Goal: Task Accomplishment & Management: Manage account settings

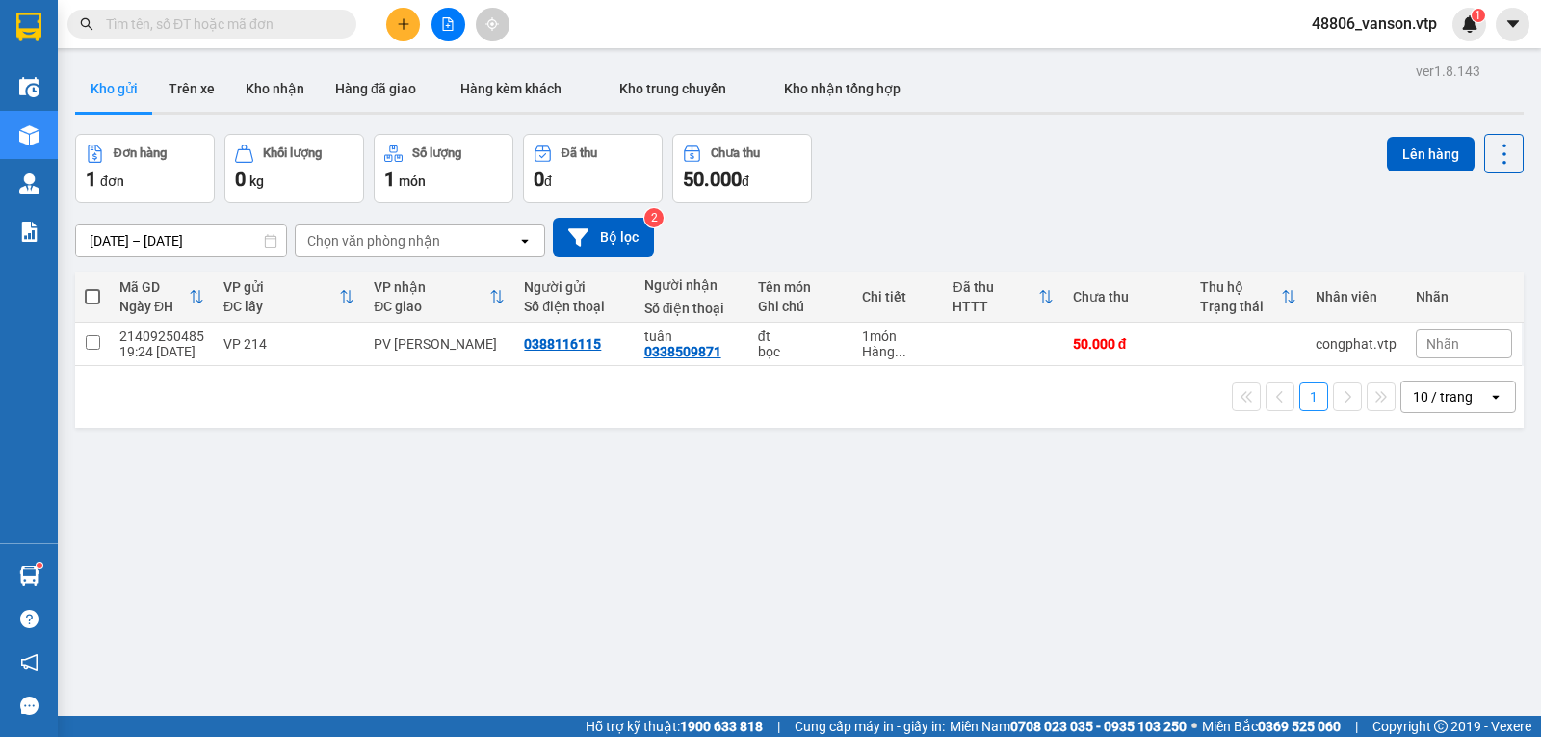
click at [407, 22] on icon "plus" at bounding box center [403, 23] width 13 height 13
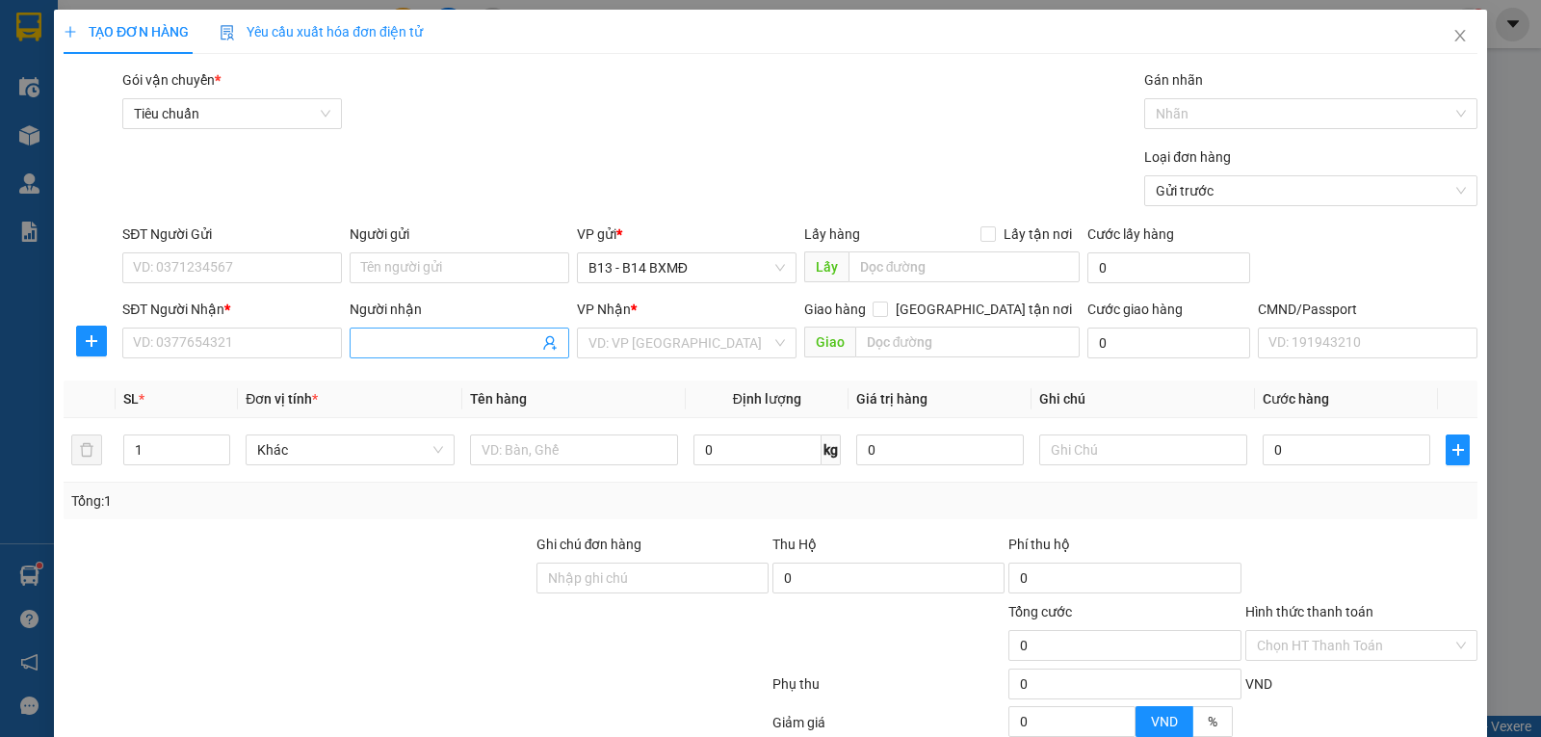
click at [410, 350] on input "Người nhận" at bounding box center [449, 342] width 177 height 21
type input "mai vy"
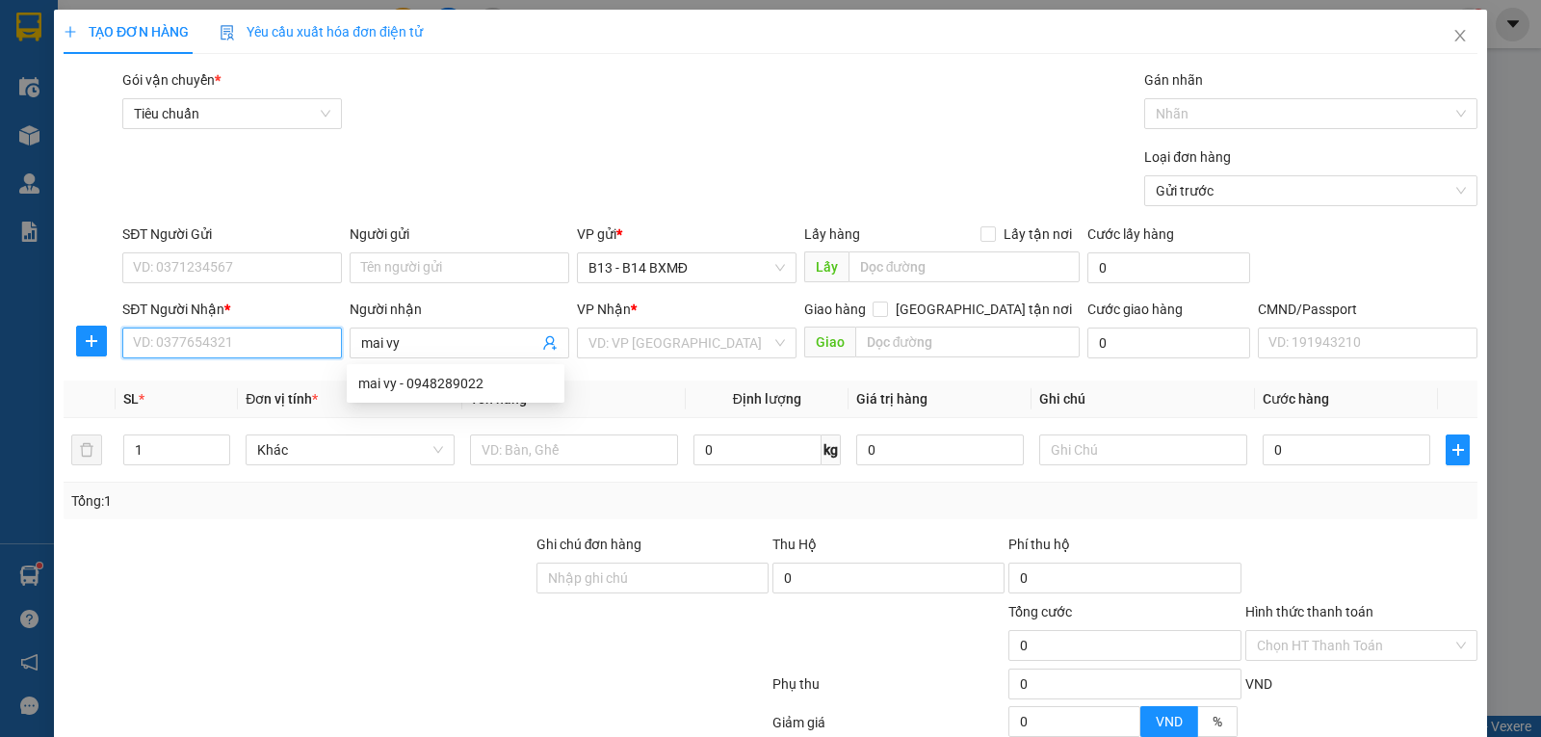
click at [303, 345] on input "SĐT Người Nhận *" at bounding box center [232, 342] width 220 height 31
type input "0945044575"
click at [300, 387] on div "0945044575 - vy" at bounding box center [230, 383] width 194 height 21
type input "vy"
type input "đồn 8"
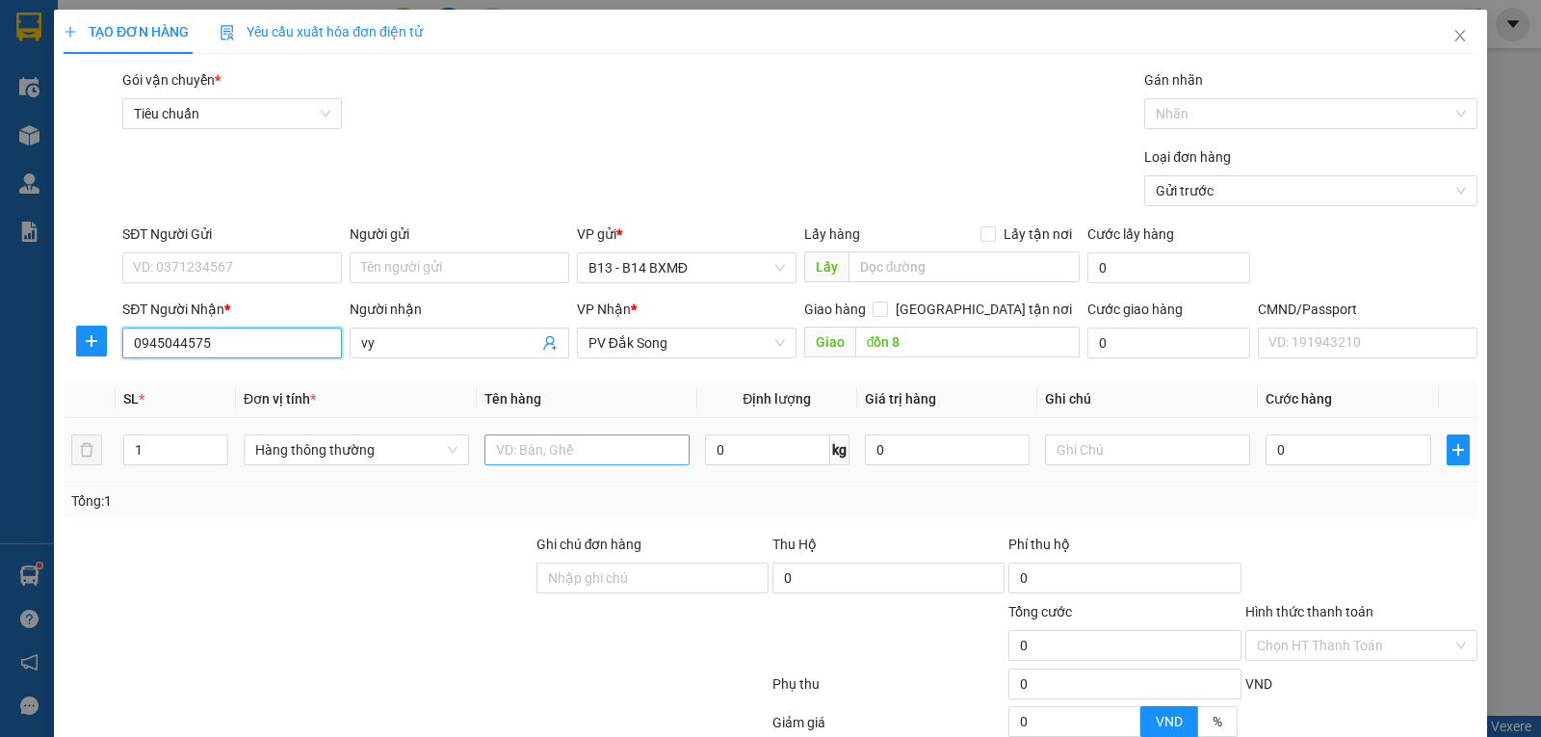
type input "0945044575"
click at [509, 456] on input "text" at bounding box center [586, 449] width 205 height 31
type input "t"
type input "pb"
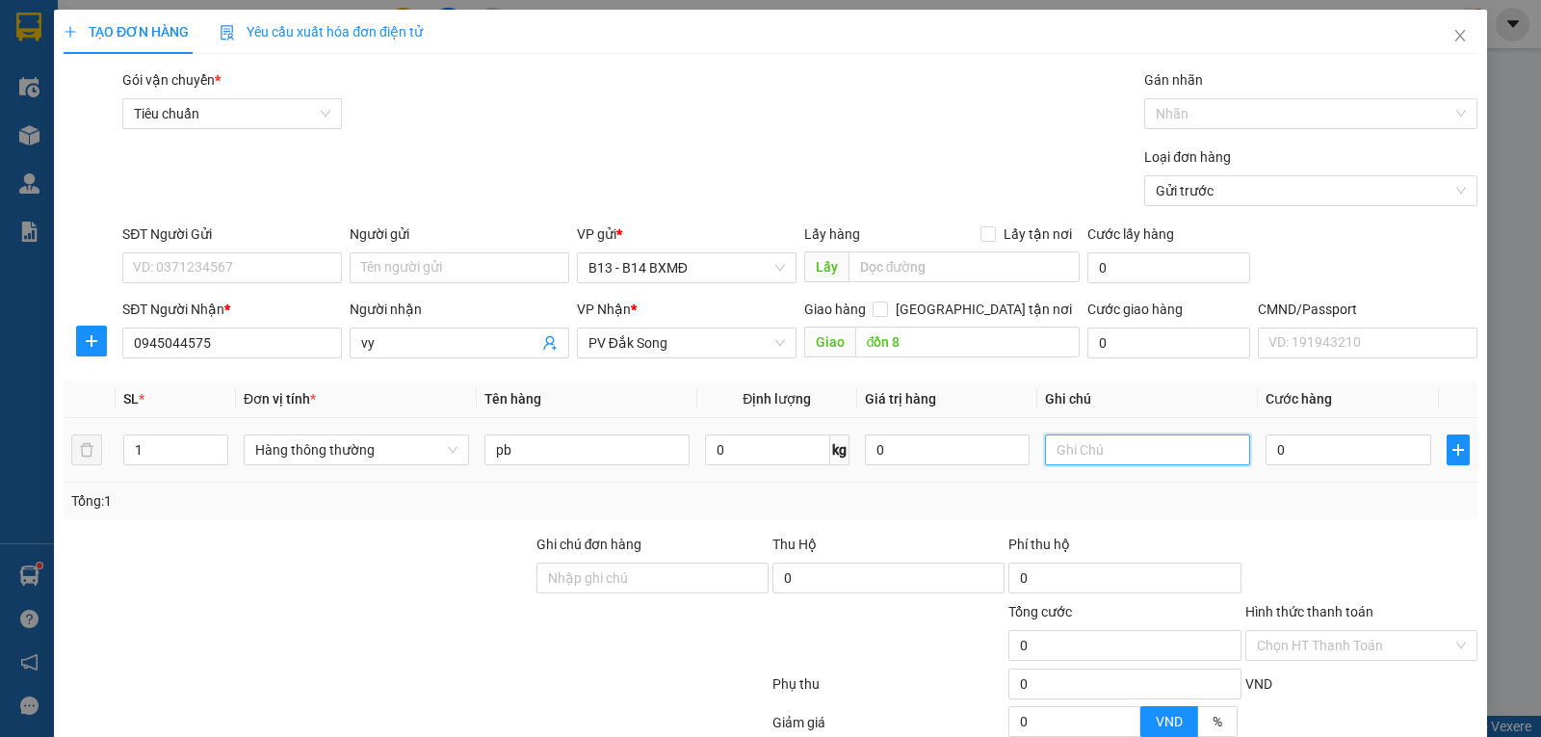
click at [1120, 458] on input "text" at bounding box center [1147, 449] width 205 height 31
type input "th"
click at [1310, 446] on input "0" at bounding box center [1347, 449] width 165 height 31
type input "4"
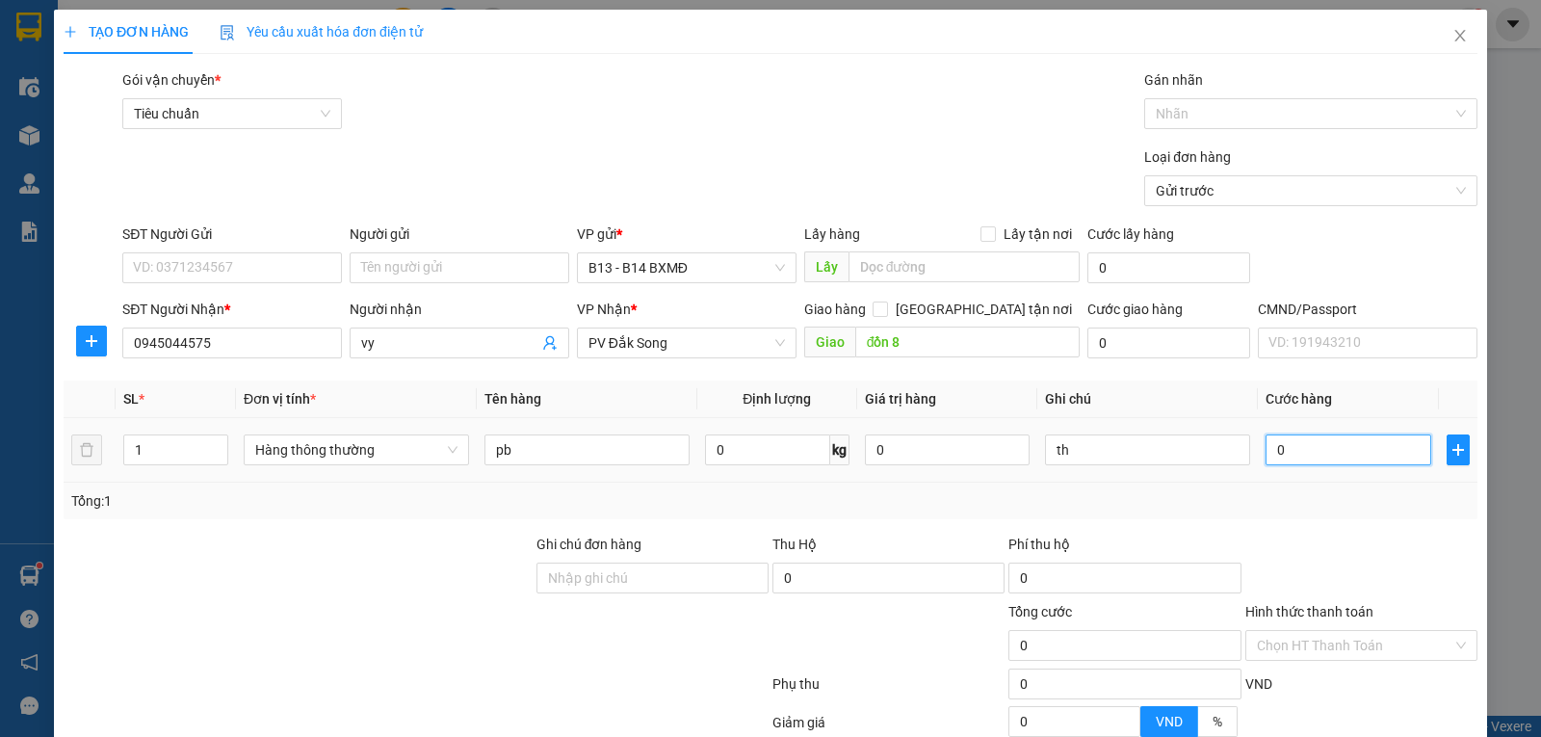
type input "4"
type input "40"
type input "400"
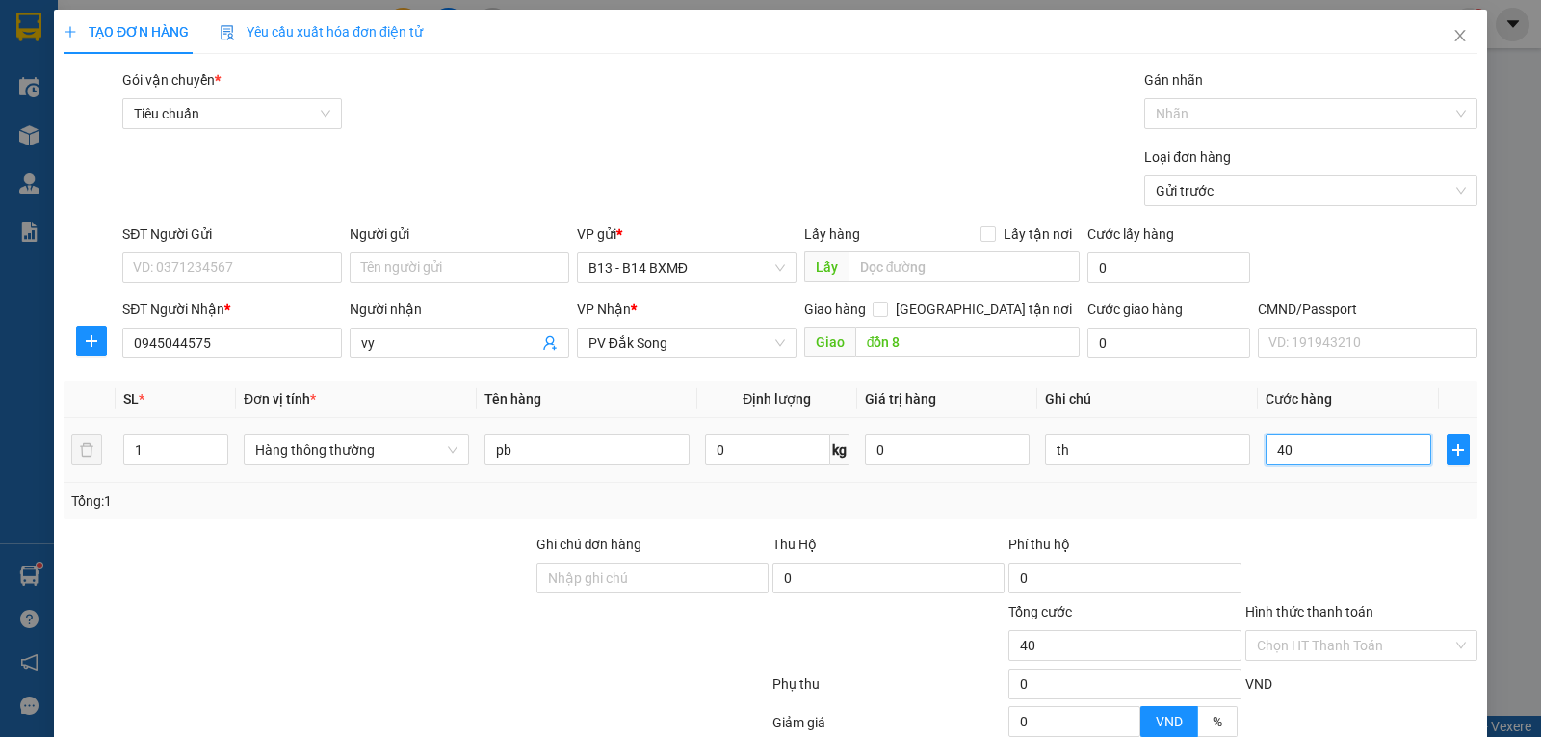
type input "400"
type input "4.000"
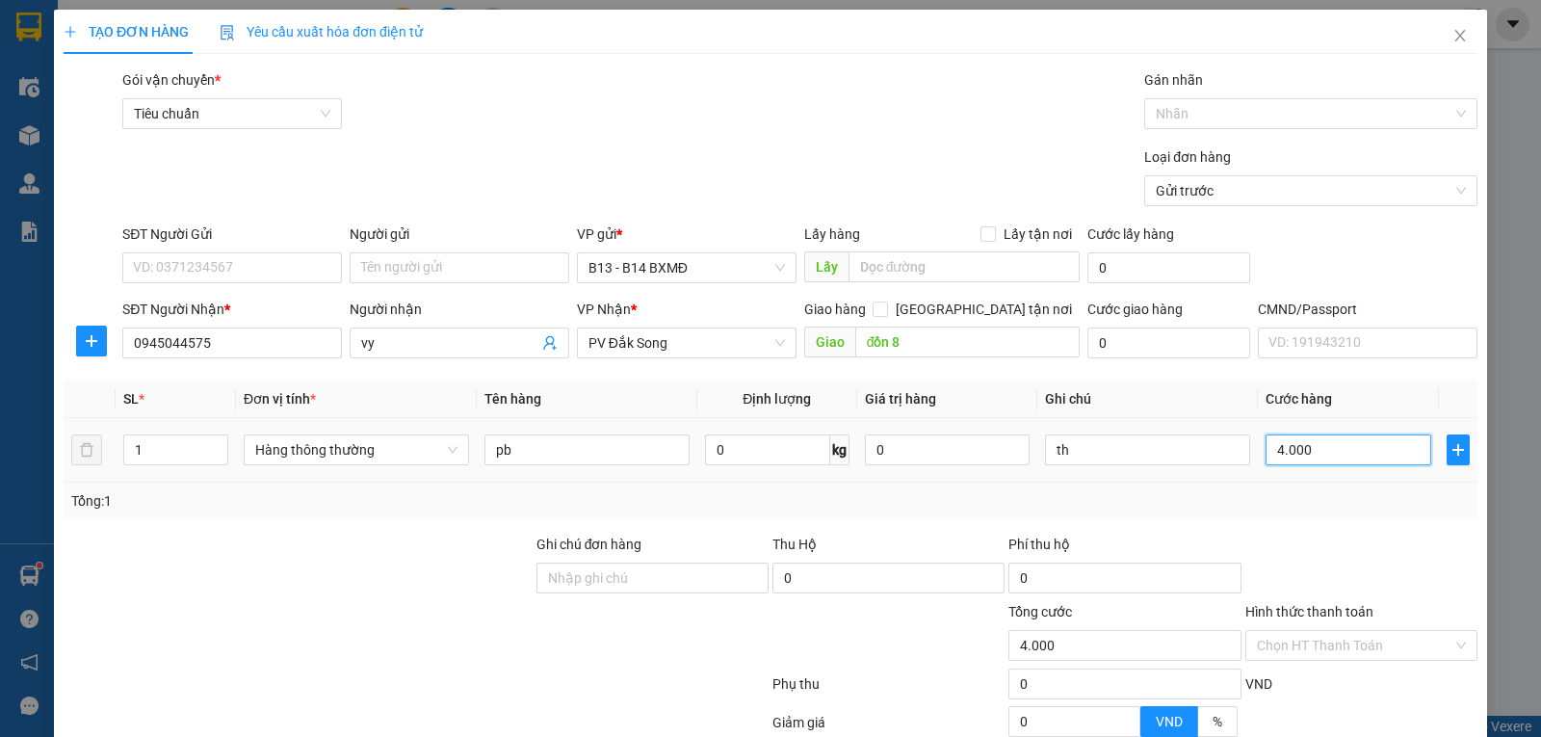
type input "40.000"
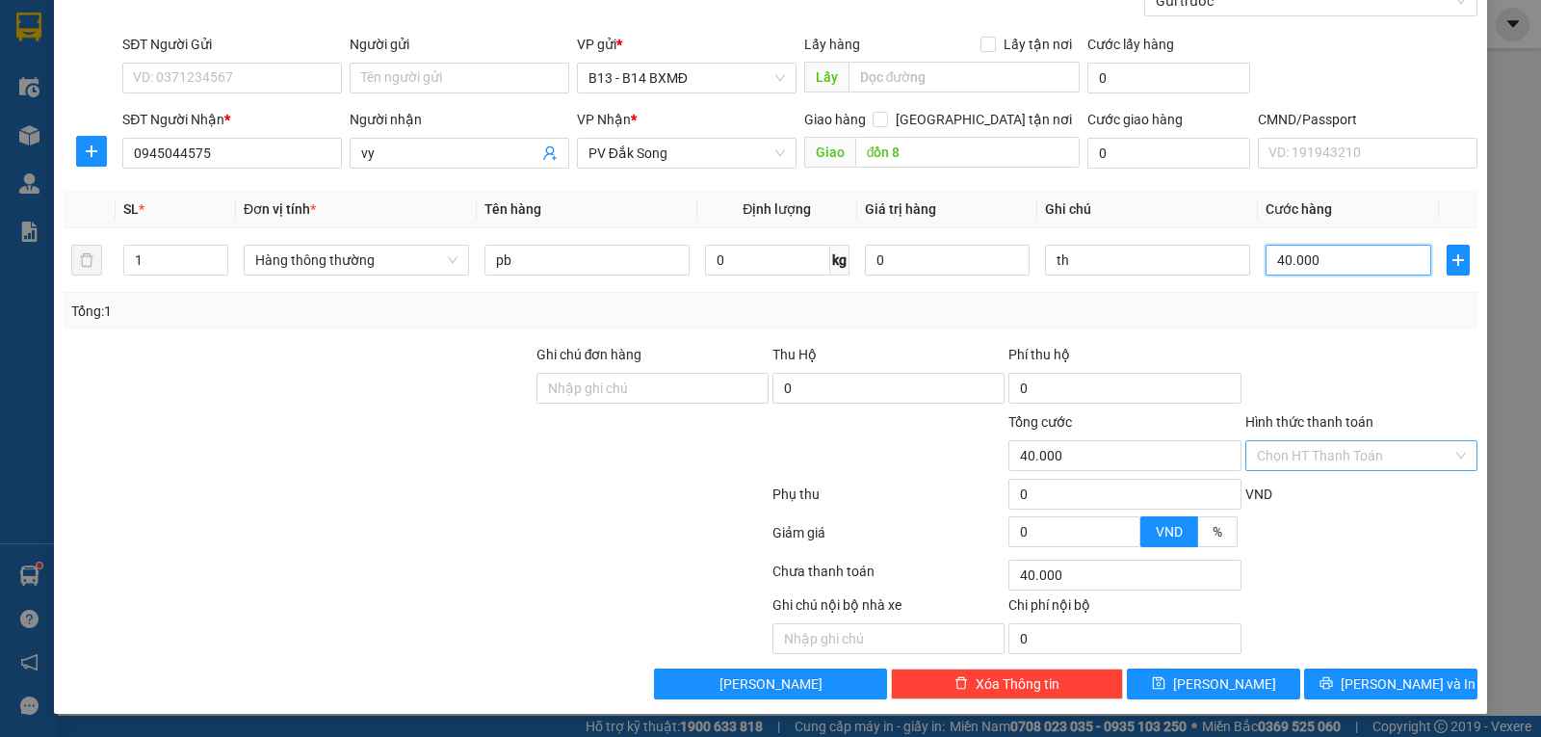
type input "40.000"
click at [1342, 450] on input "Hình thức thanh toán" at bounding box center [1353, 455] width 195 height 29
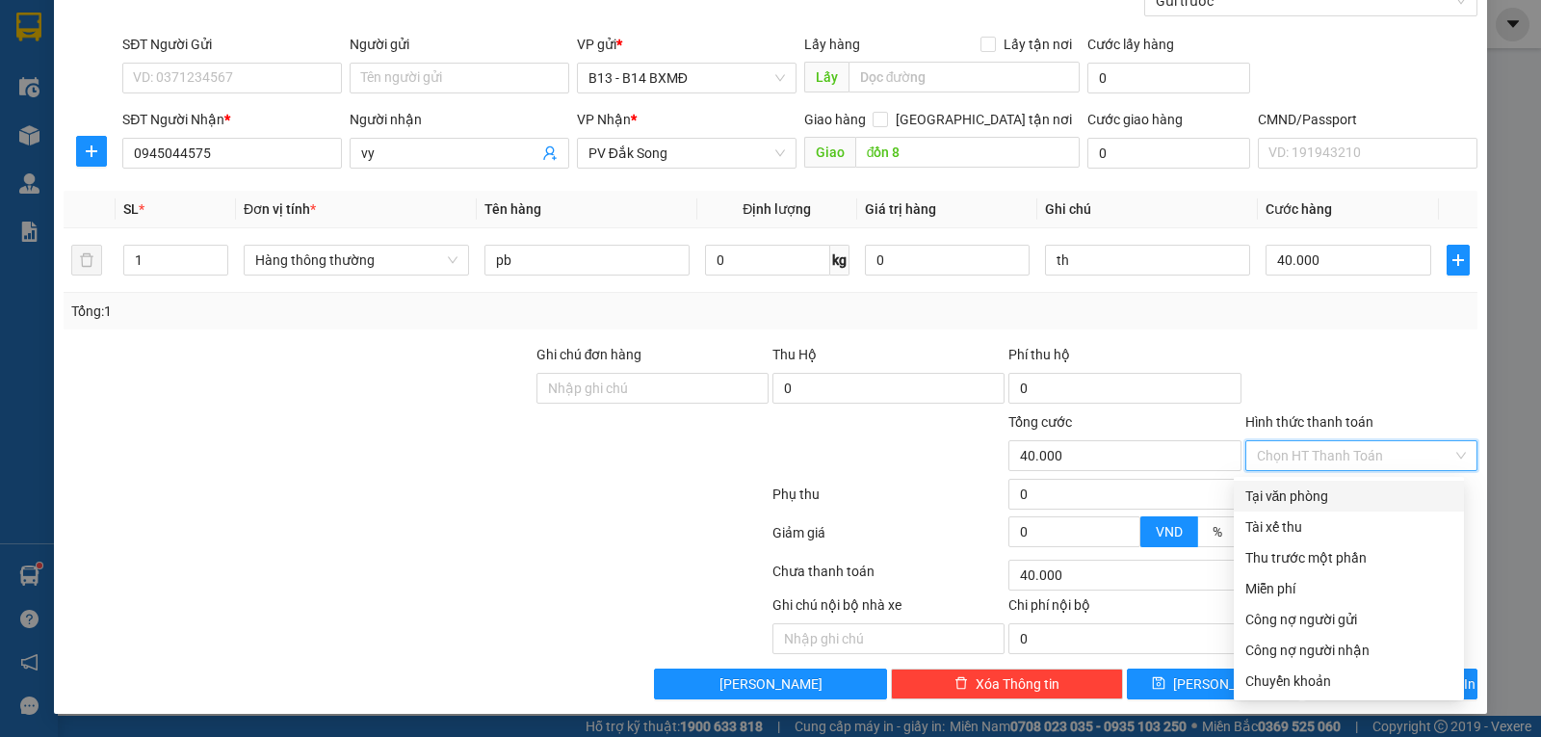
click at [1337, 494] on div "Tại văn phòng" at bounding box center [1348, 495] width 207 height 21
type input "0"
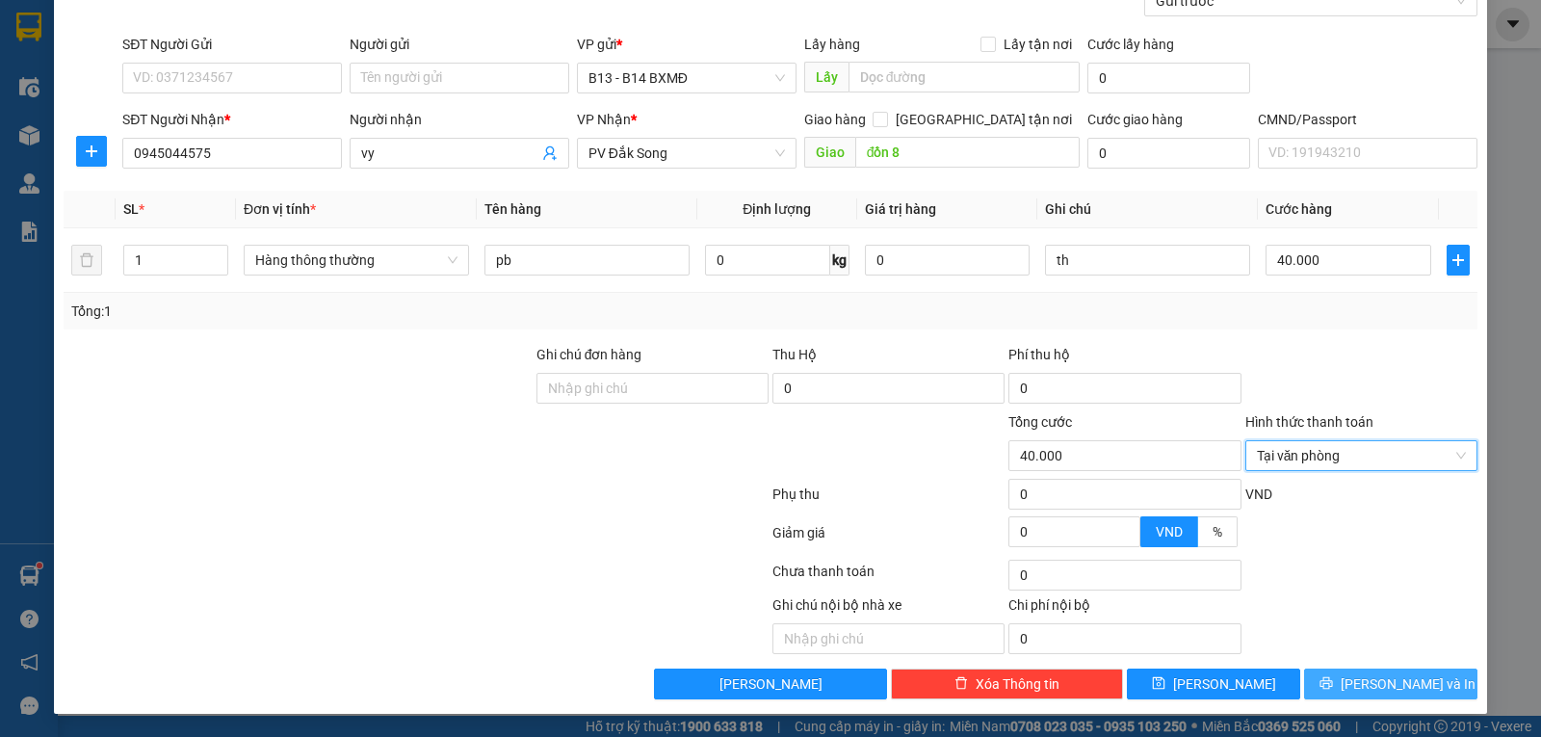
click at [1355, 679] on button "[PERSON_NAME] và In" at bounding box center [1390, 683] width 173 height 31
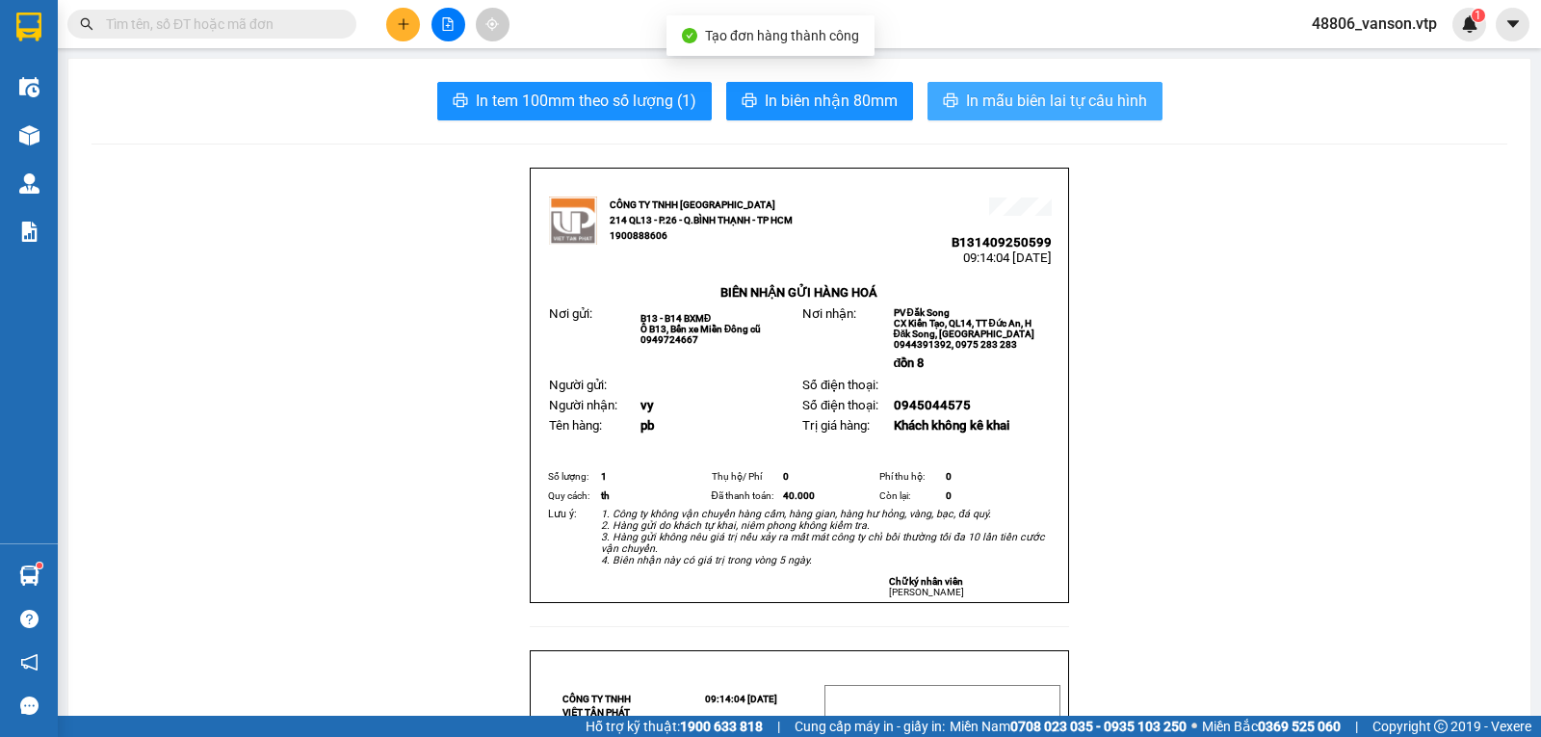
drag, startPoint x: 963, startPoint y: 106, endPoint x: 942, endPoint y: 83, distance: 31.3
click at [966, 102] on span "In mẫu biên lai tự cấu hình" at bounding box center [1056, 101] width 181 height 24
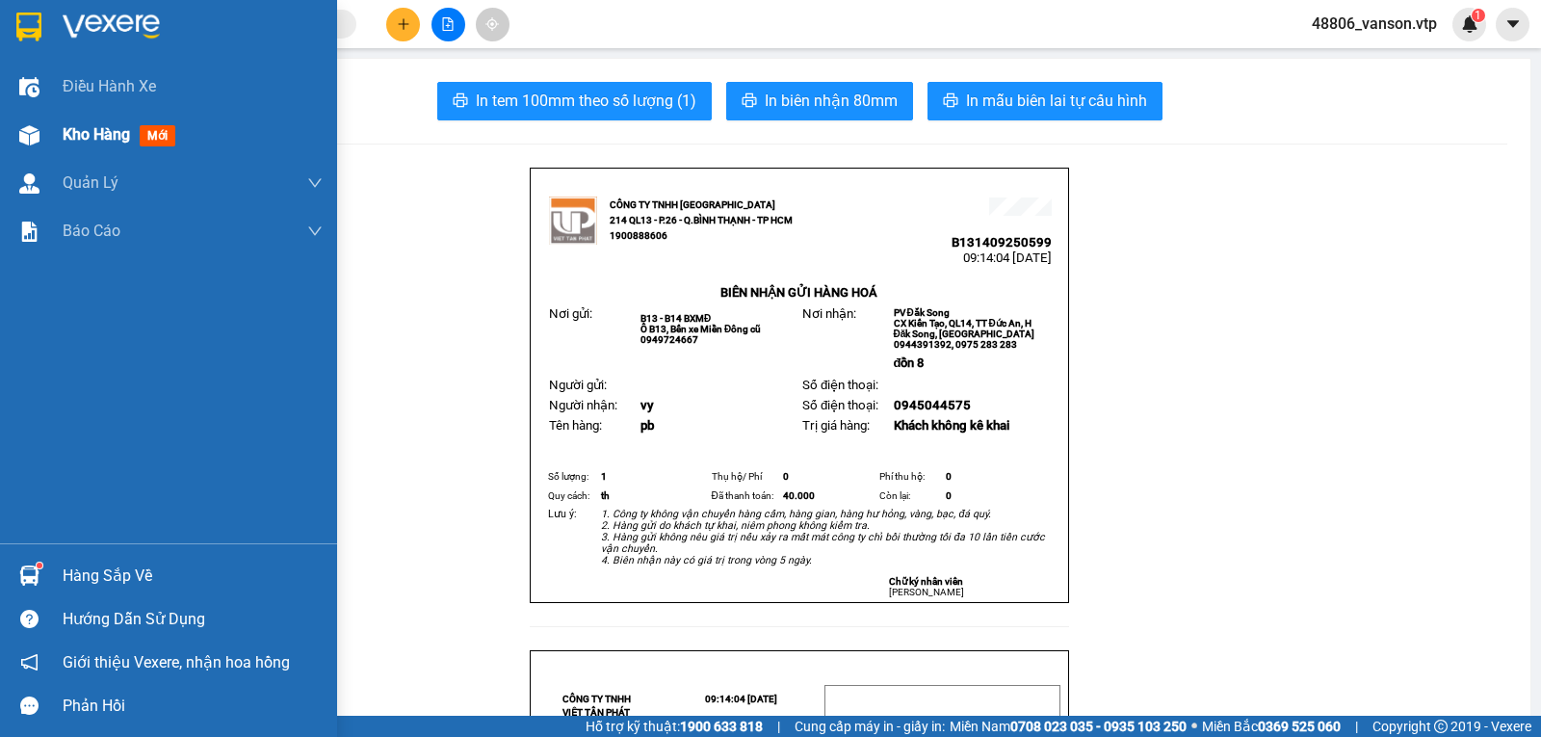
click at [42, 129] on div at bounding box center [30, 135] width 34 height 34
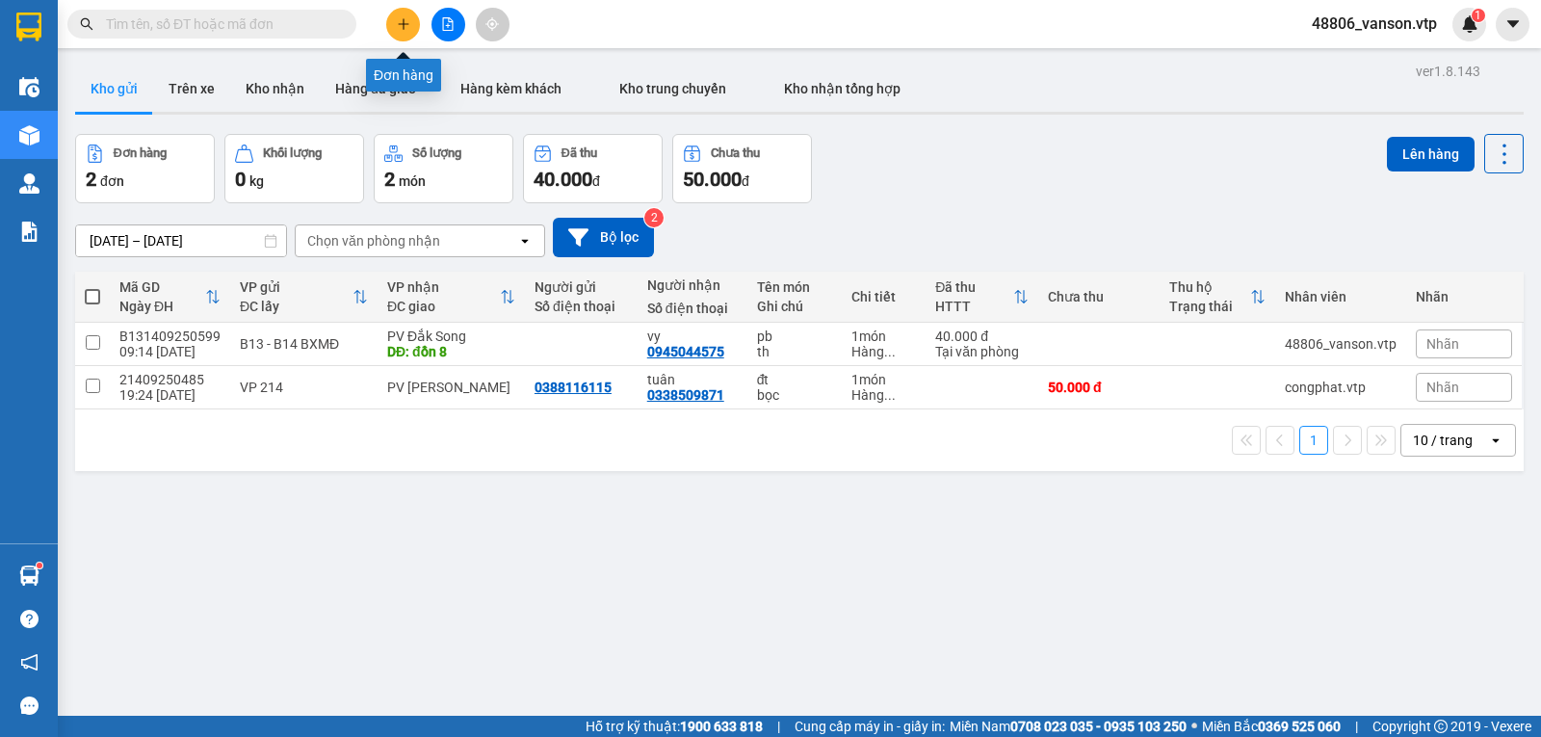
click at [397, 23] on icon "plus" at bounding box center [403, 23] width 13 height 13
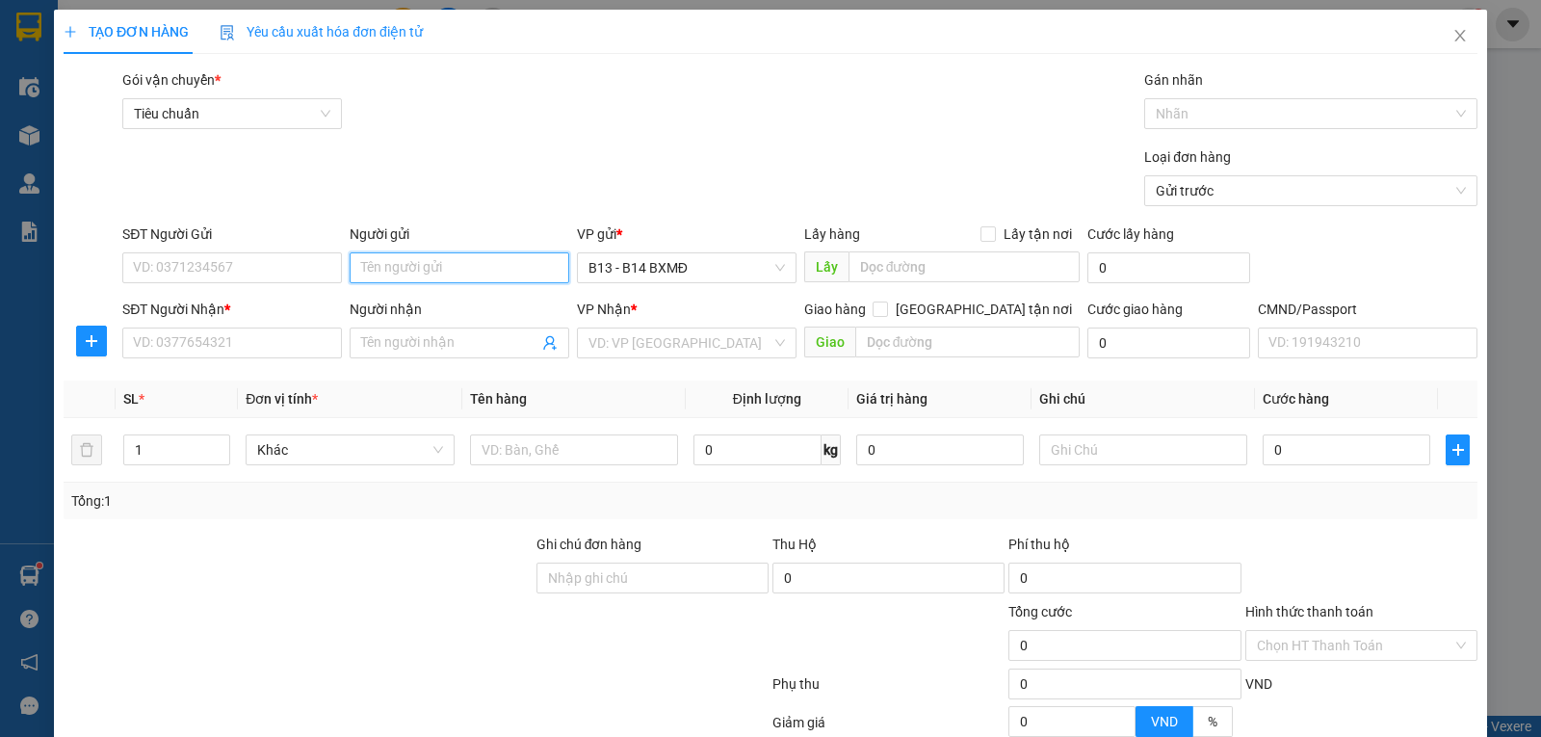
click at [461, 268] on input "Người gửi" at bounding box center [460, 267] width 220 height 31
type input "d"
type input "đình"
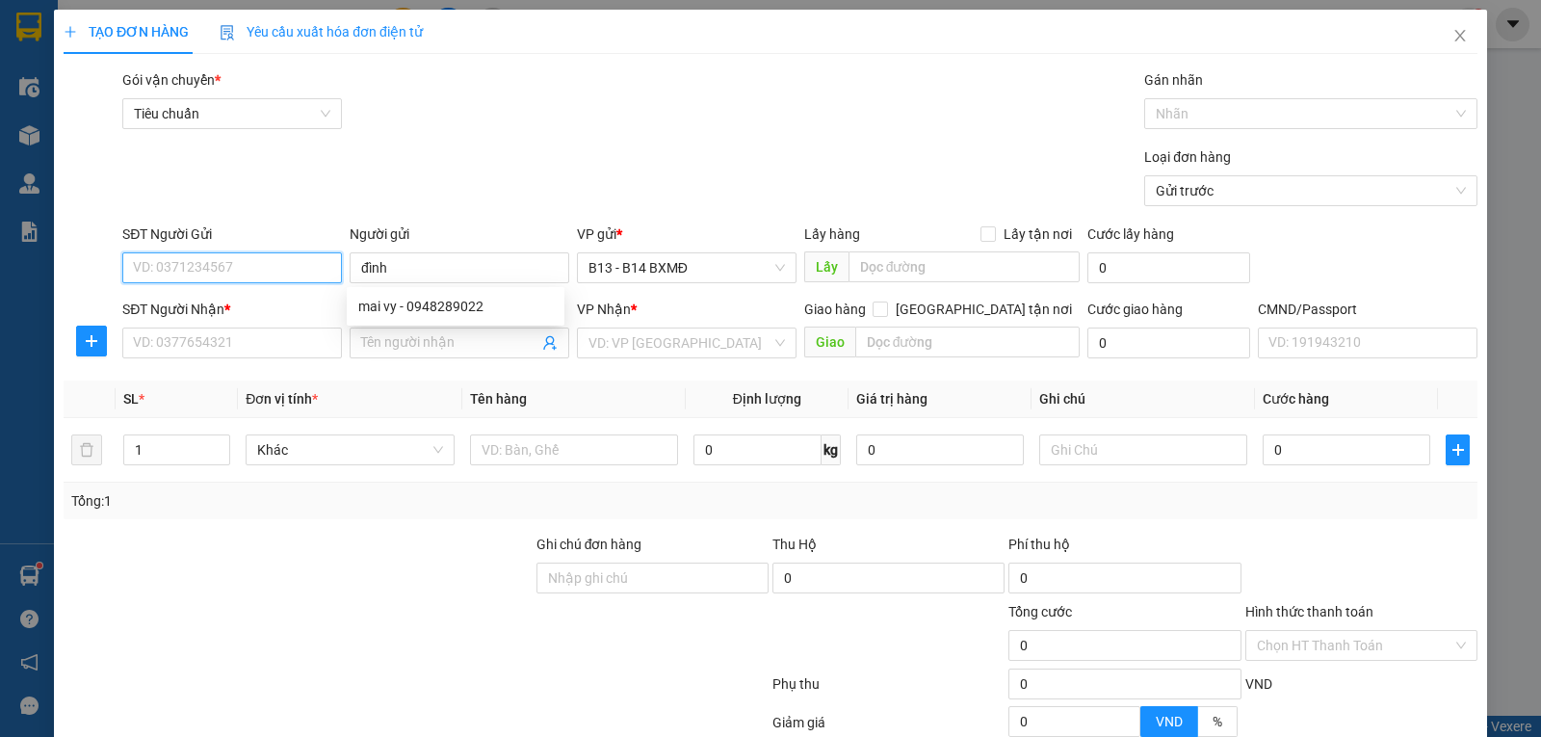
click at [276, 268] on input "SĐT Người Gửi" at bounding box center [232, 267] width 220 height 31
type input "0932039125"
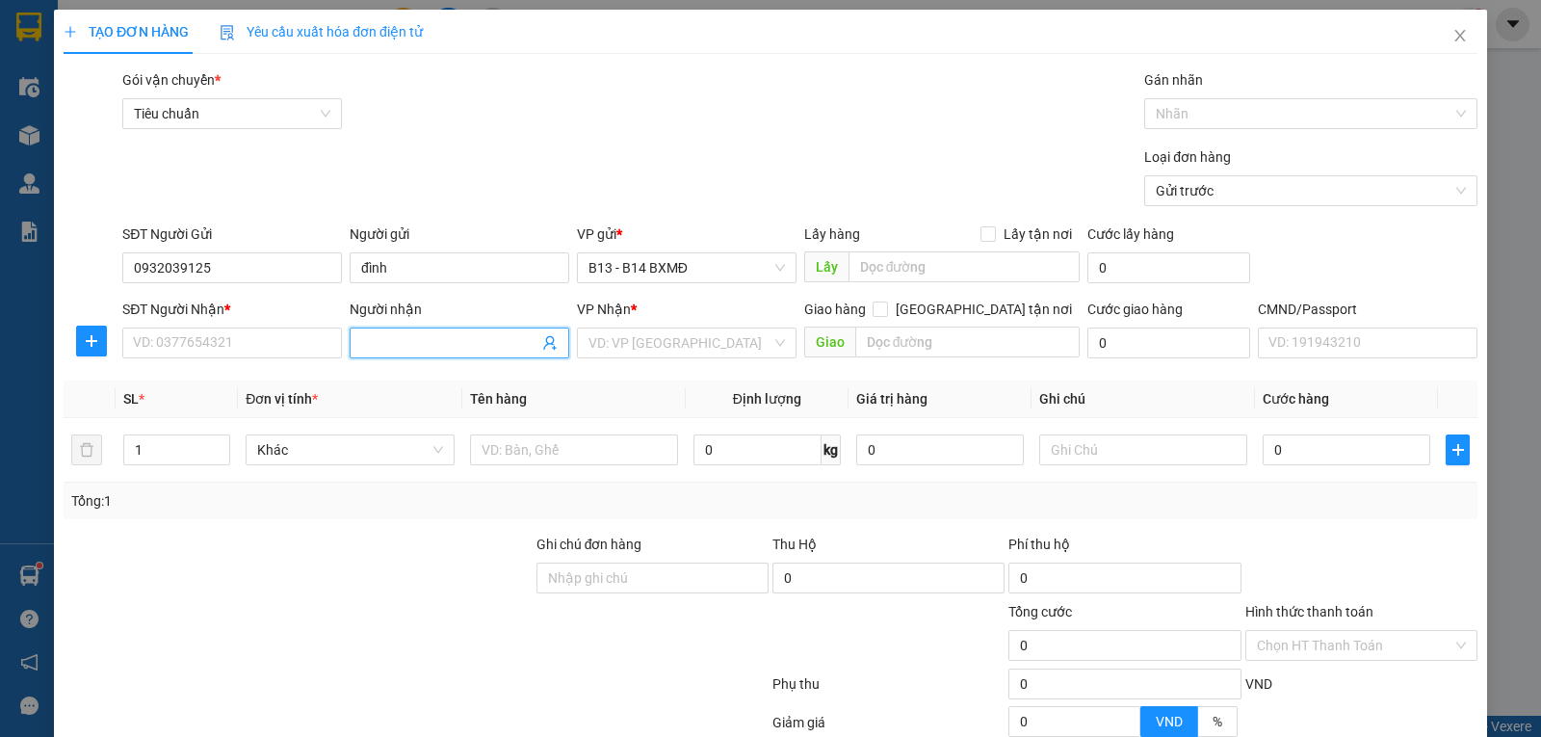
click at [375, 340] on input "Người nhận" at bounding box center [449, 342] width 177 height 21
type input "q"
type input "quốc"
click at [299, 351] on input "SĐT Người Nhận *" at bounding box center [232, 342] width 220 height 31
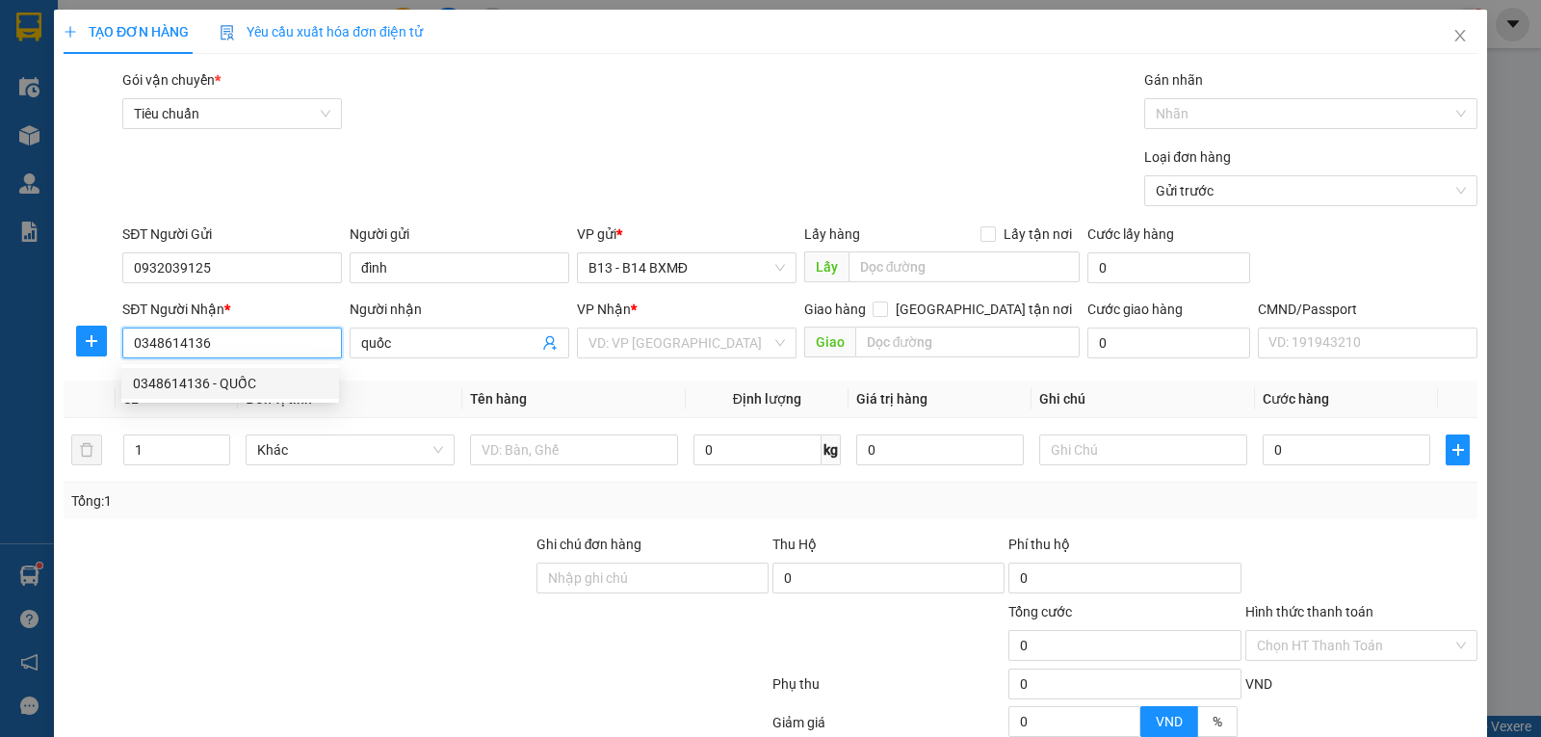
type input "0348614136"
type input "QUỐC"
type input "thuận hạnh"
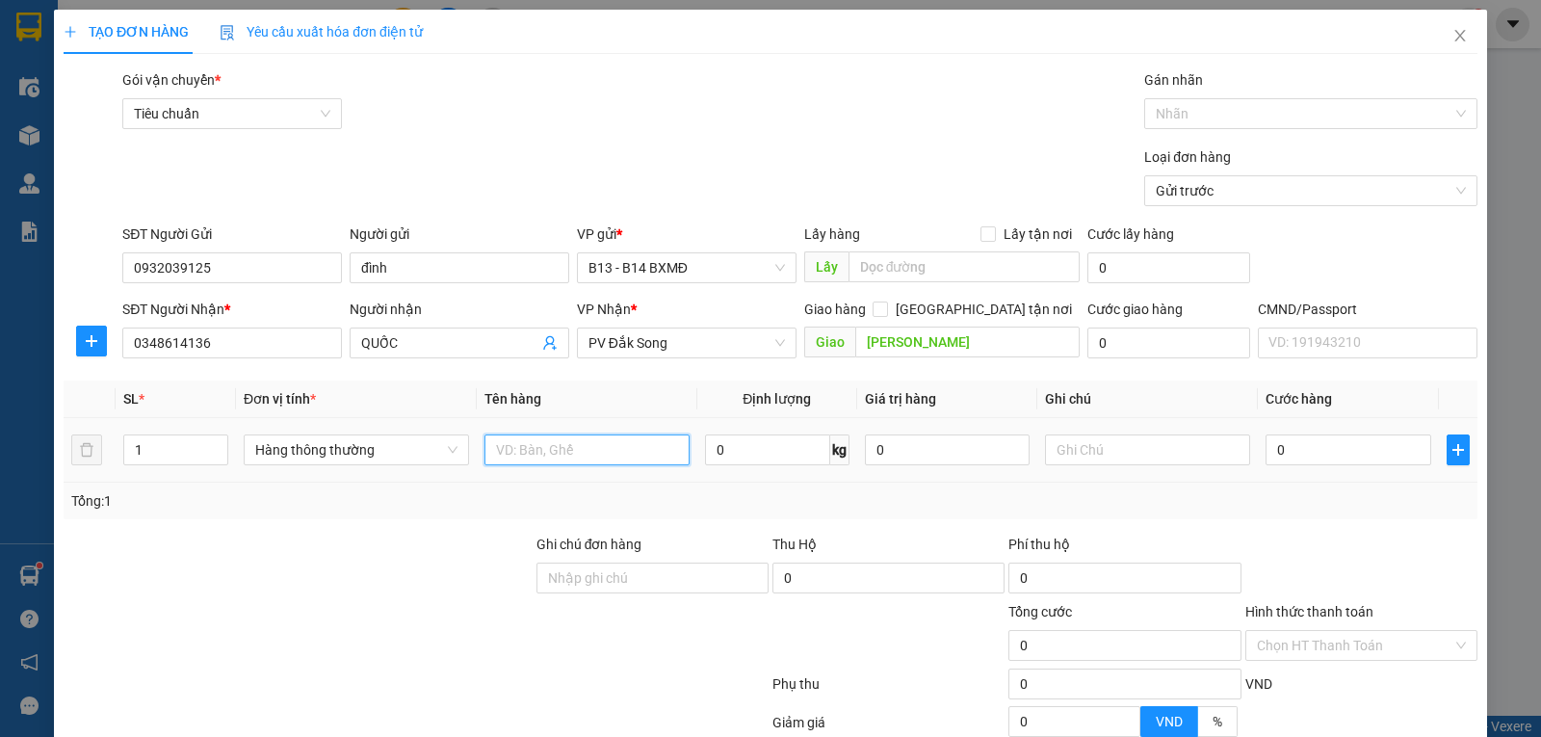
click at [581, 450] on input "text" at bounding box center [586, 449] width 205 height 31
type input "keo"
click at [1083, 454] on input "text" at bounding box center [1147, 449] width 205 height 31
type input "th"
click at [1276, 448] on input "0" at bounding box center [1347, 449] width 165 height 31
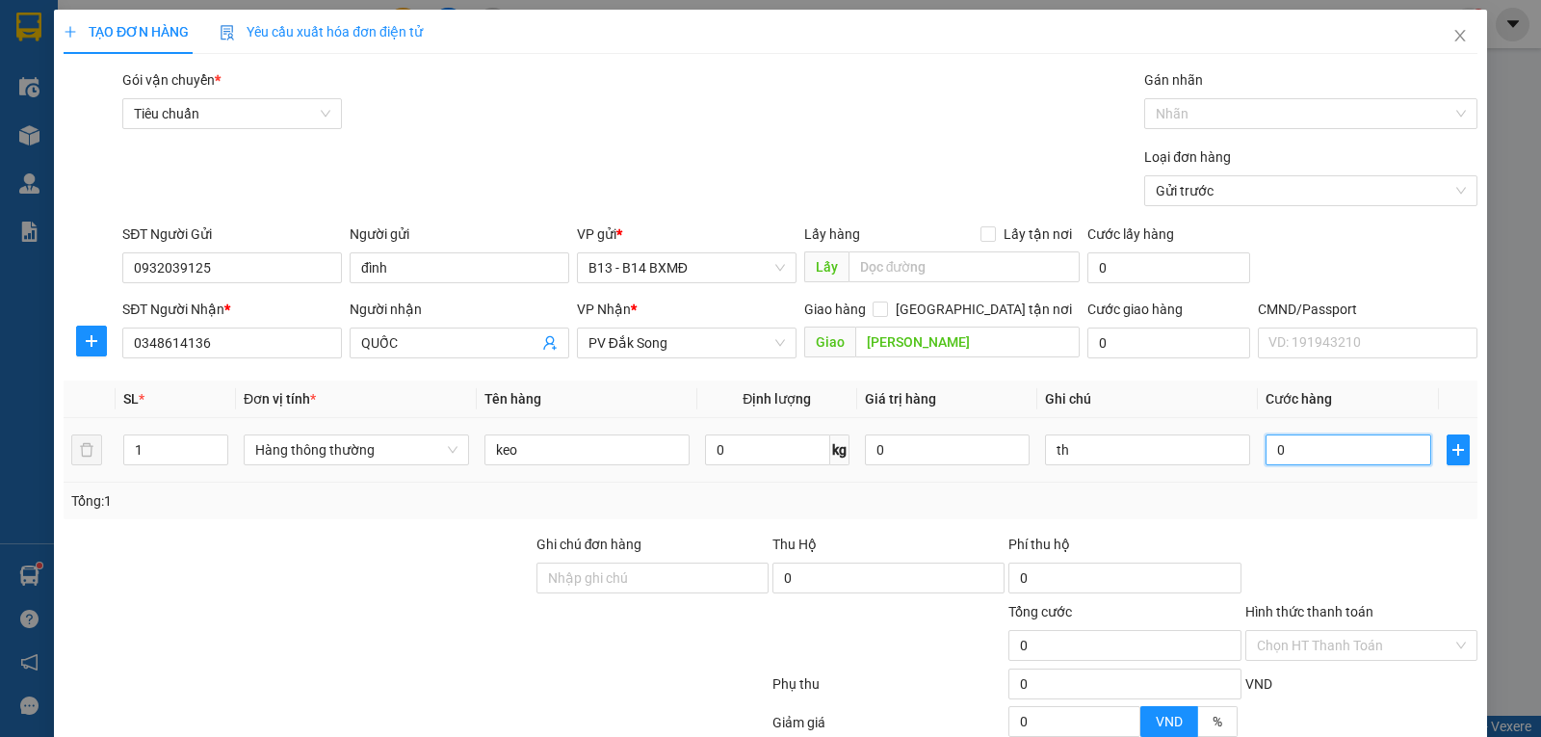
type input "4"
type input "40"
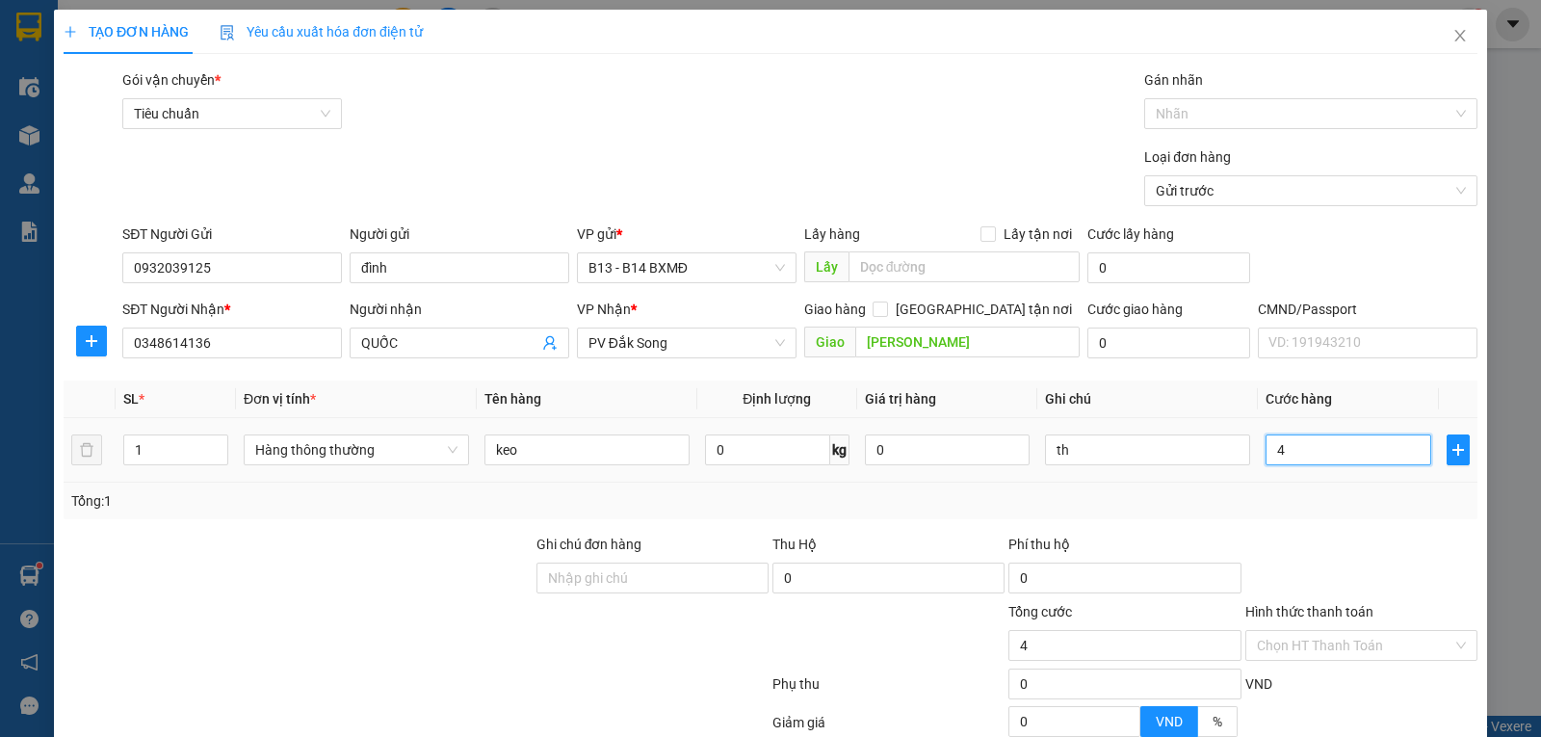
type input "40"
type input "400"
type input "4.000"
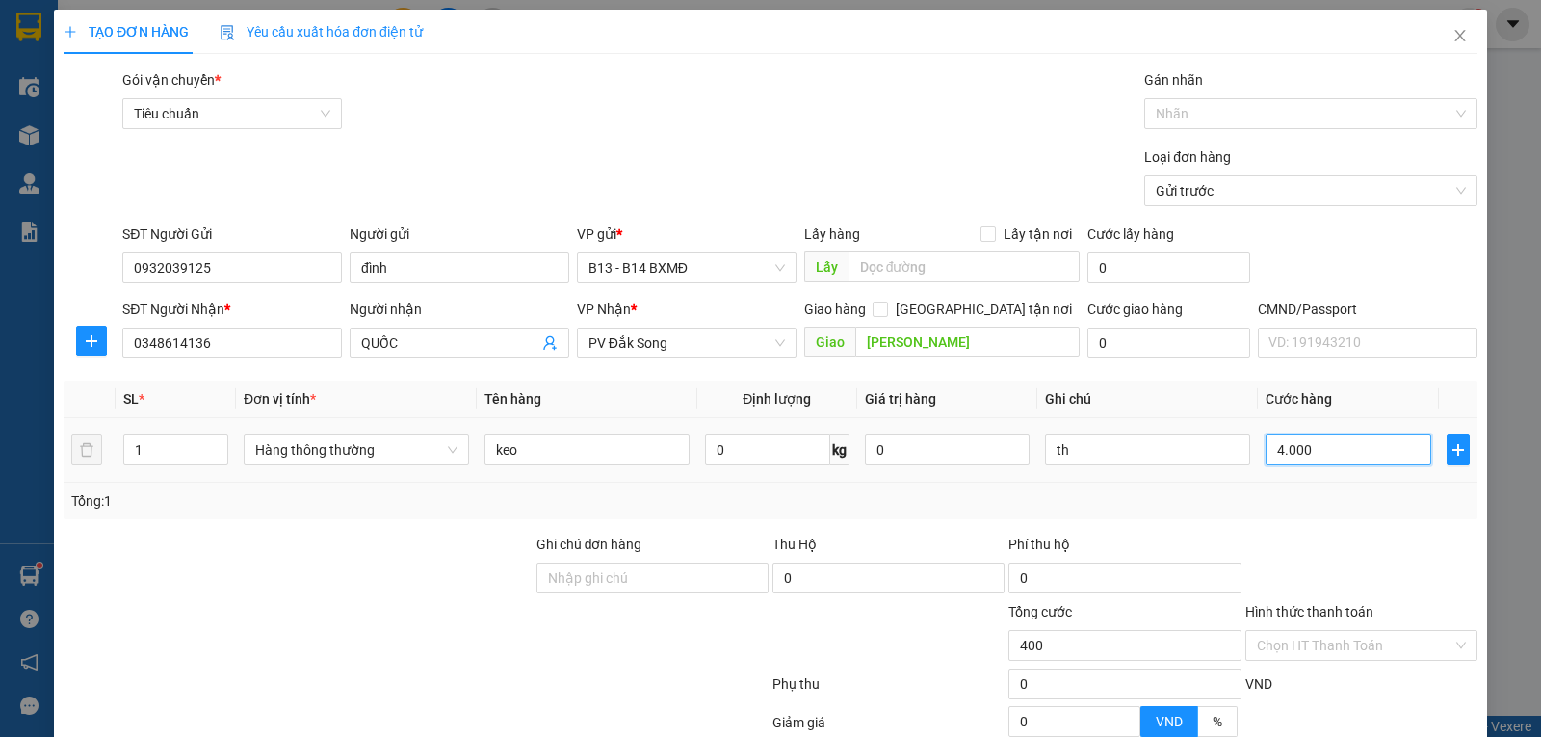
type input "4.000"
type input "40.000"
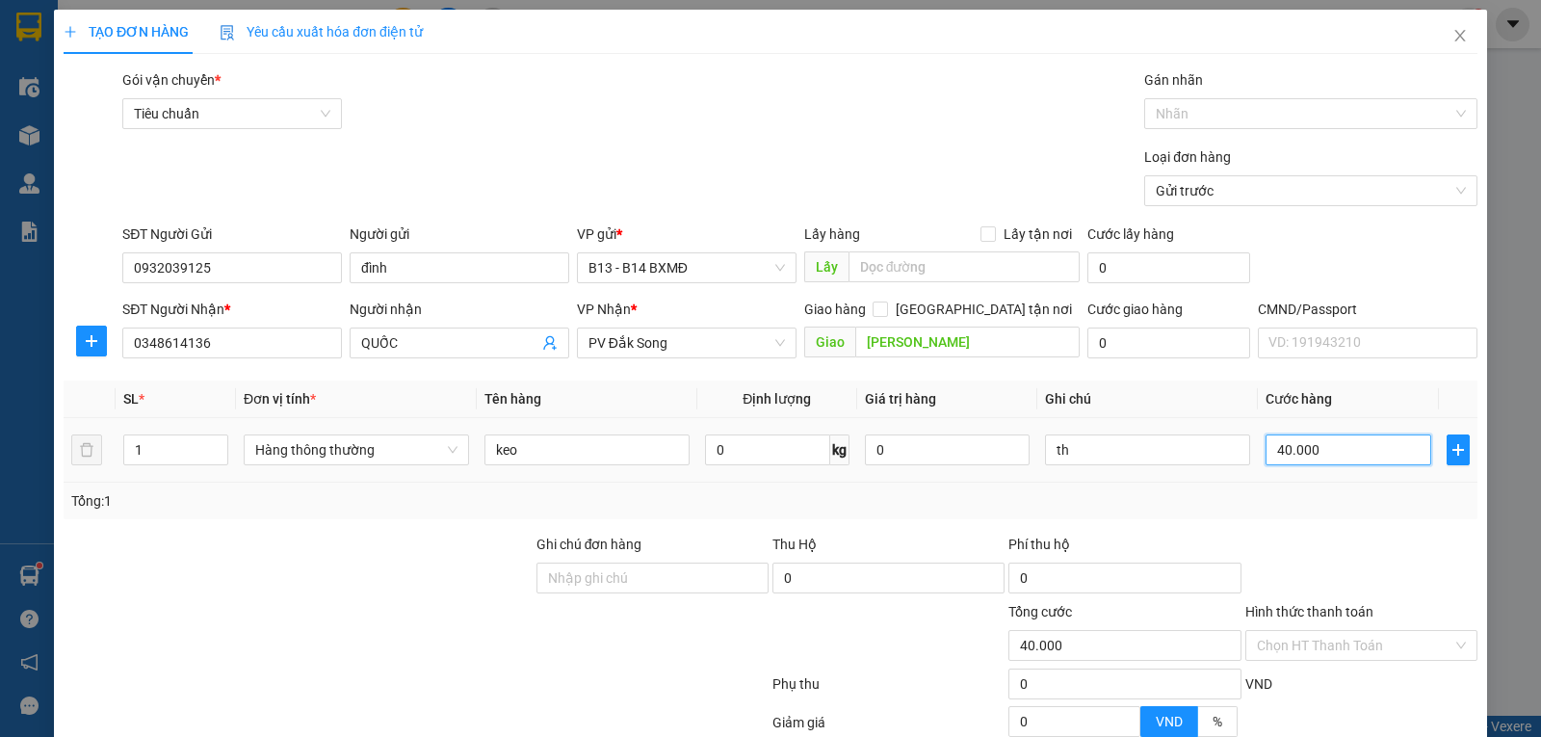
scroll to position [194, 0]
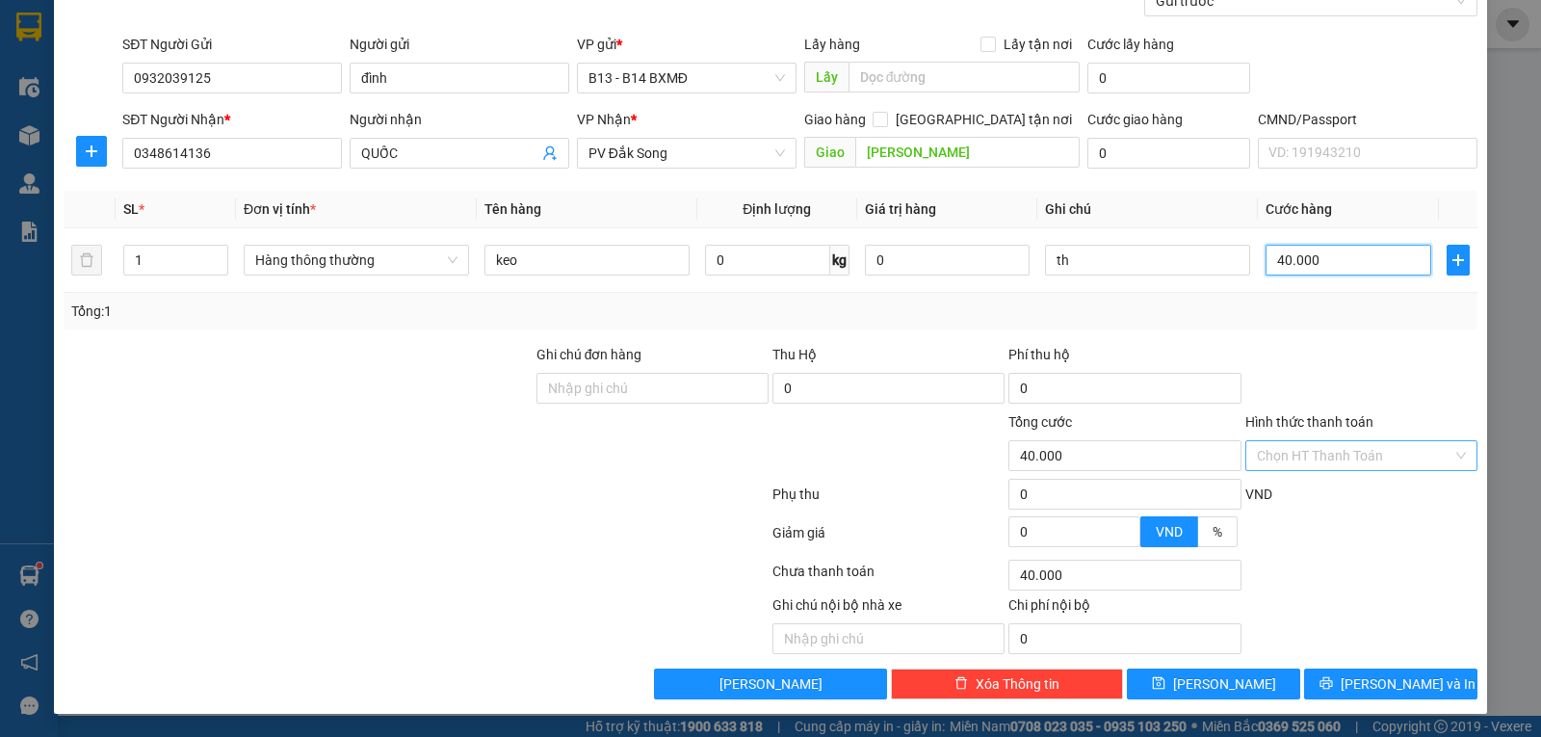
type input "40.000"
click at [1382, 462] on input "Hình thức thanh toán" at bounding box center [1353, 455] width 195 height 29
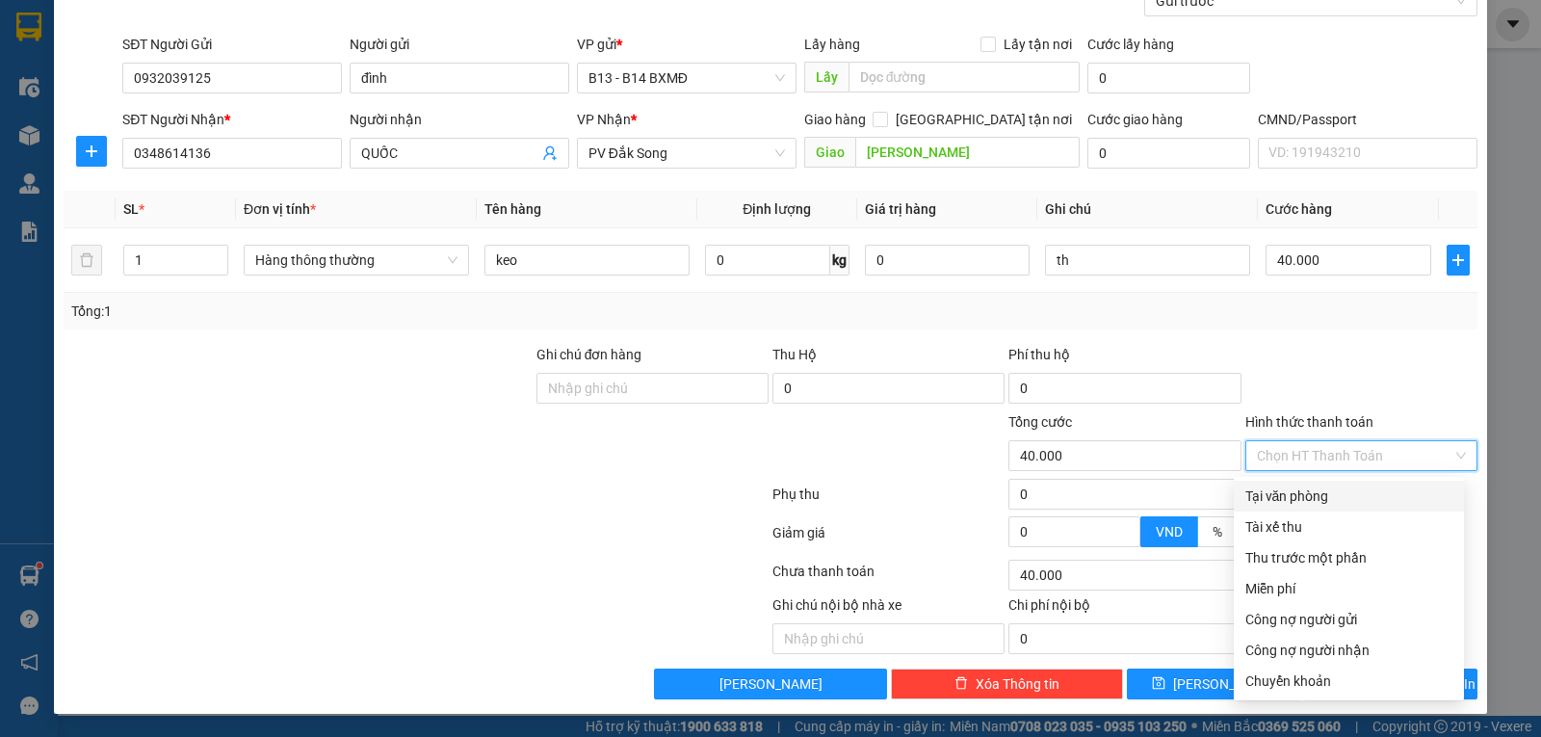
click at [1344, 446] on input "Hình thức thanh toán" at bounding box center [1353, 455] width 195 height 29
drag, startPoint x: 1357, startPoint y: 453, endPoint x: 1316, endPoint y: 432, distance: 45.2
click at [1357, 452] on input "Hình thức thanh toán" at bounding box center [1353, 455] width 195 height 29
click at [1379, 362] on div at bounding box center [1361, 377] width 236 height 67
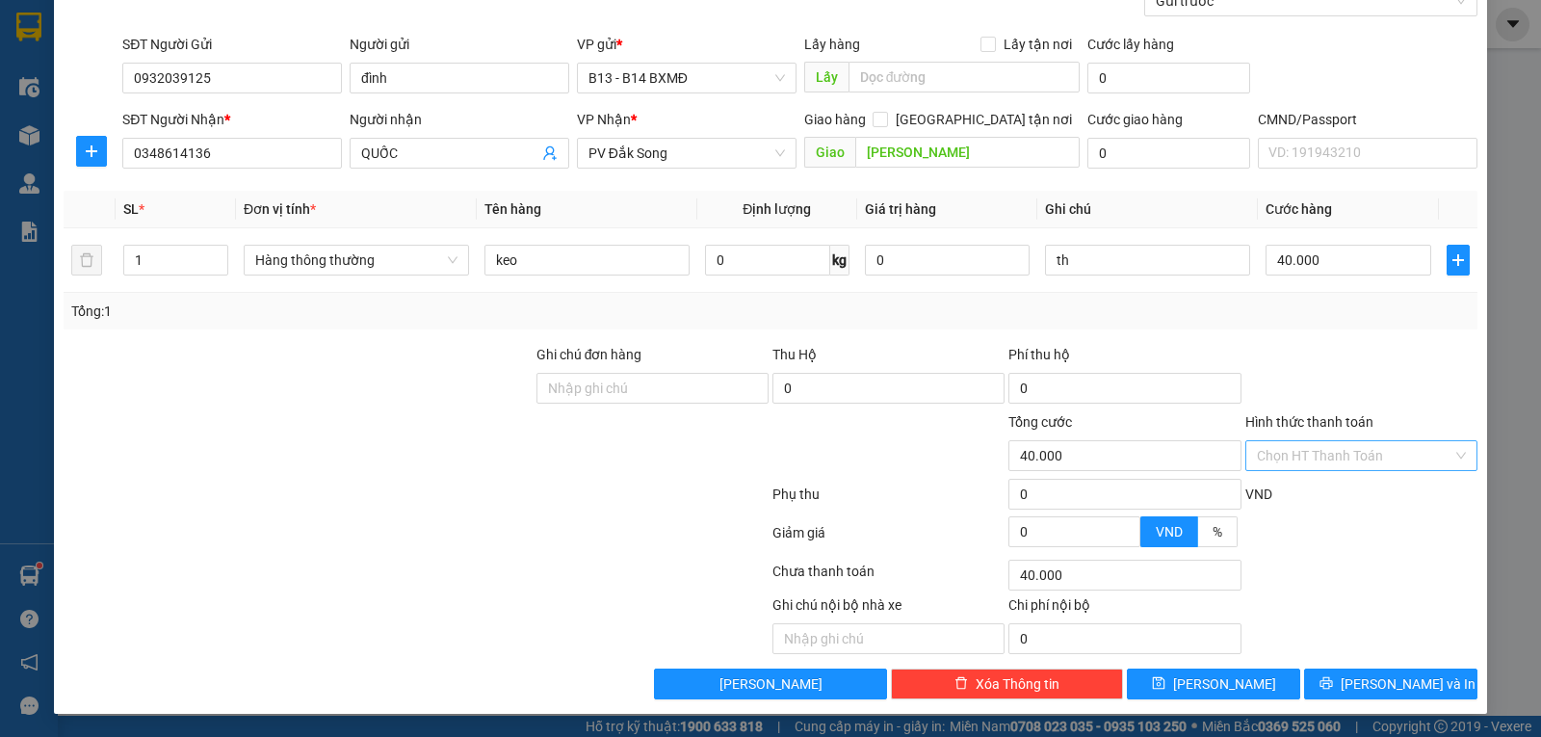
click at [1370, 466] on input "Hình thức thanh toán" at bounding box center [1353, 455] width 195 height 29
click at [922, 644] on input "text" at bounding box center [888, 638] width 232 height 31
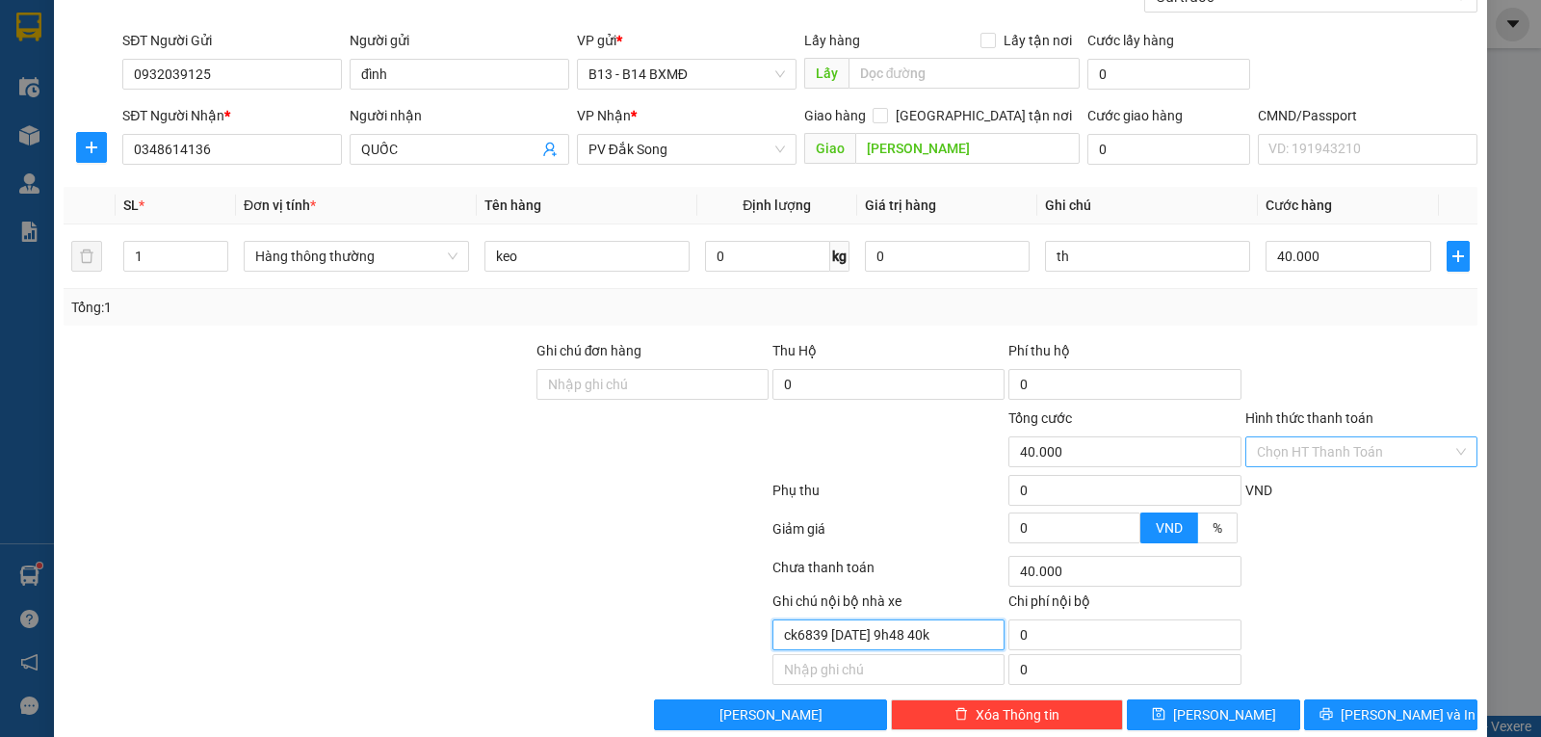
type input "ck6839 13/9 9h48 40k"
drag, startPoint x: 1413, startPoint y: 456, endPoint x: 1392, endPoint y: 477, distance: 29.3
click at [1412, 455] on input "Hình thức thanh toán" at bounding box center [1353, 451] width 195 height 29
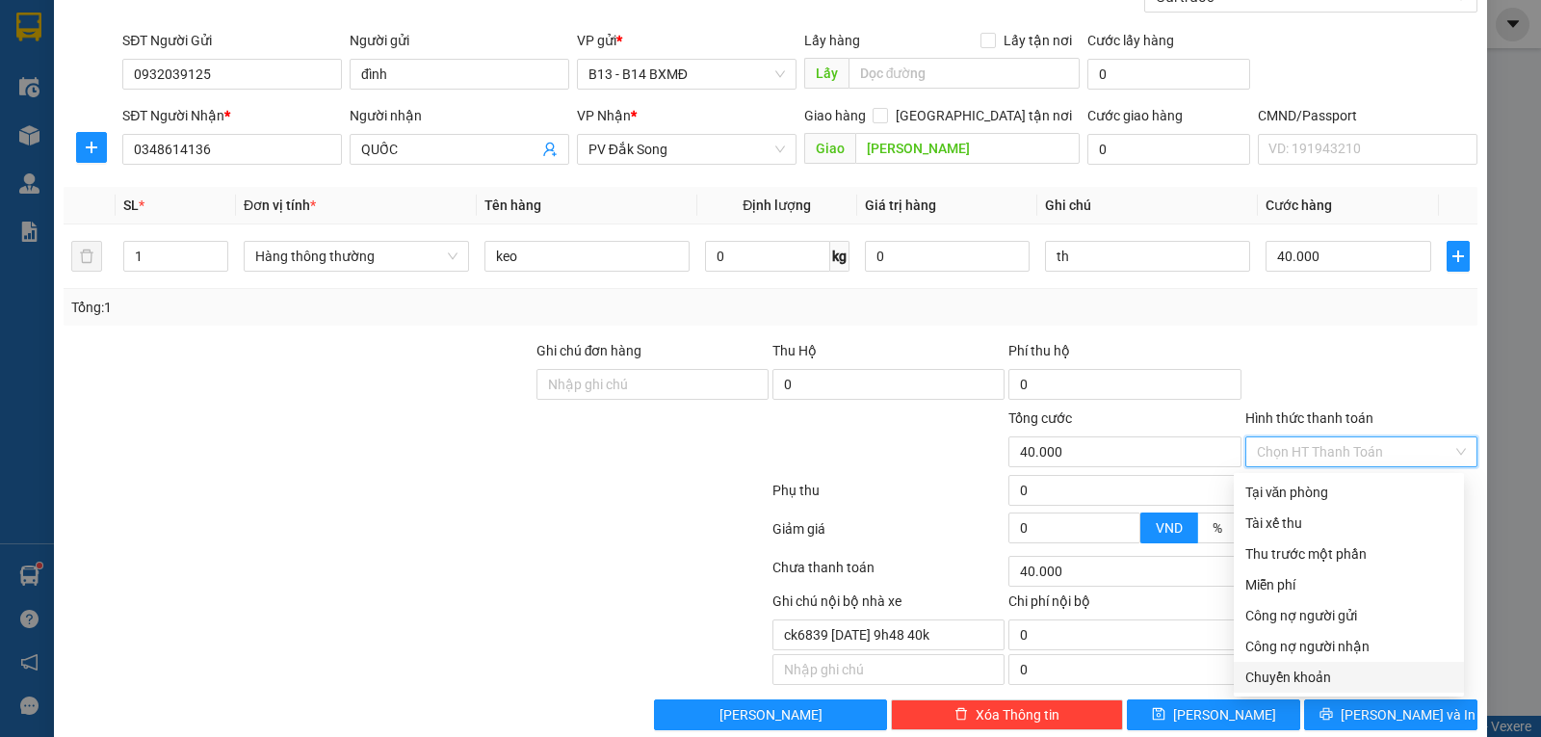
click at [1332, 676] on div "Chuyển khoản" at bounding box center [1348, 676] width 207 height 21
type input "0"
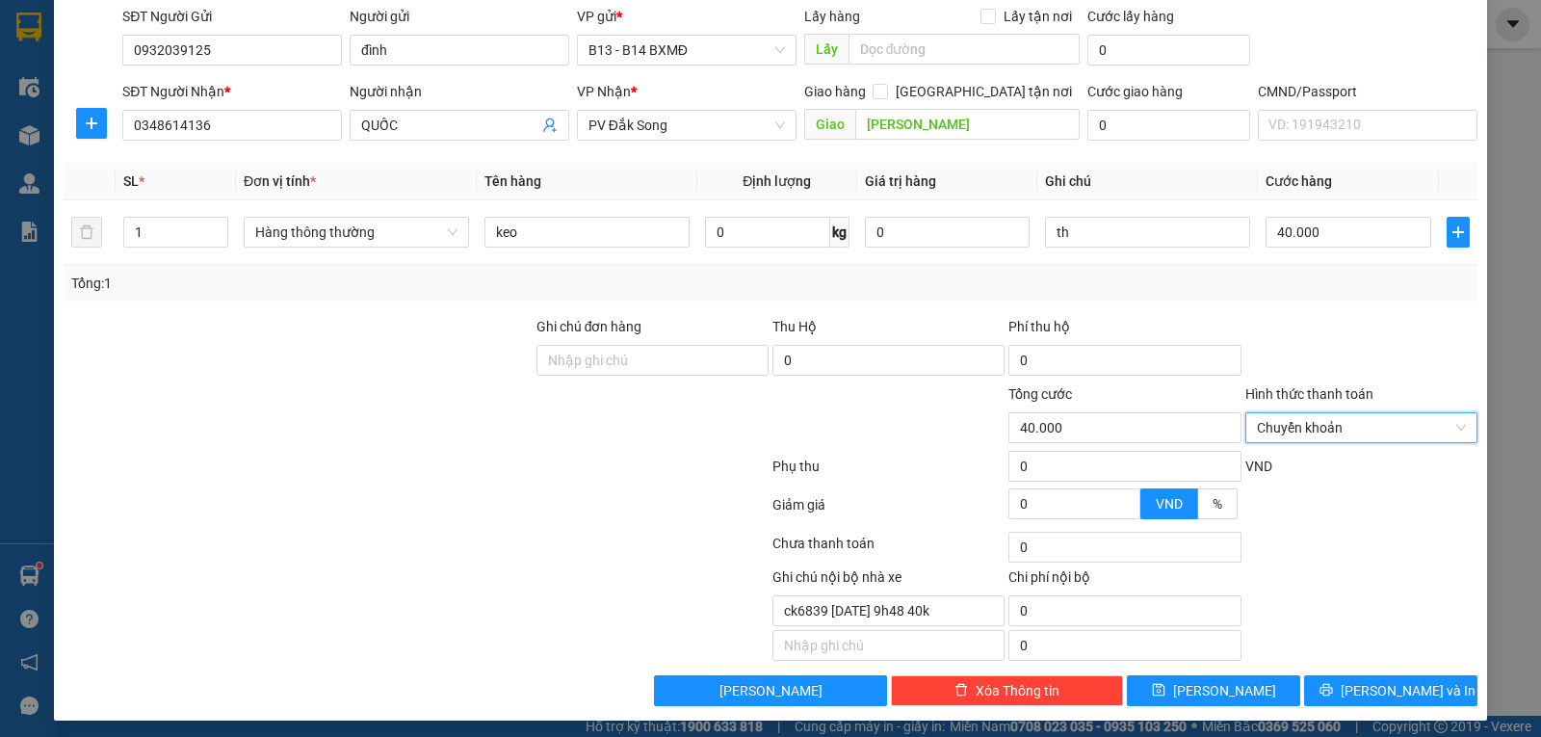
scroll to position [229, 0]
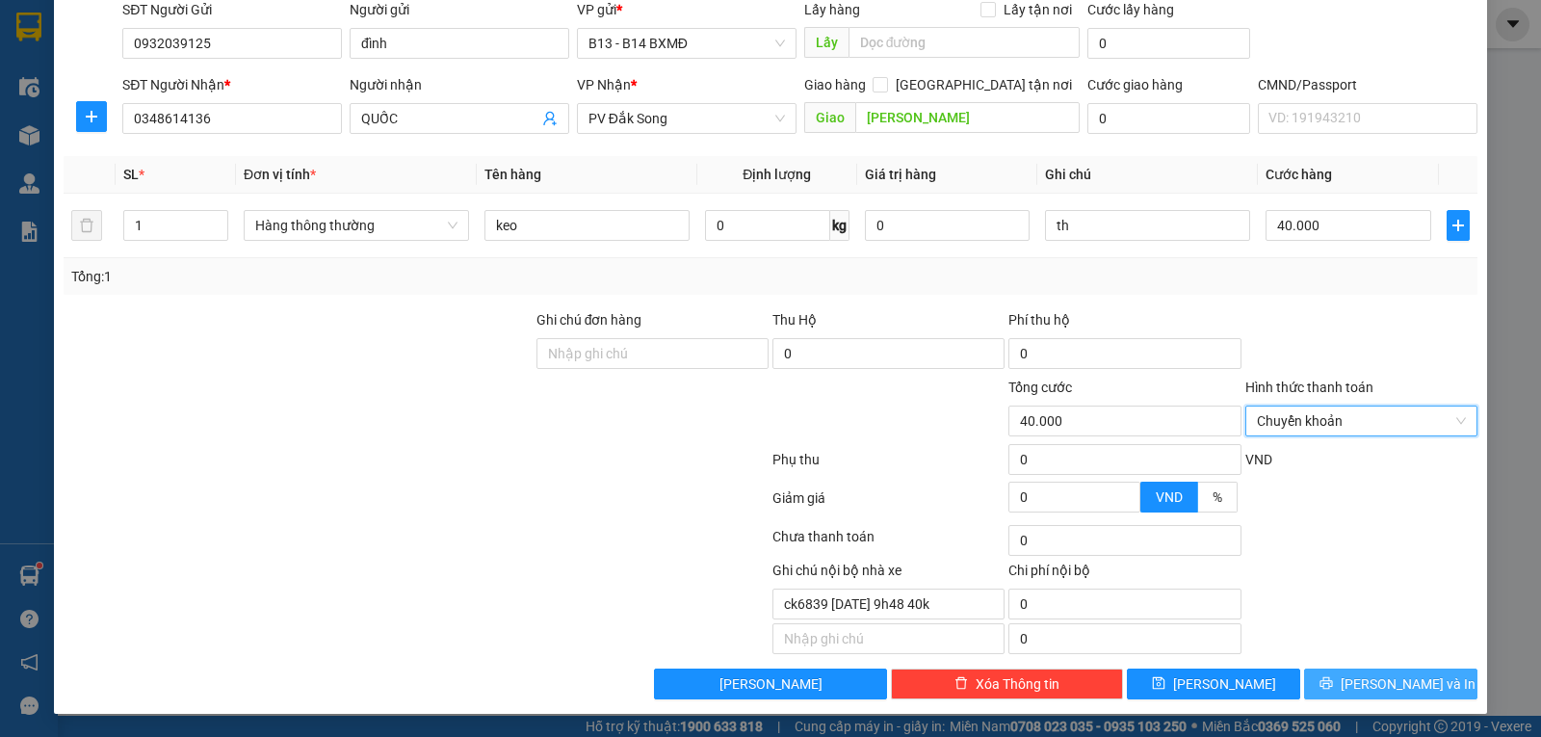
click at [1357, 690] on button "[PERSON_NAME] và In" at bounding box center [1390, 683] width 173 height 31
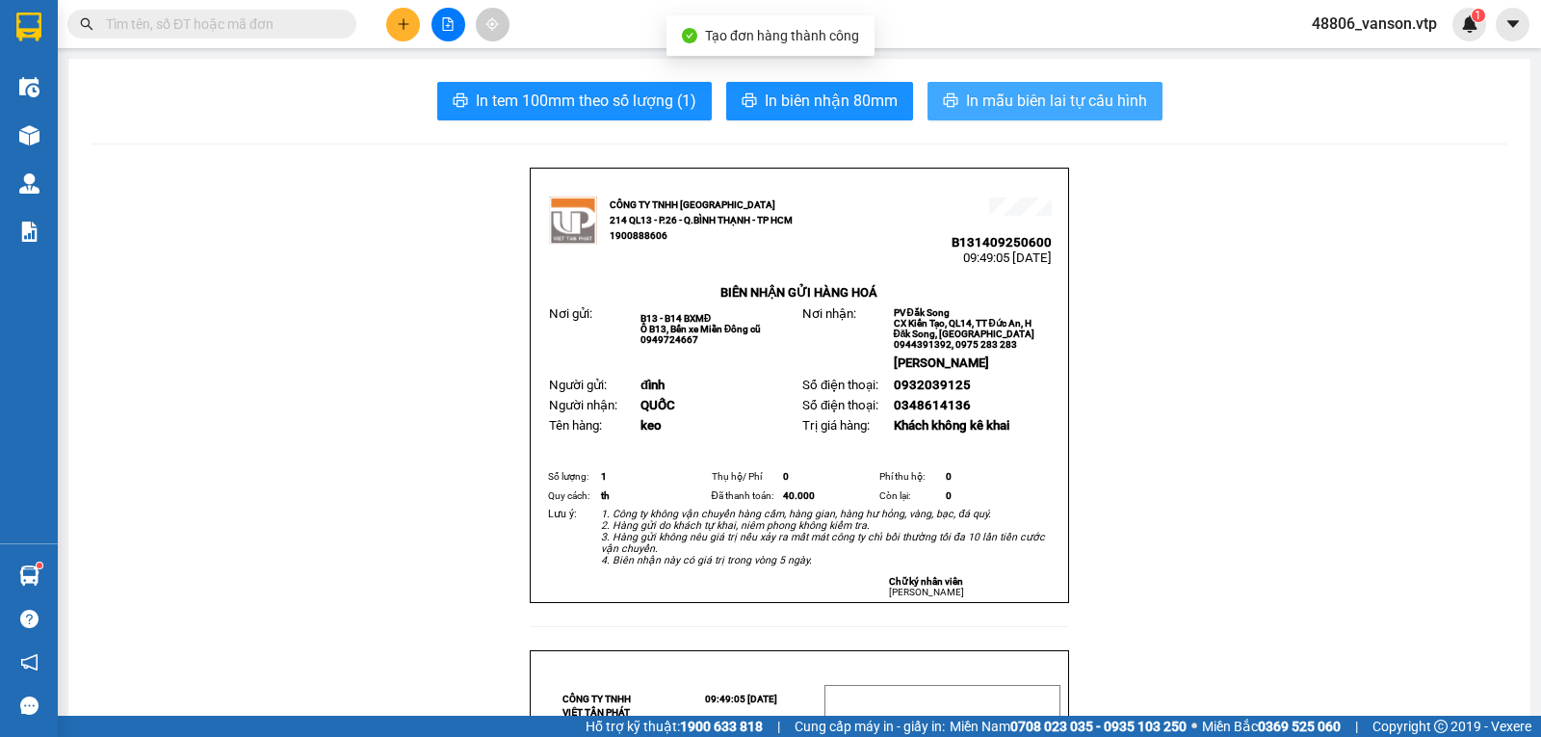
click at [1025, 101] on span "In mẫu biên lai tự cấu hình" at bounding box center [1056, 101] width 181 height 24
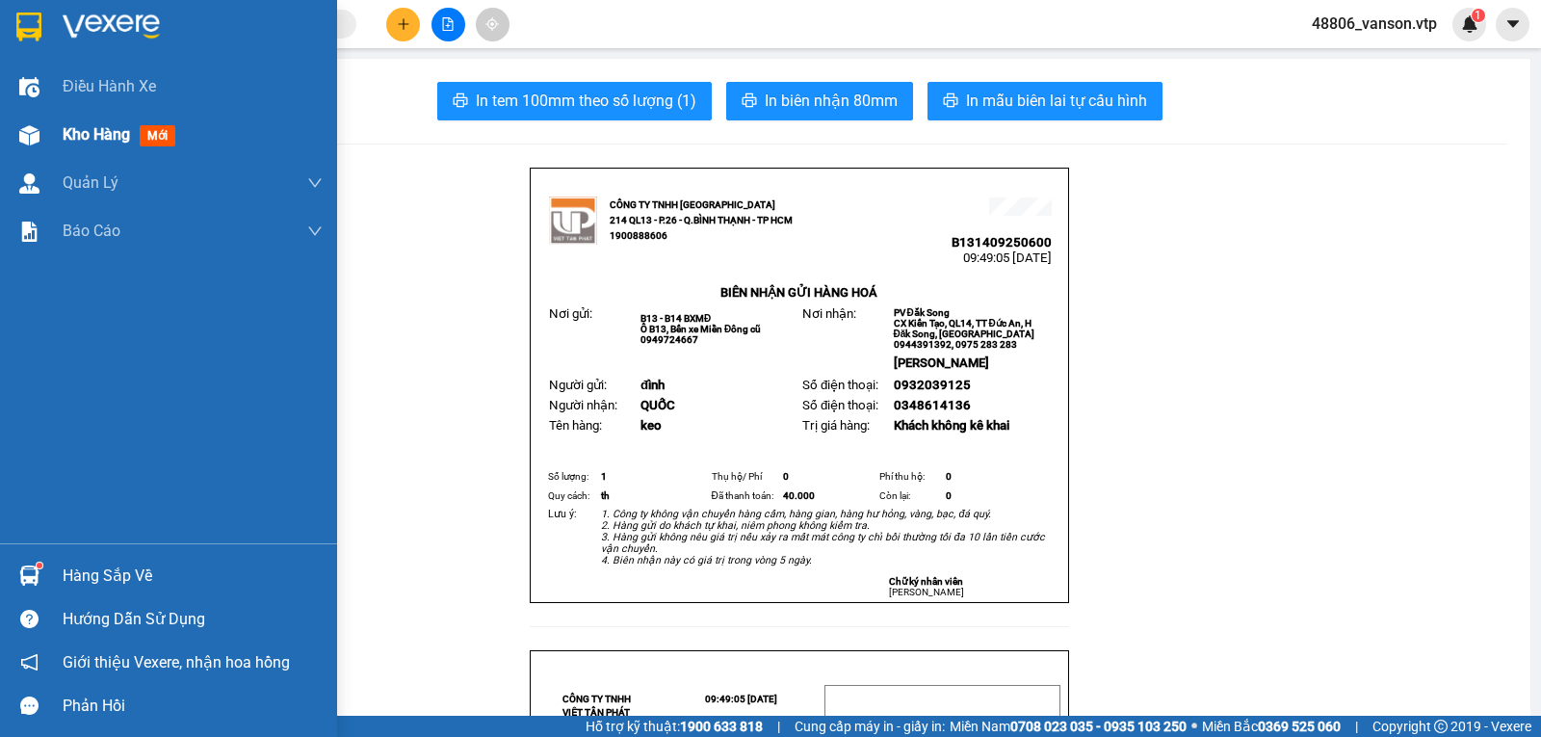
click at [60, 132] on div "Kho hàng mới" at bounding box center [168, 135] width 337 height 48
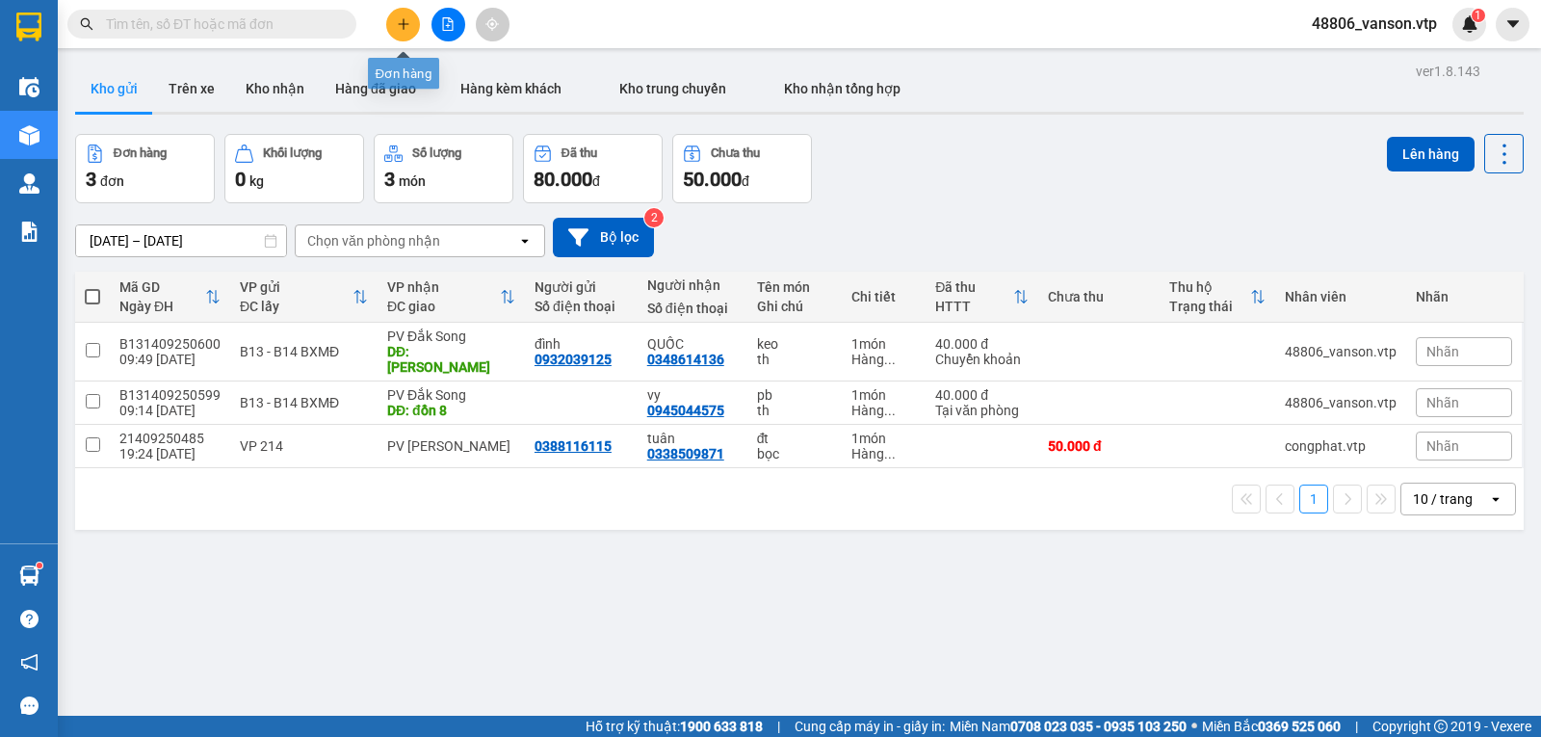
click at [407, 16] on button at bounding box center [403, 25] width 34 height 34
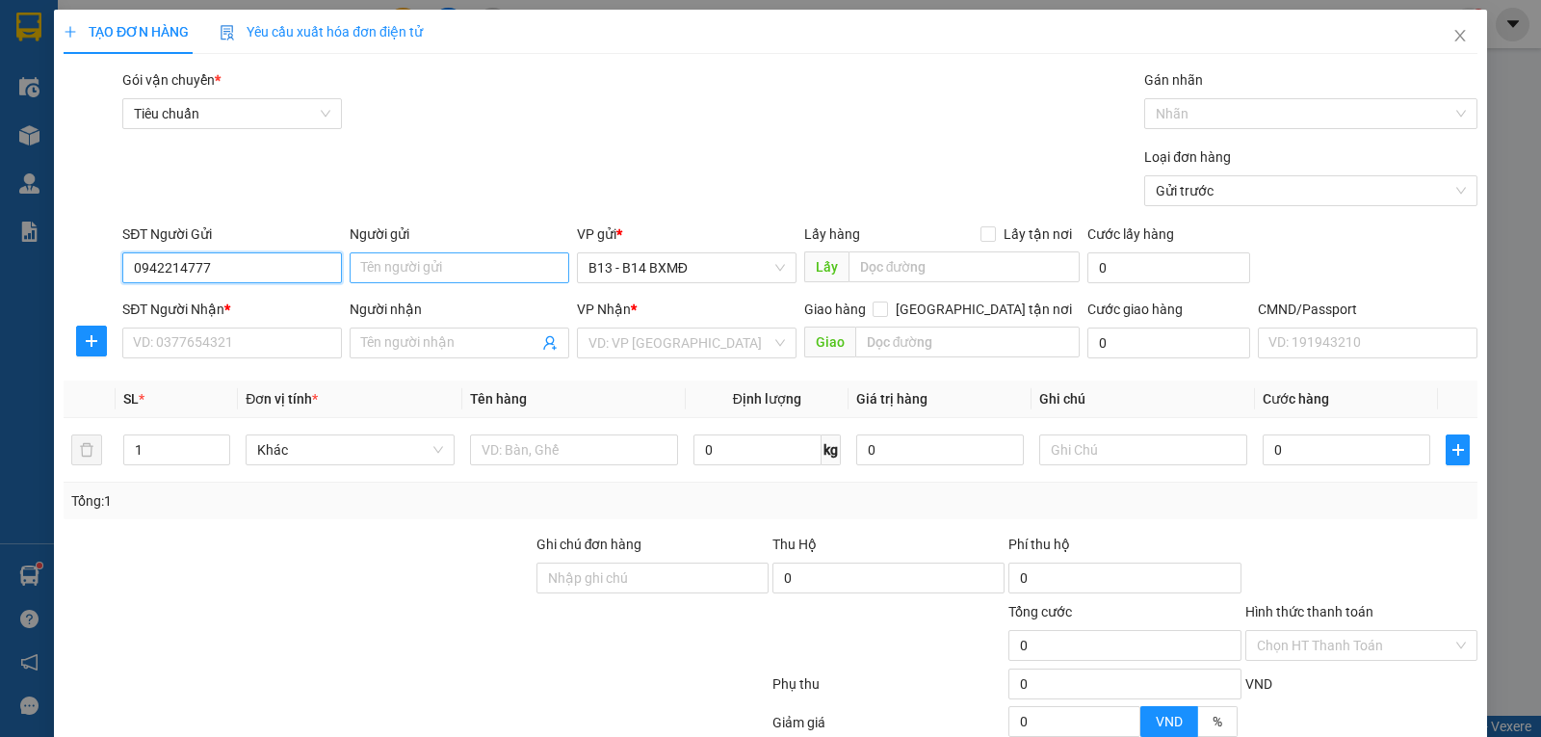
type input "0942214777"
type input "d"
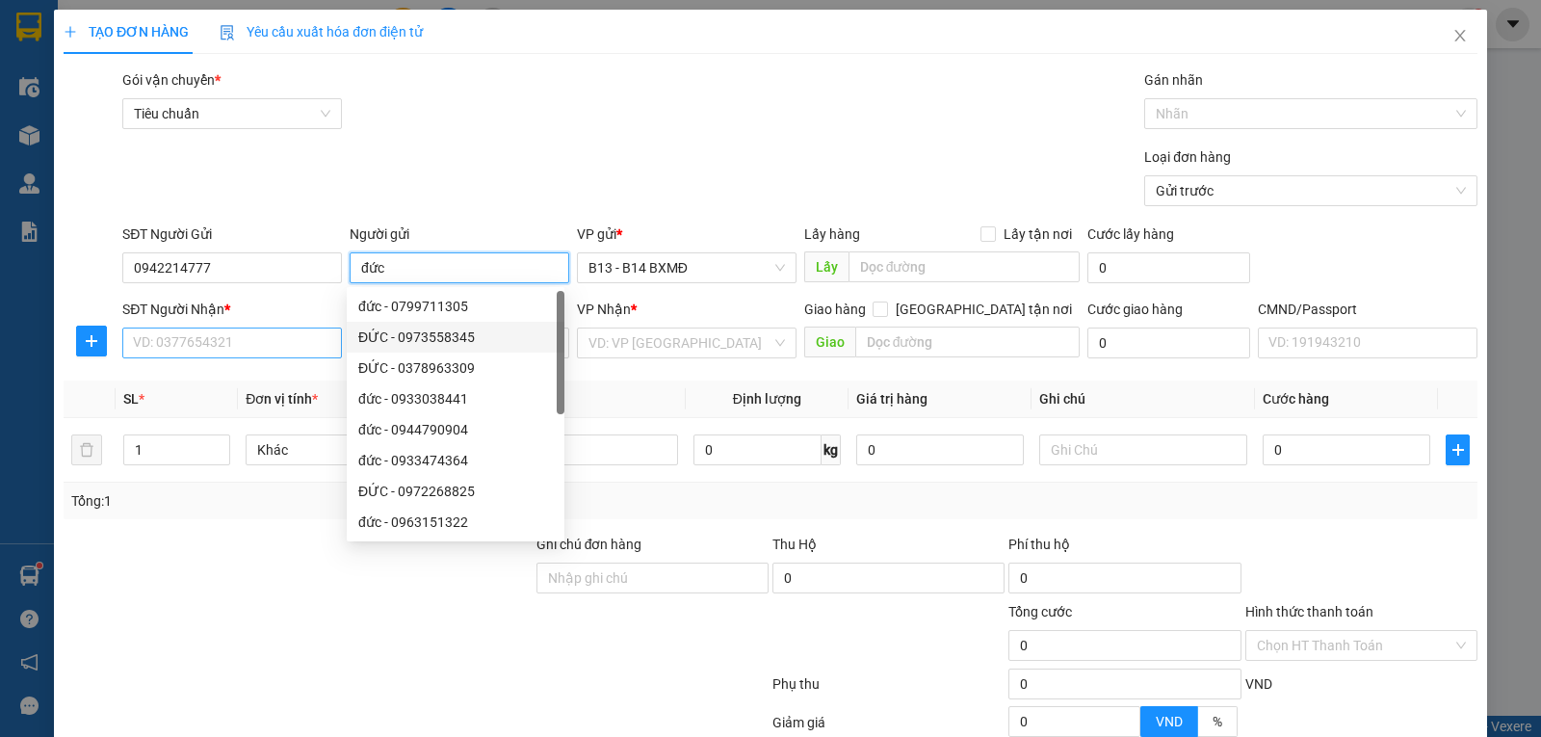
type input "đức"
click at [260, 351] on input "SĐT Người Nhận *" at bounding box center [232, 342] width 220 height 31
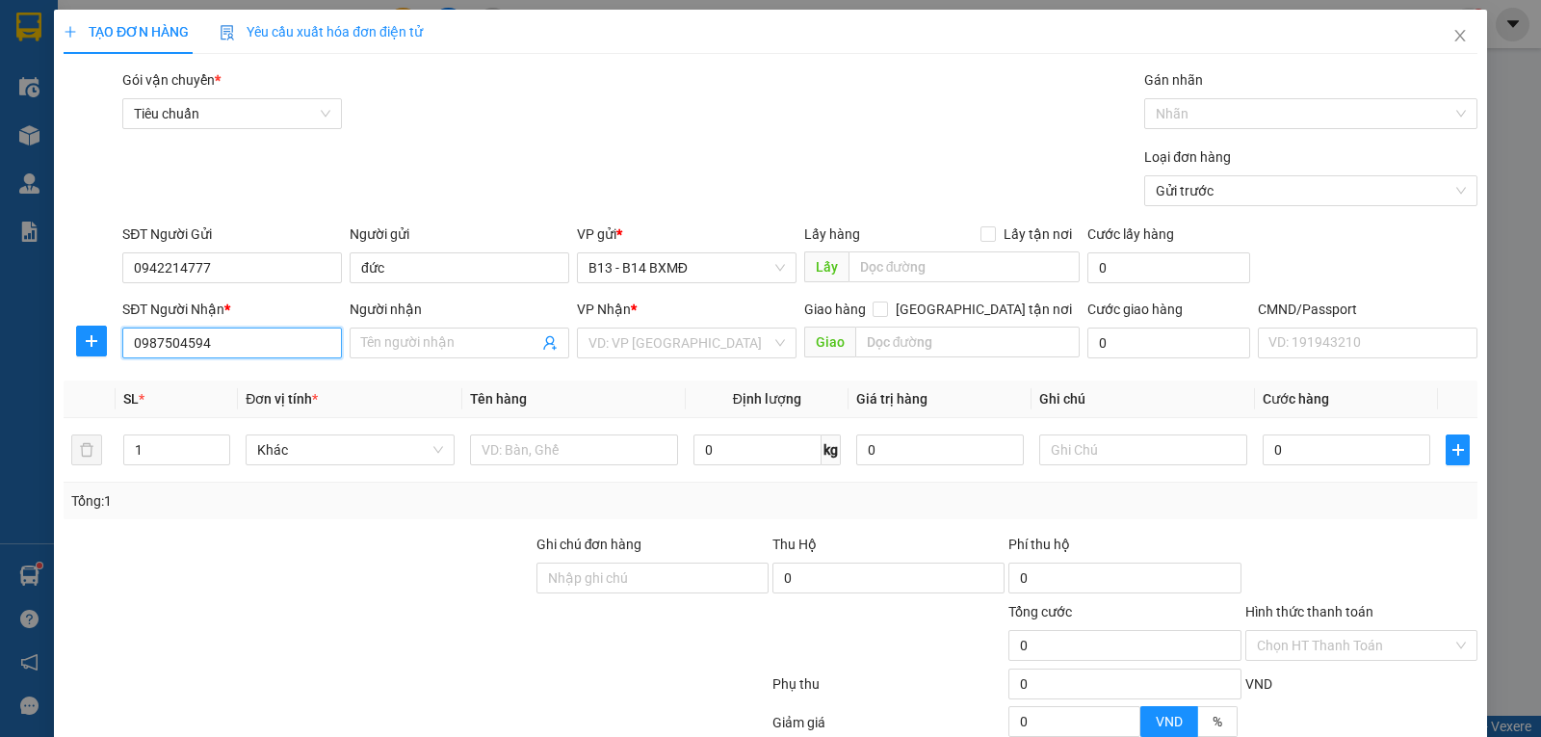
type input "0987504594"
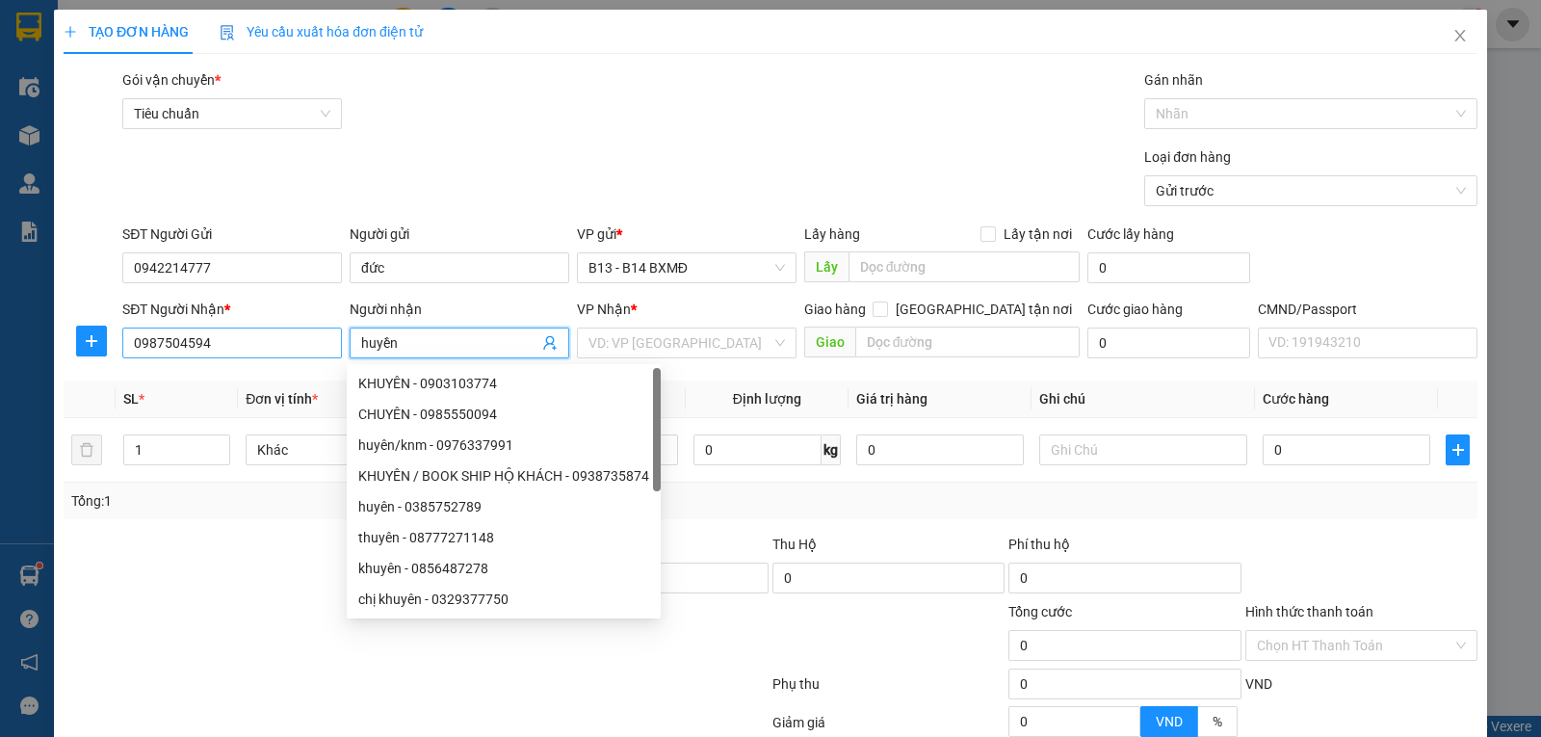
type input "huyền"
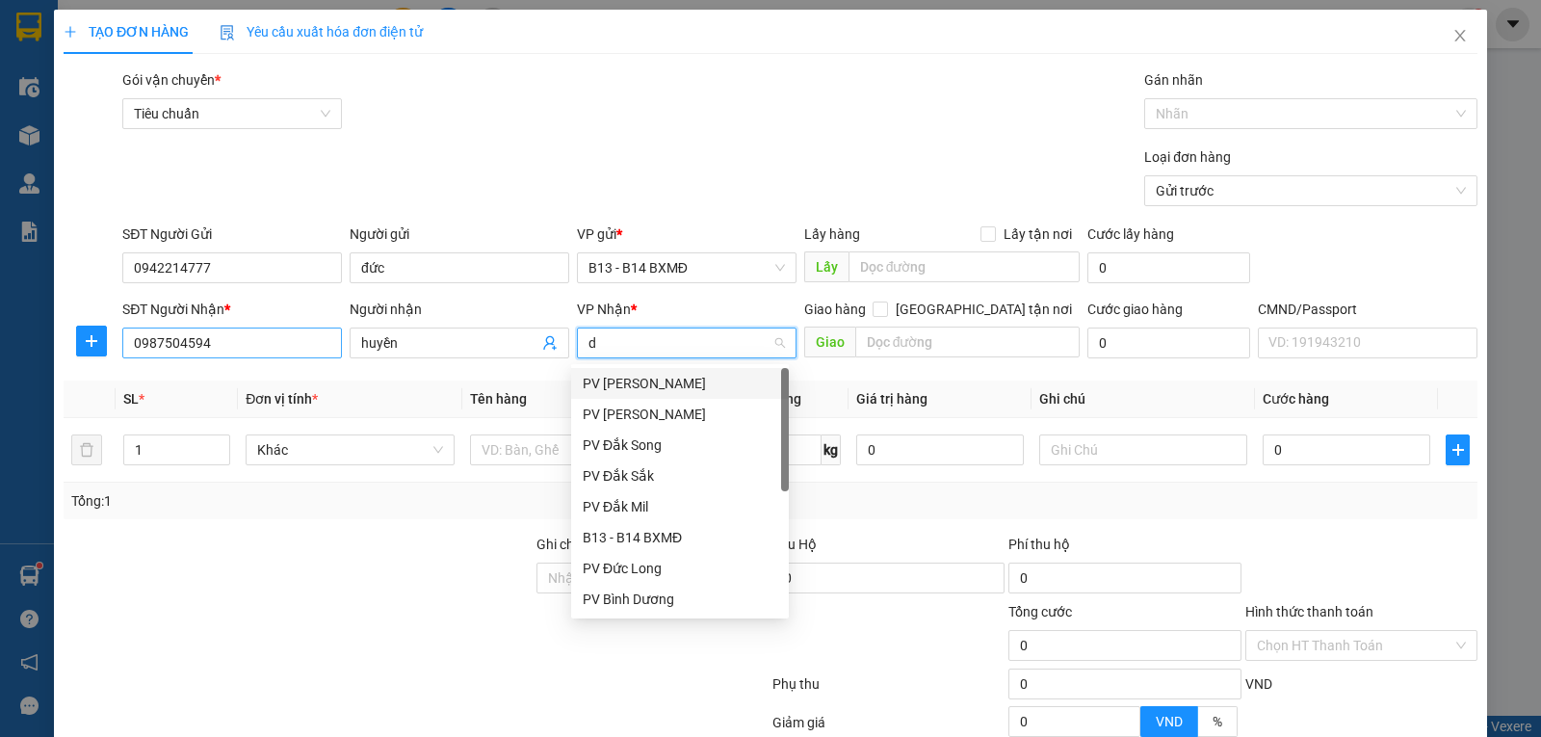
type input "dm"
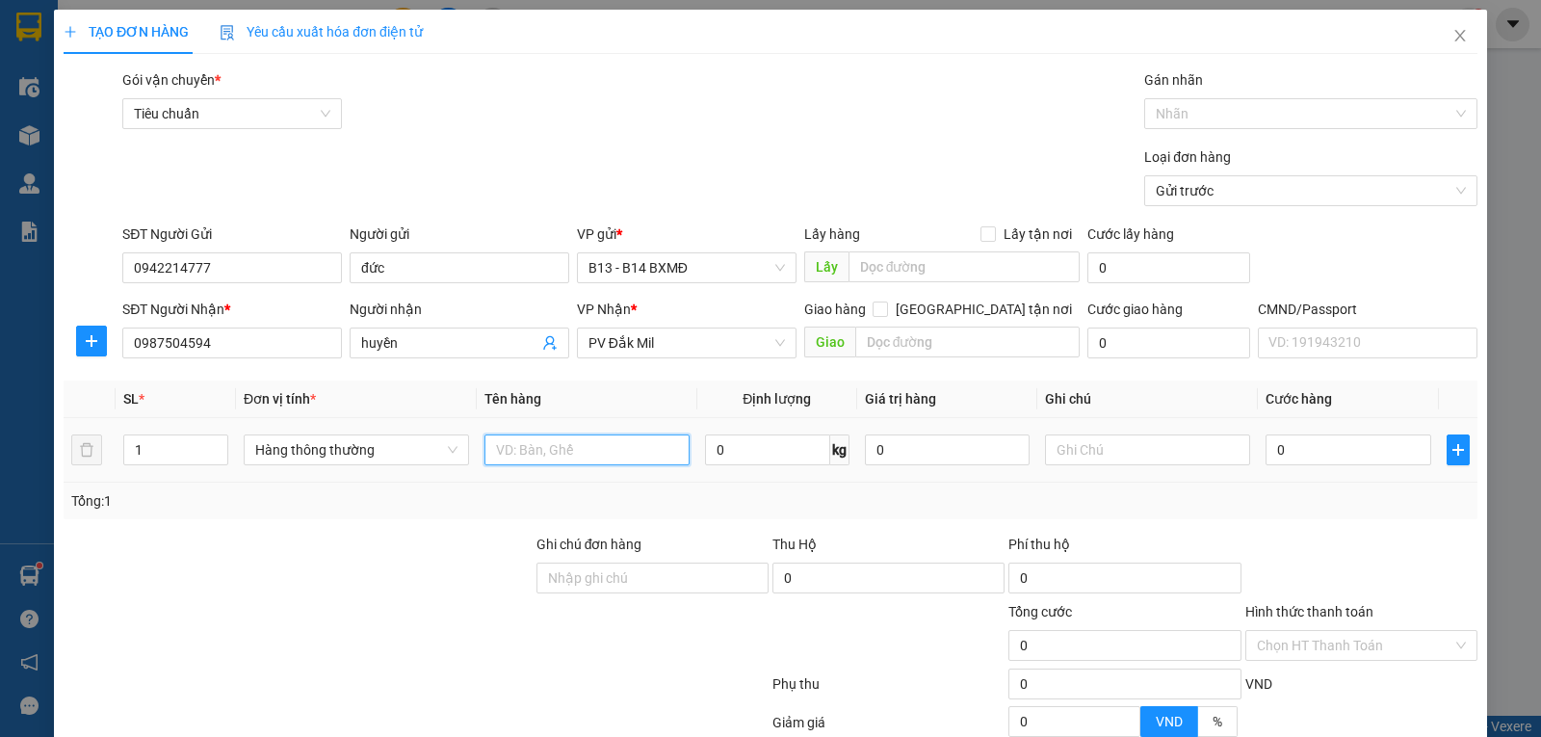
click at [638, 453] on input "text" at bounding box center [586, 449] width 205 height 31
type input "thuốc"
click at [1243, 93] on div "Gán nhãn" at bounding box center [1310, 83] width 333 height 29
click at [1237, 125] on div "Nhãn" at bounding box center [1310, 113] width 333 height 31
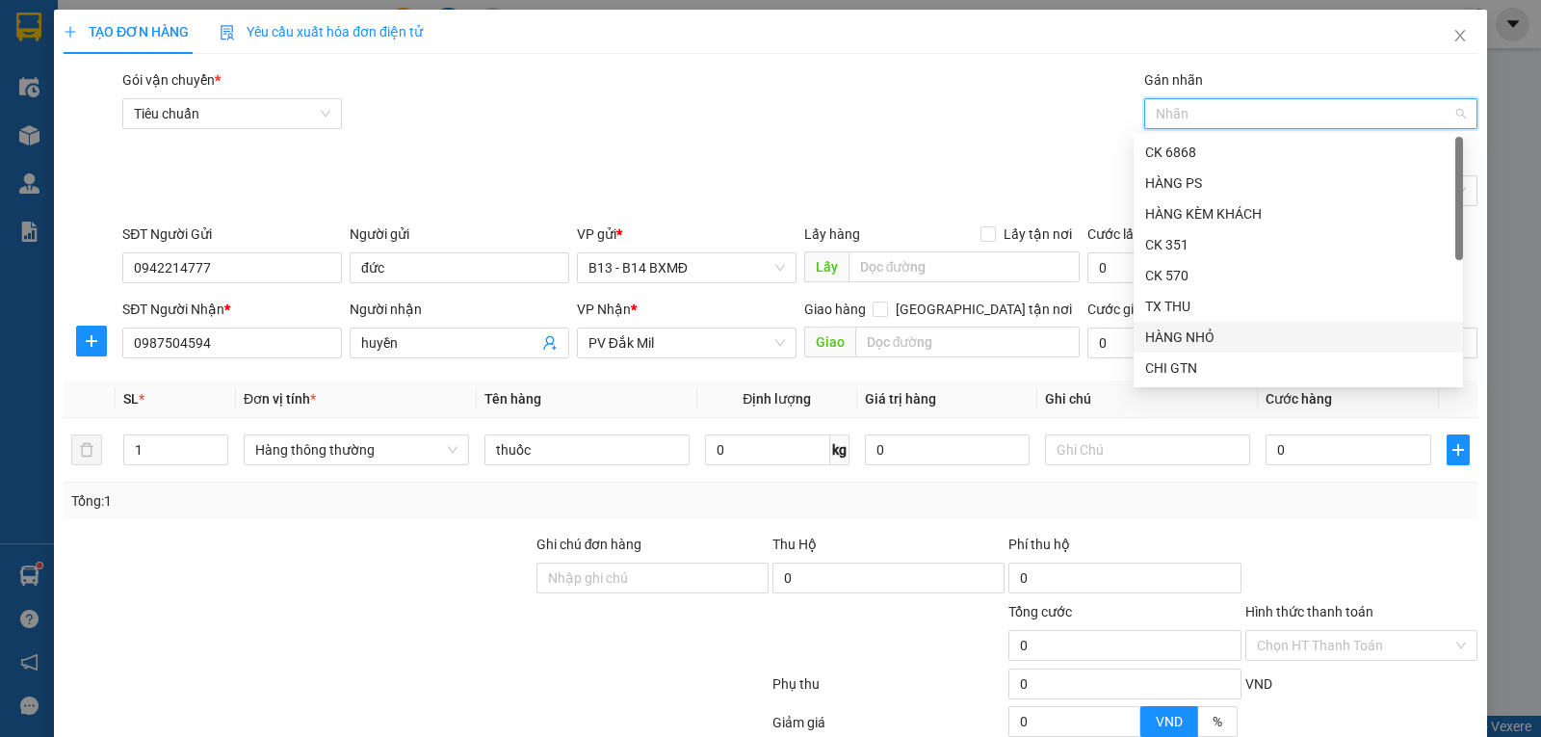
click at [1192, 341] on div "HÀNG NHỎ" at bounding box center [1298, 336] width 306 height 21
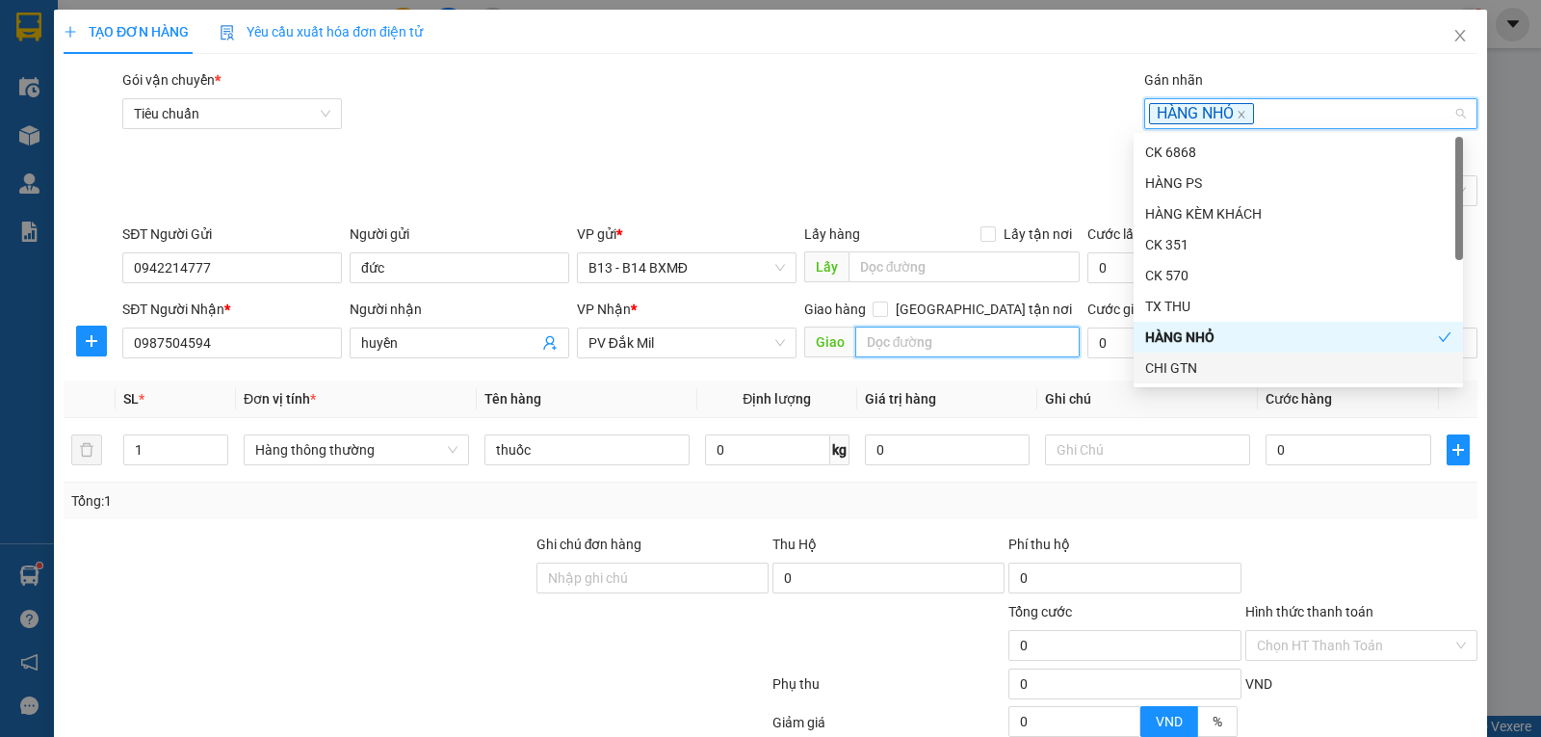
click at [979, 346] on input "text" at bounding box center [967, 341] width 225 height 31
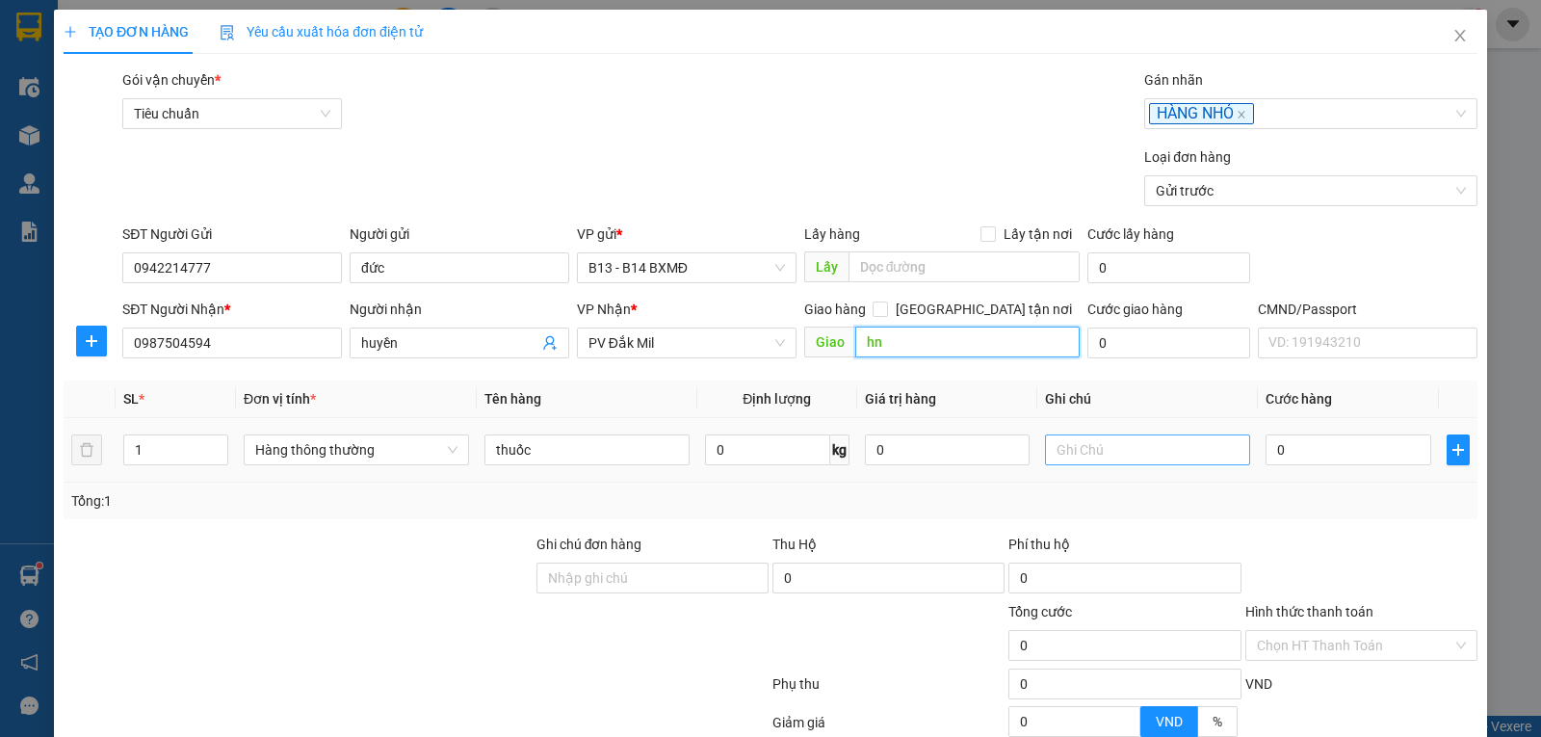
type input "hn"
click at [1068, 445] on input "text" at bounding box center [1147, 449] width 205 height 31
type input "h"
type input "36"
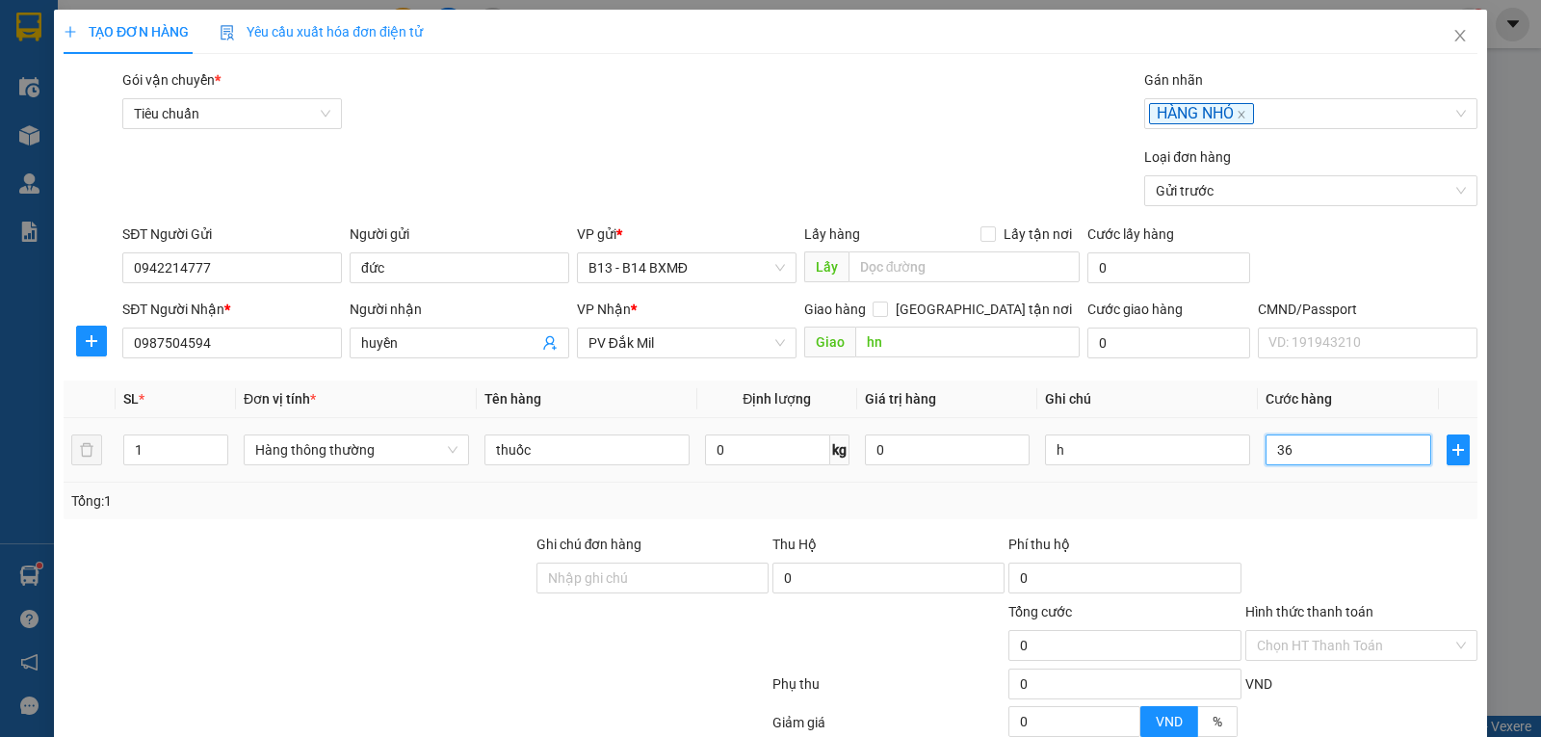
type input "36"
type input "360"
type input "36"
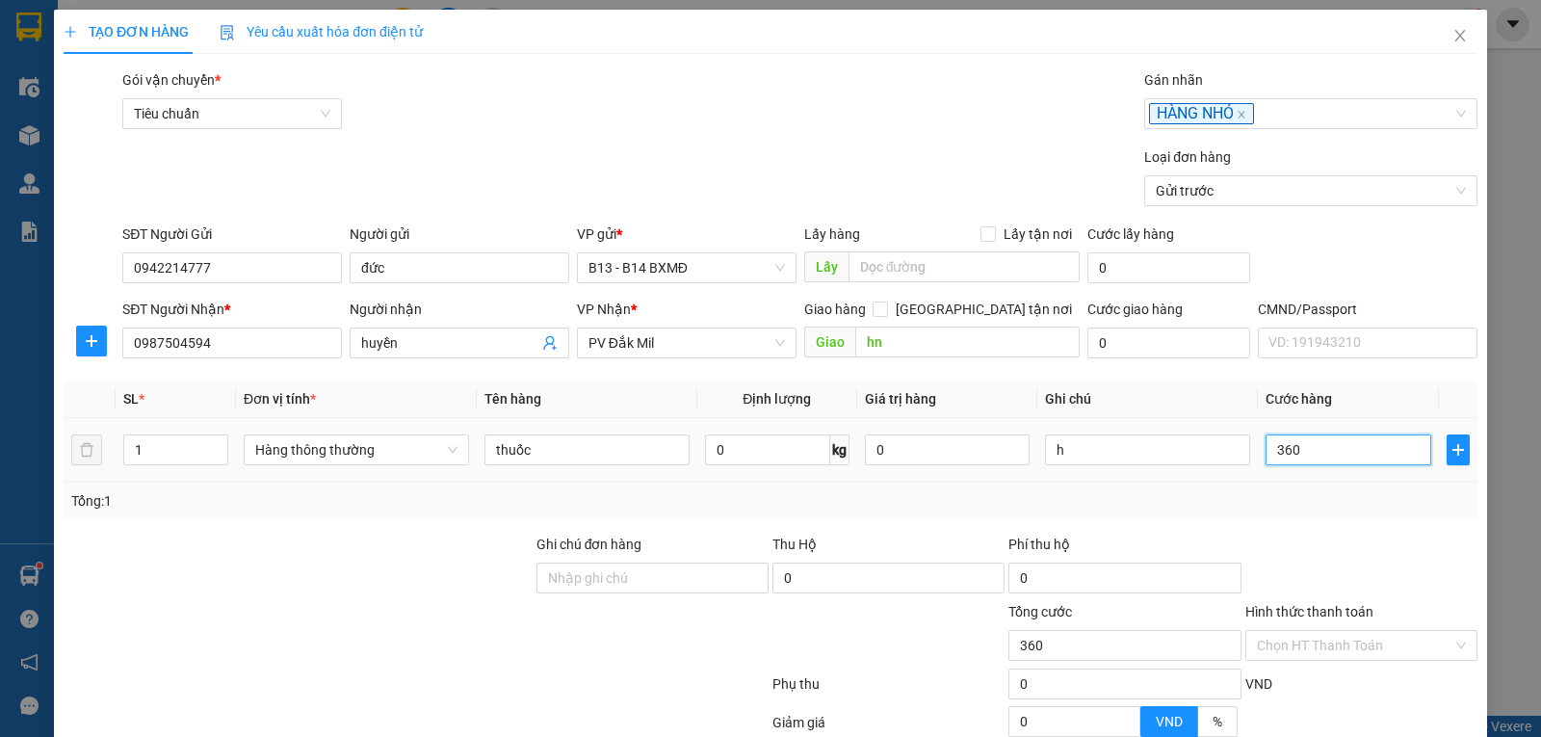
type input "36"
type input "3"
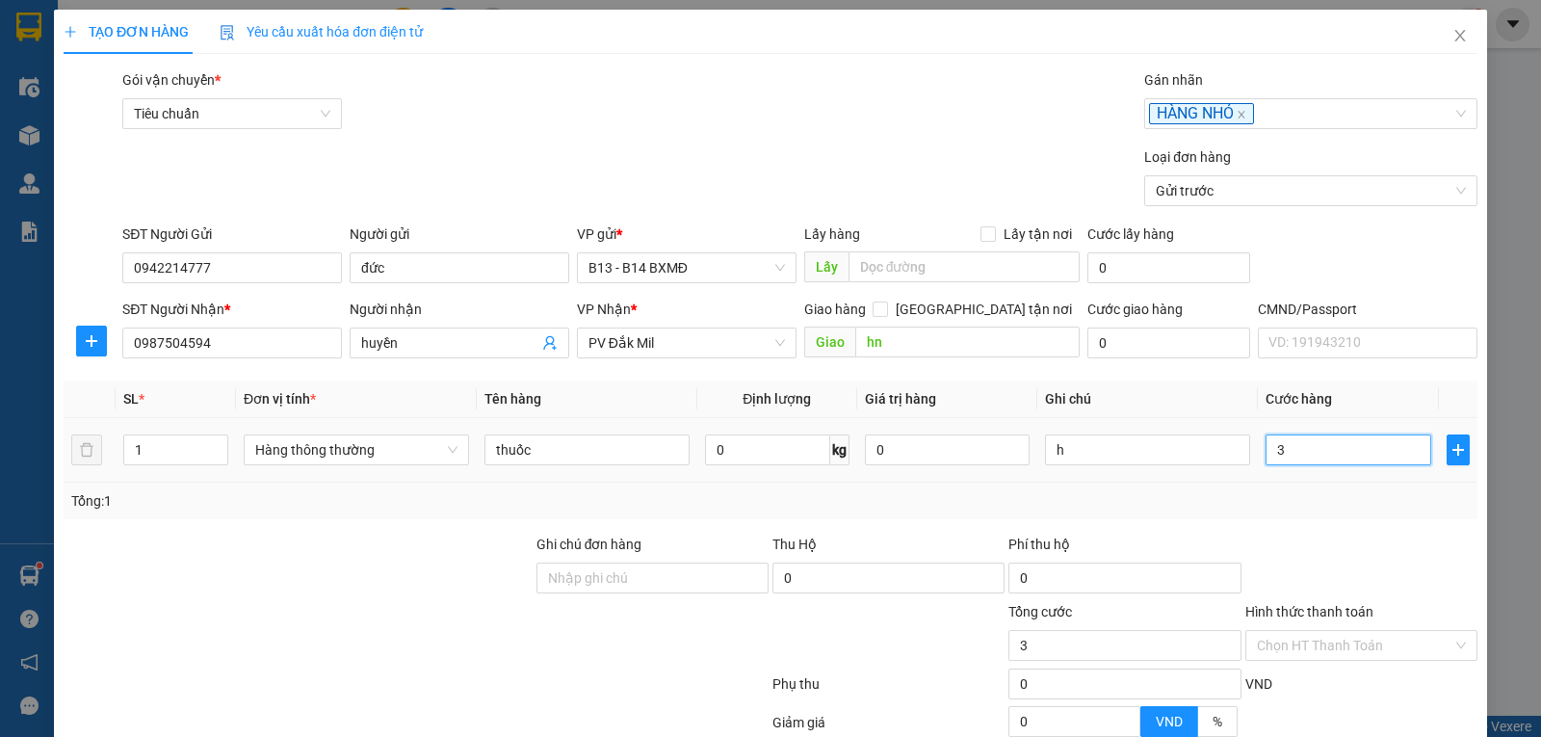
type input "30"
type input "300"
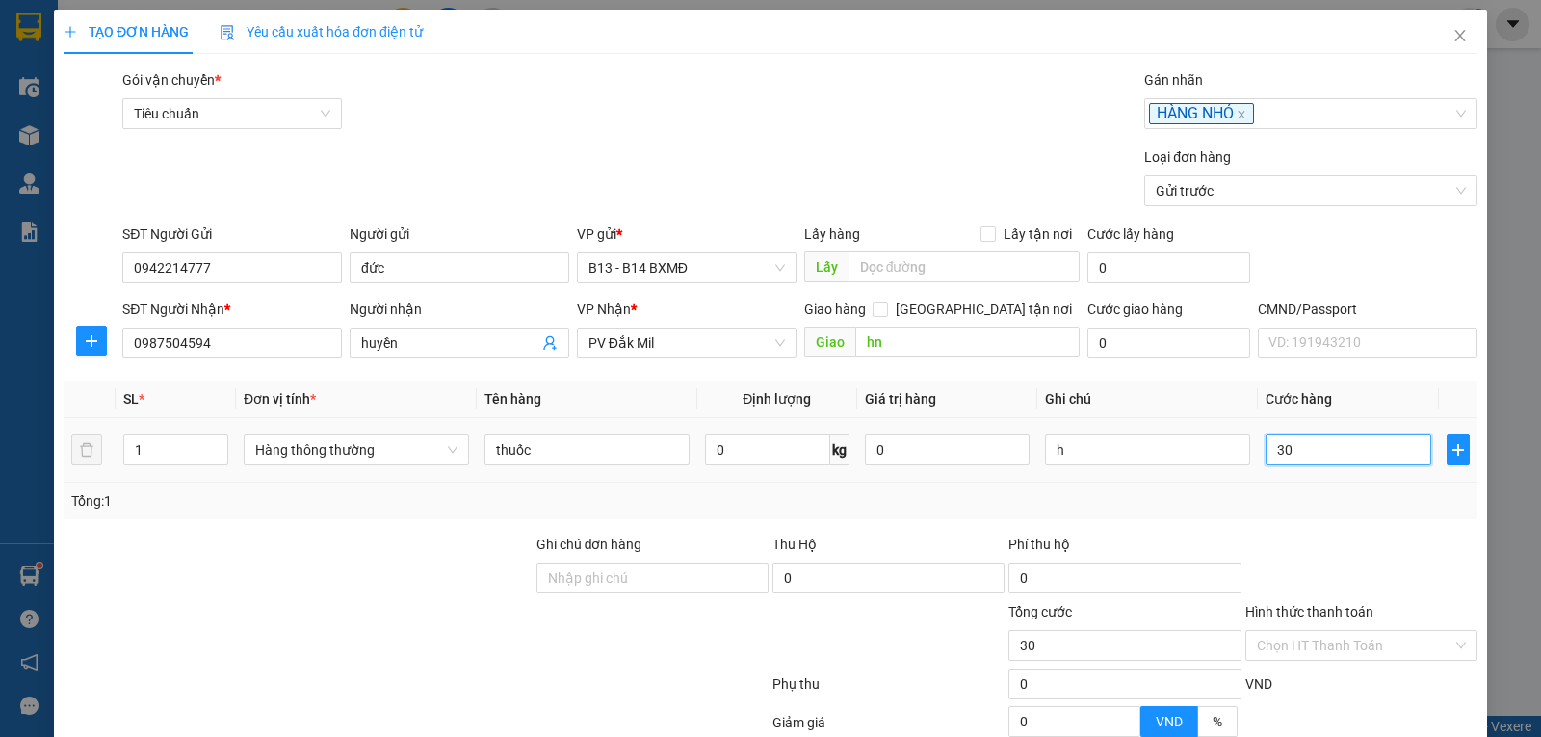
type input "300"
type input "3.000"
type input "30.000"
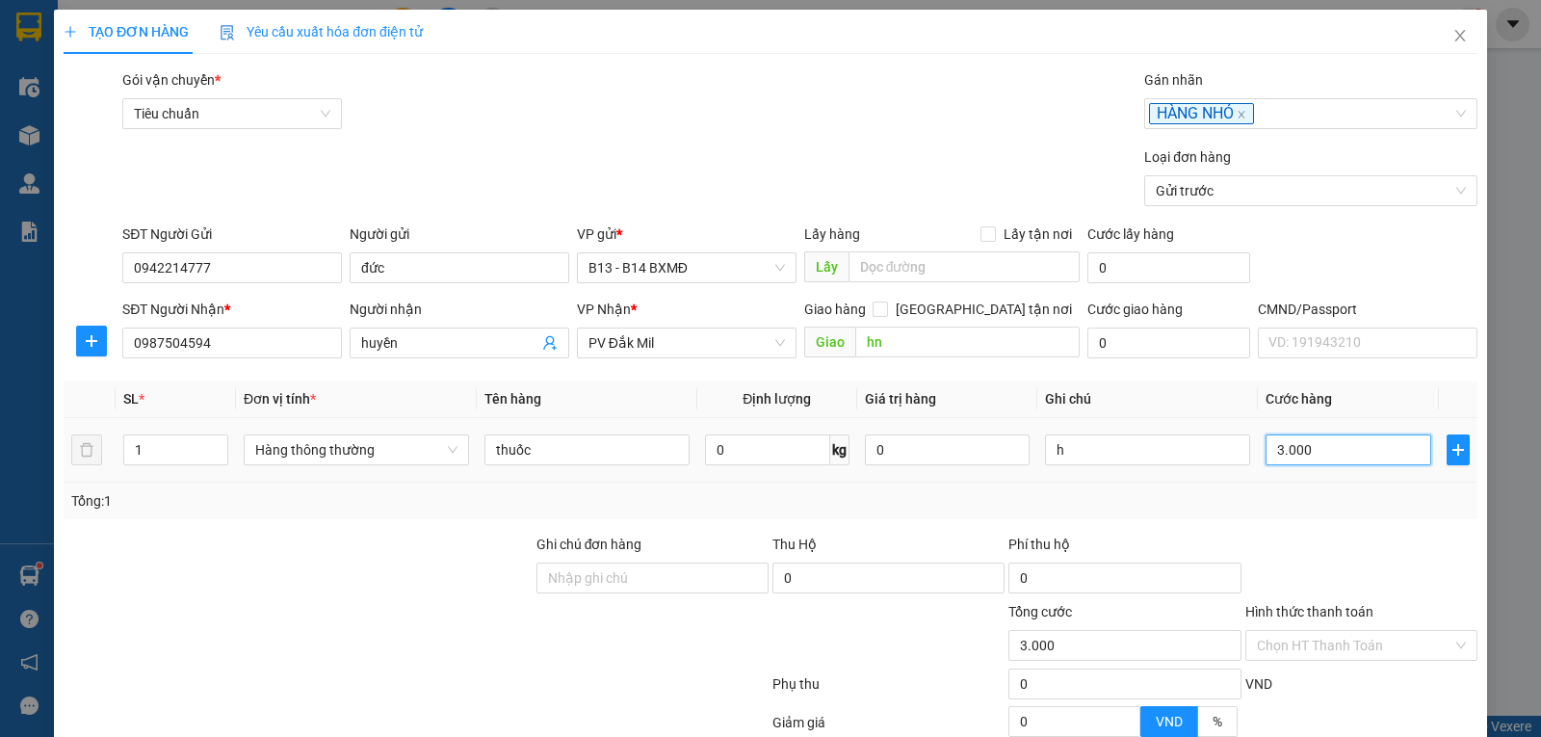
type input "30.000"
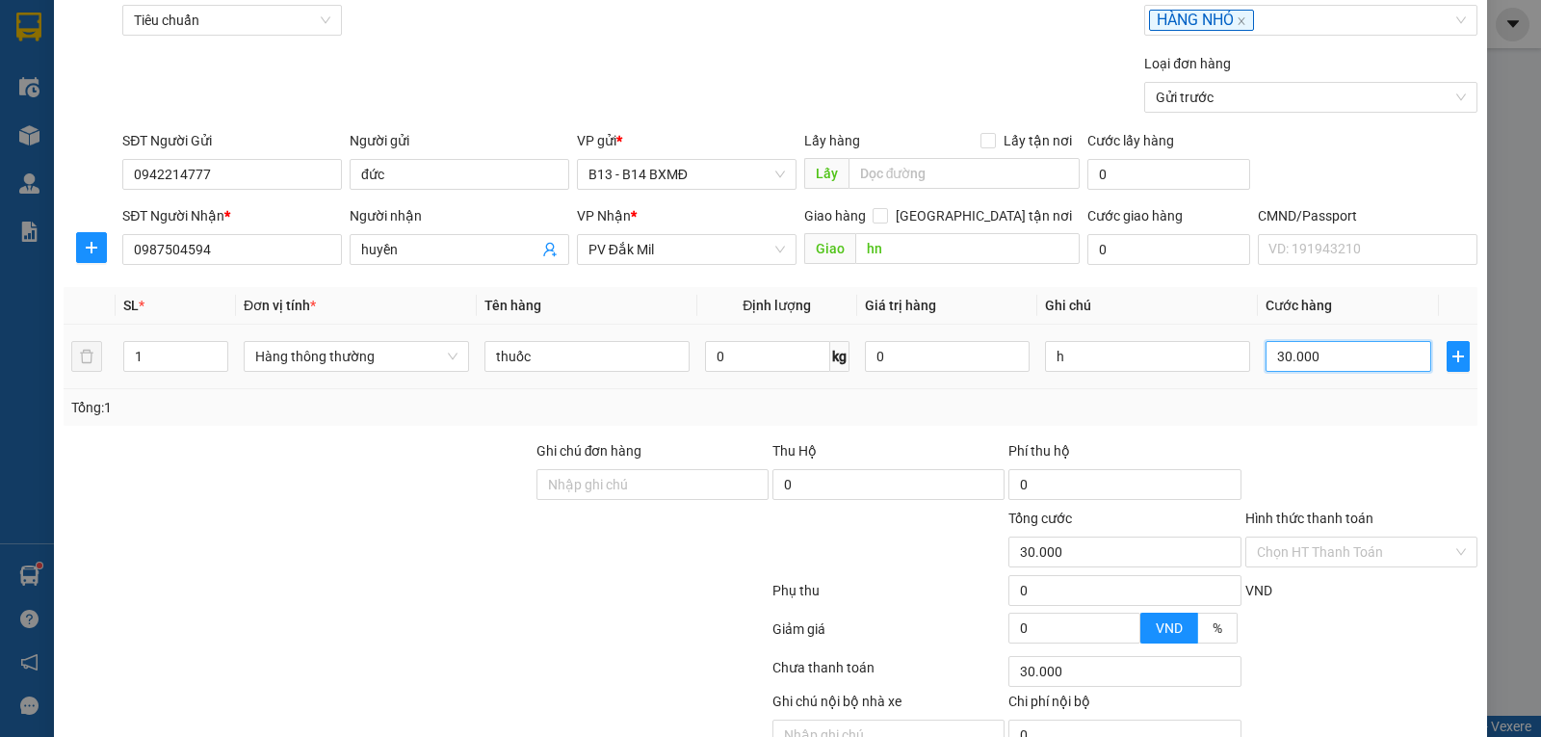
scroll to position [194, 0]
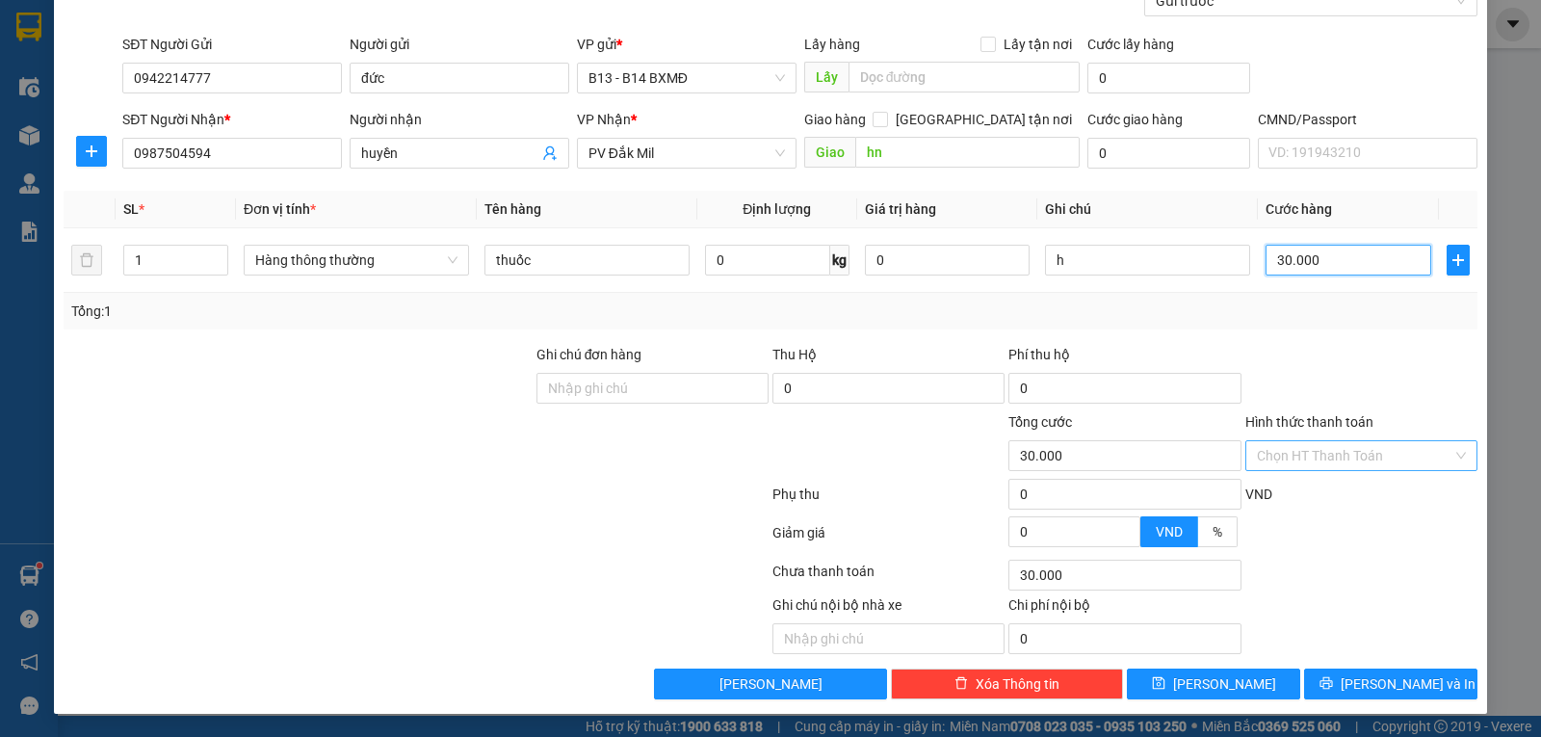
type input "30.000"
click at [1329, 453] on input "Hình thức thanh toán" at bounding box center [1353, 455] width 195 height 29
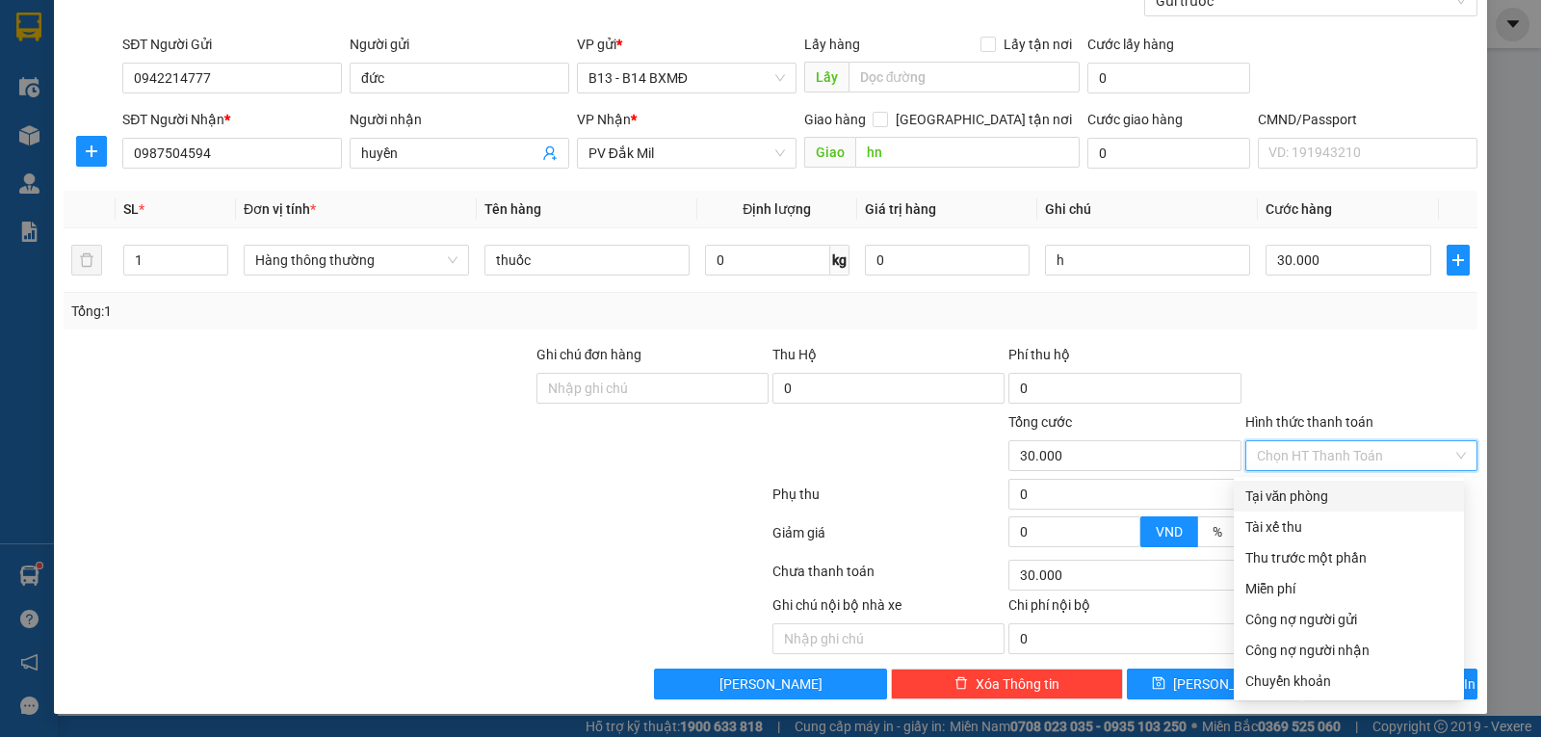
click at [1319, 497] on div "Tại văn phòng" at bounding box center [1348, 495] width 207 height 21
type input "0"
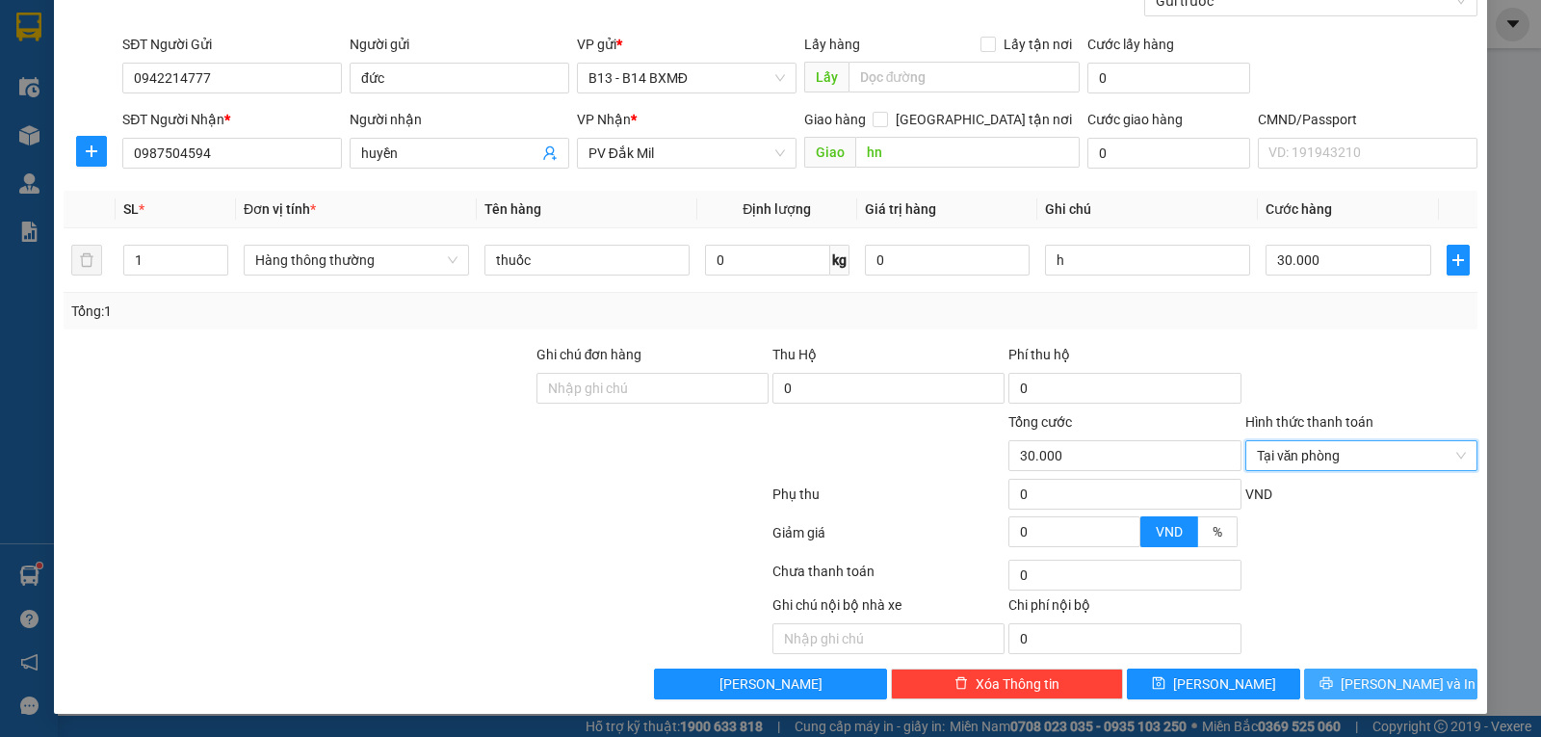
click at [1362, 686] on span "[PERSON_NAME] và In" at bounding box center [1407, 683] width 135 height 21
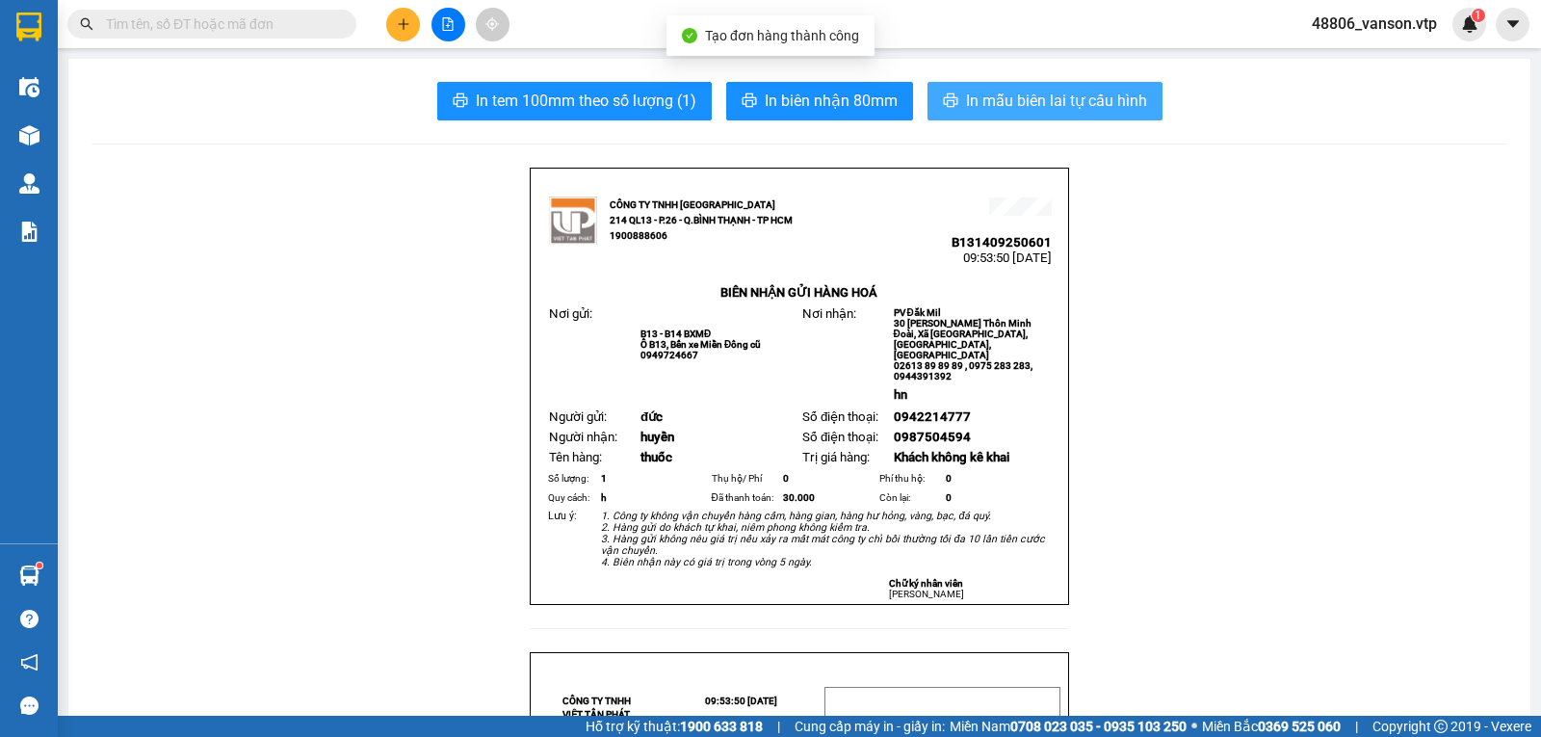
click at [1009, 97] on span "In mẫu biên lai tự cấu hình" at bounding box center [1056, 101] width 181 height 24
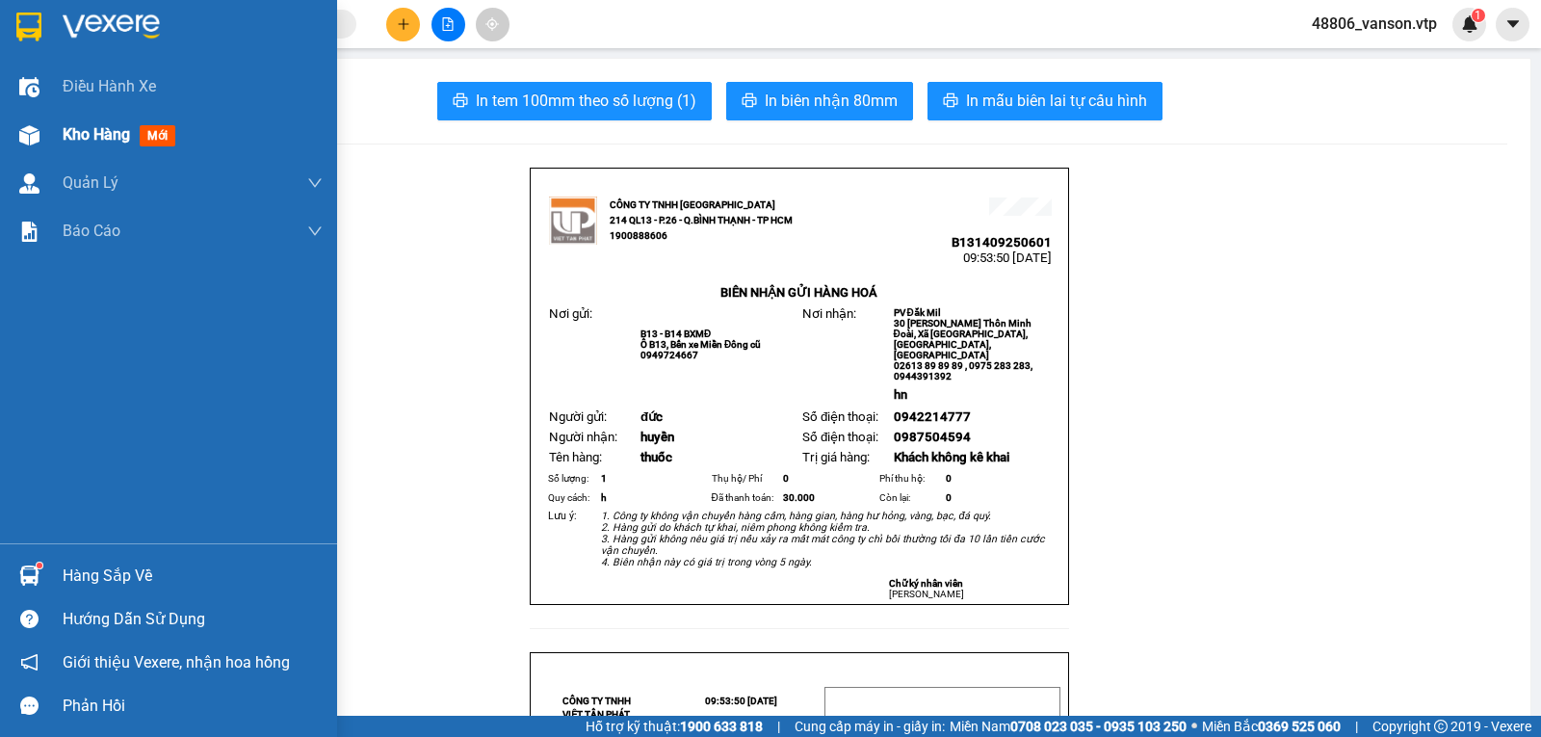
click at [23, 133] on img at bounding box center [29, 135] width 20 height 20
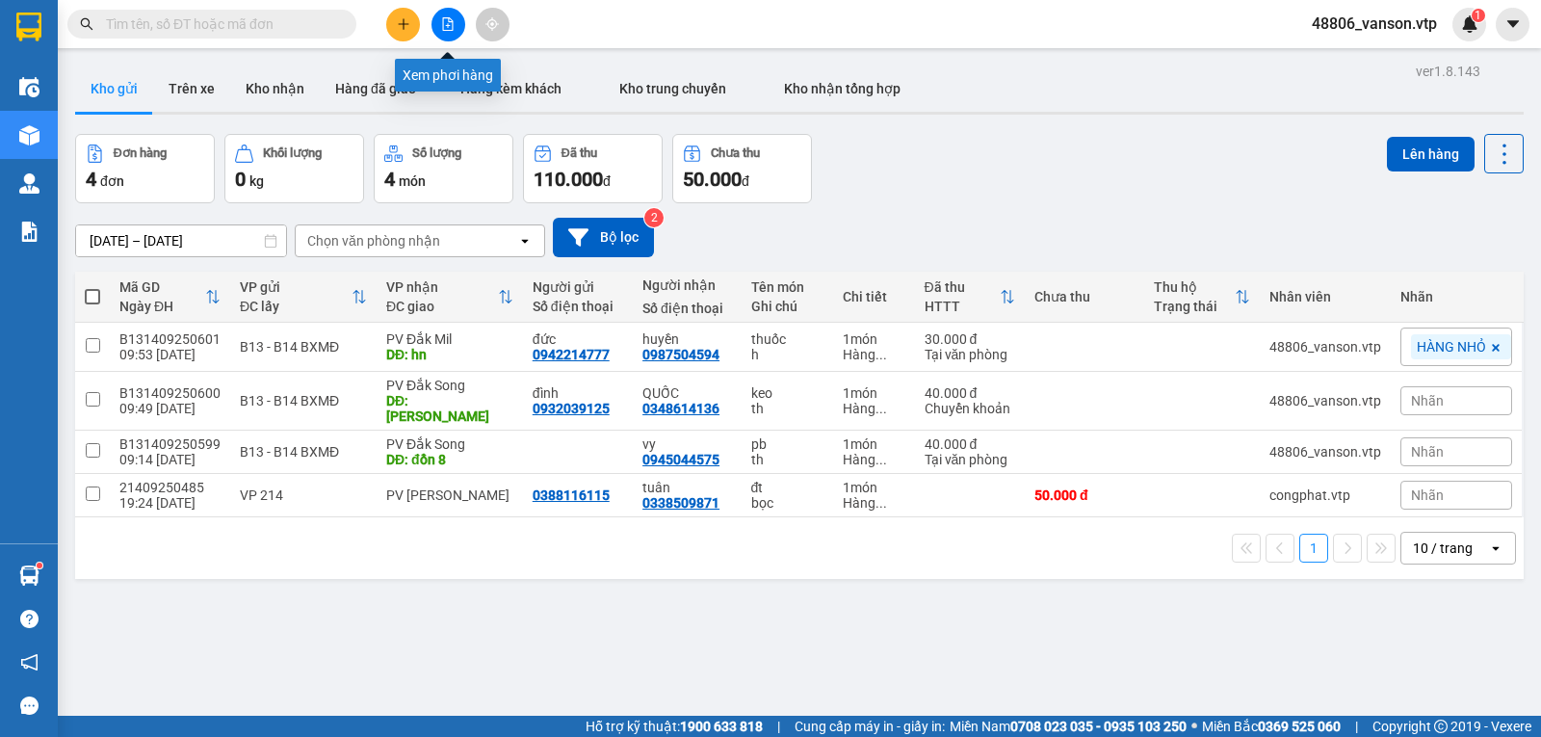
click at [448, 22] on icon "file-add" at bounding box center [447, 23] width 13 height 13
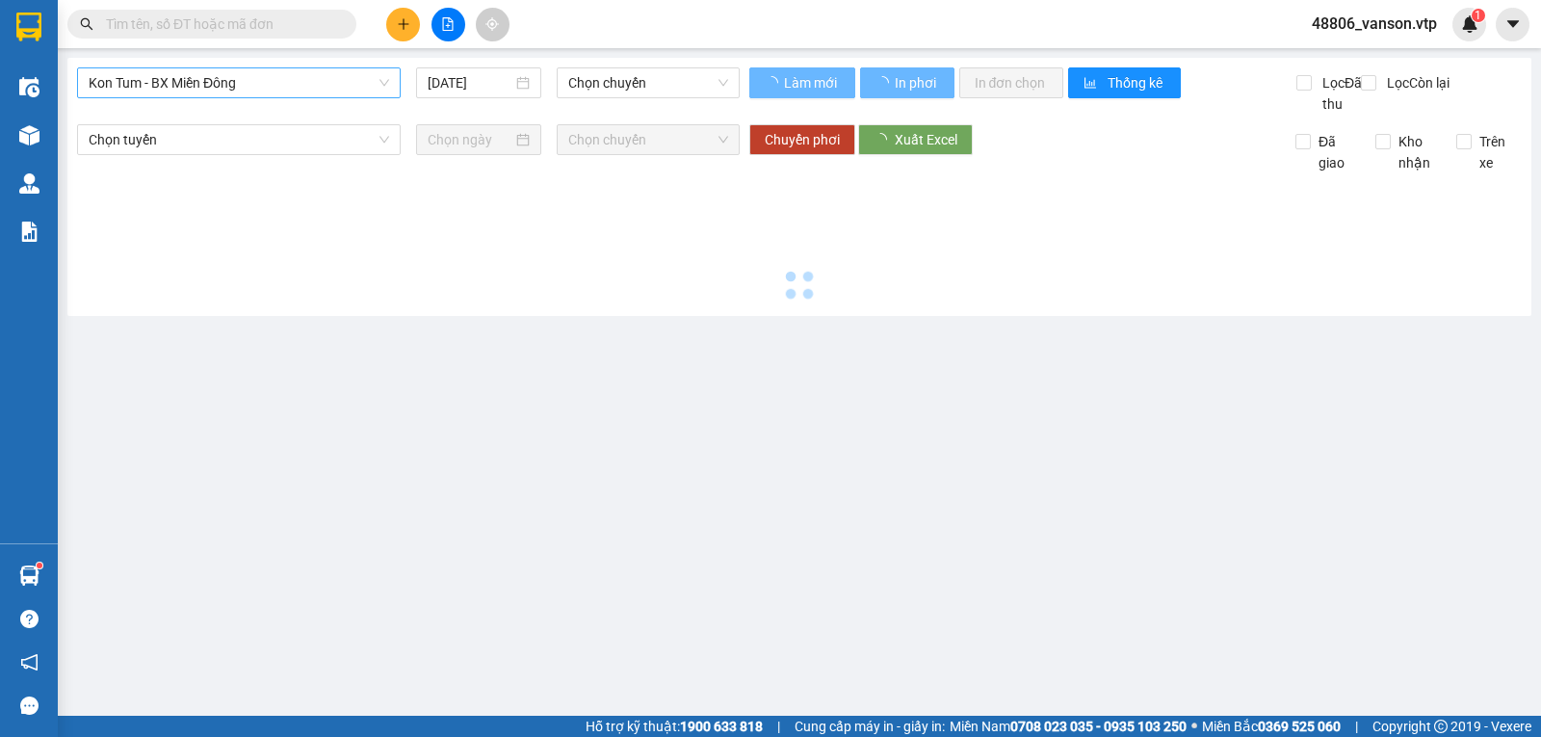
click at [247, 90] on span "Kon Tum - BX Miền Đông" at bounding box center [239, 82] width 300 height 29
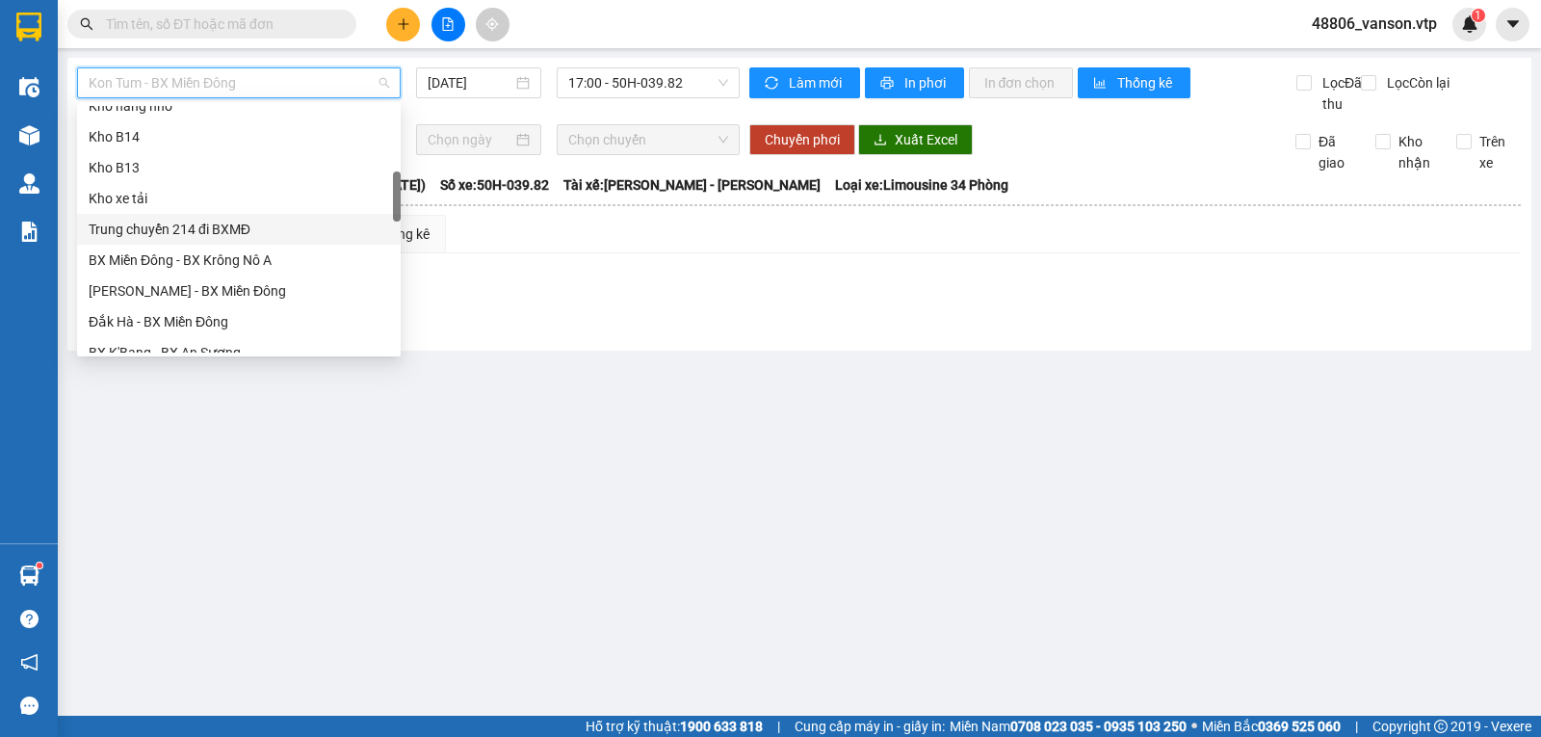
scroll to position [289, 0]
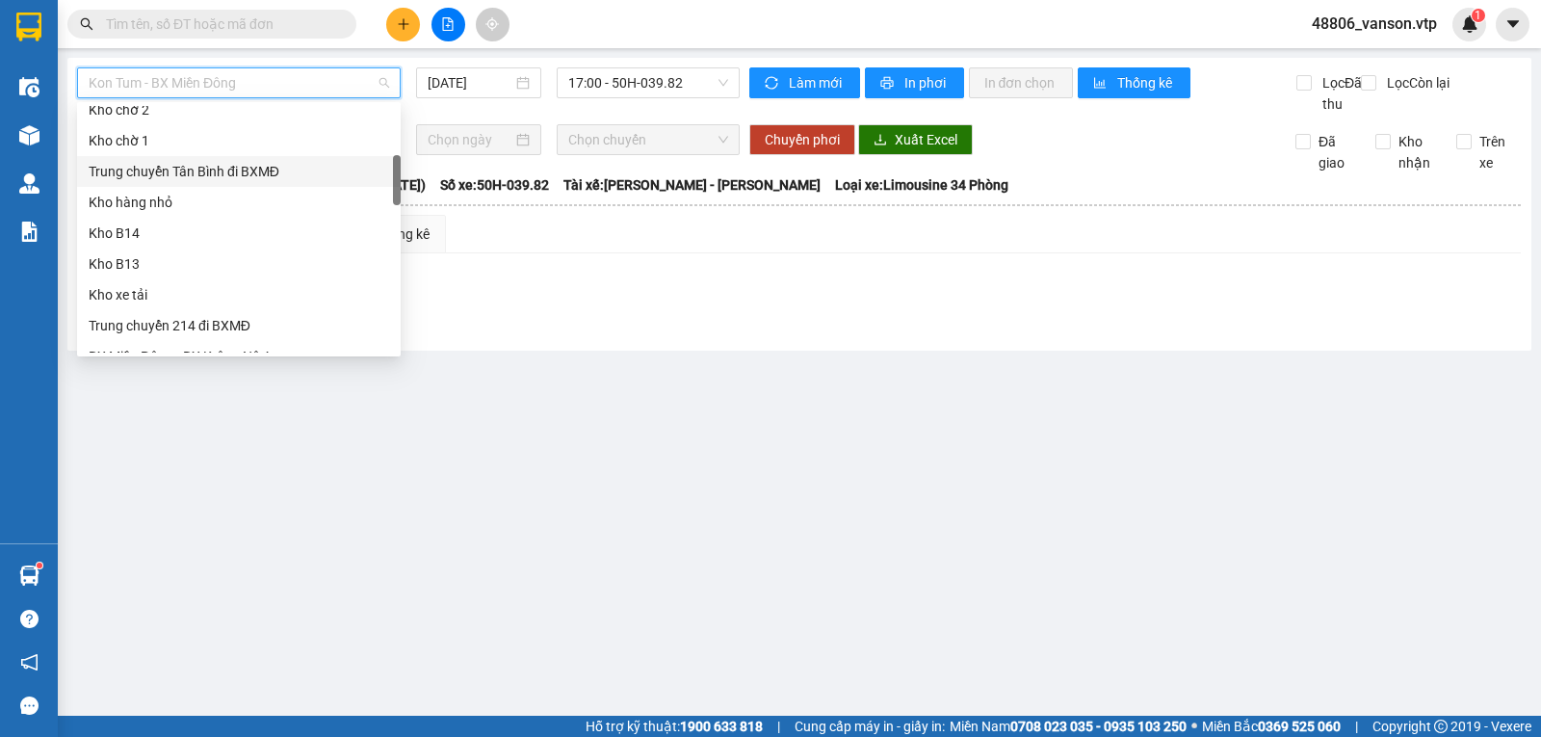
click at [267, 172] on div "Trung chuyển Tân Bình đi BXMĐ" at bounding box center [239, 171] width 300 height 21
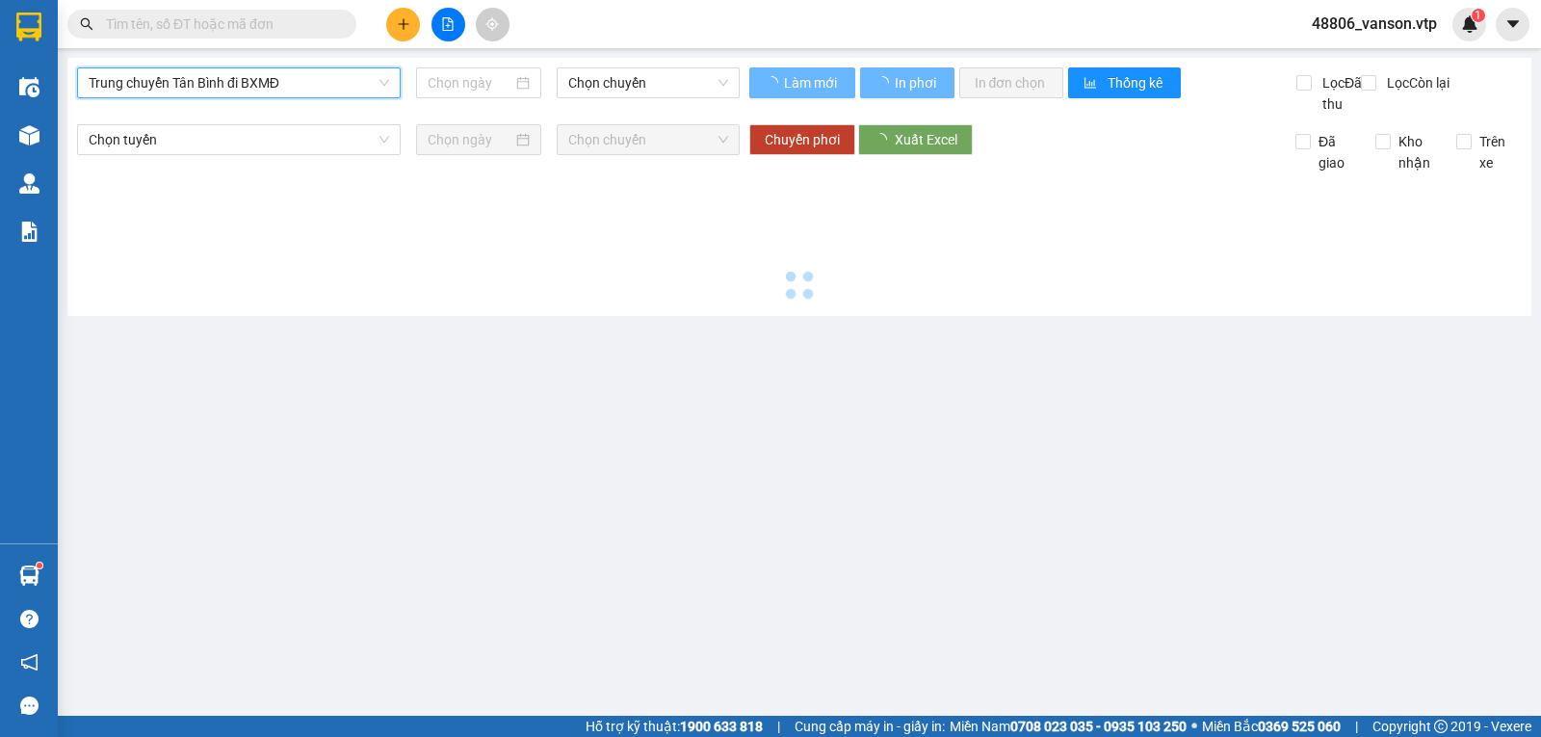
type input "[DATE]"
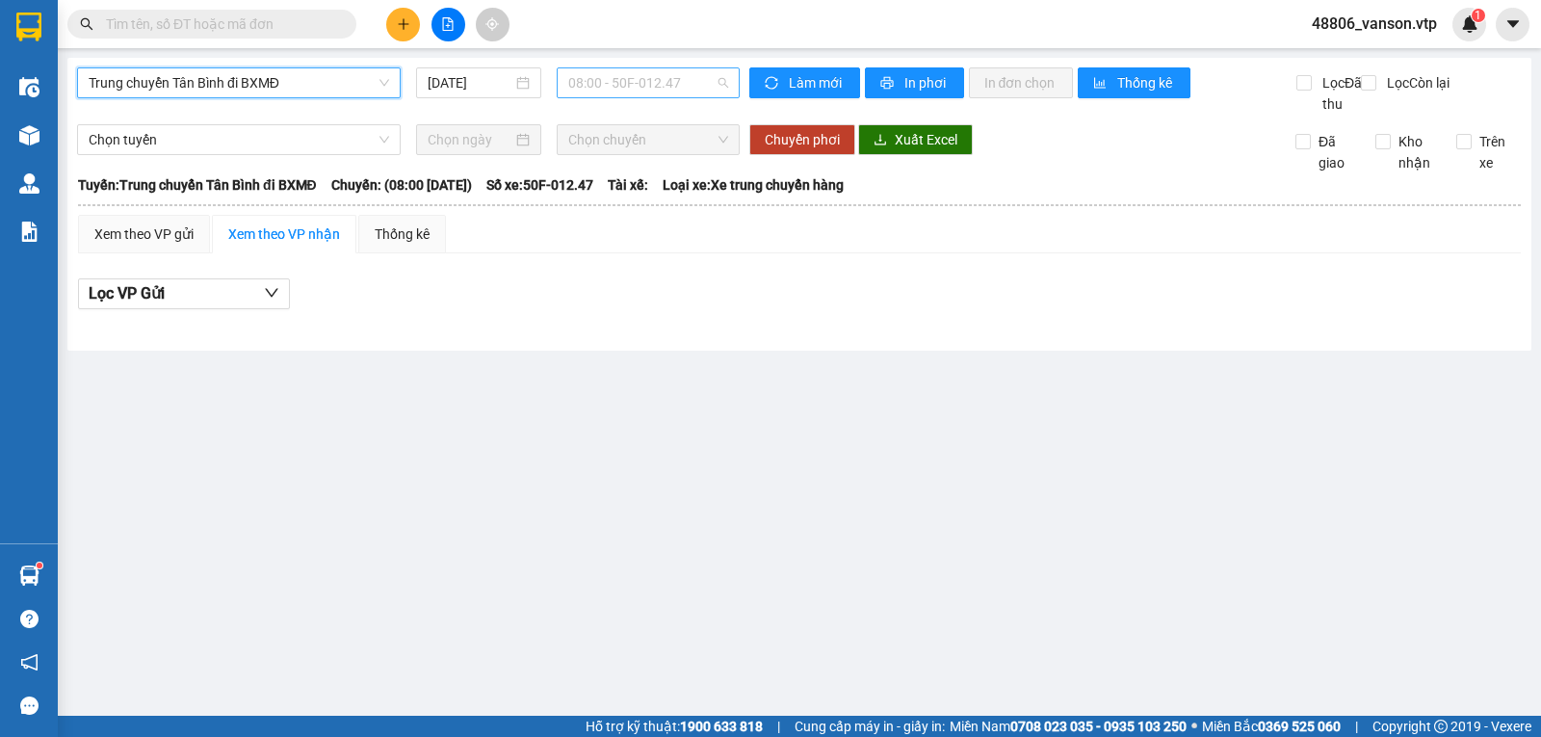
click at [640, 84] on span "08:00 - 50F-012.47" at bounding box center [647, 82] width 159 height 29
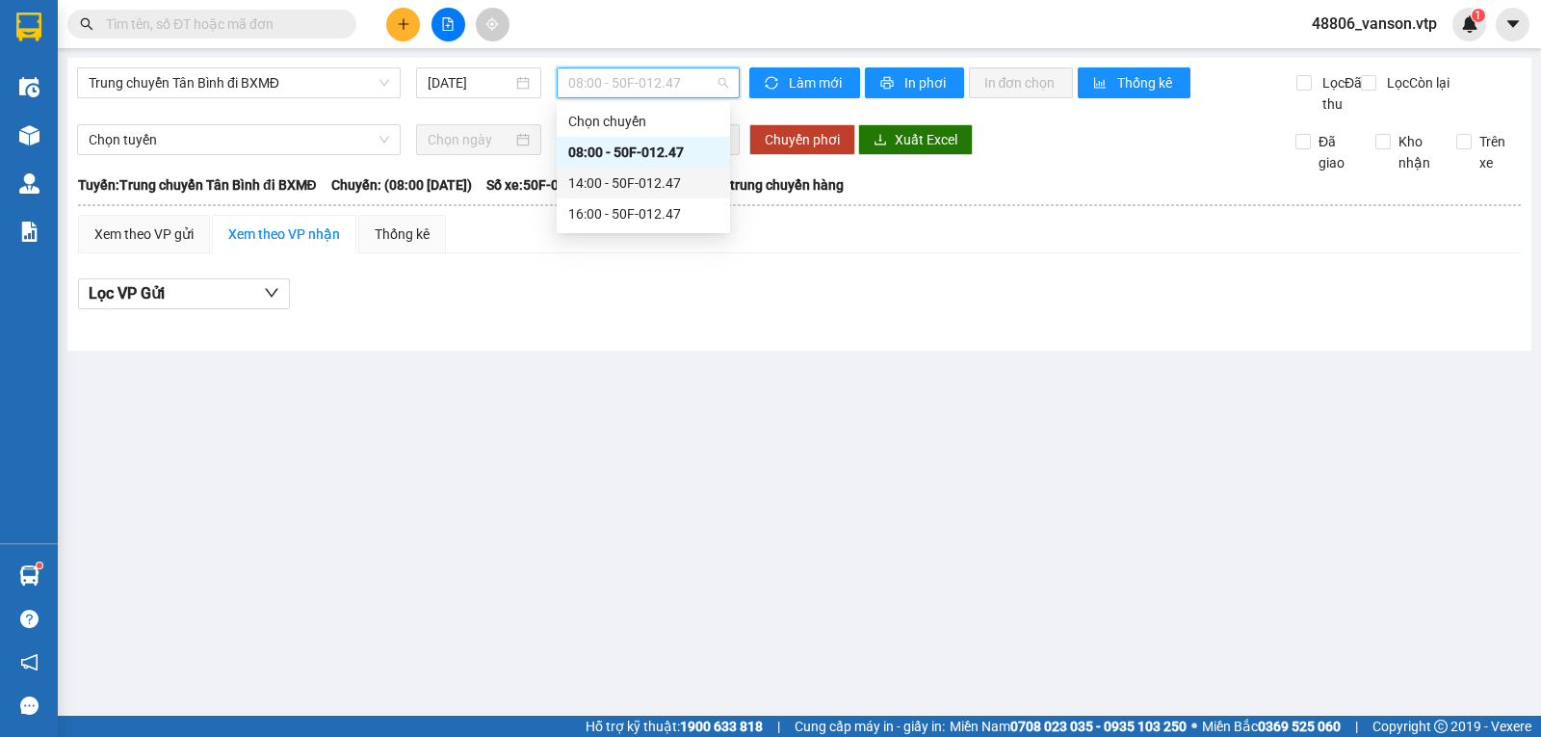
click at [660, 180] on div "14:00 - 50F-012.47" at bounding box center [643, 182] width 150 height 21
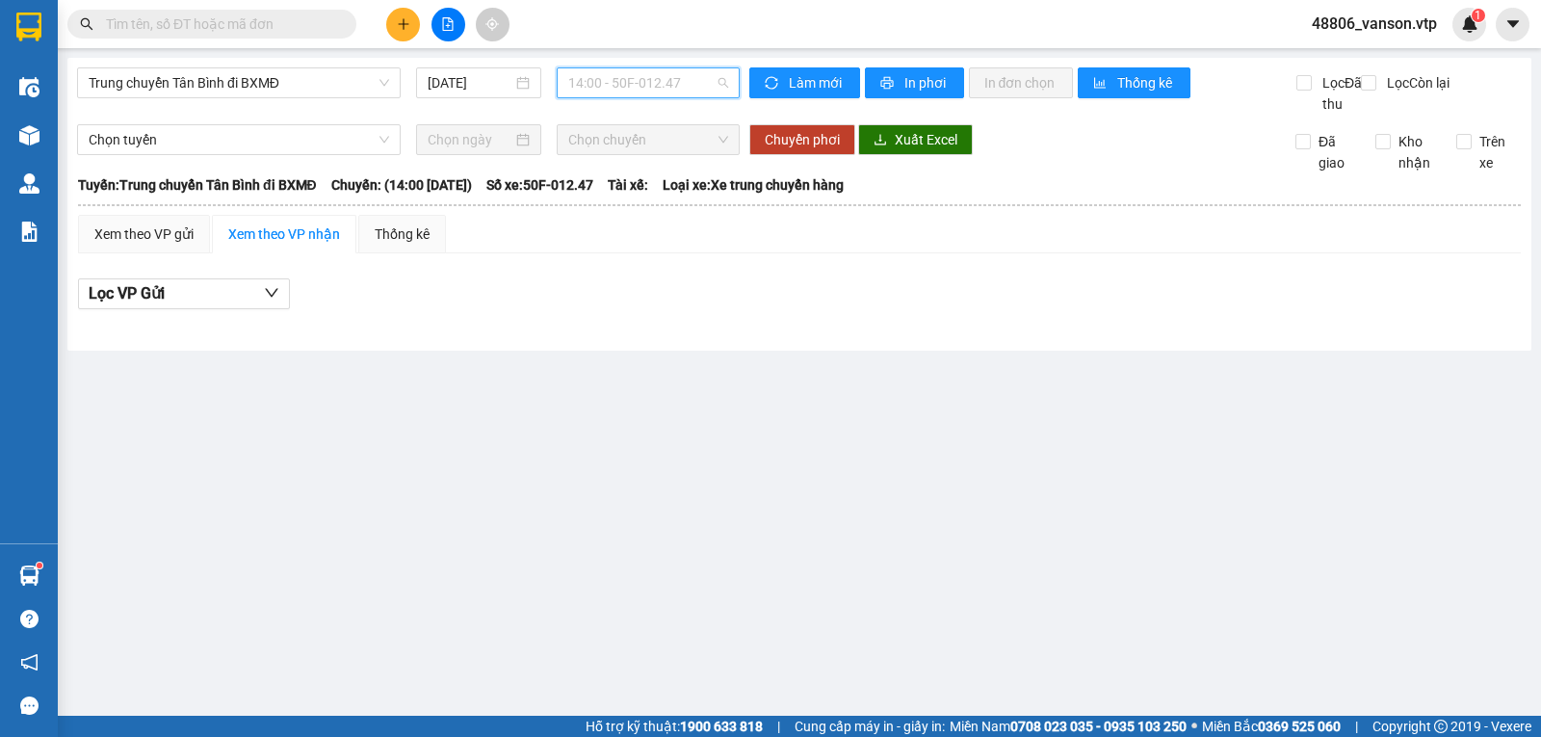
click at [671, 88] on span "14:00 - 50F-012.47" at bounding box center [647, 82] width 159 height 29
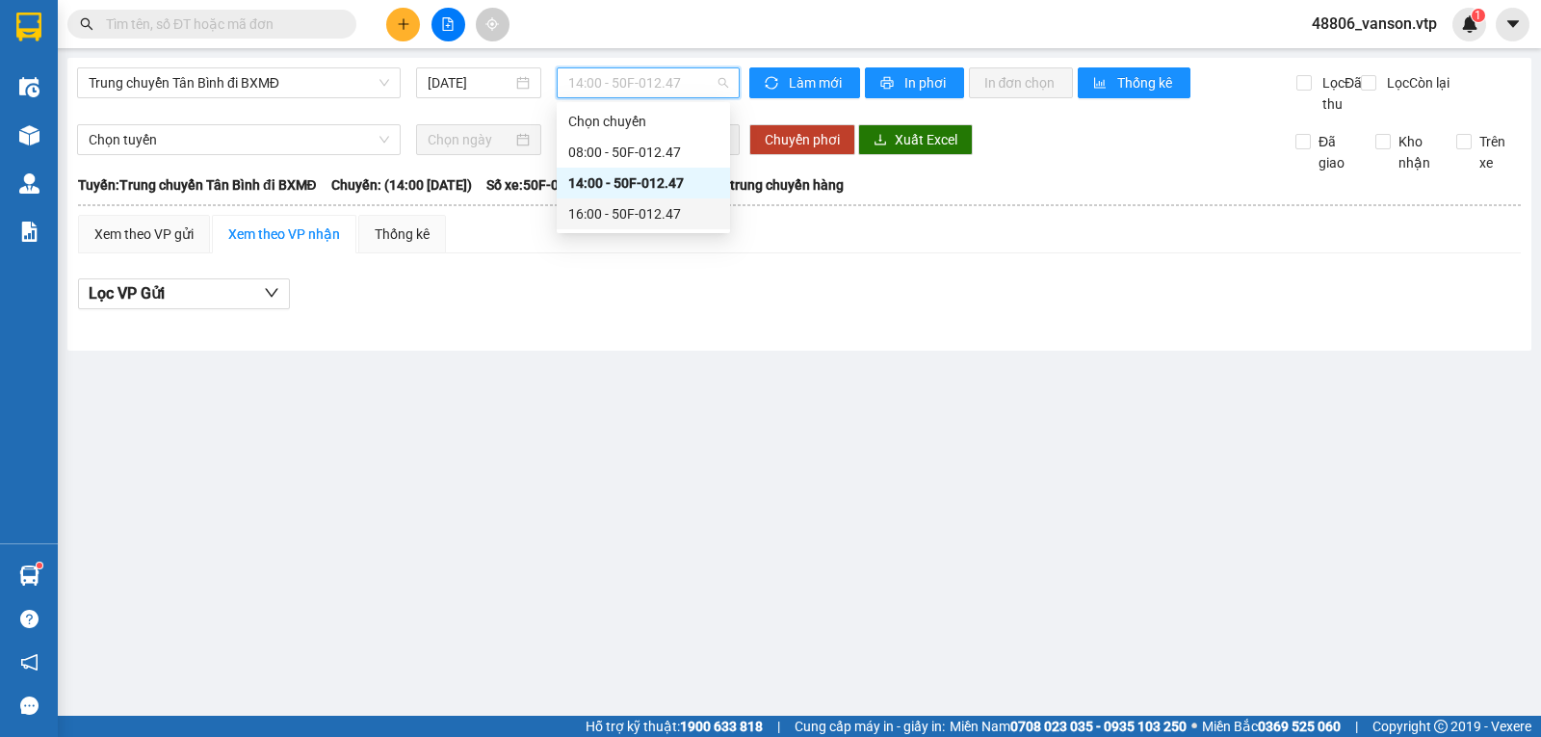
click at [655, 212] on div "16:00 - 50F-012.47" at bounding box center [643, 213] width 150 height 21
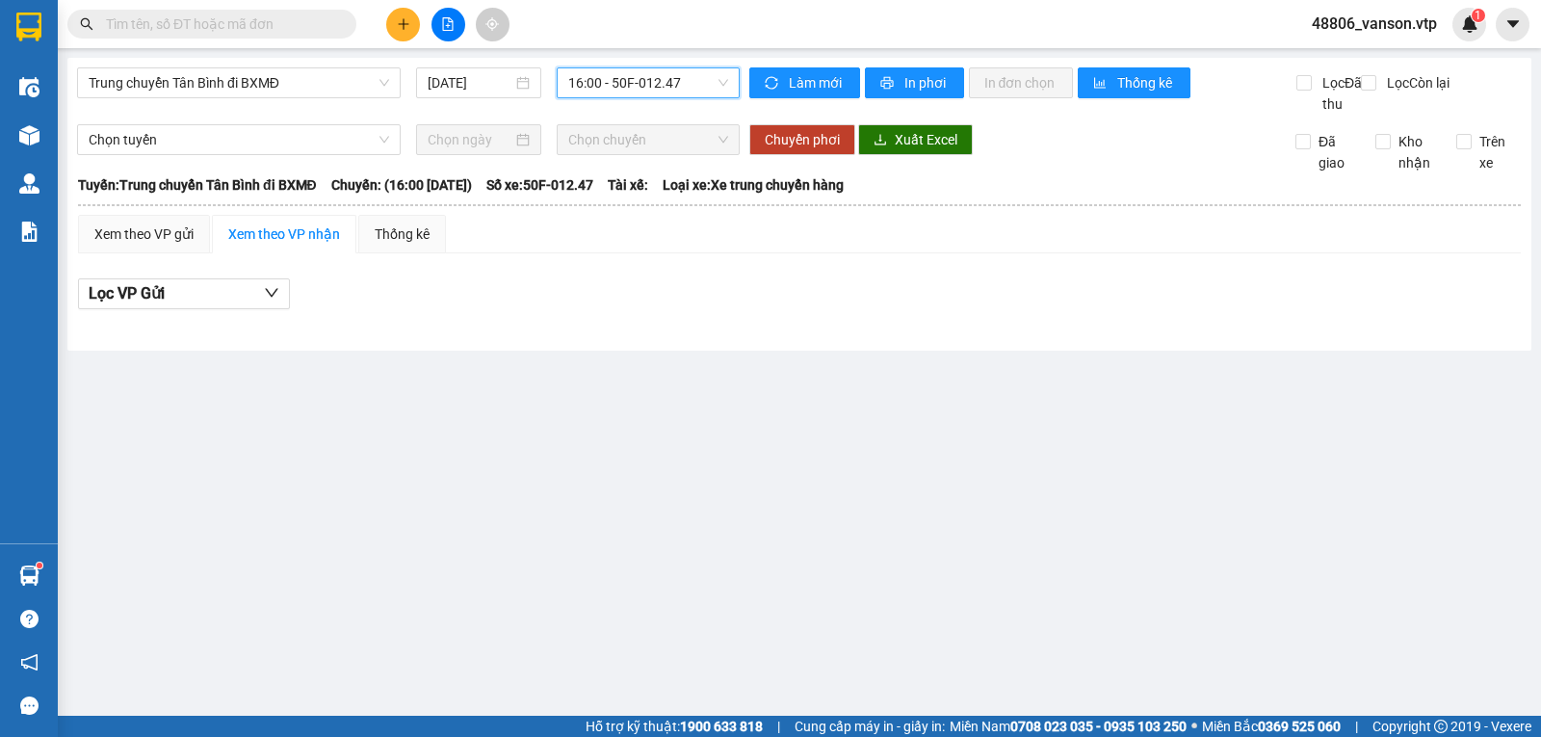
click at [697, 87] on span "16:00 - 50F-012.47" at bounding box center [647, 82] width 159 height 29
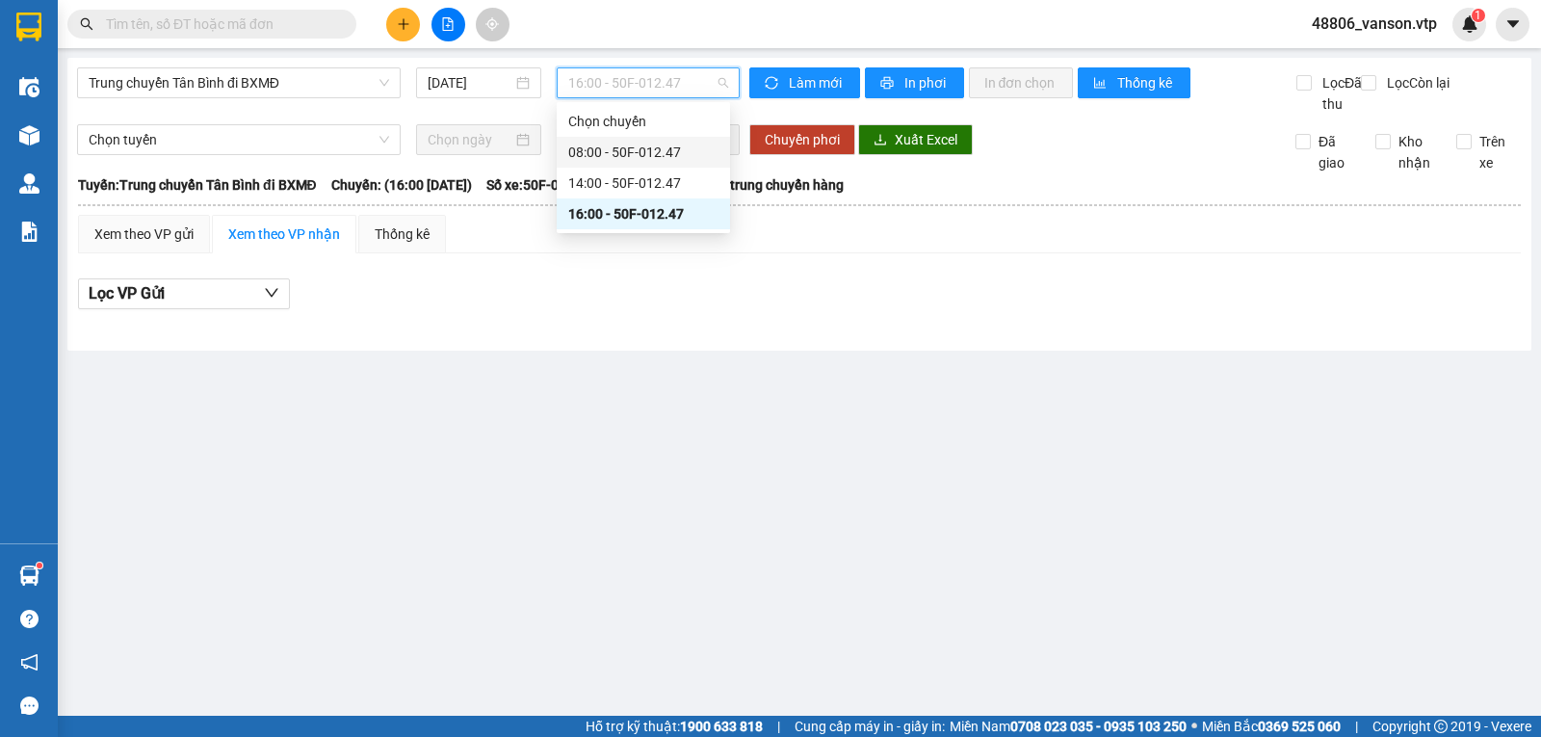
click at [626, 144] on div "08:00 - 50F-012.47" at bounding box center [643, 152] width 150 height 21
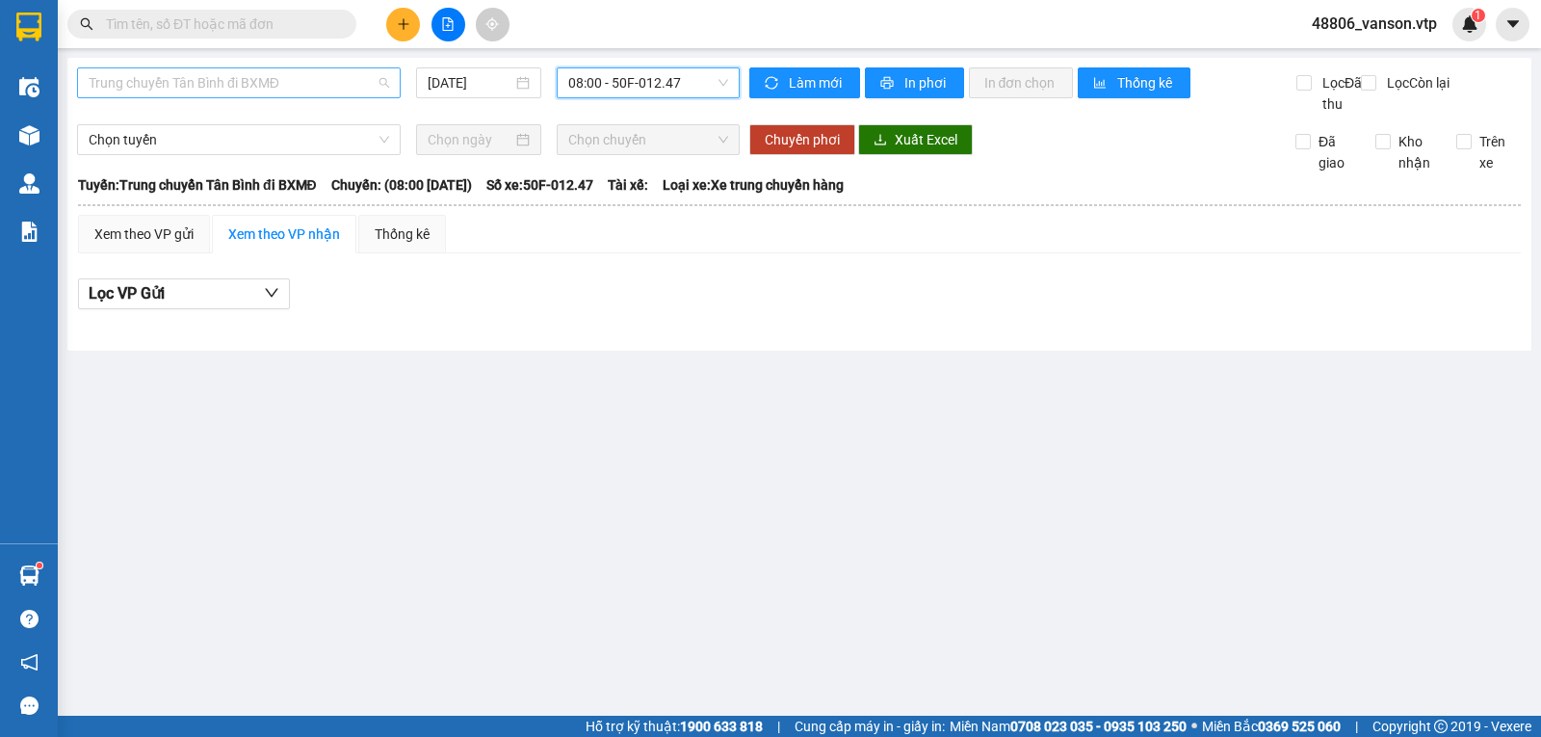
click at [306, 87] on span "Trung chuyển Tân Bình đi BXMĐ" at bounding box center [239, 82] width 300 height 29
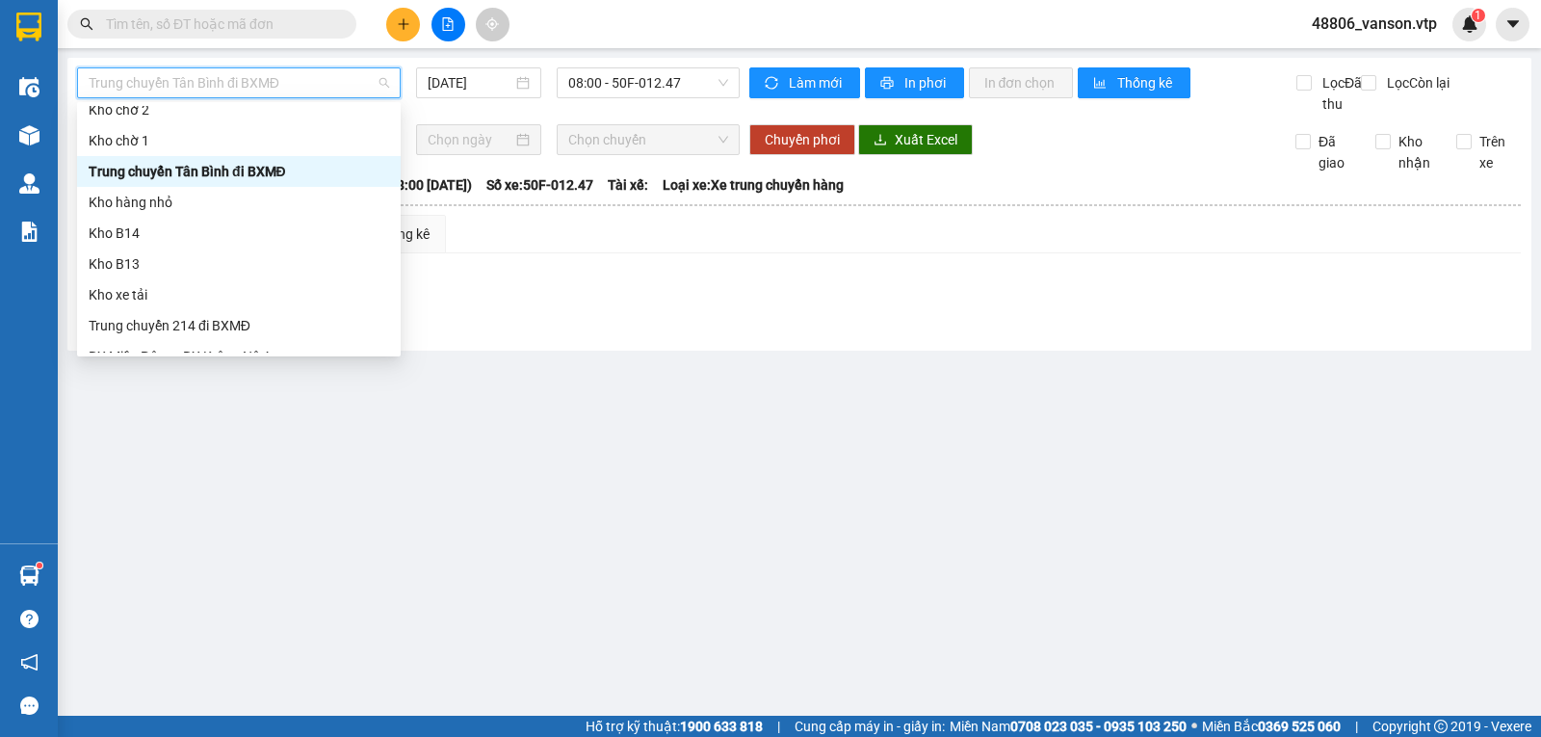
click at [819, 399] on main "Trung chuyển Tân Bình đi BXMĐ 13/09/2025 08:00 - 50F-012.47 Làm mới In phơi In …" at bounding box center [770, 357] width 1541 height 715
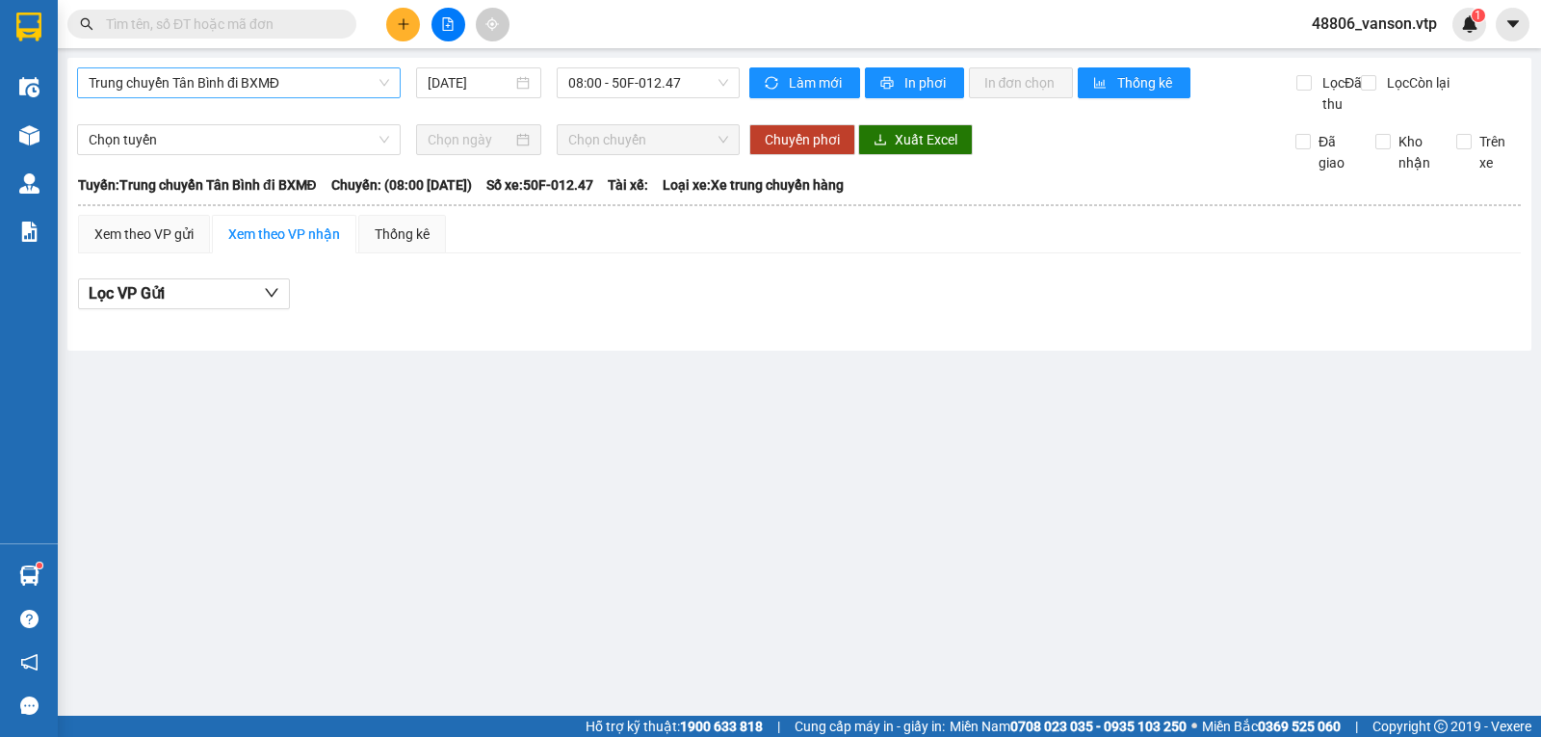
click at [319, 83] on span "Trung chuyển Tân Bình đi BXMĐ" at bounding box center [239, 82] width 300 height 29
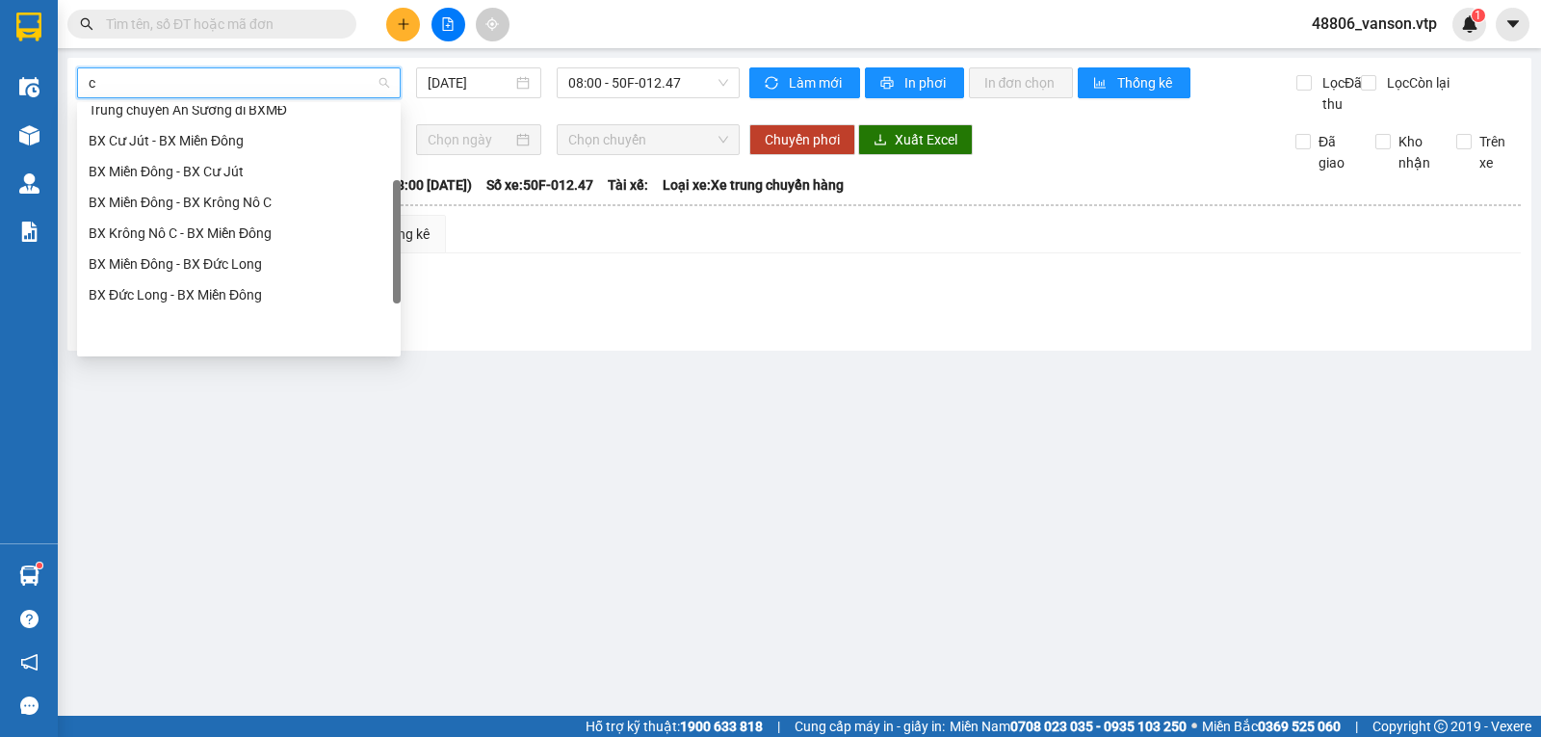
scroll to position [185, 0]
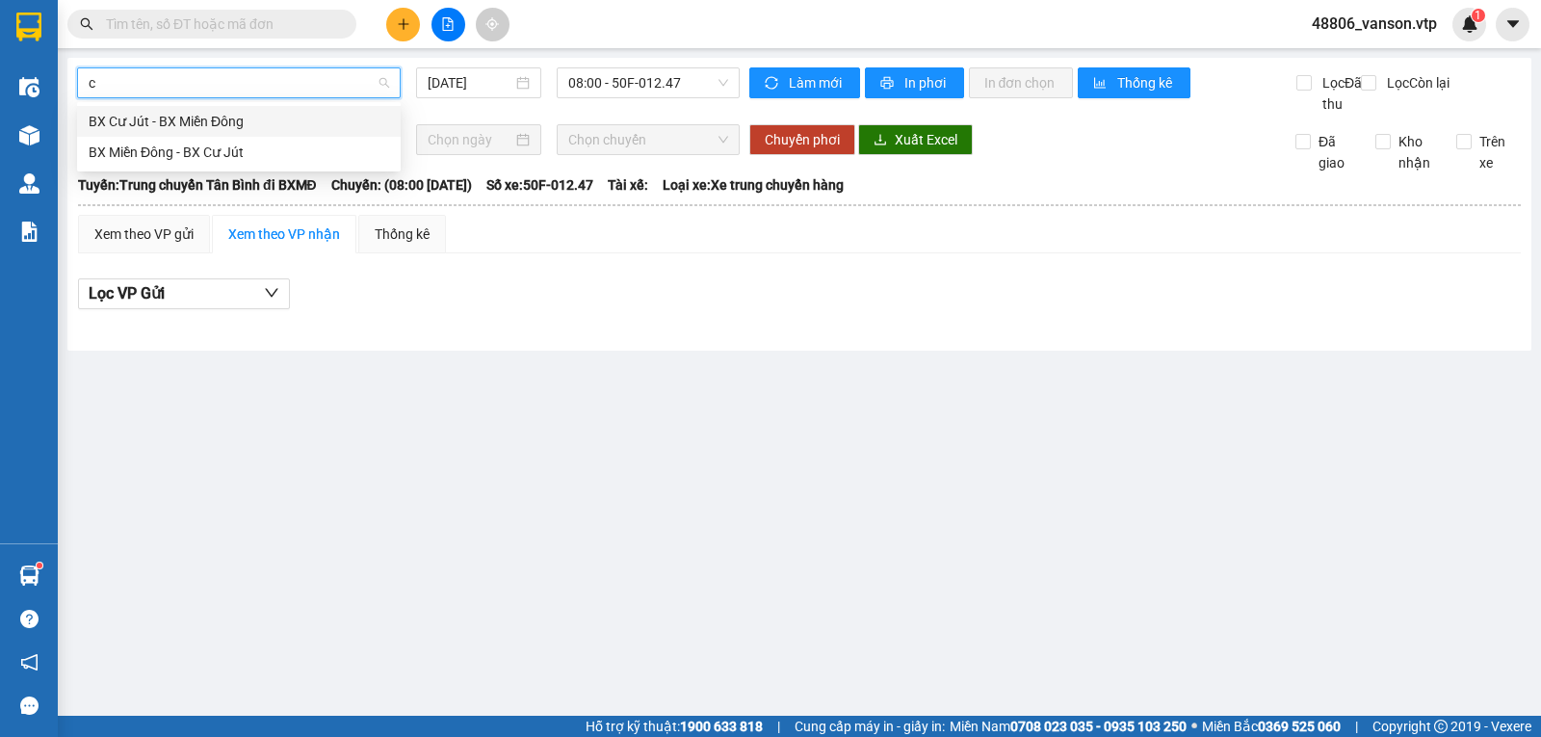
type input "cj"
click at [244, 164] on div "BX Miền Đông - BX Cư Jút" at bounding box center [239, 152] width 324 height 31
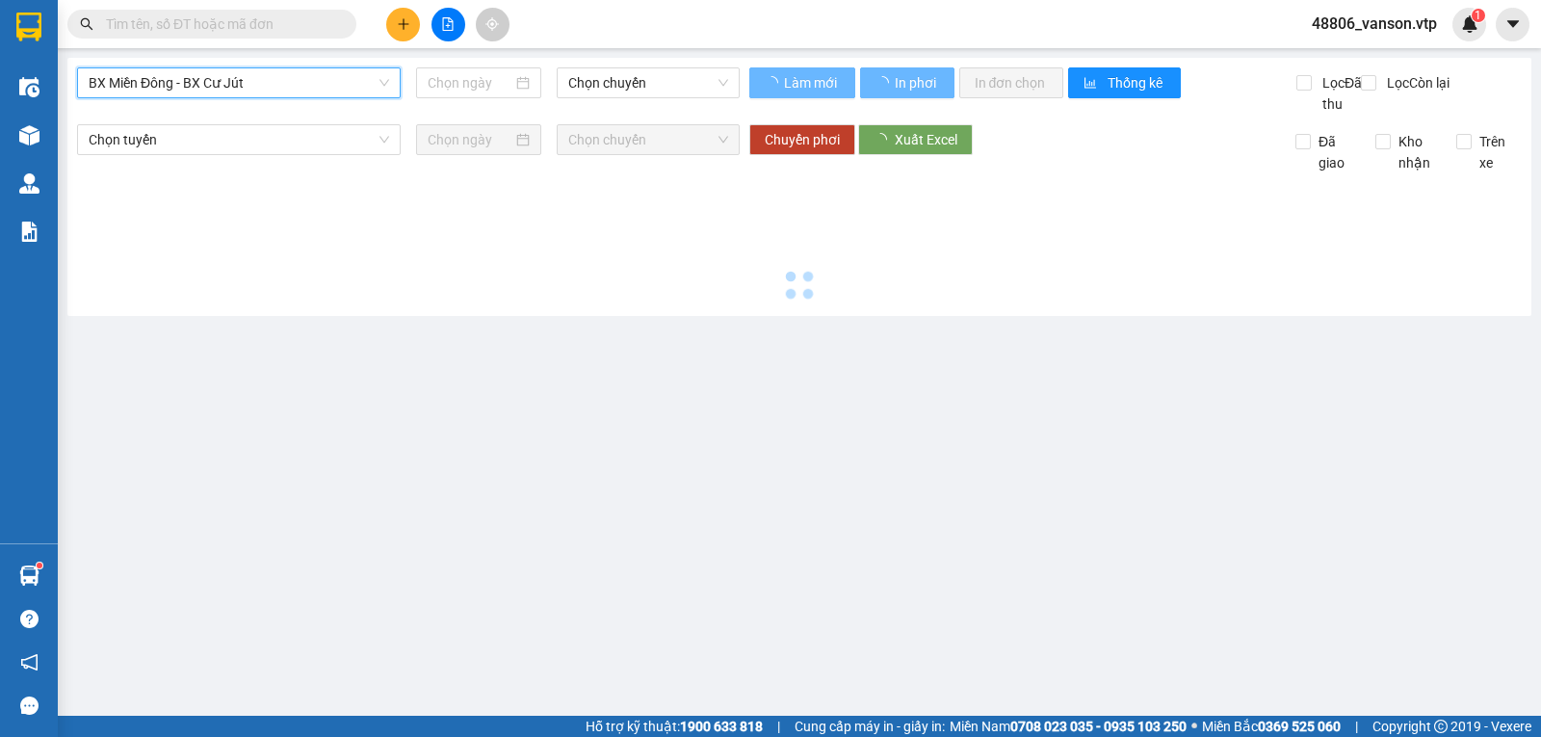
type input "[DATE]"
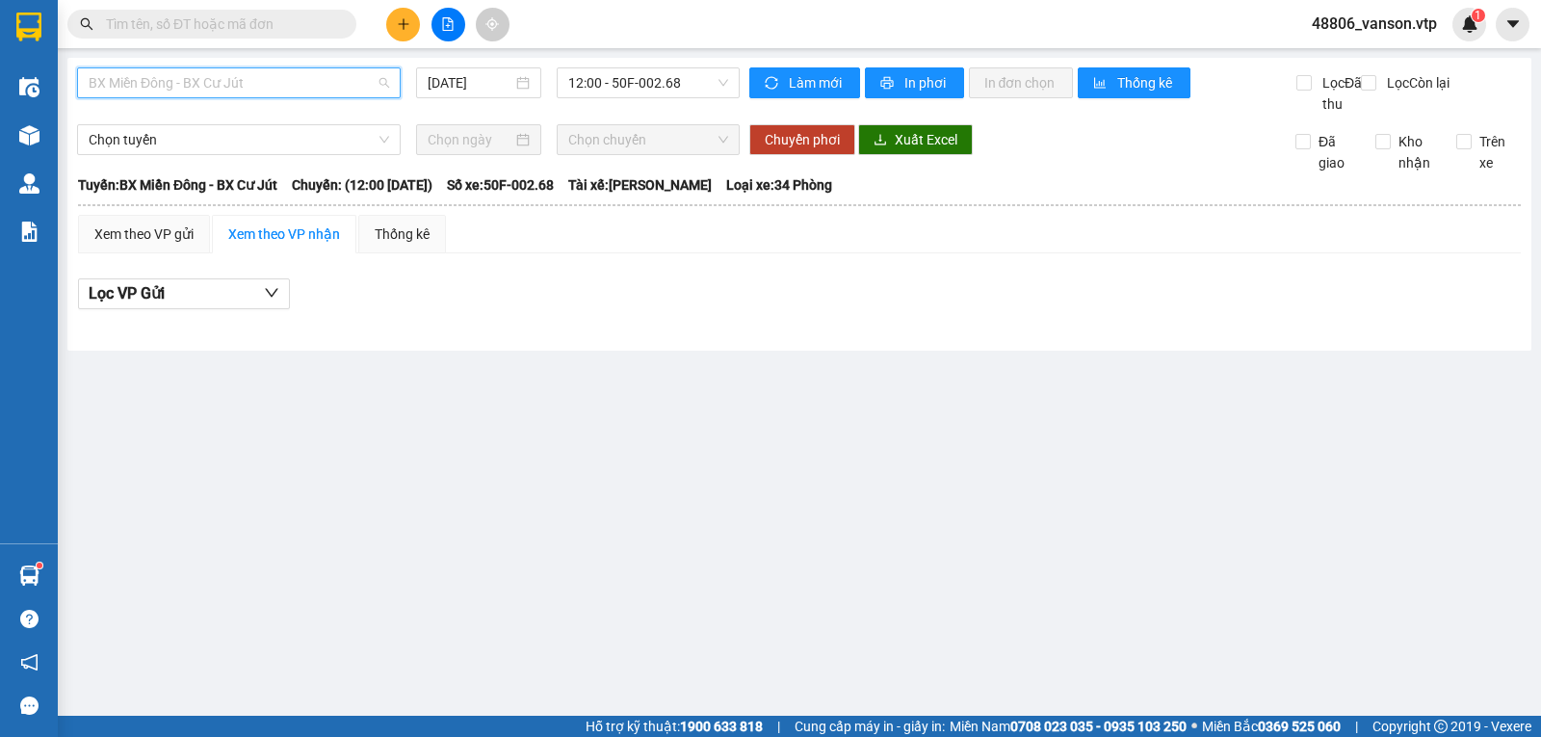
click at [350, 78] on span "BX Miền Đông - BX Cư Jút" at bounding box center [239, 82] width 300 height 29
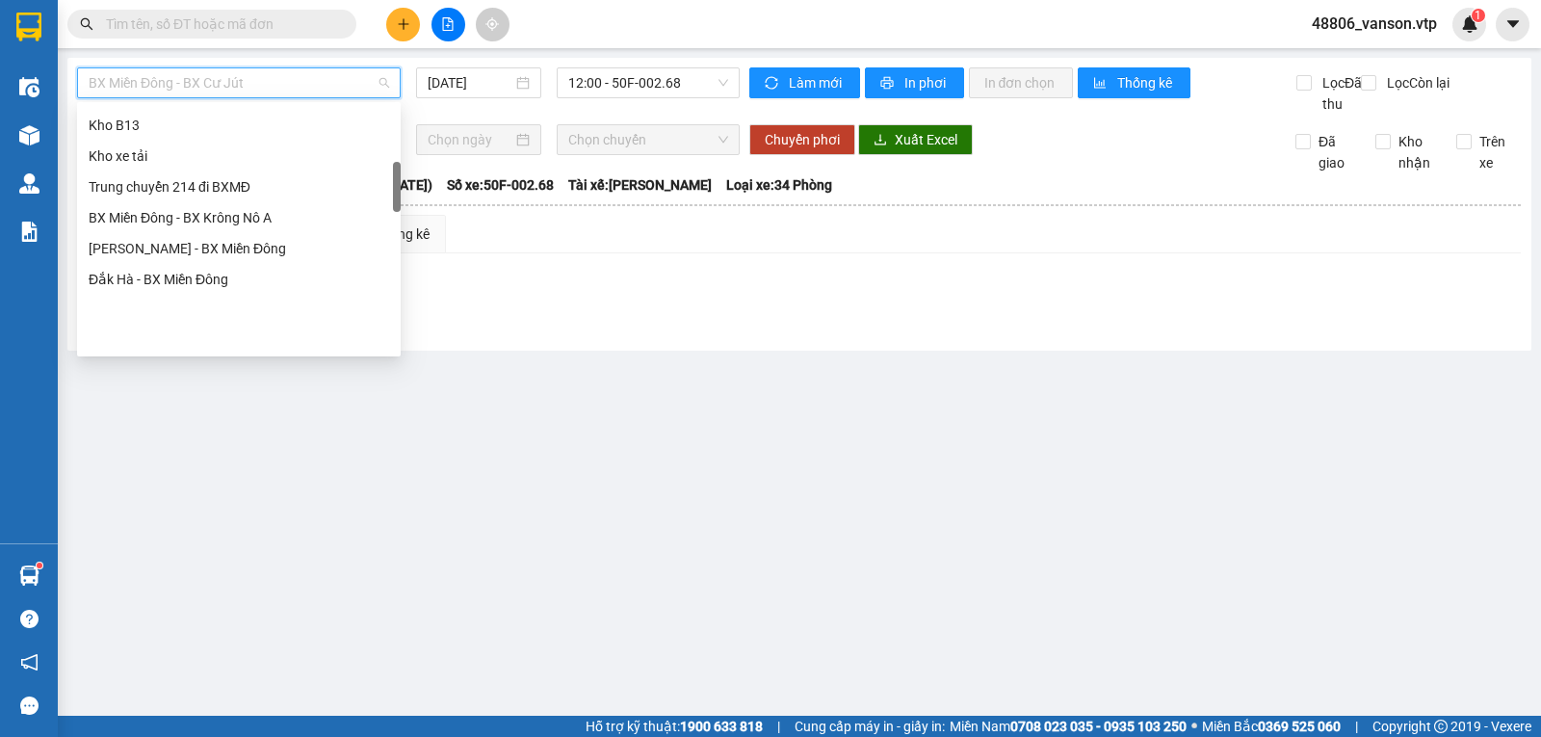
scroll to position [331, 0]
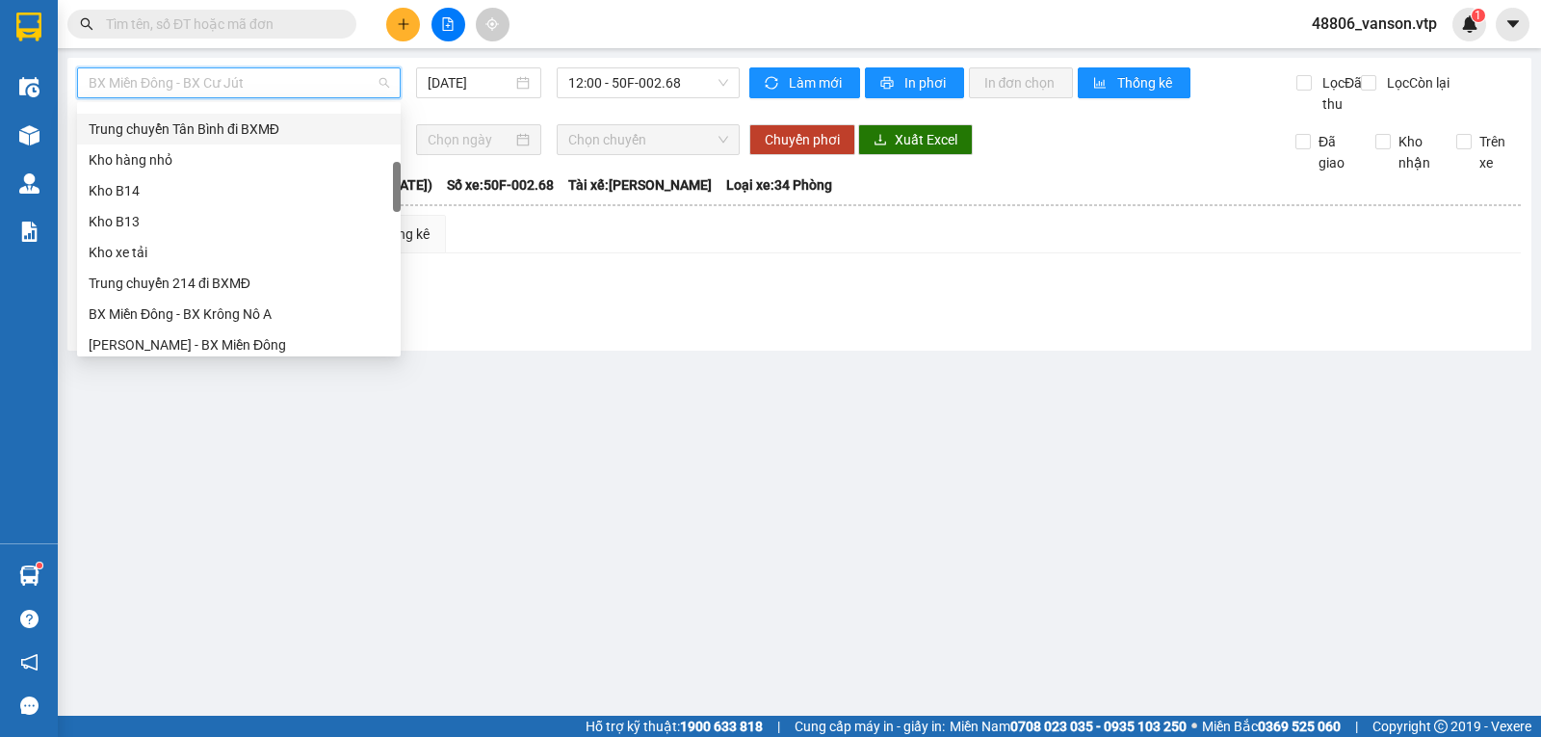
click at [233, 132] on div "Trung chuyển Tân Bình đi BXMĐ" at bounding box center [239, 128] width 300 height 21
type input "[DATE]"
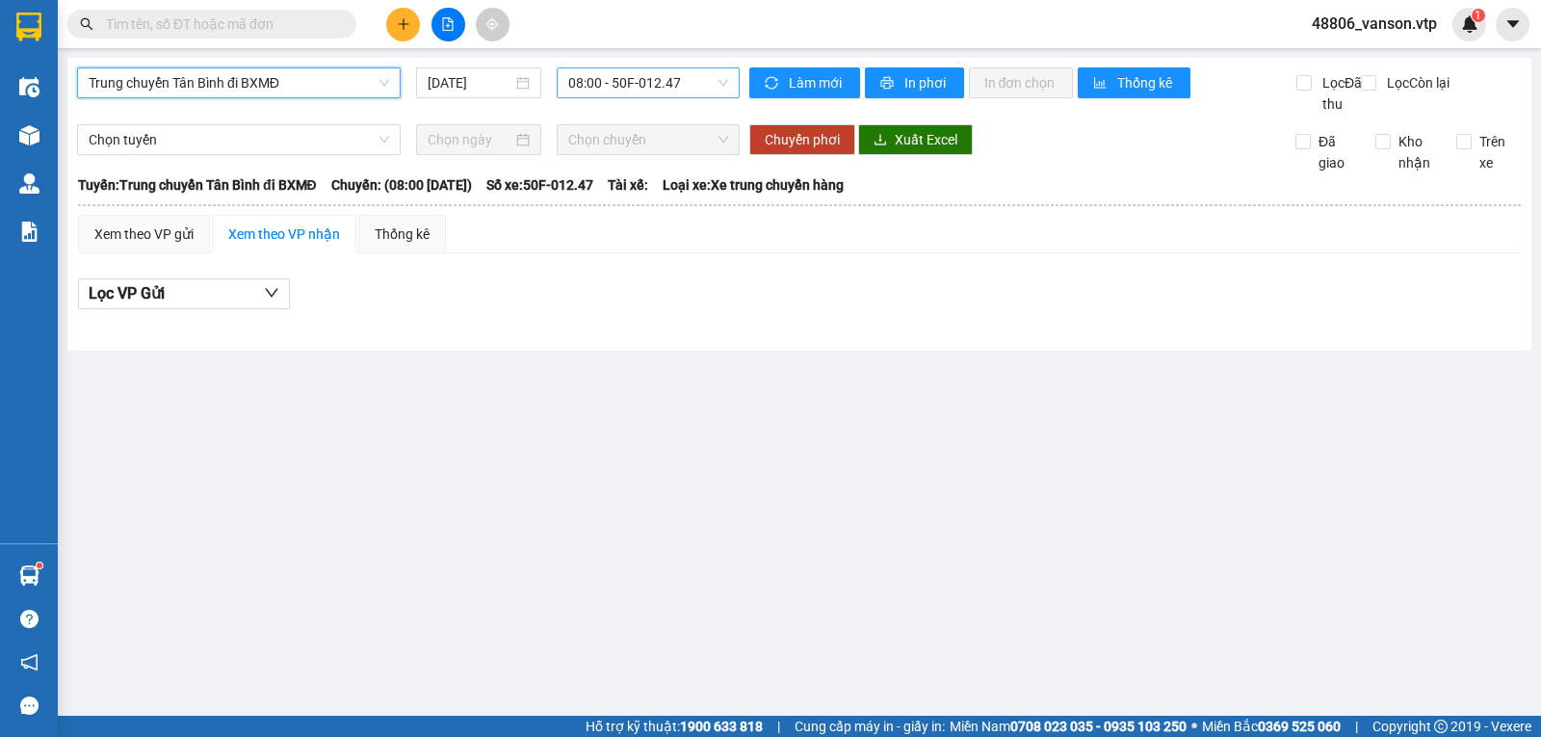
click at [695, 78] on span "08:00 - 50F-012.47" at bounding box center [647, 82] width 159 height 29
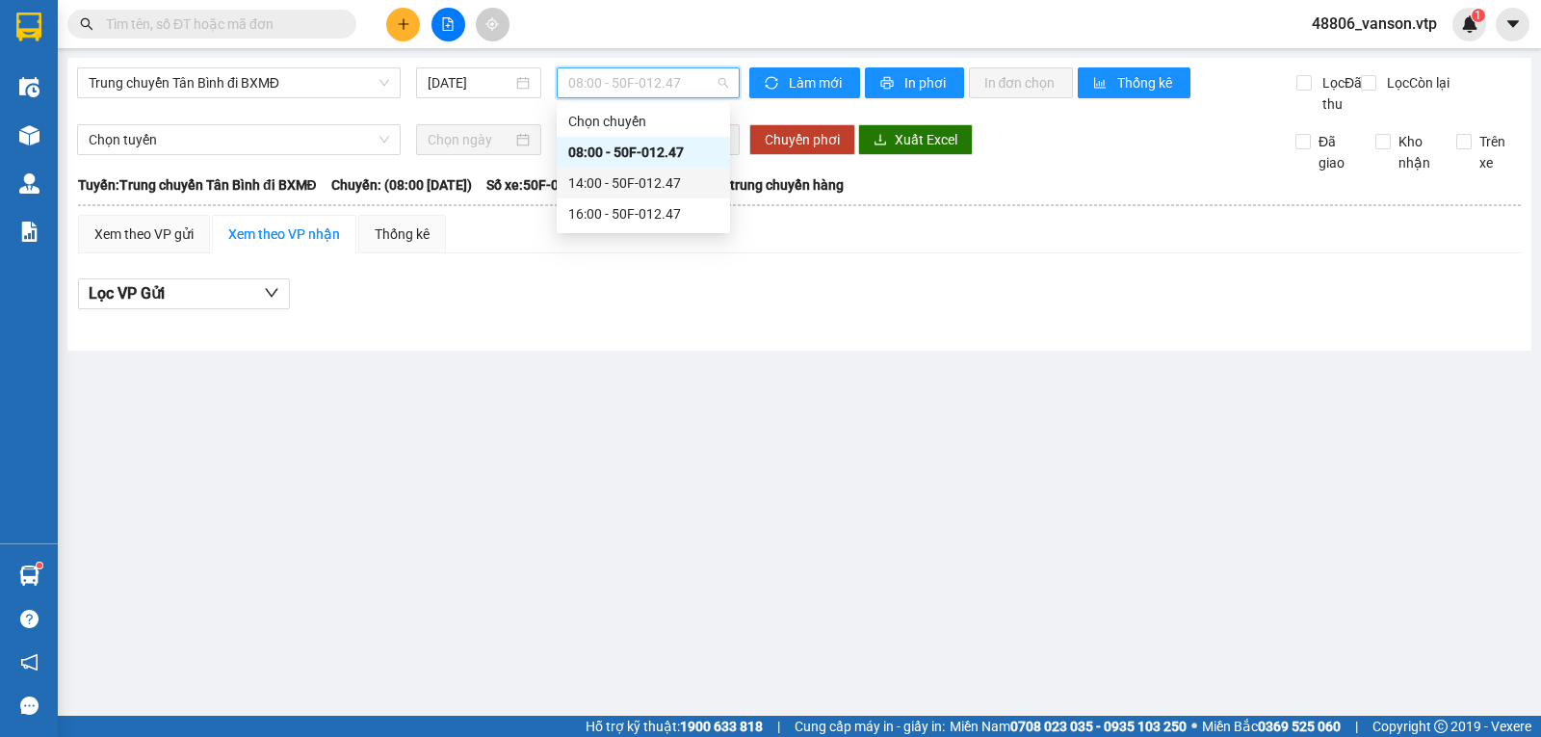
click at [641, 180] on div "14:00 - 50F-012.47" at bounding box center [643, 182] width 150 height 21
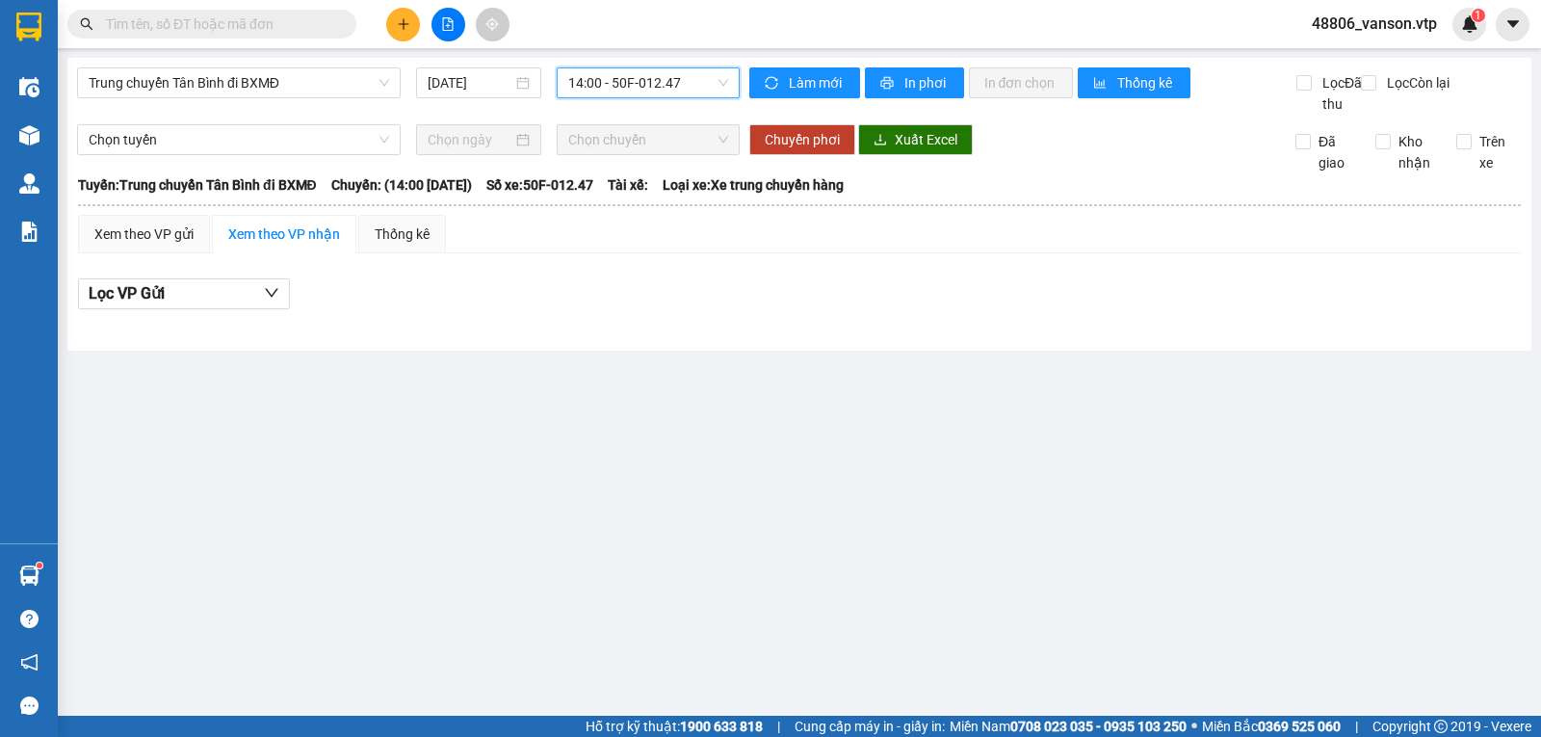
click at [688, 80] on span "14:00 - 50F-012.47" at bounding box center [647, 82] width 159 height 29
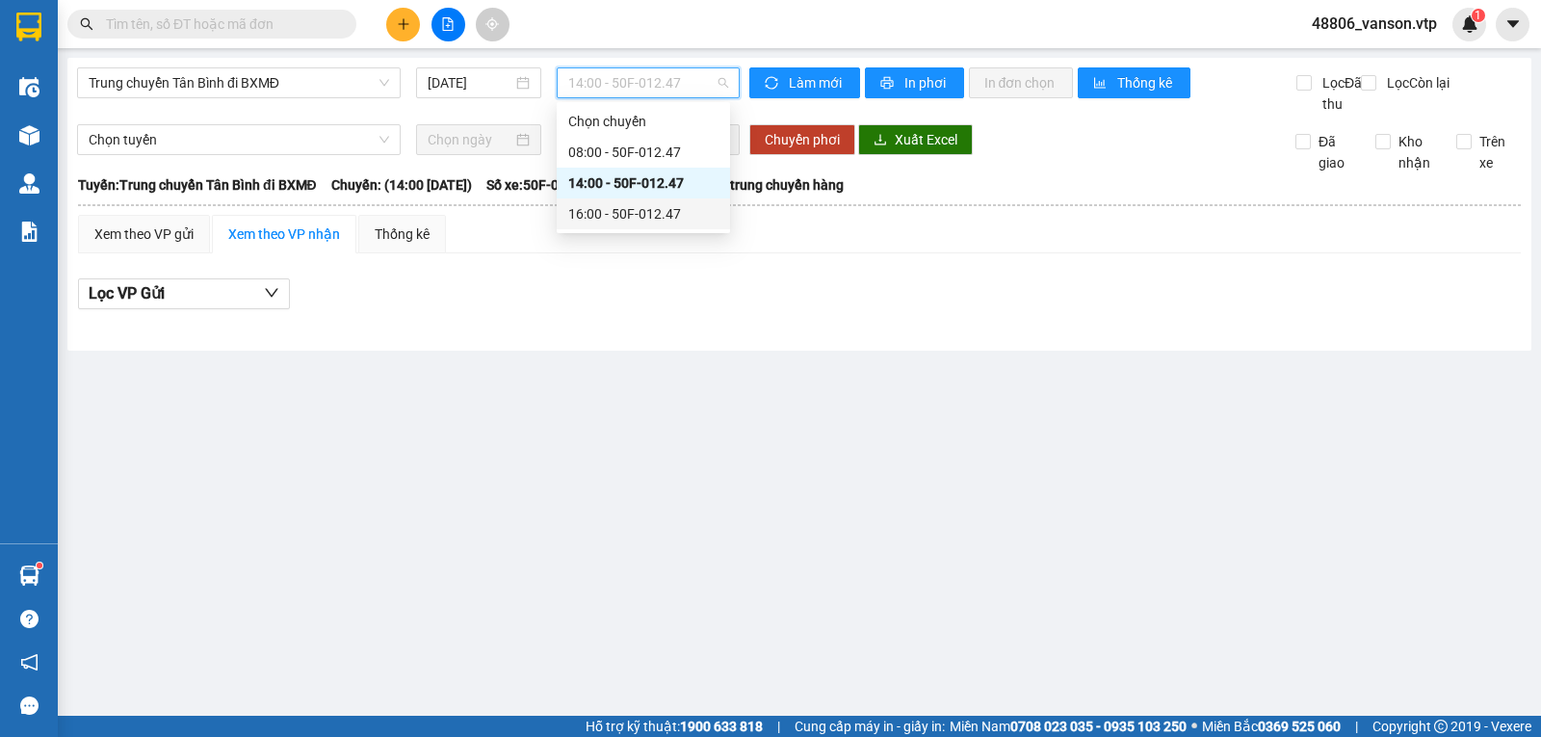
click at [633, 215] on div "16:00 - 50F-012.47" at bounding box center [643, 213] width 150 height 21
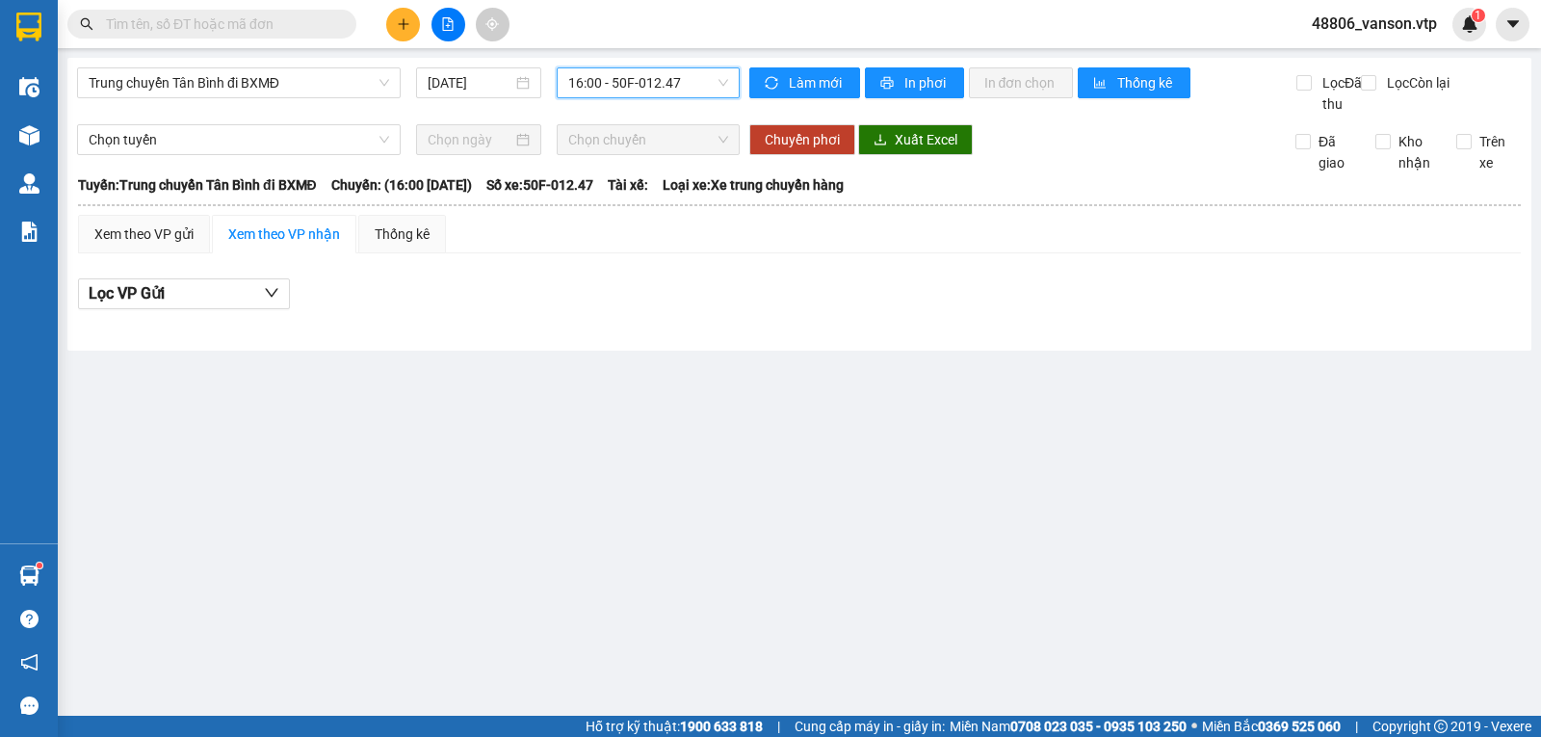
click at [680, 82] on span "16:00 - 50F-012.47" at bounding box center [647, 82] width 159 height 29
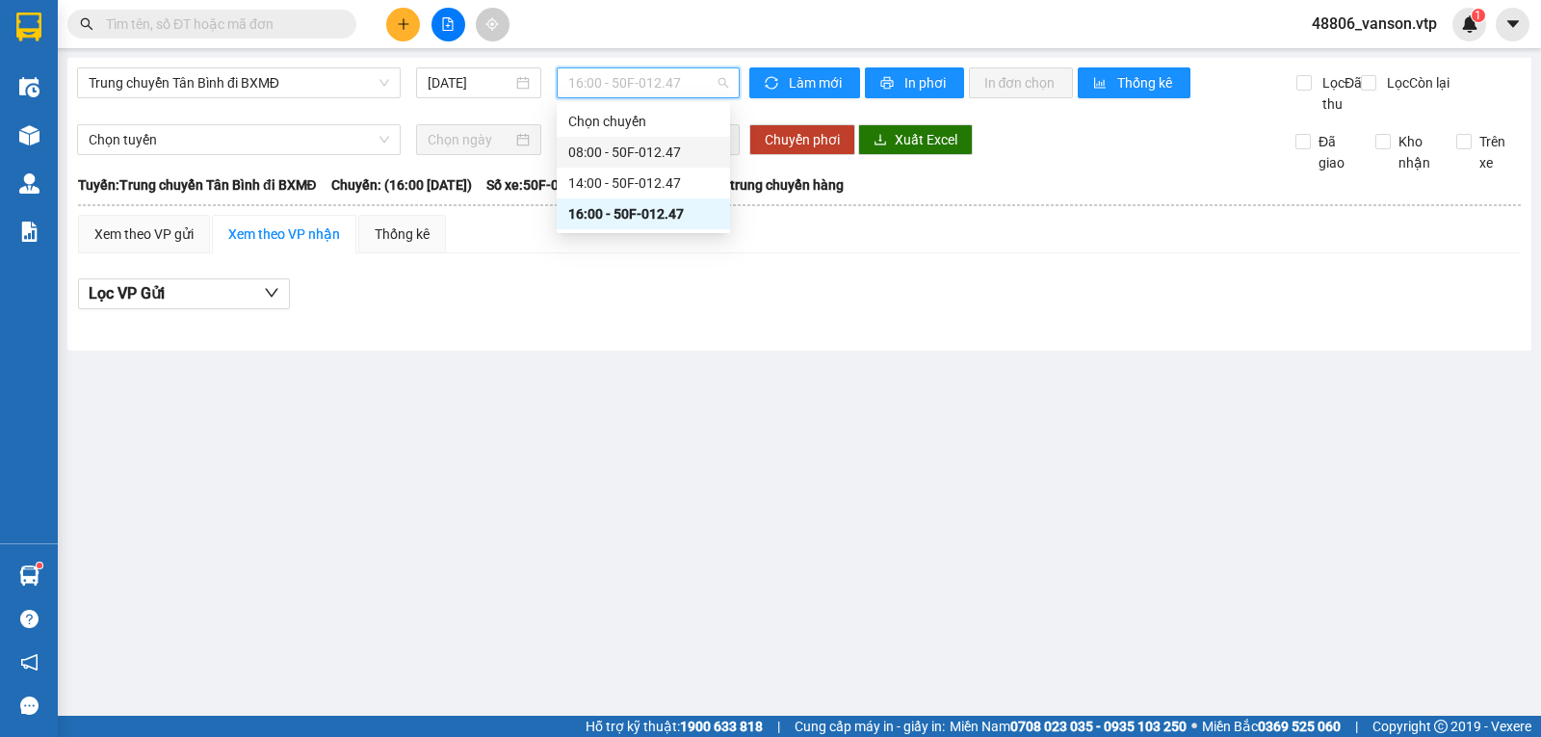
click at [675, 143] on div "08:00 - 50F-012.47" at bounding box center [643, 152] width 150 height 21
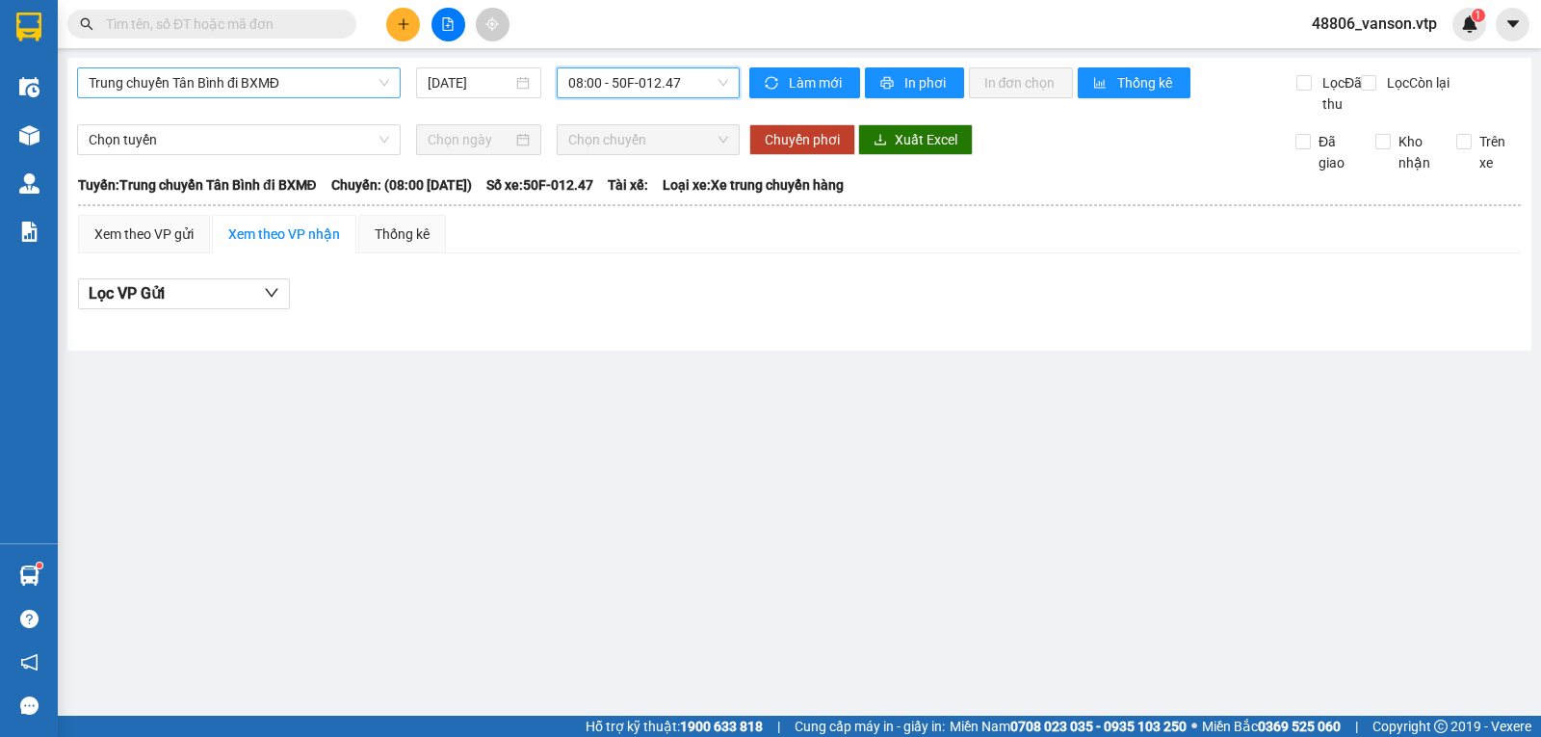
click at [347, 90] on span "Trung chuyển Tân Bình đi BXMĐ" at bounding box center [239, 82] width 300 height 29
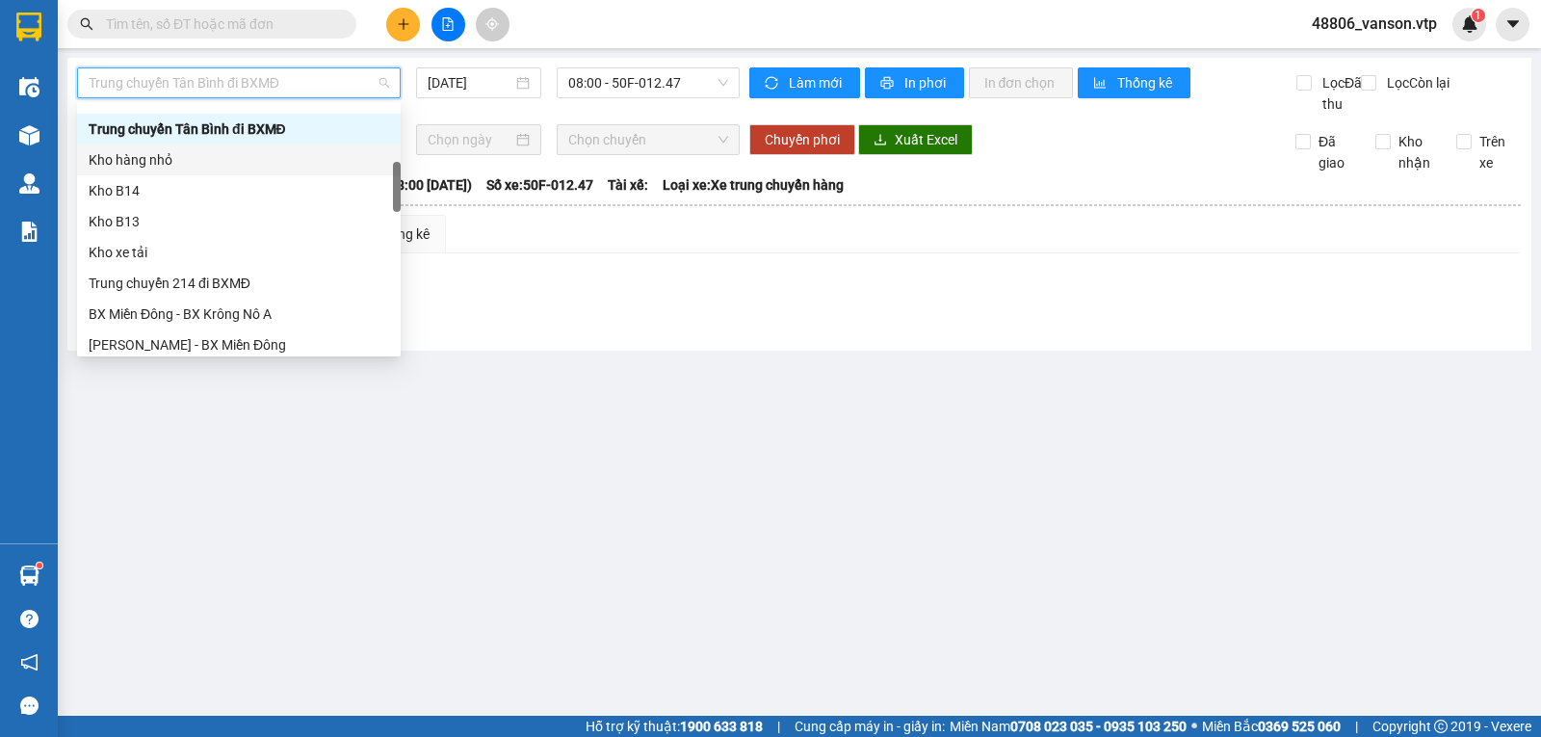
click at [813, 350] on div "Trung chuyển Tân Bình đi BXMĐ 13/09/2025 08:00 - 50F-012.47 Làm mới In phơi In …" at bounding box center [798, 204] width 1463 height 293
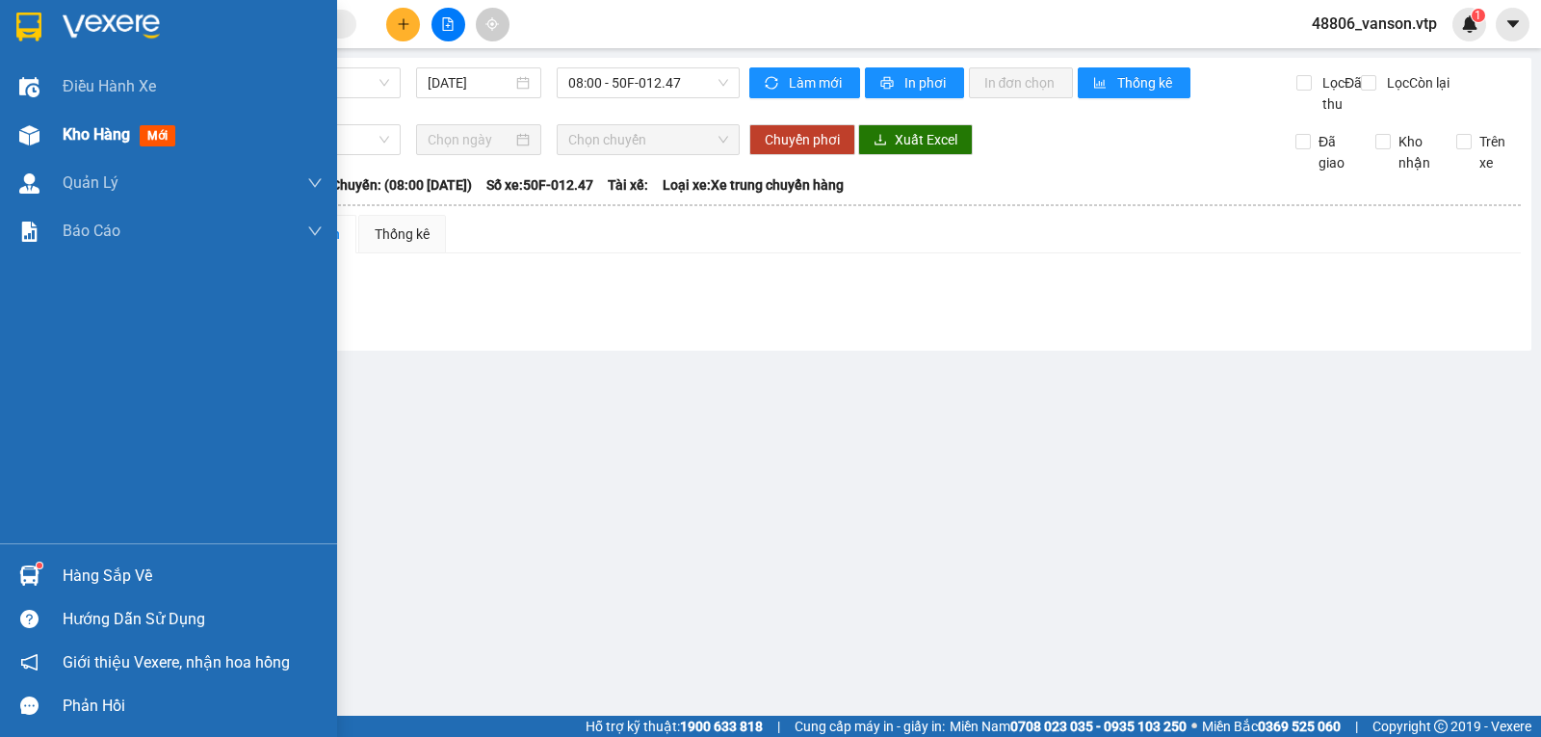
click at [111, 139] on span "Kho hàng" at bounding box center [96, 134] width 67 height 18
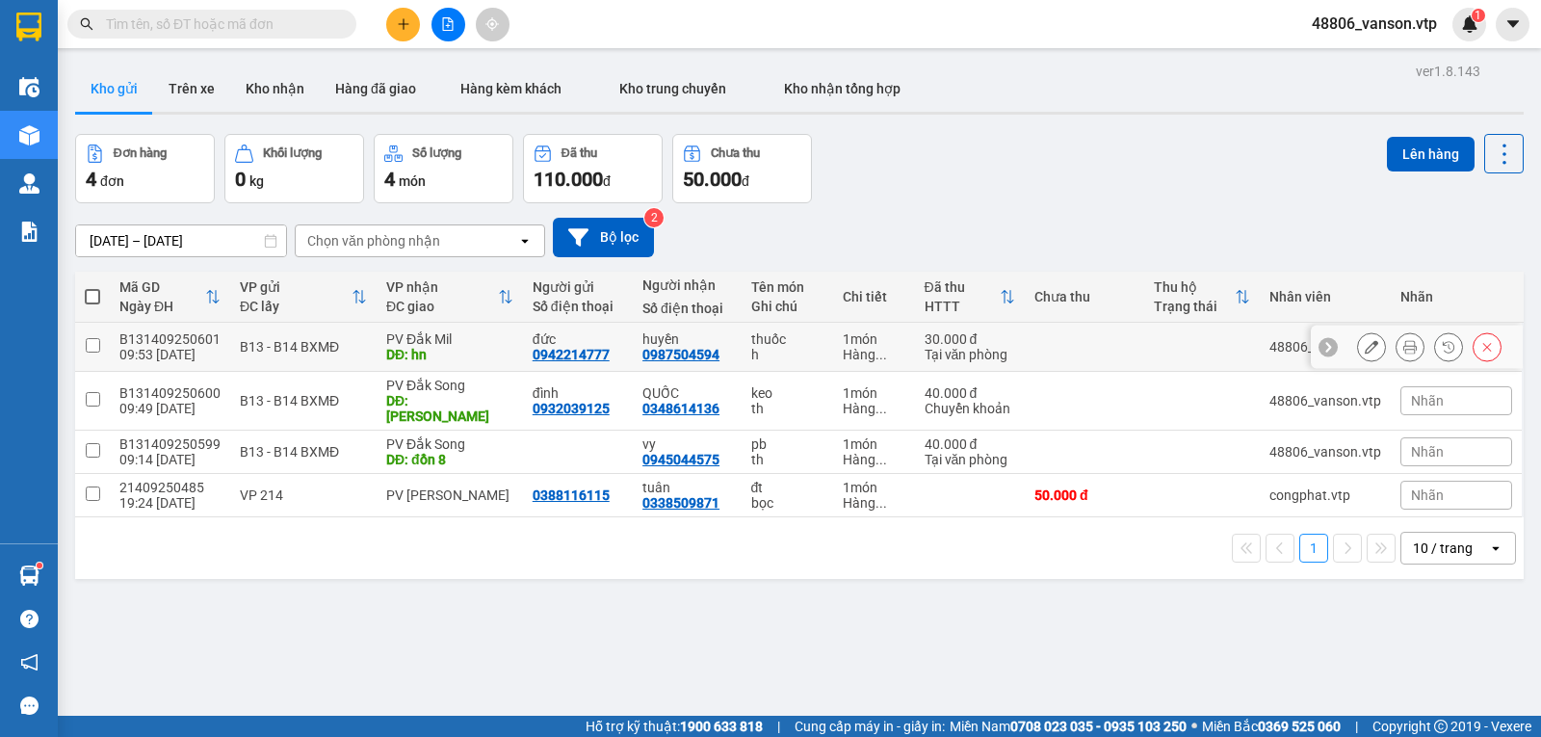
click at [97, 352] on input "checkbox" at bounding box center [93, 345] width 14 height 14
checkbox input "true"
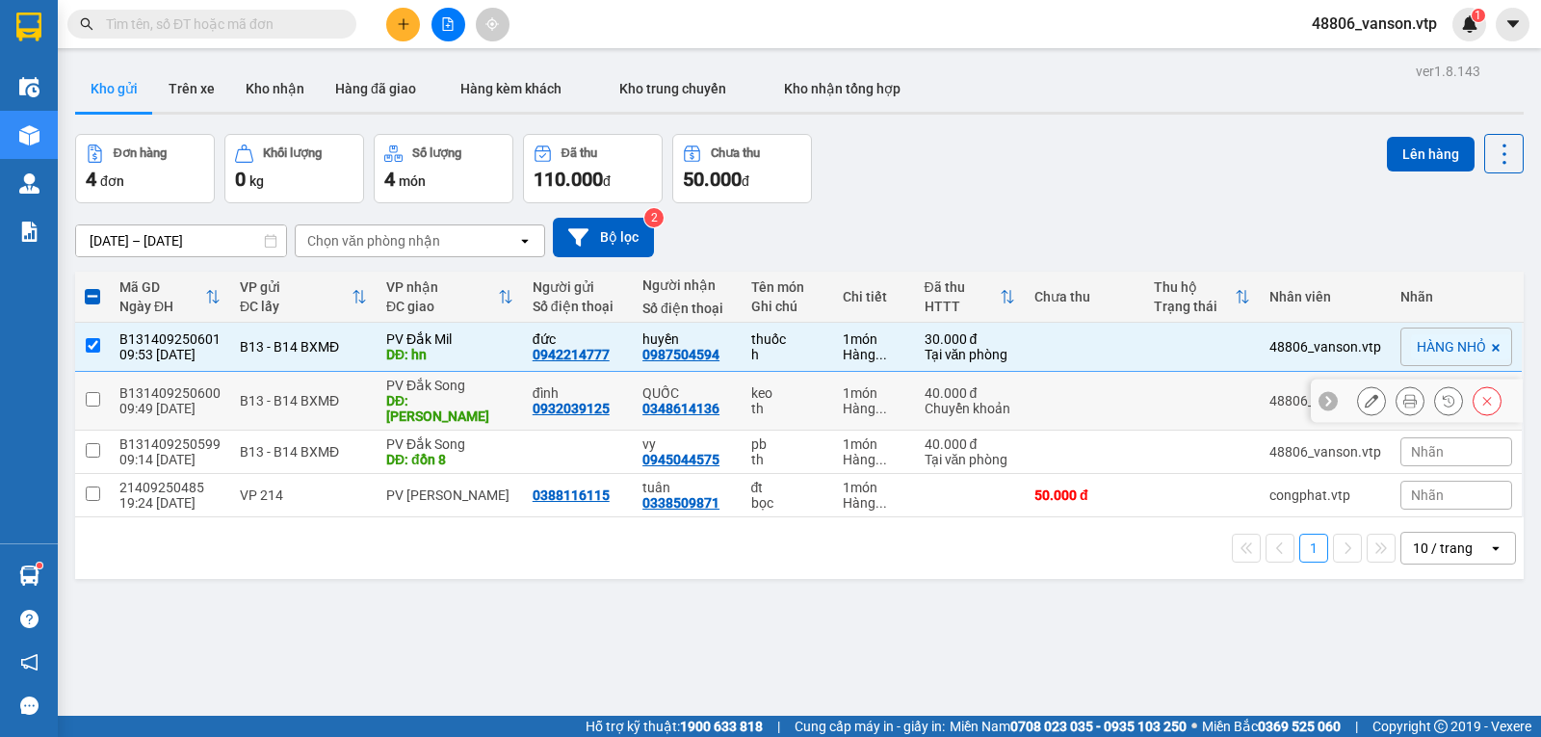
click at [92, 404] on input "checkbox" at bounding box center [93, 399] width 14 height 14
checkbox input "true"
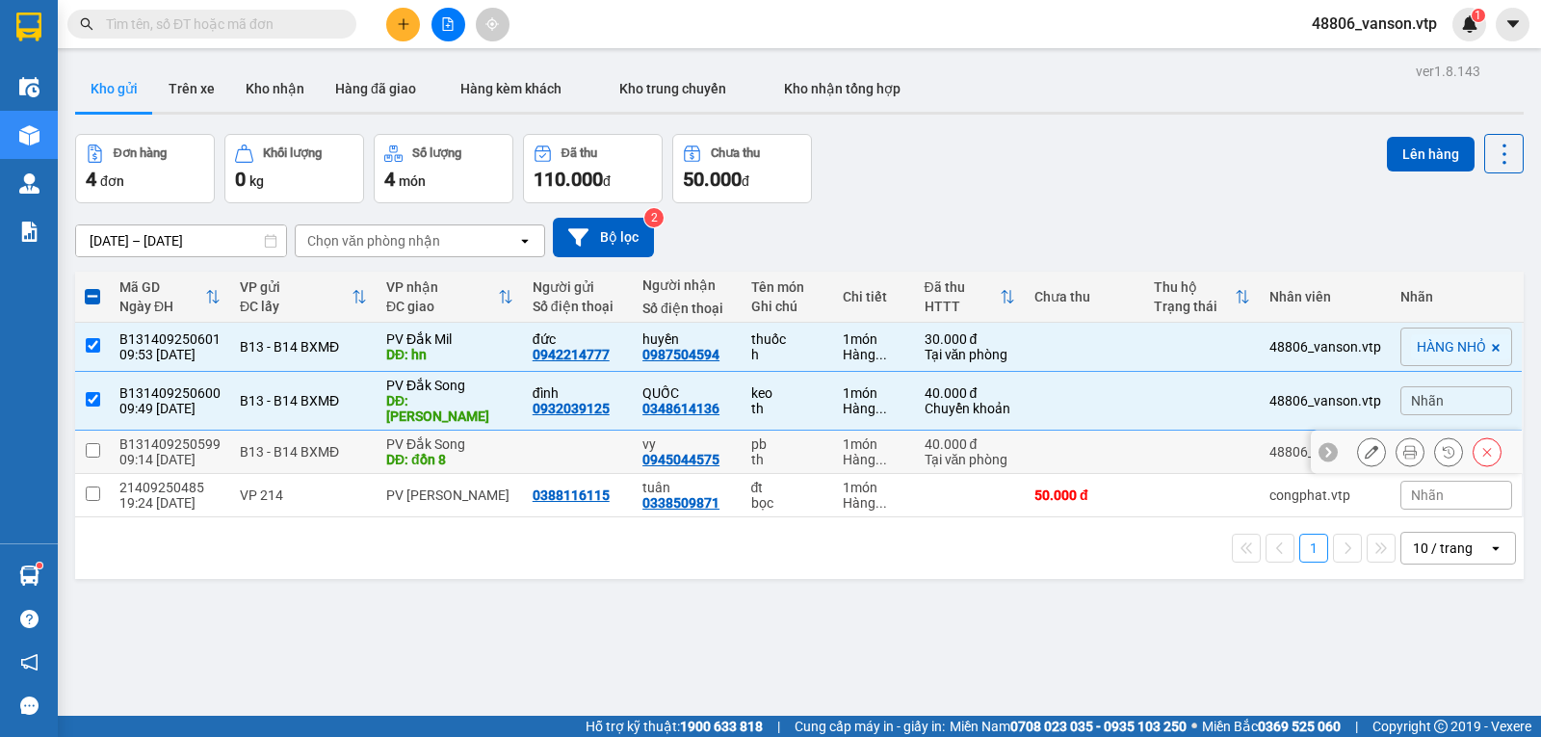
click at [95, 445] on input "checkbox" at bounding box center [93, 450] width 14 height 14
checkbox input "true"
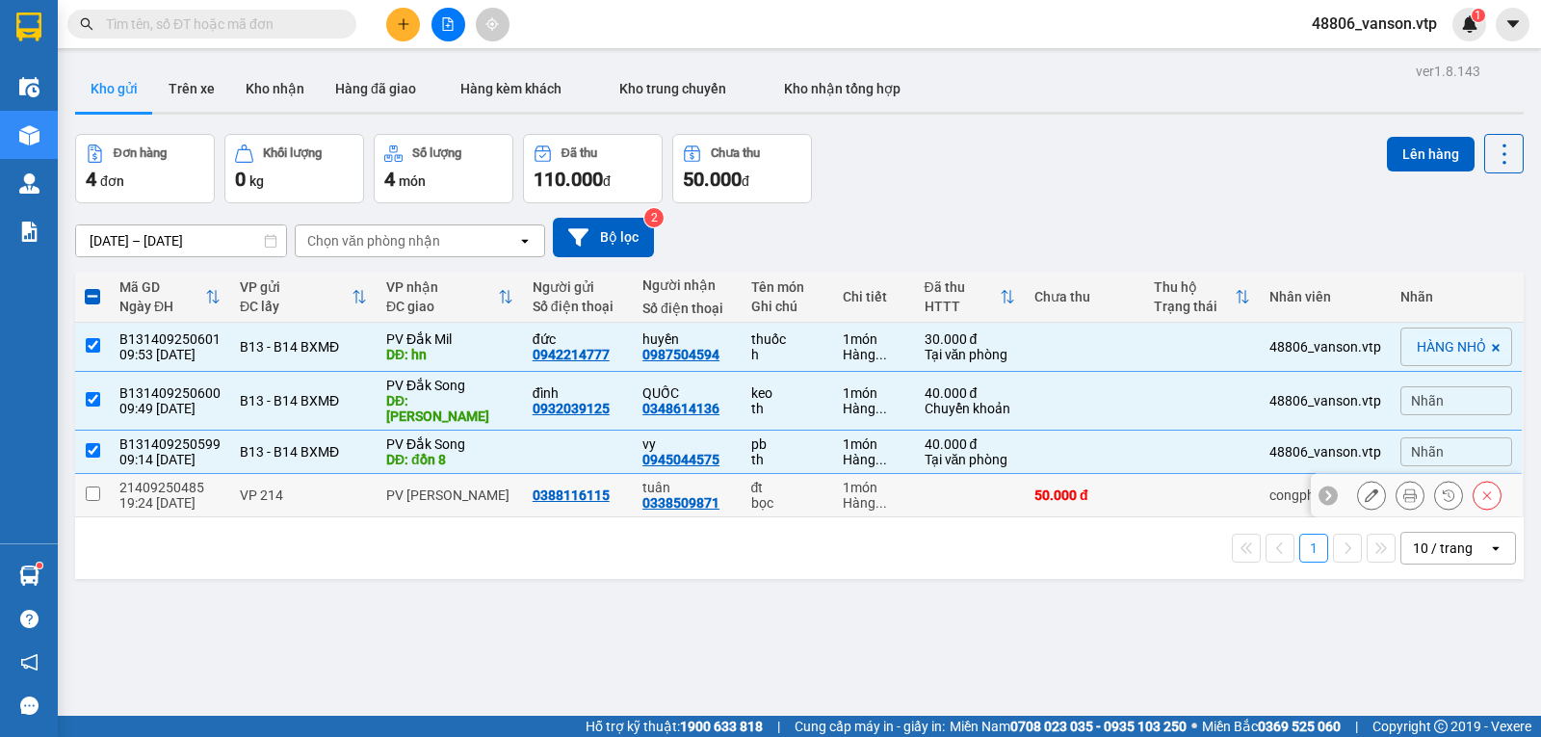
click at [91, 478] on td at bounding box center [92, 495] width 35 height 43
checkbox input "true"
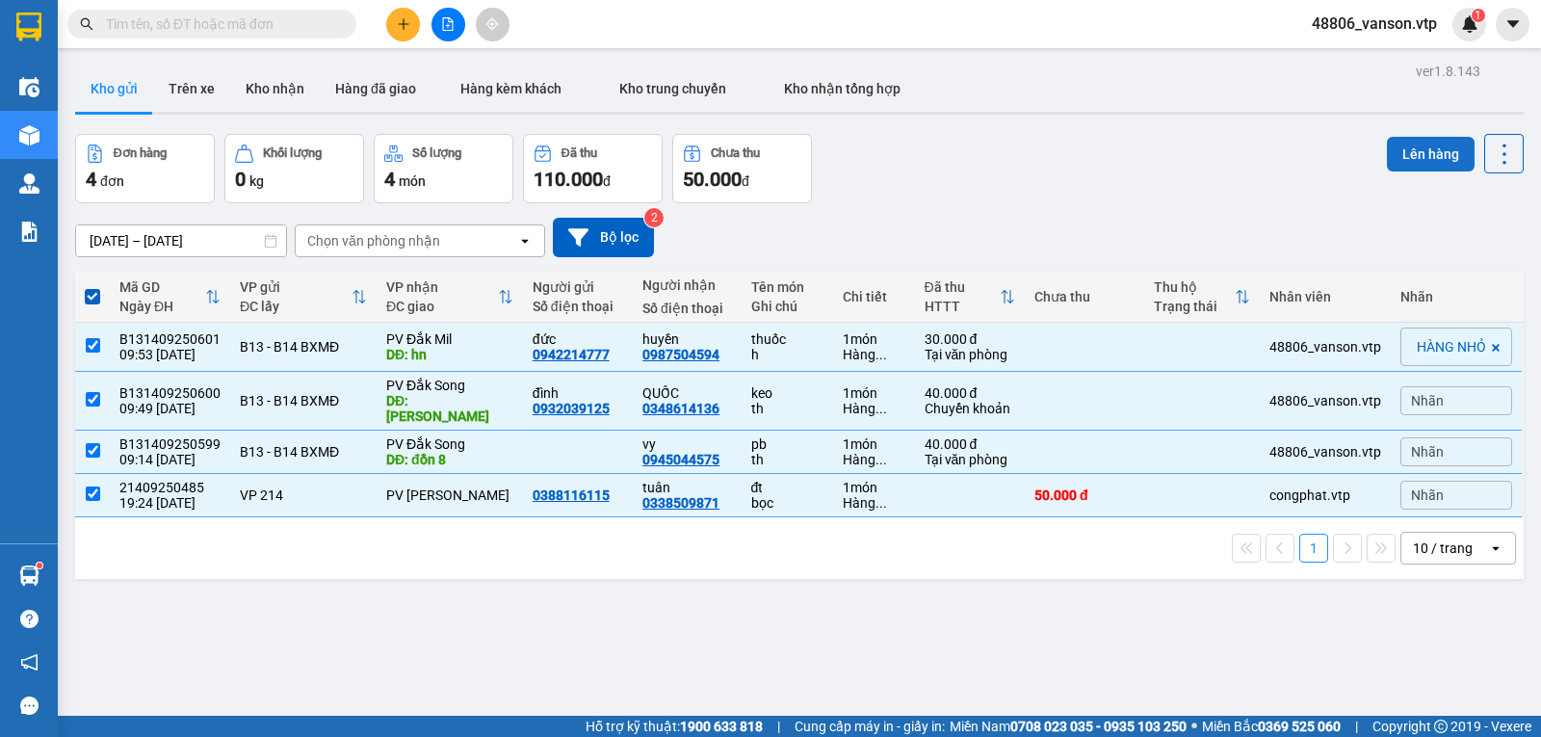
click at [1424, 155] on button "Lên hàng" at bounding box center [1430, 154] width 88 height 35
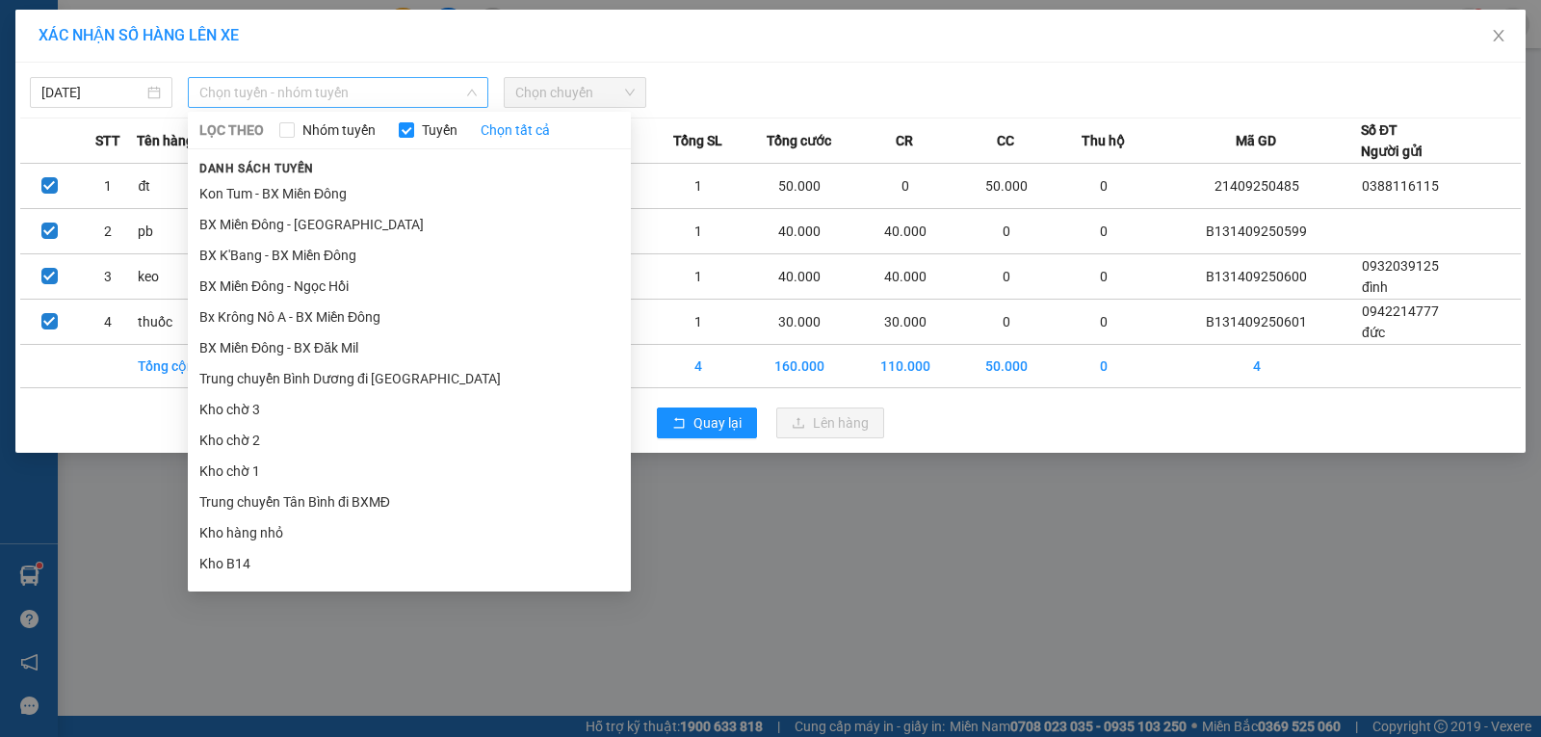
click at [384, 99] on span "Chọn tuyến - nhóm tuyến" at bounding box center [337, 92] width 277 height 29
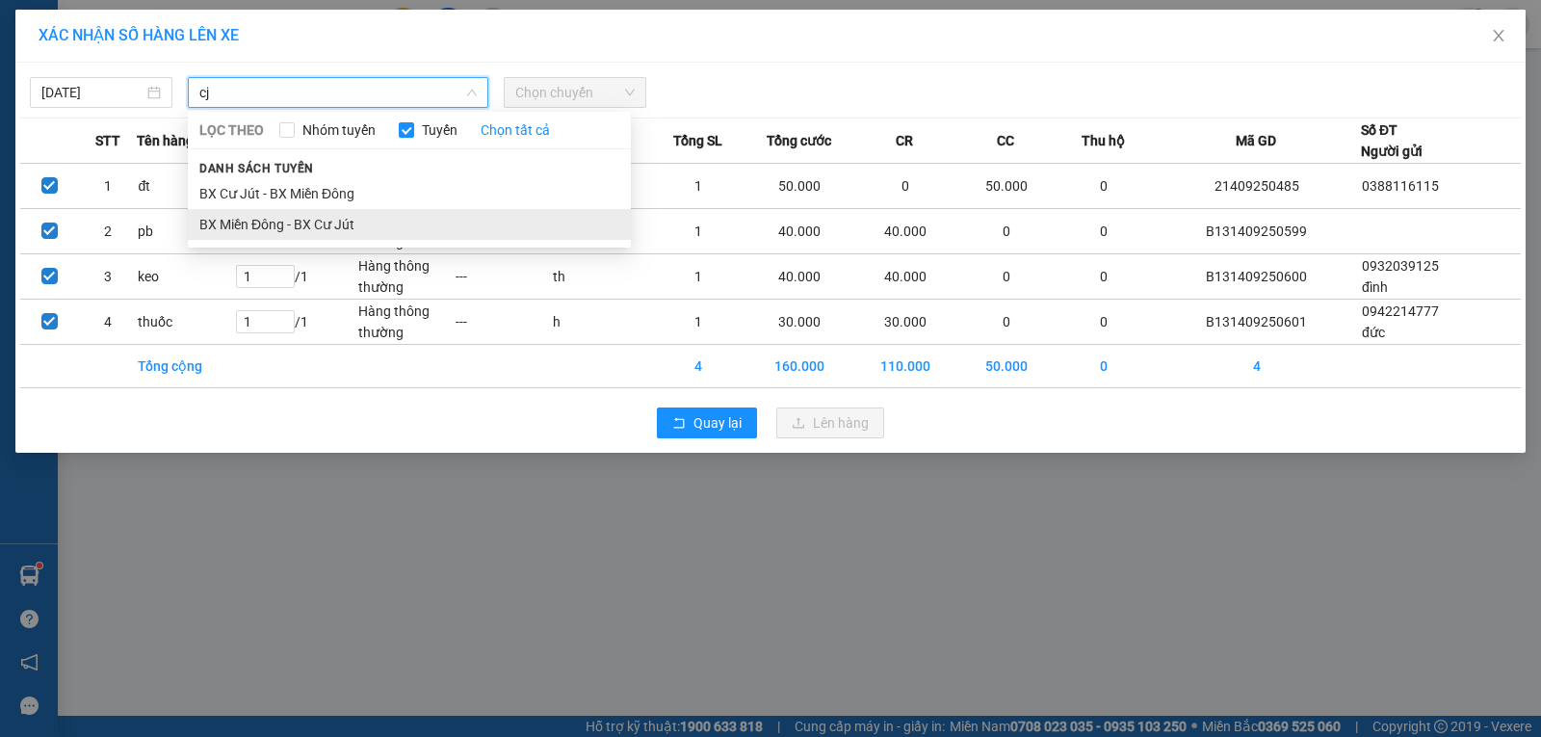
type input "cj"
click at [345, 220] on li "BX Miền Đông - BX Cư Jút" at bounding box center [409, 224] width 443 height 31
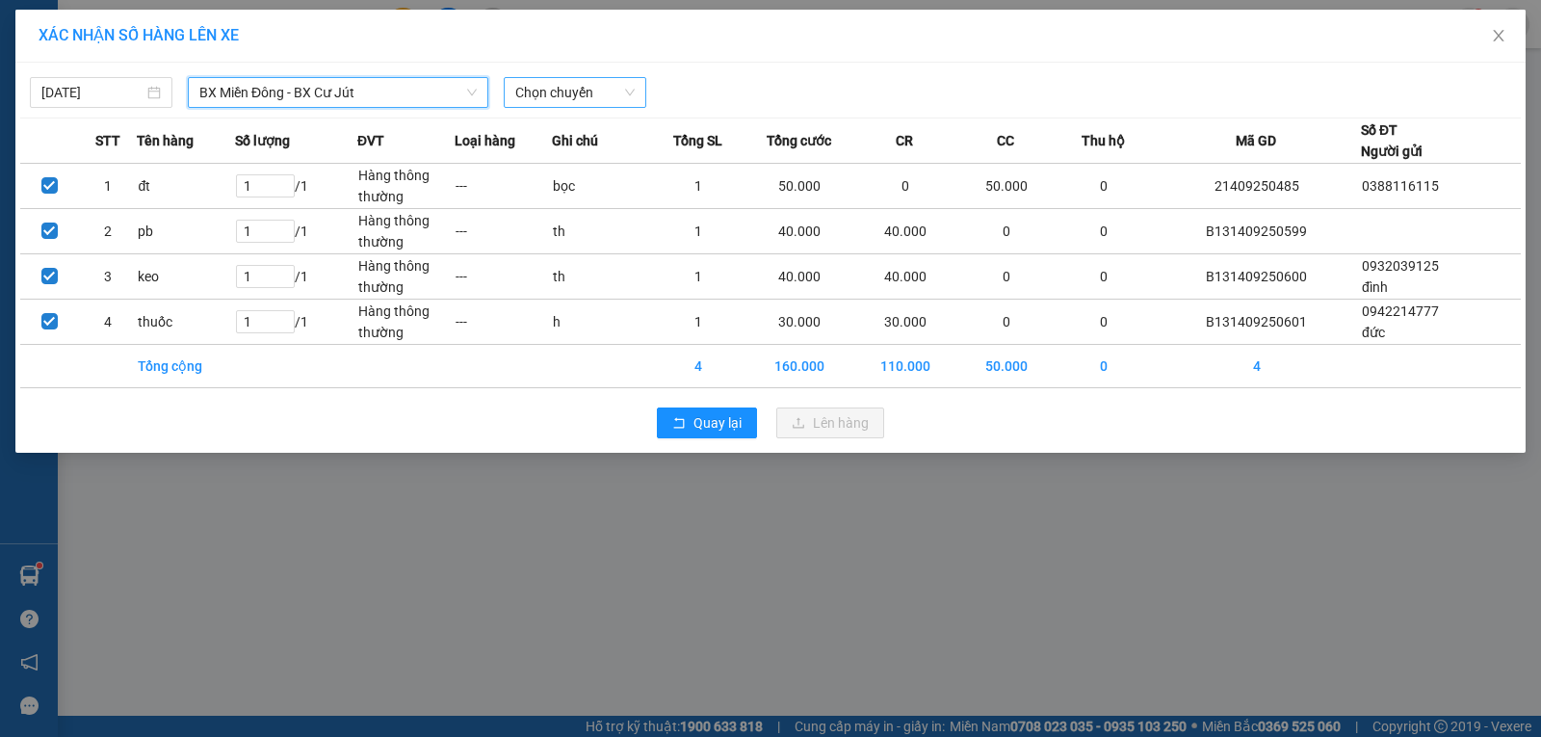
click at [598, 104] on span "Chọn chuyến" at bounding box center [574, 92] width 119 height 29
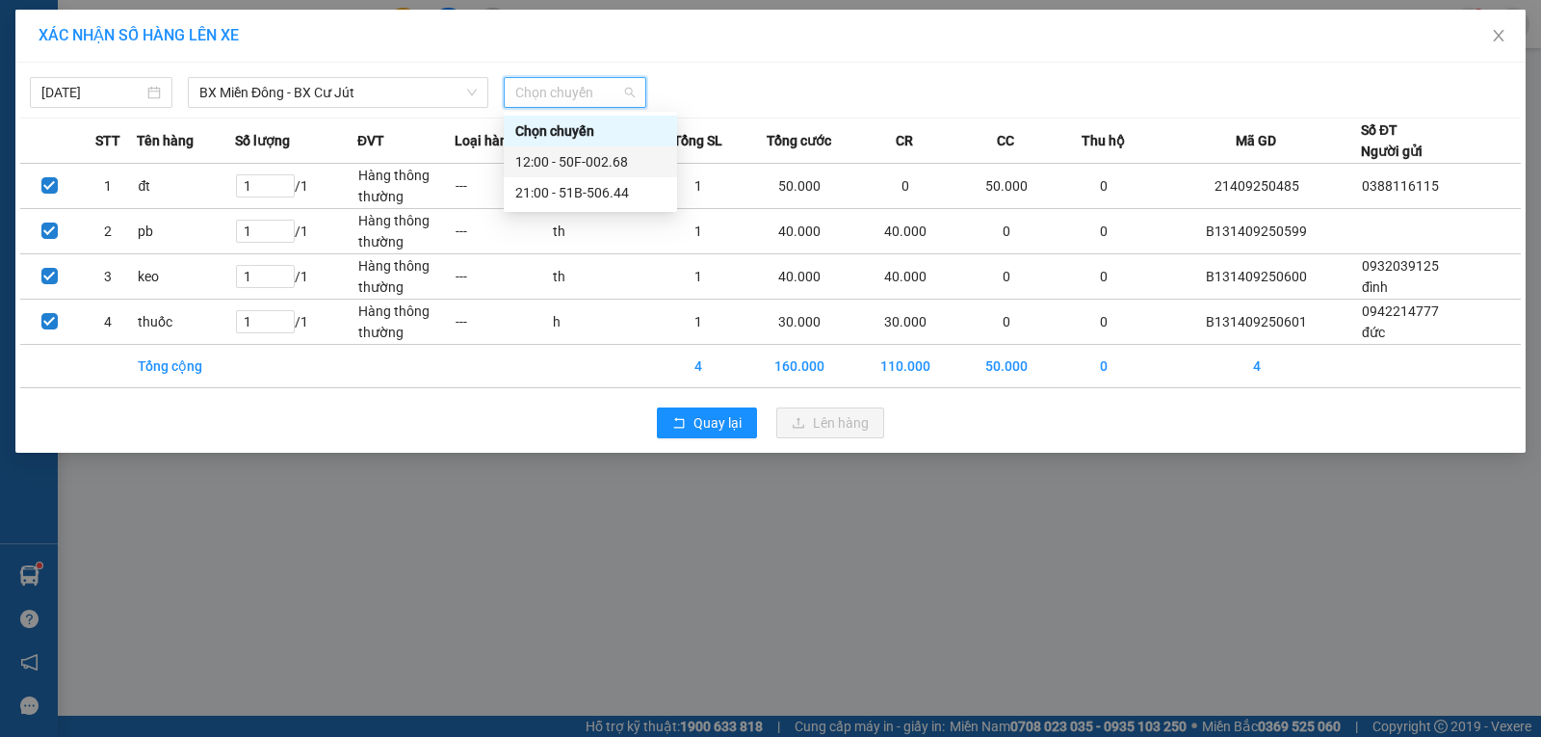
drag, startPoint x: 593, startPoint y: 160, endPoint x: 594, endPoint y: 139, distance: 21.2
click at [594, 159] on div "12:00 - 50F-002.68" at bounding box center [590, 161] width 150 height 21
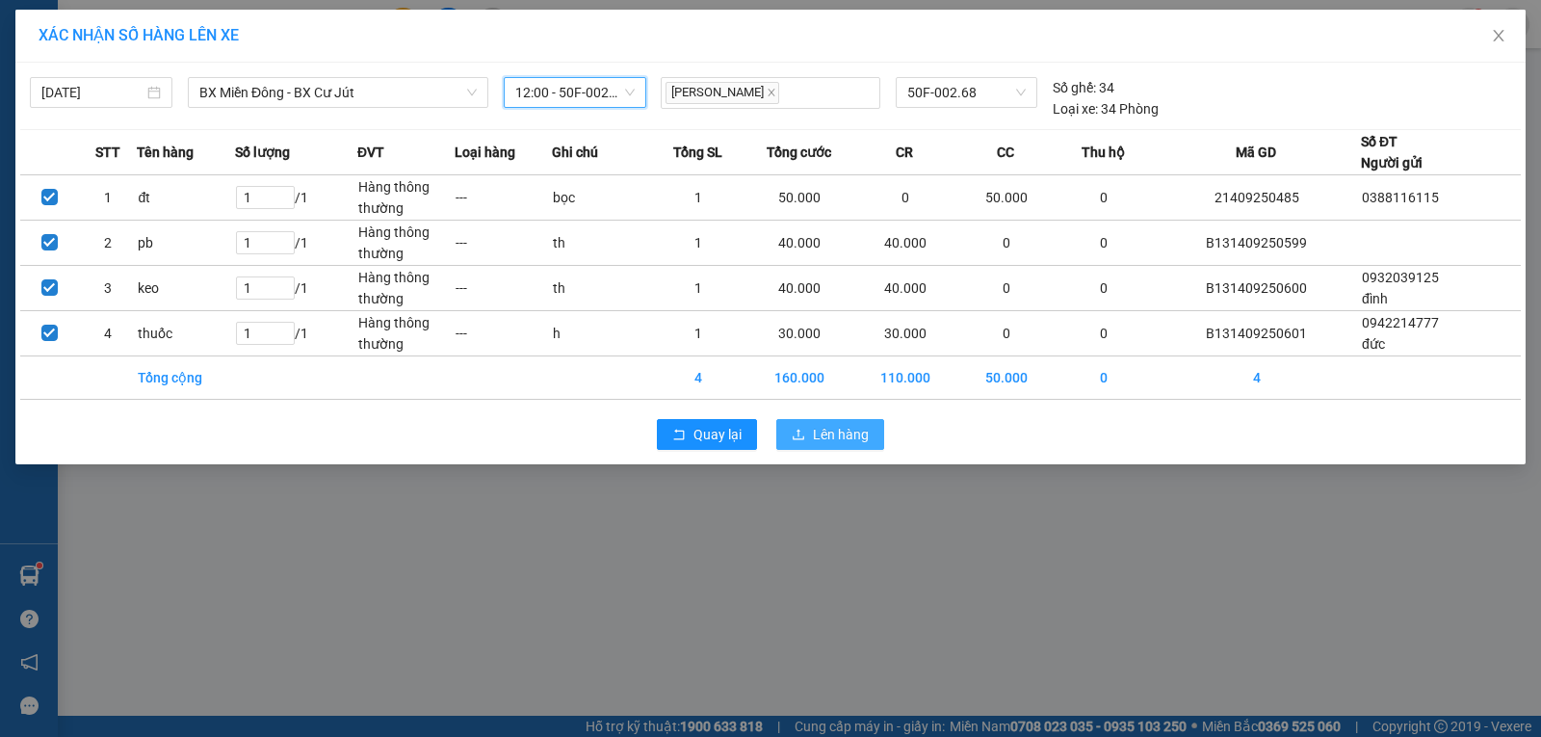
click at [836, 430] on span "Lên hàng" at bounding box center [841, 434] width 56 height 21
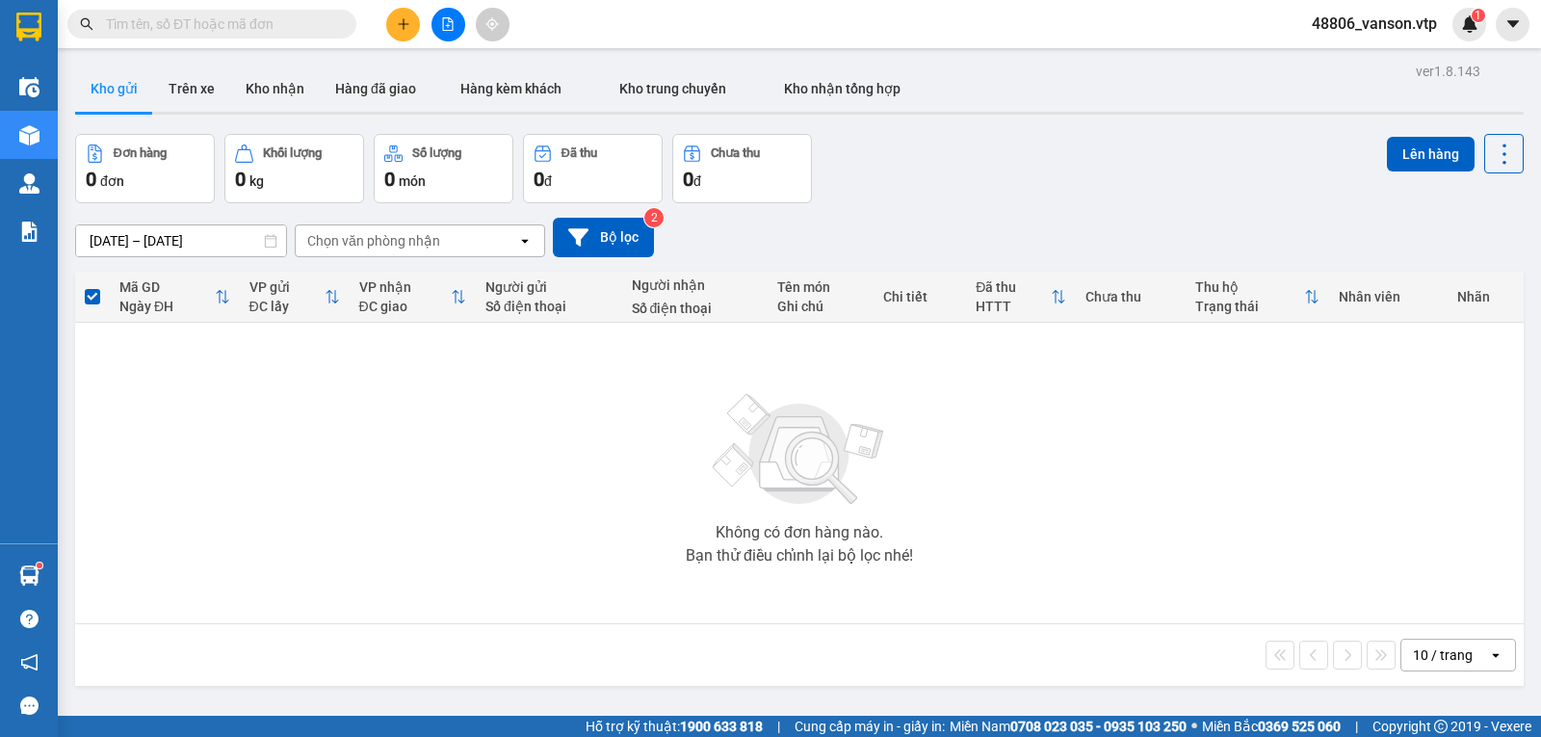
click at [164, 13] on input "text" at bounding box center [219, 23] width 227 height 21
paste input "0914374822"
type input "0914374822"
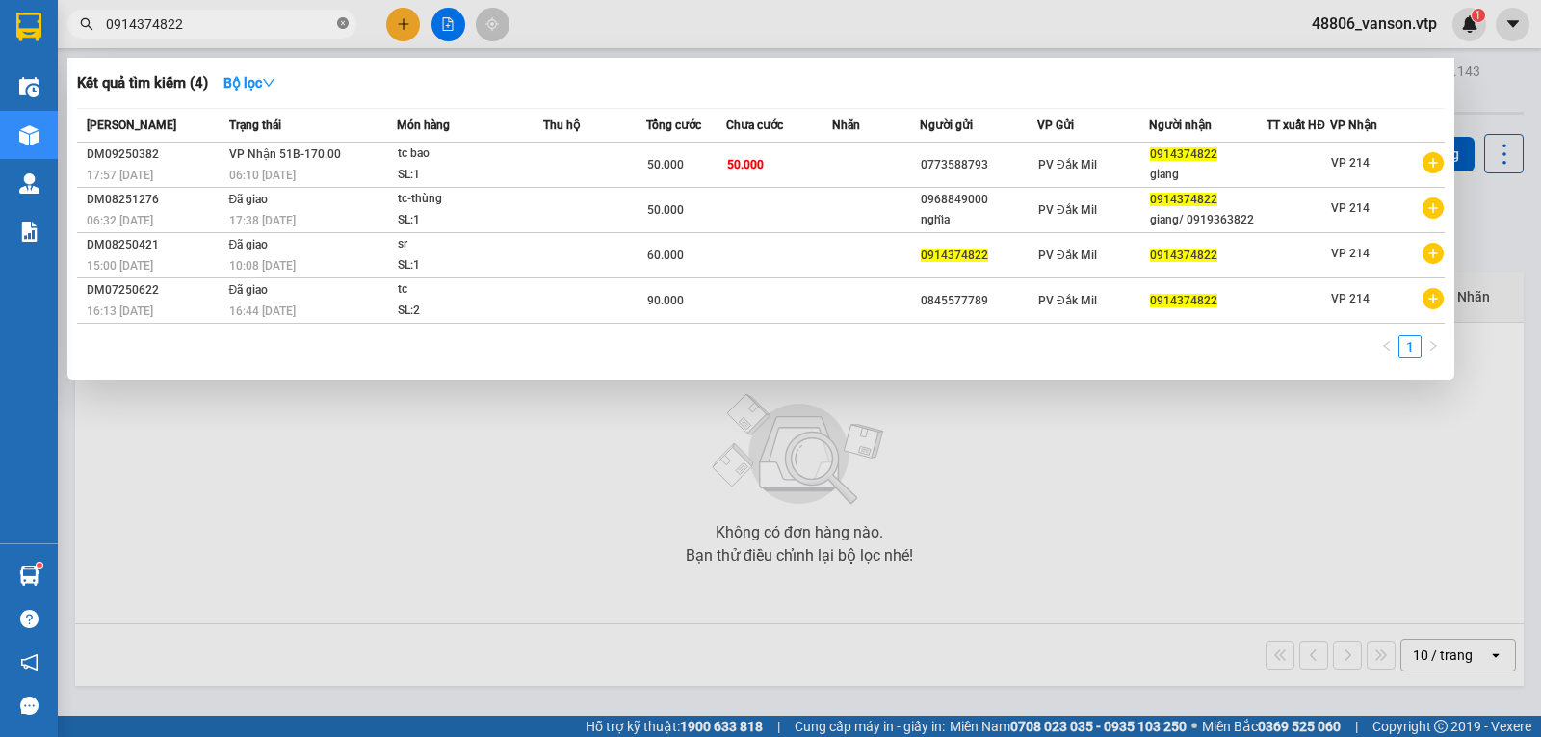
click at [340, 21] on icon "close-circle" at bounding box center [343, 23] width 12 height 12
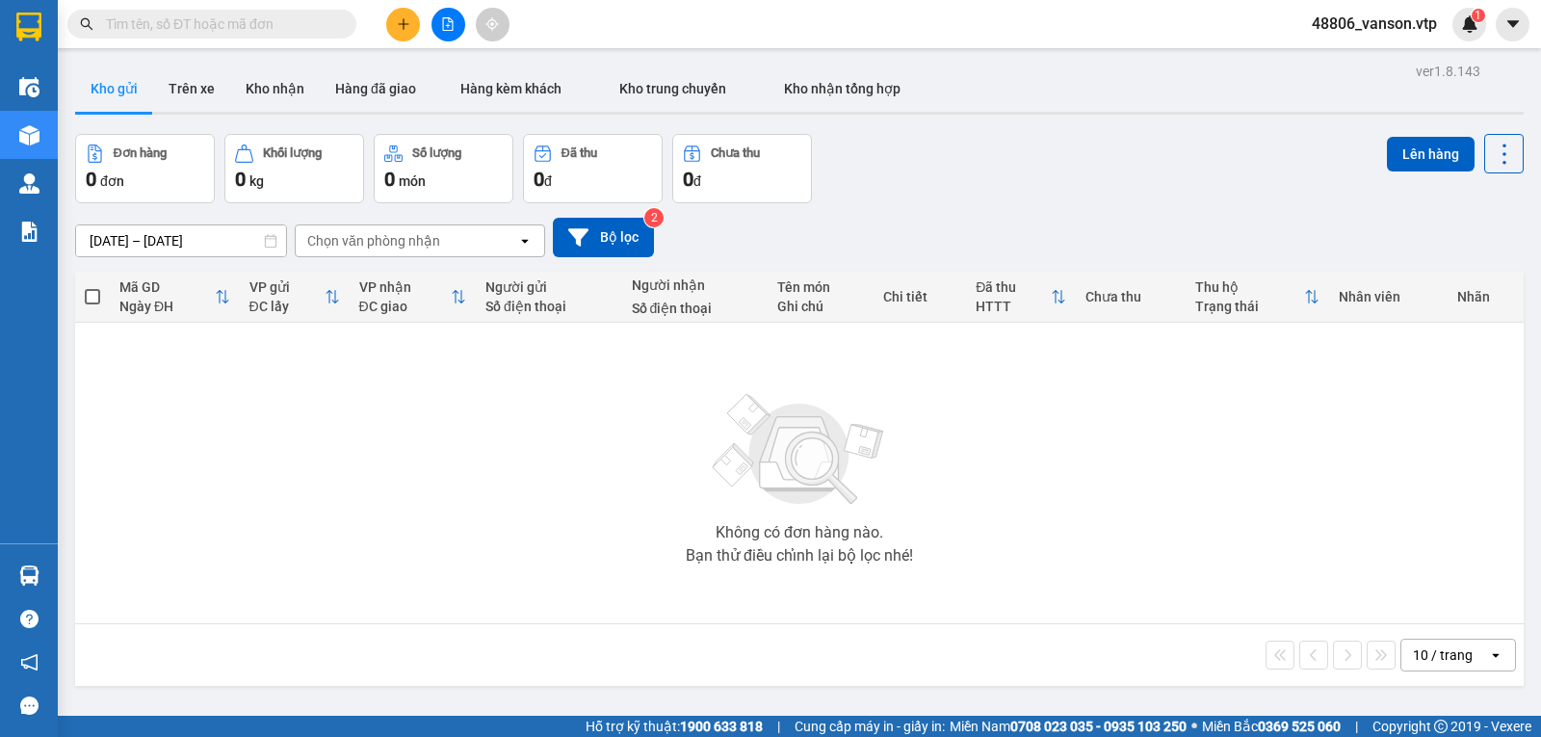
click at [446, 18] on icon "file-add" at bounding box center [448, 23] width 11 height 13
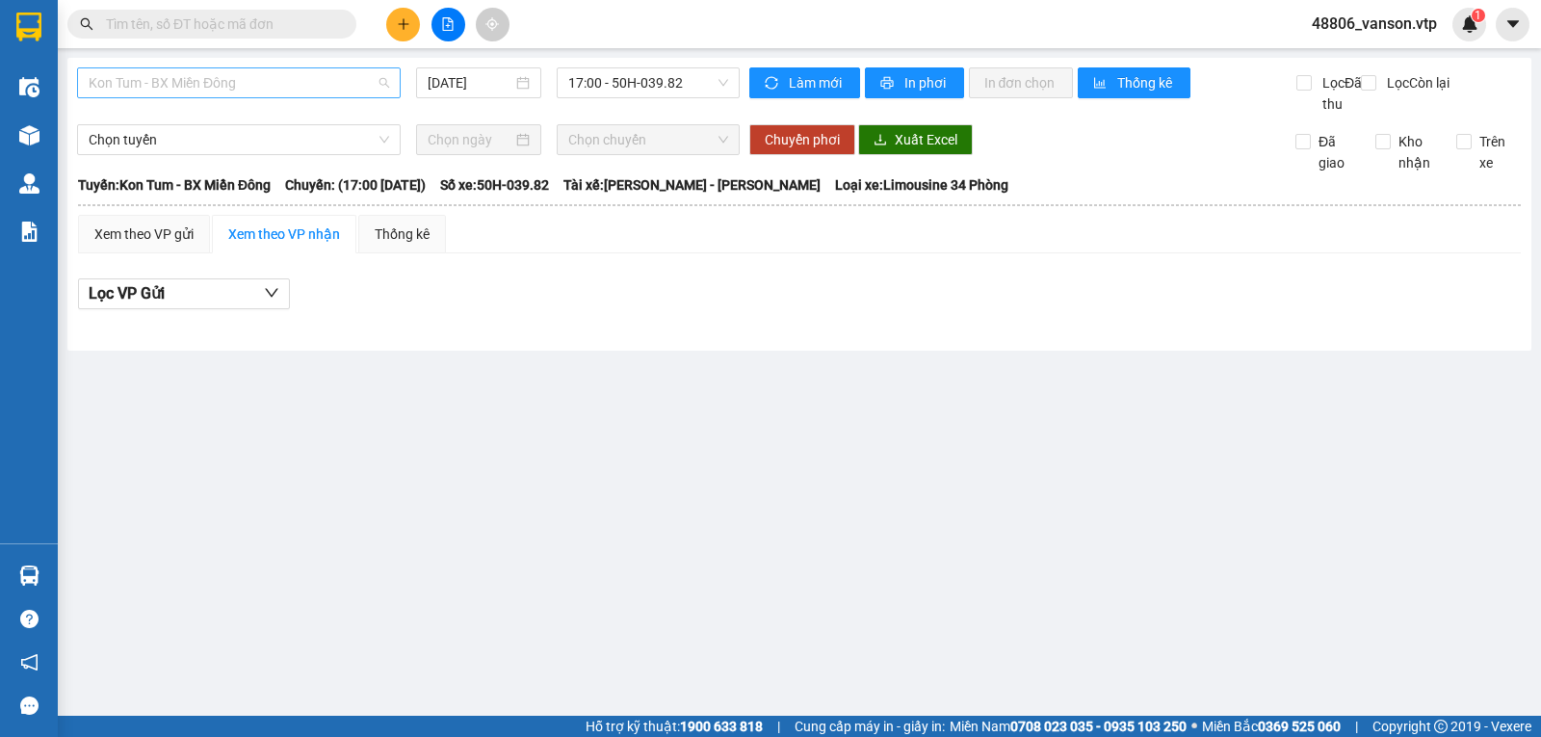
click at [246, 81] on span "Kon Tum - BX Miền Đông" at bounding box center [239, 82] width 300 height 29
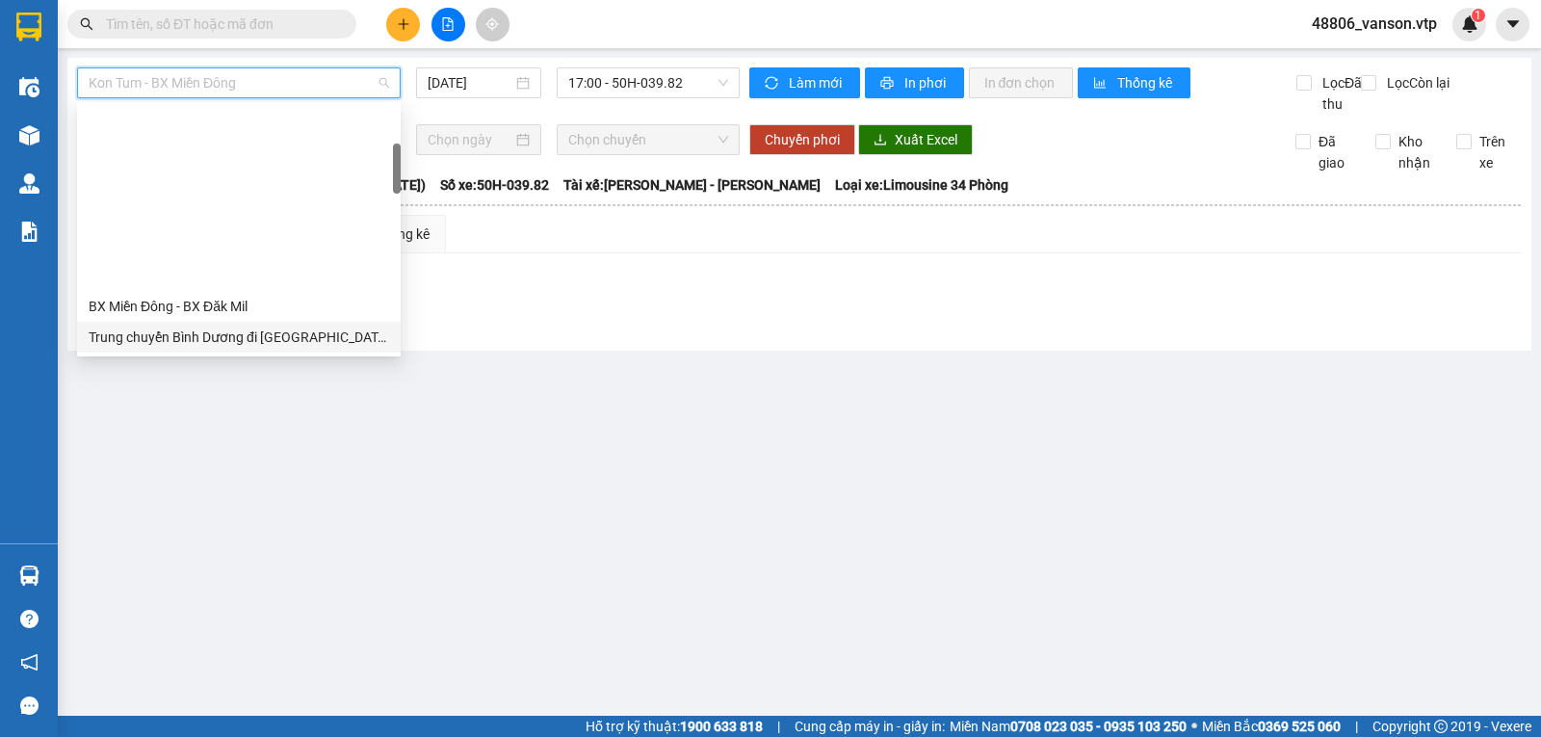
scroll to position [193, 0]
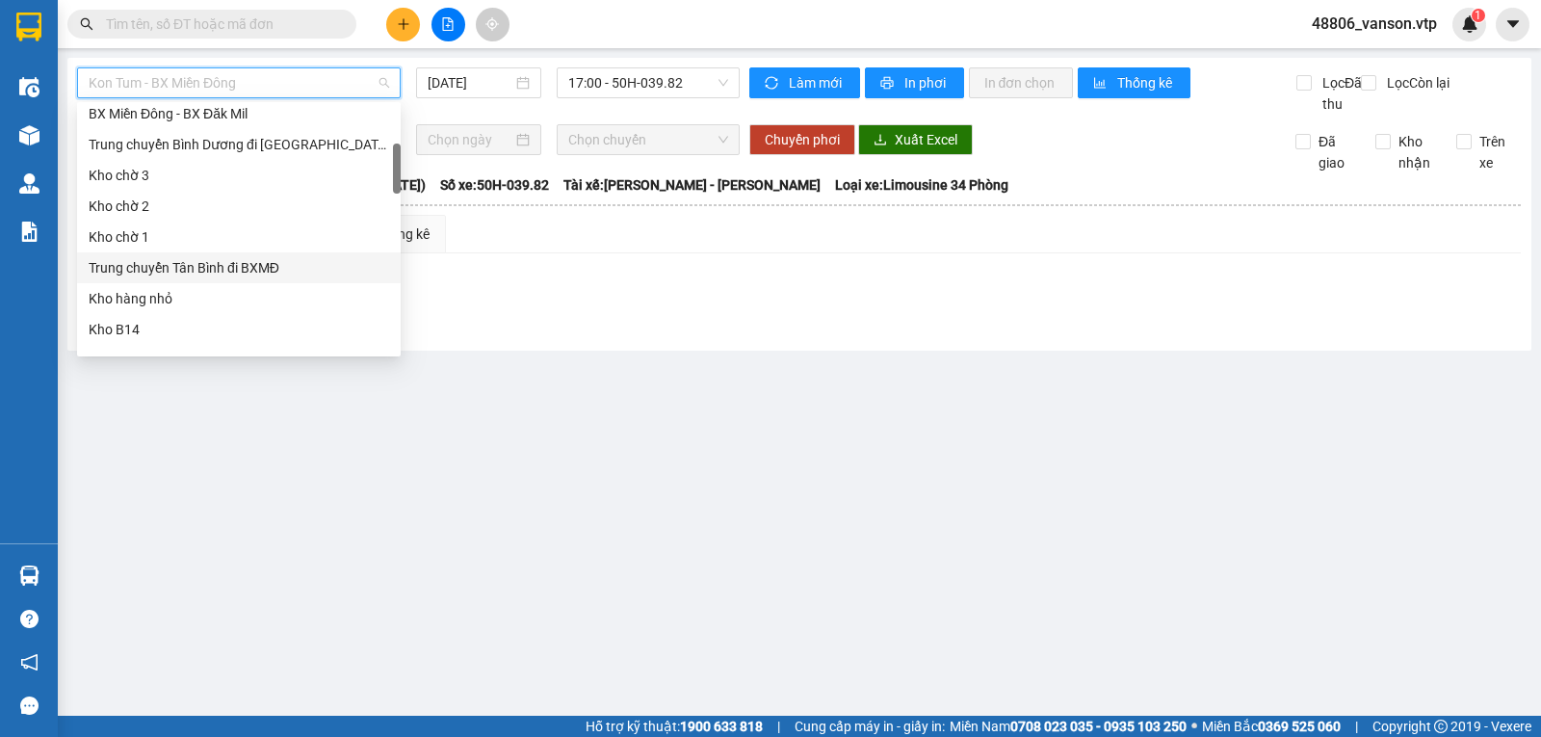
click at [222, 260] on div "Trung chuyển Tân Bình đi BXMĐ" at bounding box center [239, 267] width 300 height 21
type input "13/09/2025"
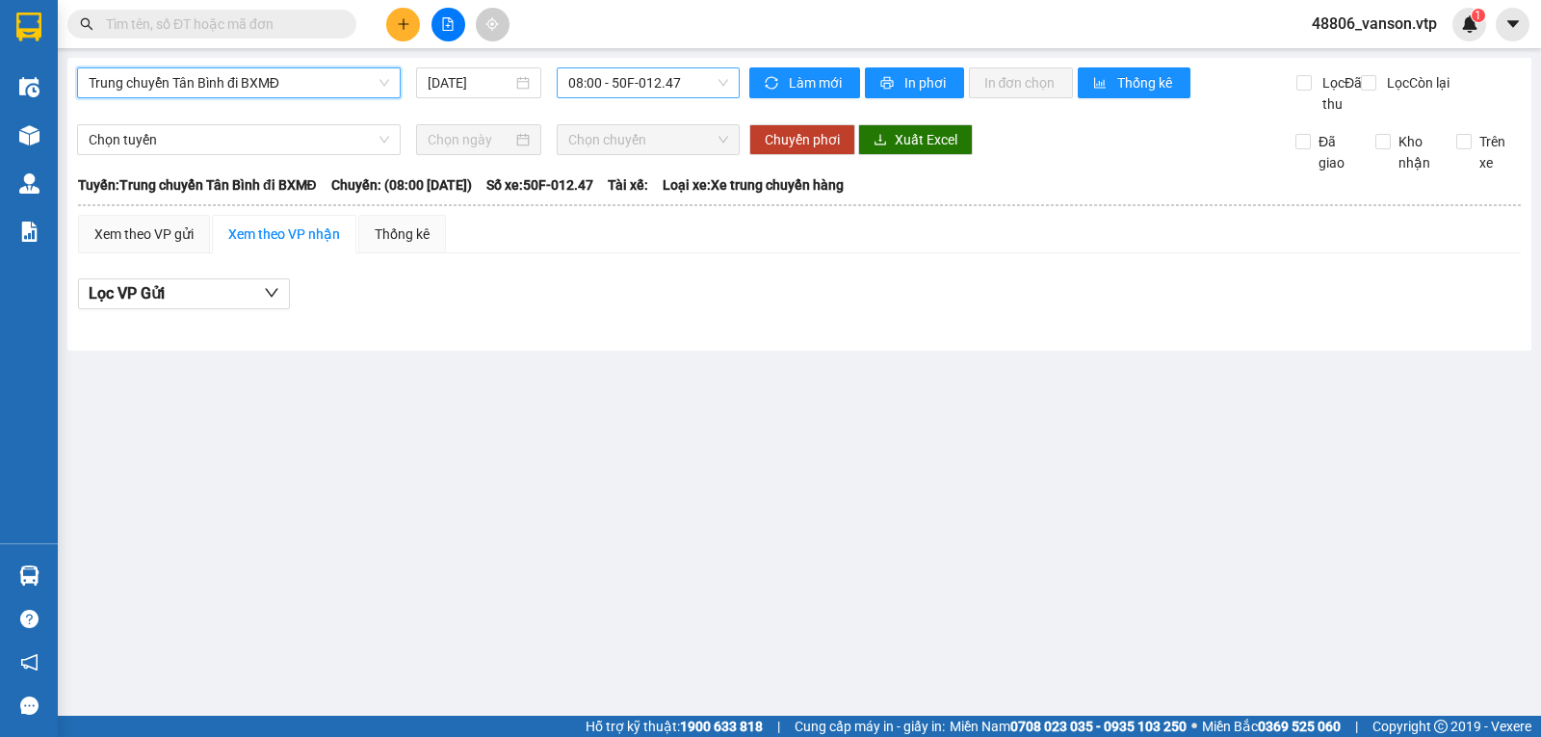
click at [639, 91] on span "08:00 - 50F-012.47" at bounding box center [647, 82] width 159 height 29
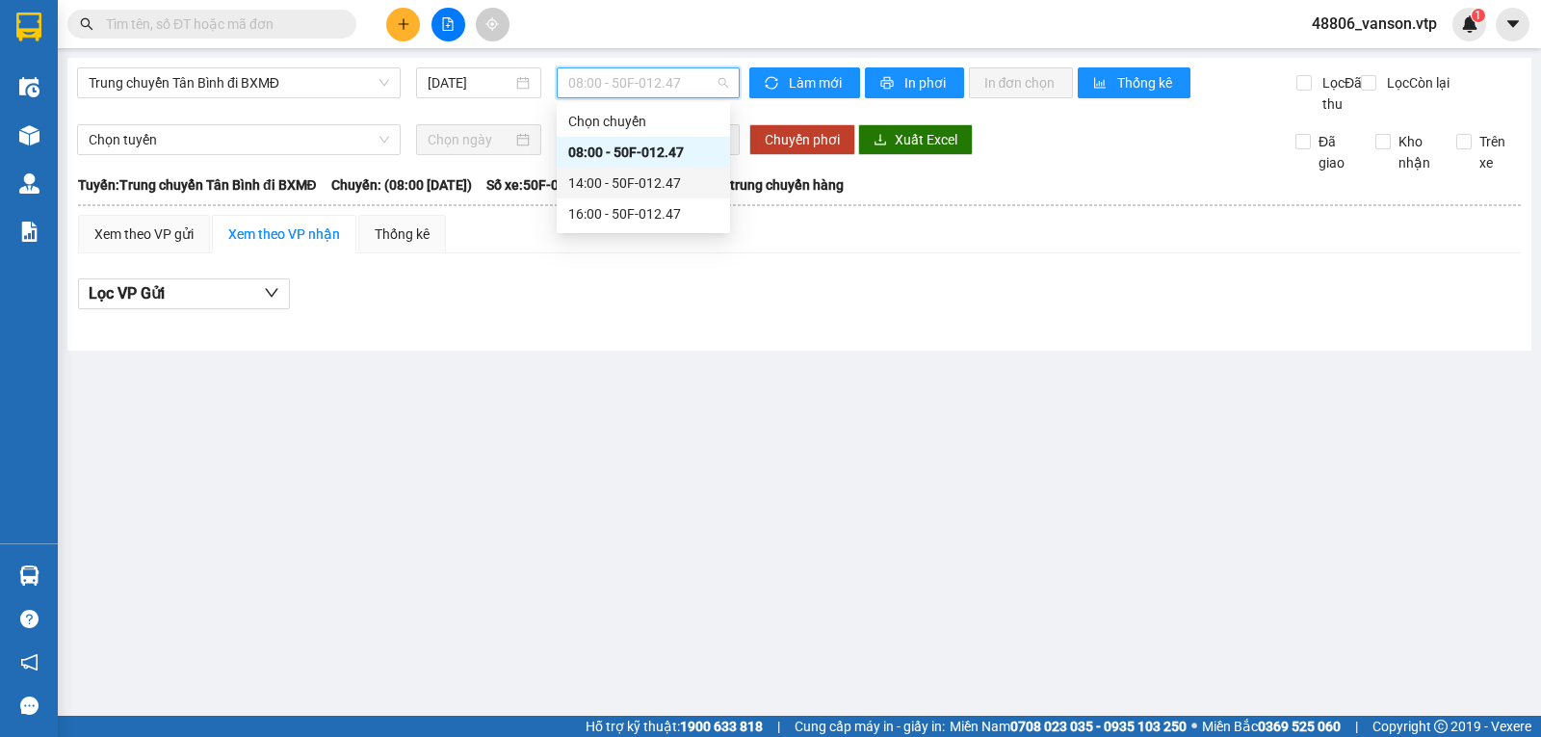
click at [634, 178] on div "14:00 - 50F-012.47" at bounding box center [643, 182] width 150 height 21
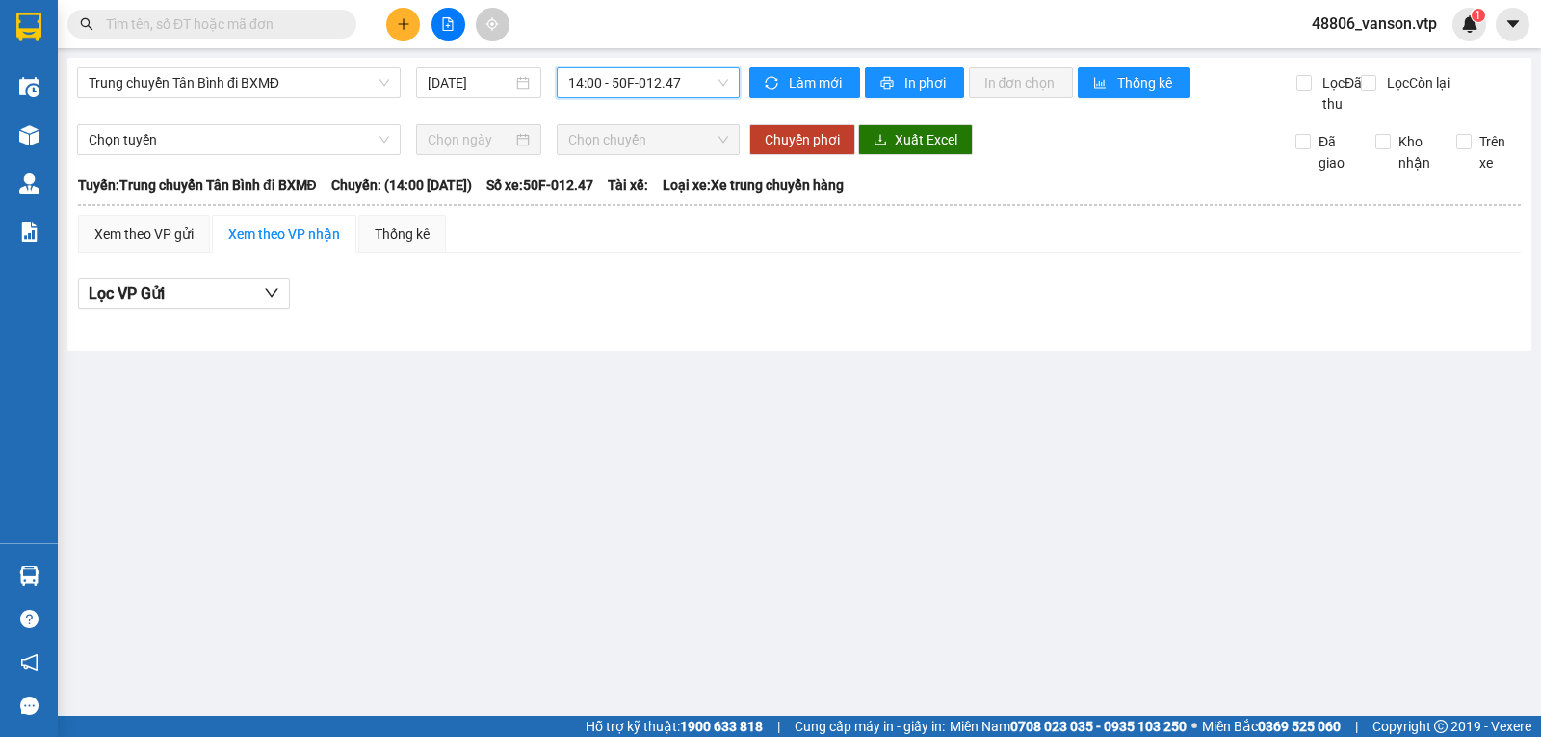
click at [661, 85] on span "14:00 - 50F-012.47" at bounding box center [647, 82] width 159 height 29
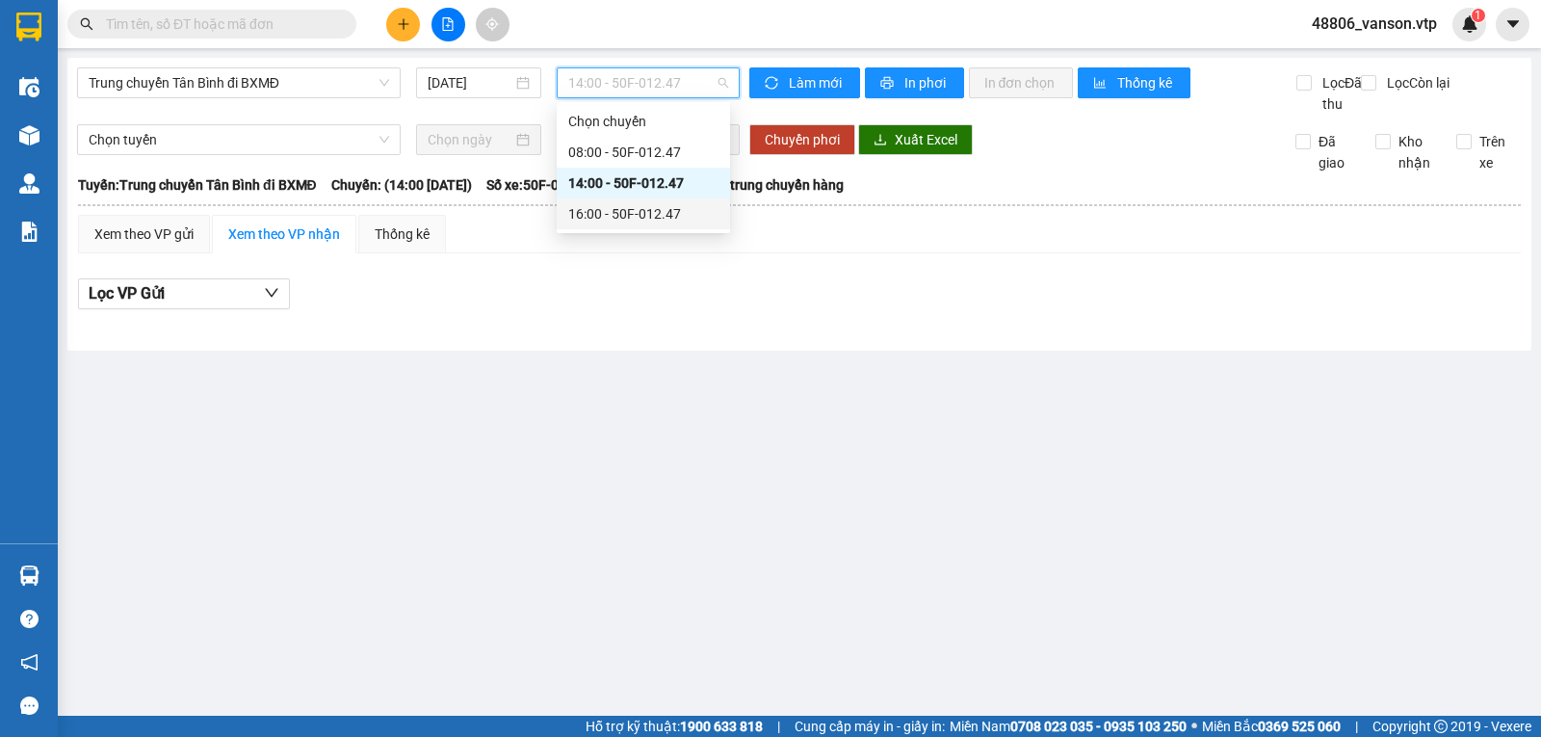
click at [629, 212] on div "16:00 - 50F-012.47" at bounding box center [643, 213] width 150 height 21
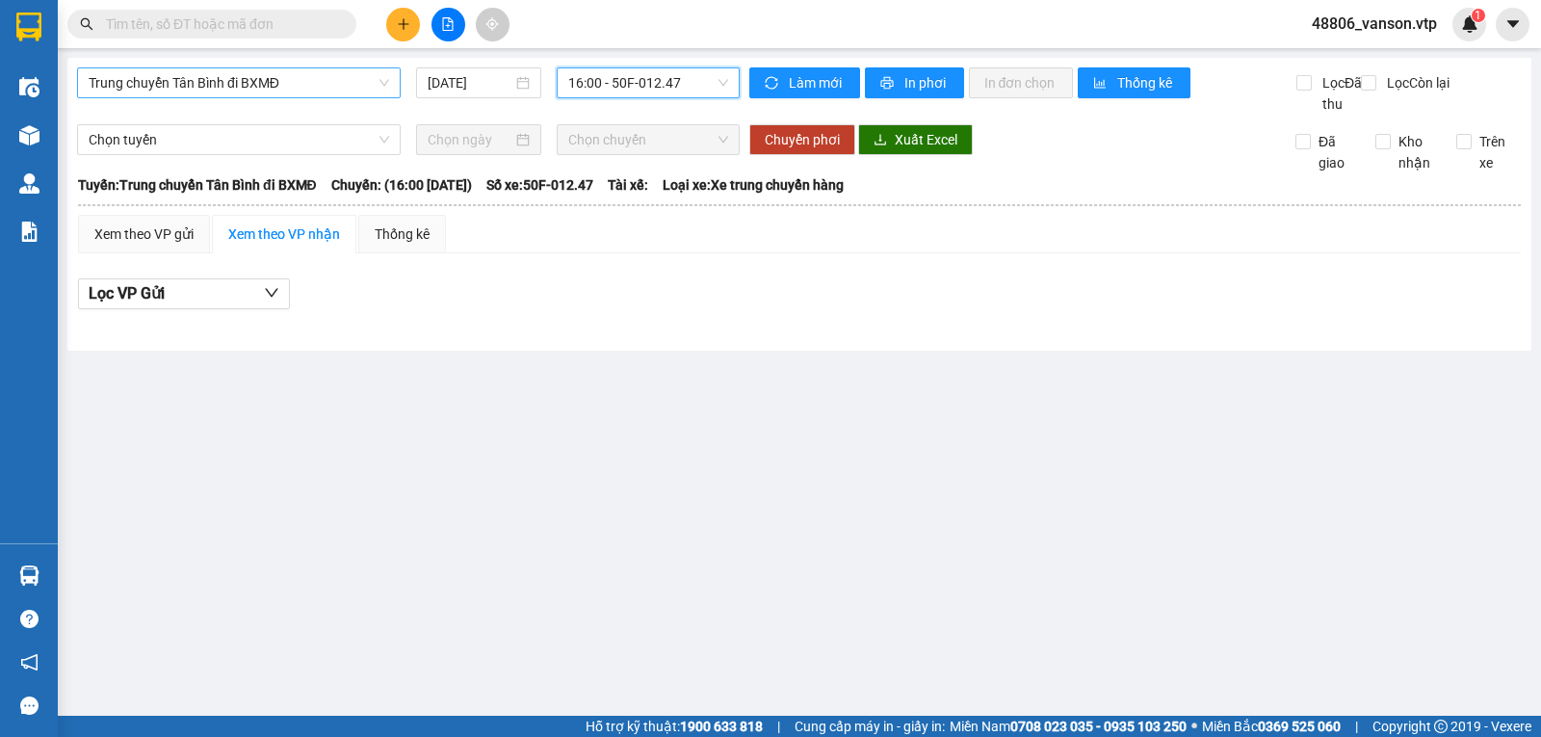
click at [283, 81] on span "Trung chuyển Tân Bình đi BXMĐ" at bounding box center [239, 82] width 300 height 29
drag, startPoint x: 529, startPoint y: 342, endPoint x: 374, endPoint y: 63, distance: 319.4
click at [522, 324] on div "Lọc VP Gửi" at bounding box center [799, 300] width 1442 height 62
click at [344, 81] on span "Trung chuyển Tân Bình đi BXMĐ" at bounding box center [239, 82] width 300 height 29
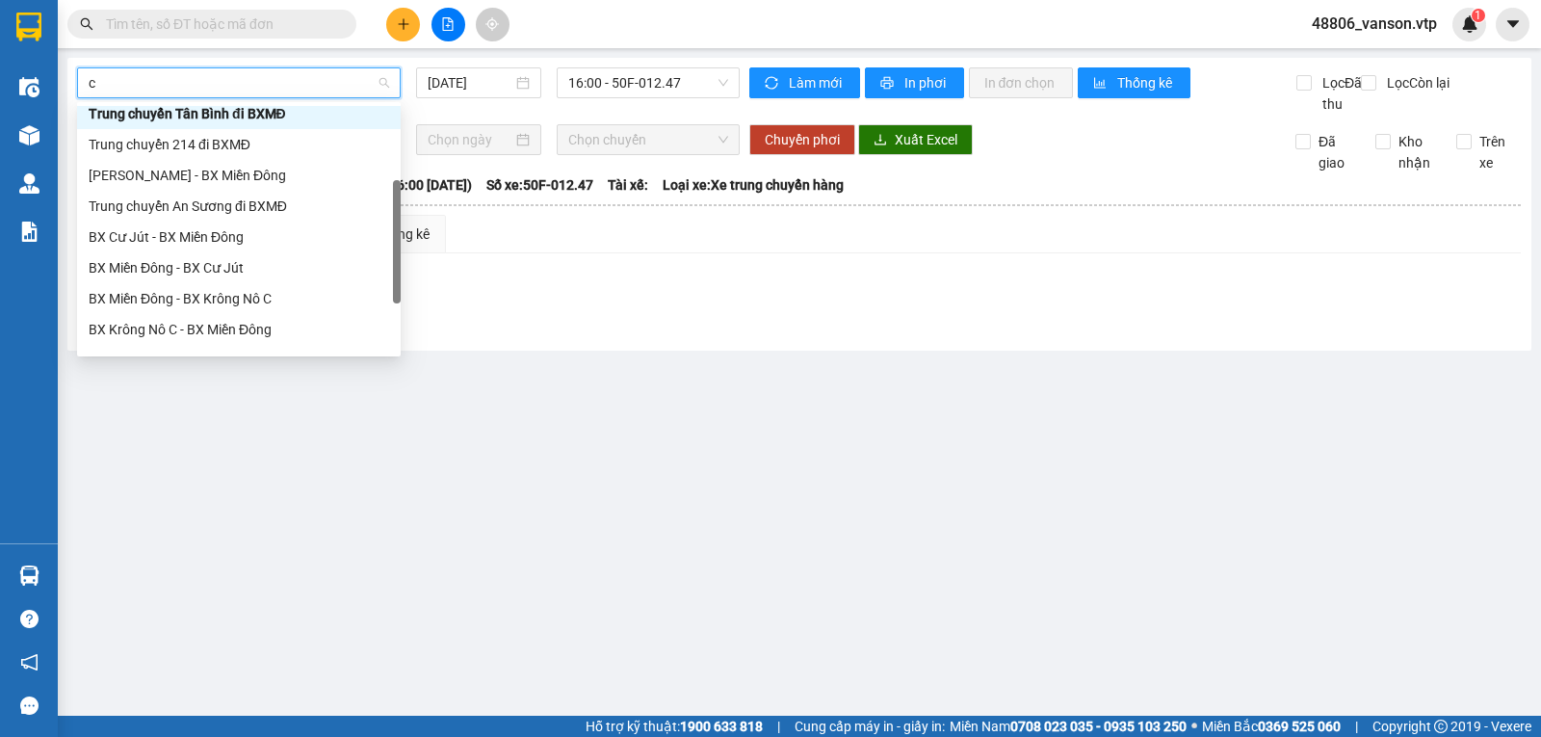
scroll to position [185, 0]
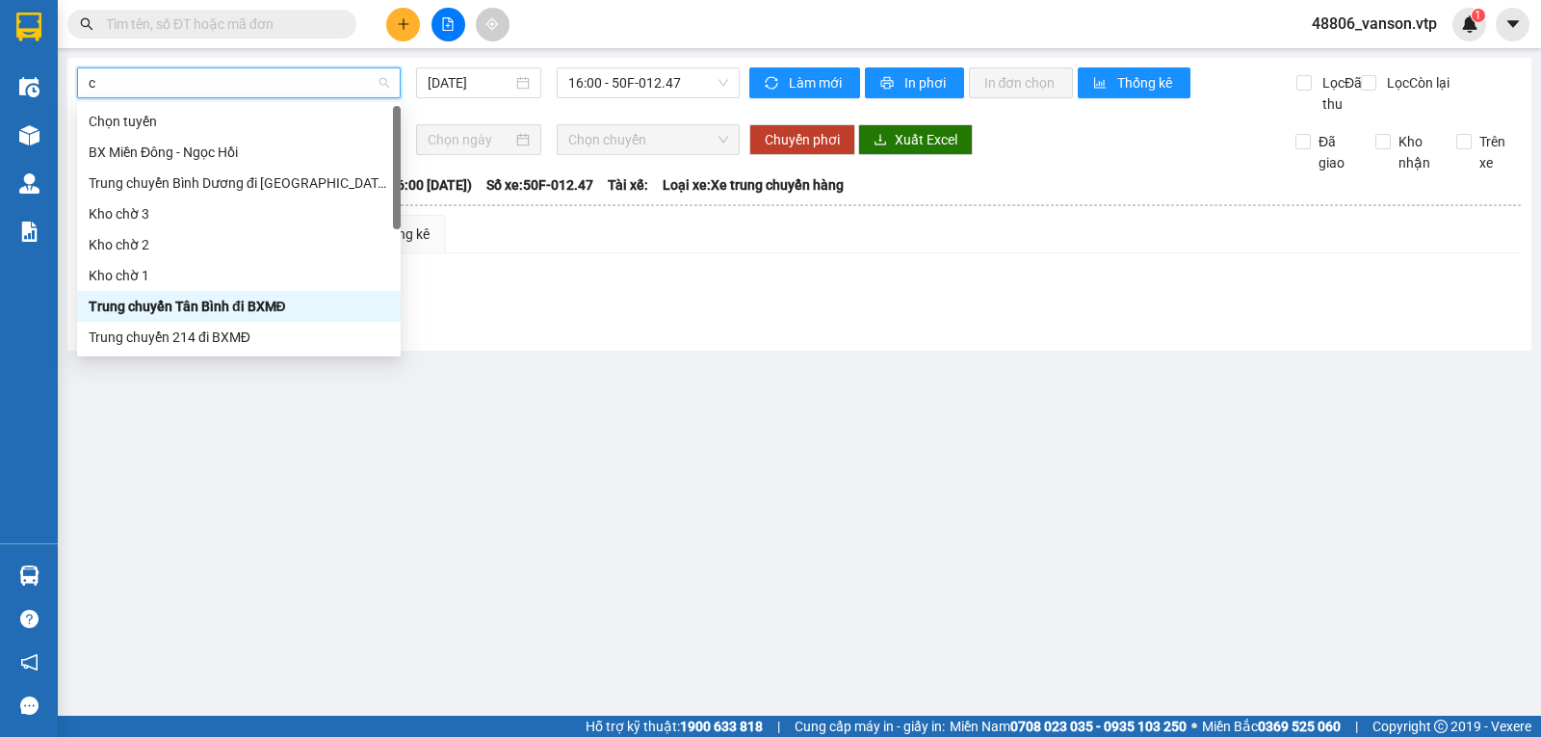
type input "cj"
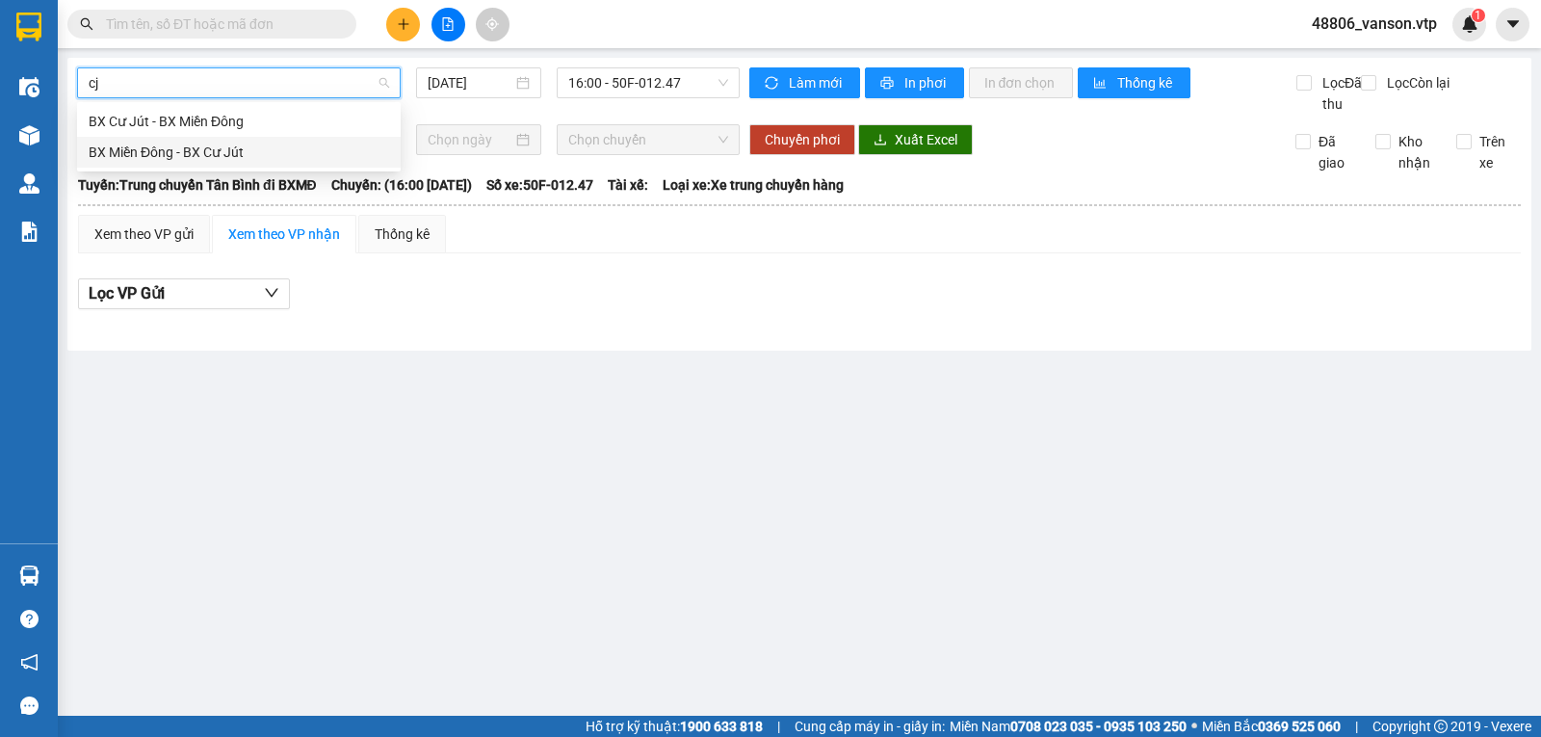
click at [246, 160] on div "BX Miền Đông - BX Cư Jút" at bounding box center [239, 152] width 300 height 21
type input "[DATE]"
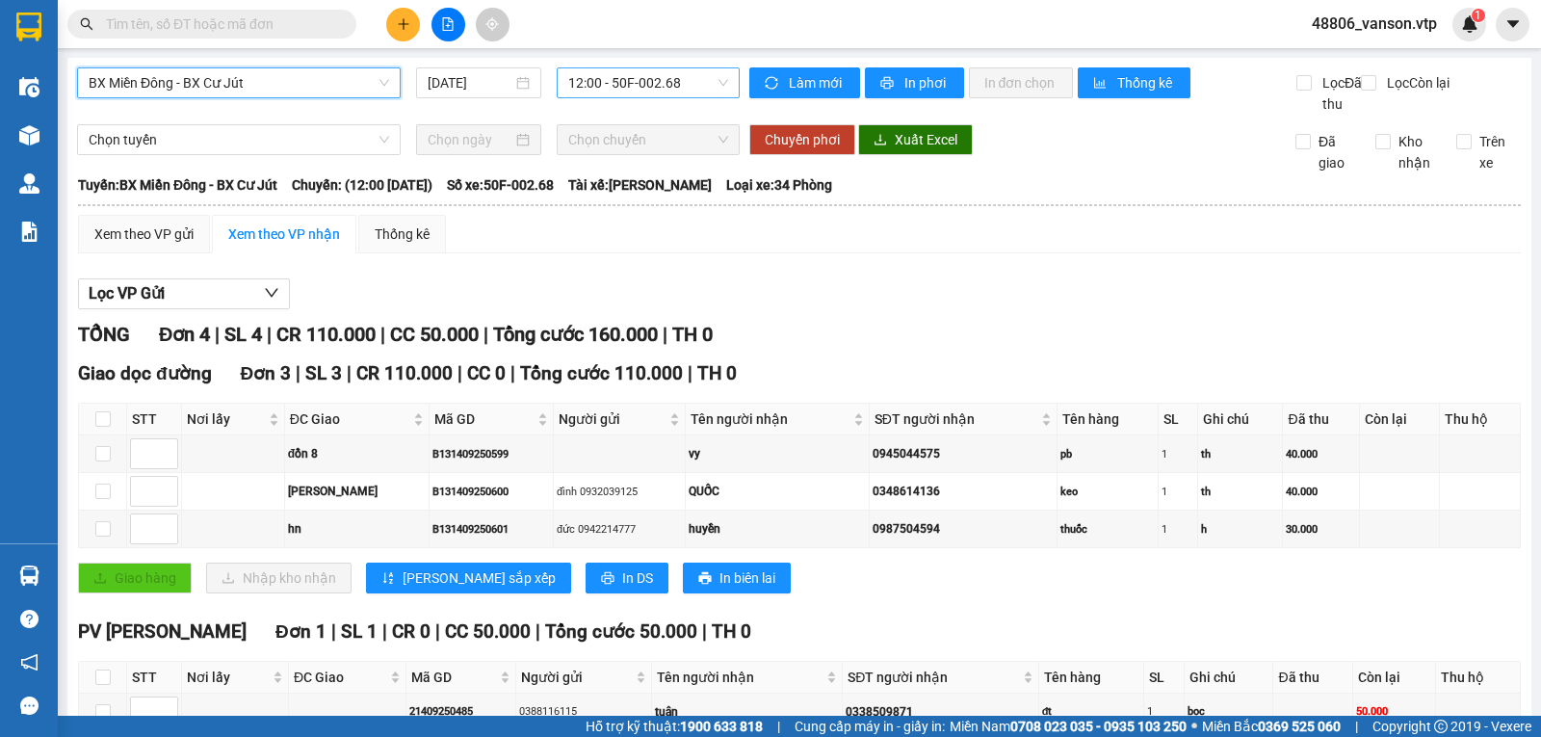
click at [677, 88] on span "12:00 - 50F-002.68" at bounding box center [647, 82] width 159 height 29
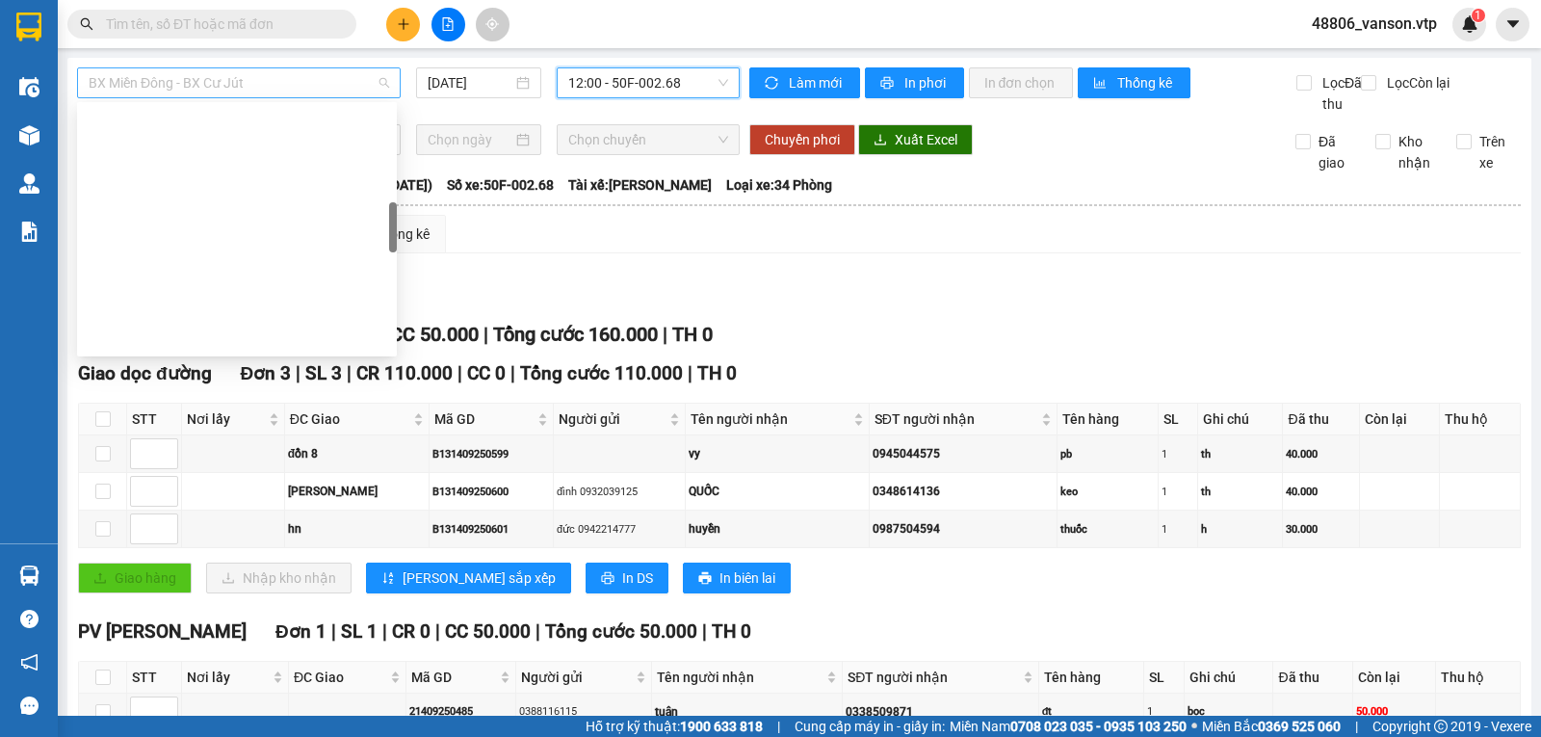
click at [303, 85] on span "BX Miền Đông - BX Cư Jút" at bounding box center [239, 82] width 300 height 29
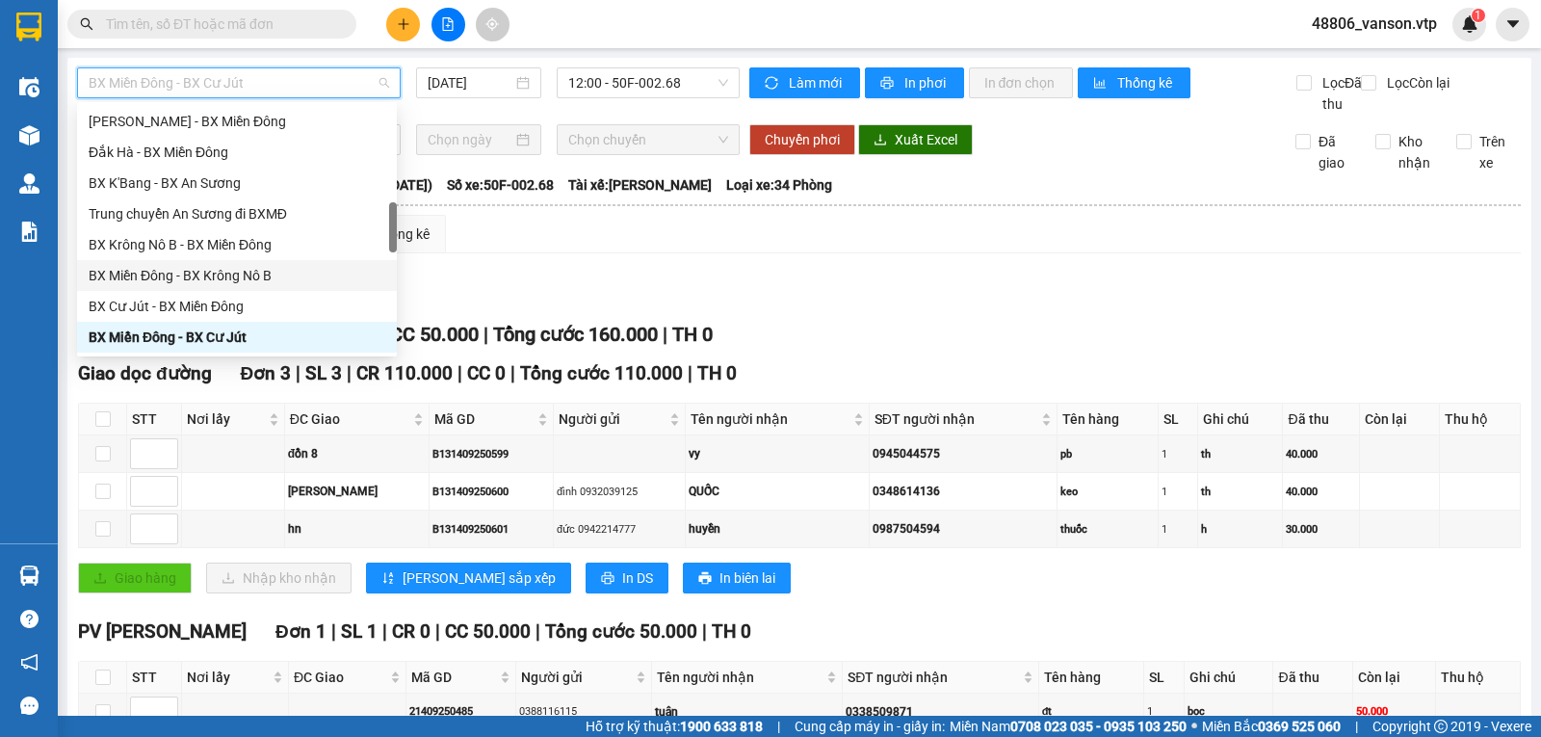
scroll to position [716, 0]
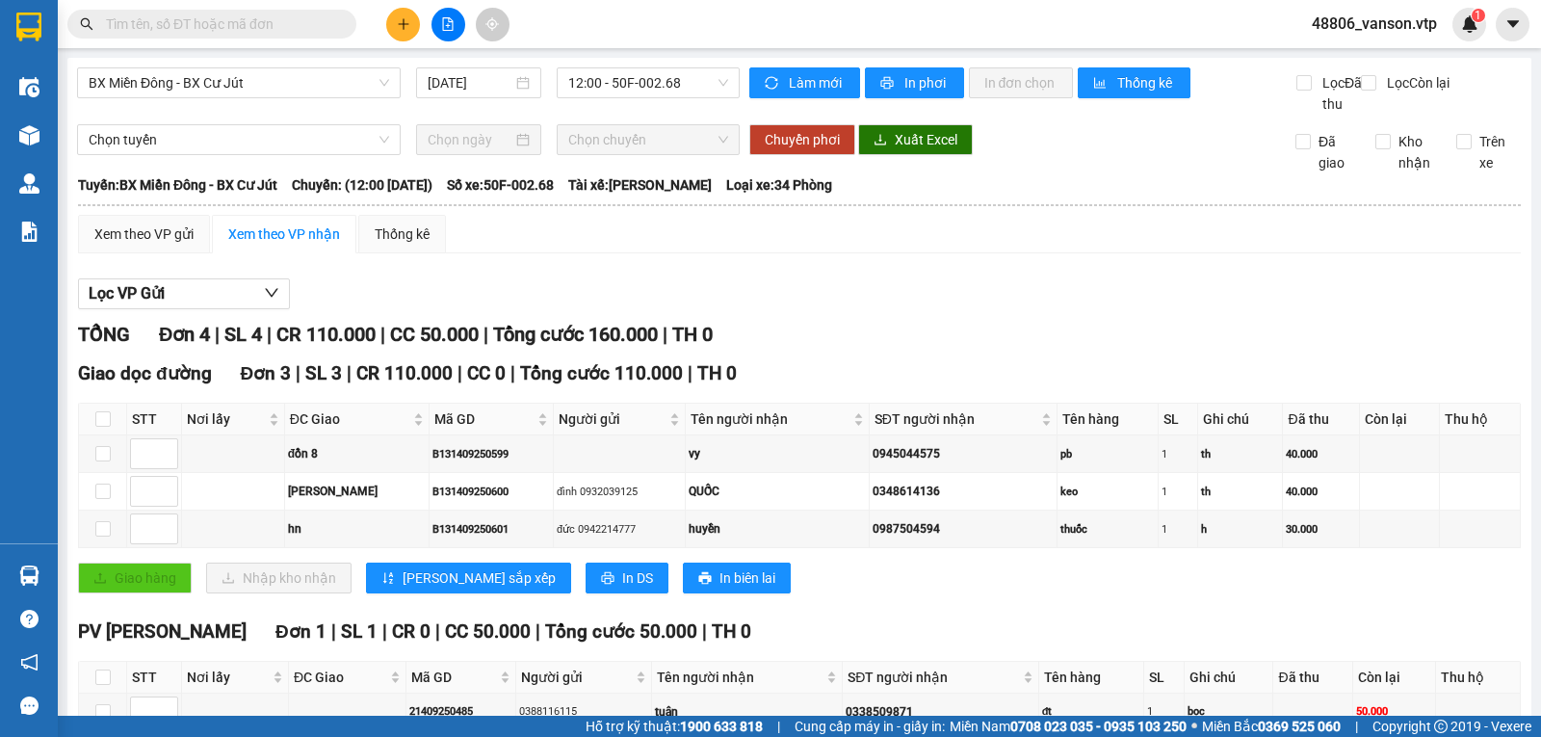
click at [970, 350] on div "TỔNG Đơn 4 | SL 4 | CR 110.000 | CC 50.000 | Tổng cước 160.000 | TH 0" at bounding box center [799, 335] width 1442 height 30
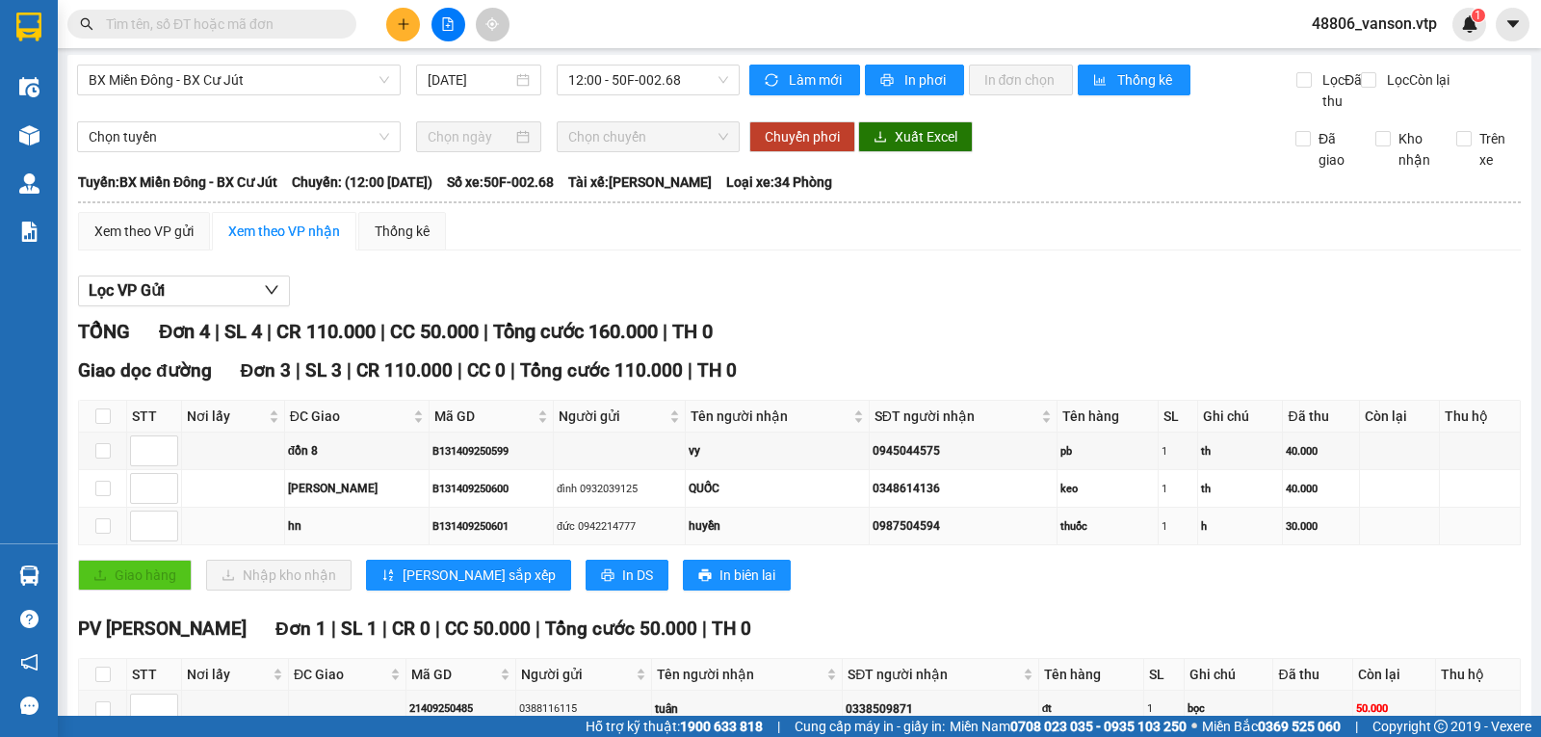
scroll to position [0, 0]
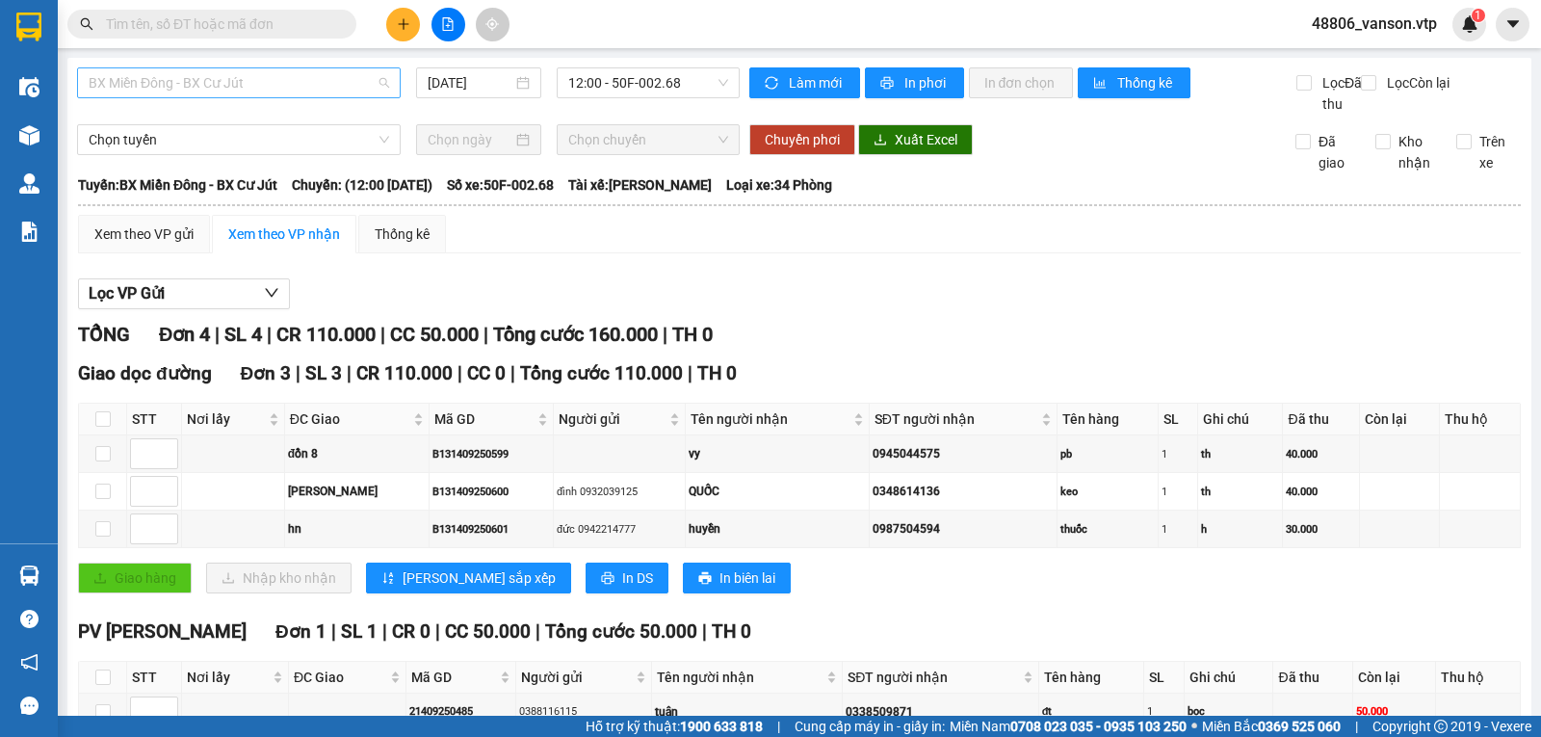
click at [343, 92] on span "BX Miền Đông - BX Cư Jút" at bounding box center [239, 82] width 300 height 29
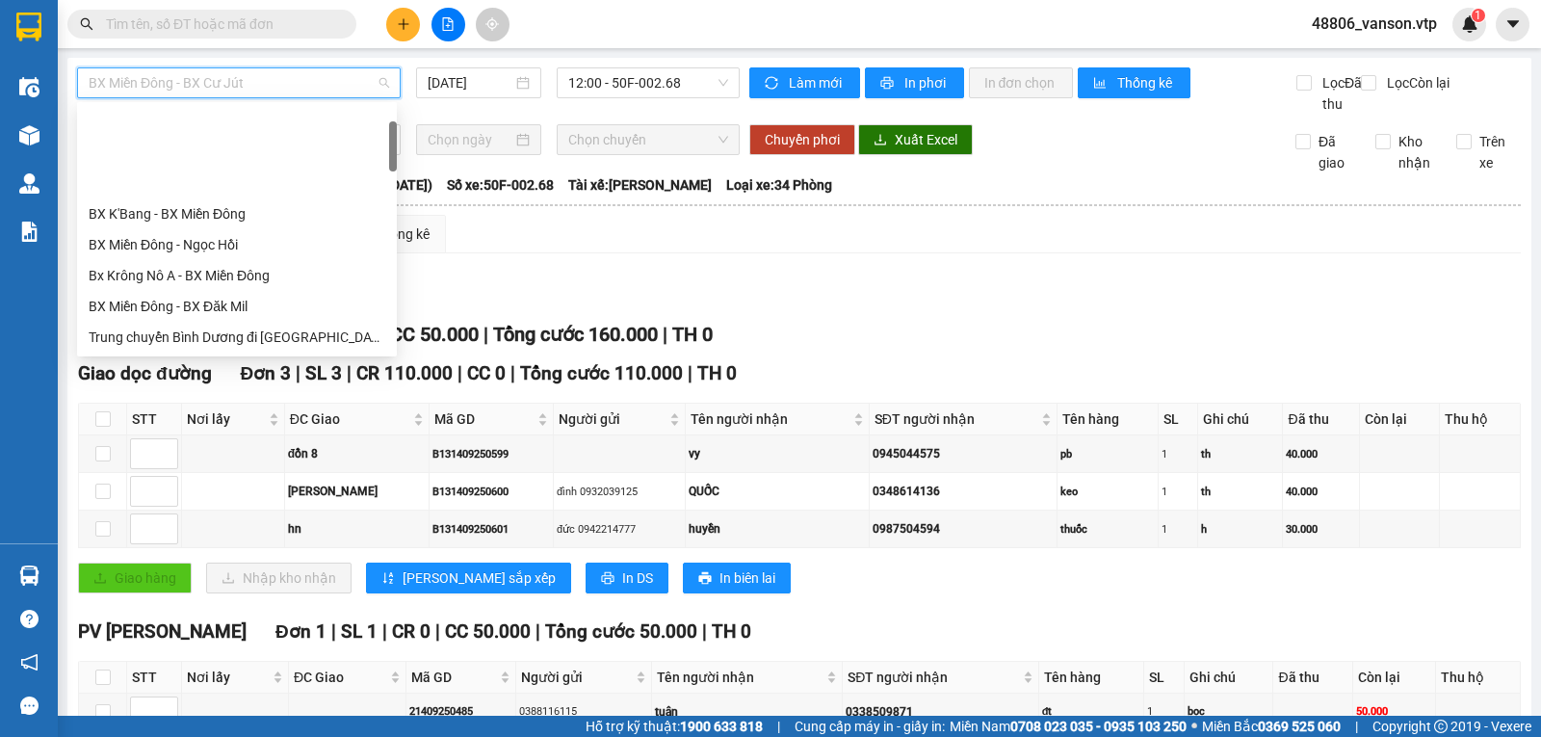
scroll to position [289, 0]
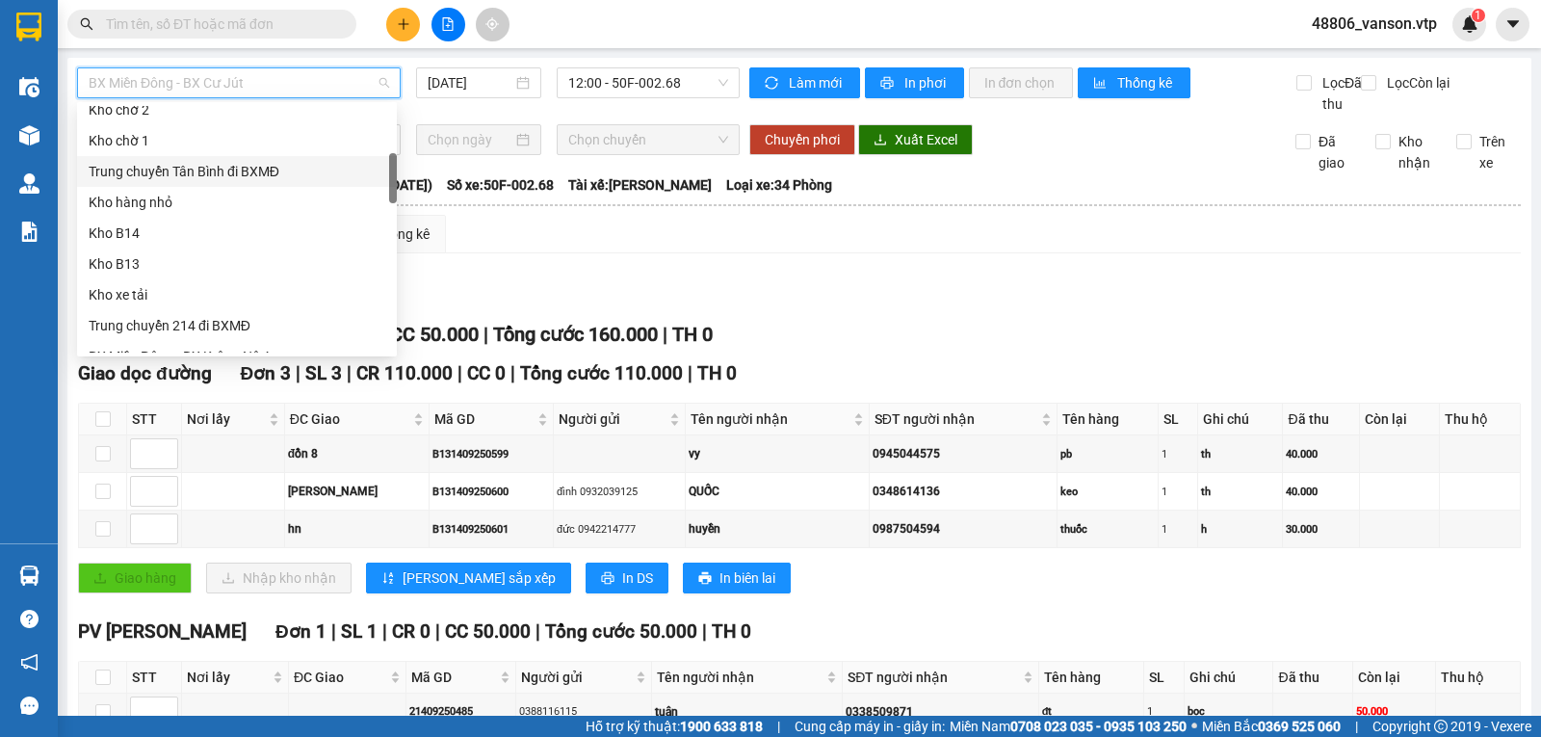
click at [241, 176] on div "Trung chuyển Tân Bình đi BXMĐ" at bounding box center [237, 171] width 297 height 21
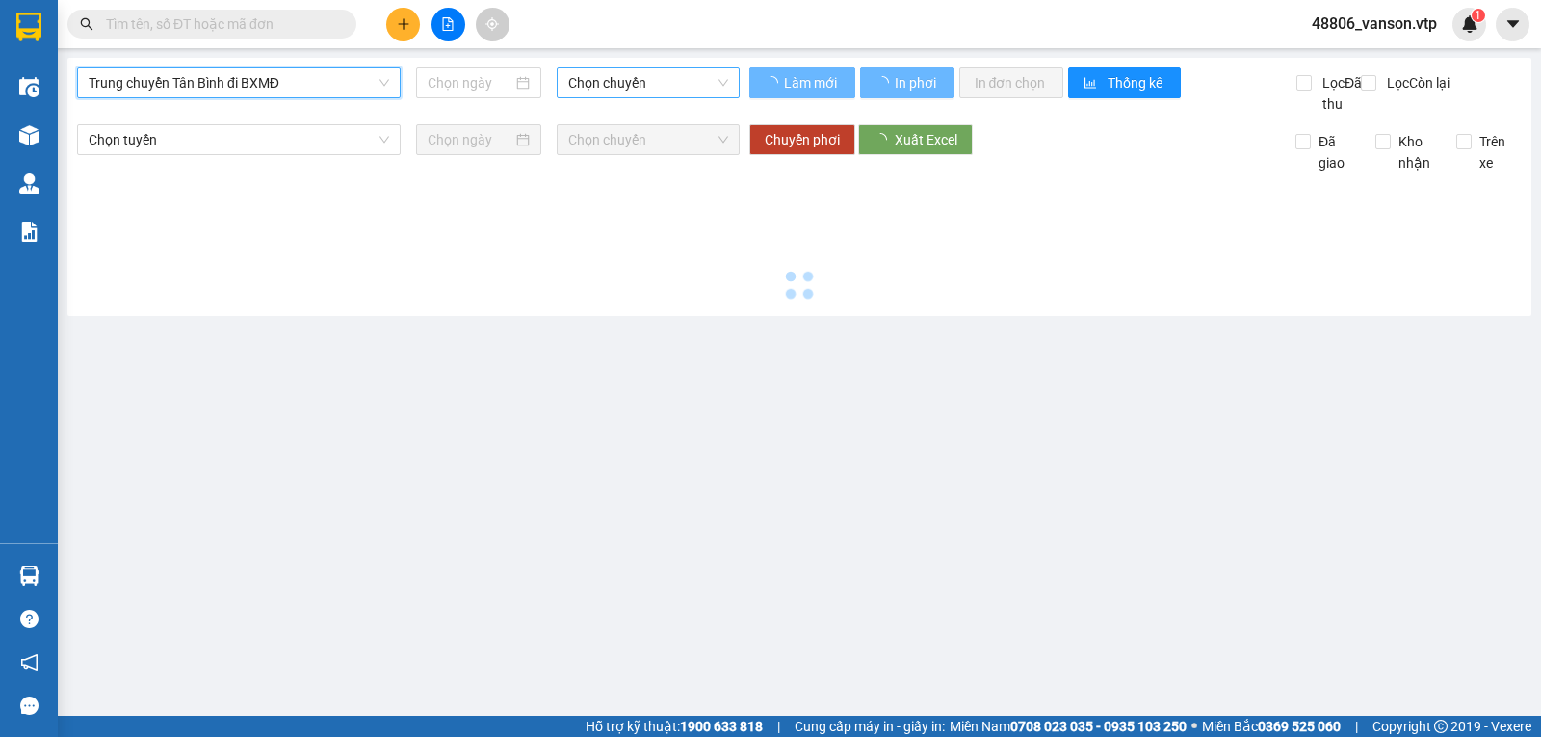
type input "[DATE]"
click at [698, 90] on span "Chọn chuyến" at bounding box center [647, 82] width 159 height 29
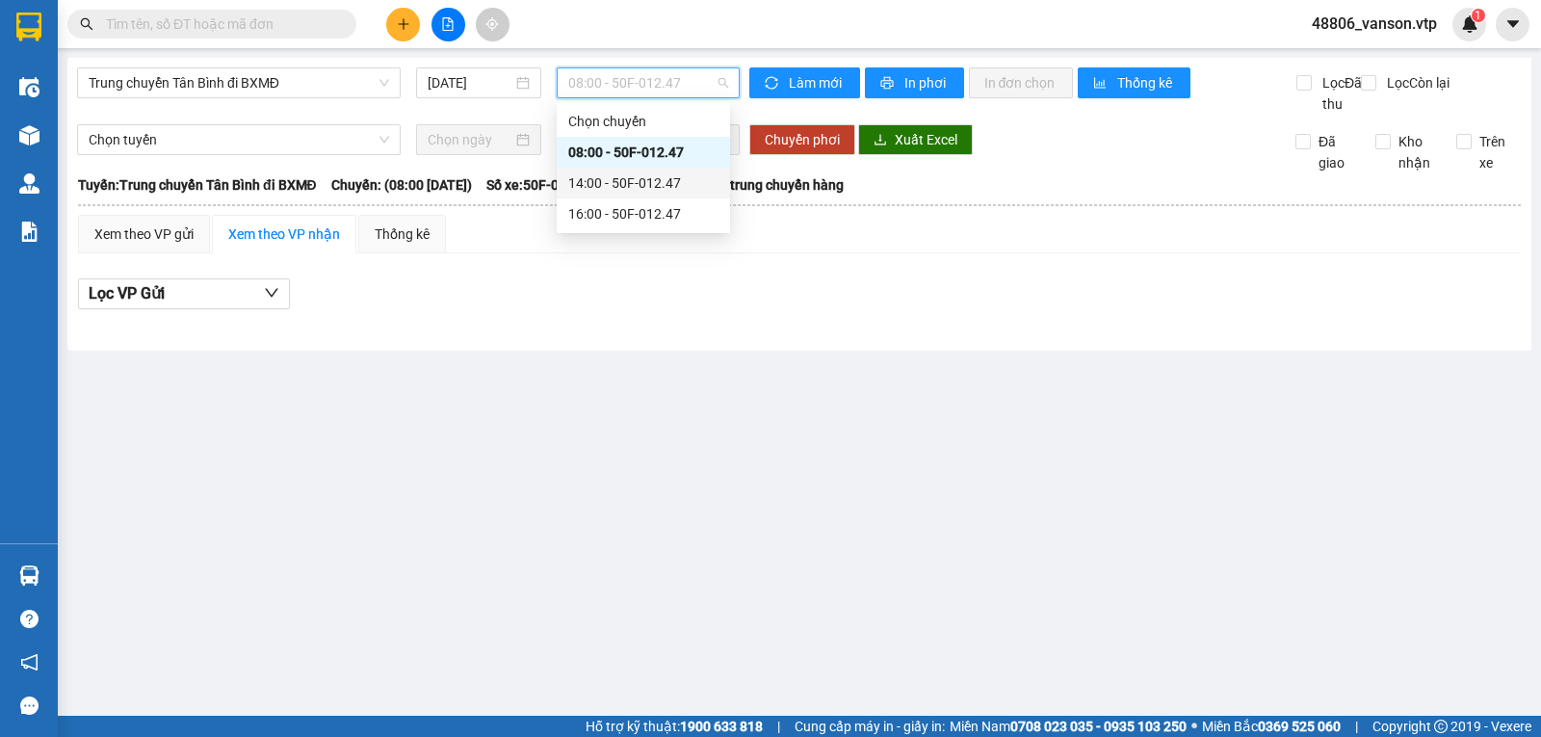
click at [661, 182] on div "14:00 - 50F-012.47" at bounding box center [643, 182] width 150 height 21
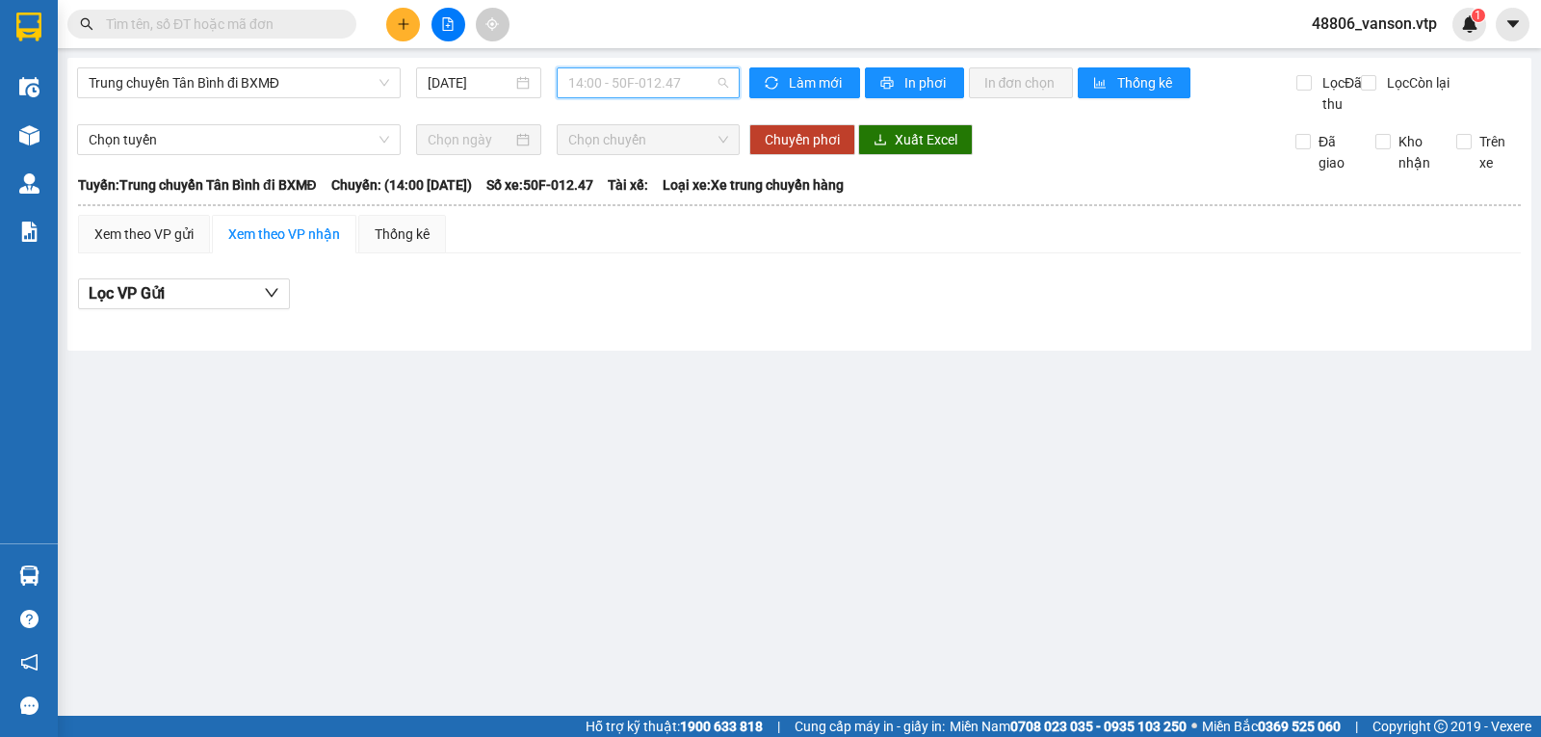
click at [696, 93] on span "14:00 - 50F-012.47" at bounding box center [647, 82] width 159 height 29
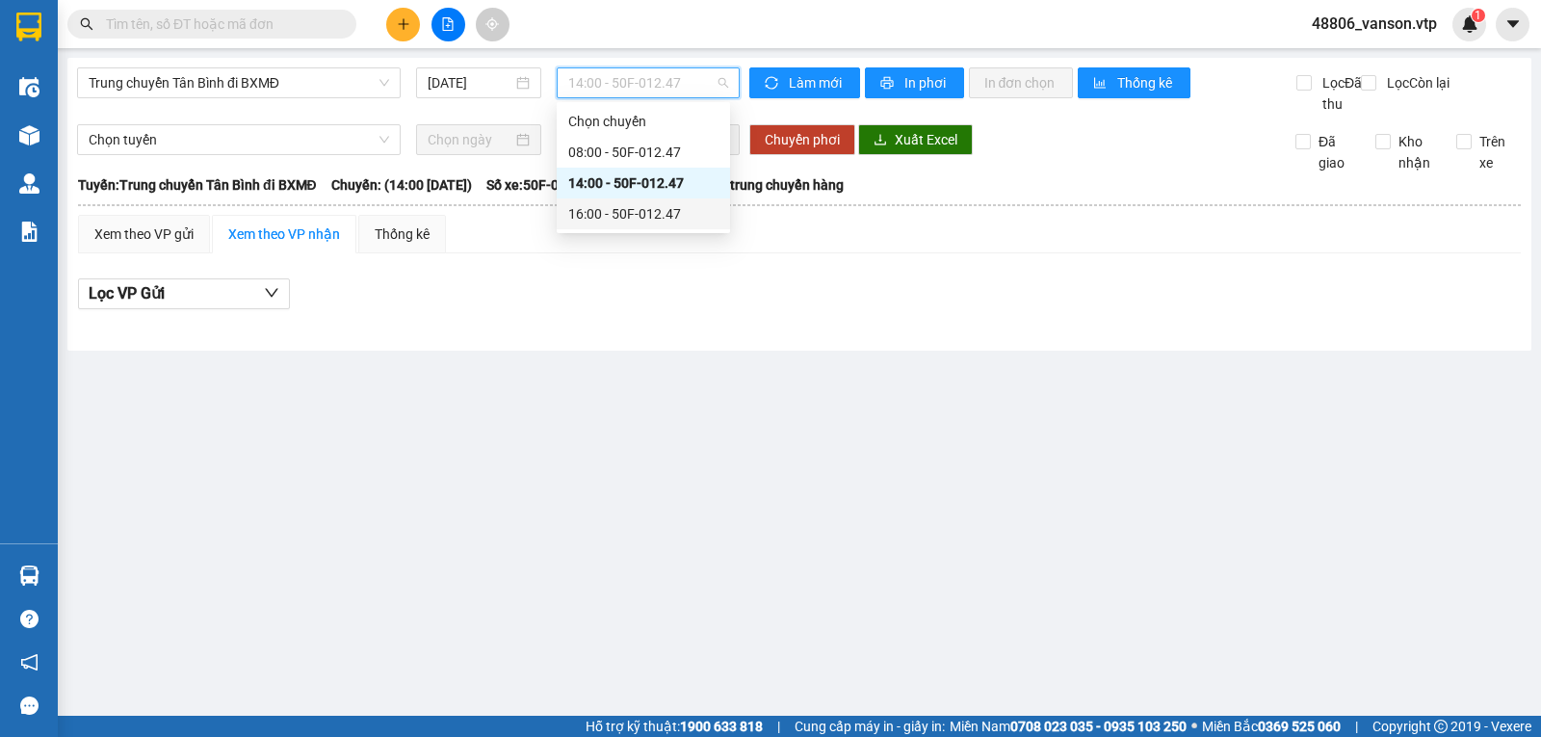
click at [667, 213] on div "16:00 - 50F-012.47" at bounding box center [643, 213] width 150 height 21
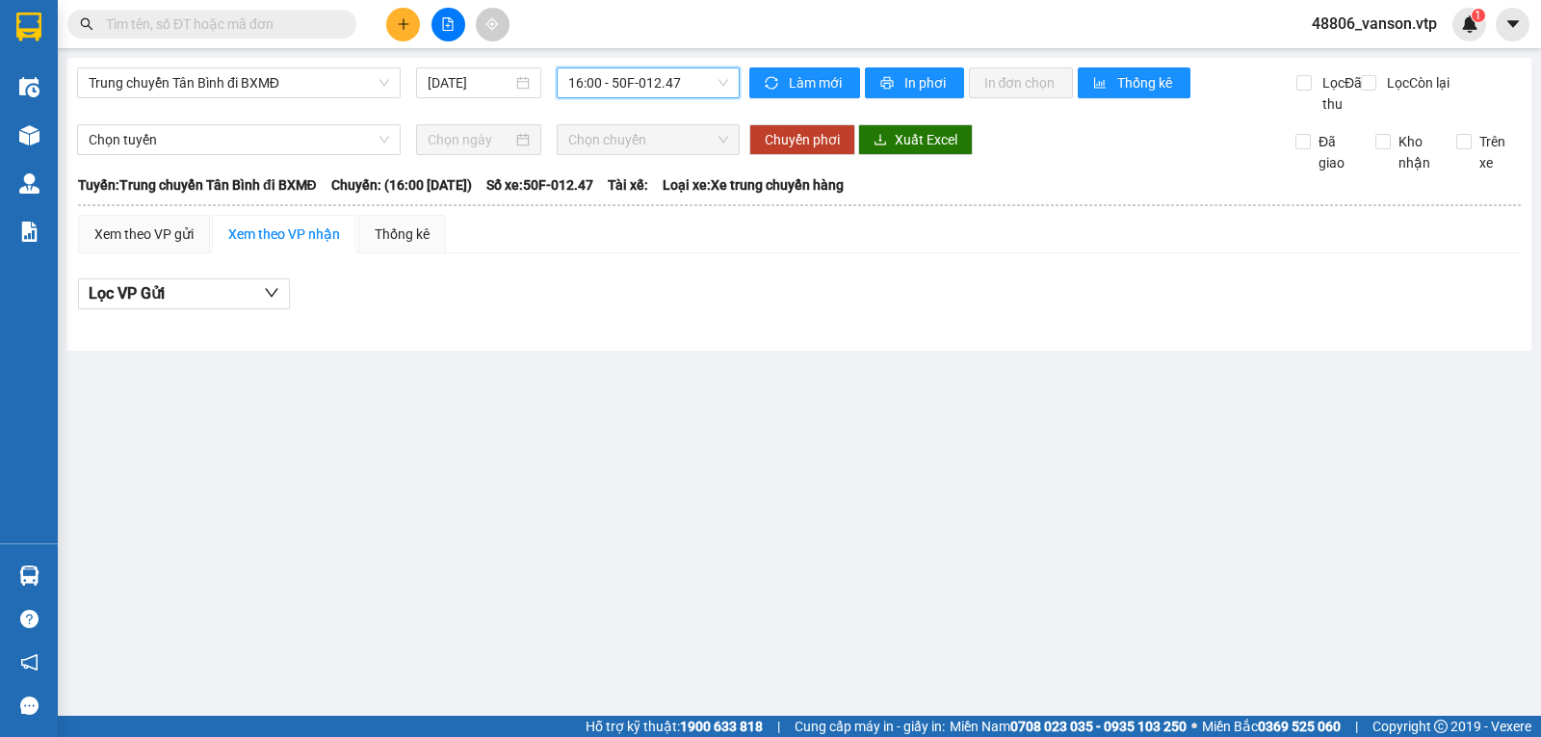
click at [682, 95] on span "16:00 - 50F-012.47" at bounding box center [647, 82] width 159 height 29
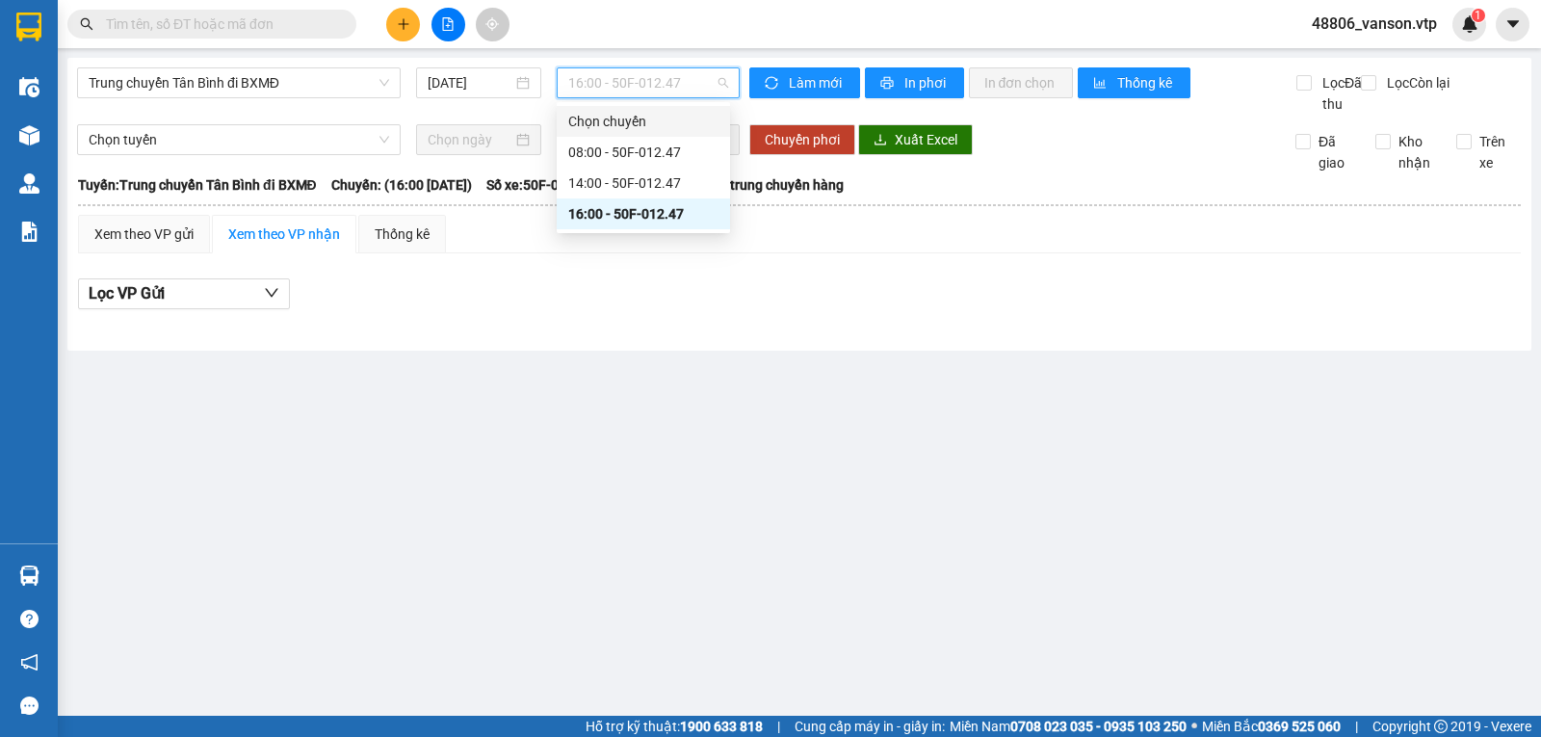
click at [635, 122] on div "Chọn chuyến" at bounding box center [643, 121] width 150 height 21
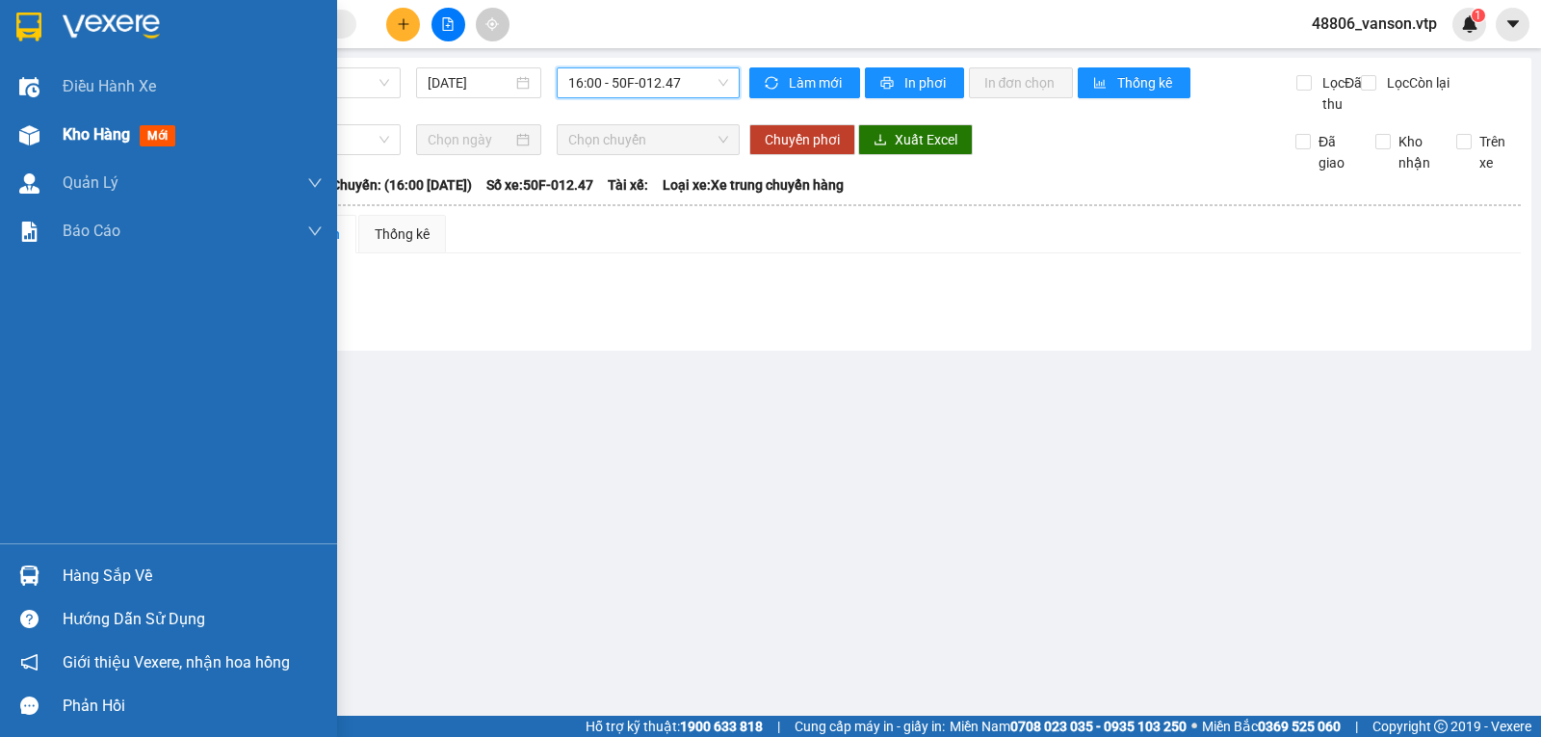
click at [44, 142] on div at bounding box center [30, 135] width 34 height 34
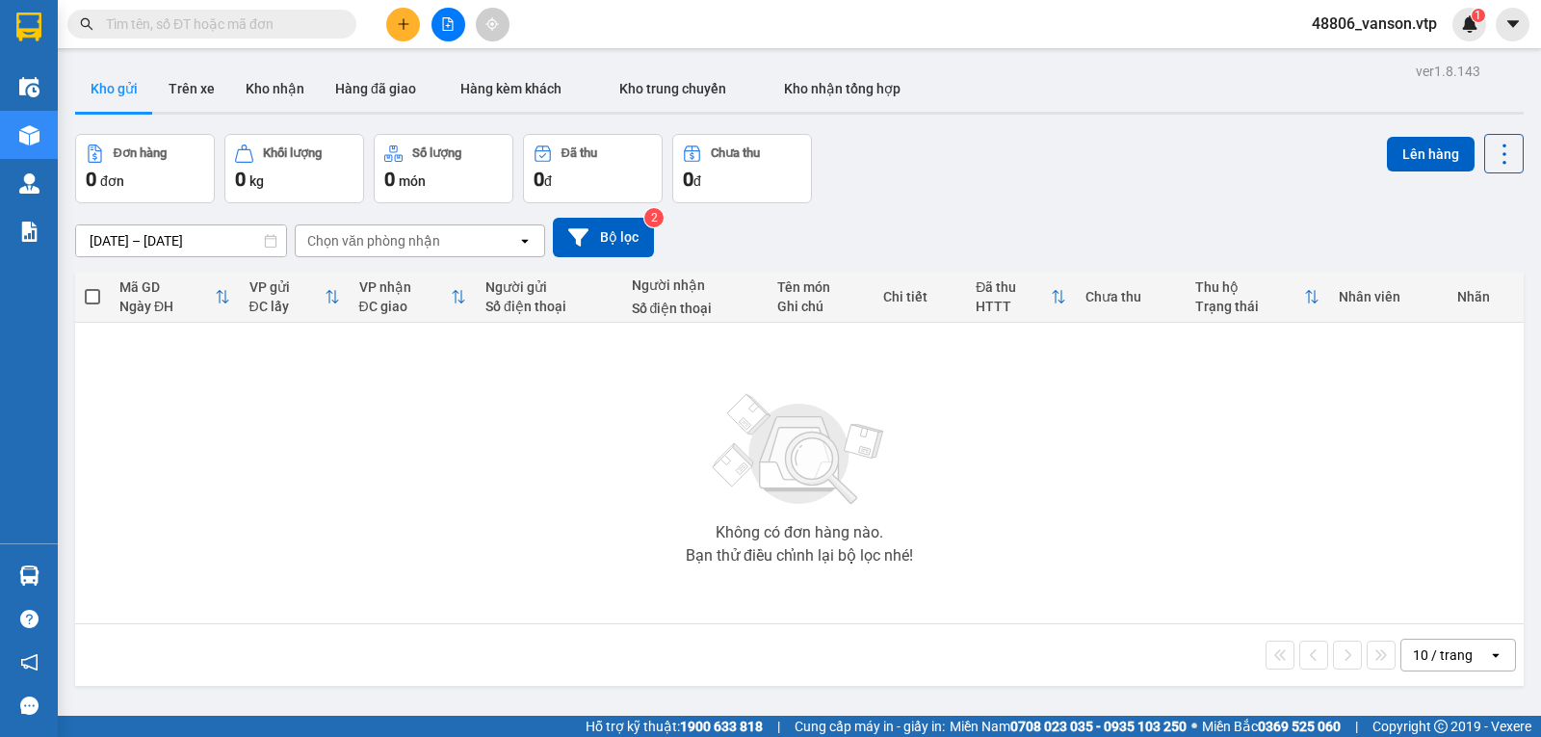
click at [1411, 29] on span "48806_vanson.vtp" at bounding box center [1374, 24] width 156 height 24
click at [1374, 54] on span "Đăng xuất" at bounding box center [1384, 59] width 114 height 21
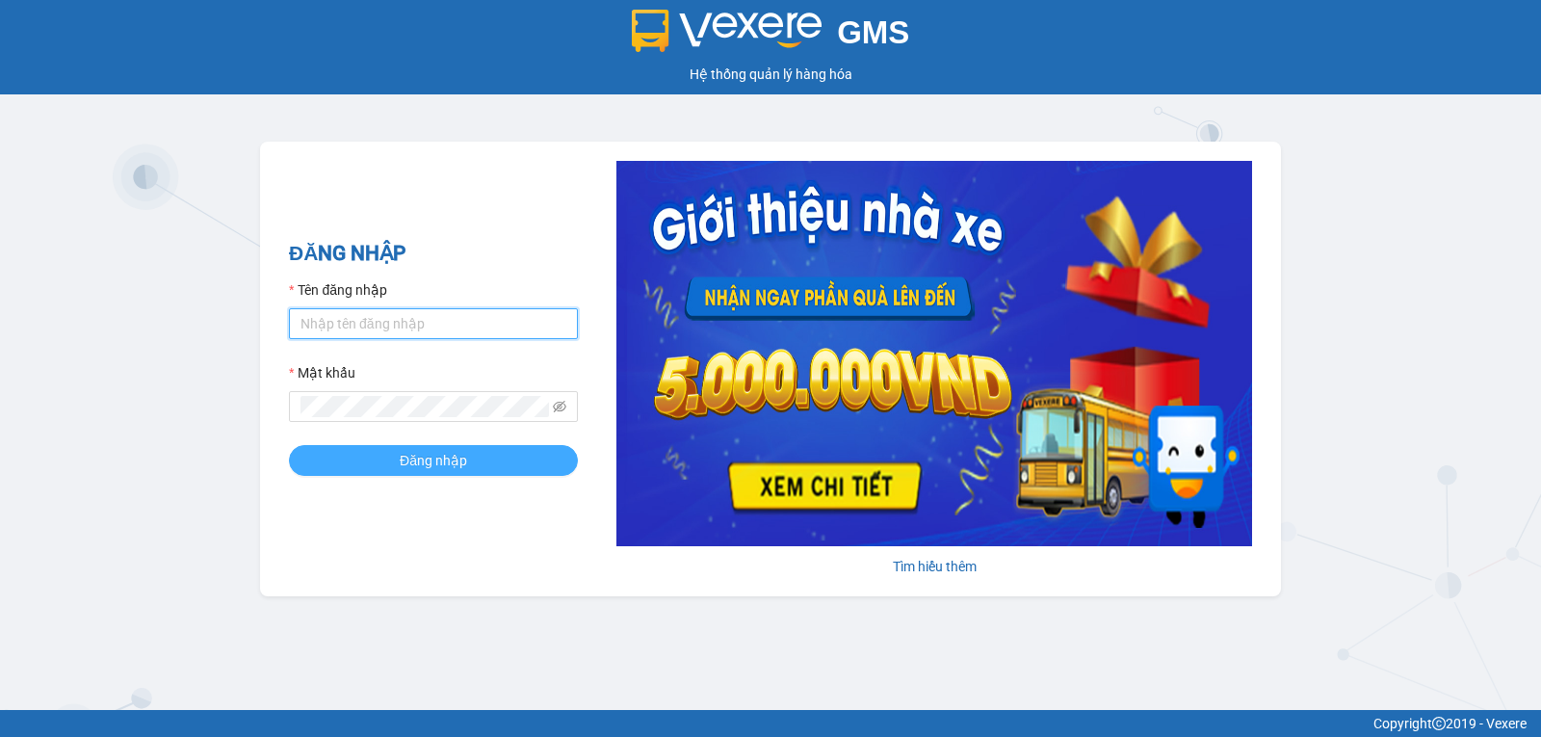
type input "vanson.vtp"
click at [482, 463] on button "Đăng nhập" at bounding box center [433, 460] width 289 height 31
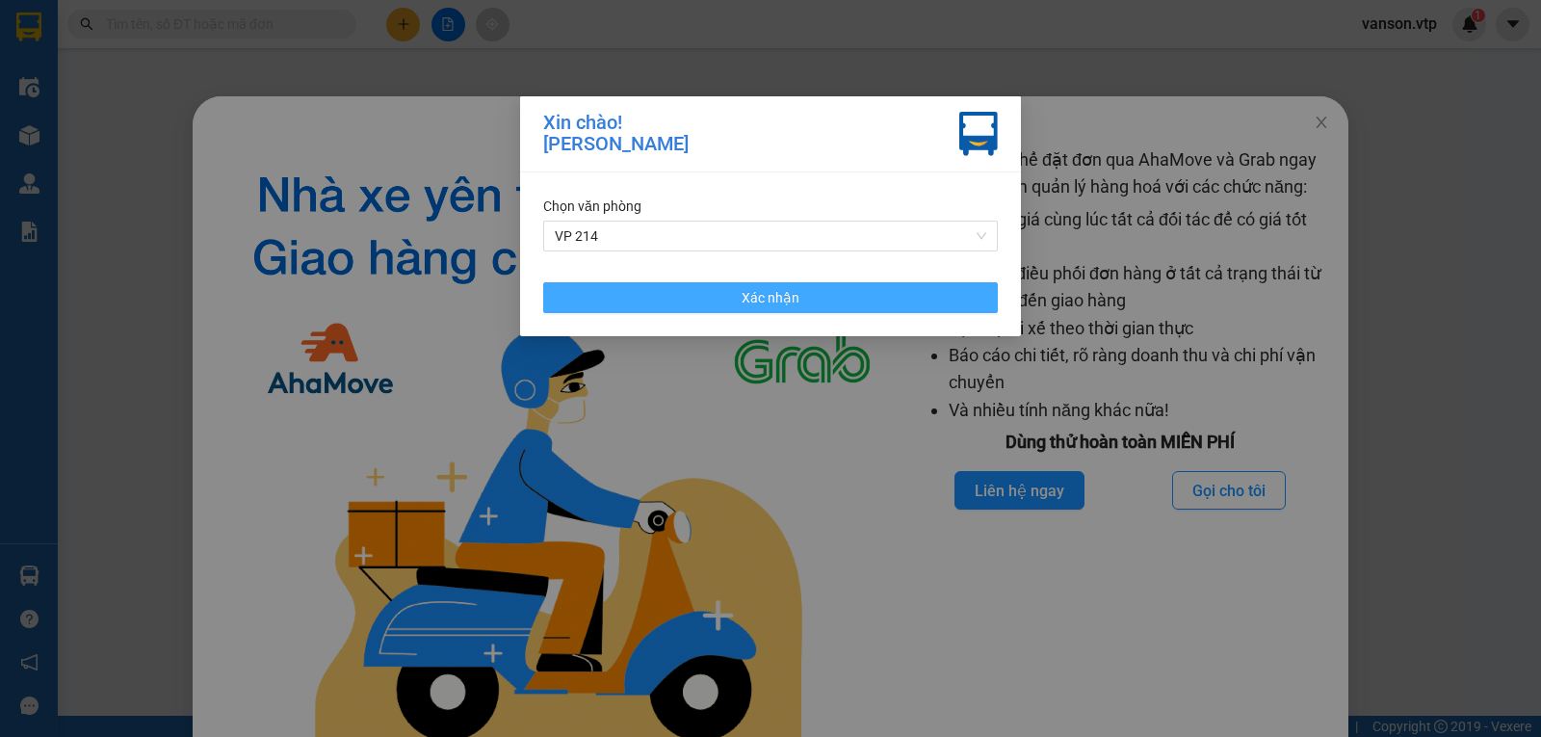
click at [725, 301] on button "Xác nhận" at bounding box center [770, 297] width 454 height 31
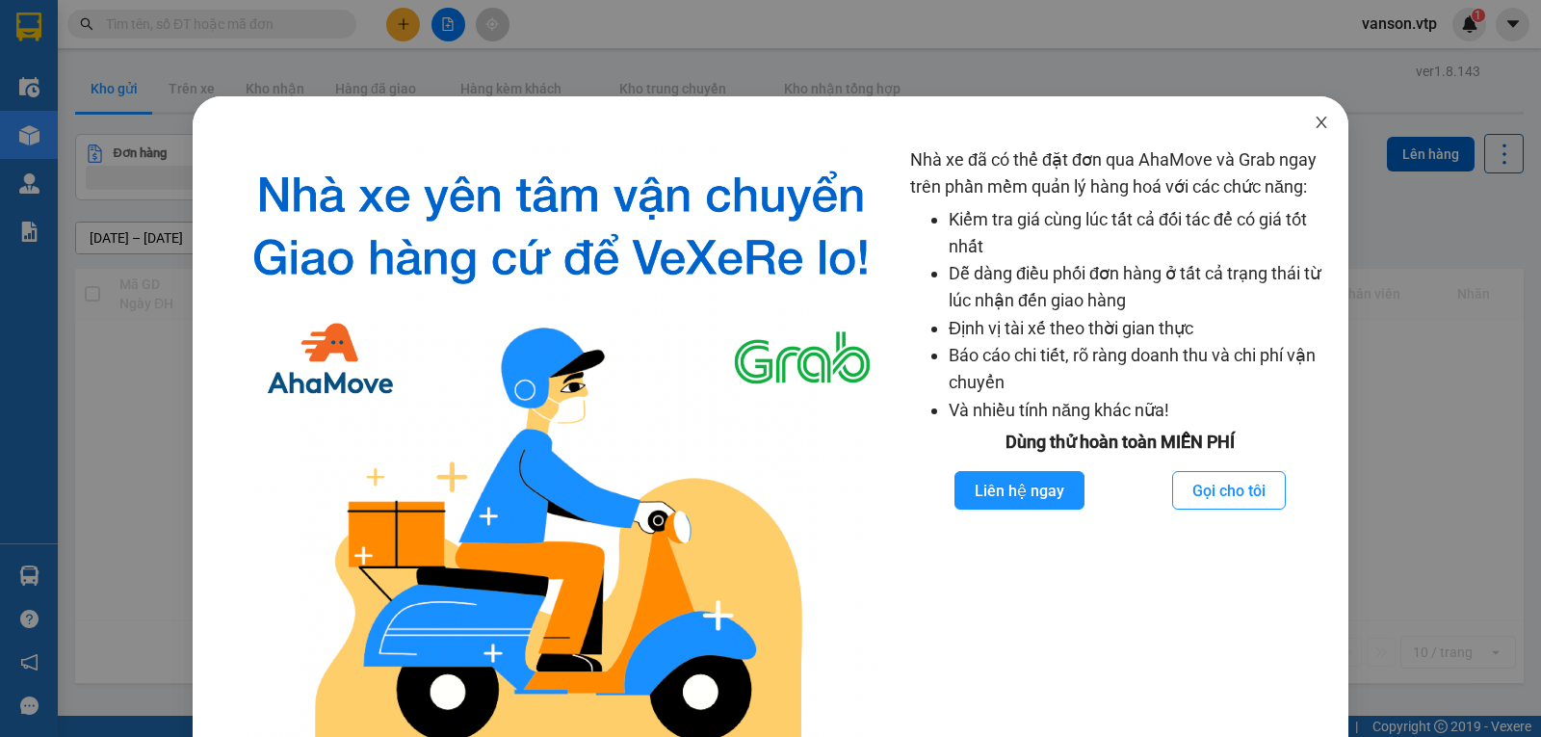
click at [1315, 121] on icon "close" at bounding box center [1320, 123] width 11 height 12
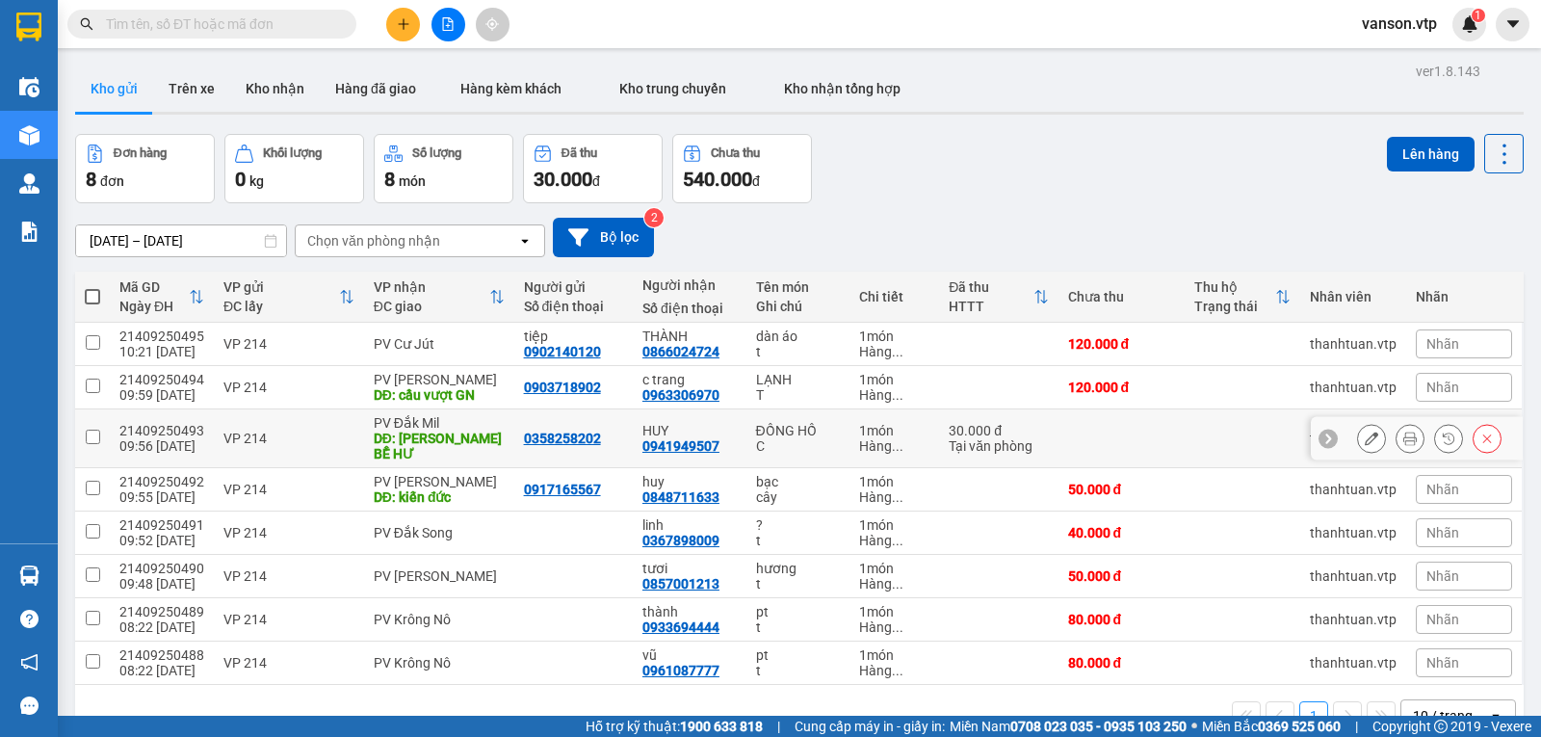
scroll to position [89, 0]
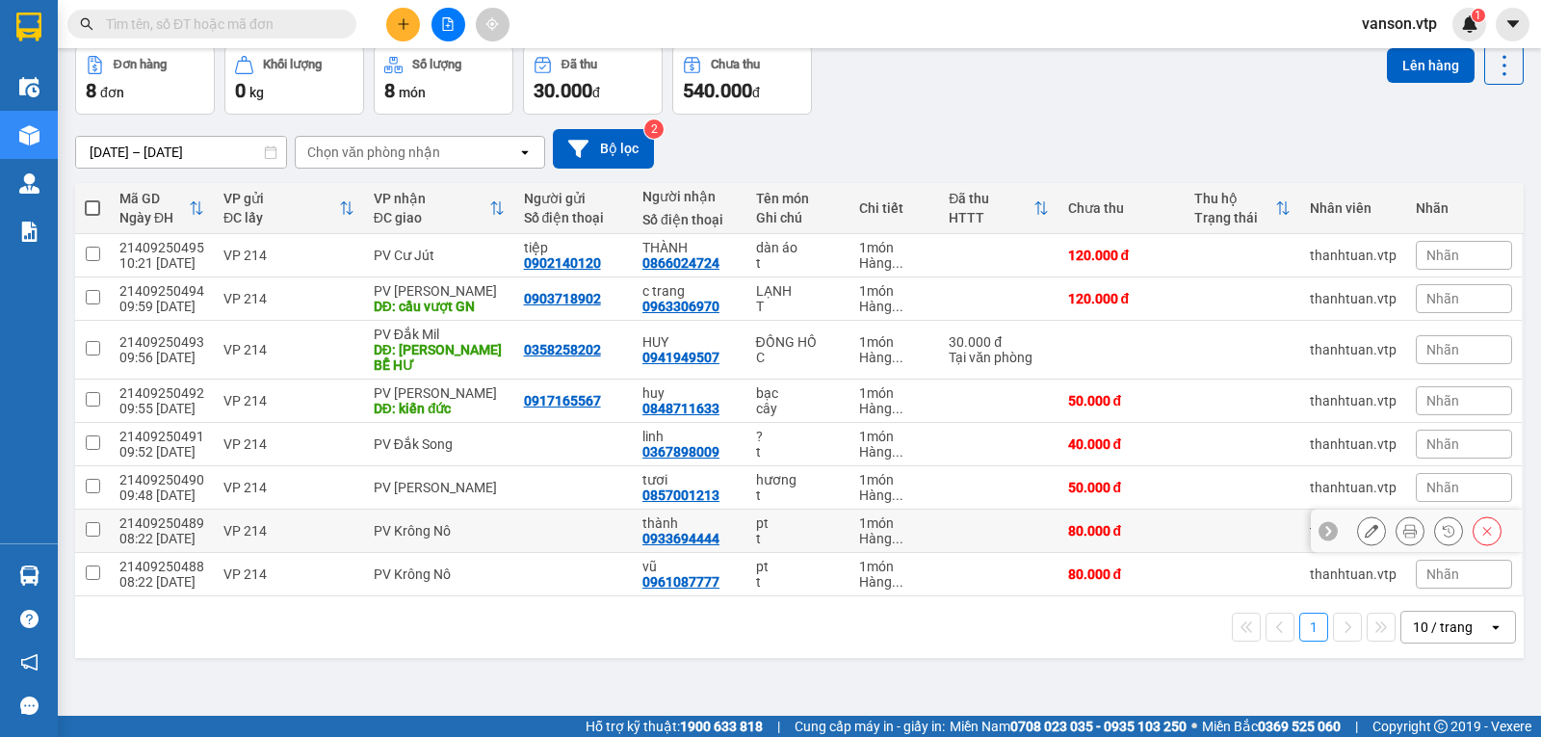
click at [93, 536] on input "checkbox" at bounding box center [93, 529] width 14 height 14
checkbox input "true"
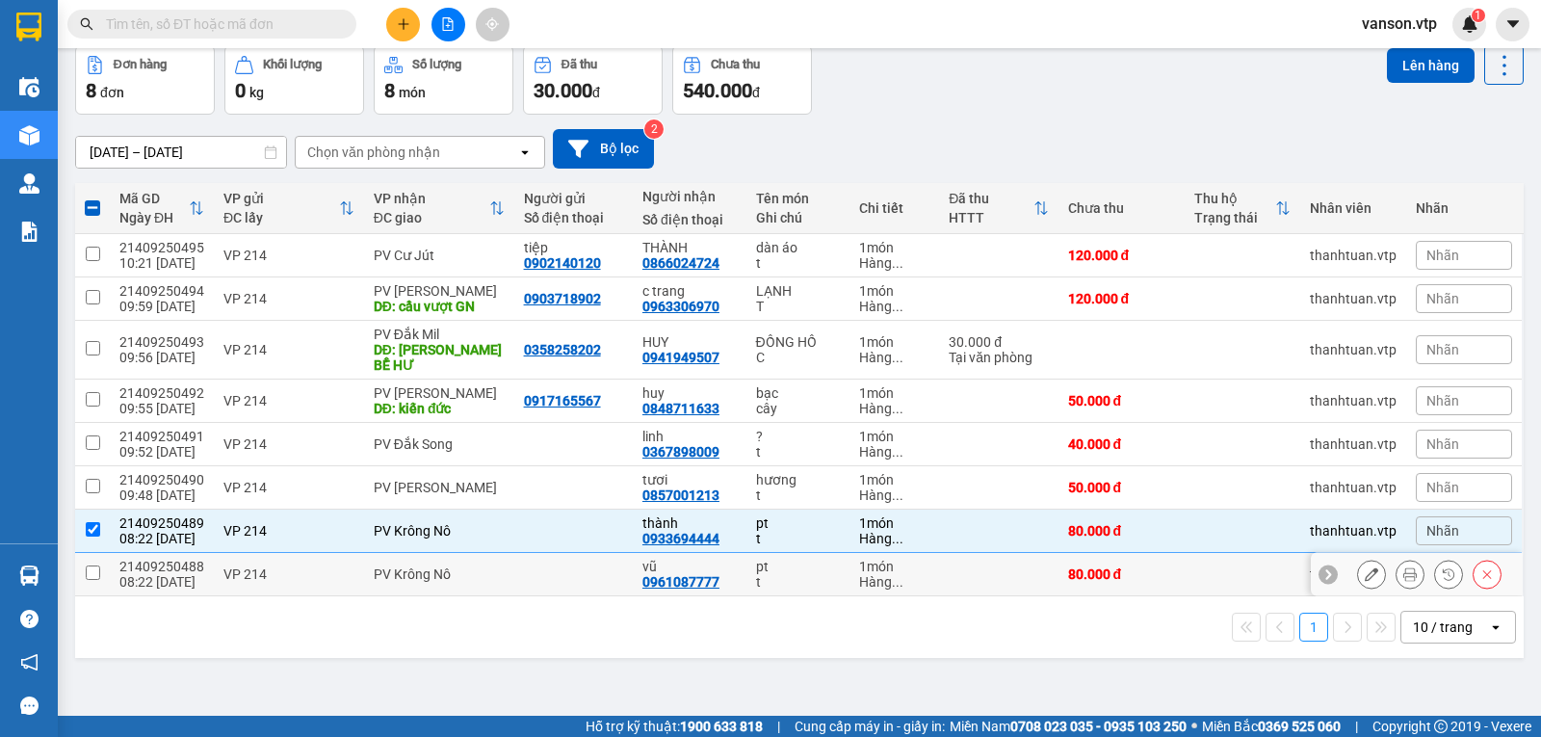
click at [92, 580] on input "checkbox" at bounding box center [93, 572] width 14 height 14
checkbox input "true"
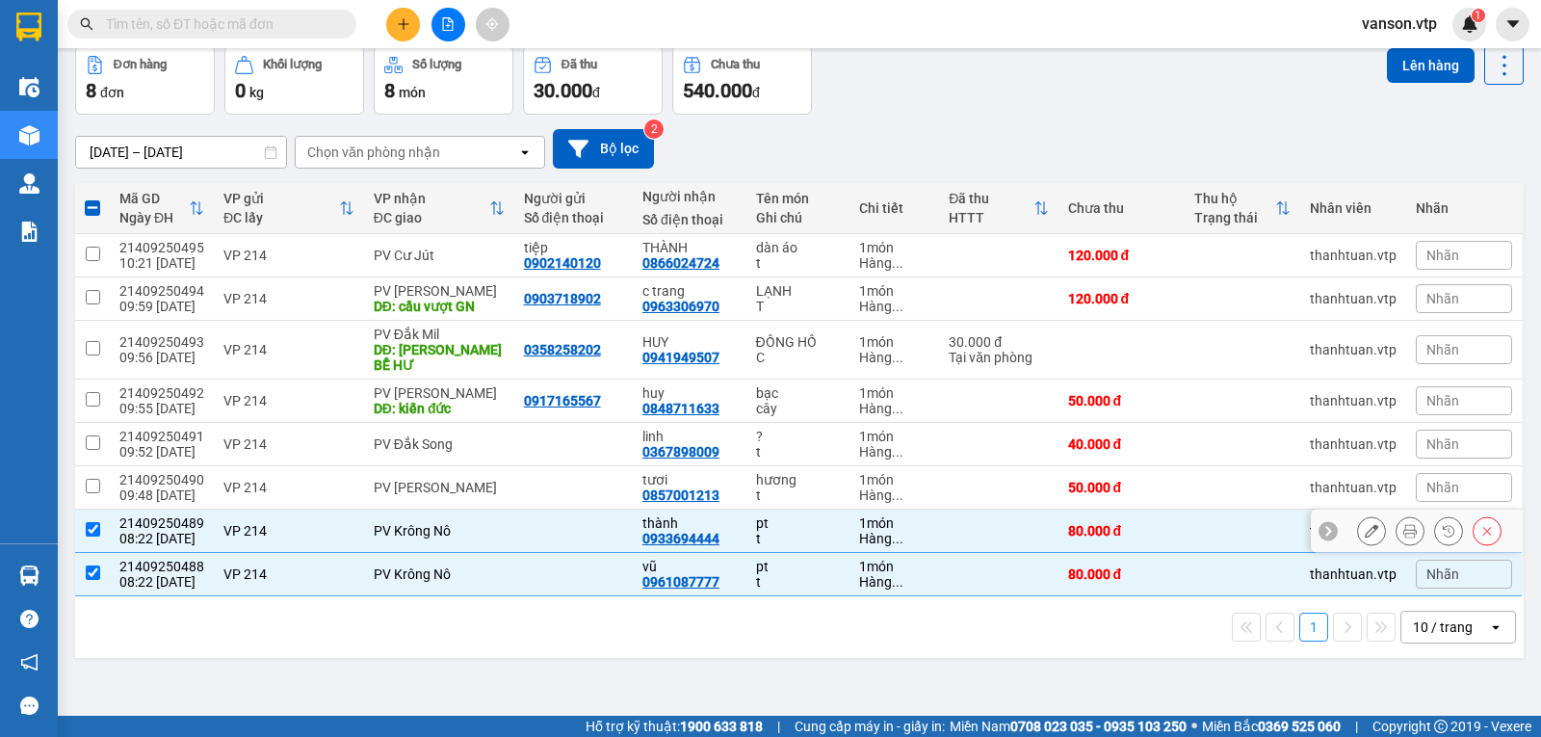
click at [92, 536] on input "checkbox" at bounding box center [93, 529] width 14 height 14
checkbox input "false"
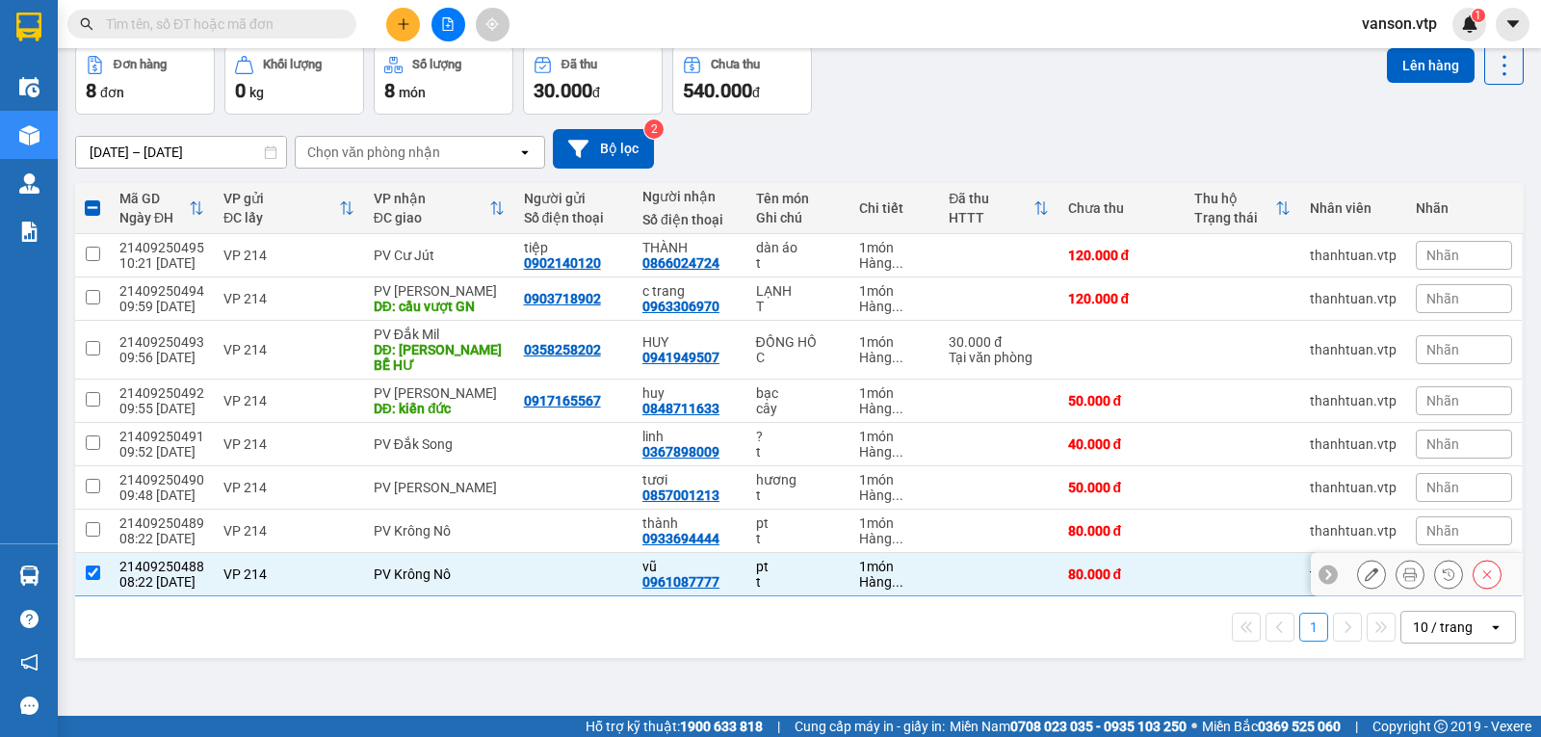
click at [96, 578] on input "checkbox" at bounding box center [93, 572] width 14 height 14
checkbox input "false"
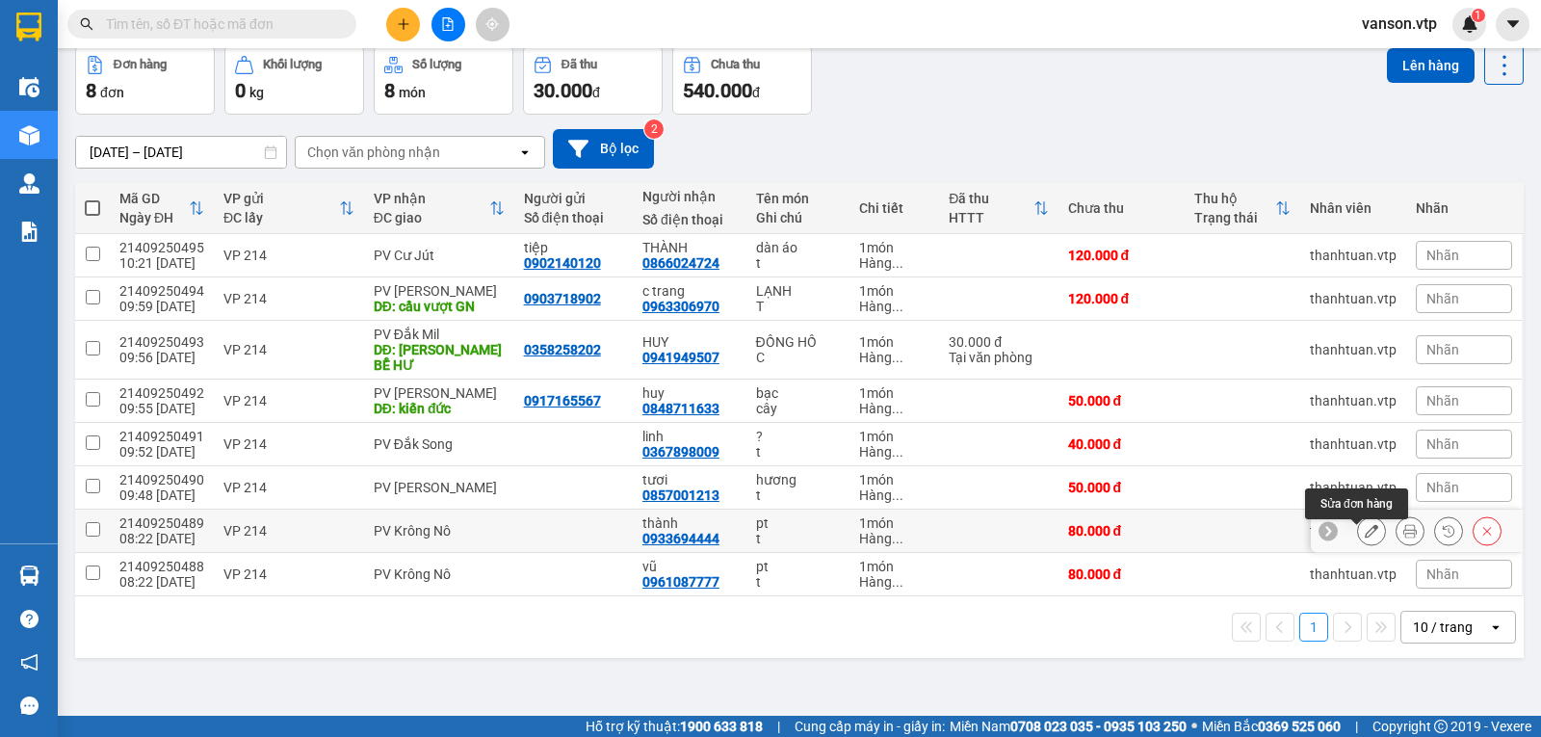
click at [1364, 537] on icon at bounding box center [1370, 530] width 13 height 13
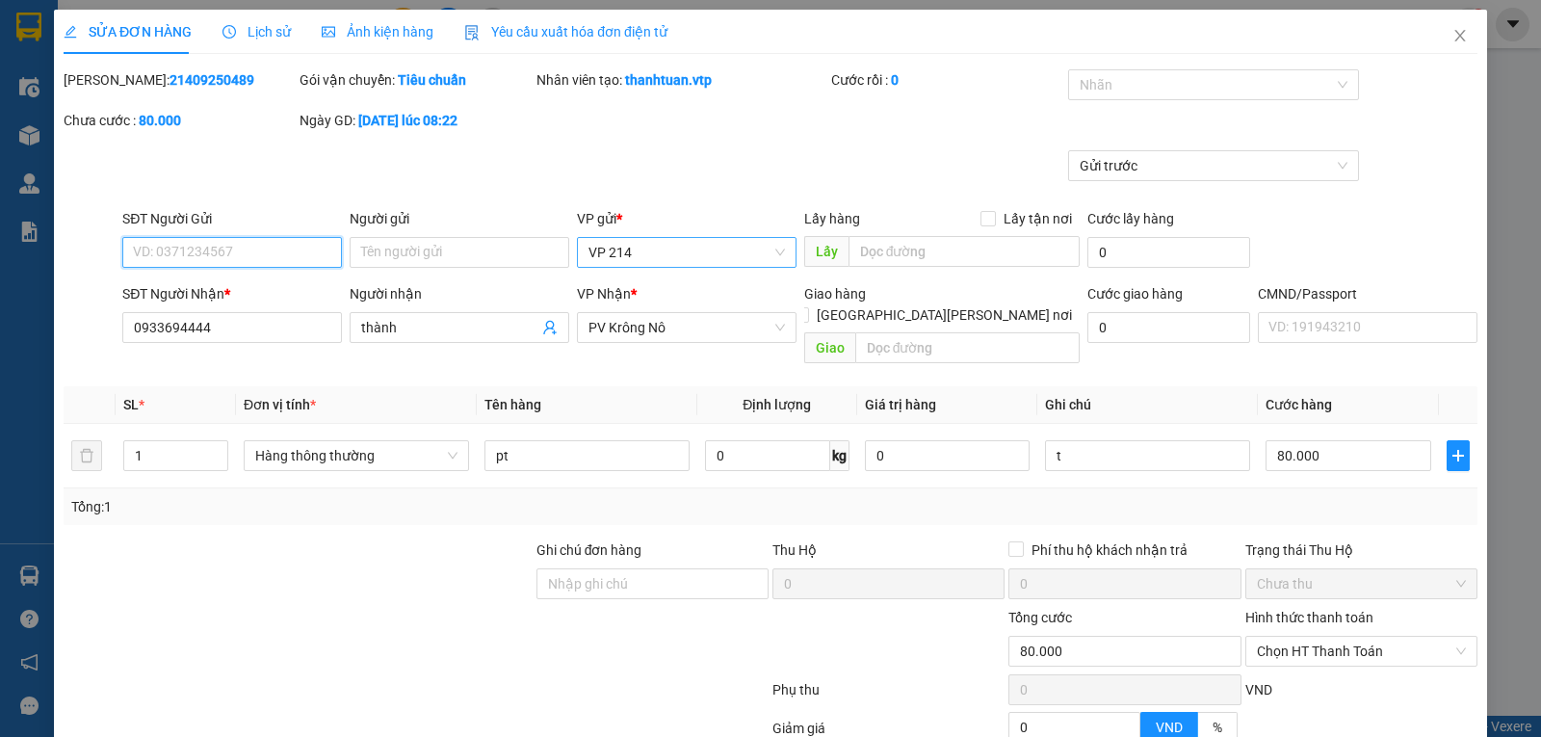
click at [652, 252] on span "VP 214" at bounding box center [686, 252] width 196 height 29
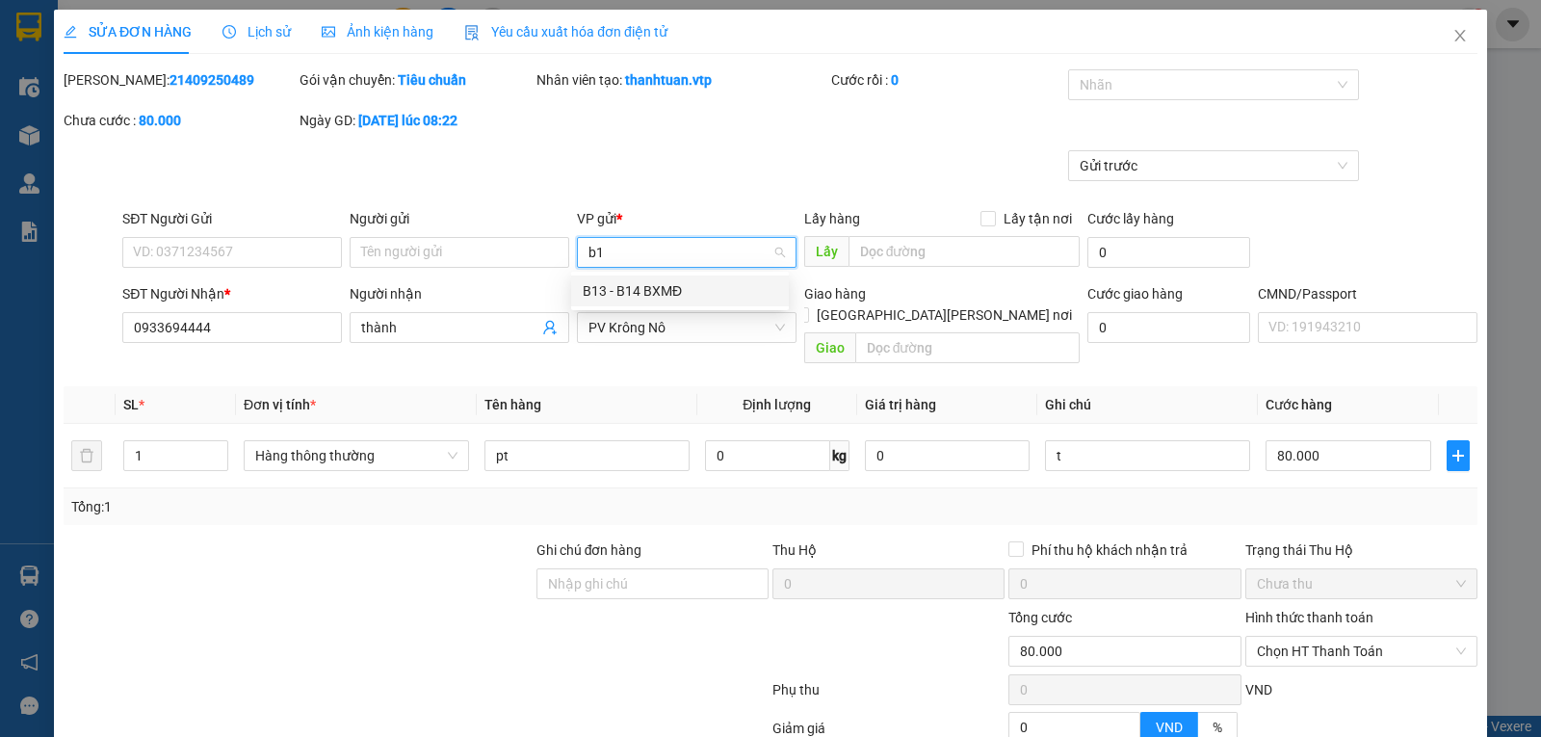
type input "b13"
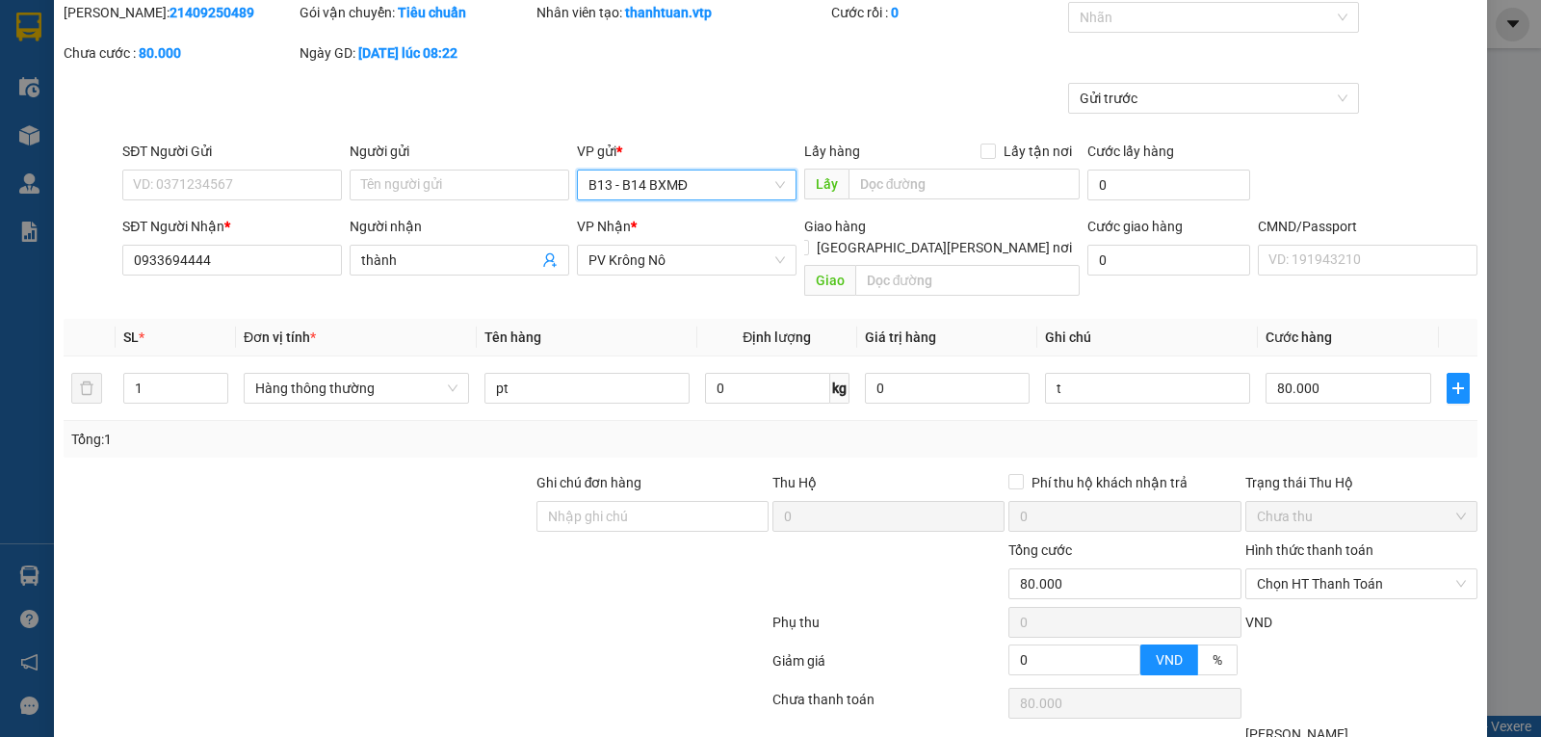
scroll to position [181, 0]
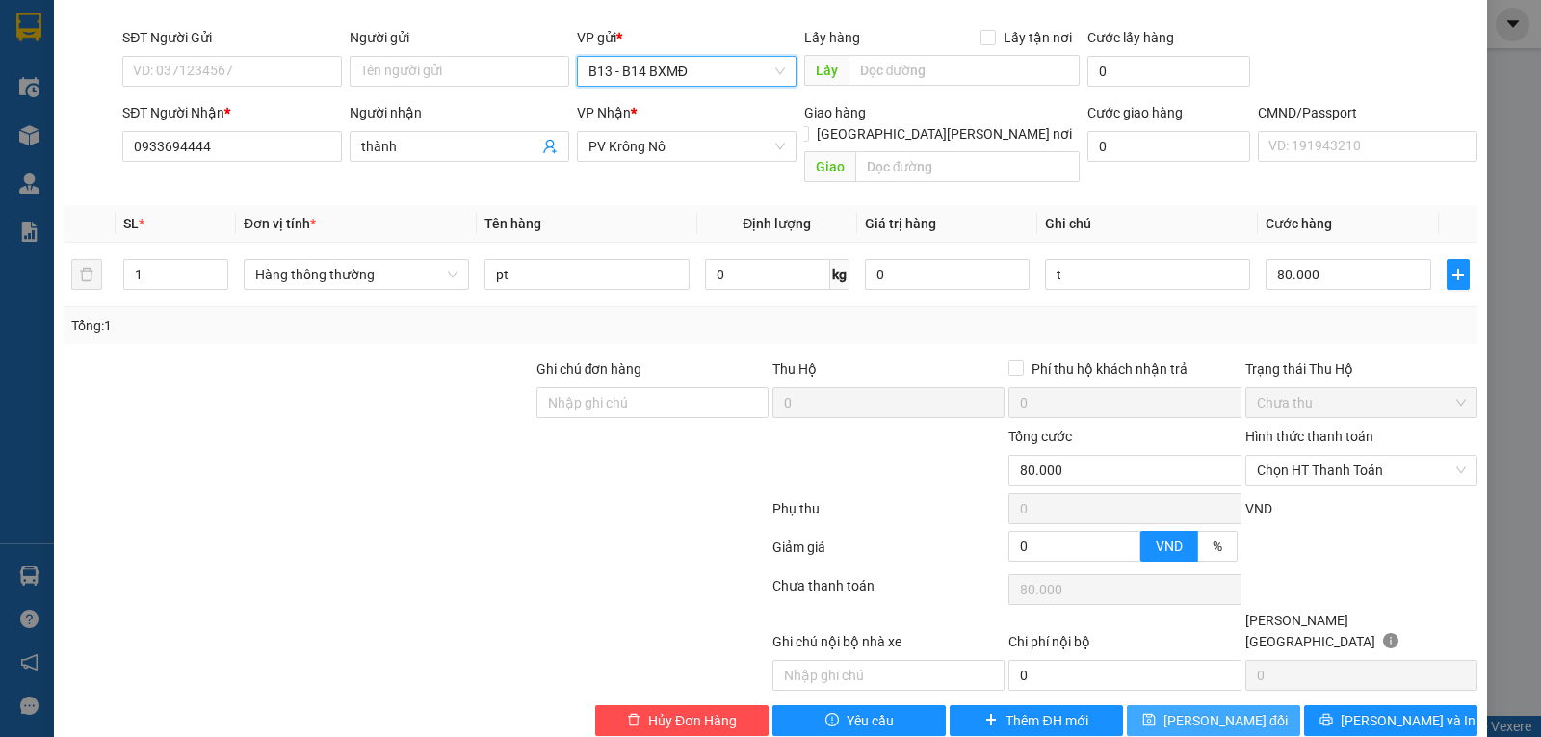
click at [1220, 710] on span "Lưu thay đổi" at bounding box center [1225, 720] width 124 height 21
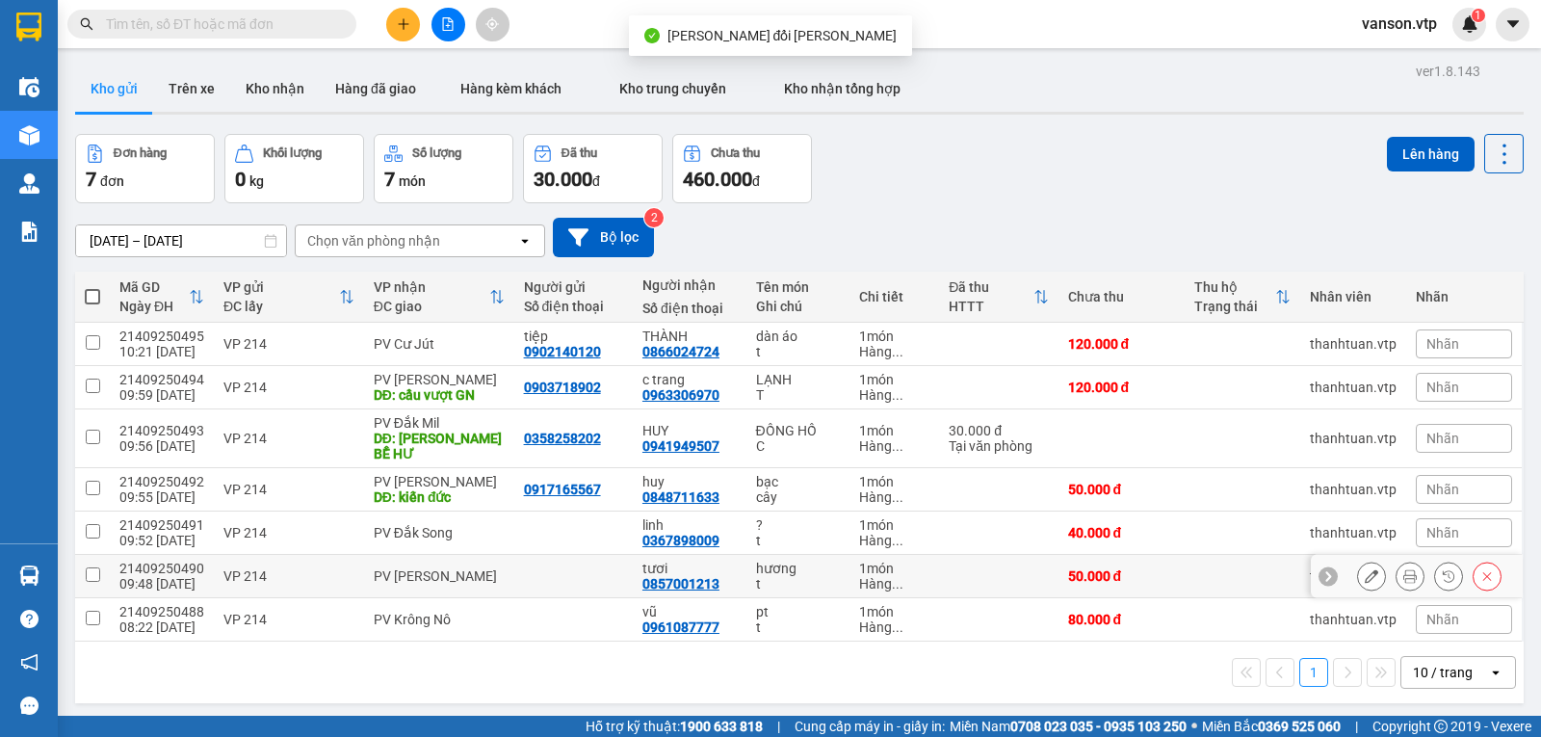
scroll to position [89, 0]
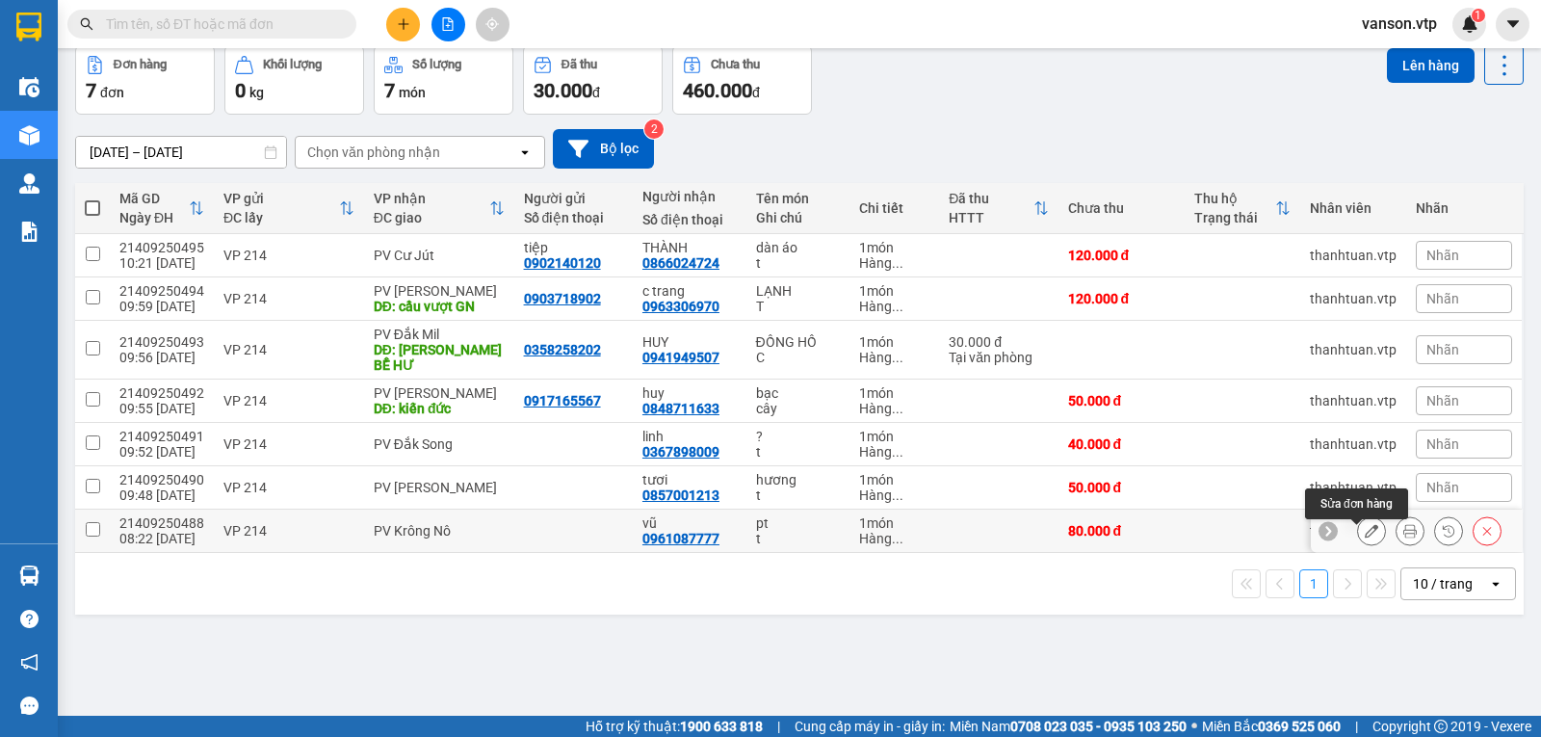
click at [1358, 540] on button at bounding box center [1371, 531] width 27 height 34
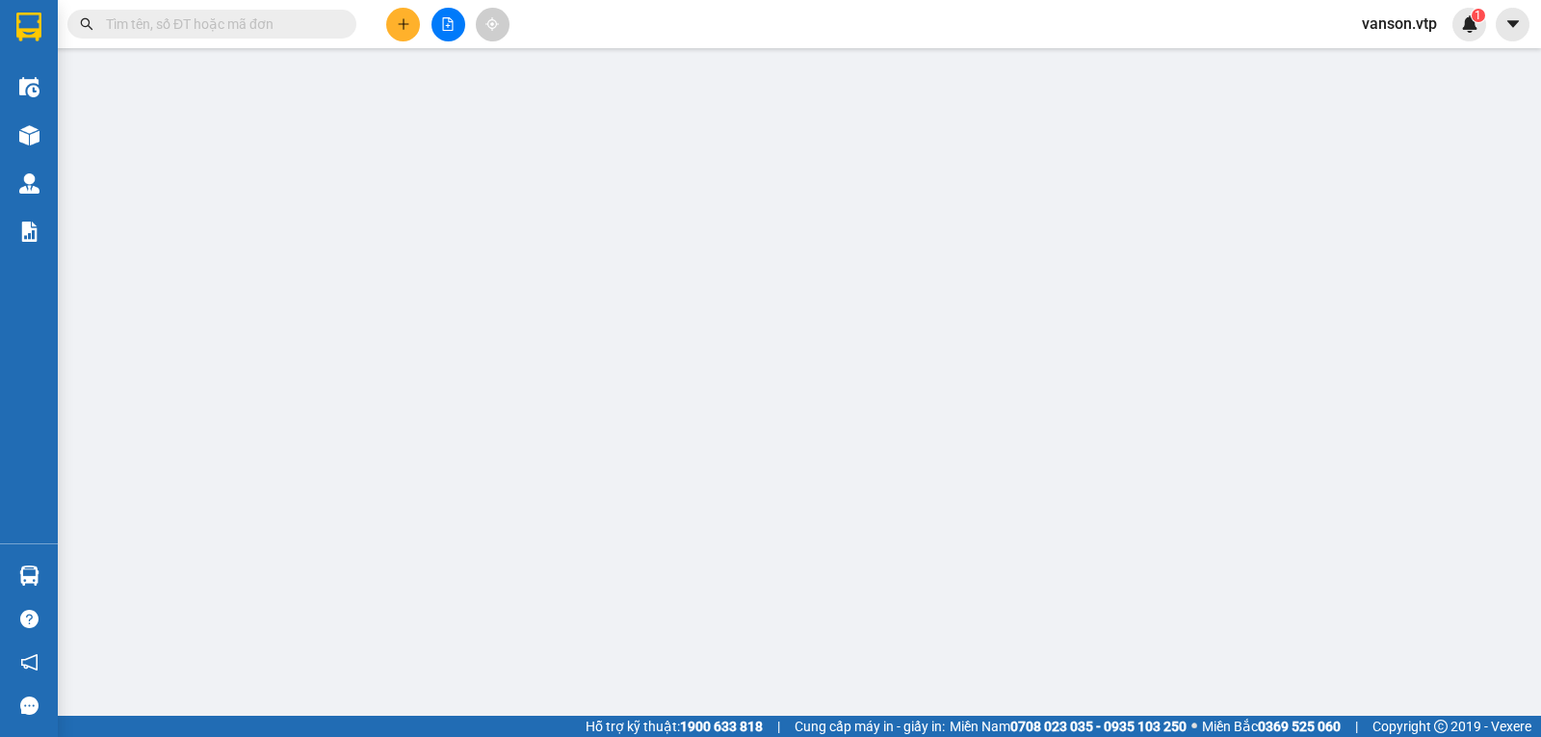
type input "0961087777"
type input "vũ"
type input "80.000"
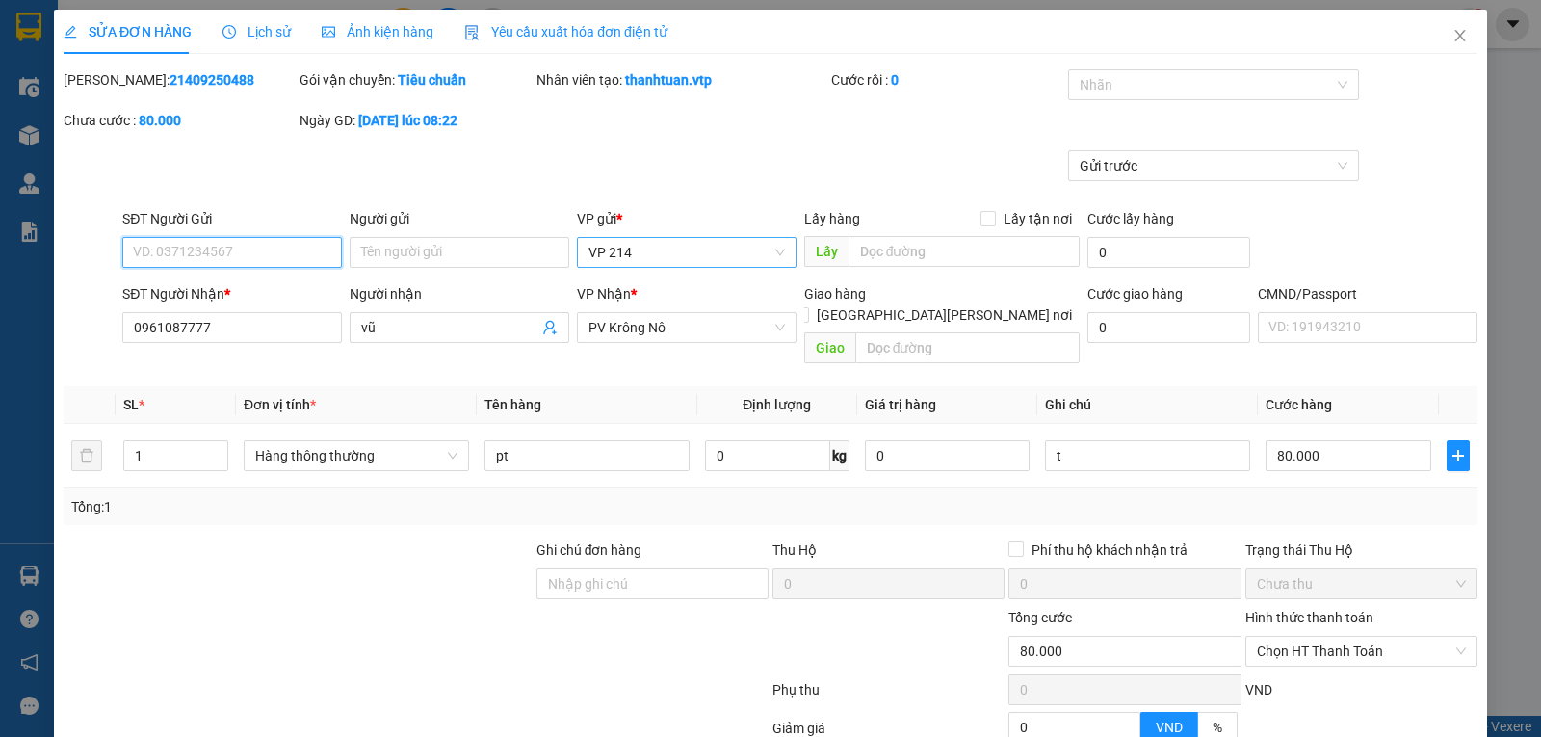
click at [671, 247] on span "VP 214" at bounding box center [686, 252] width 196 height 29
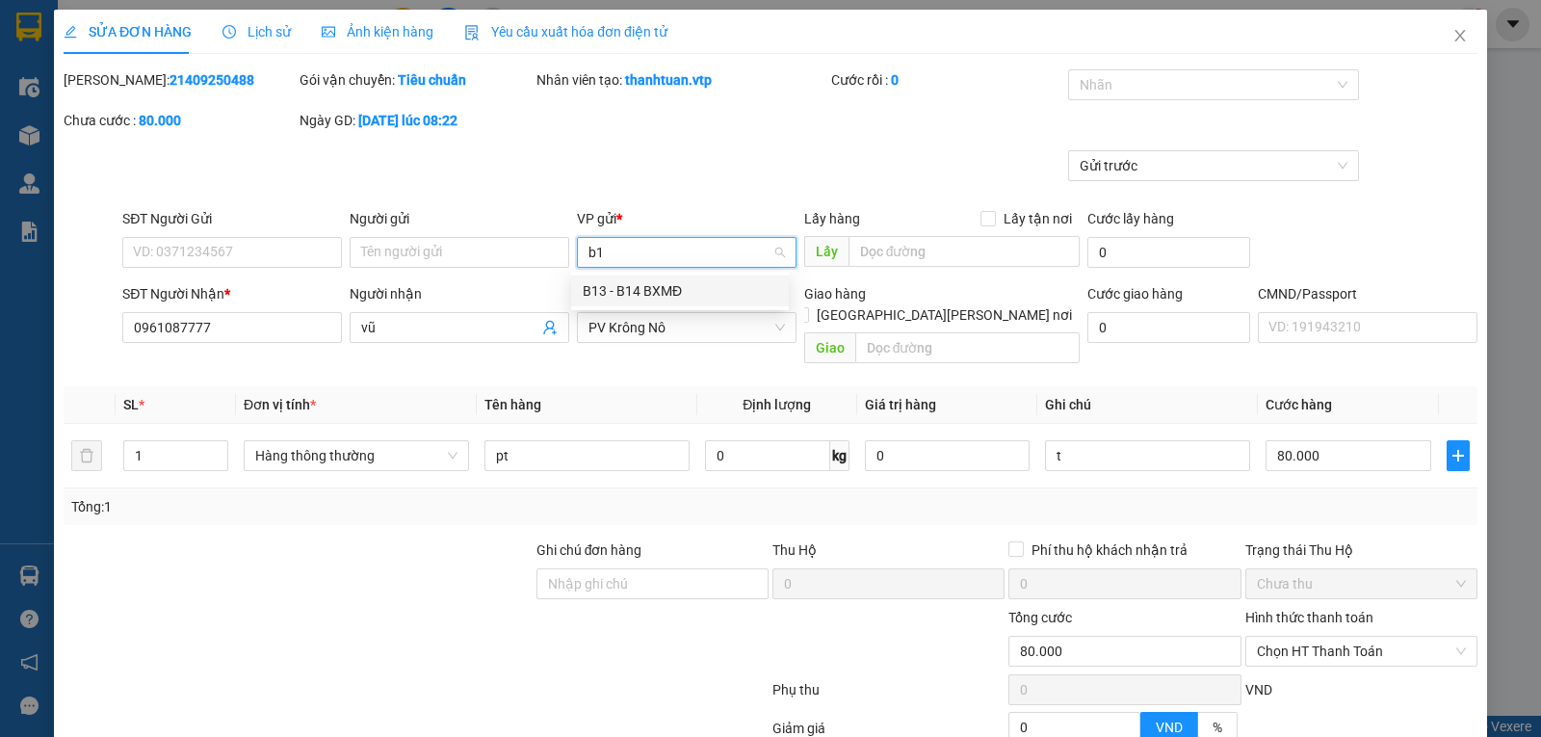
type input "b13"
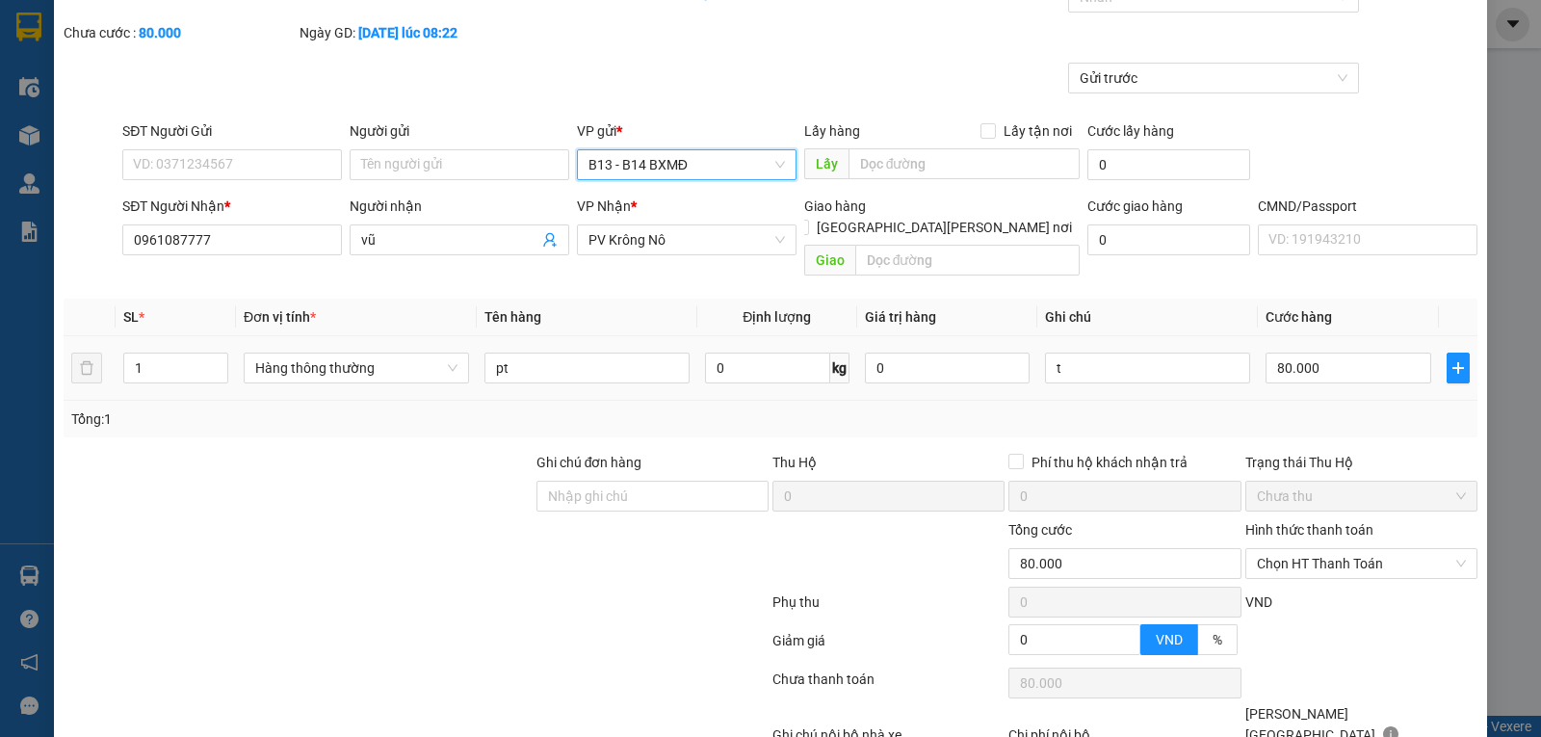
scroll to position [181, 0]
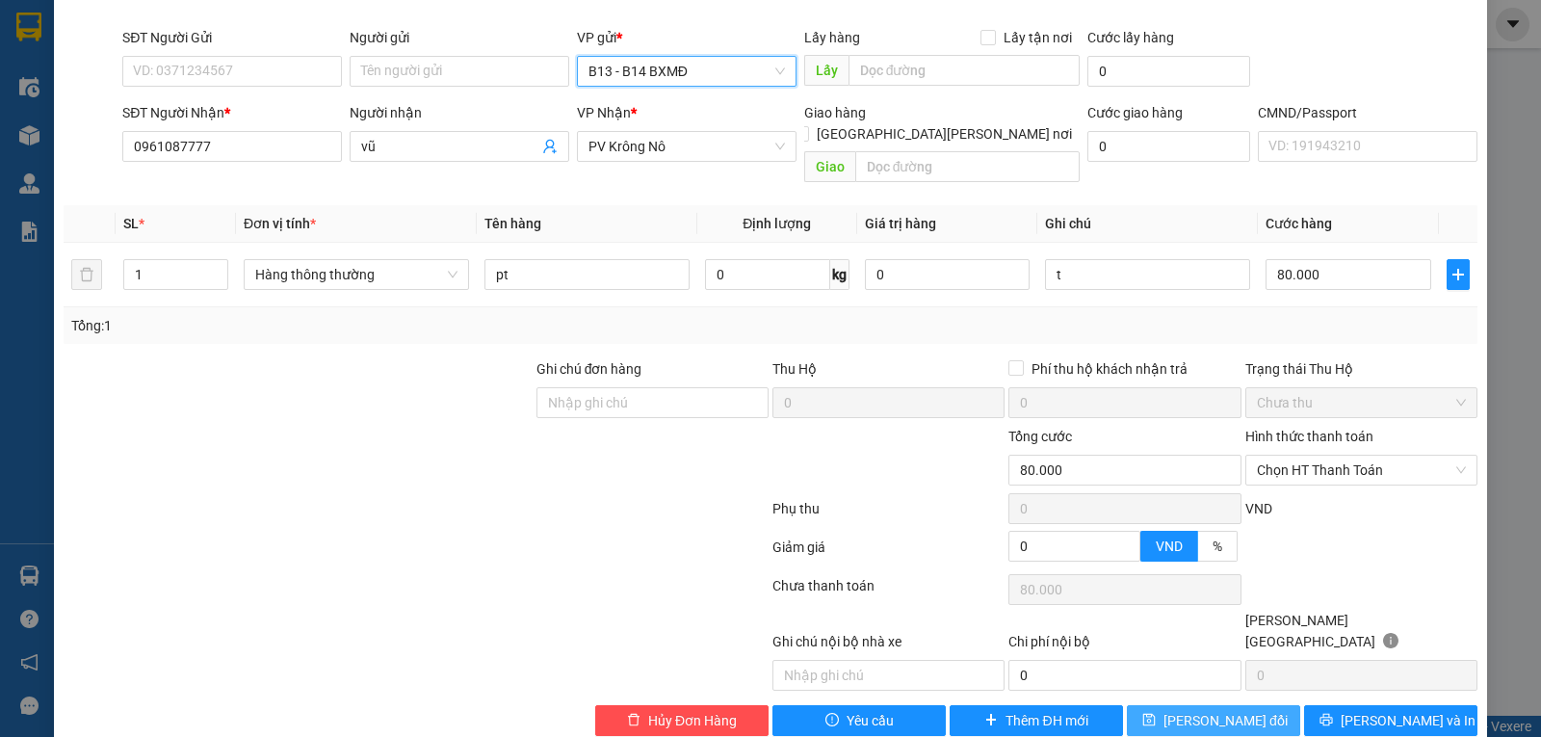
click at [1236, 710] on span "Lưu thay đổi" at bounding box center [1225, 720] width 124 height 21
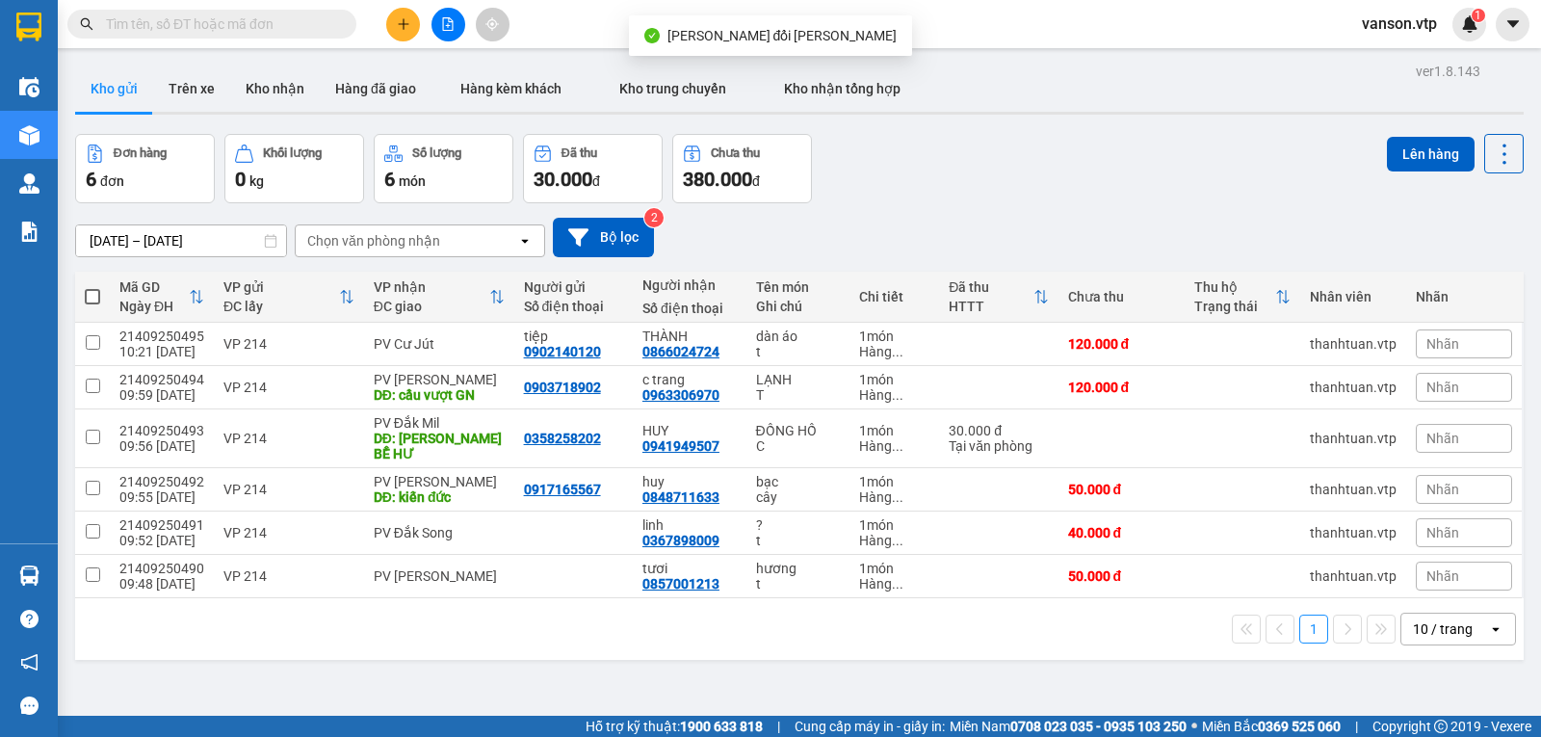
click at [1411, 27] on span "vanson.vtp" at bounding box center [1399, 24] width 106 height 24
click at [1388, 62] on span "Đăng xuất" at bounding box center [1416, 59] width 81 height 21
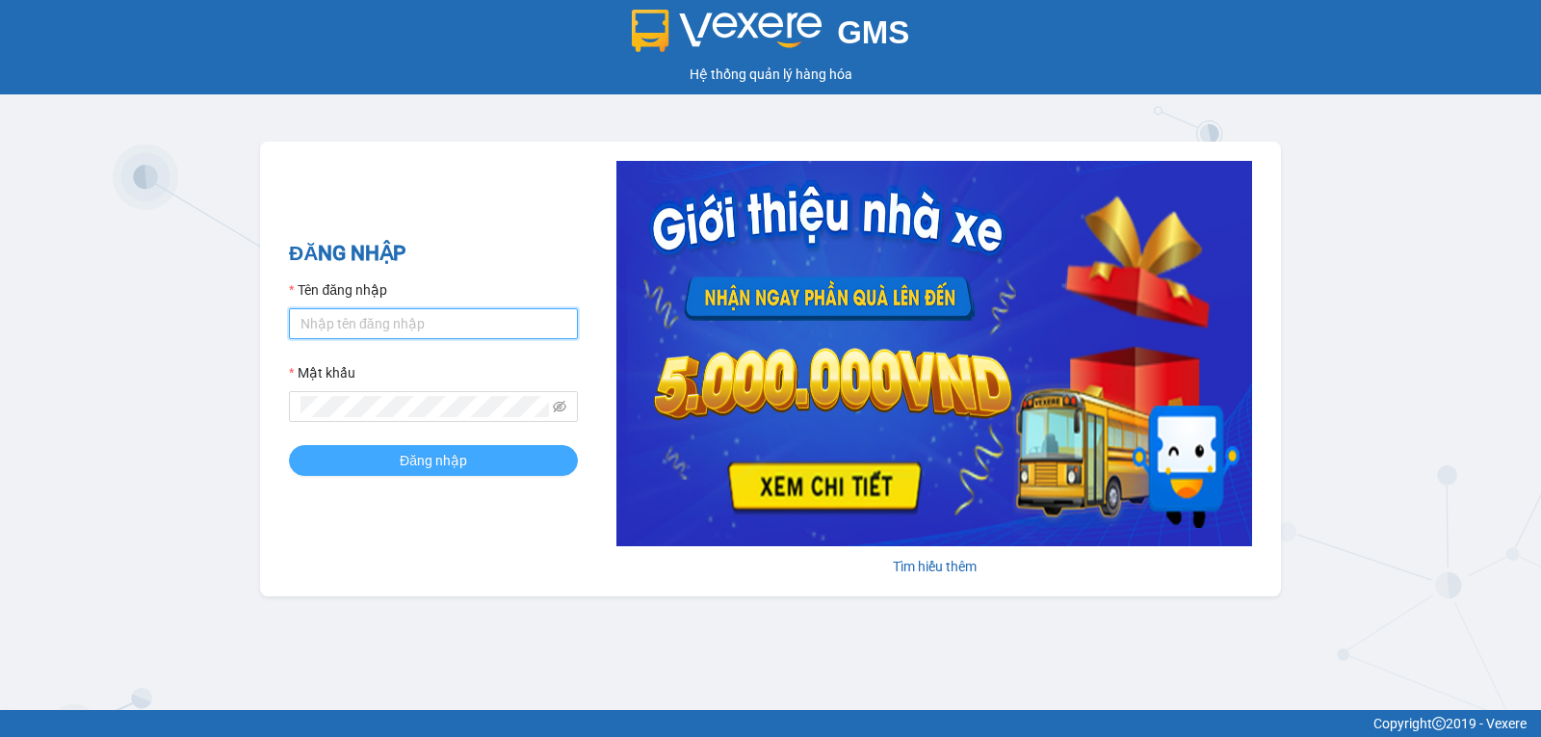
type input "vanson.vtp"
click at [409, 465] on span "Đăng nhập" at bounding box center [433, 460] width 67 height 21
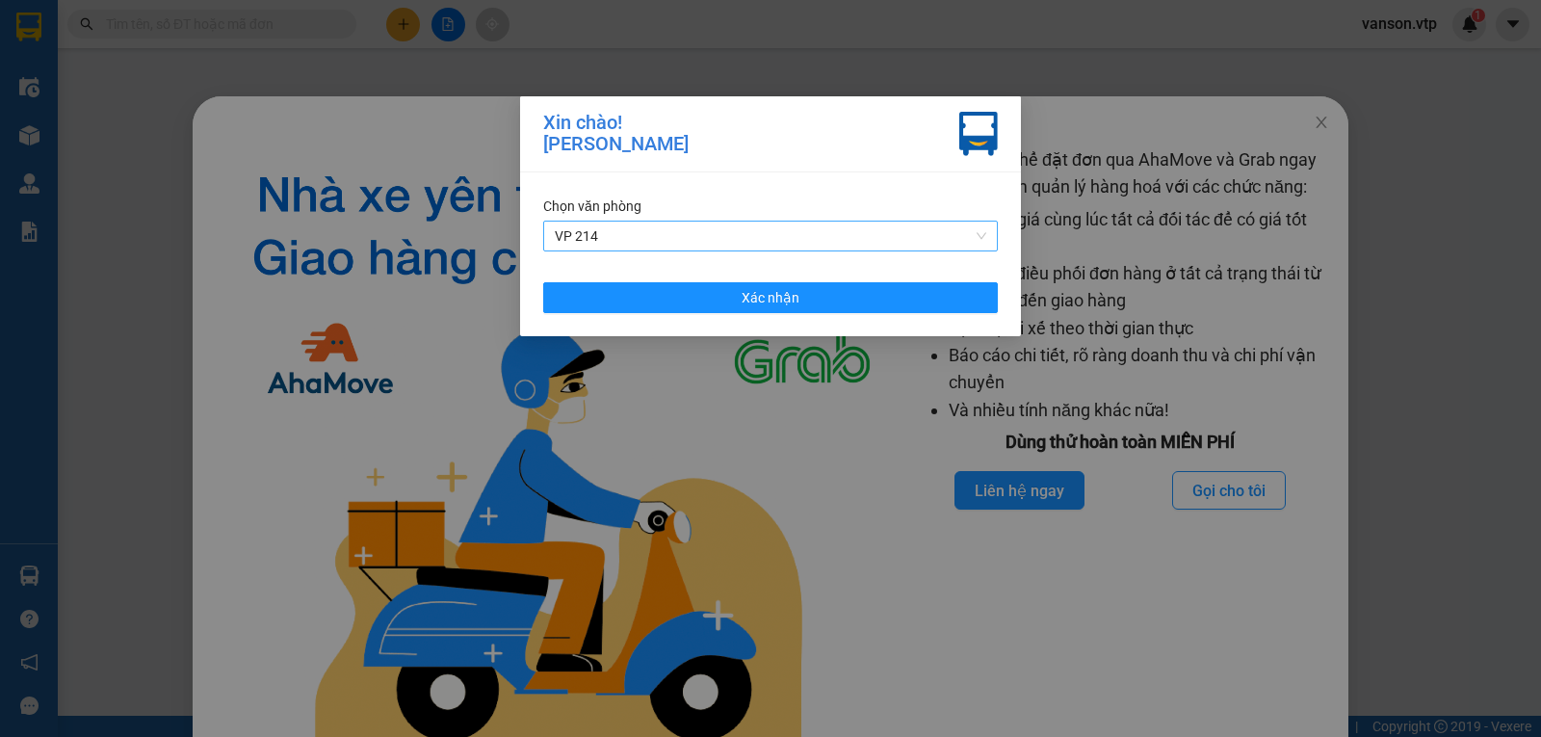
drag, startPoint x: 814, startPoint y: 233, endPoint x: 797, endPoint y: 247, distance: 21.8
click at [813, 234] on span "VP 214" at bounding box center [770, 235] width 431 height 29
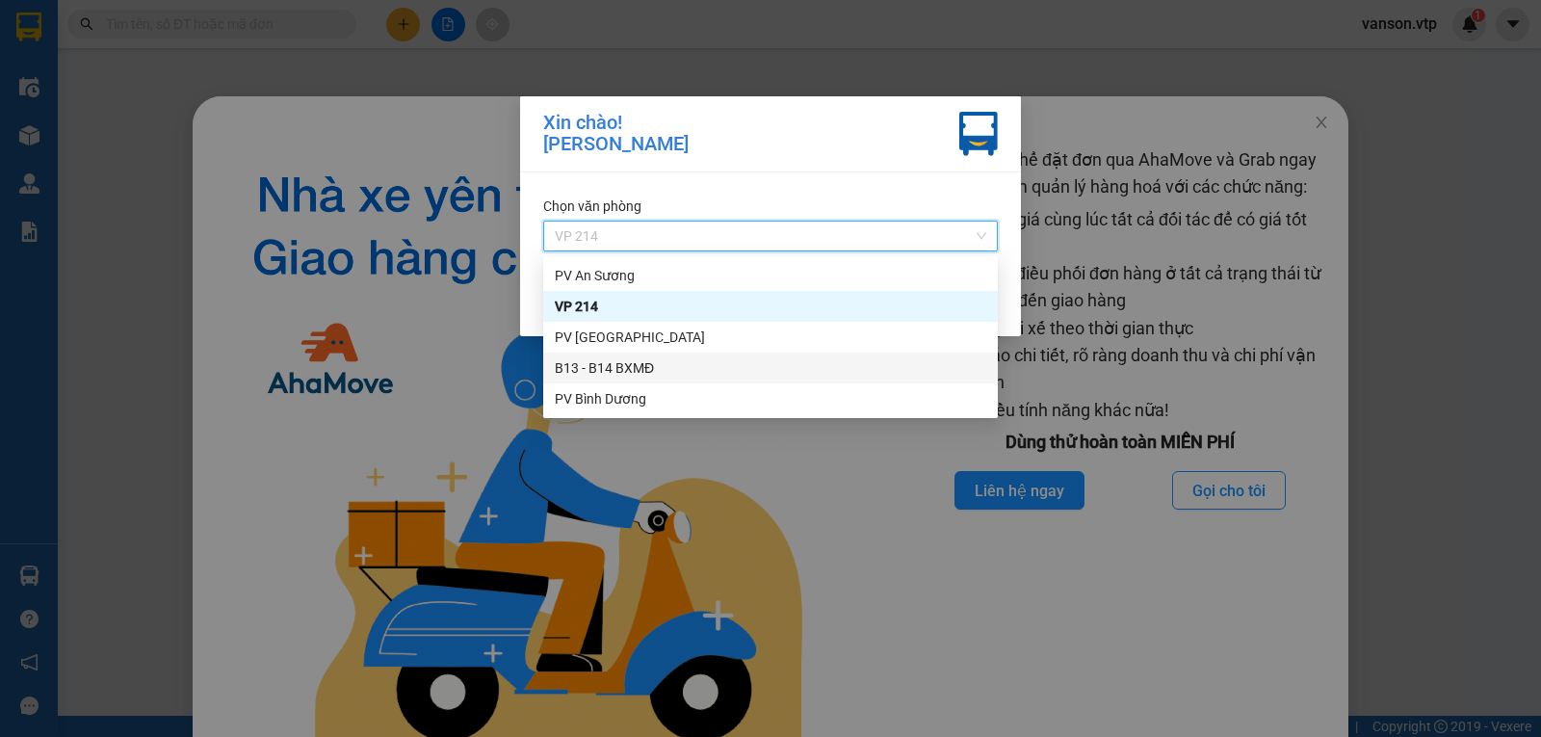
click at [665, 364] on div "B13 - B14 BXMĐ" at bounding box center [770, 367] width 431 height 21
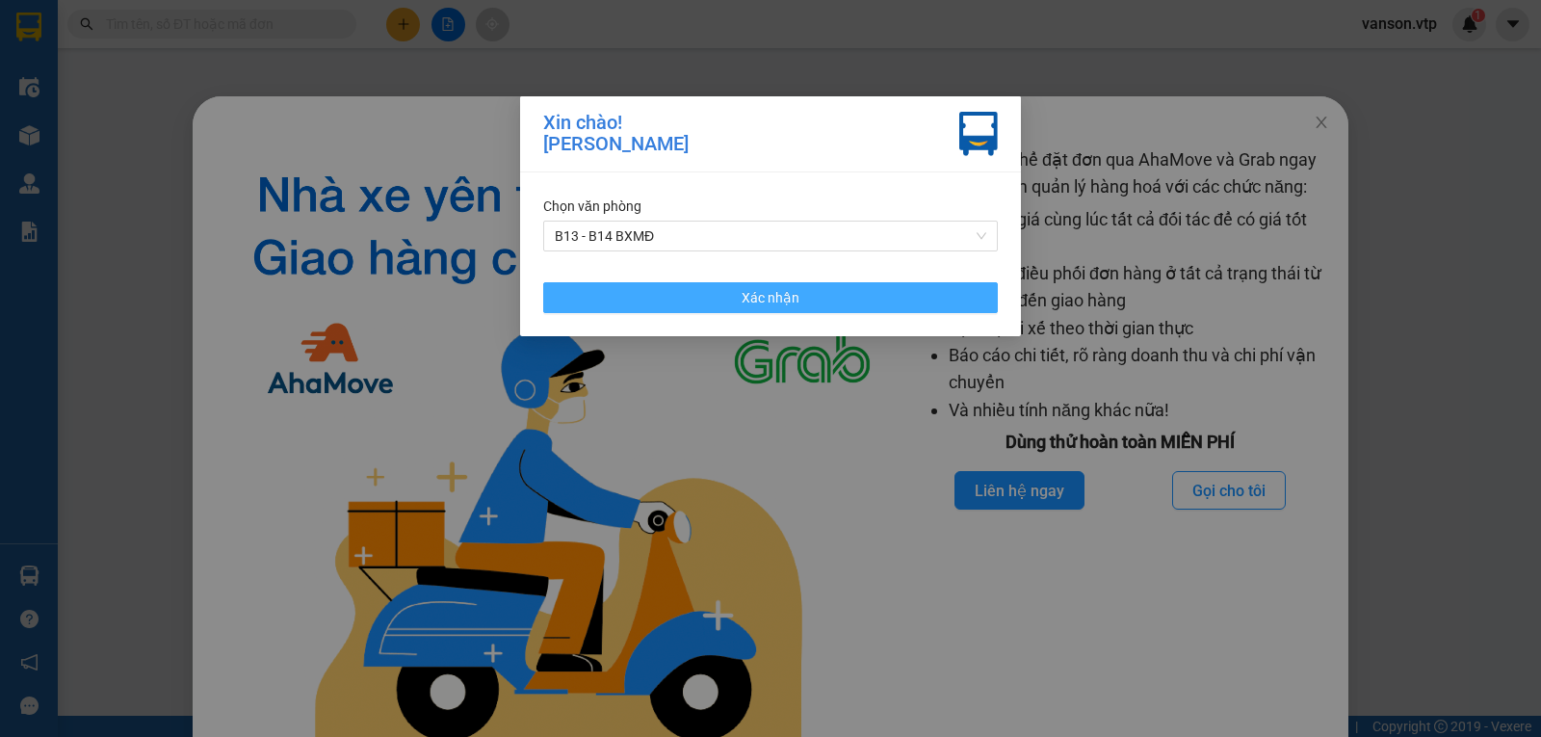
click at [765, 308] on span "Xác nhận" at bounding box center [770, 297] width 58 height 21
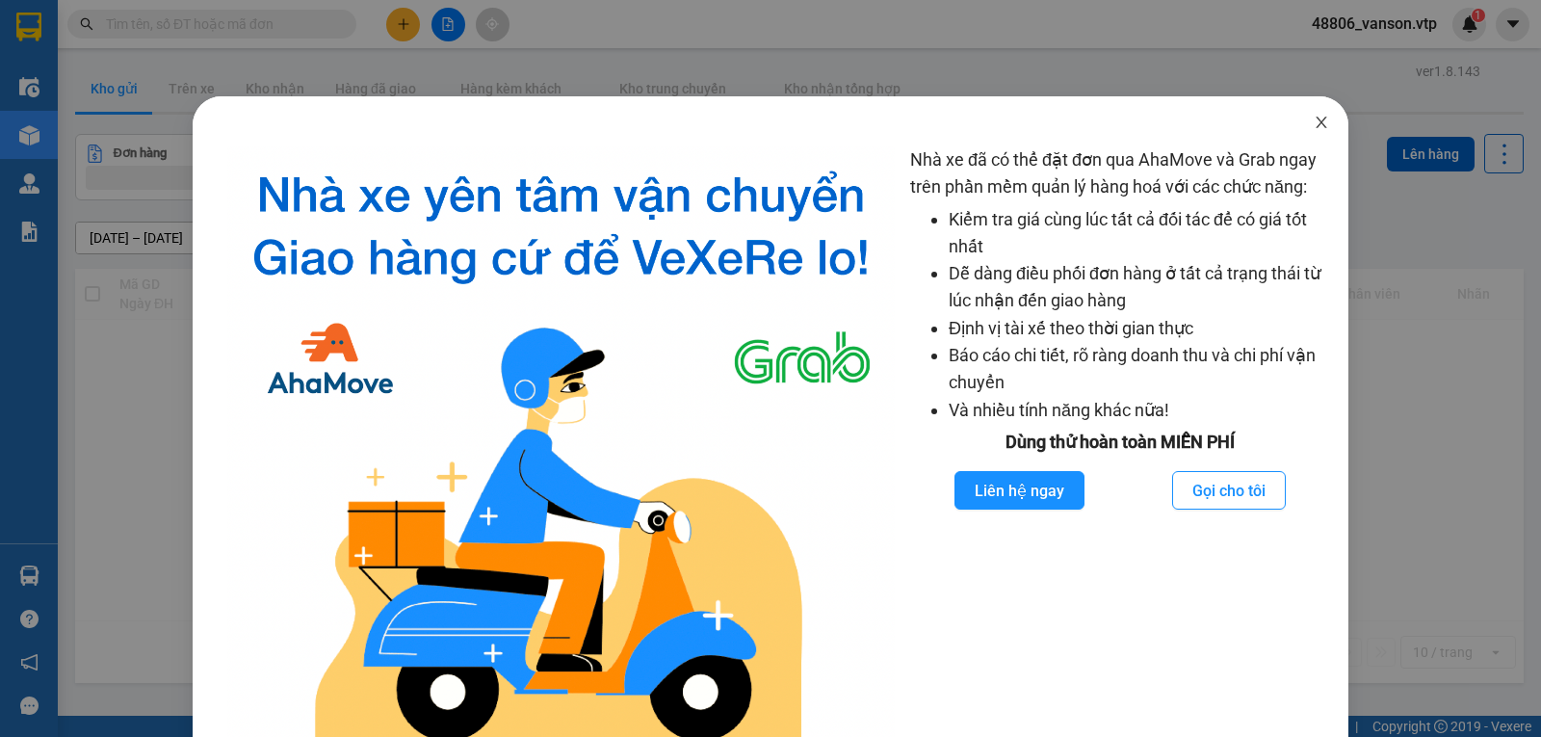
click at [1315, 126] on icon "close" at bounding box center [1320, 123] width 11 height 12
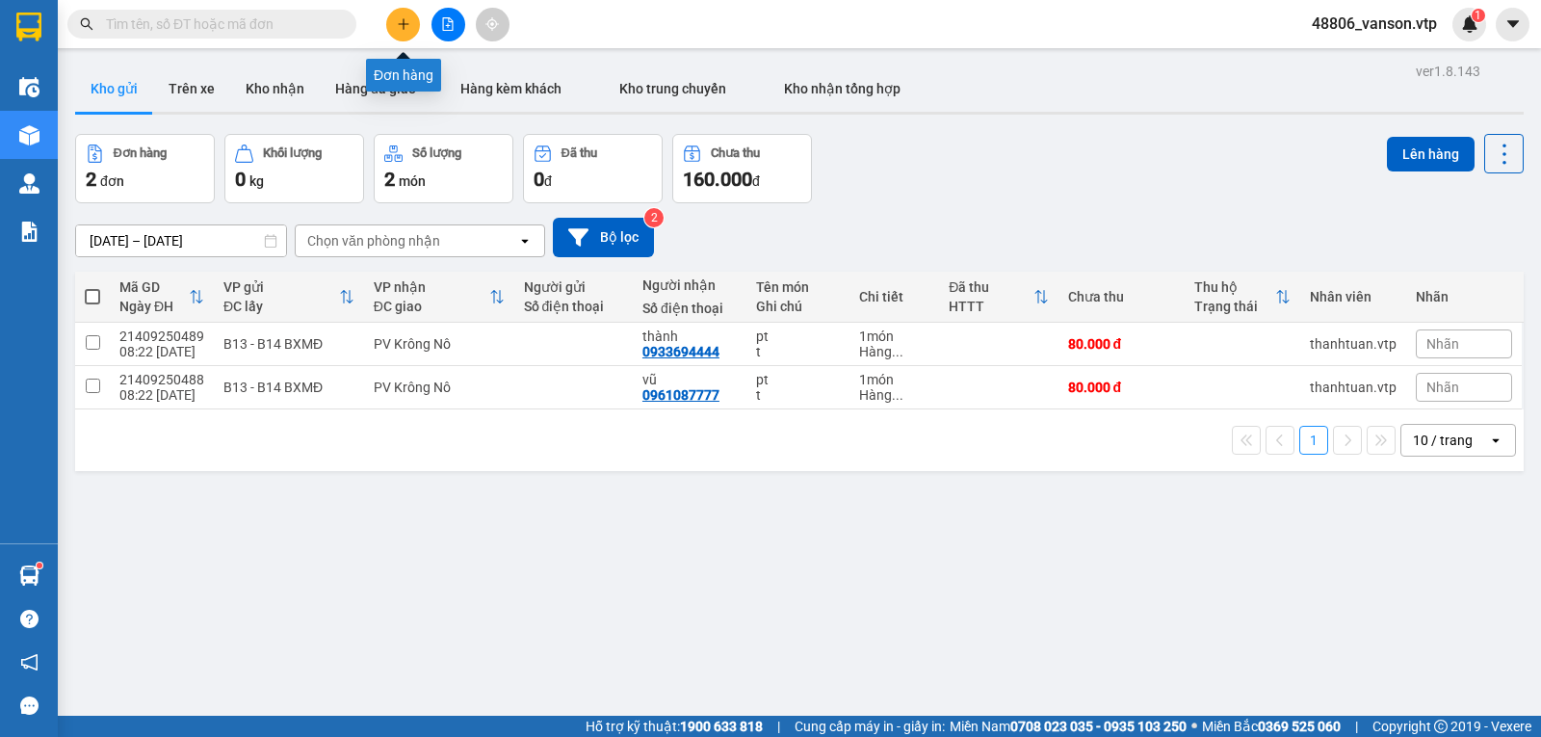
drag, startPoint x: 427, startPoint y: 26, endPoint x: 407, endPoint y: 23, distance: 20.4
click at [426, 25] on div at bounding box center [447, 25] width 144 height 34
click at [403, 23] on icon "plus" at bounding box center [402, 23] width 1 height 11
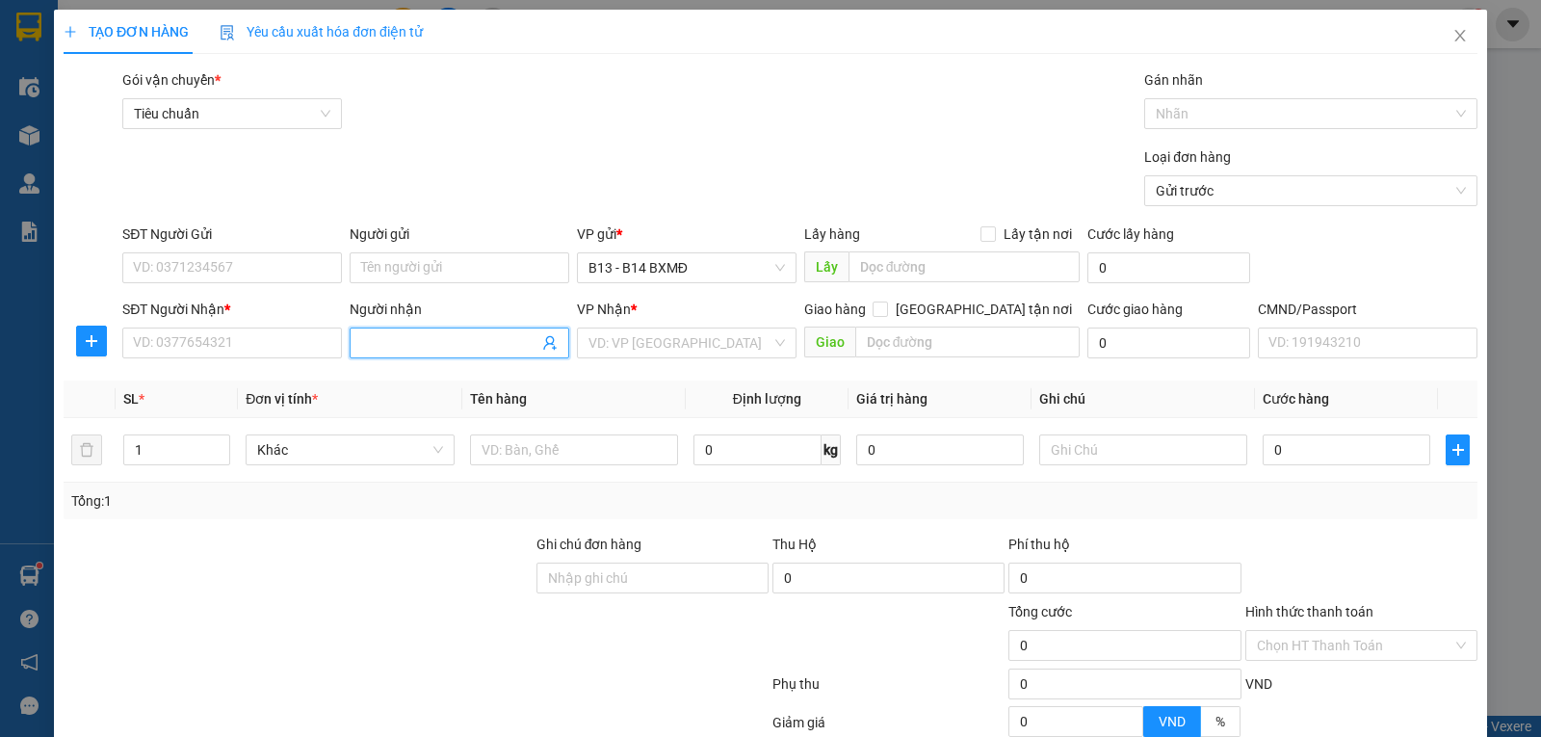
click at [402, 339] on input "Người nhận" at bounding box center [449, 342] width 177 height 21
type input "tùng"
click at [270, 347] on input "SĐT Người Nhận *" at bounding box center [232, 342] width 220 height 31
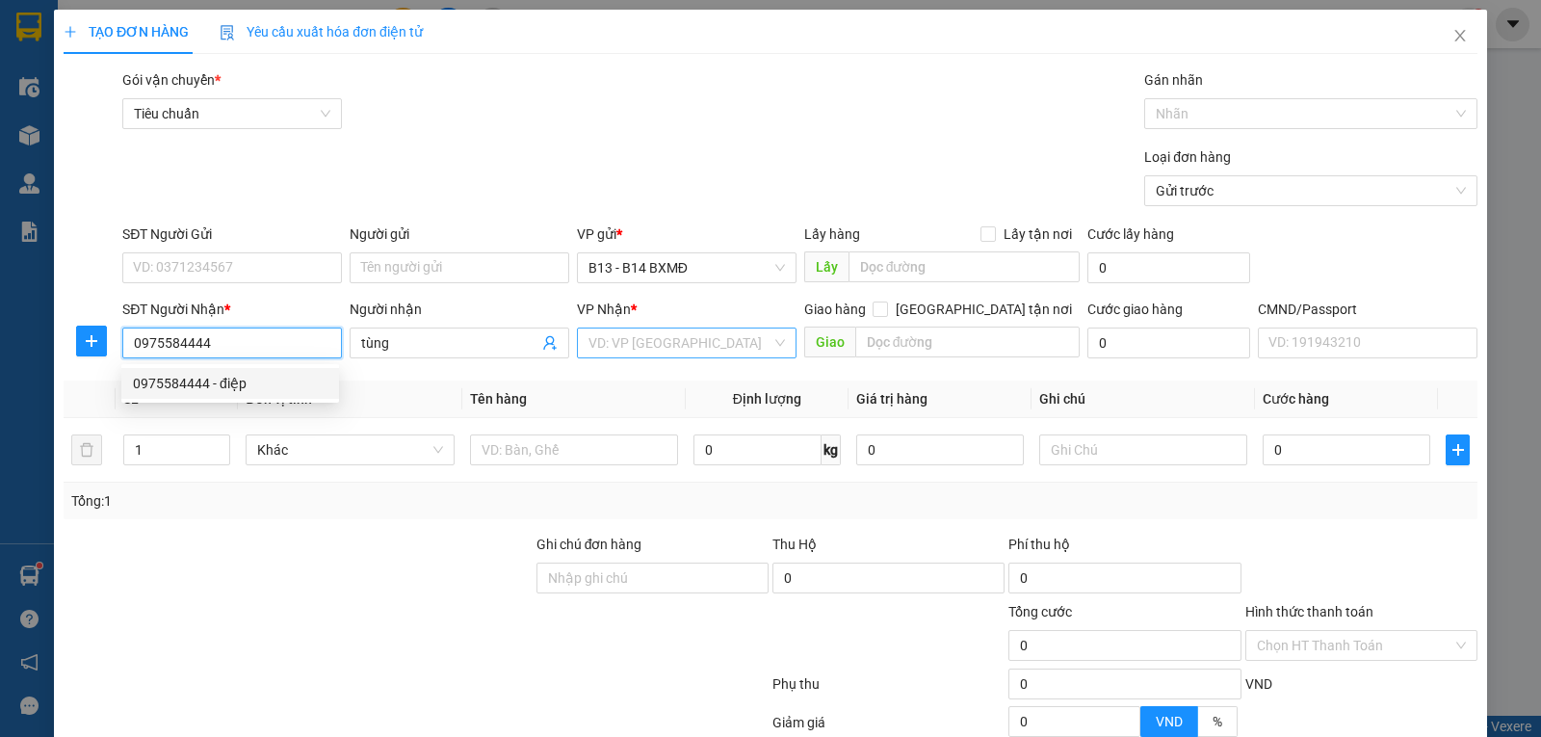
type input "0975584444"
click at [668, 342] on input "search" at bounding box center [679, 342] width 183 height 29
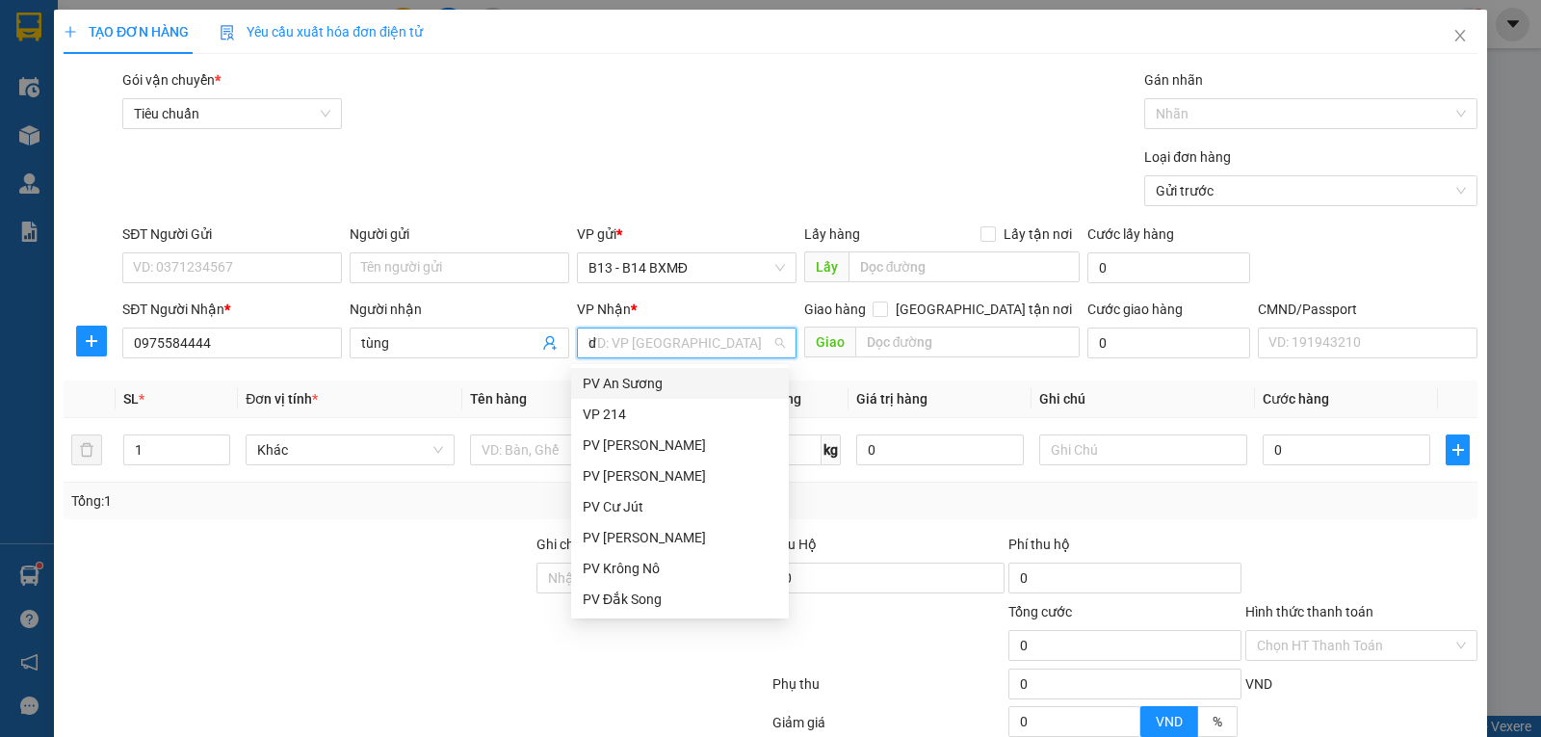
type input "ds"
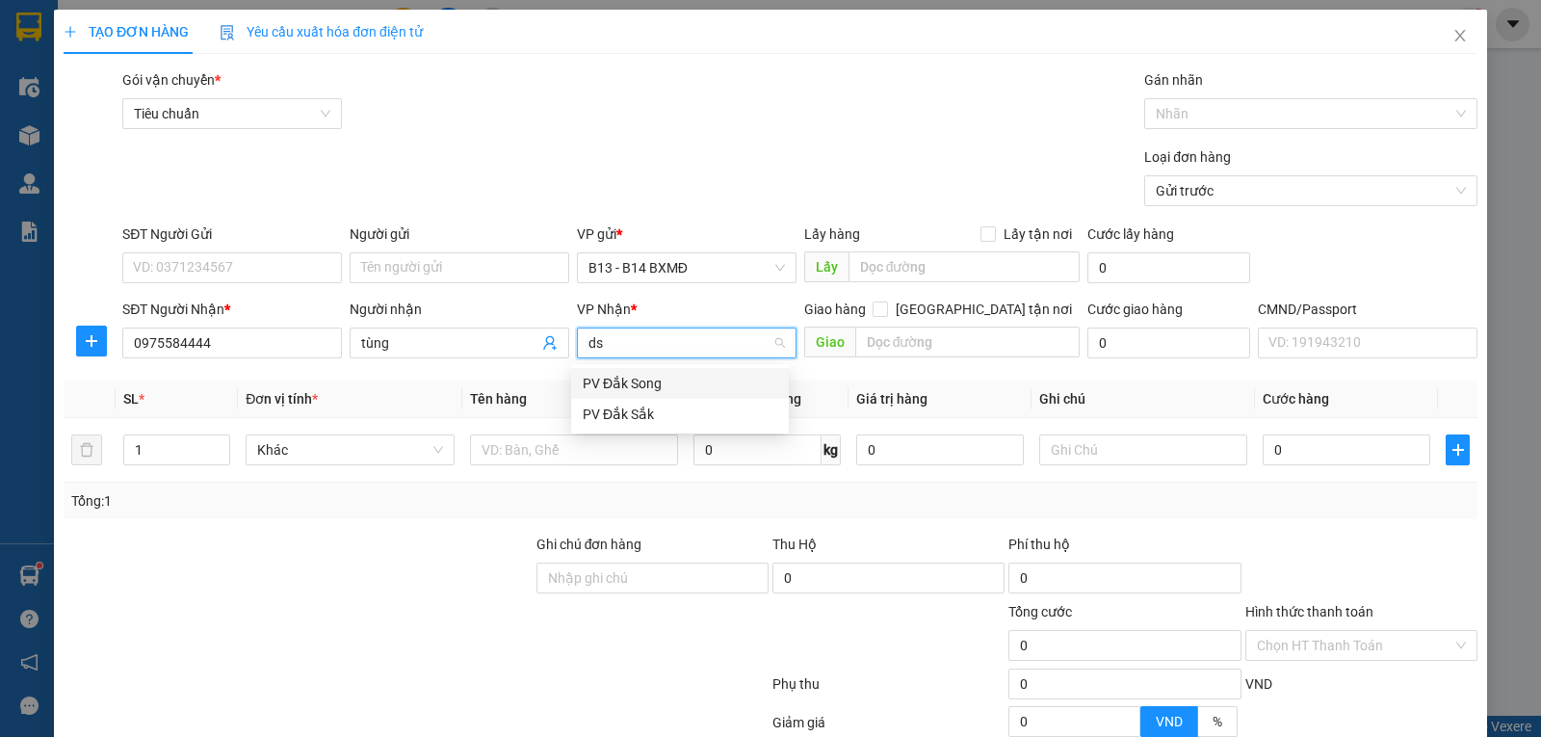
click at [667, 385] on div "PV Đắk Song" at bounding box center [680, 383] width 194 height 21
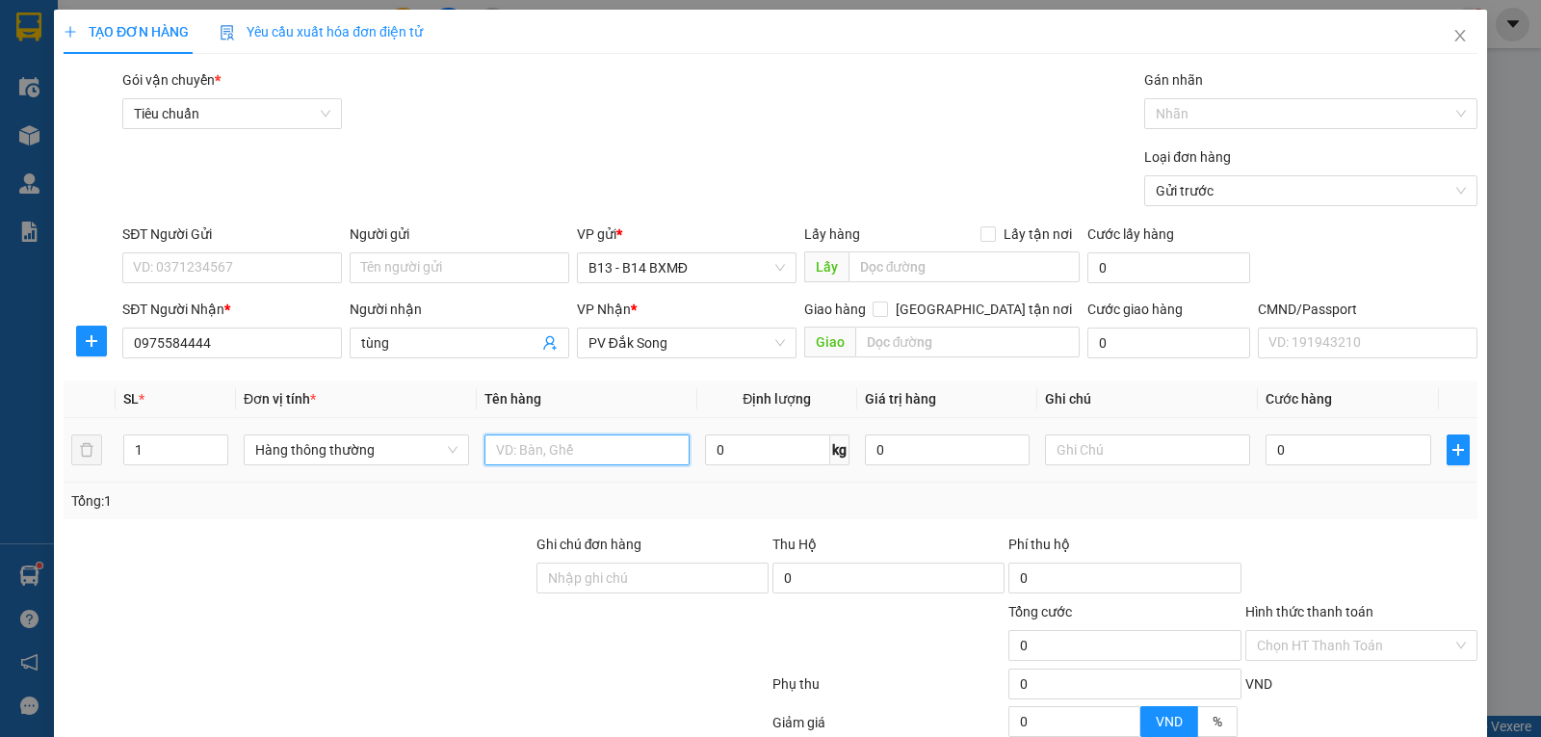
click at [580, 460] on input "text" at bounding box center [586, 449] width 205 height 31
type input "lk"
click at [393, 275] on input "Người gửi" at bounding box center [460, 267] width 220 height 31
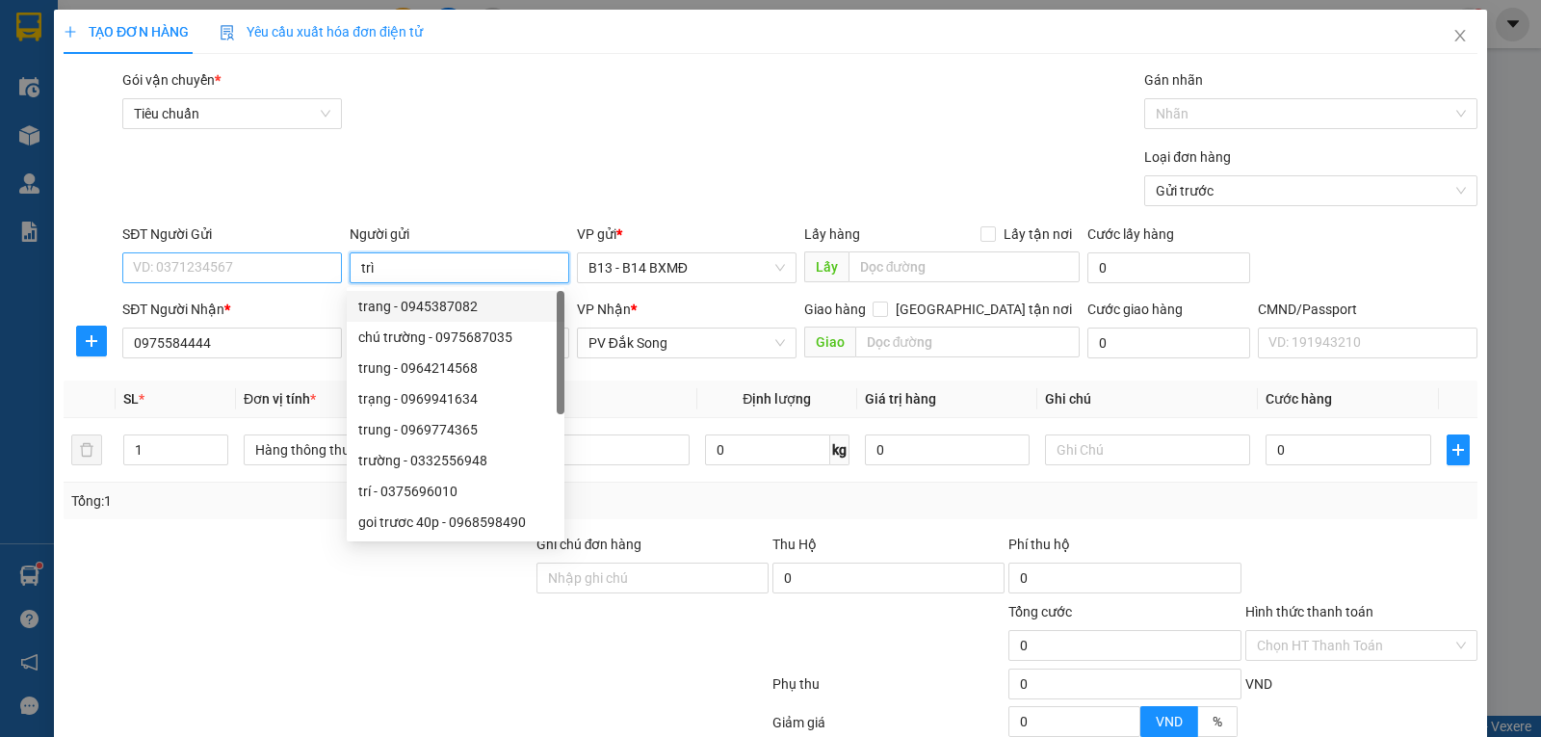
type input "trì"
click at [266, 280] on input "SĐT Người Gửi" at bounding box center [232, 267] width 220 height 31
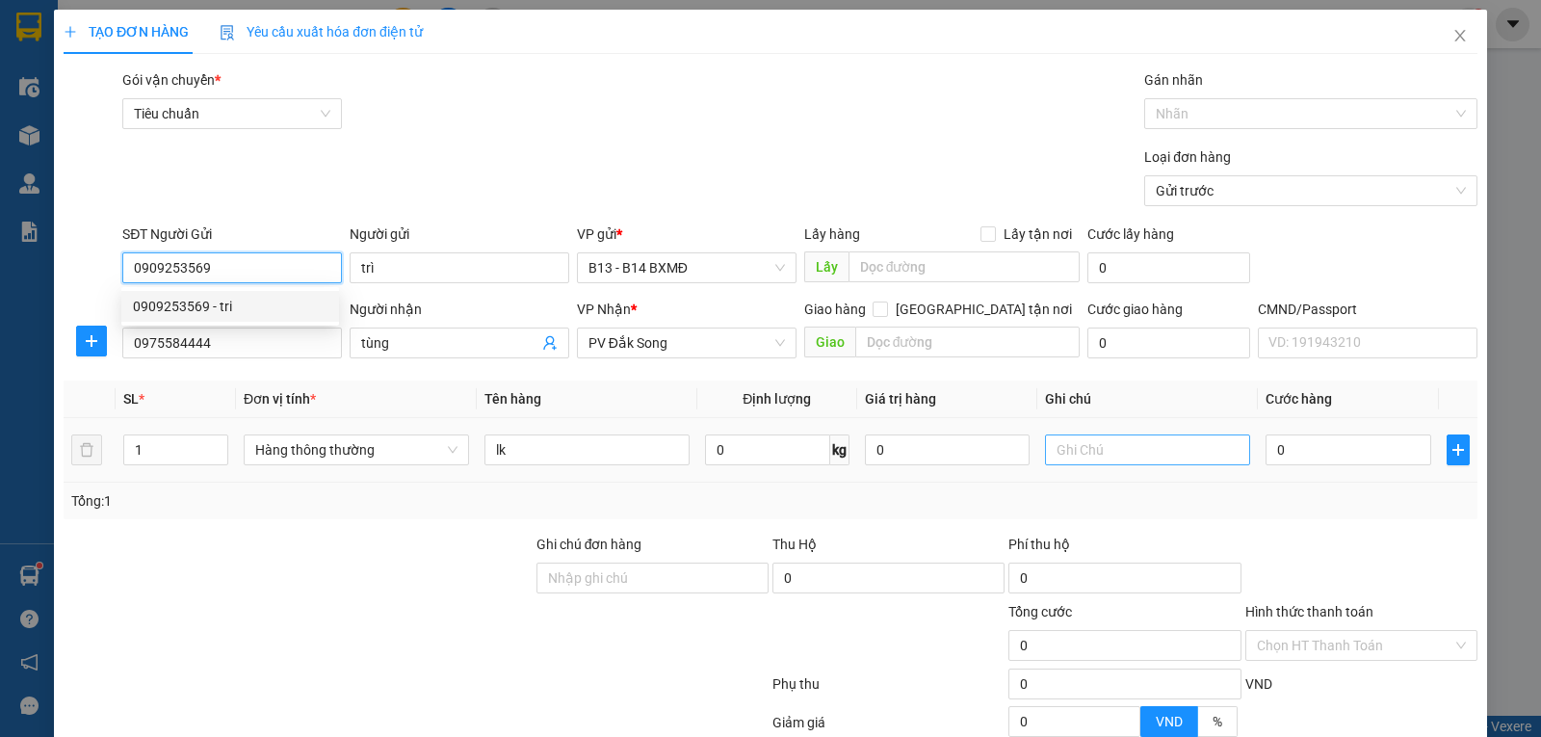
type input "0909253569"
click at [1052, 453] on input "text" at bounding box center [1147, 449] width 205 height 31
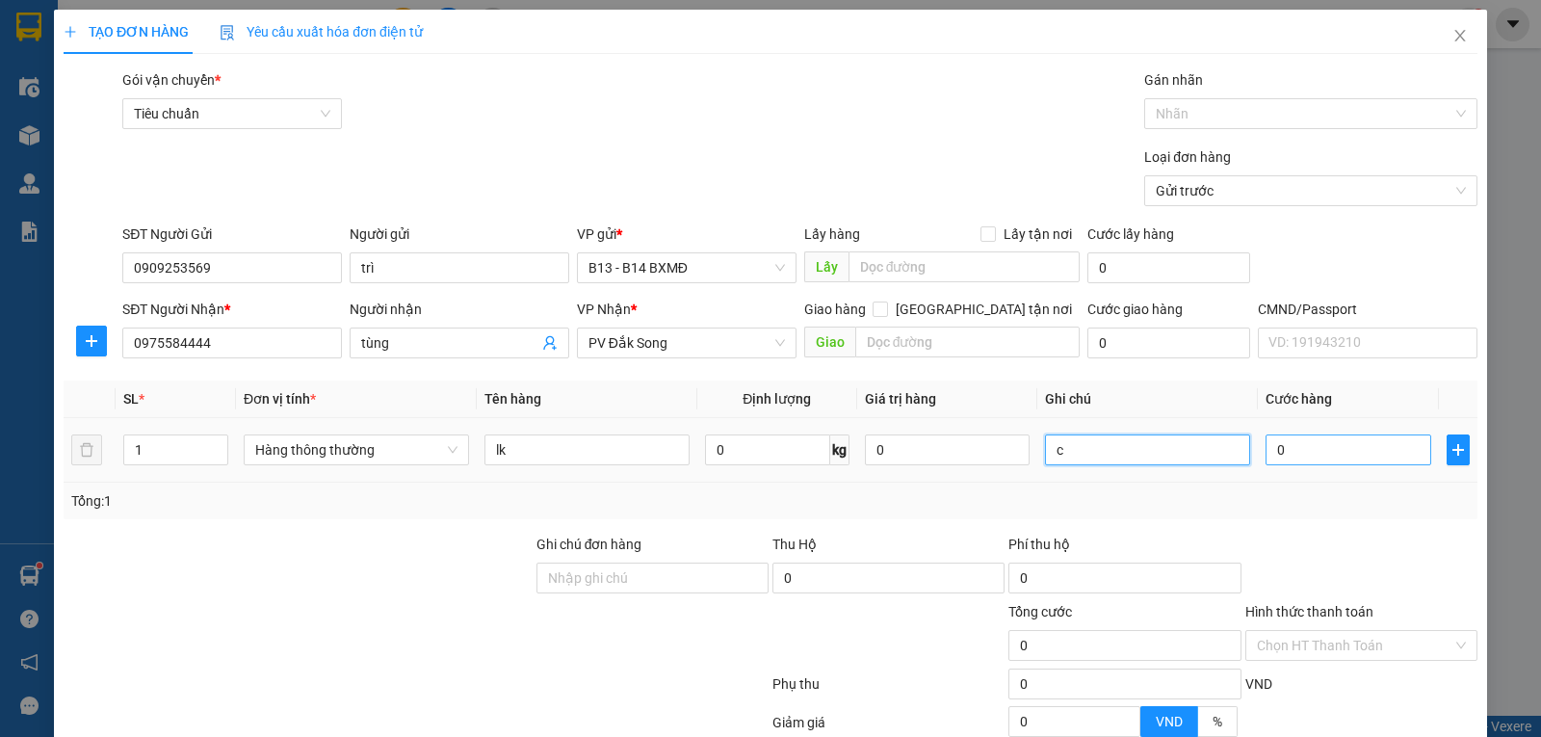
type input "c"
click at [1310, 457] on input "0" at bounding box center [1347, 449] width 165 height 31
type input "36"
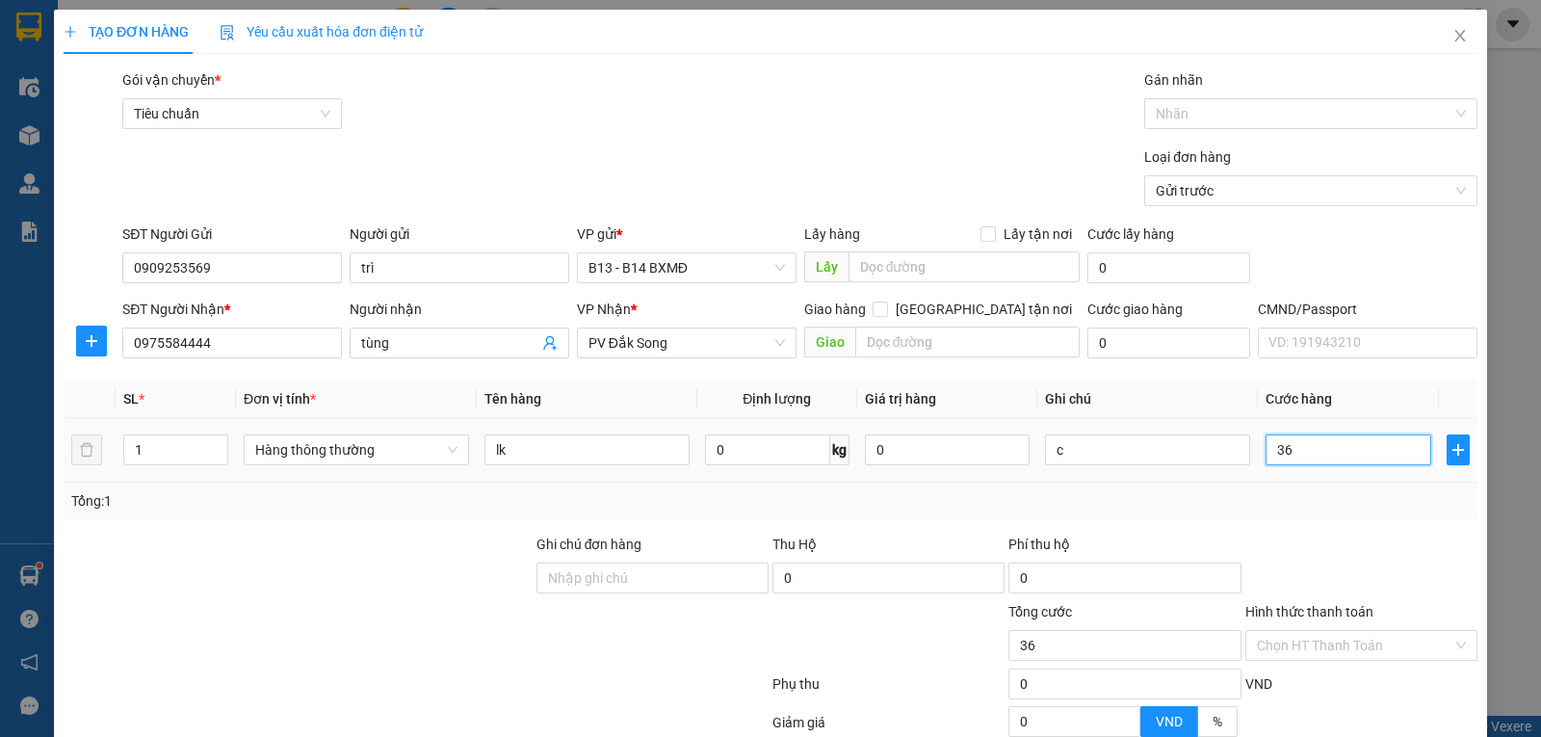
type input "3"
type input "30"
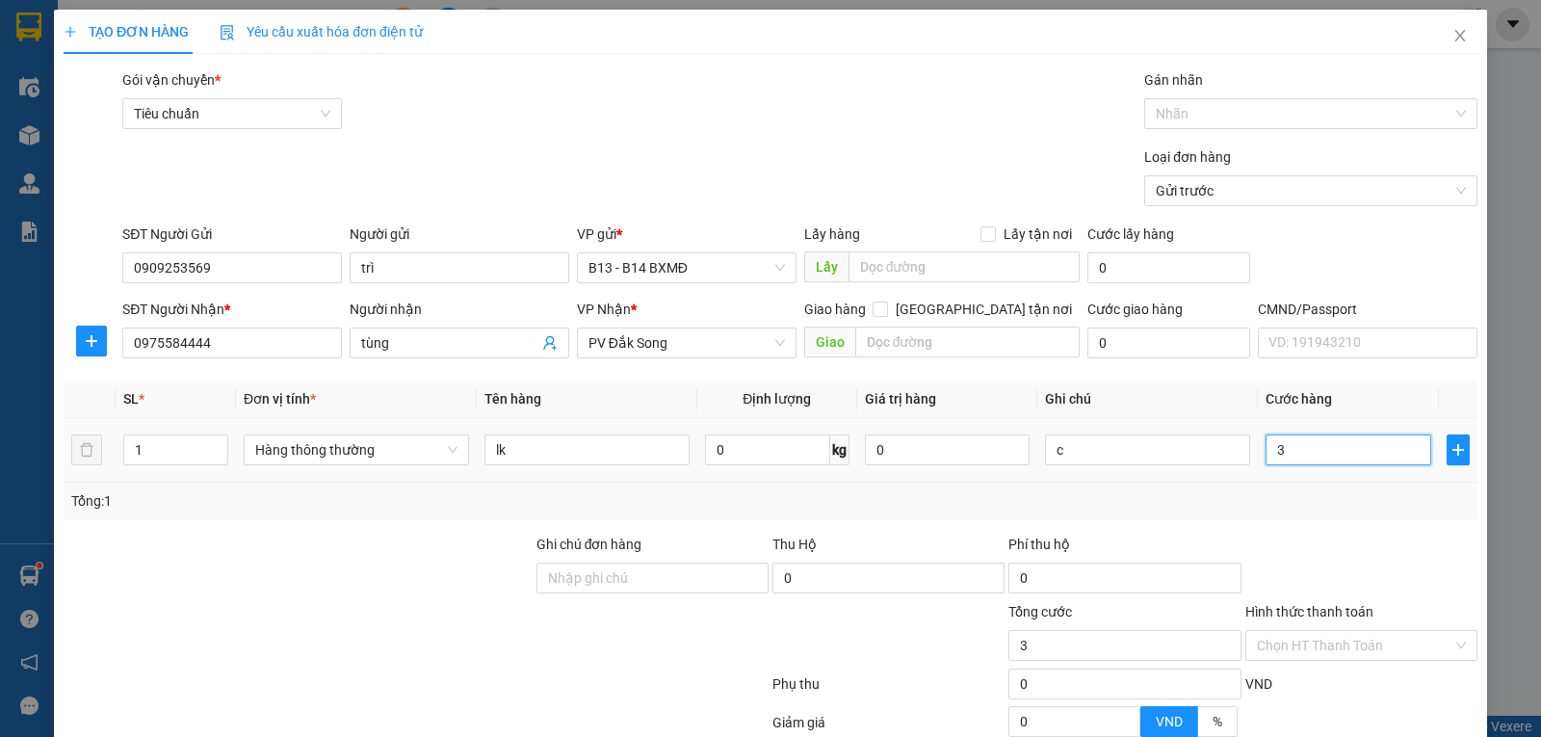
type input "30"
type input "300"
type input "3.000"
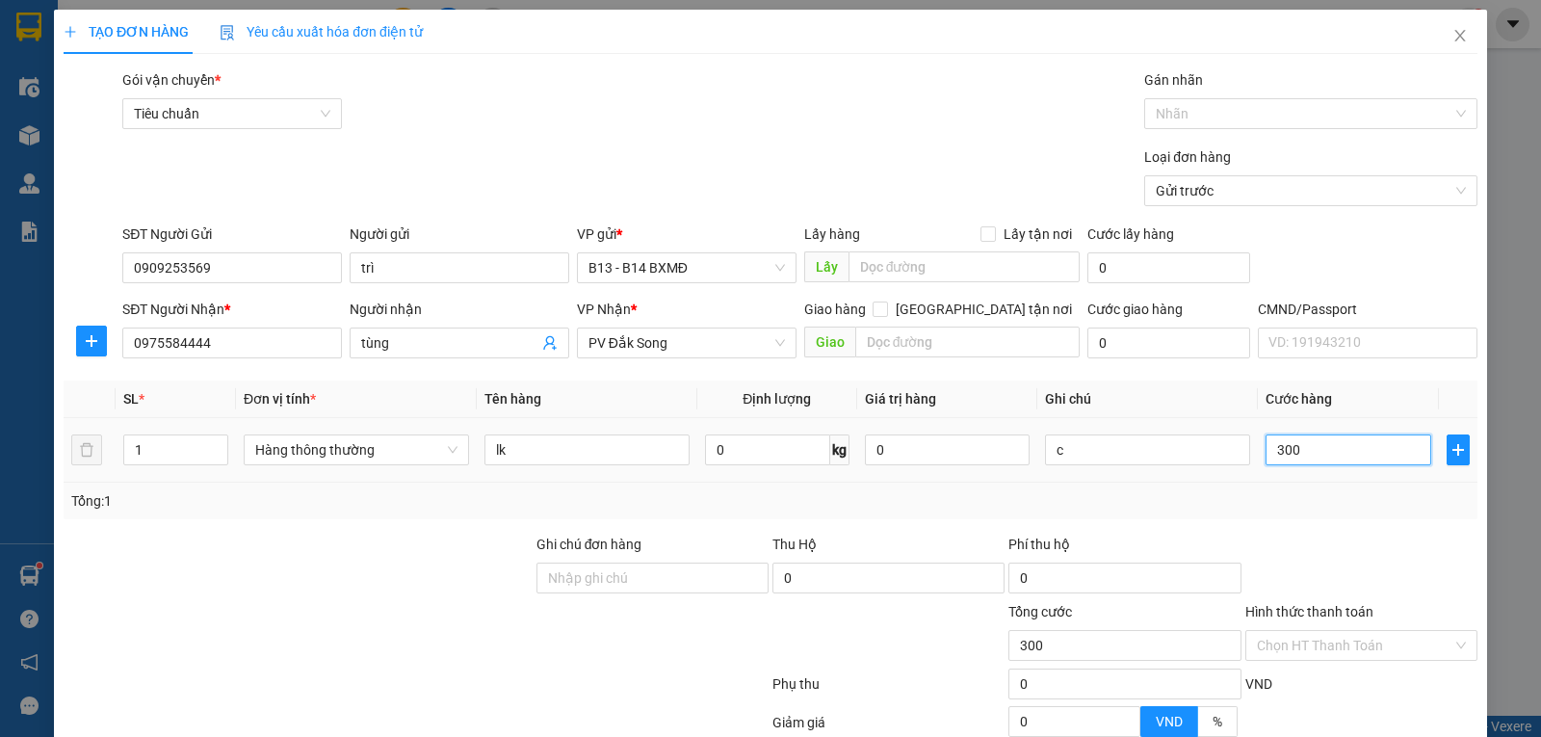
type input "3.000"
type input "30.000"
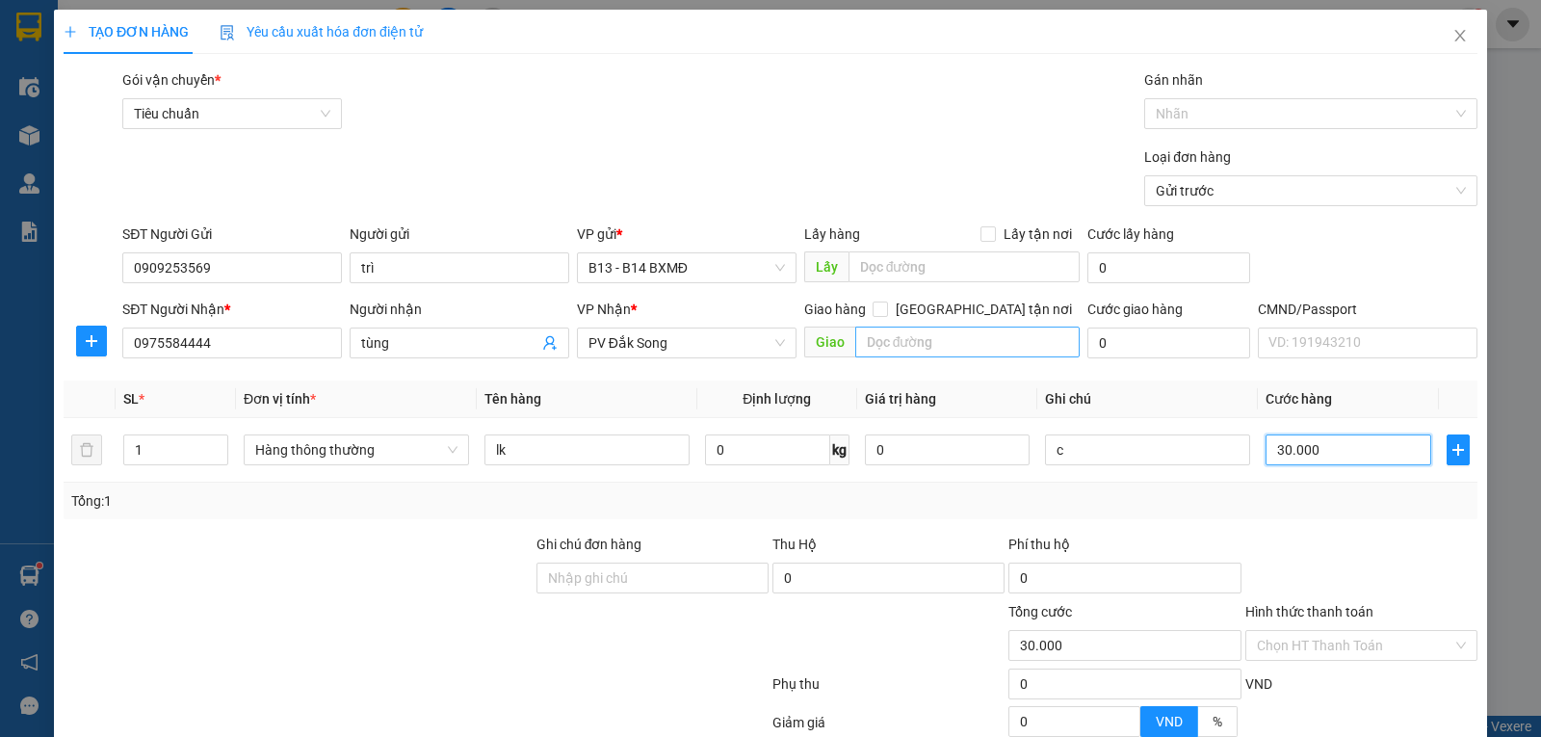
type input "30.000"
click at [930, 347] on input "text" at bounding box center [967, 341] width 225 height 31
click at [1224, 116] on div at bounding box center [1301, 113] width 304 height 23
type input "hn"
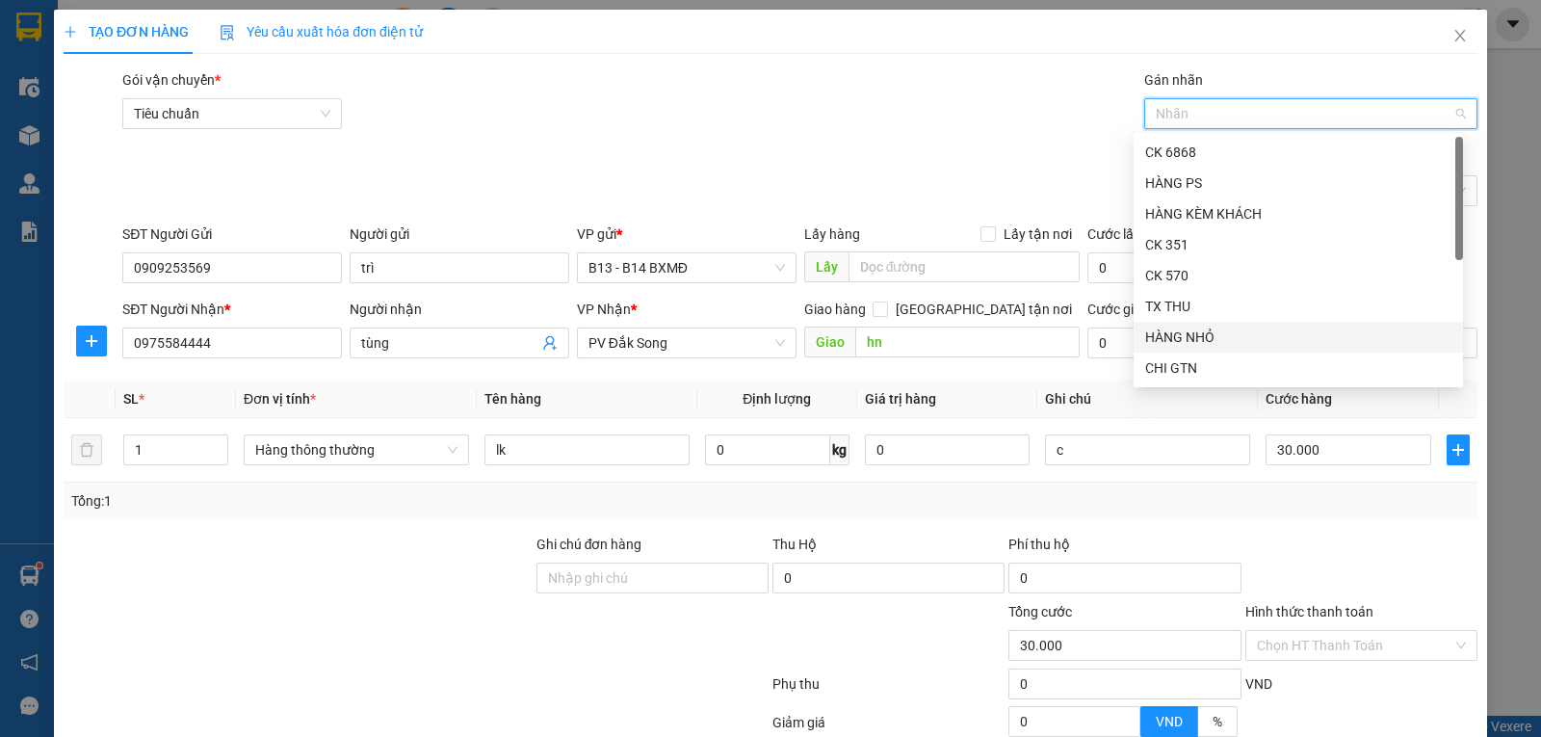
click at [1189, 342] on div "HÀNG NHỎ" at bounding box center [1298, 336] width 306 height 21
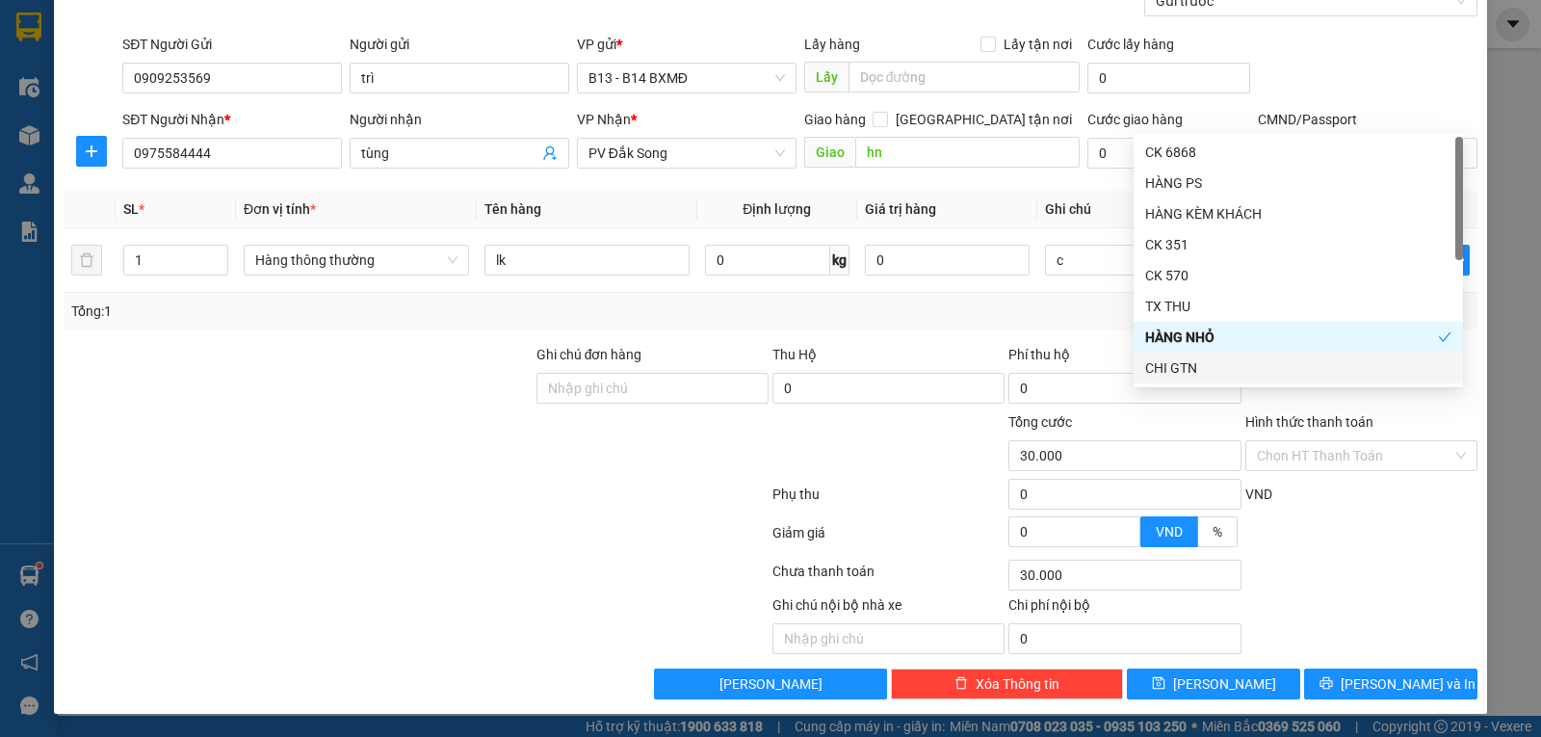
scroll to position [194, 0]
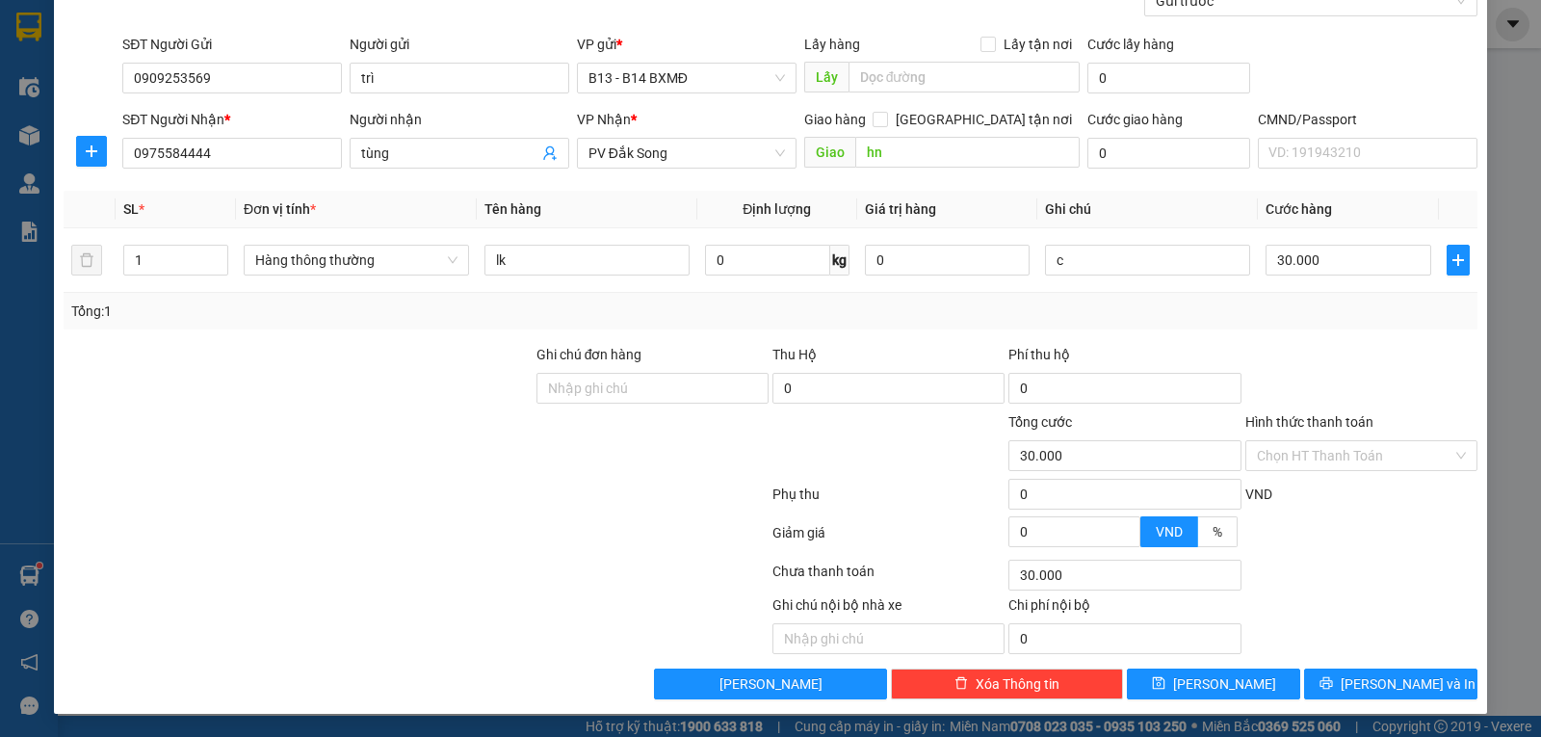
click at [1309, 578] on div "Chọn HT Thanh Toán" at bounding box center [1361, 575] width 236 height 39
click at [1370, 689] on span "[PERSON_NAME] và In" at bounding box center [1407, 683] width 135 height 21
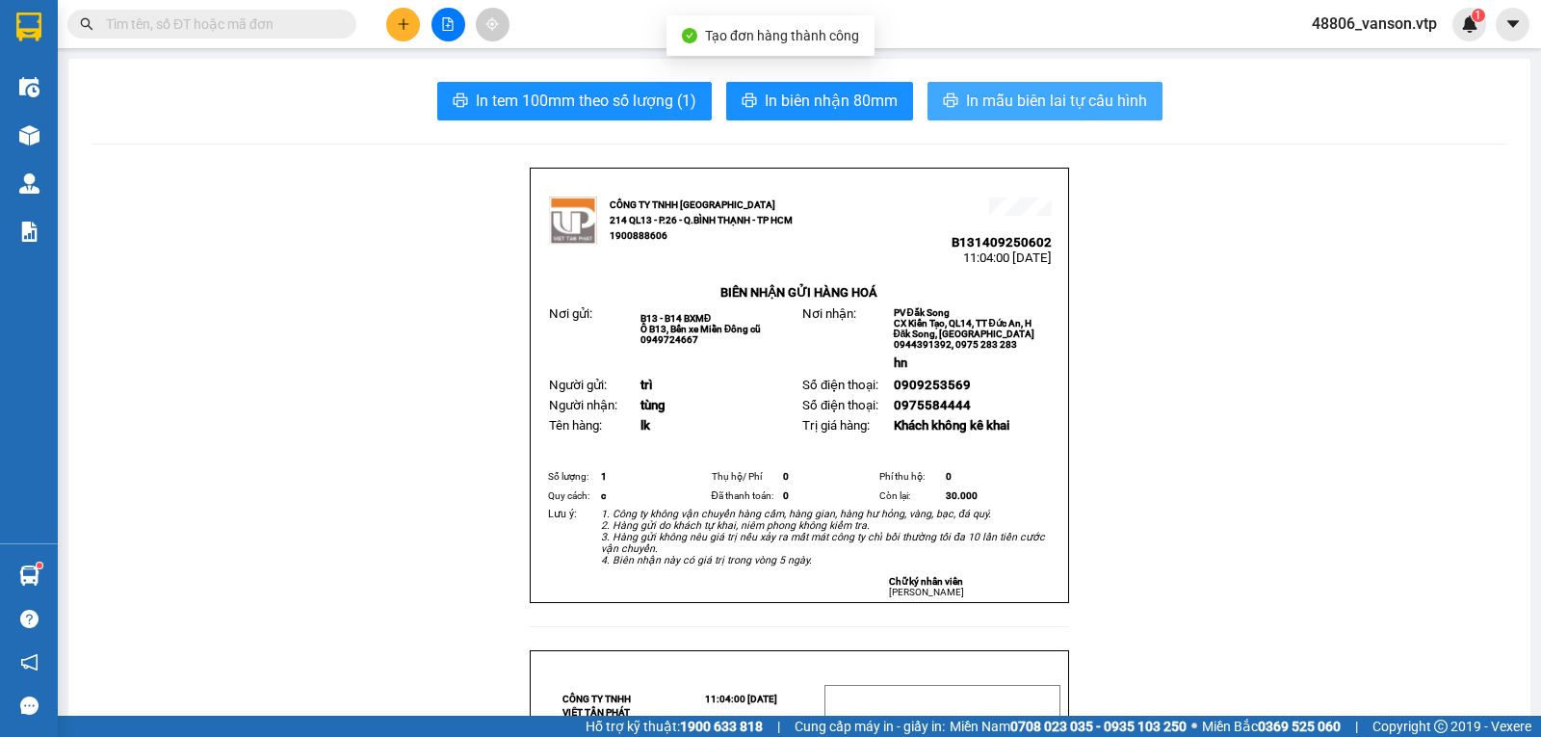
click at [1005, 96] on span "In mẫu biên lai tự cấu hình" at bounding box center [1056, 101] width 181 height 24
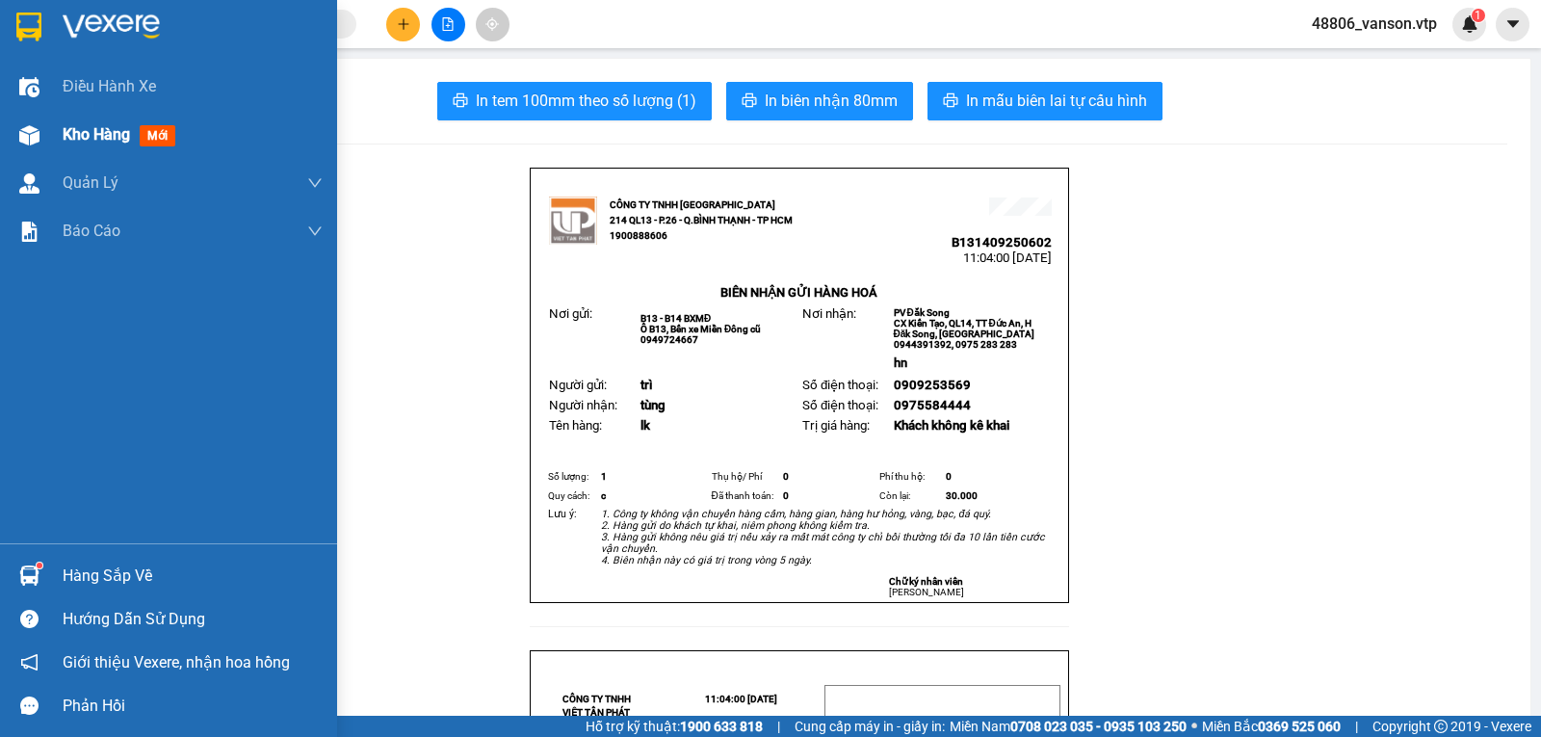
click at [45, 128] on div at bounding box center [30, 135] width 34 height 34
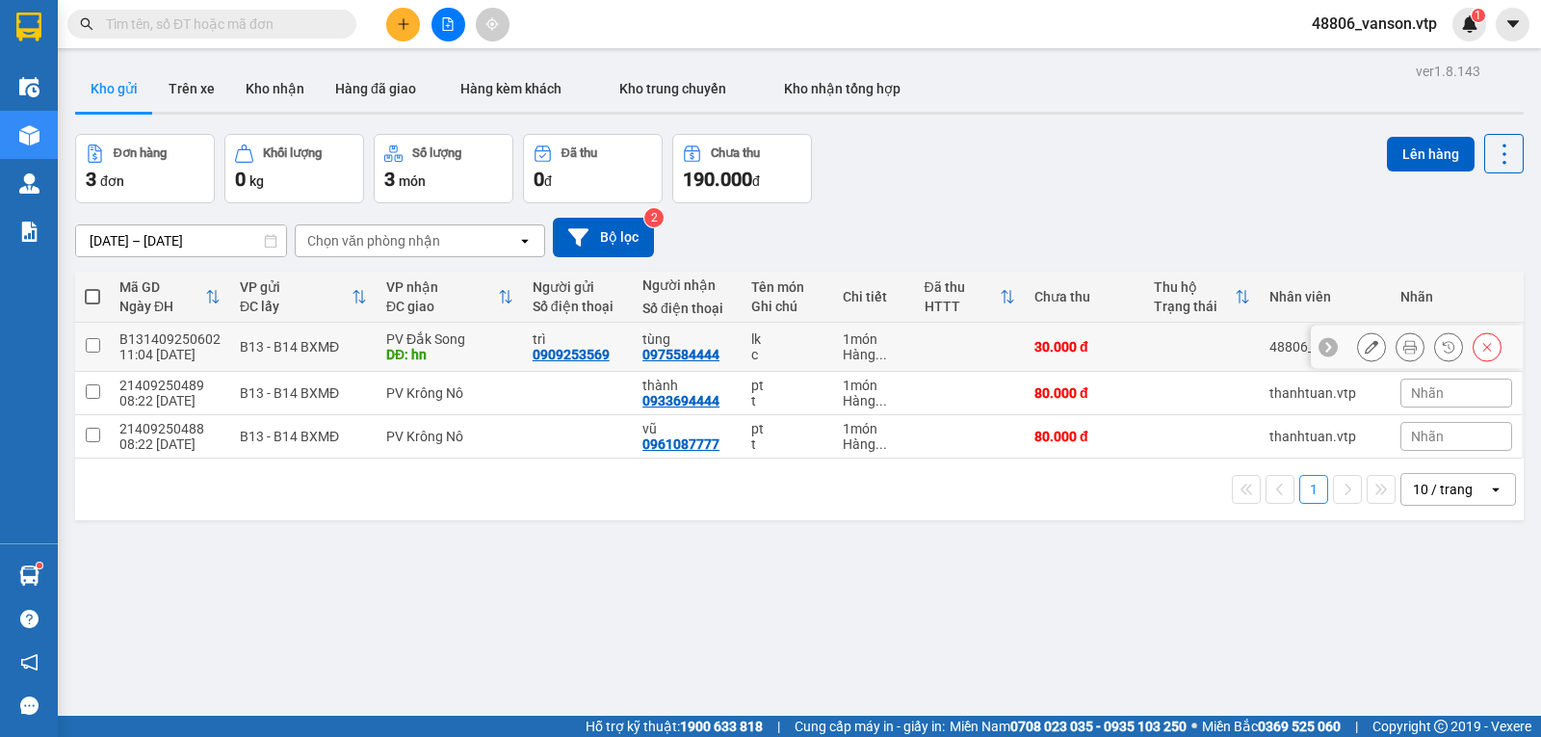
click at [95, 352] on input "checkbox" at bounding box center [93, 345] width 14 height 14
checkbox input "true"
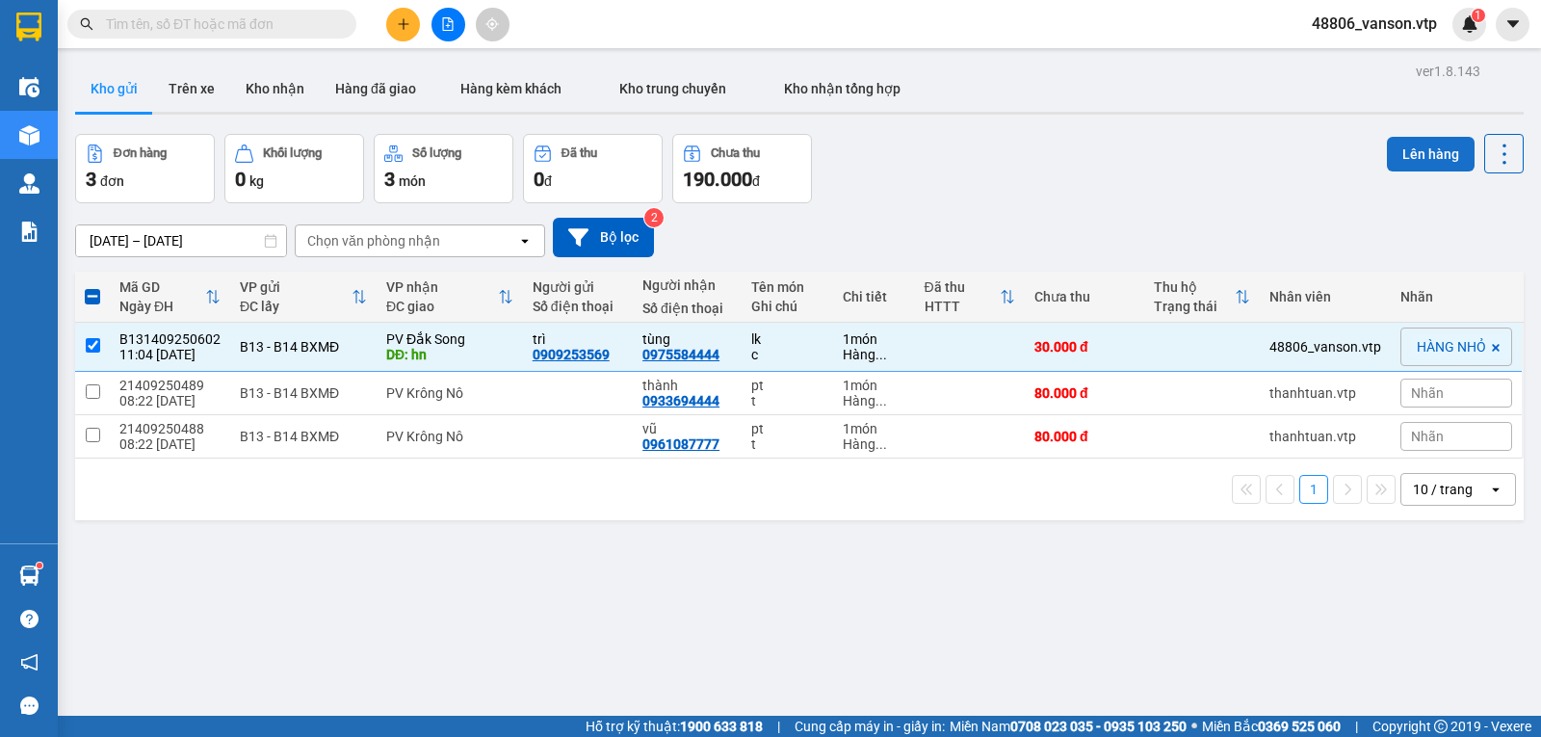
click at [1409, 158] on button "Lên hàng" at bounding box center [1430, 154] width 88 height 35
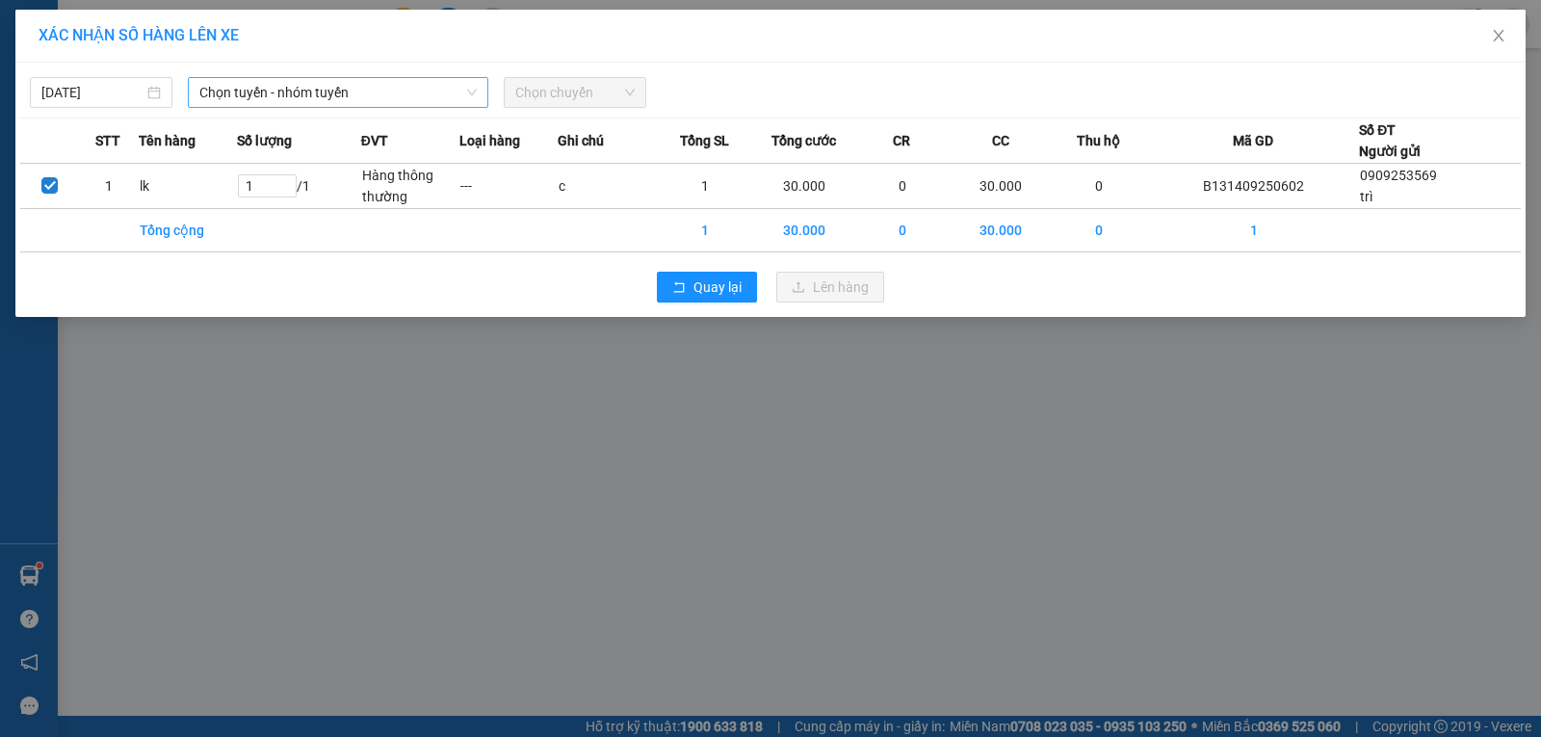
click at [376, 95] on span "Chọn tuyến - nhóm tuyến" at bounding box center [337, 92] width 277 height 29
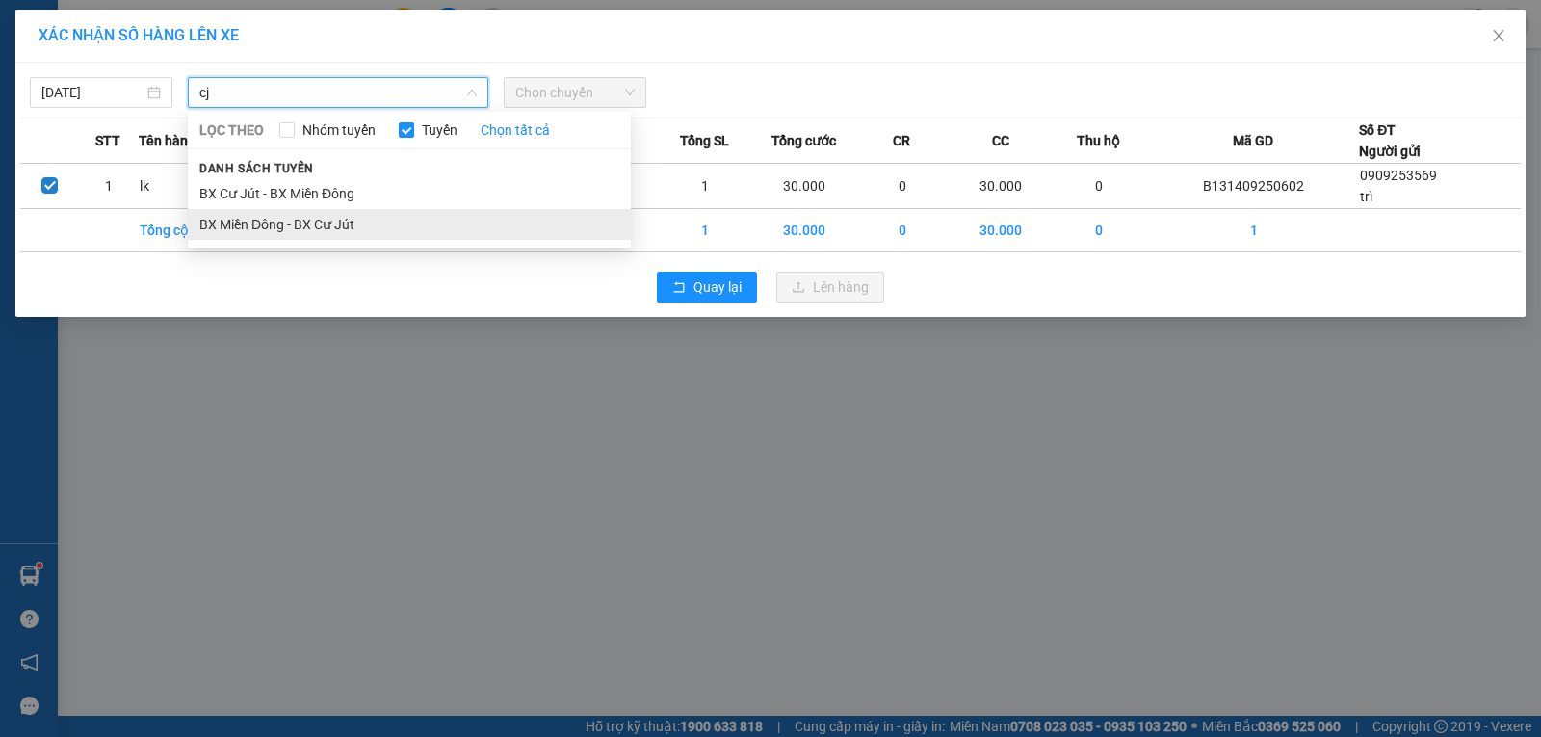
type input "cj"
click at [353, 220] on li "BX Miền Đông - BX Cư Jút" at bounding box center [409, 224] width 443 height 31
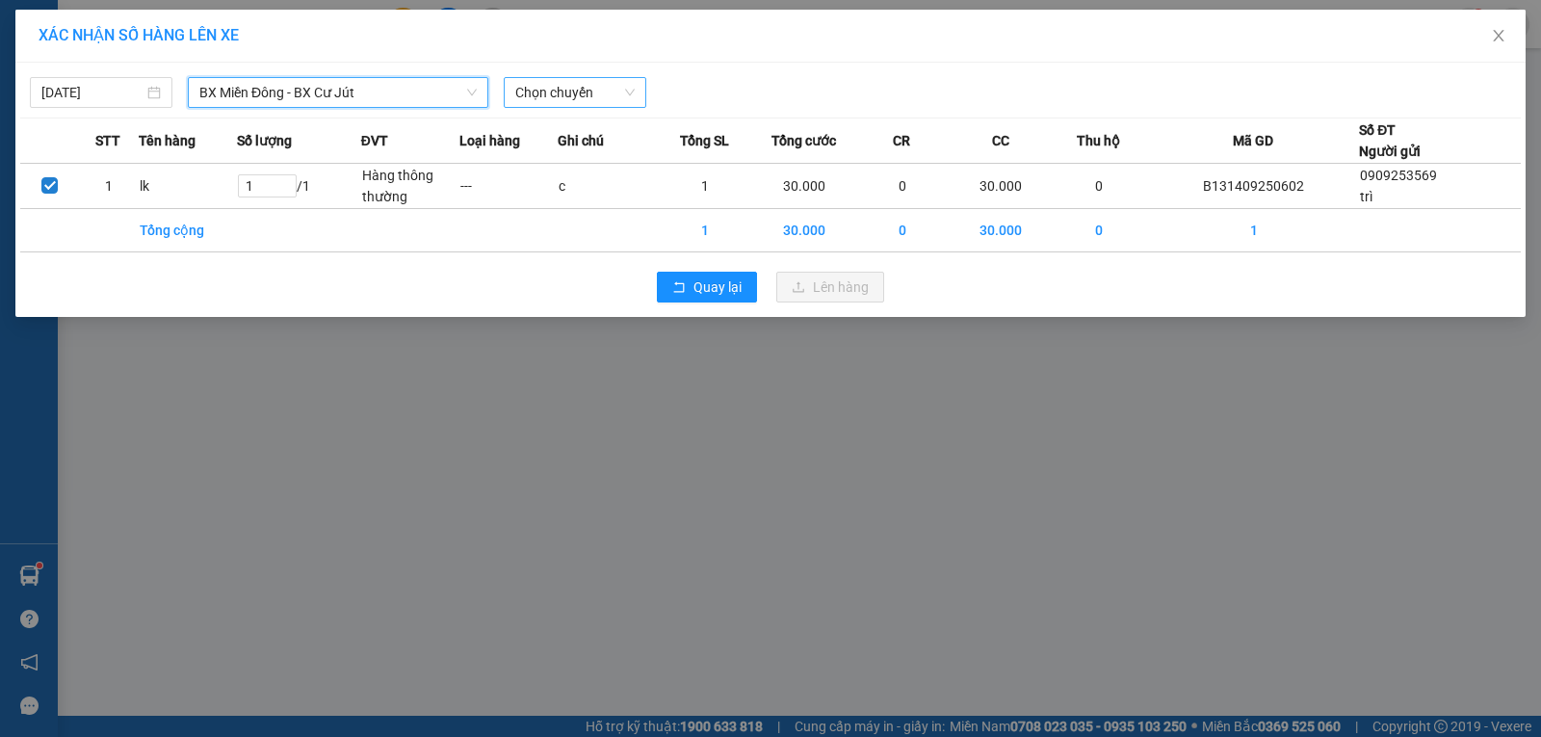
click at [574, 95] on span "Chọn chuyến" at bounding box center [574, 92] width 119 height 29
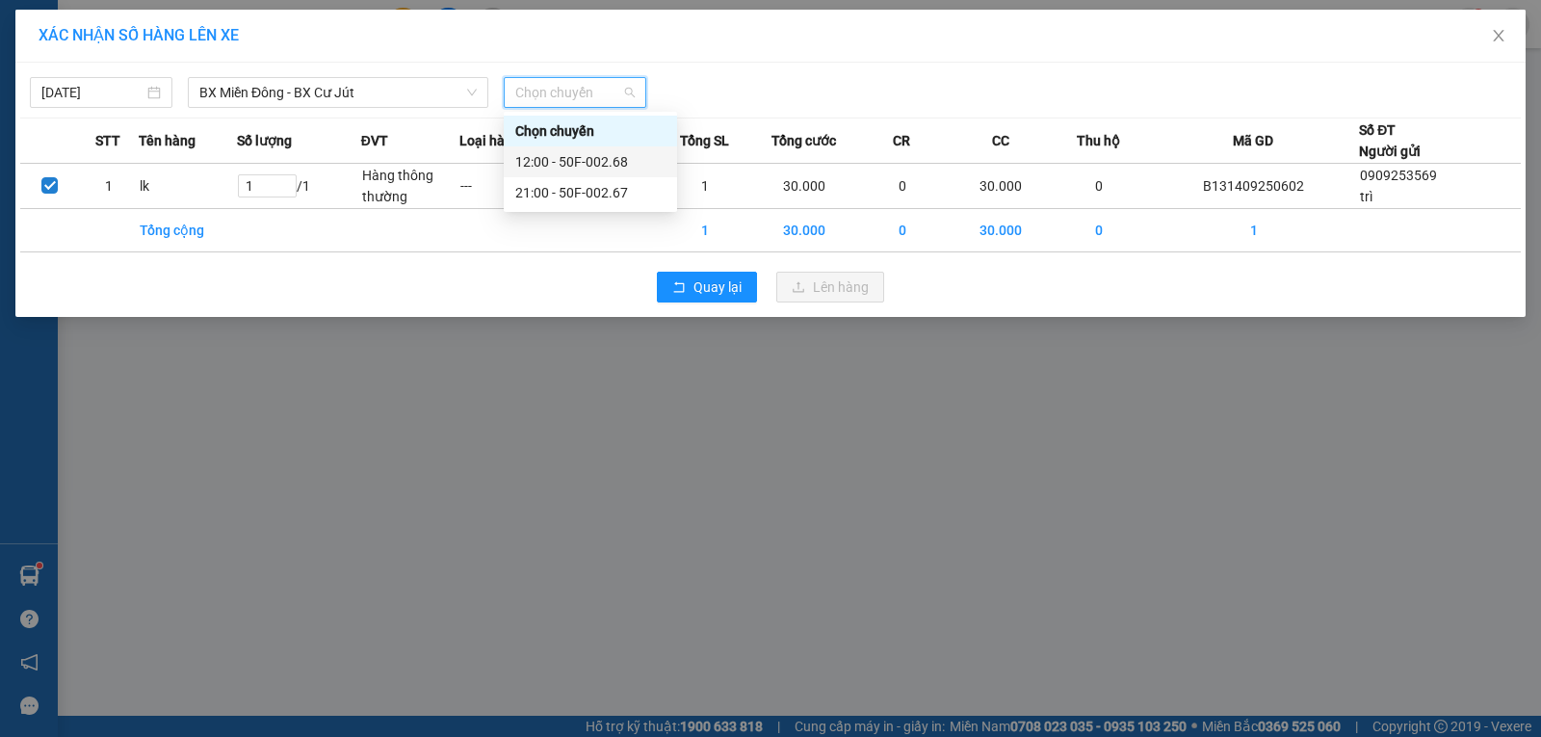
drag, startPoint x: 601, startPoint y: 161, endPoint x: 750, endPoint y: 238, distance: 167.9
click at [603, 161] on div "12:00 - 50F-002.68" at bounding box center [590, 161] width 150 height 21
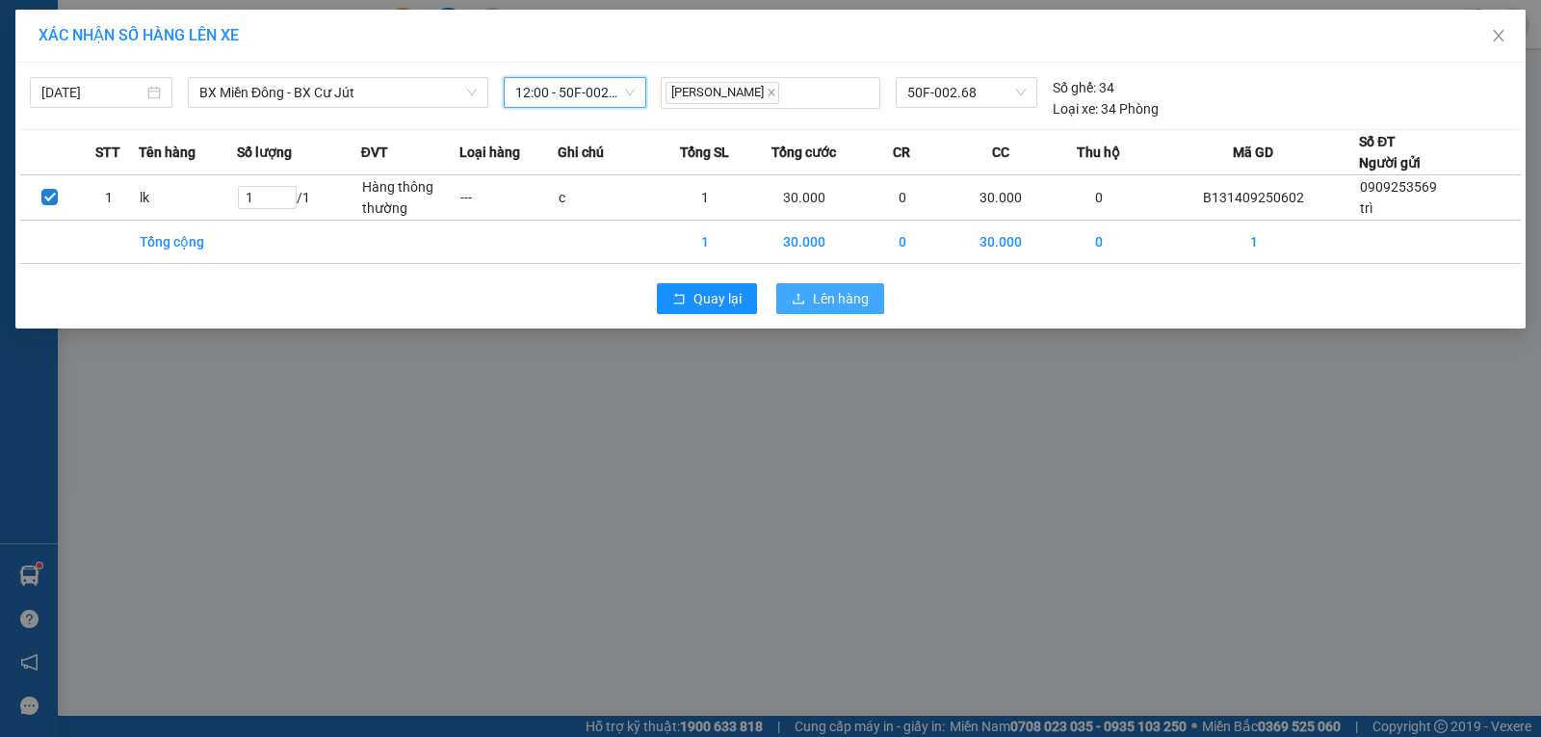
click at [829, 304] on span "Lên hàng" at bounding box center [841, 298] width 56 height 21
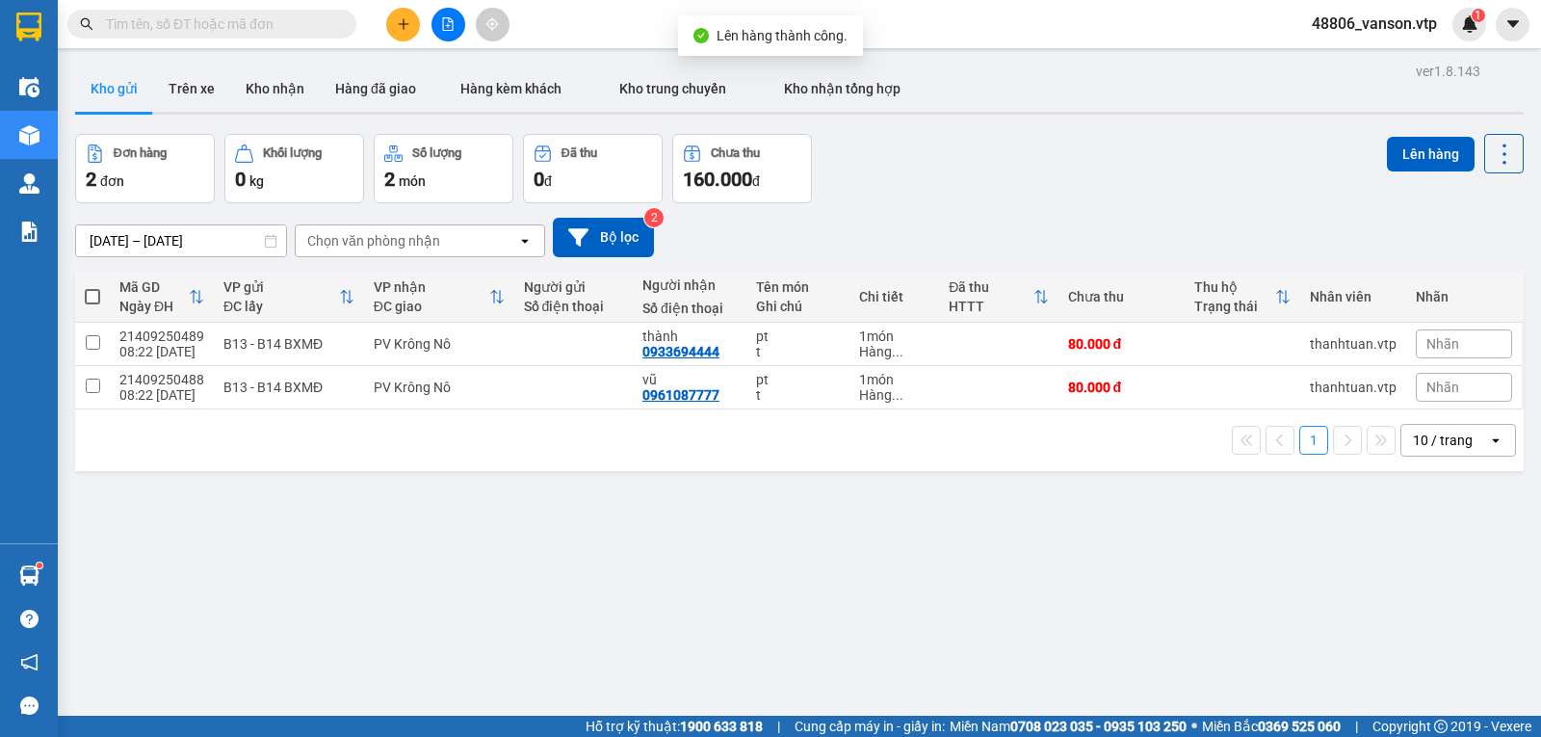
click at [1403, 24] on span "48806_vanson.vtp" at bounding box center [1374, 24] width 156 height 24
click at [1363, 62] on span "Đăng xuất" at bounding box center [1384, 59] width 114 height 21
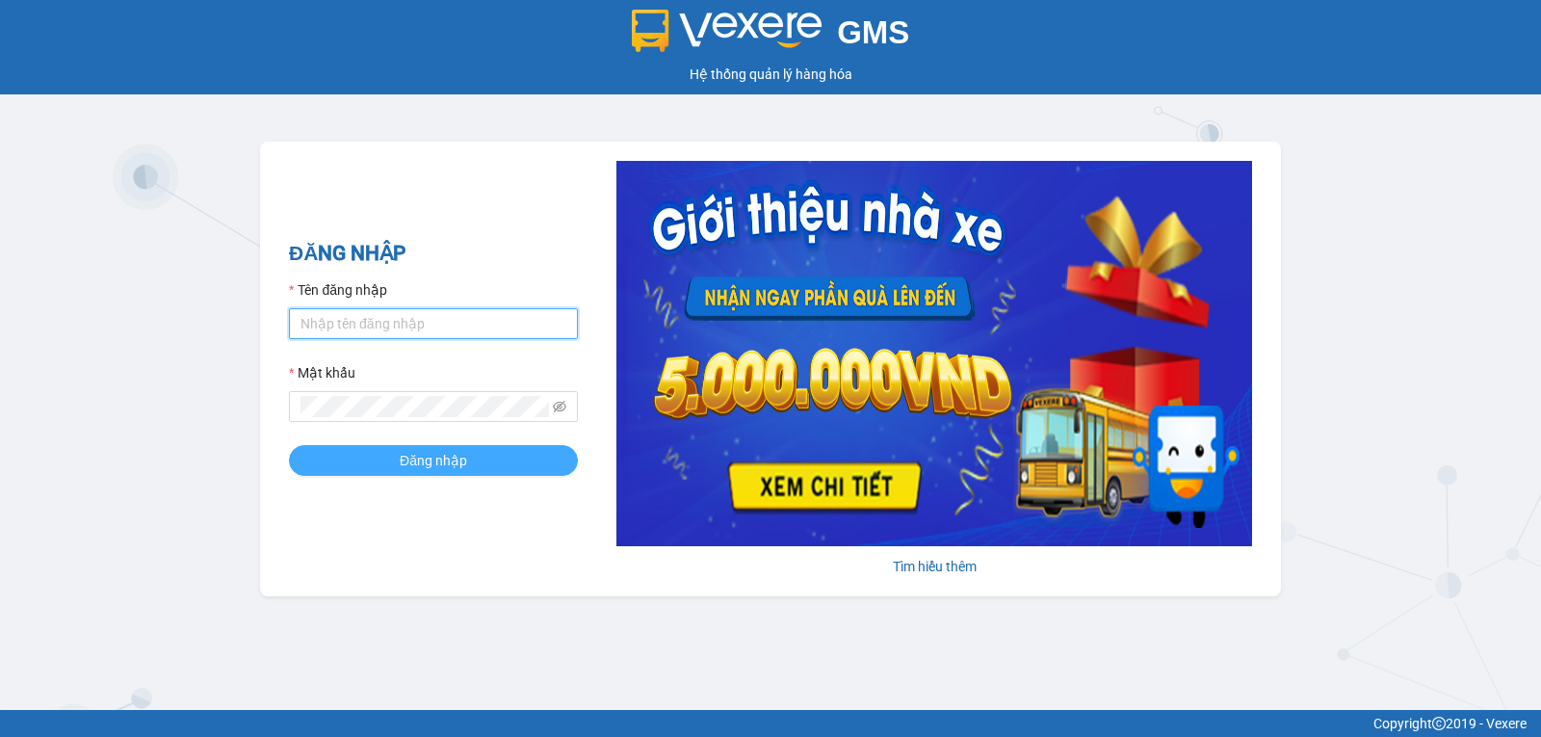
type input "vanson.vtp"
click at [456, 470] on span "Đăng nhập" at bounding box center [433, 460] width 67 height 21
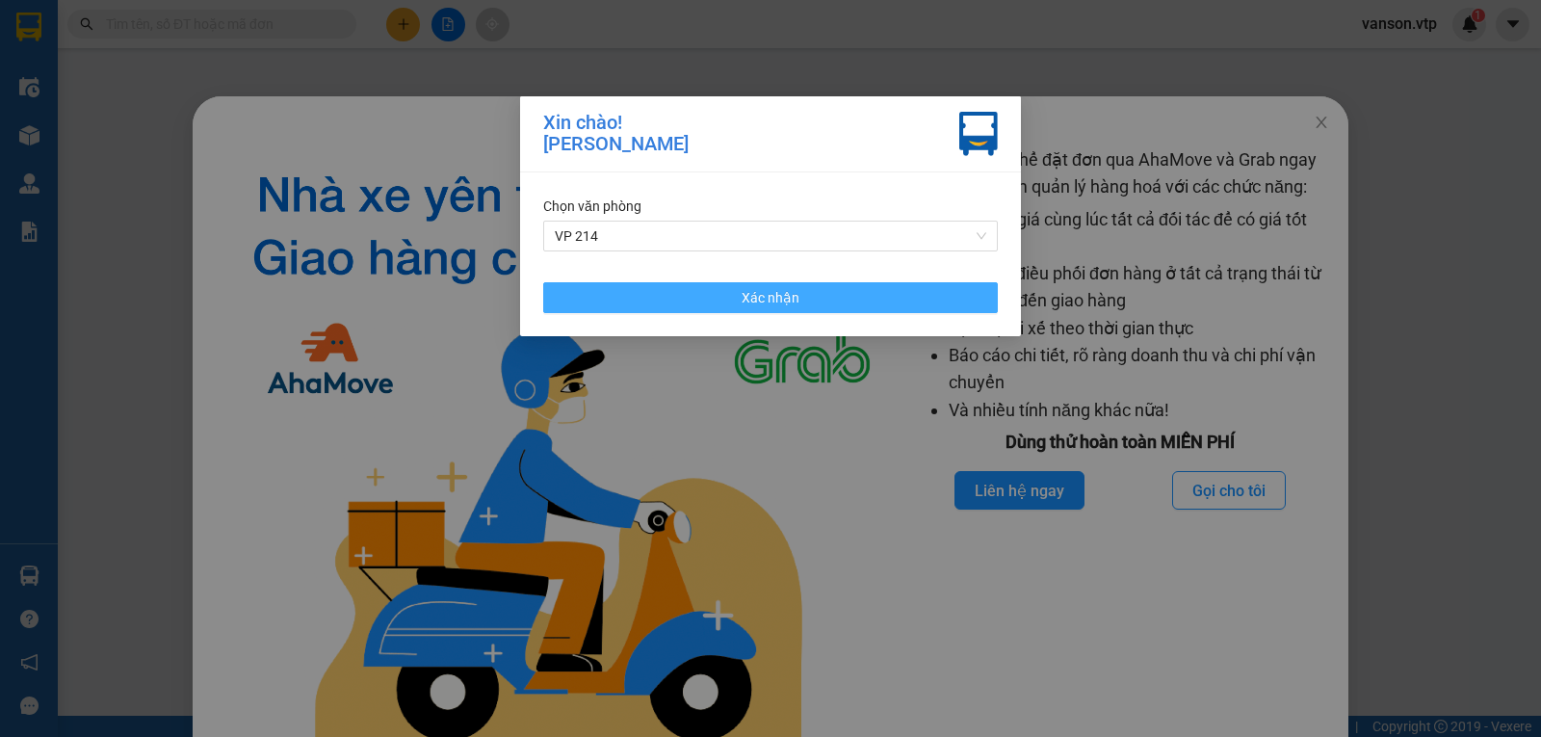
drag, startPoint x: 641, startPoint y: 309, endPoint x: 1406, endPoint y: 136, distance: 783.9
click at [643, 306] on button "Xác nhận" at bounding box center [770, 297] width 454 height 31
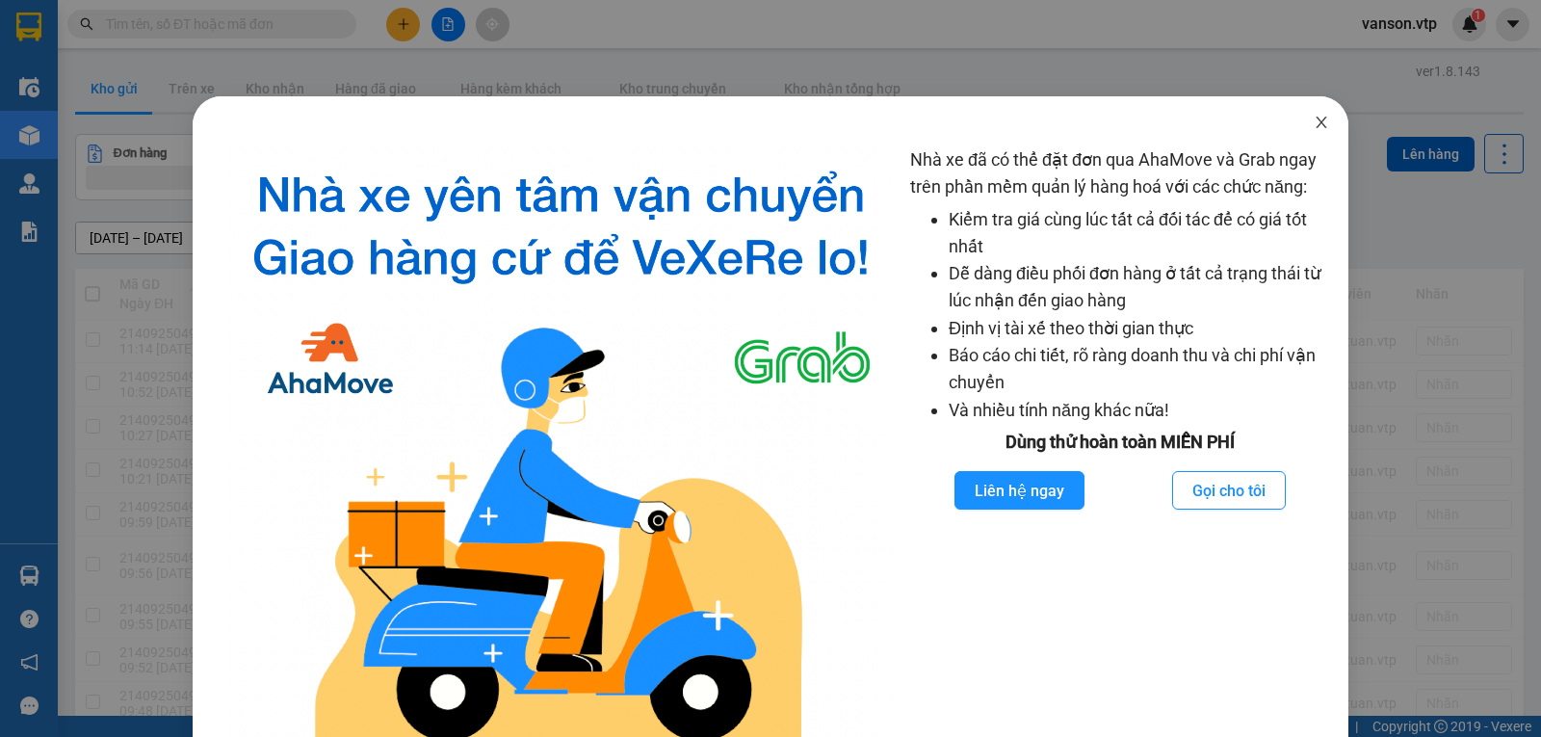
click at [1316, 120] on span "Close" at bounding box center [1321, 123] width 54 height 54
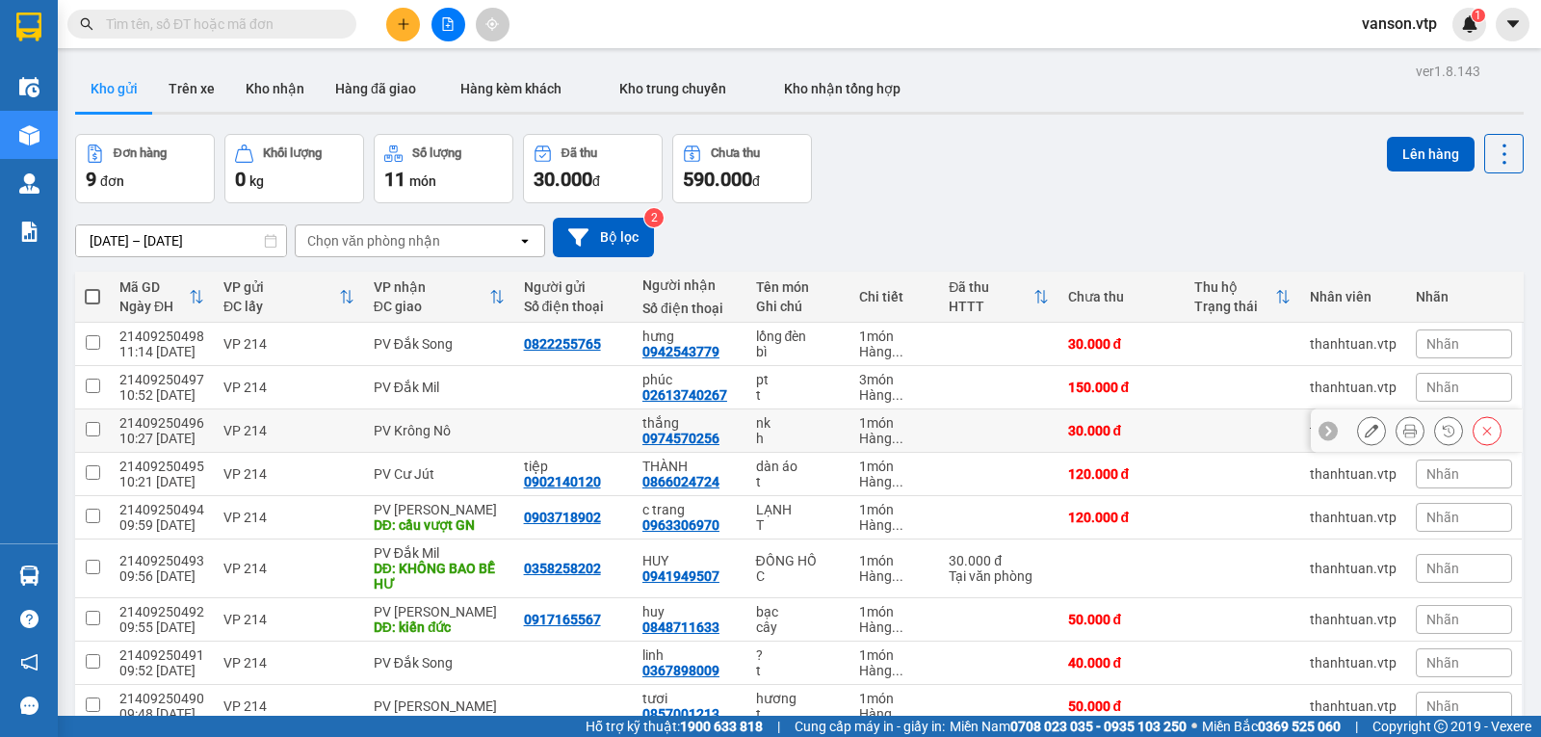
click at [89, 436] on input "checkbox" at bounding box center [93, 429] width 14 height 14
checkbox input "true"
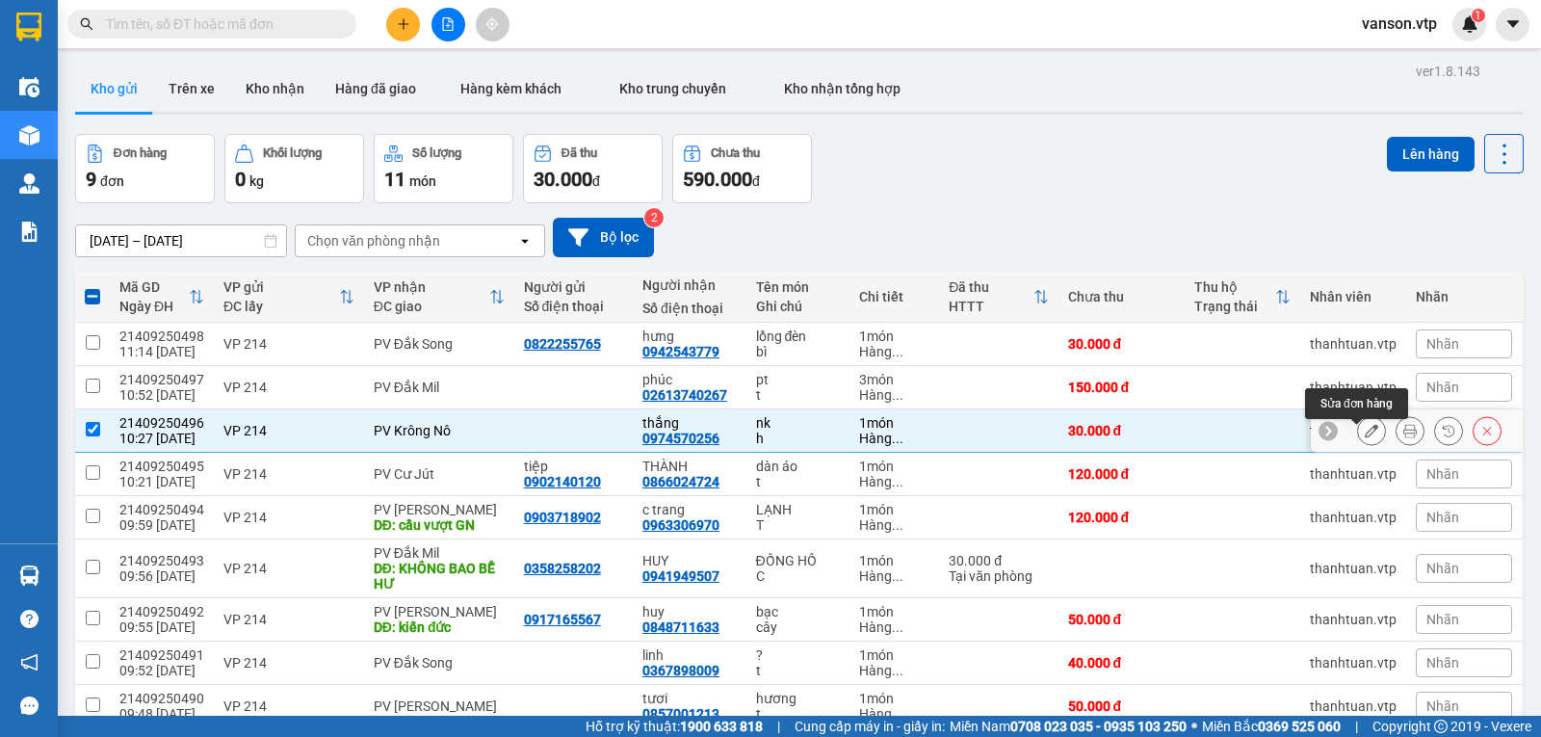
click at [1364, 437] on icon at bounding box center [1370, 430] width 13 height 13
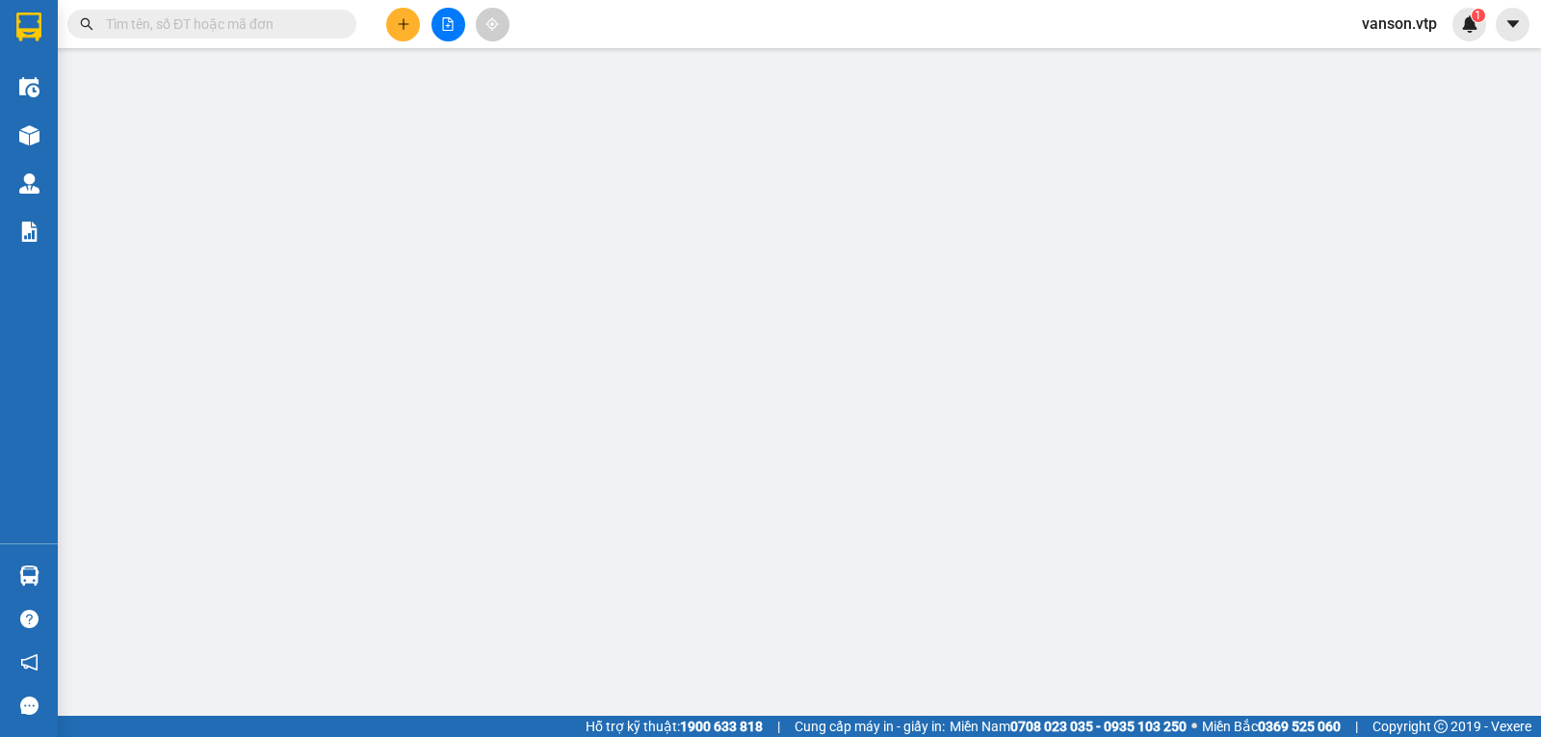
type input "0974570256"
type input "thắng"
type input "30.000"
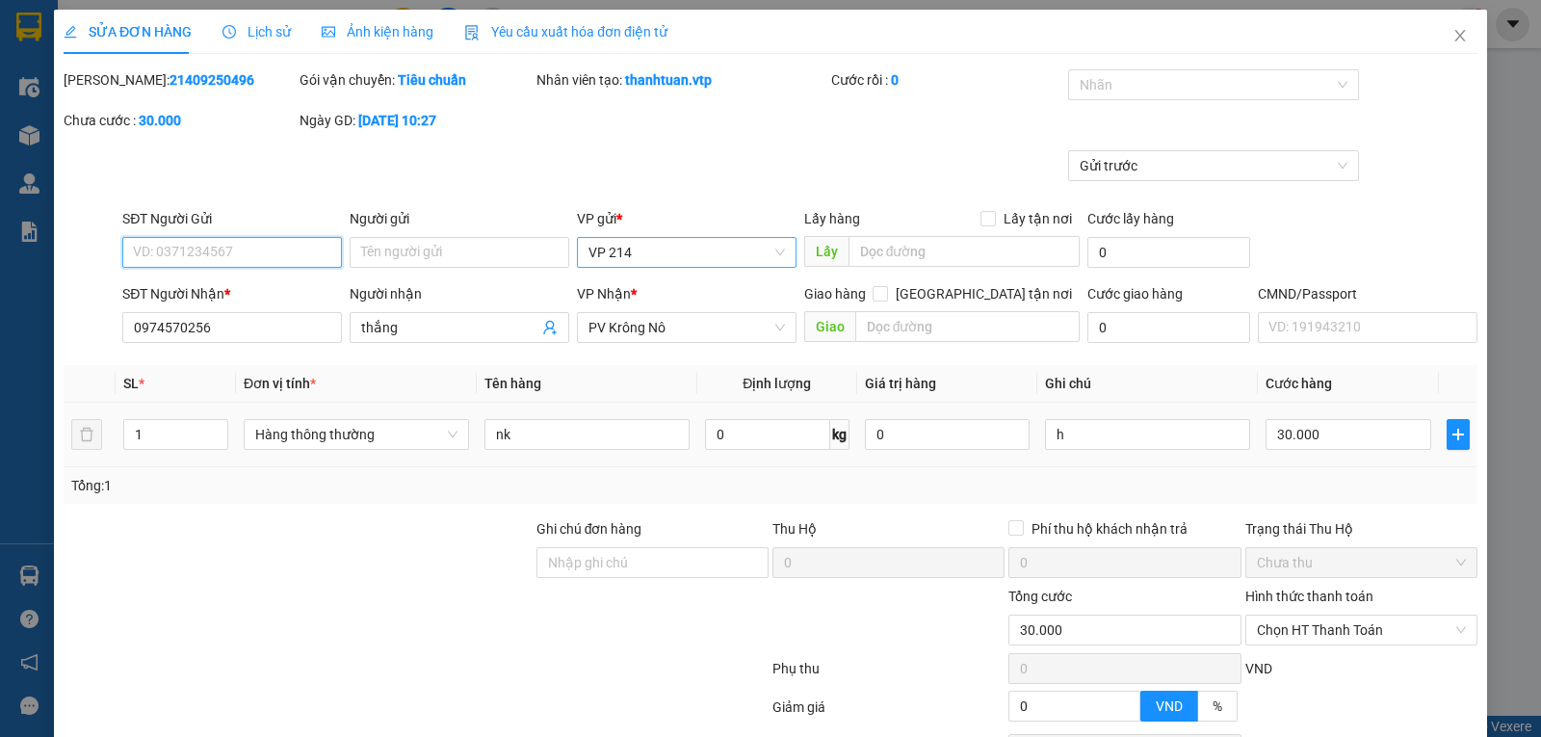
click at [653, 260] on span "VP 214" at bounding box center [686, 252] width 196 height 29
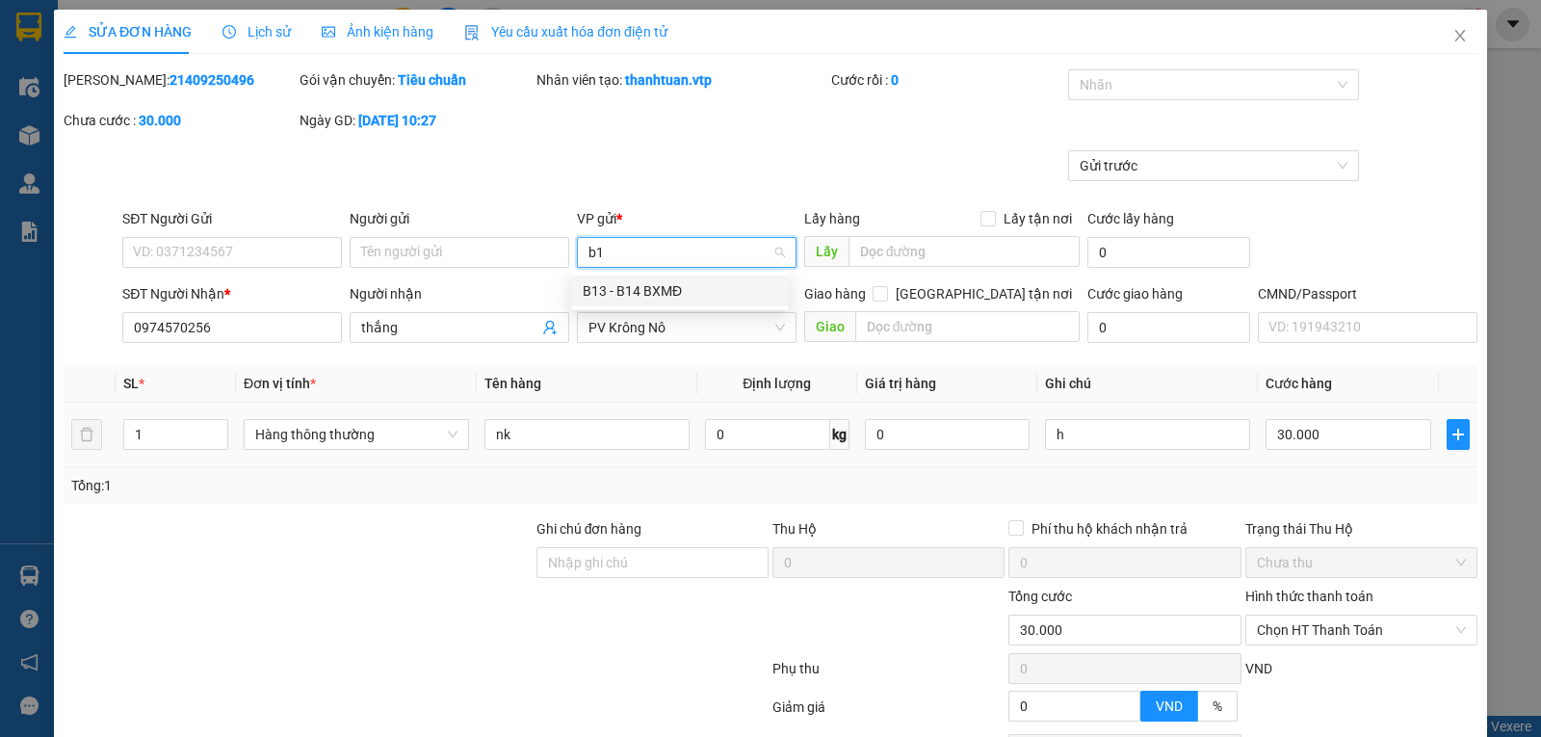
type input "b13"
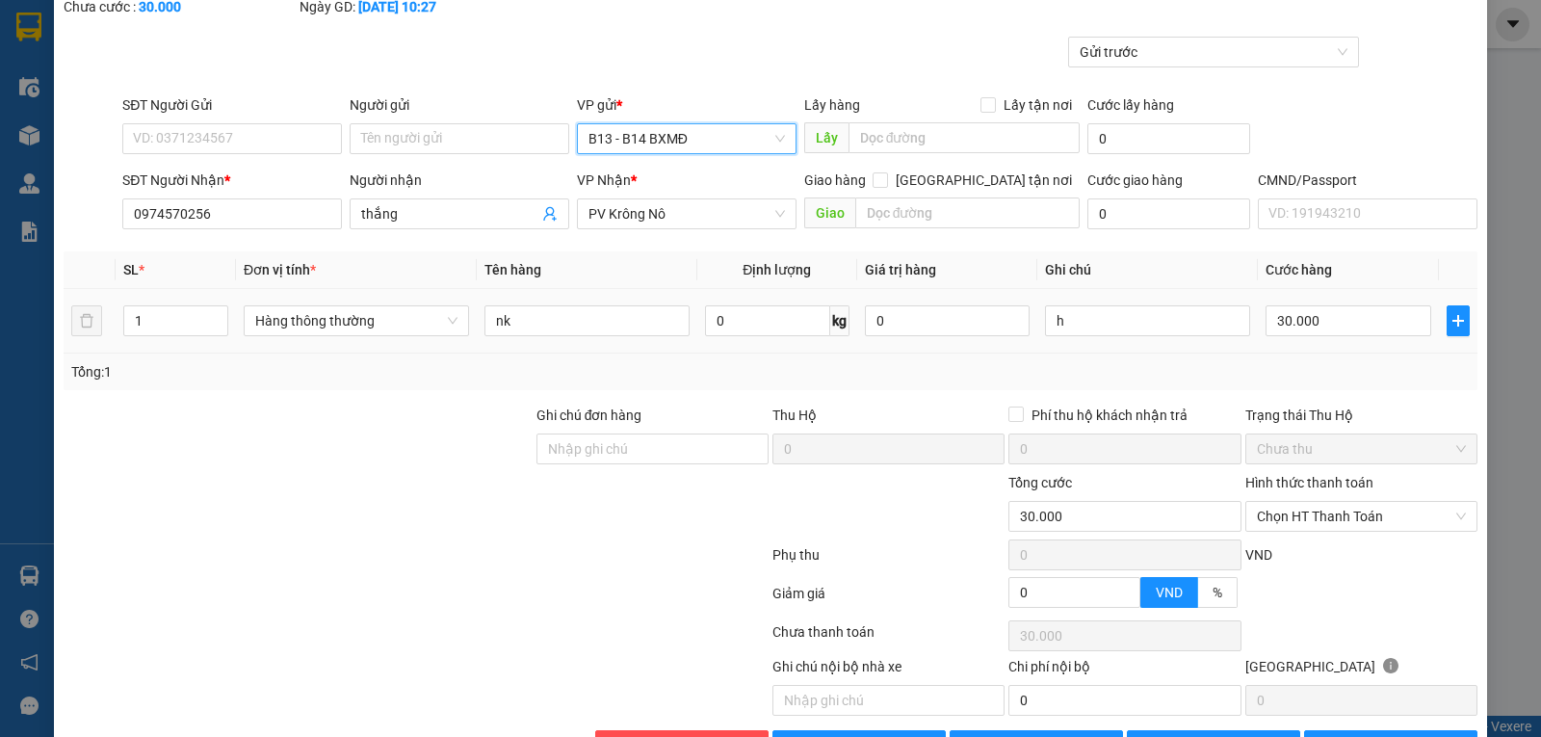
scroll to position [181, 0]
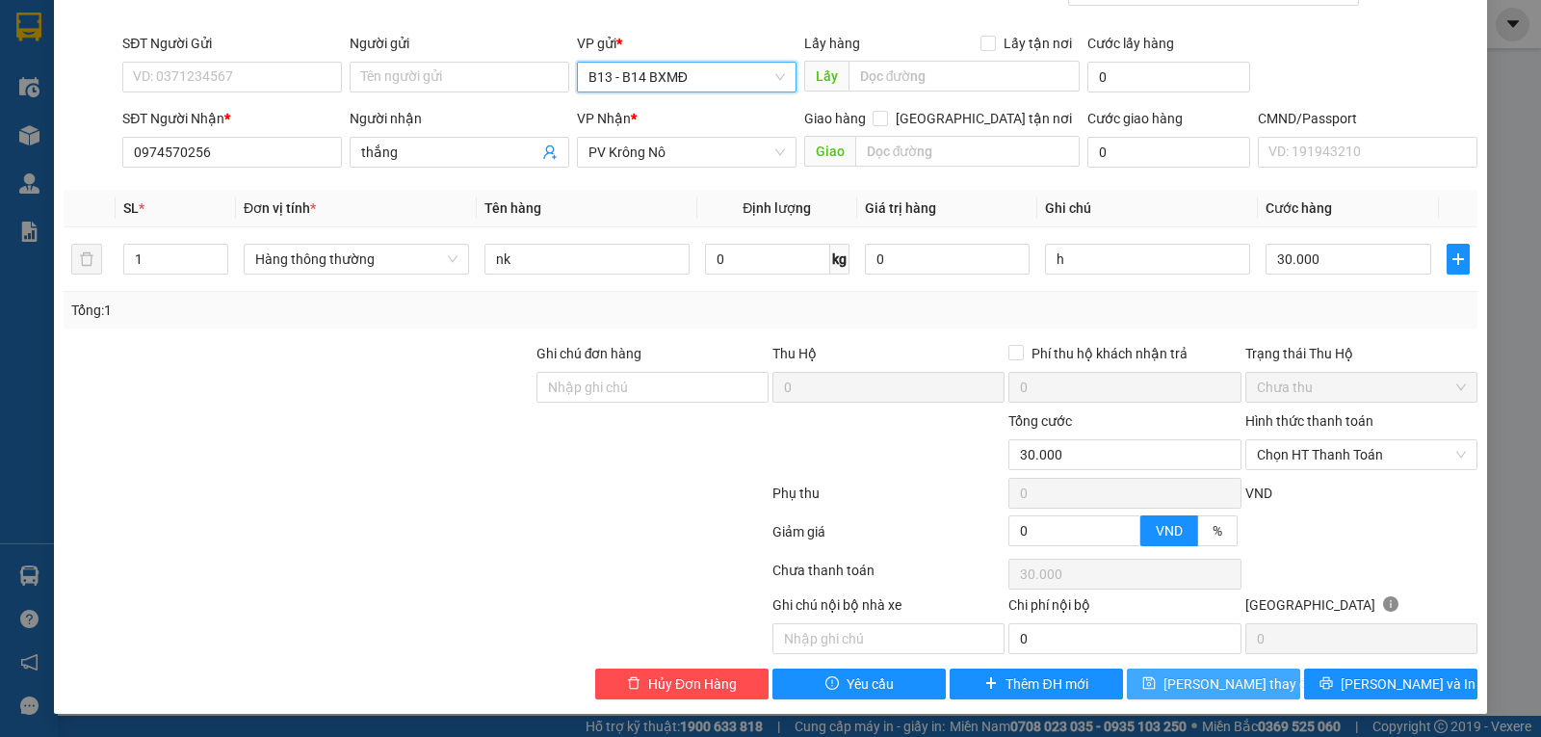
click at [1179, 685] on span "[PERSON_NAME] thay đổi" at bounding box center [1240, 683] width 154 height 21
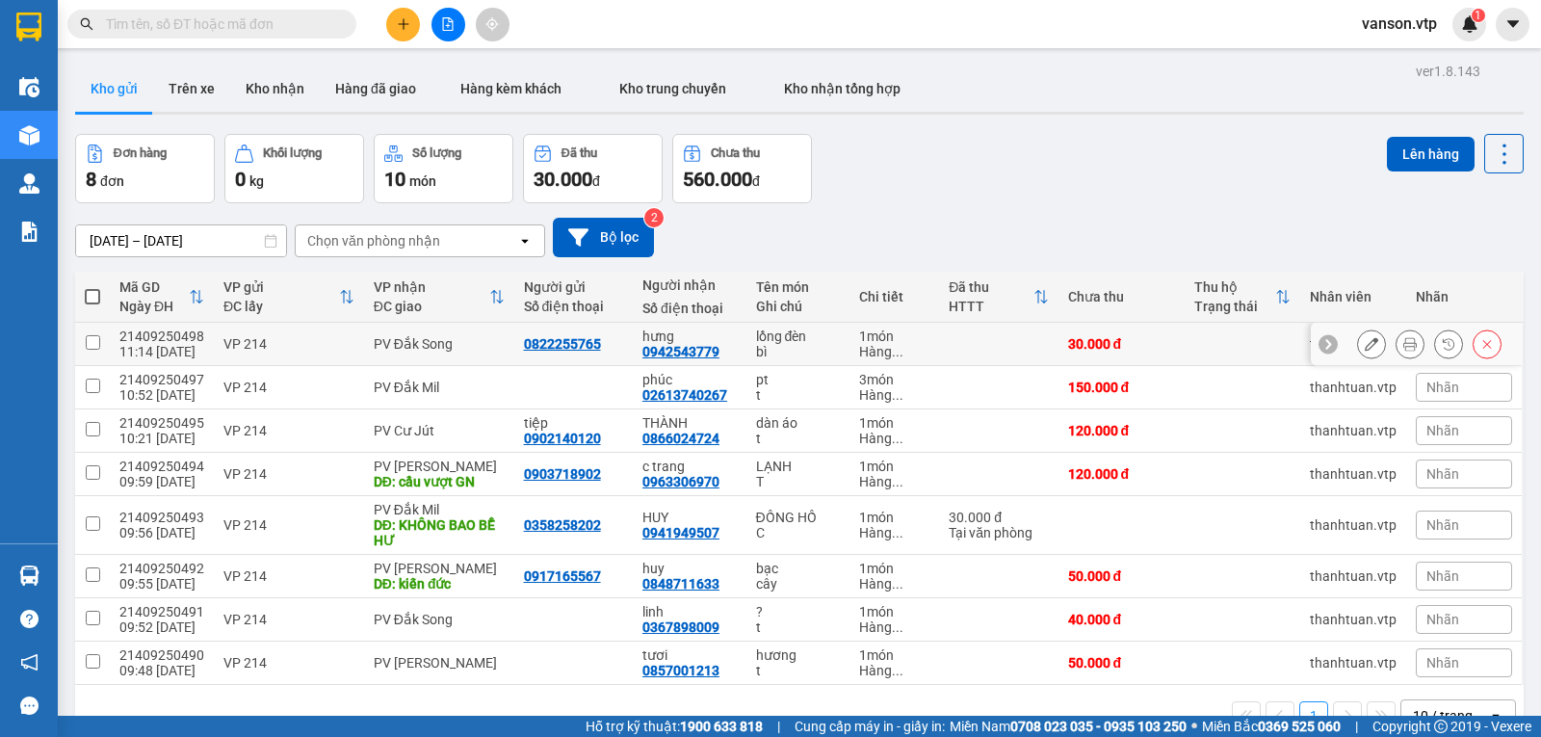
click at [94, 349] on input "checkbox" at bounding box center [93, 342] width 14 height 14
checkbox input "true"
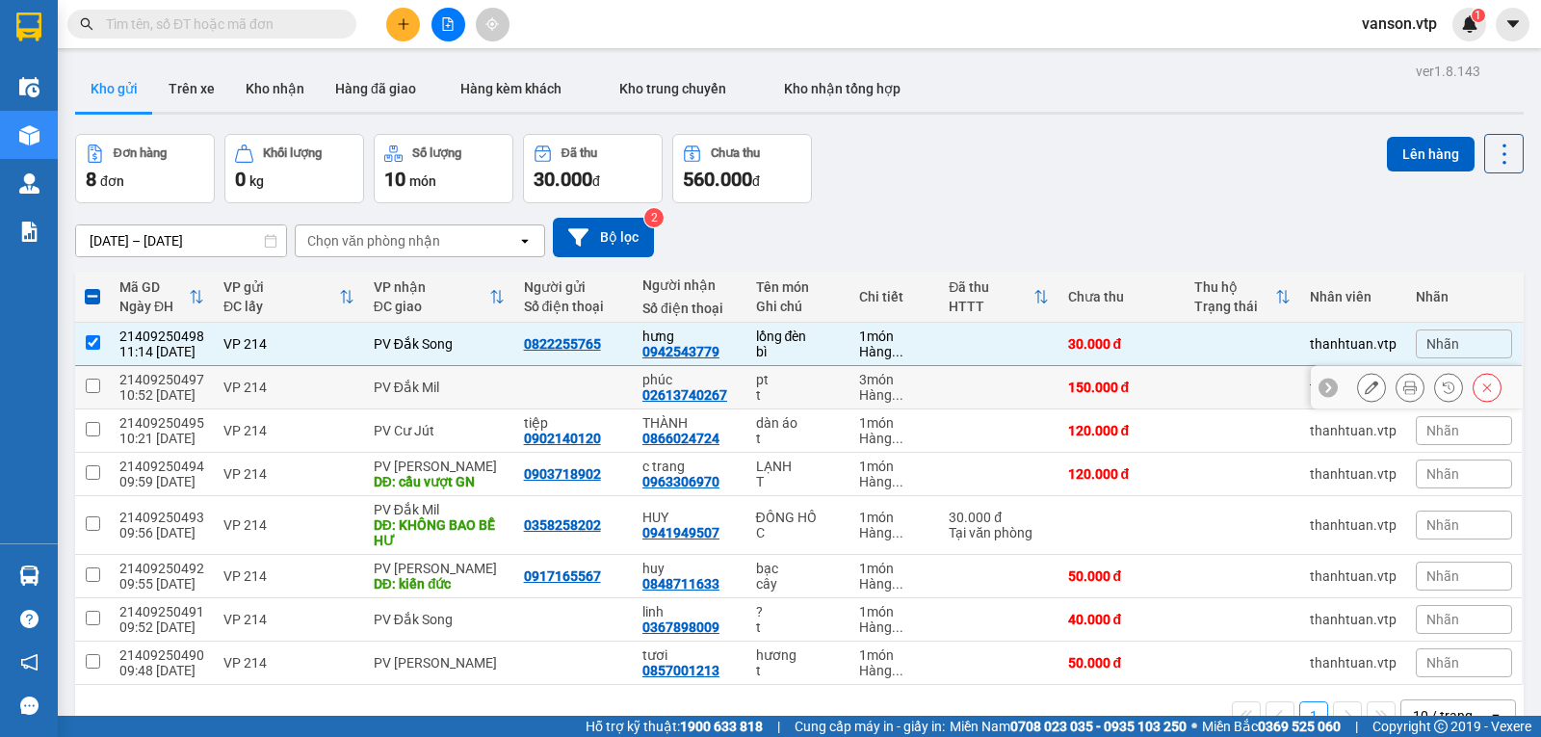
click at [95, 393] on input "checkbox" at bounding box center [93, 385] width 14 height 14
checkbox input "true"
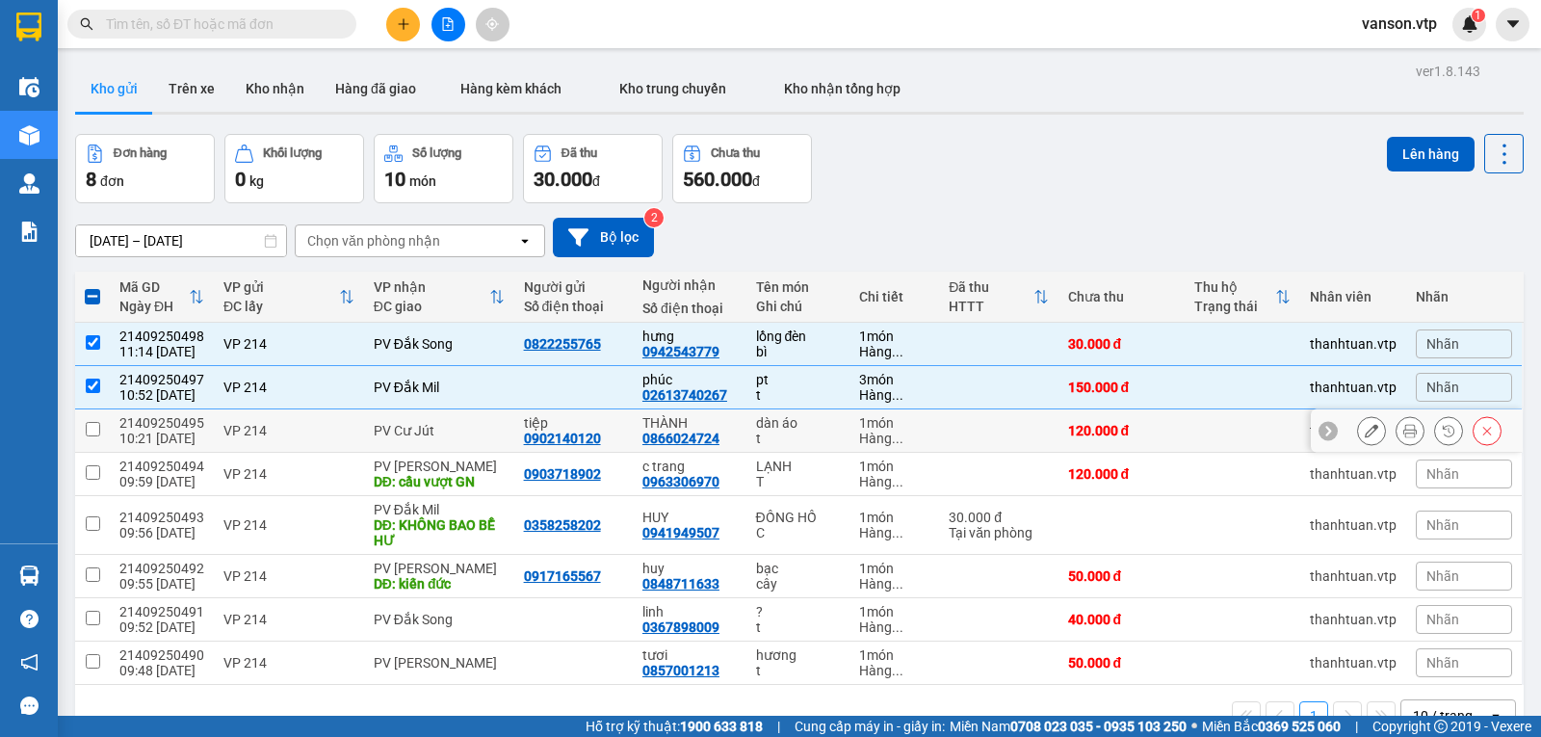
click at [91, 436] on input "checkbox" at bounding box center [93, 429] width 14 height 14
checkbox input "true"
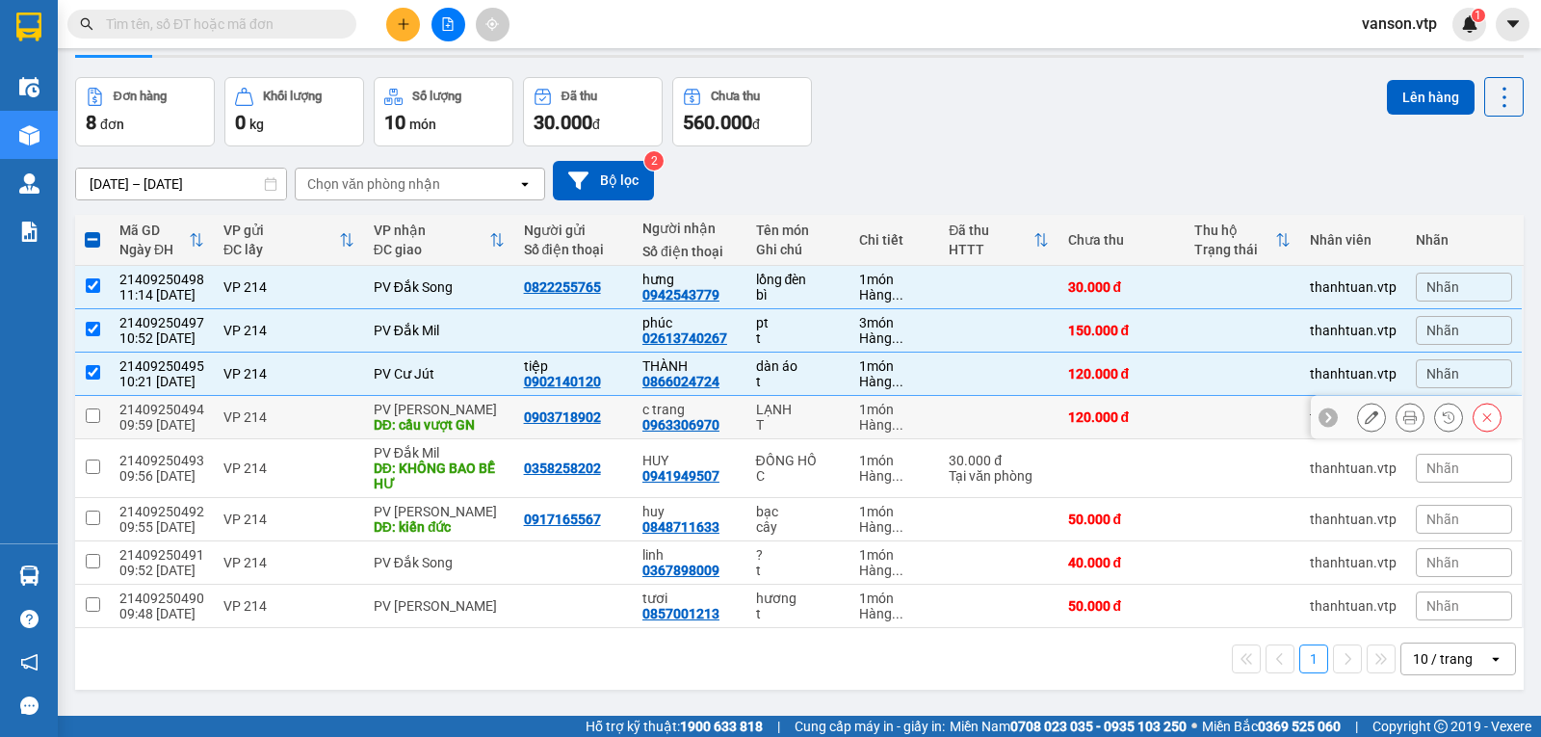
scroll to position [89, 0]
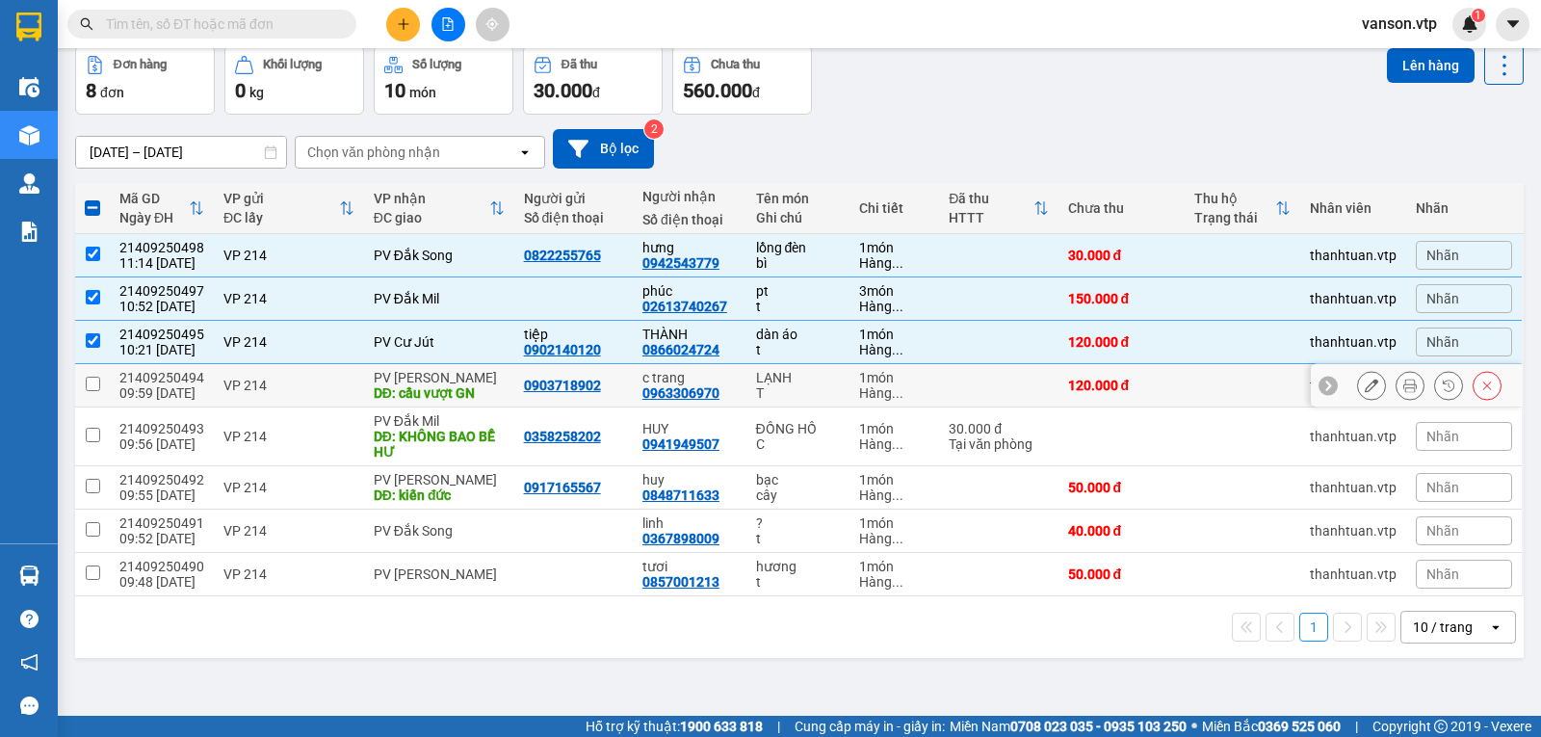
click at [91, 391] on input "checkbox" at bounding box center [93, 383] width 14 height 14
checkbox input "true"
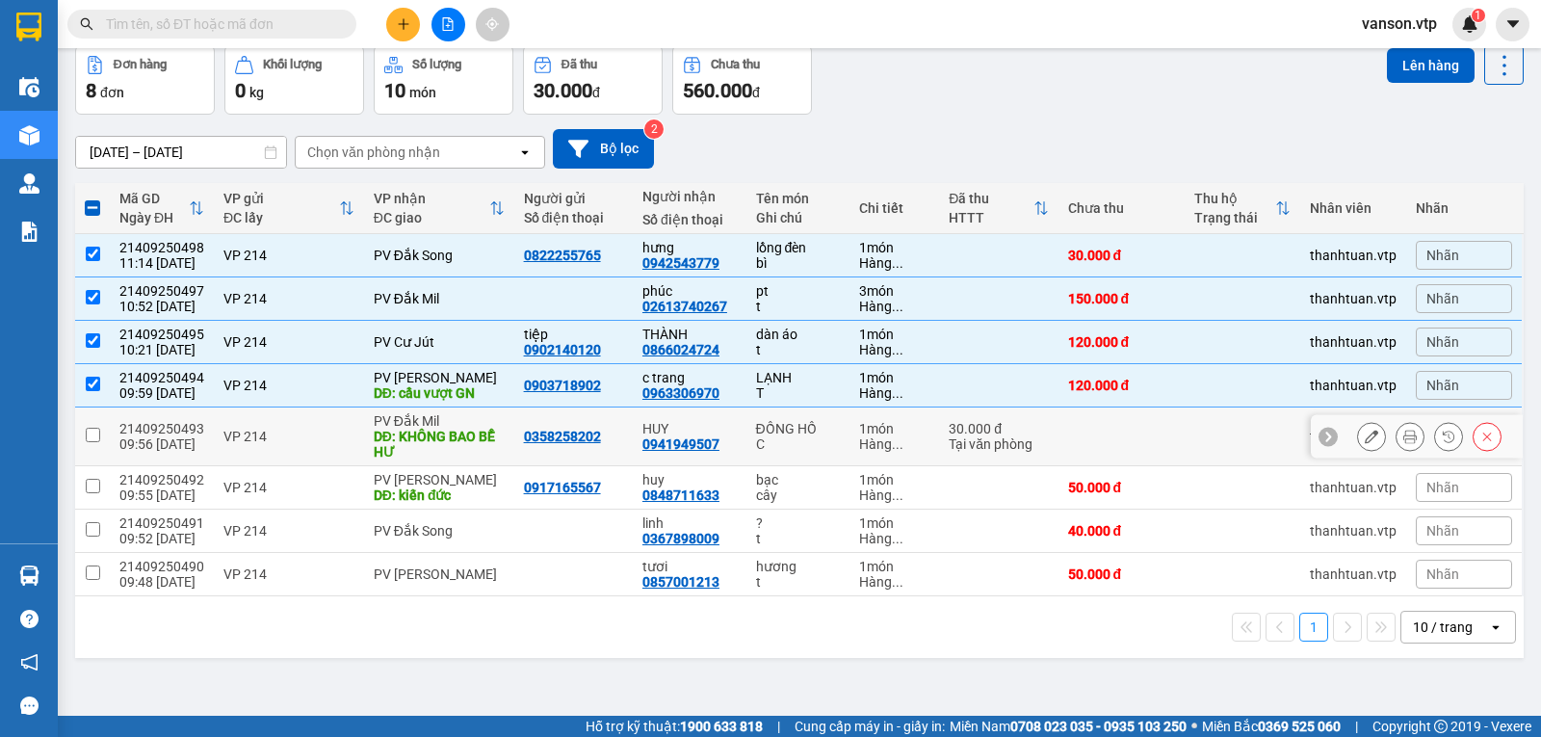
click at [92, 441] on input "checkbox" at bounding box center [93, 434] width 14 height 14
checkbox input "true"
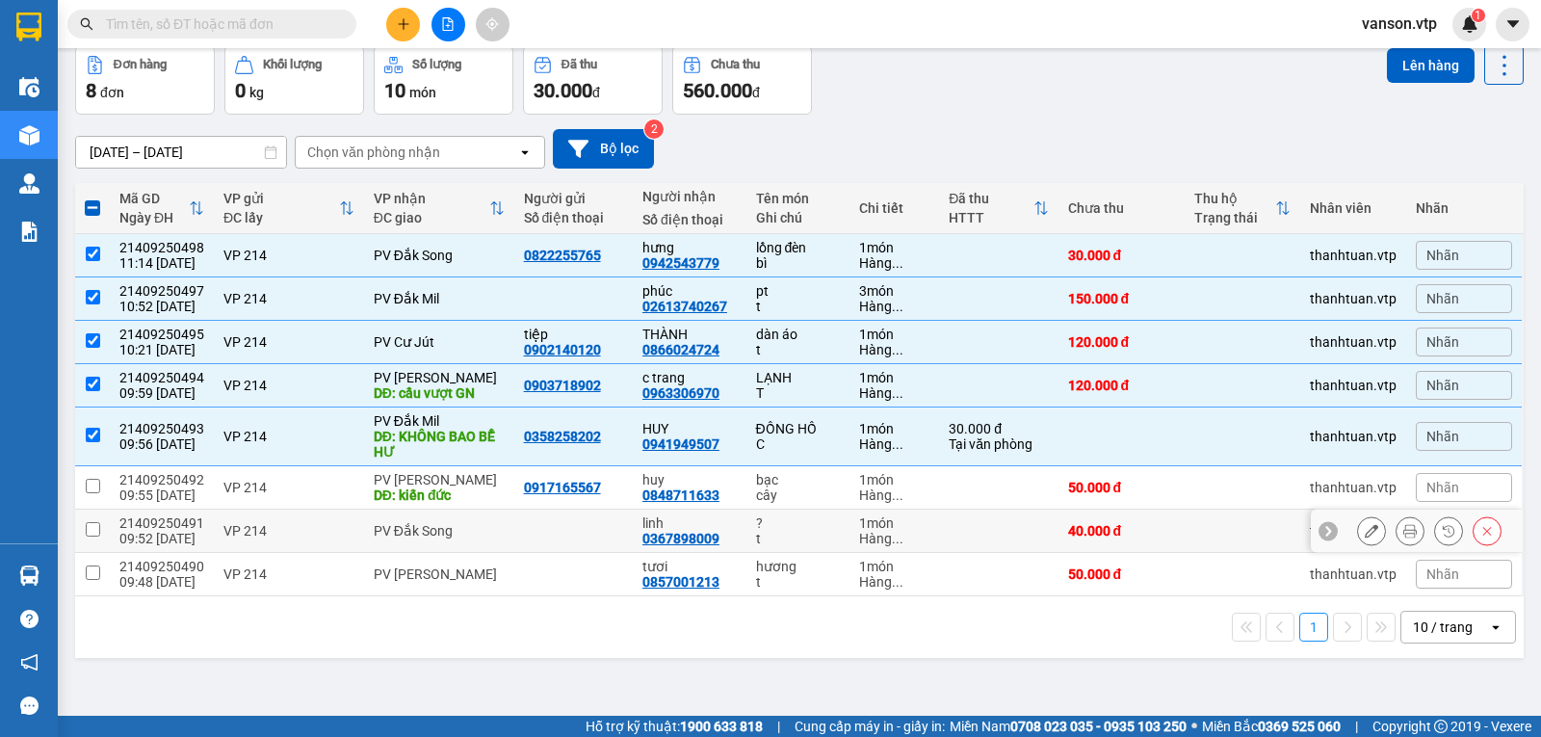
click at [83, 539] on td at bounding box center [92, 530] width 35 height 43
checkbox input "true"
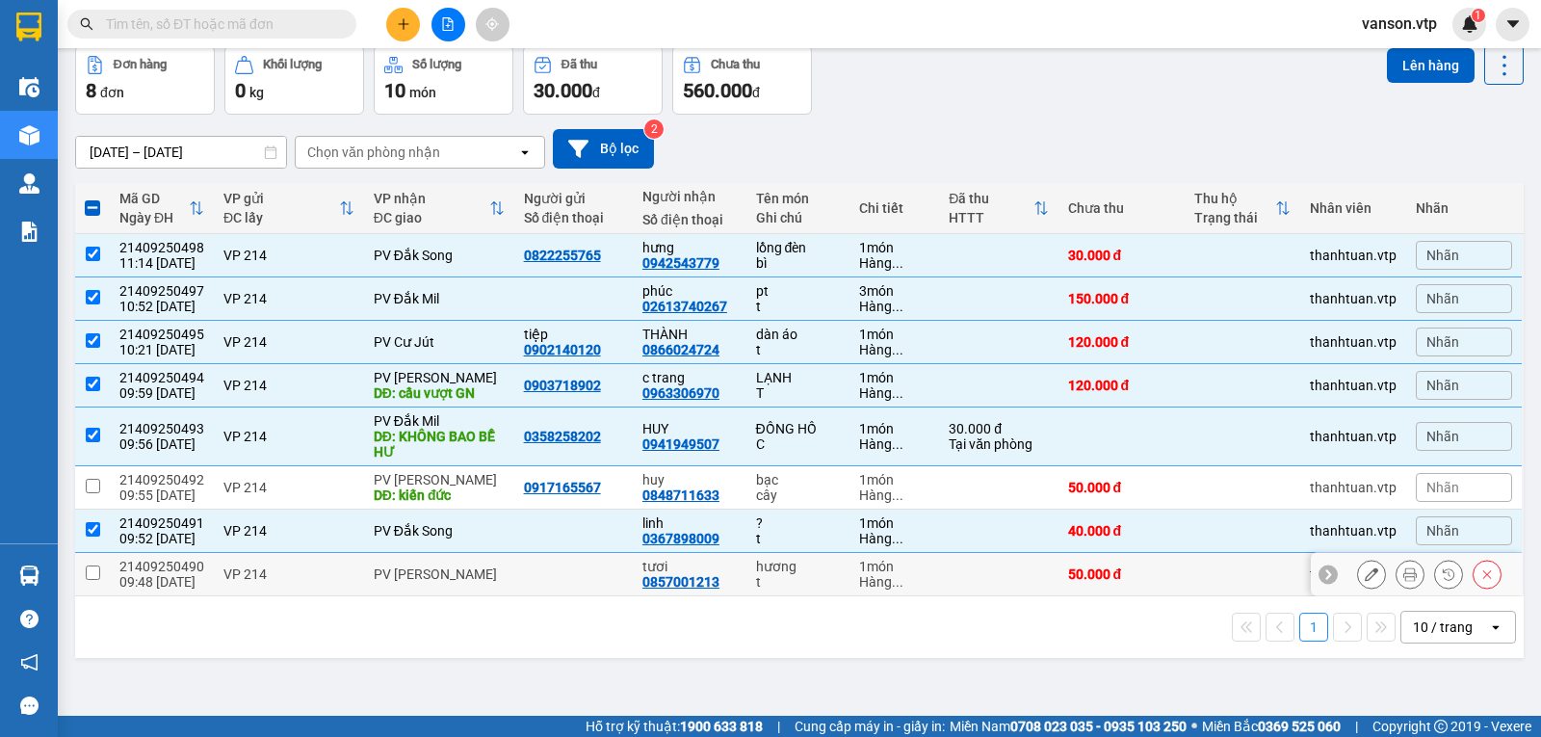
click at [97, 580] on input "checkbox" at bounding box center [93, 572] width 14 height 14
checkbox input "true"
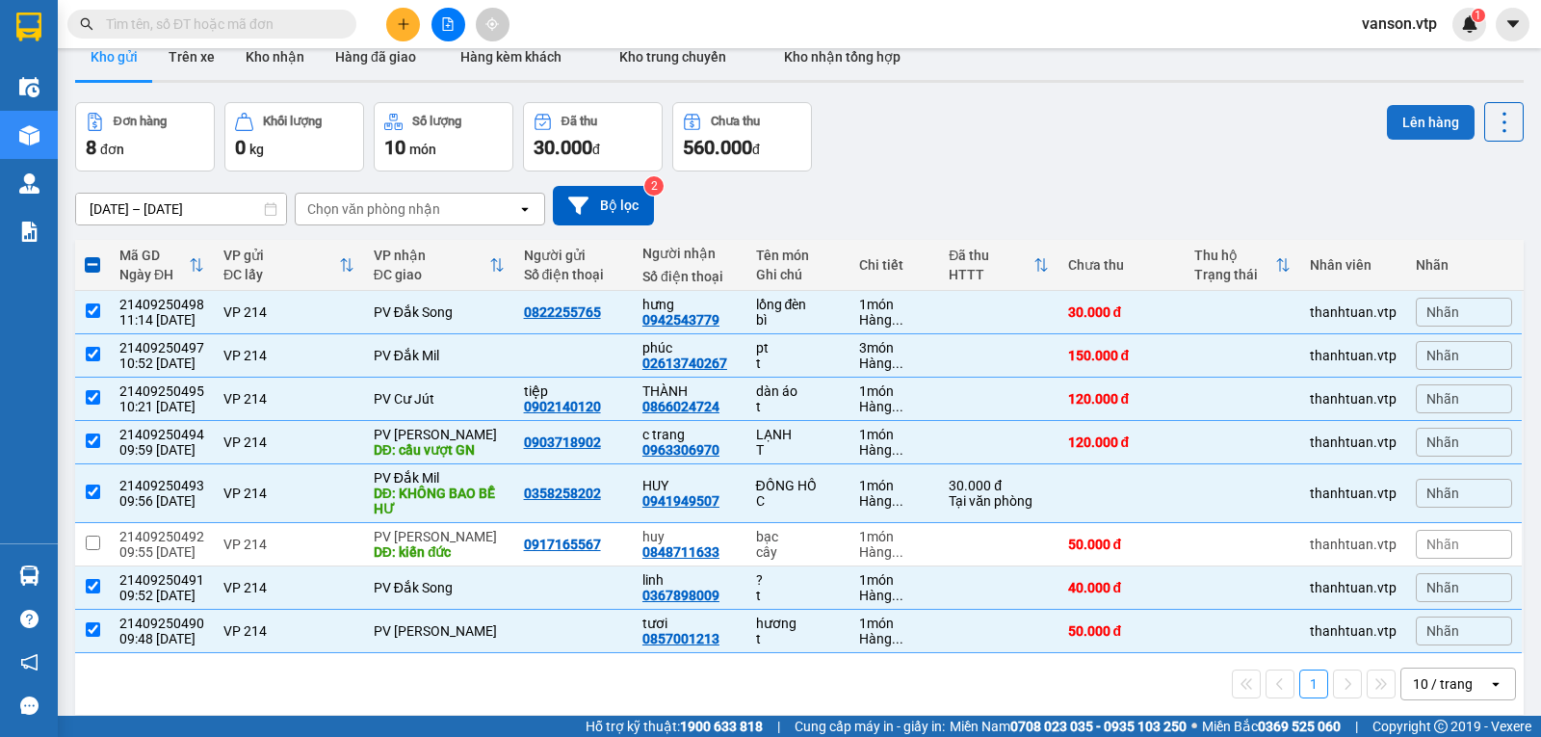
scroll to position [0, 0]
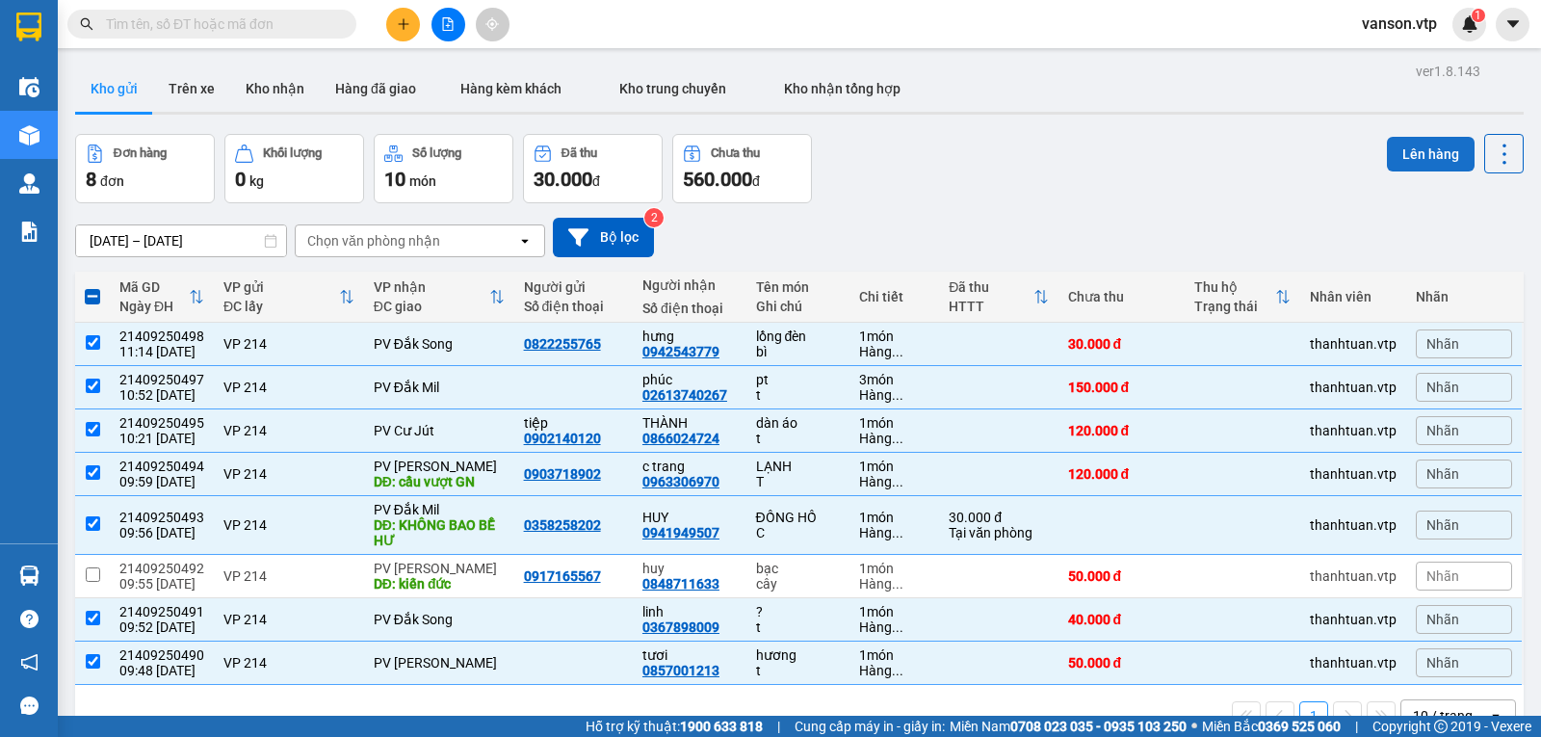
click at [1406, 155] on button "Lên hàng" at bounding box center [1430, 154] width 88 height 35
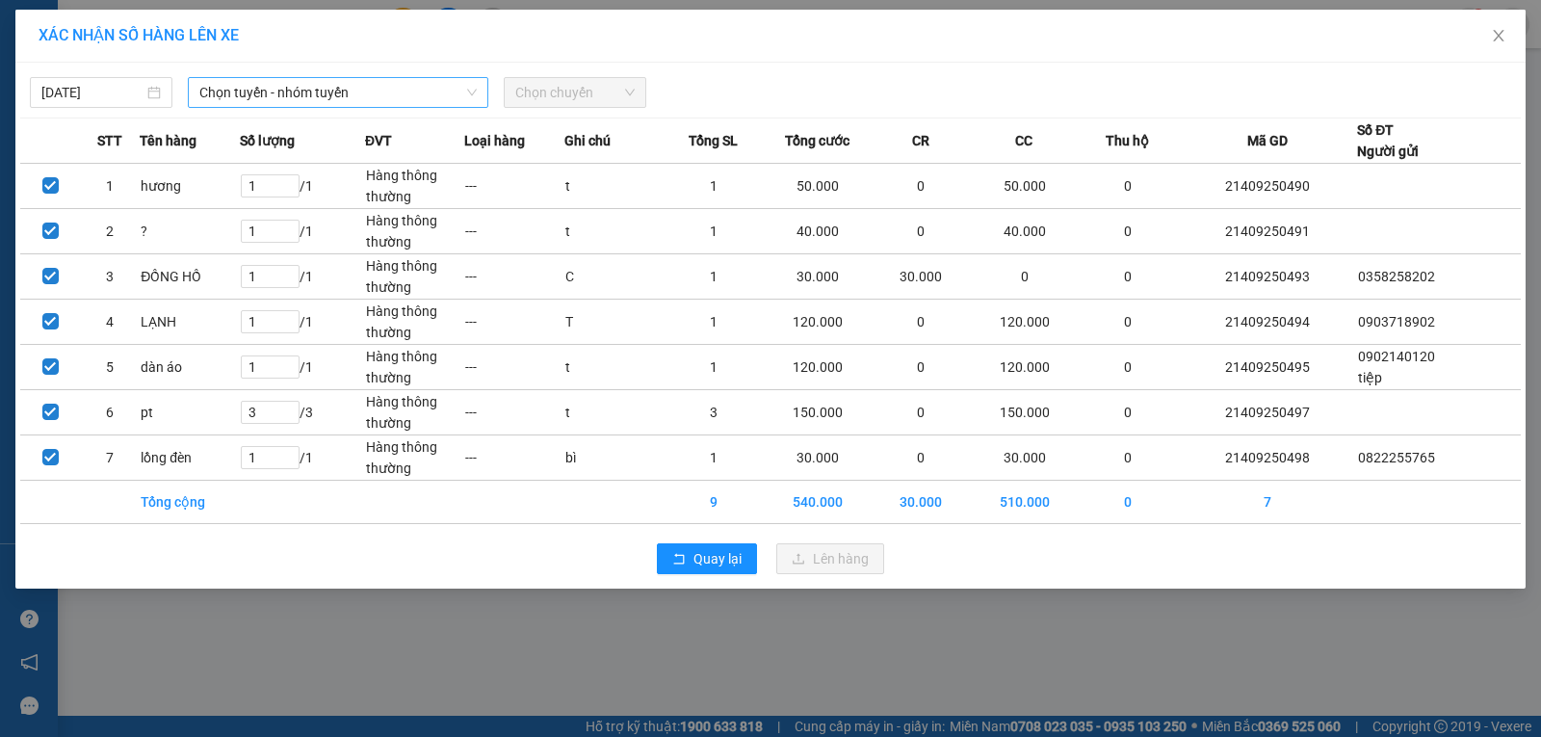
click at [393, 95] on span "Chọn tuyến - nhóm tuyến" at bounding box center [337, 92] width 277 height 29
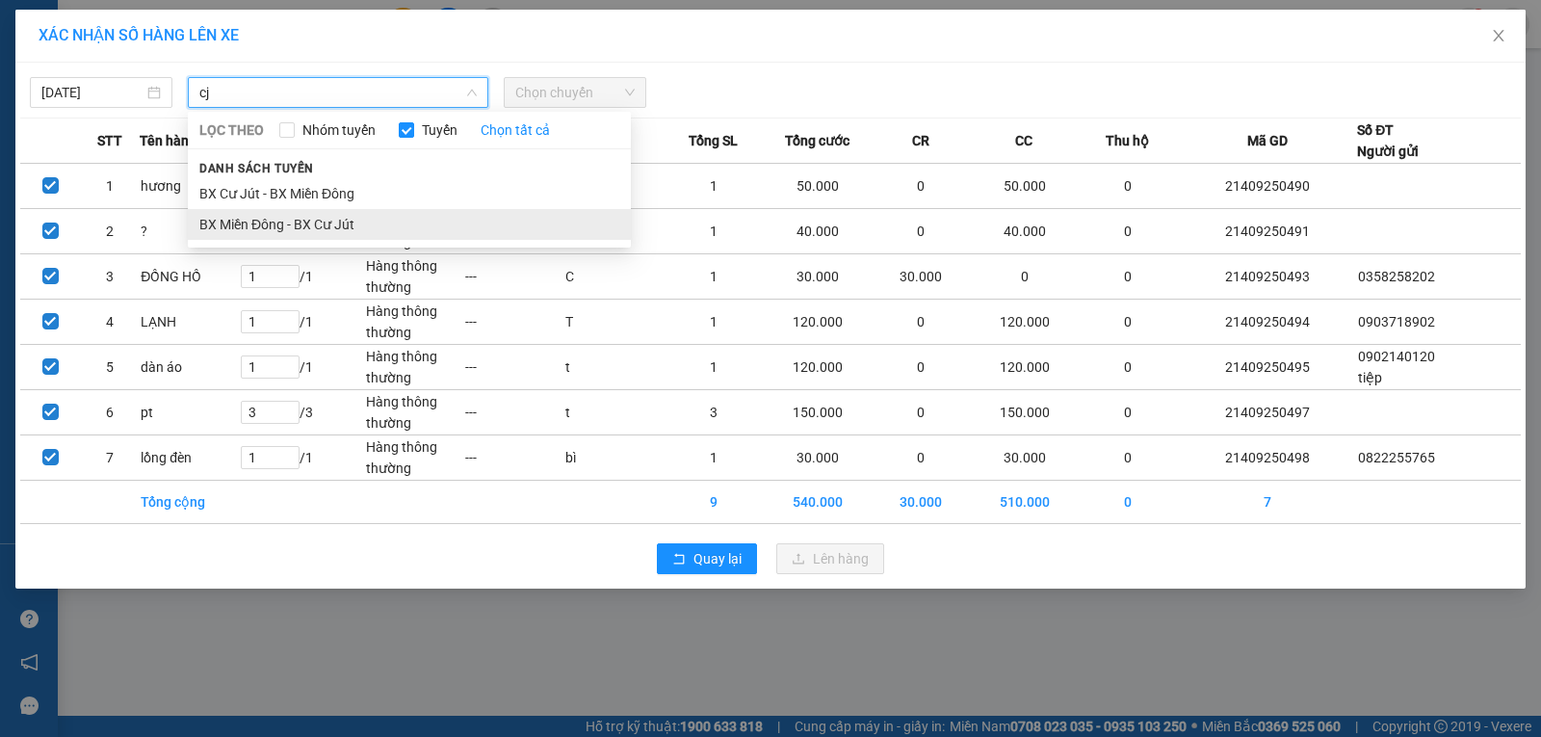
type input "cj"
click at [378, 221] on li "BX Miền Đông - BX Cư Jút" at bounding box center [409, 224] width 443 height 31
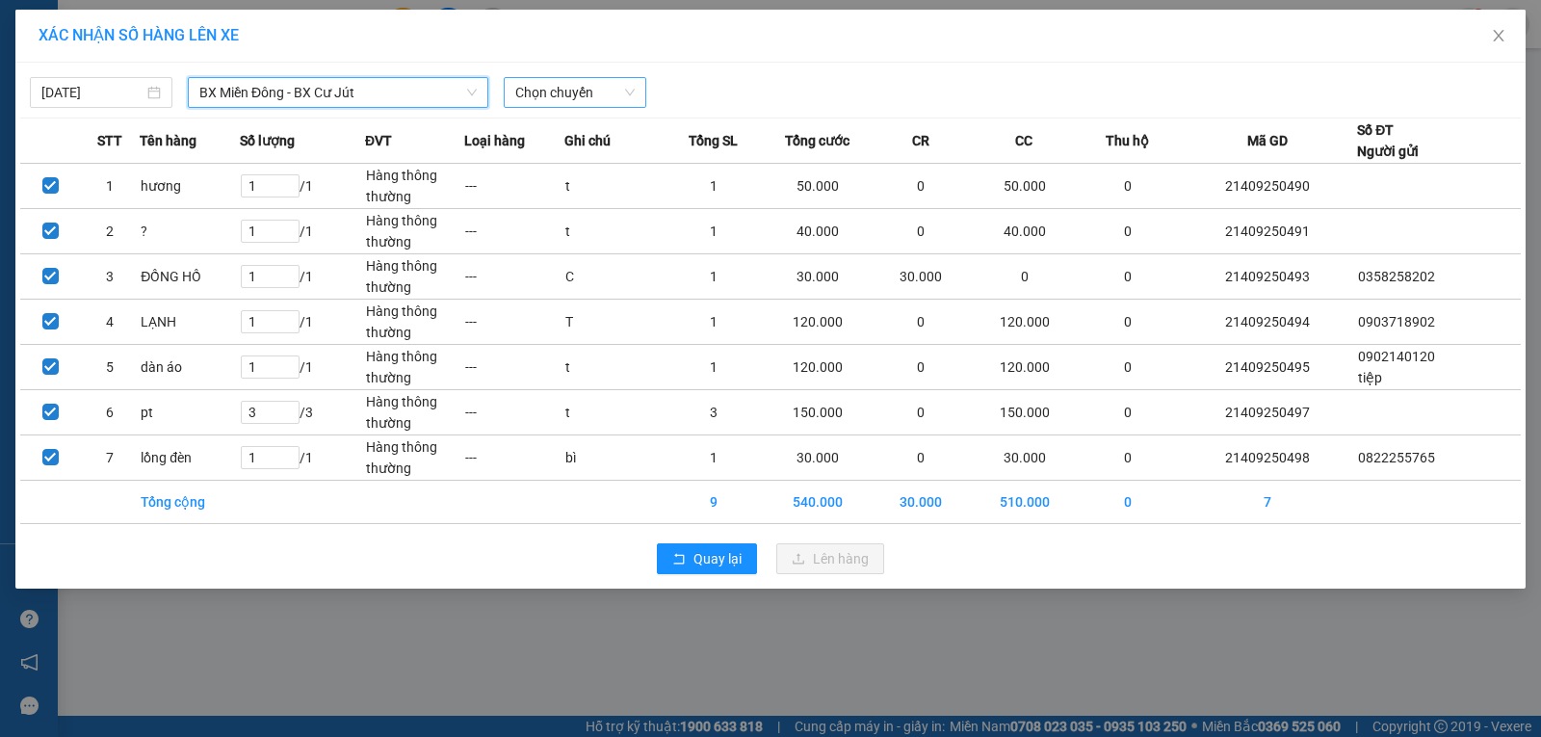
click at [569, 100] on span "Chọn chuyến" at bounding box center [574, 92] width 119 height 29
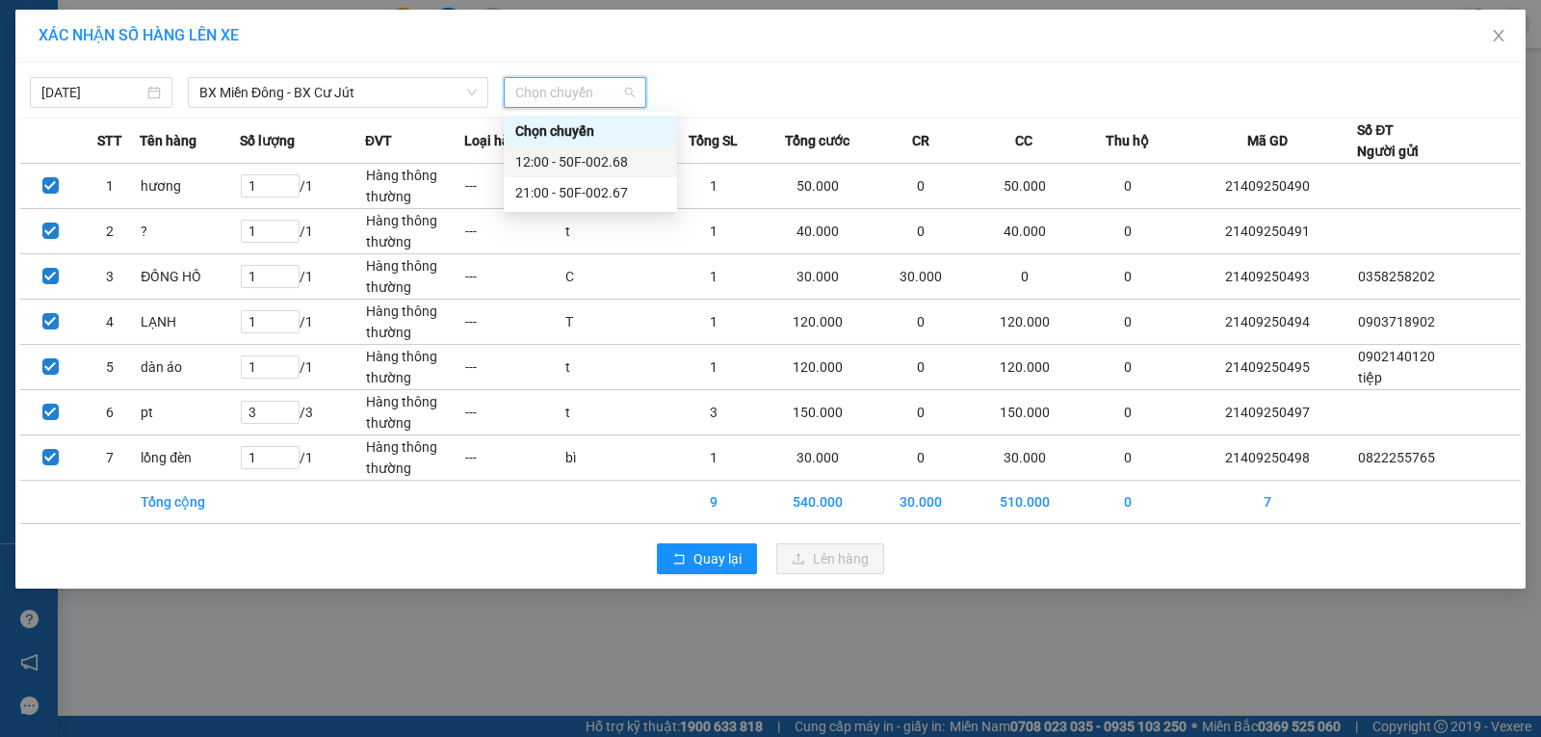
click at [607, 165] on div "12:00 - 50F-002.68" at bounding box center [590, 161] width 150 height 21
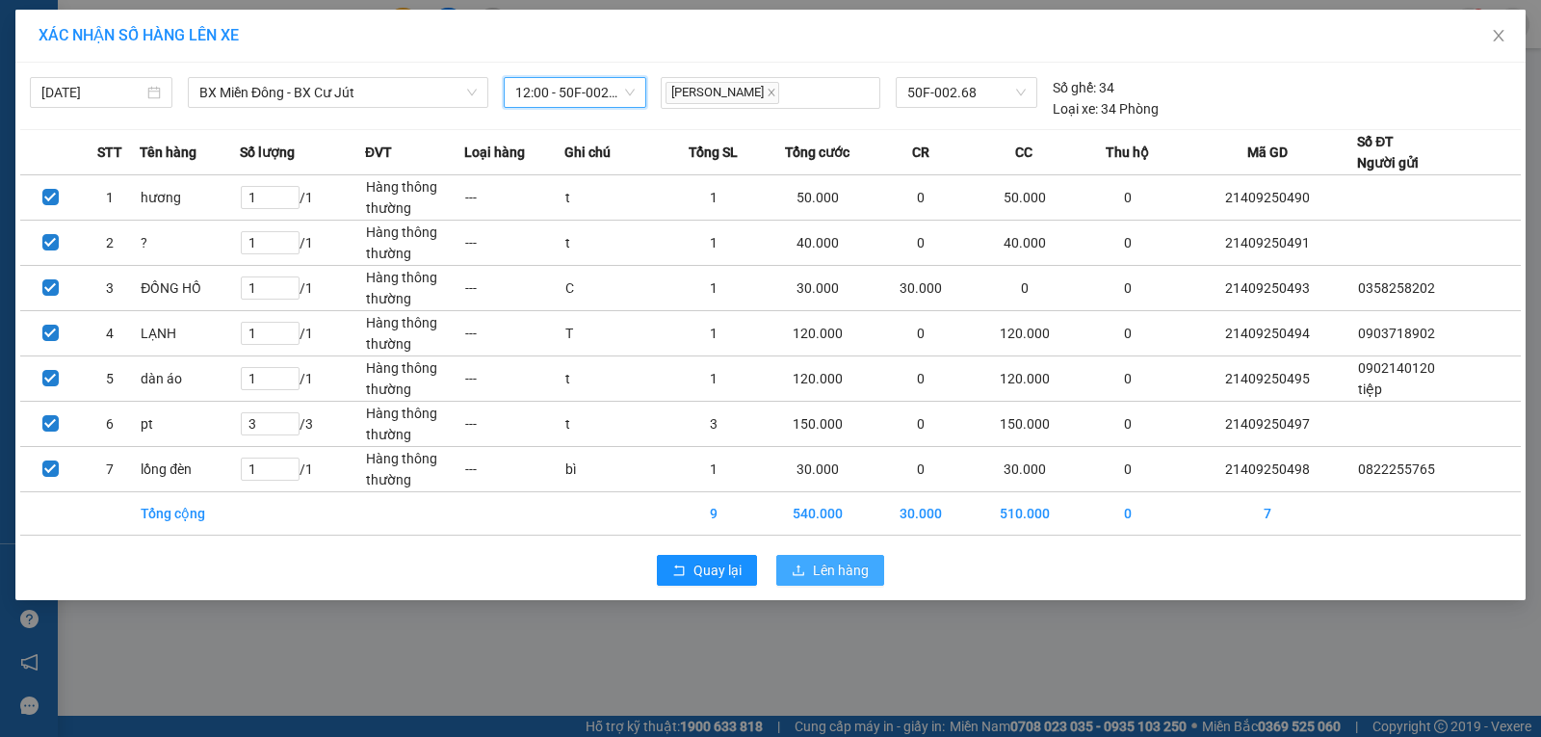
click at [806, 567] on button "Lên hàng" at bounding box center [830, 570] width 108 height 31
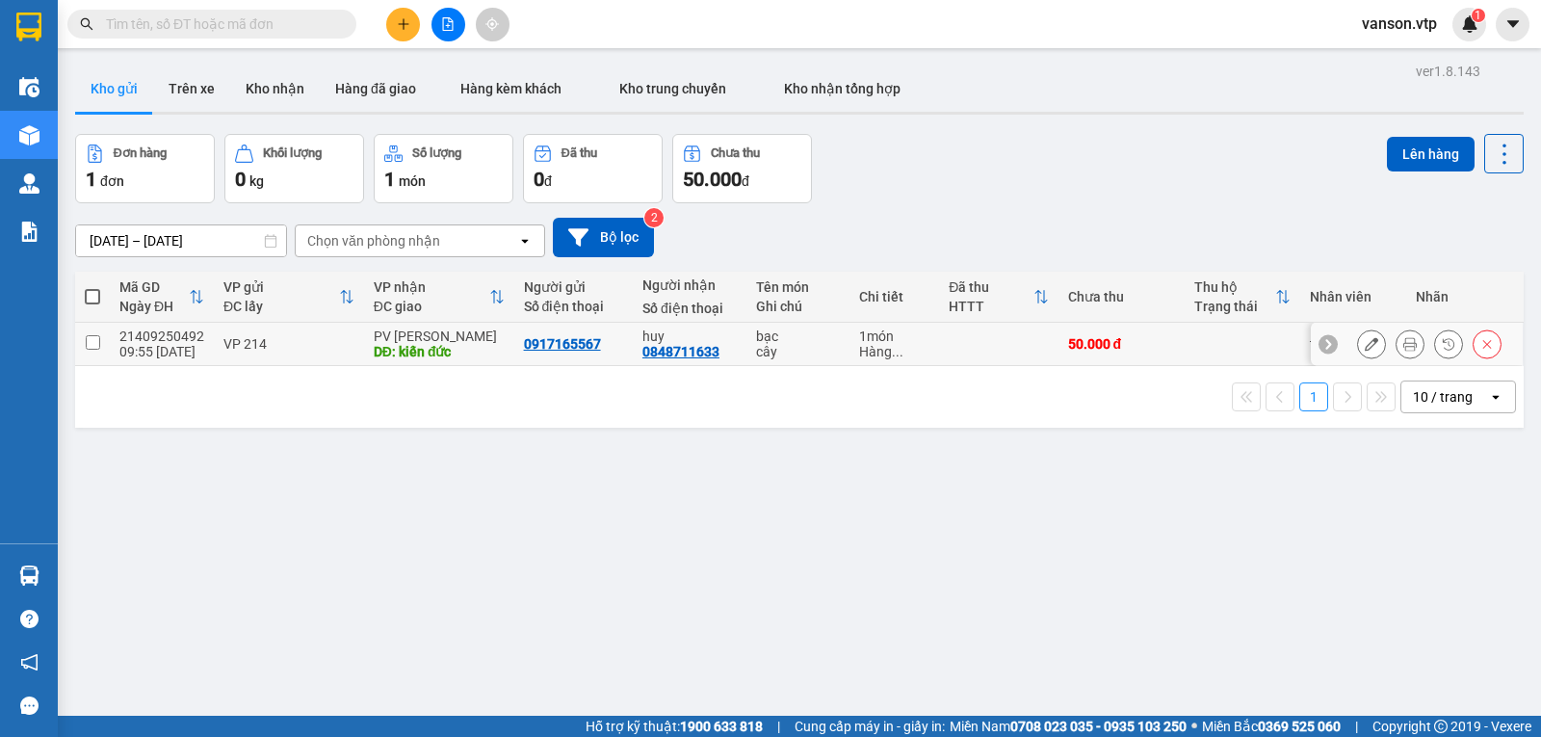
click at [86, 350] on input "checkbox" at bounding box center [93, 342] width 14 height 14
checkbox input "true"
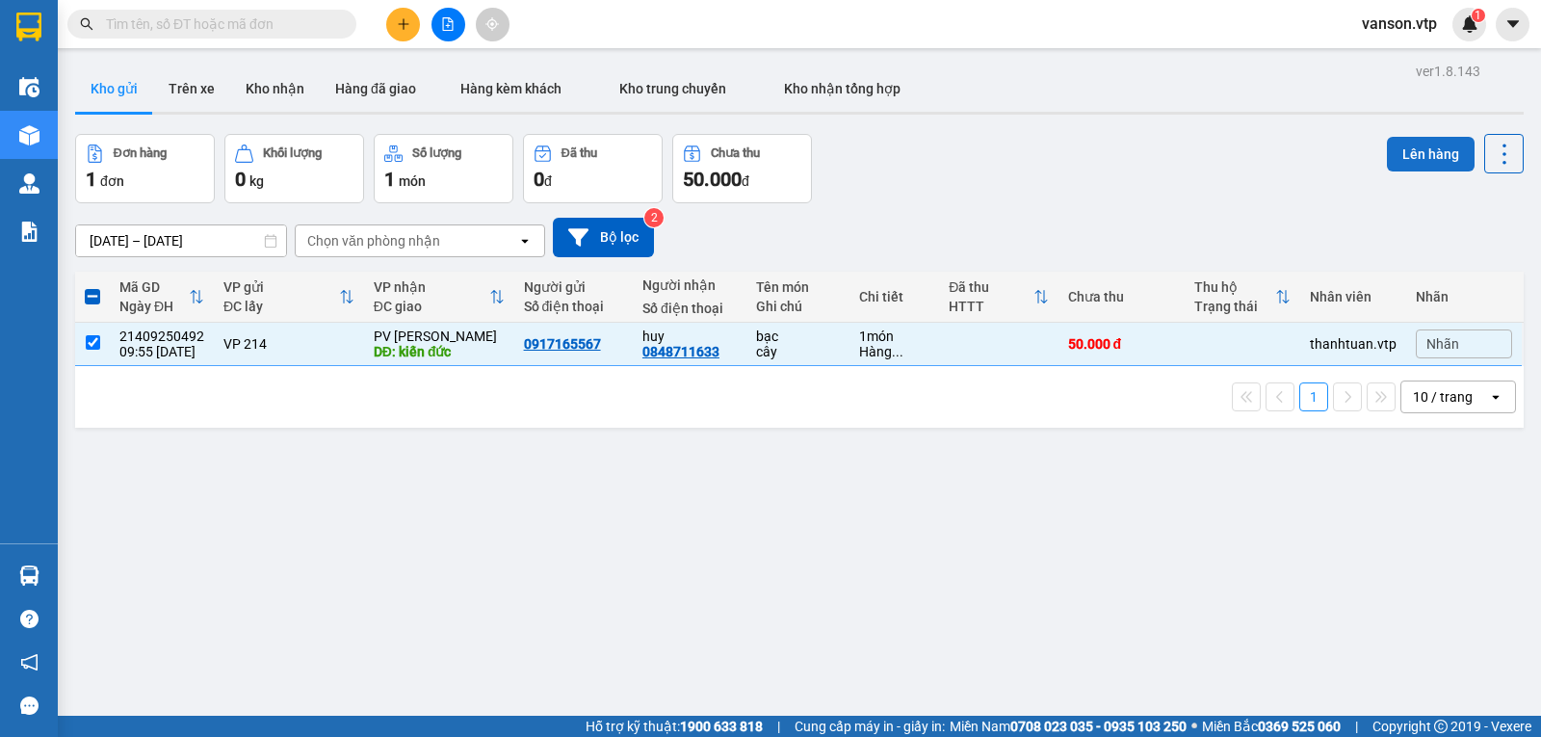
click at [1389, 148] on button "Lên hàng" at bounding box center [1430, 154] width 88 height 35
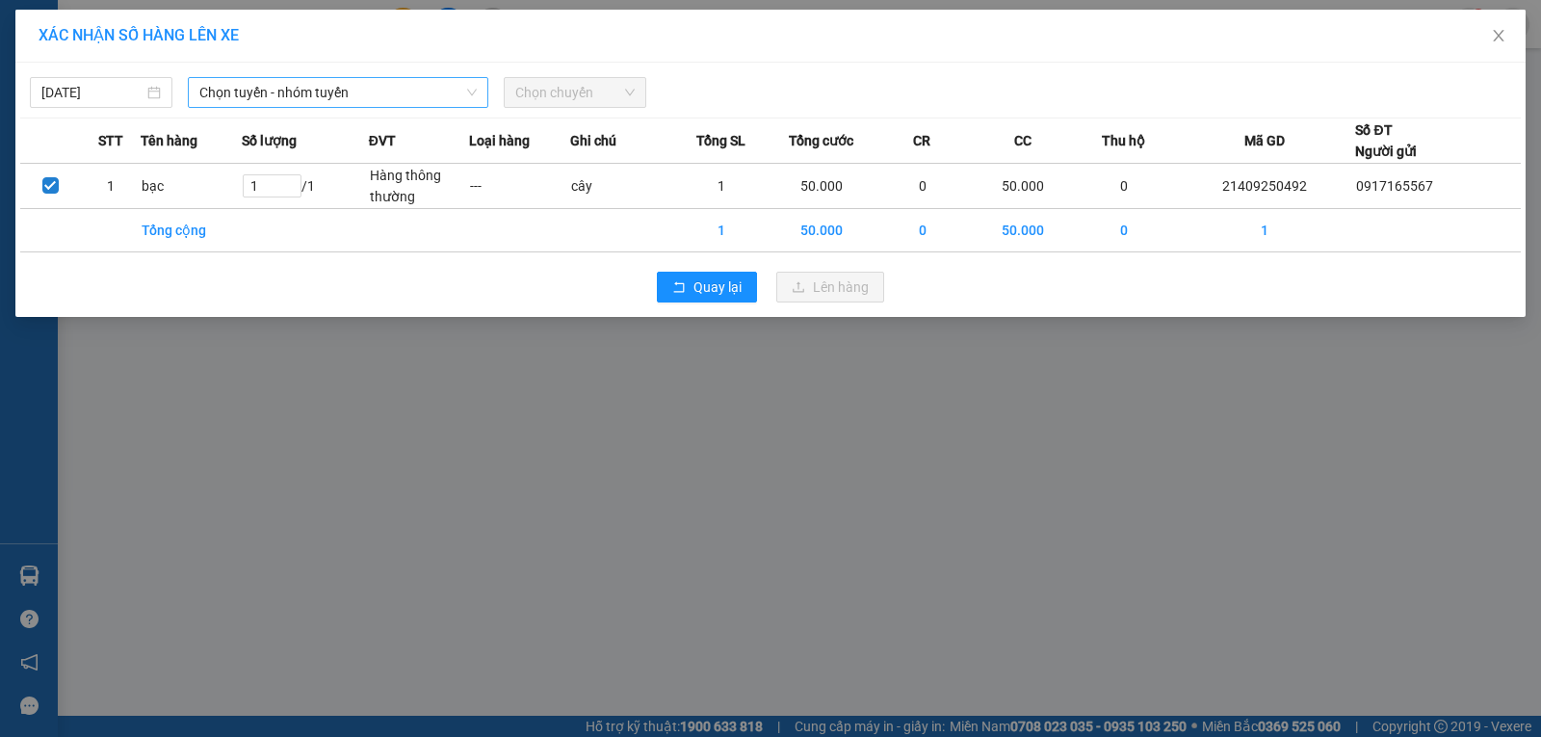
click at [333, 96] on span "Chọn tuyến - nhóm tuyến" at bounding box center [337, 92] width 277 height 29
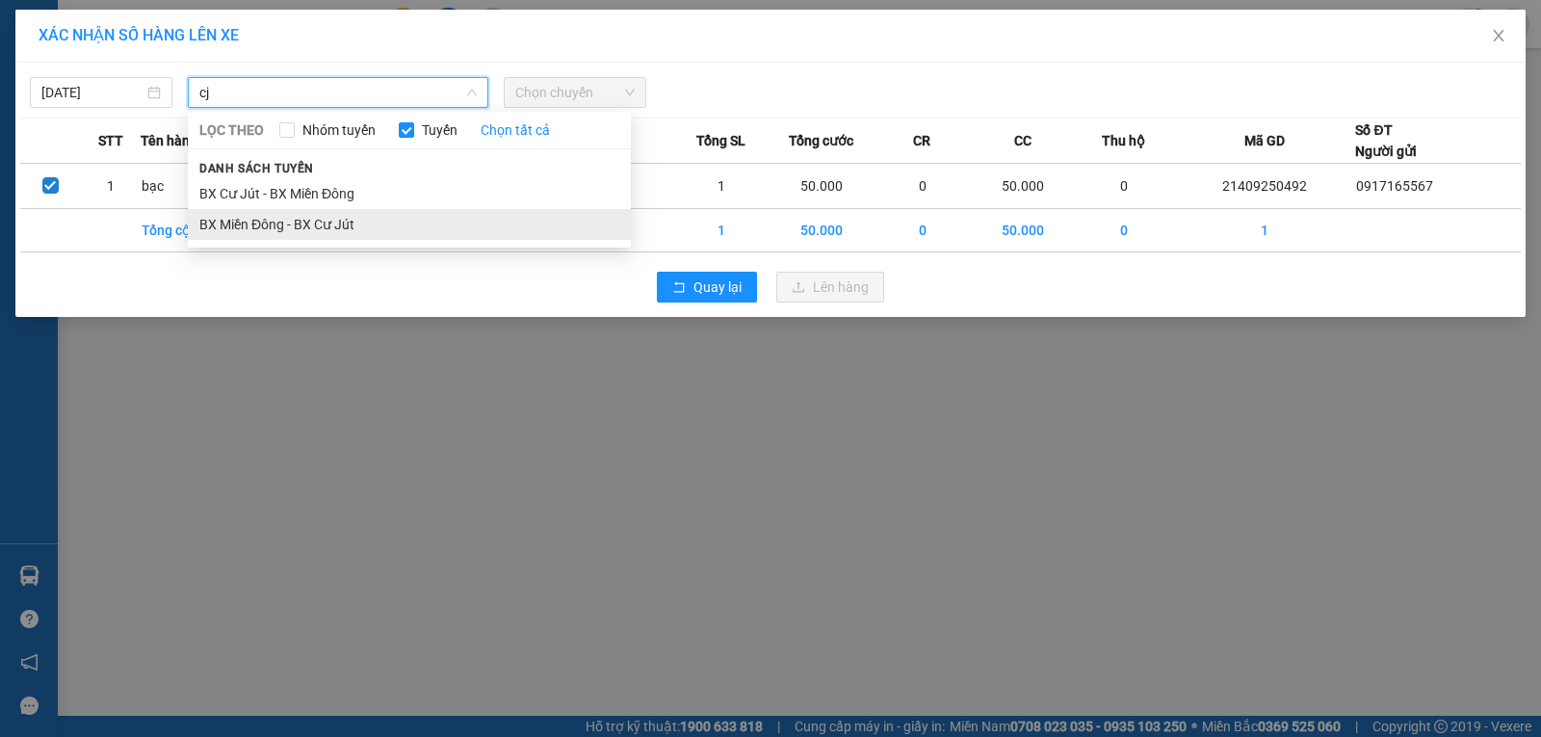
type input "cj"
click at [342, 230] on li "BX Miền Đông - BX Cư Jút" at bounding box center [409, 224] width 443 height 31
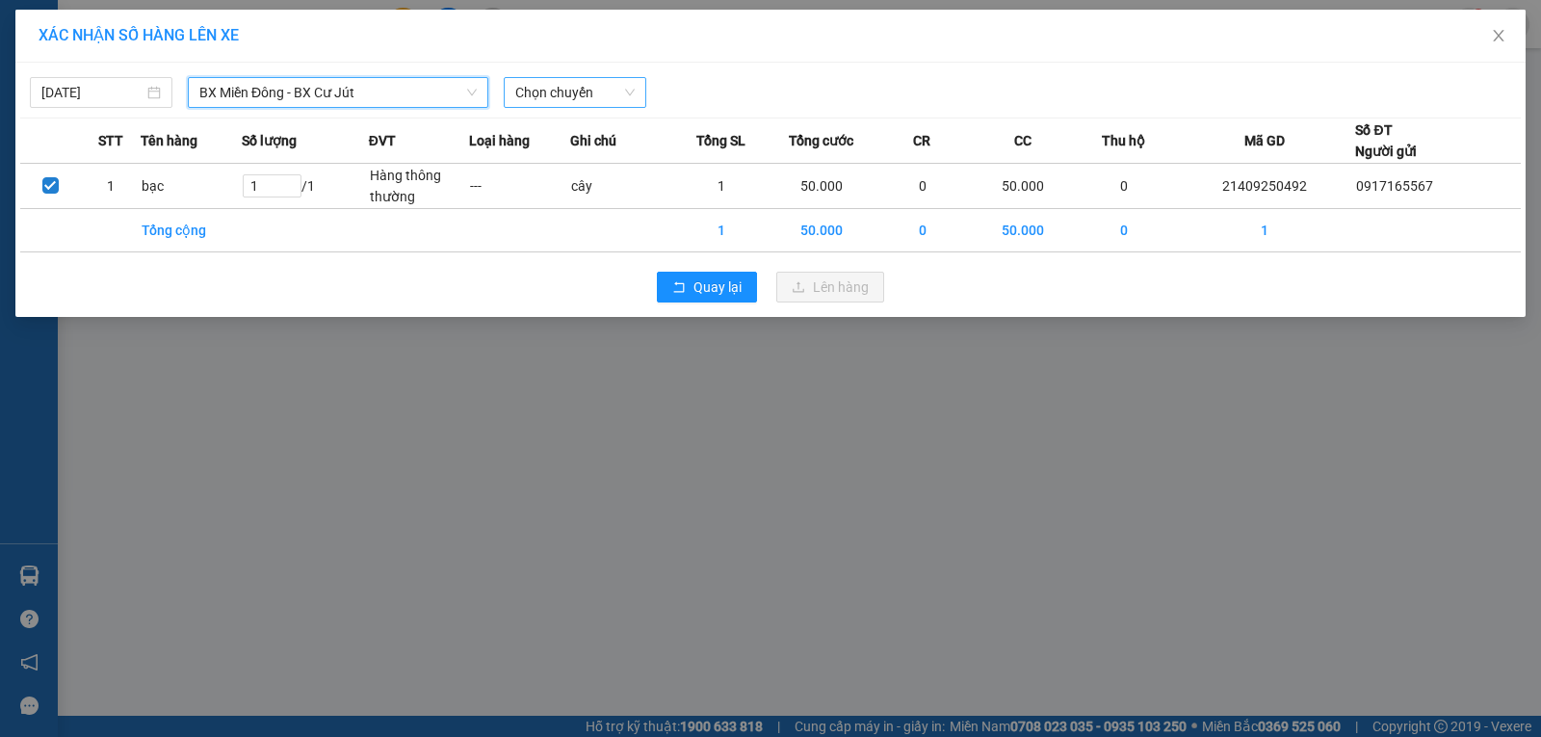
click at [567, 98] on span "Chọn chuyến" at bounding box center [574, 92] width 119 height 29
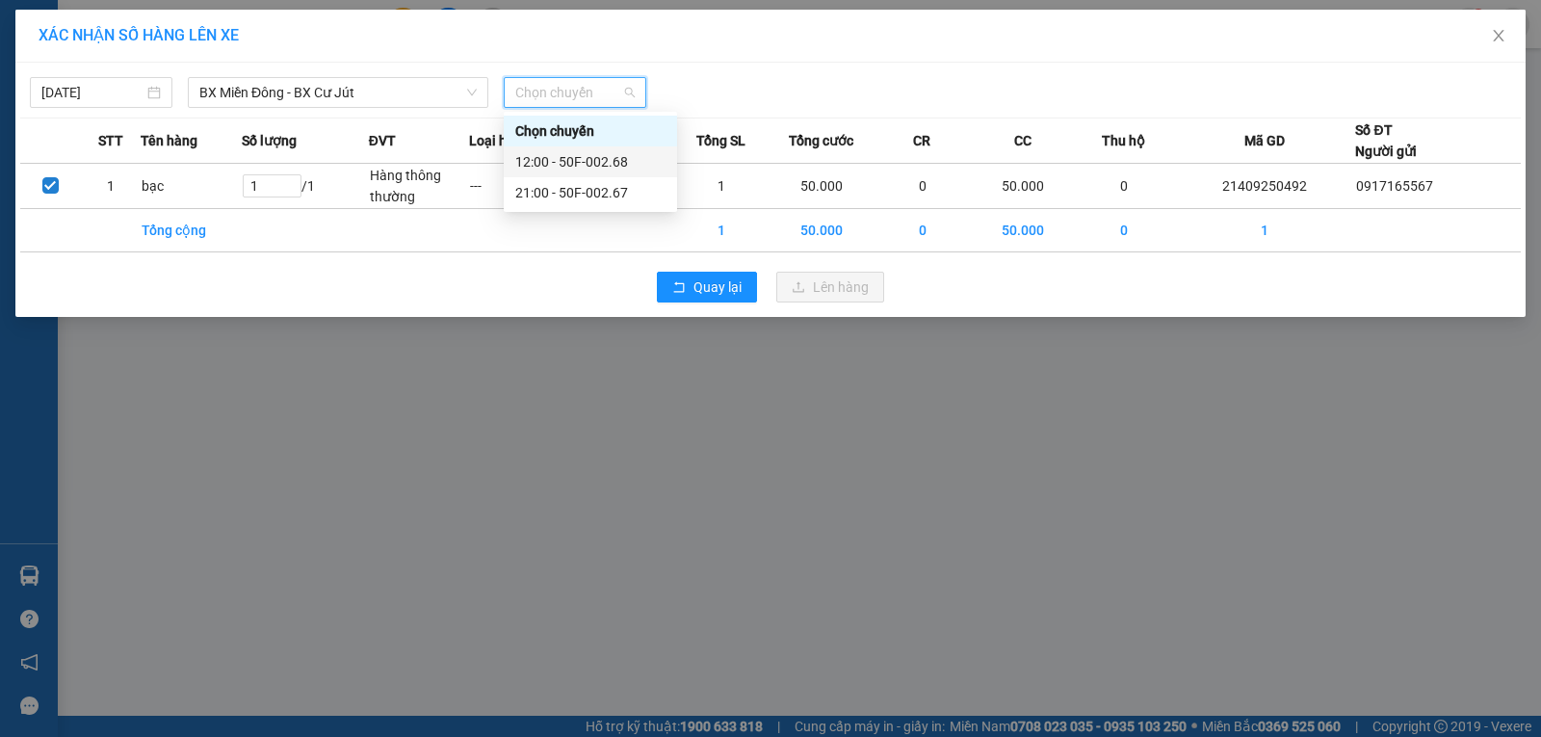
click at [580, 162] on div "12:00 - 50F-002.68" at bounding box center [590, 161] width 150 height 21
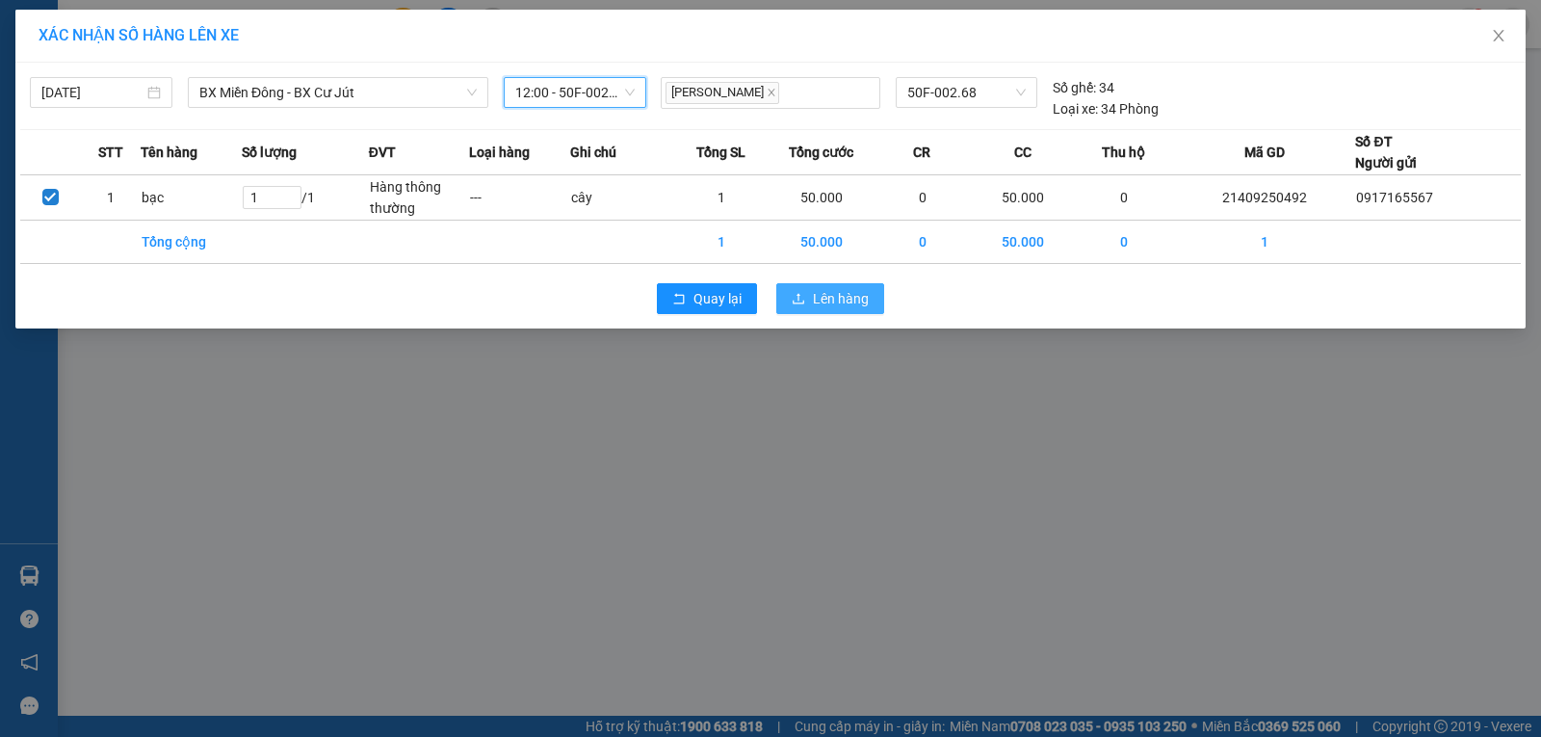
click at [811, 296] on button "Lên hàng" at bounding box center [830, 298] width 108 height 31
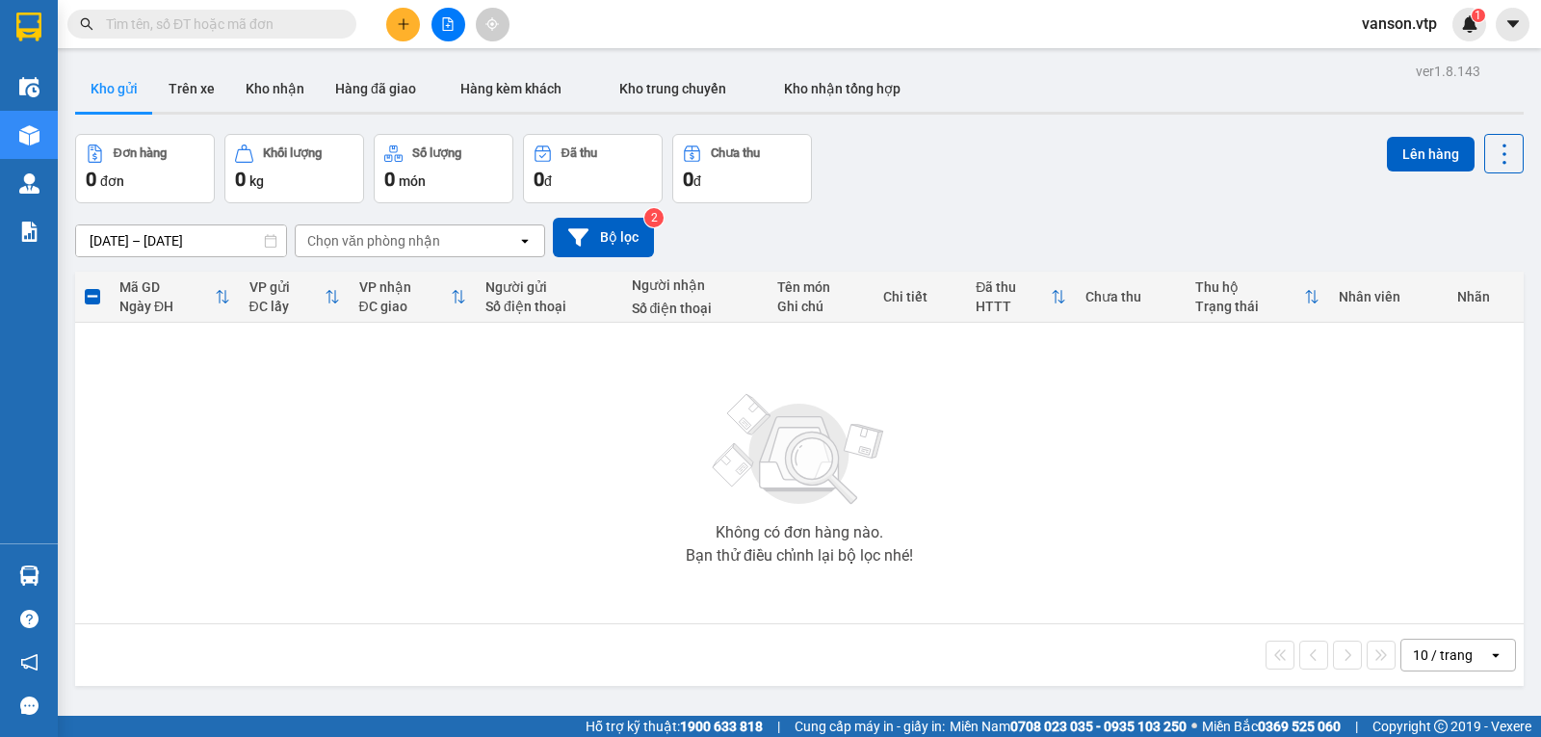
click at [1412, 29] on span "vanson.vtp" at bounding box center [1399, 24] width 106 height 24
click at [1400, 60] on span "Đăng xuất" at bounding box center [1416, 59] width 81 height 21
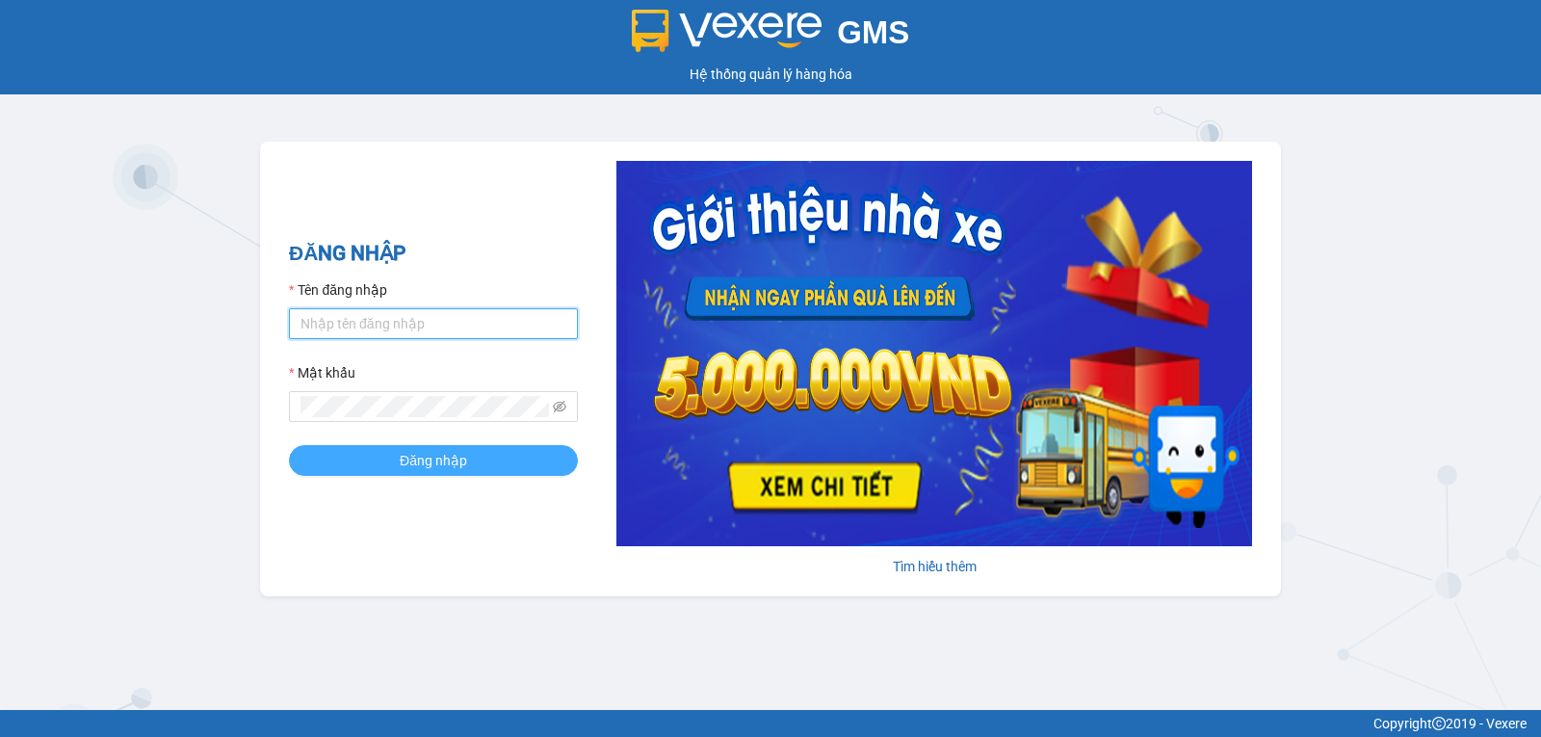
type input "vanson.vtp"
click at [488, 462] on button "Đăng nhập" at bounding box center [433, 460] width 289 height 31
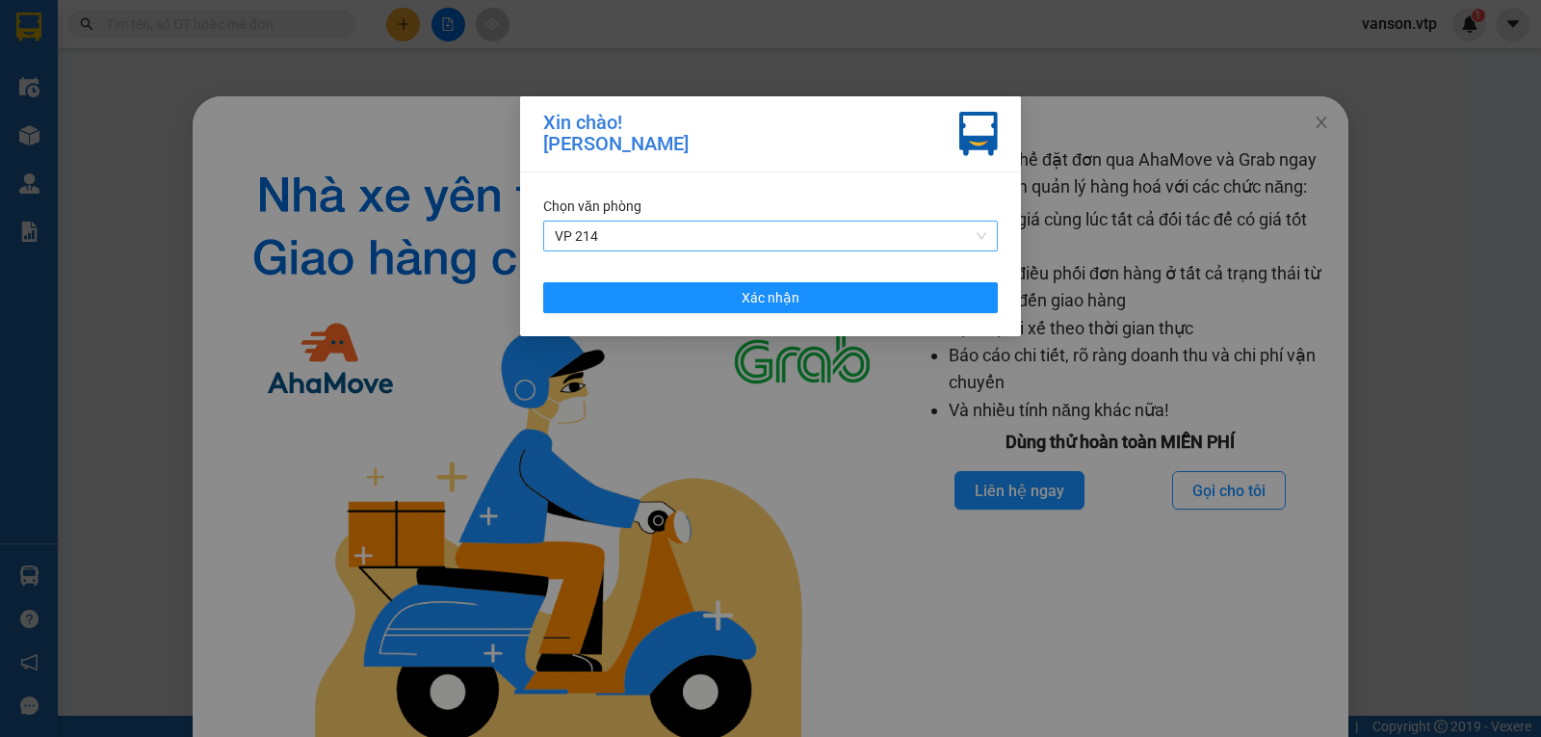
click at [852, 232] on span "VP 214" at bounding box center [770, 235] width 431 height 29
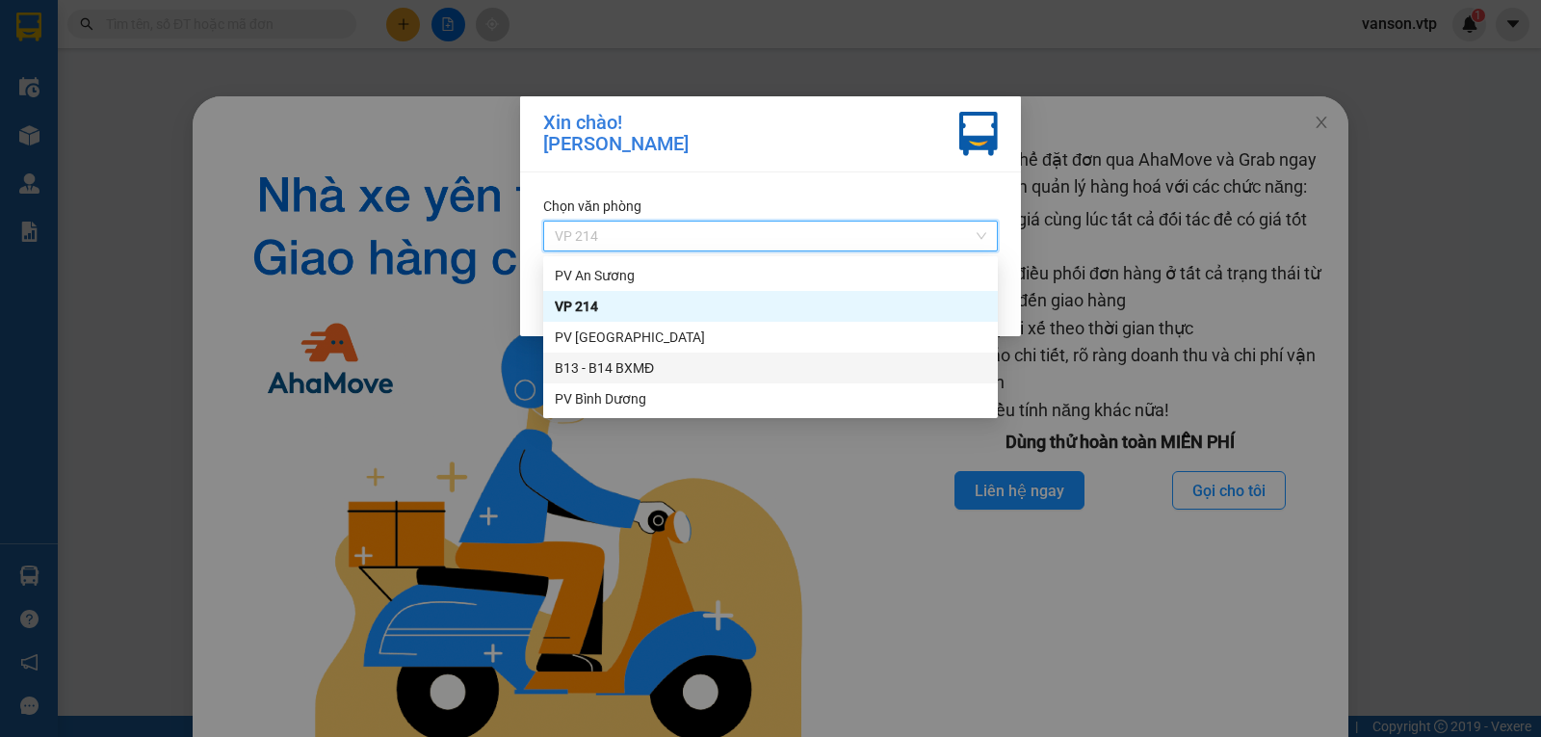
click at [687, 371] on div "B13 - B14 BXMĐ" at bounding box center [770, 367] width 431 height 21
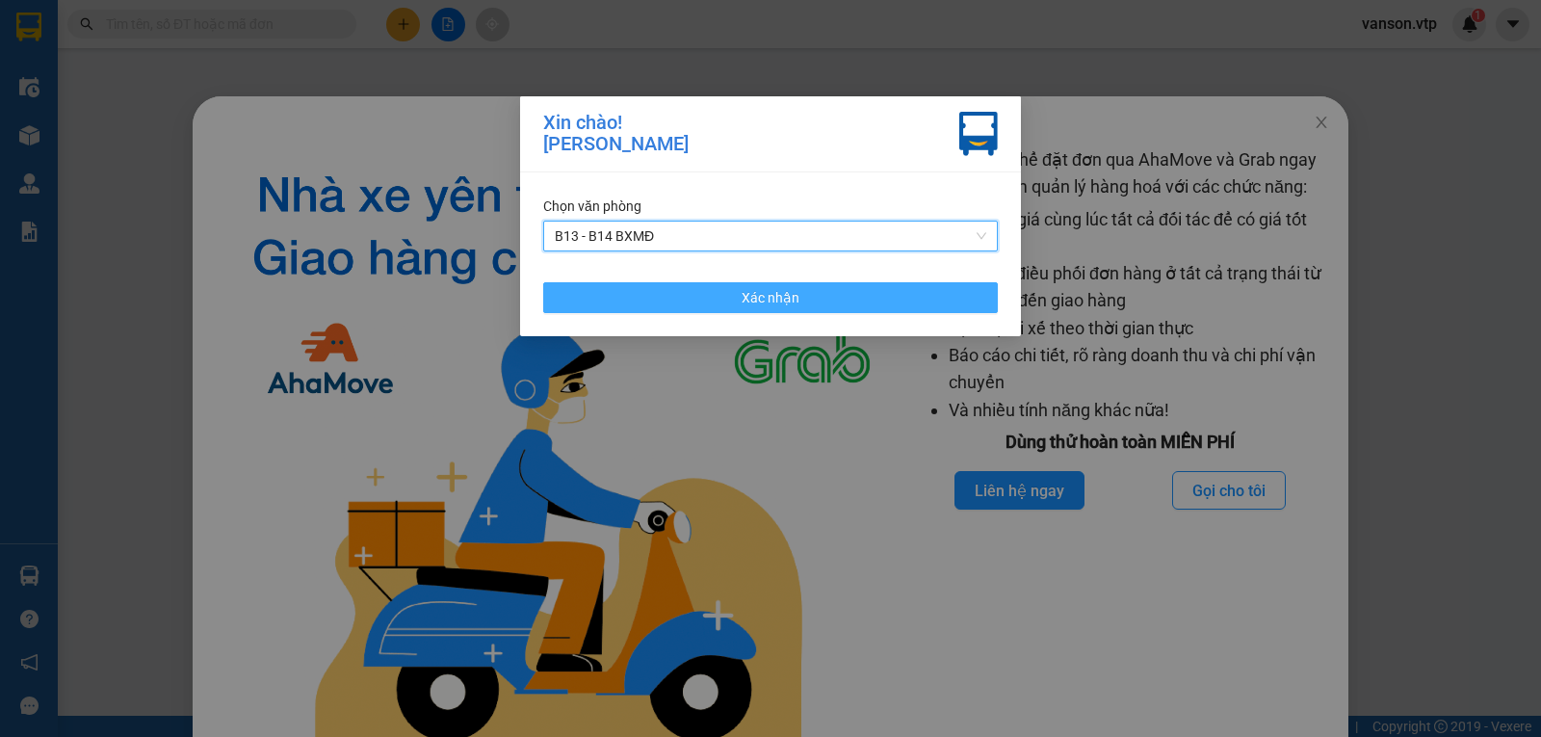
click at [786, 308] on span "Xác nhận" at bounding box center [770, 297] width 58 height 21
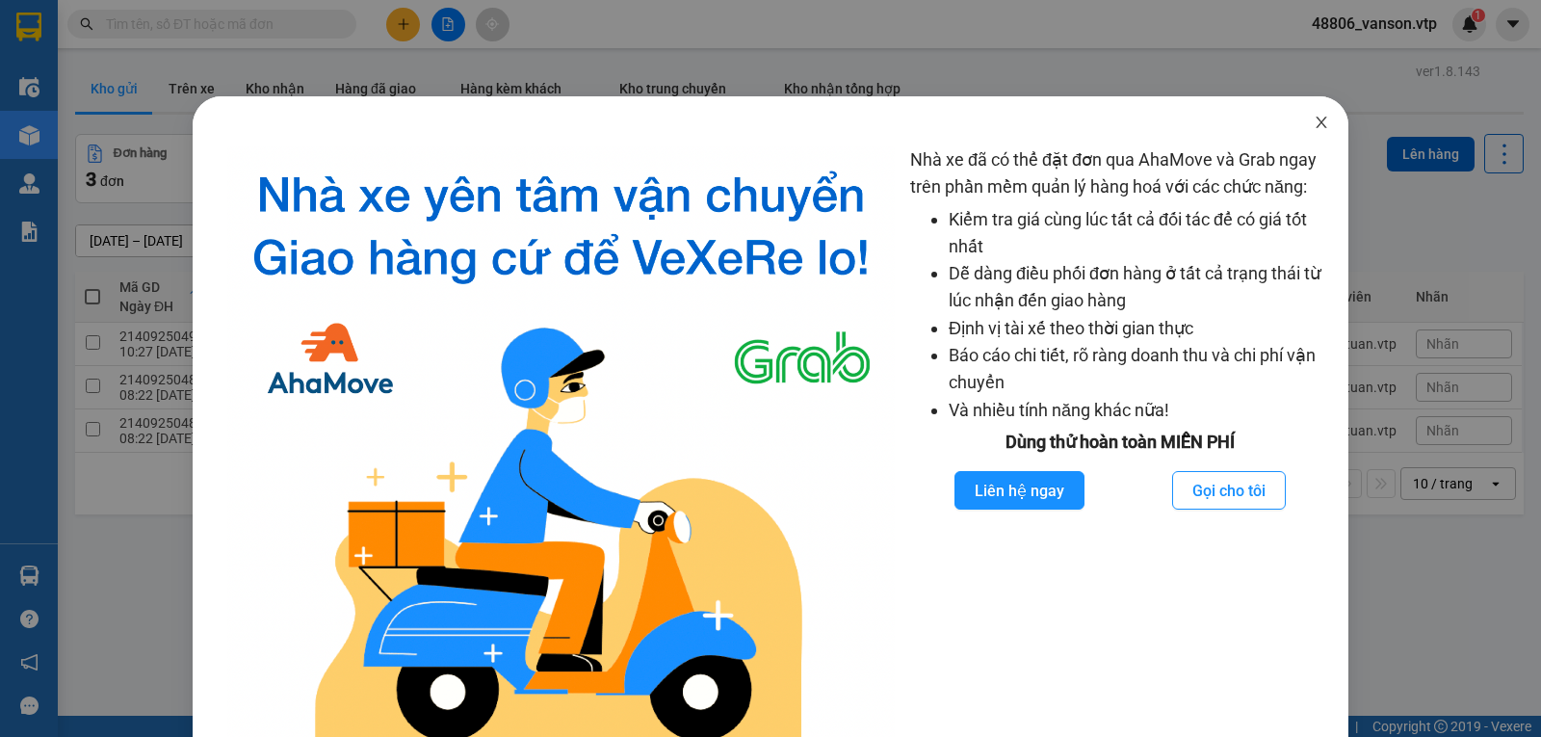
click at [1313, 128] on icon "close" at bounding box center [1320, 122] width 15 height 15
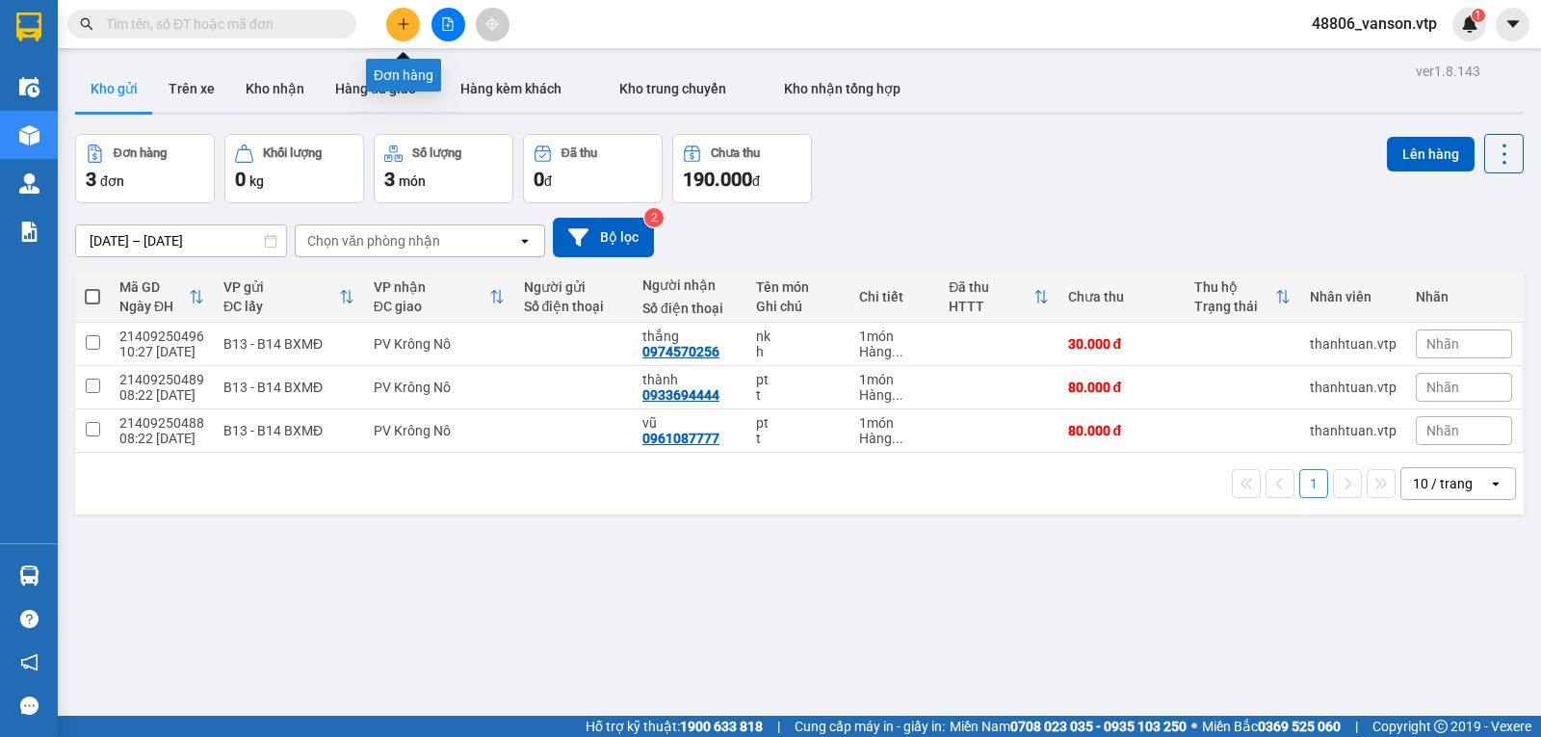
click at [401, 13] on button at bounding box center [403, 25] width 34 height 34
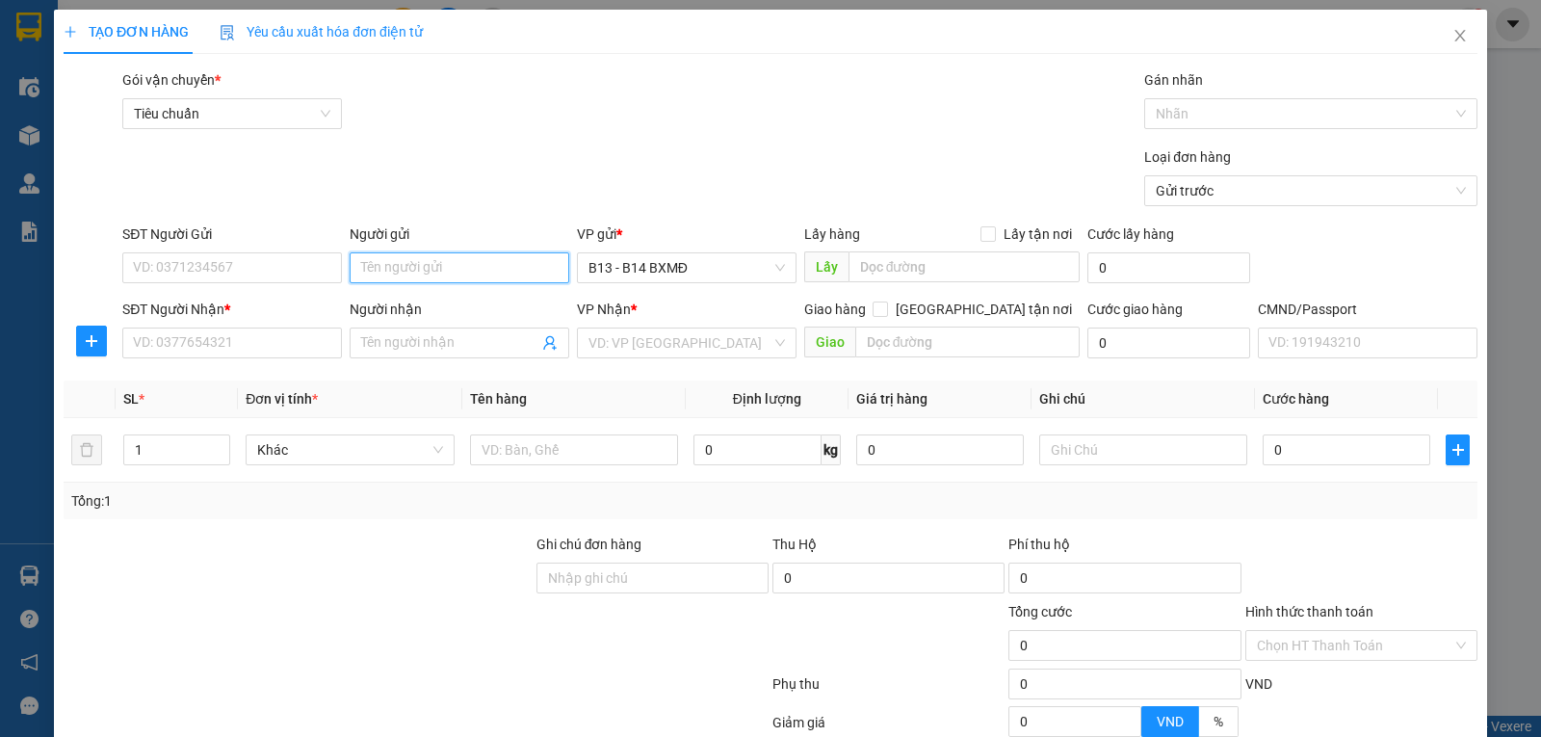
click at [437, 262] on input "Người gửi" at bounding box center [460, 267] width 220 height 31
type input "nam"
click at [317, 281] on input "SĐT Người Gửi" at bounding box center [232, 267] width 220 height 31
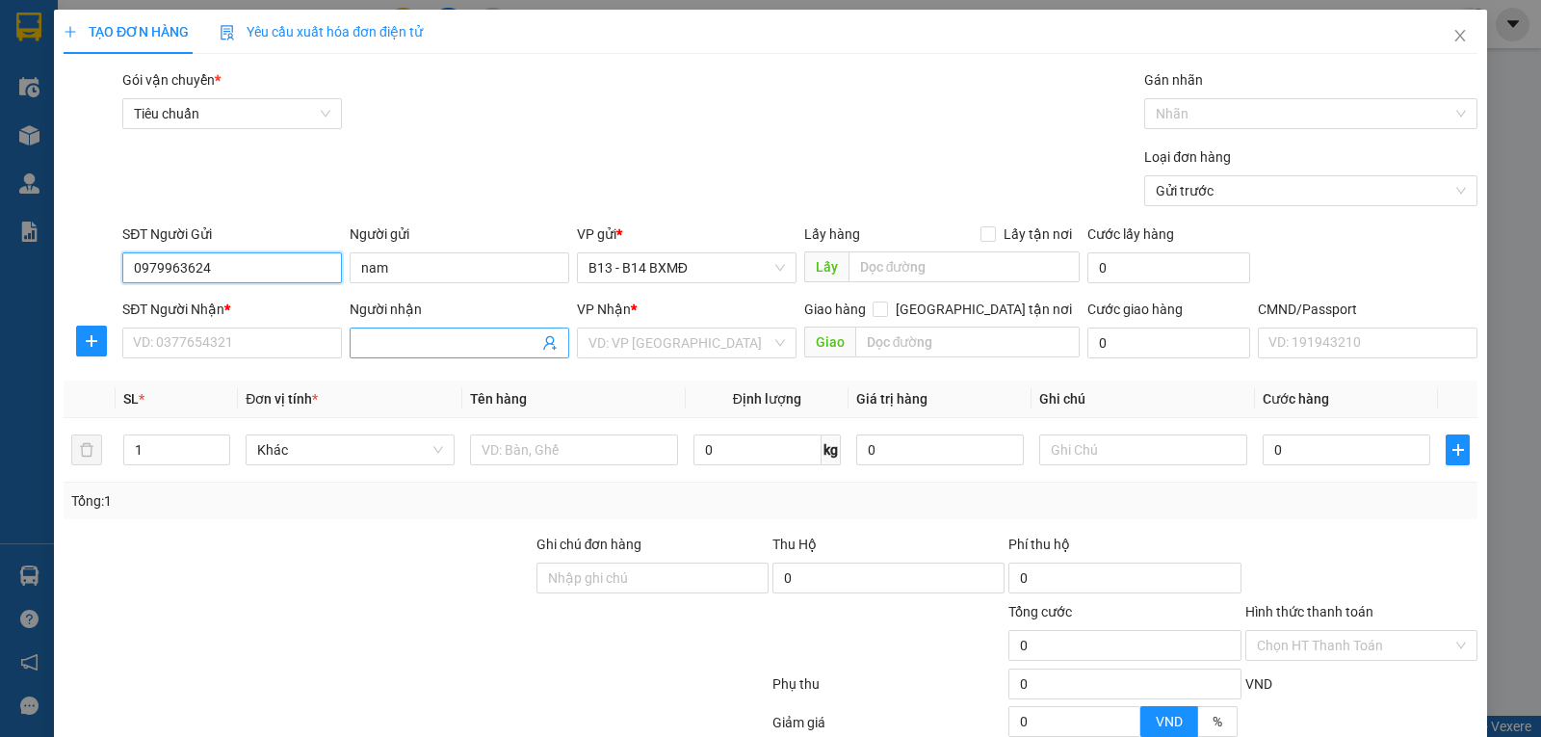
type input "0979963624"
click at [384, 347] on input "Người nhận" at bounding box center [449, 342] width 177 height 21
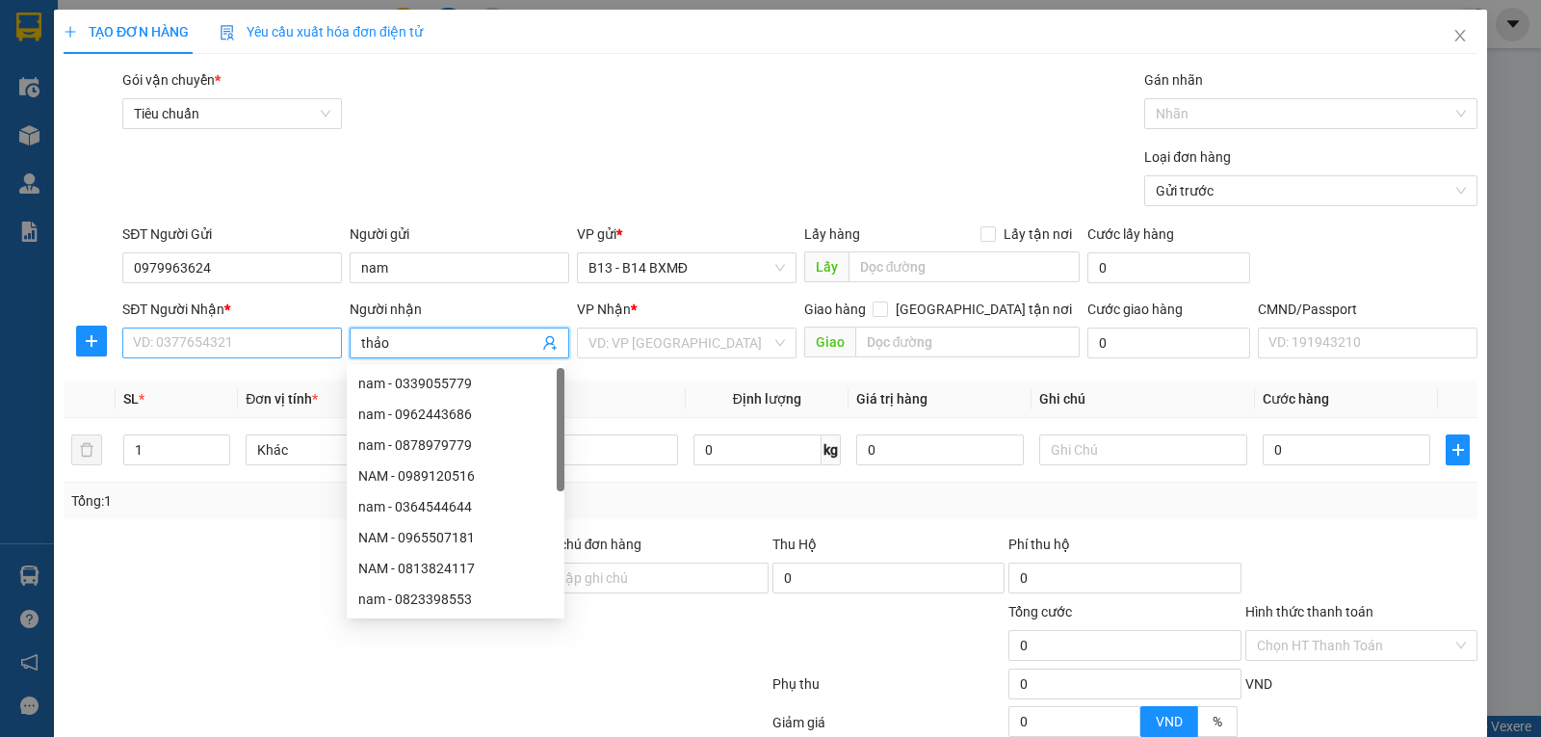
type input "thảo"
click at [309, 351] on input "SĐT Người Nhận *" at bounding box center [232, 342] width 220 height 31
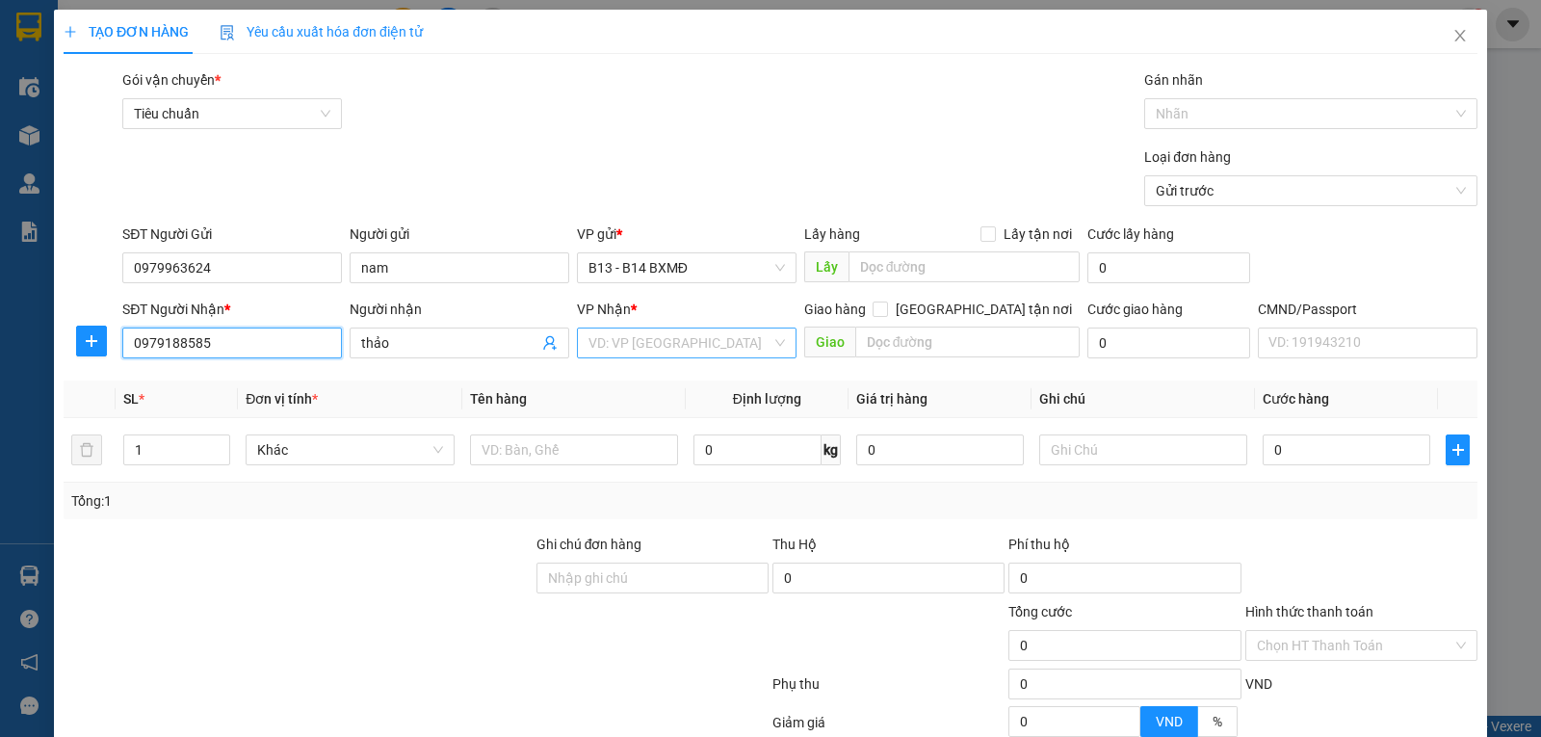
type input "0979188585"
click at [608, 345] on input "search" at bounding box center [679, 342] width 183 height 29
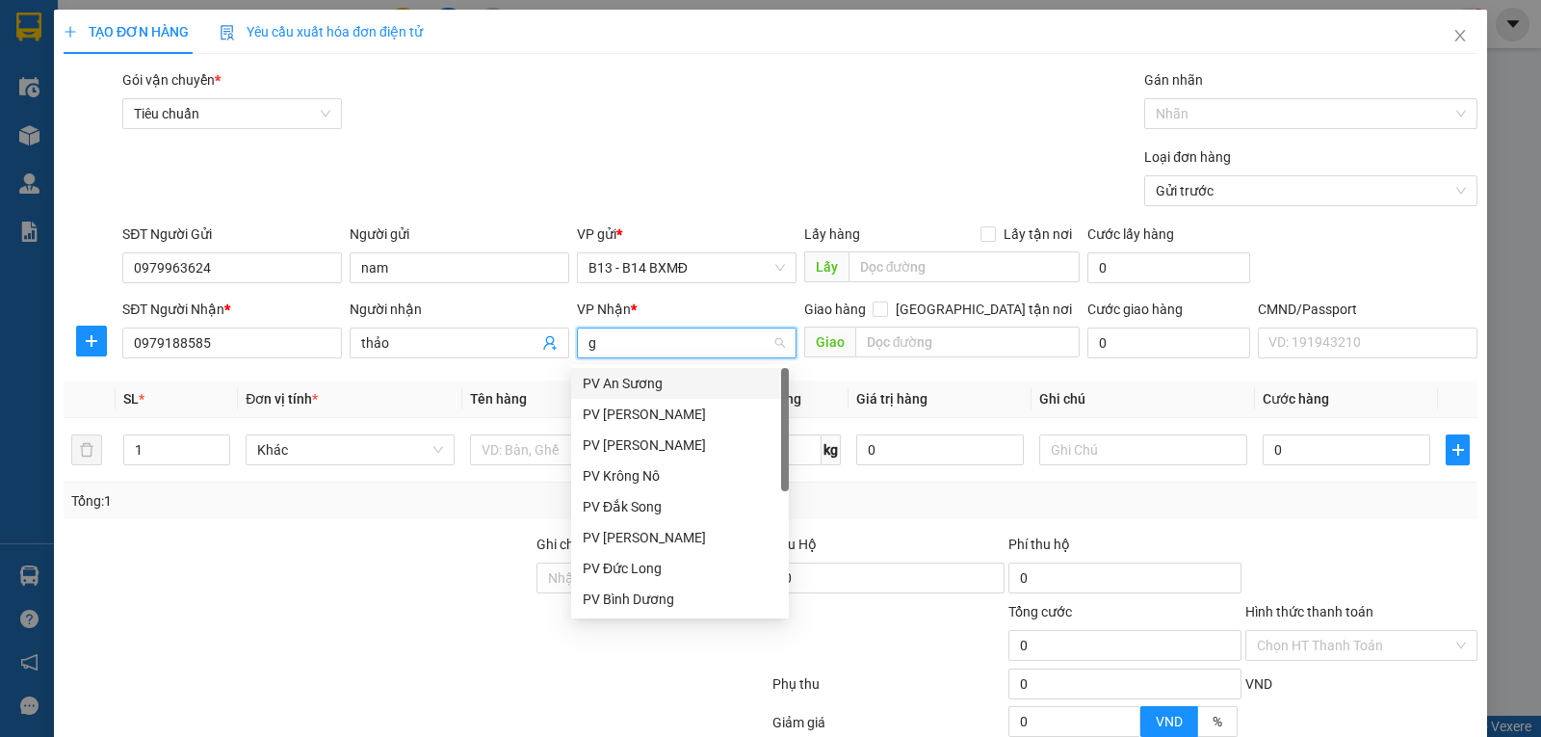
type input "gn"
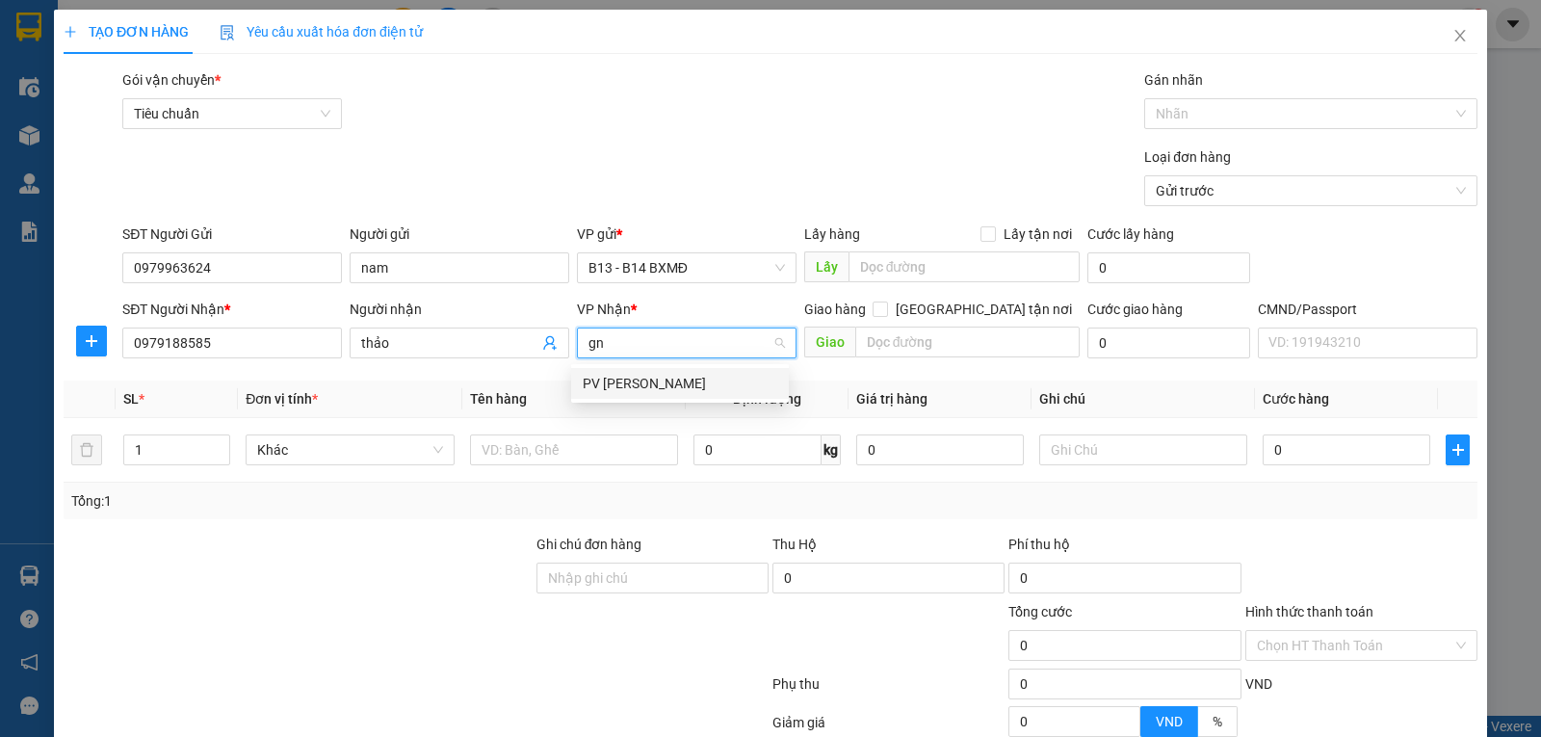
click at [616, 387] on div "PV [PERSON_NAME]" at bounding box center [680, 383] width 194 height 21
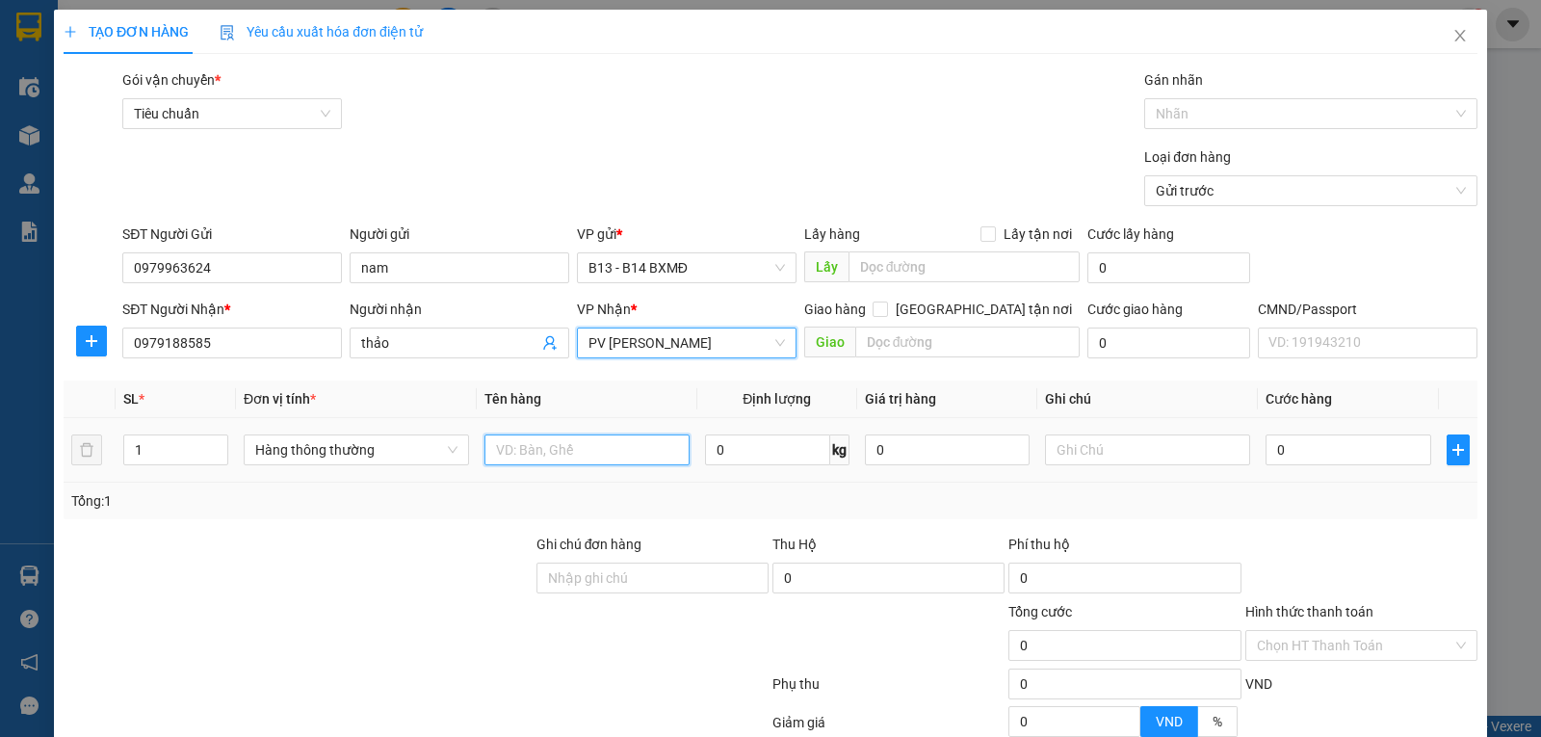
click at [551, 456] on input "text" at bounding box center [586, 449] width 205 height 31
type input "lk"
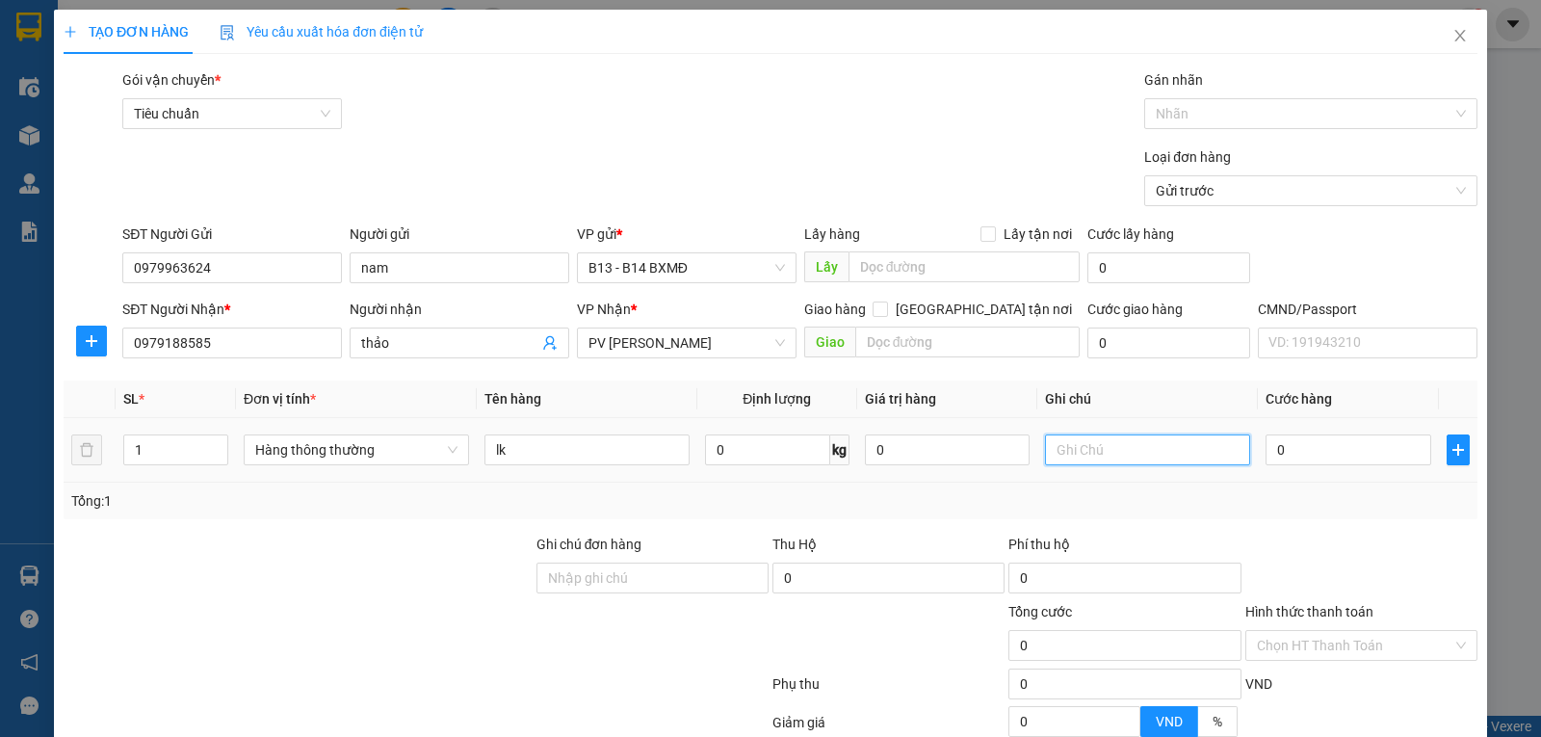
click at [1077, 447] on input "text" at bounding box center [1147, 449] width 205 height 31
click at [159, 445] on input "1" at bounding box center [175, 449] width 103 height 29
type input "1"
type input "2"
click at [1125, 457] on input "text" at bounding box center [1147, 449] width 205 height 31
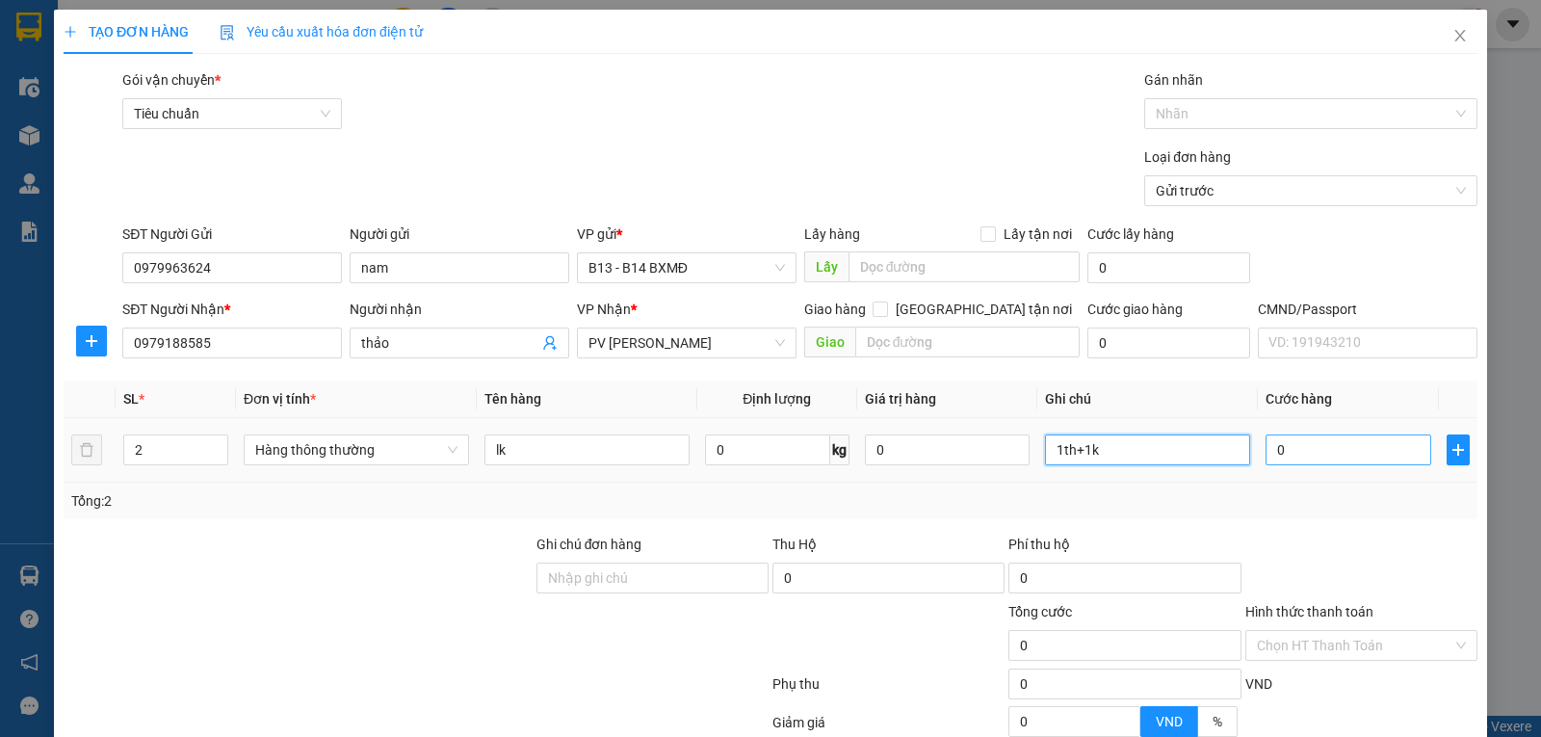
type input "1th+1k"
click at [1287, 448] on input "0" at bounding box center [1347, 449] width 165 height 31
type input "1"
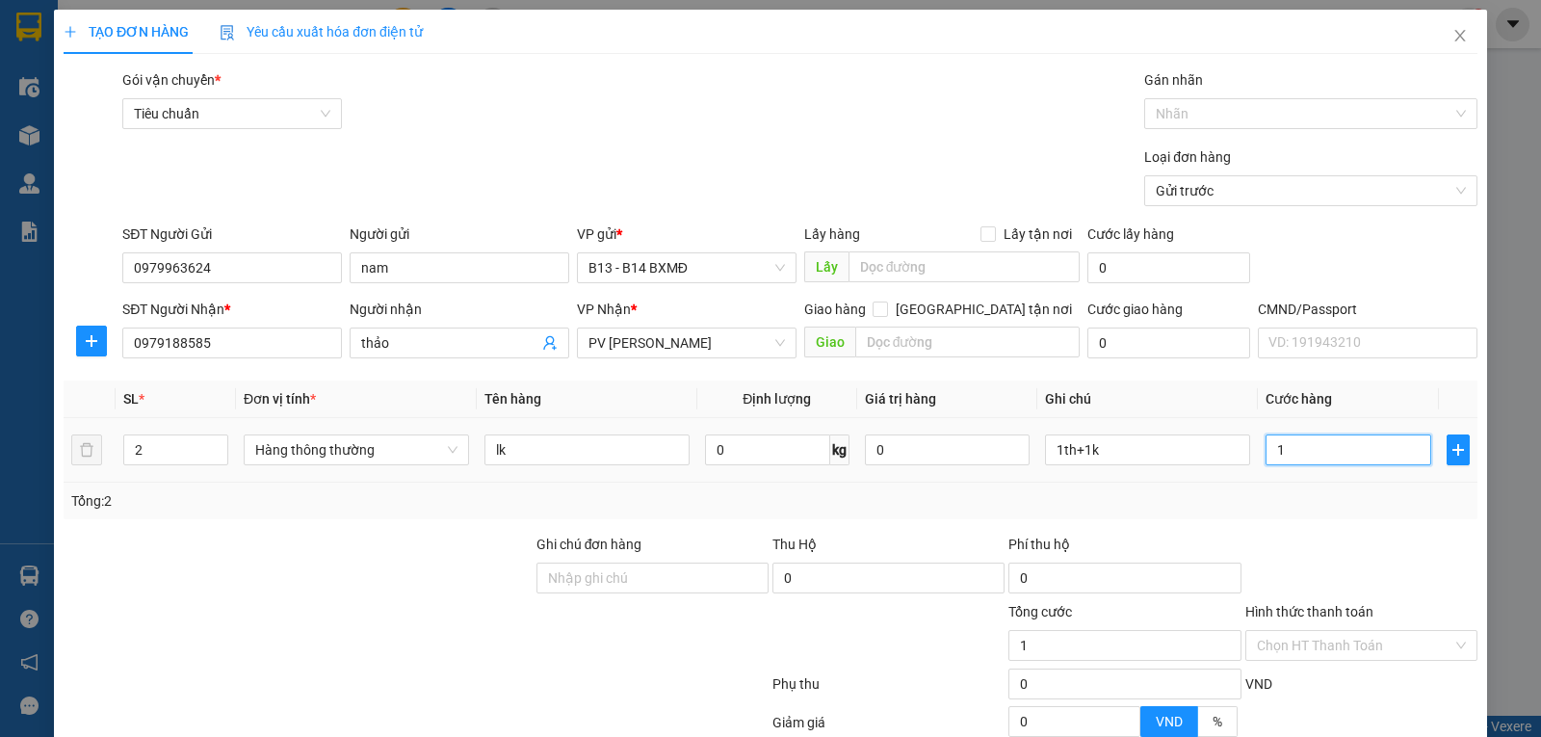
type input "13"
type input "130"
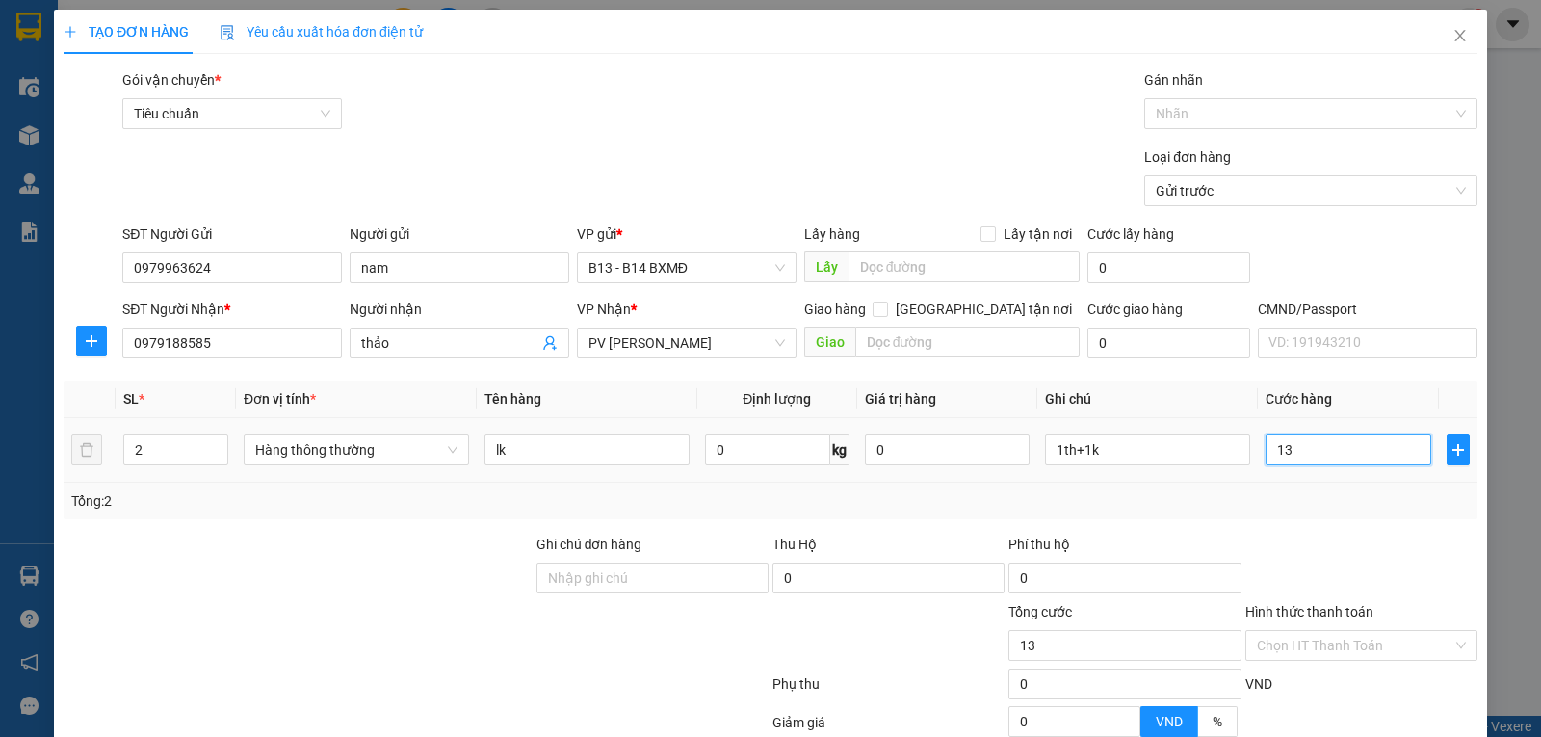
type input "130"
type input "1.300"
type input "13.000"
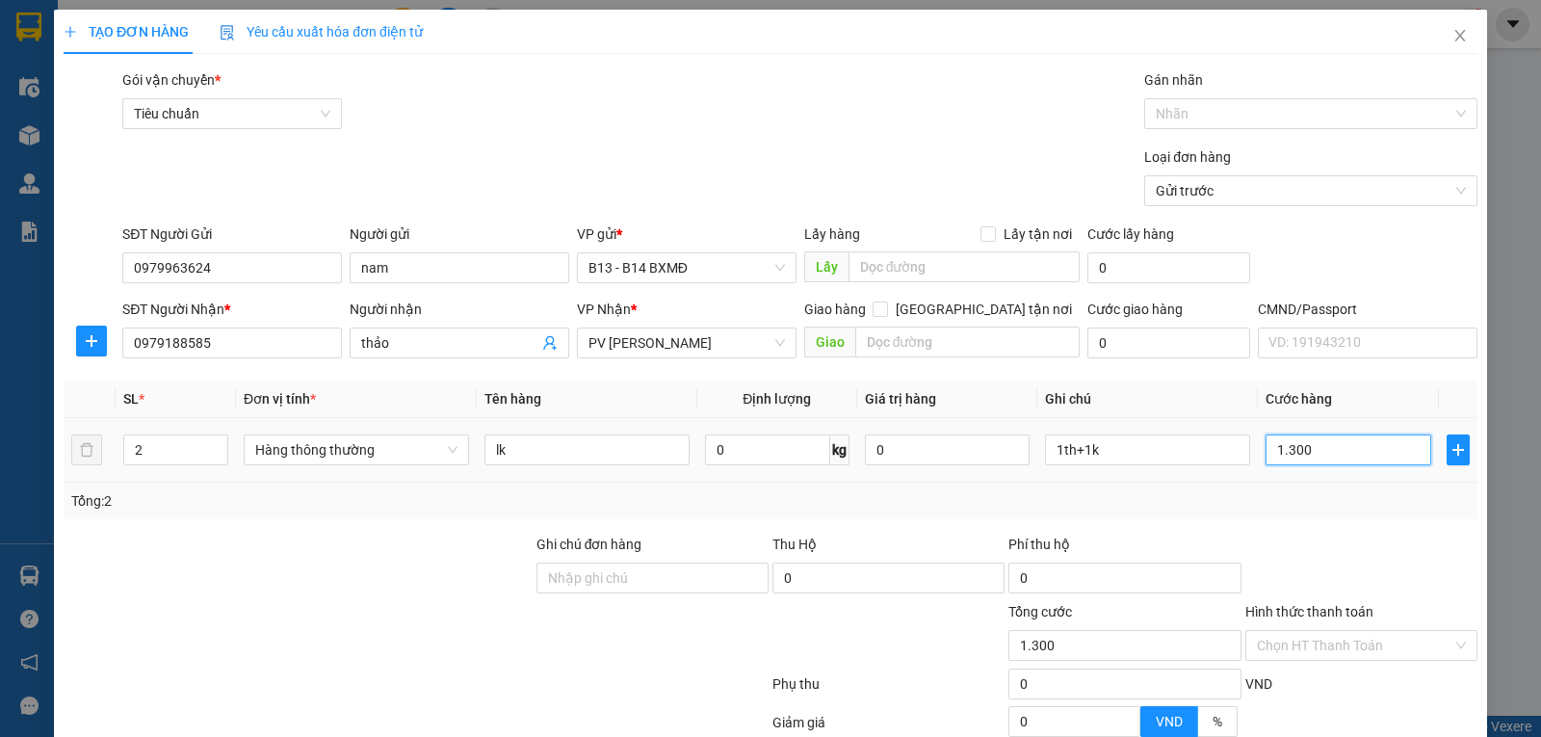
type input "13.000"
type input "130.000"
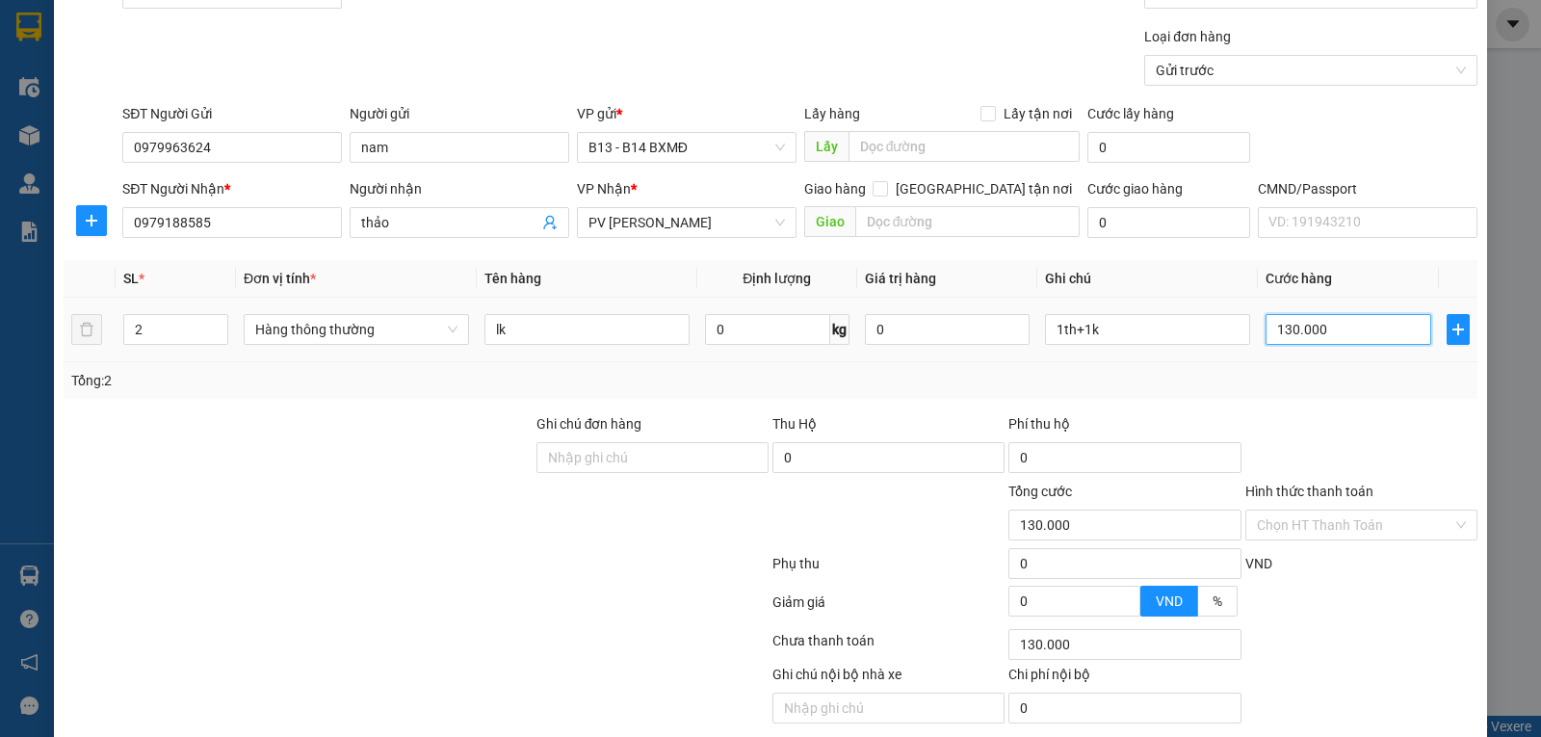
scroll to position [194, 0]
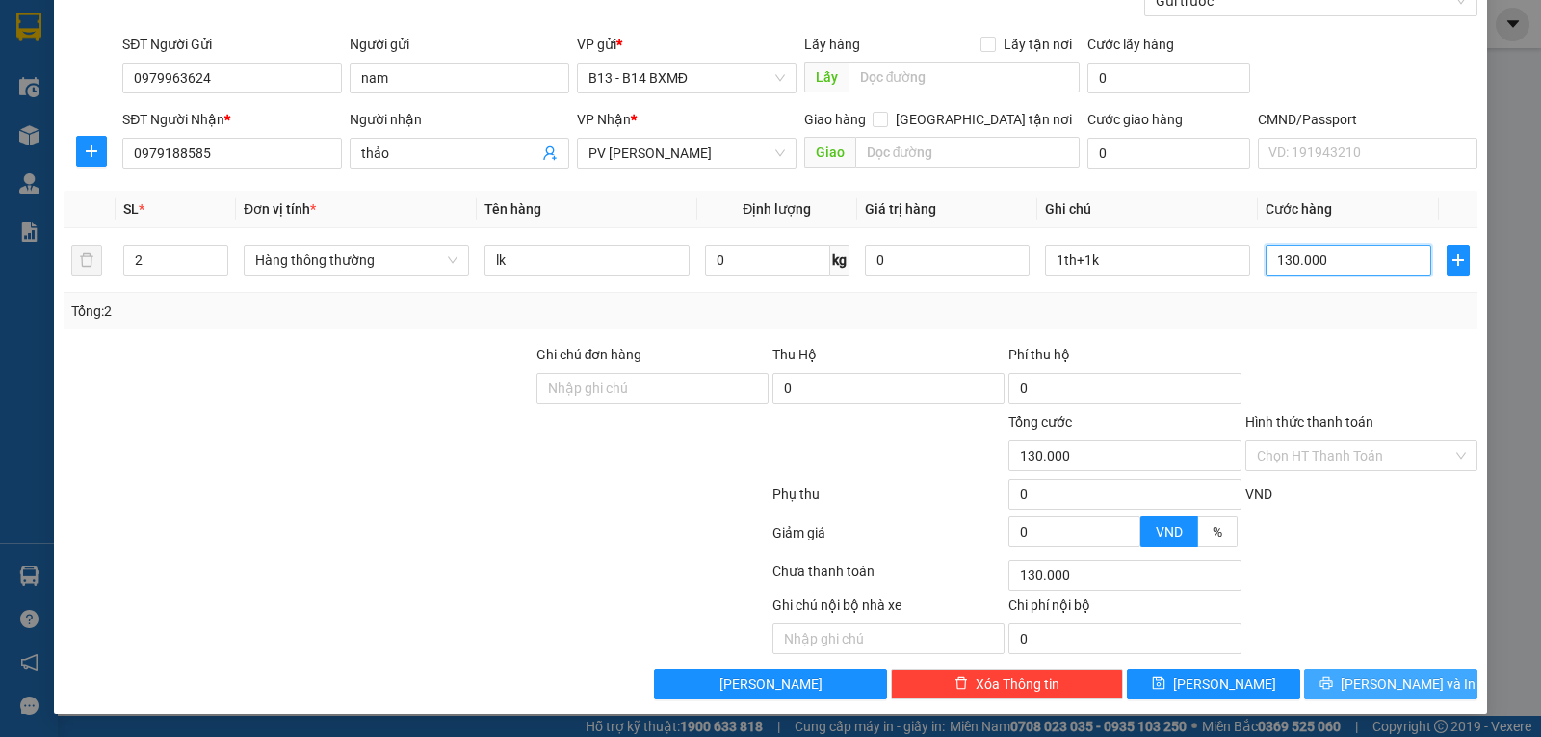
type input "130.000"
click at [1407, 681] on span "[PERSON_NAME] và In" at bounding box center [1407, 683] width 135 height 21
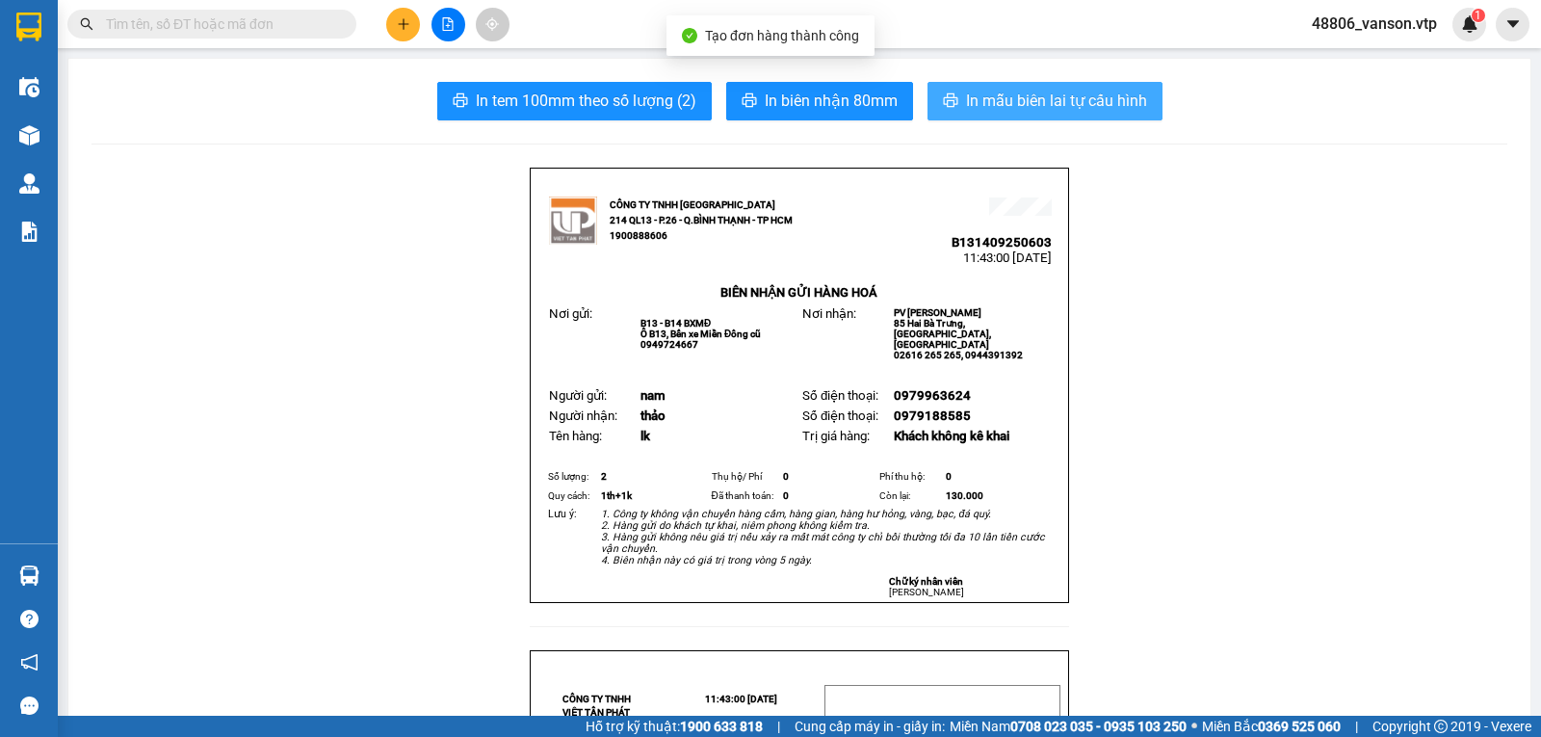
click at [1051, 99] on span "In mẫu biên lai tự cấu hình" at bounding box center [1056, 101] width 181 height 24
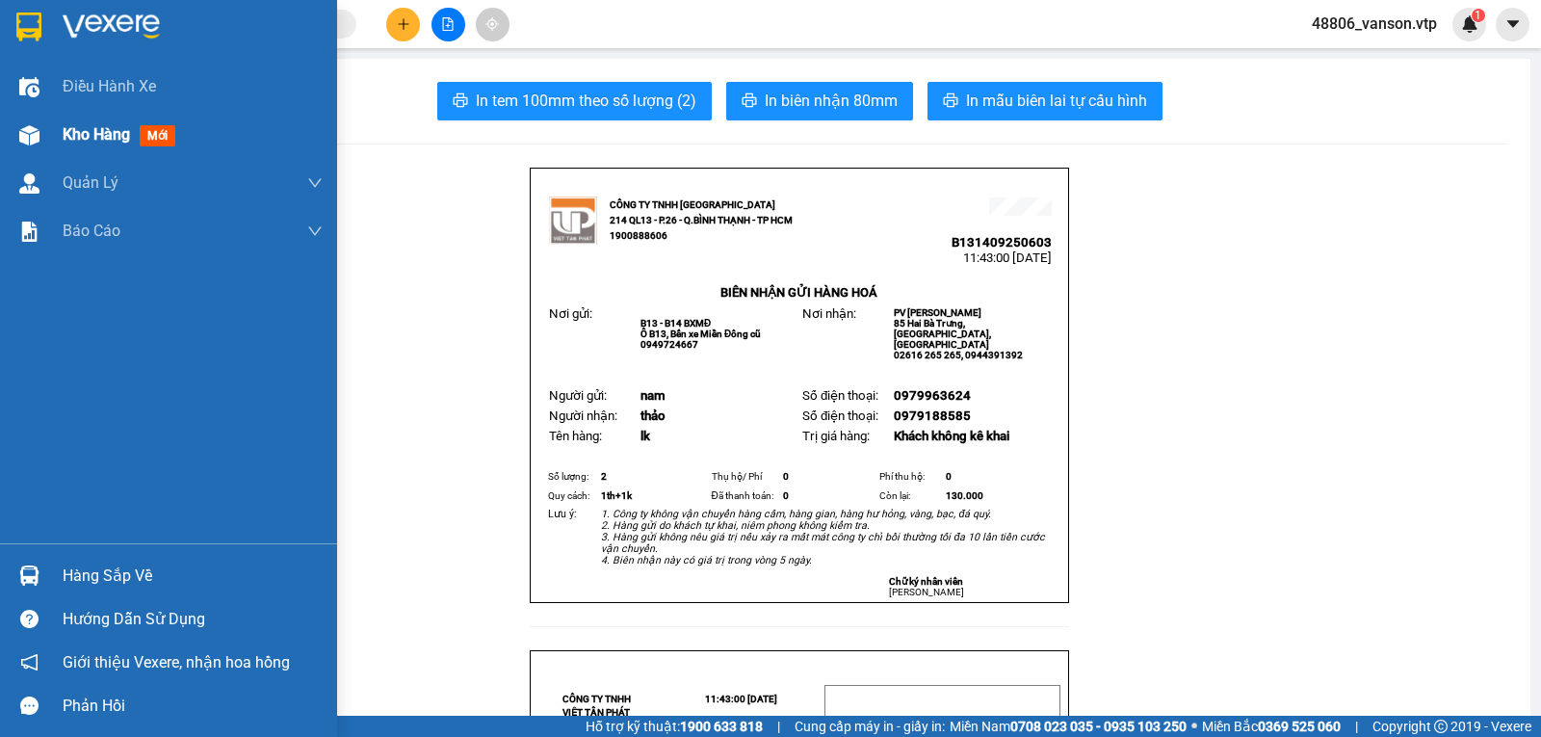
click at [86, 131] on span "Kho hàng" at bounding box center [96, 134] width 67 height 18
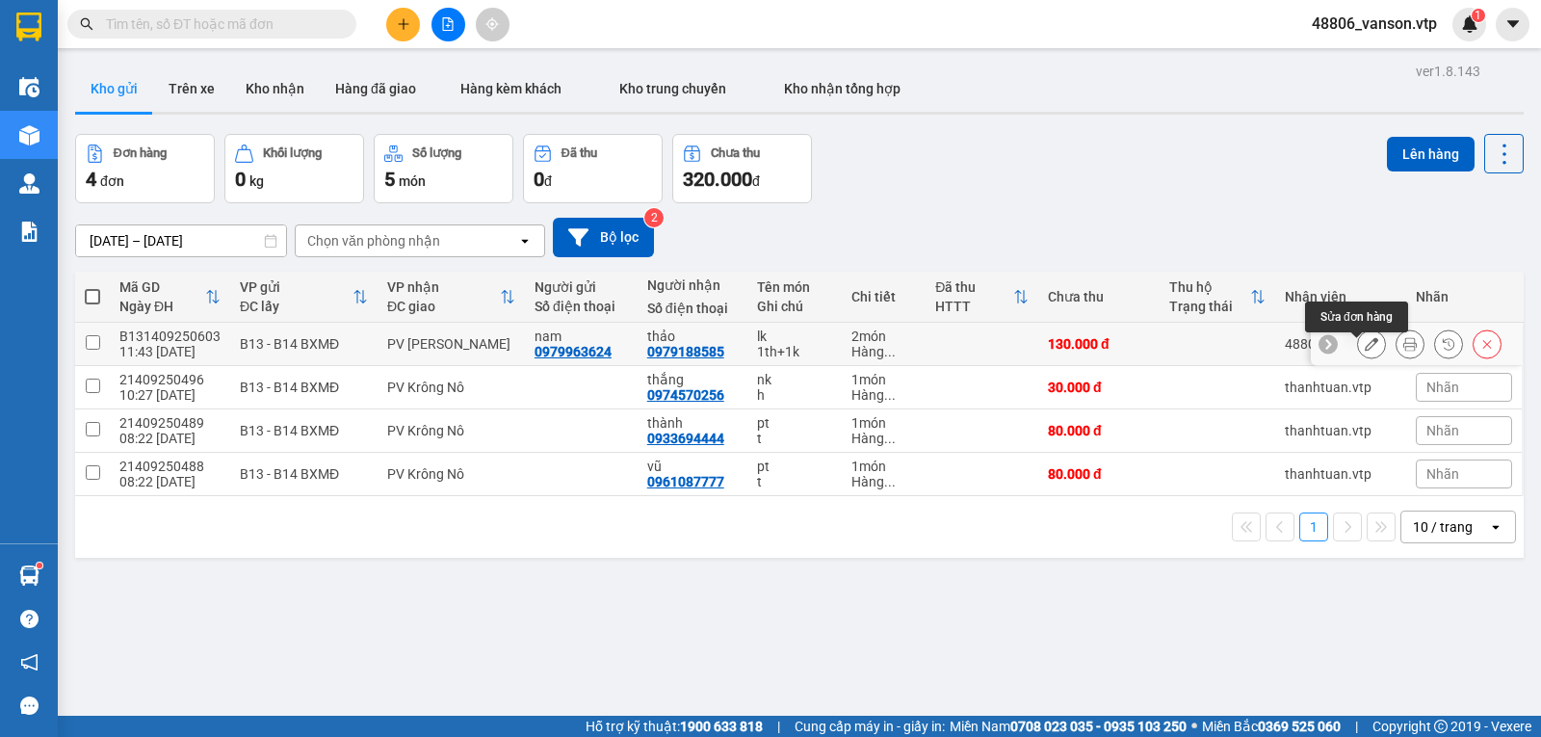
click at [1364, 350] on icon at bounding box center [1370, 343] width 13 height 13
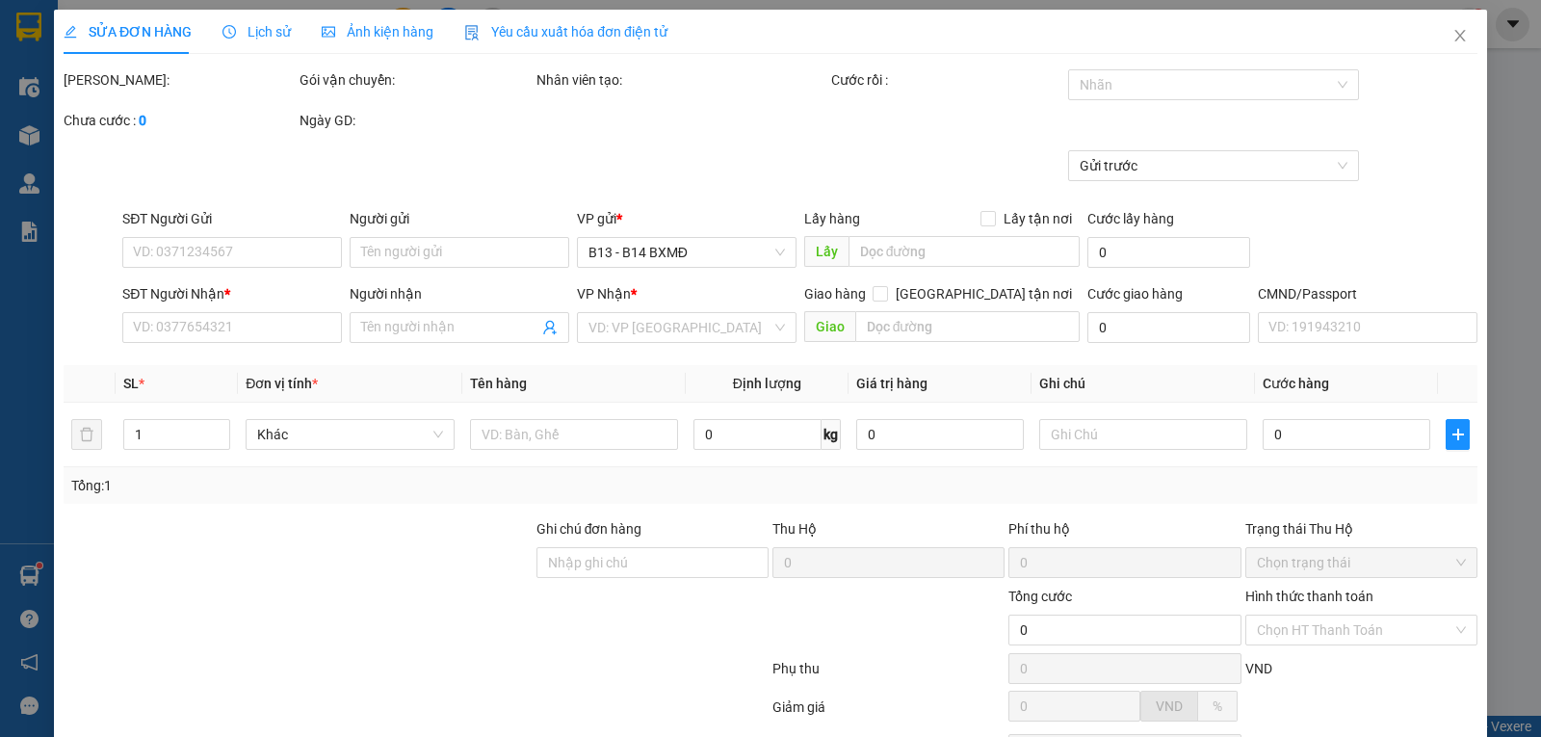
type input "0979963624"
type input "nam"
type input "0979188585"
type input "thảo"
type input "130.000"
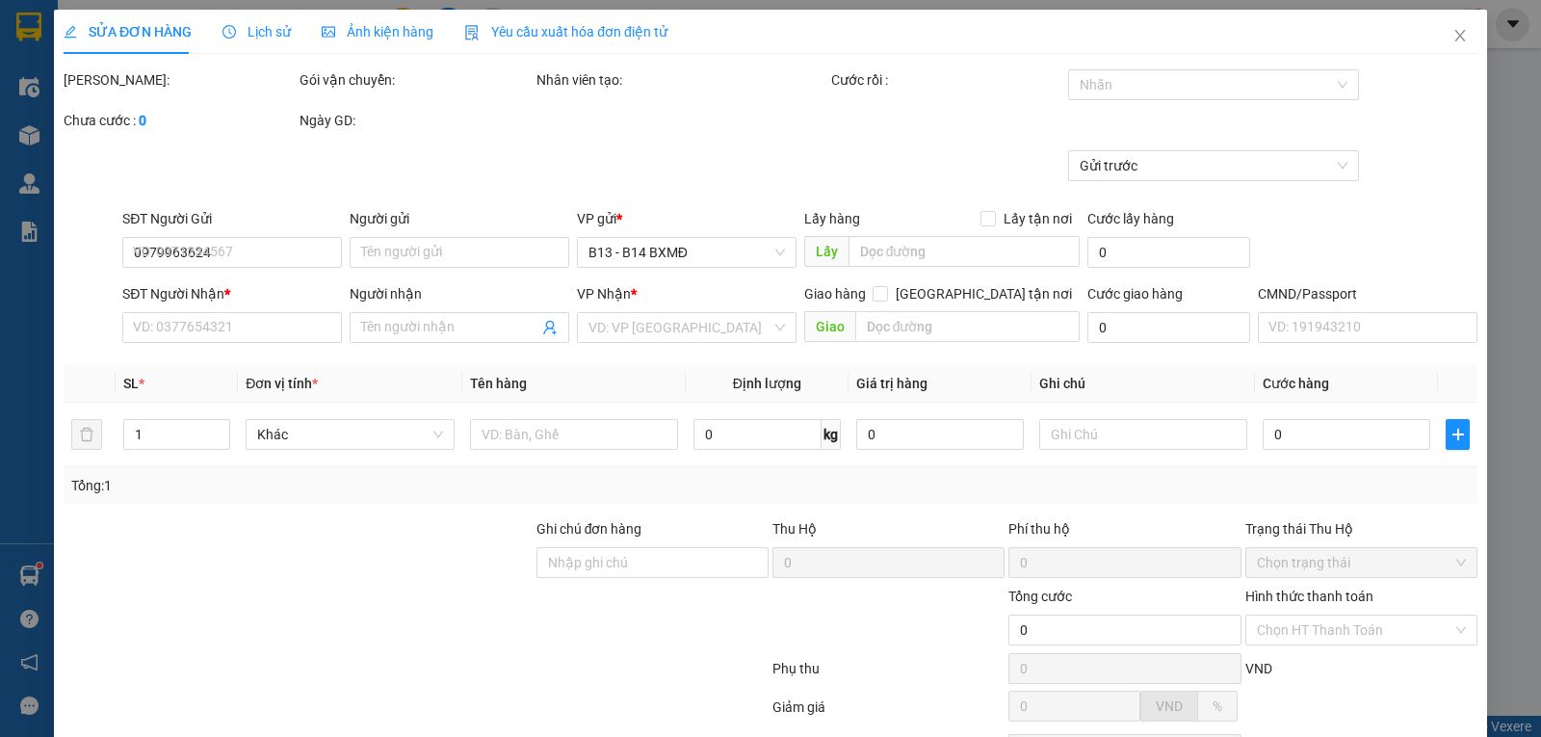
type input "130.000"
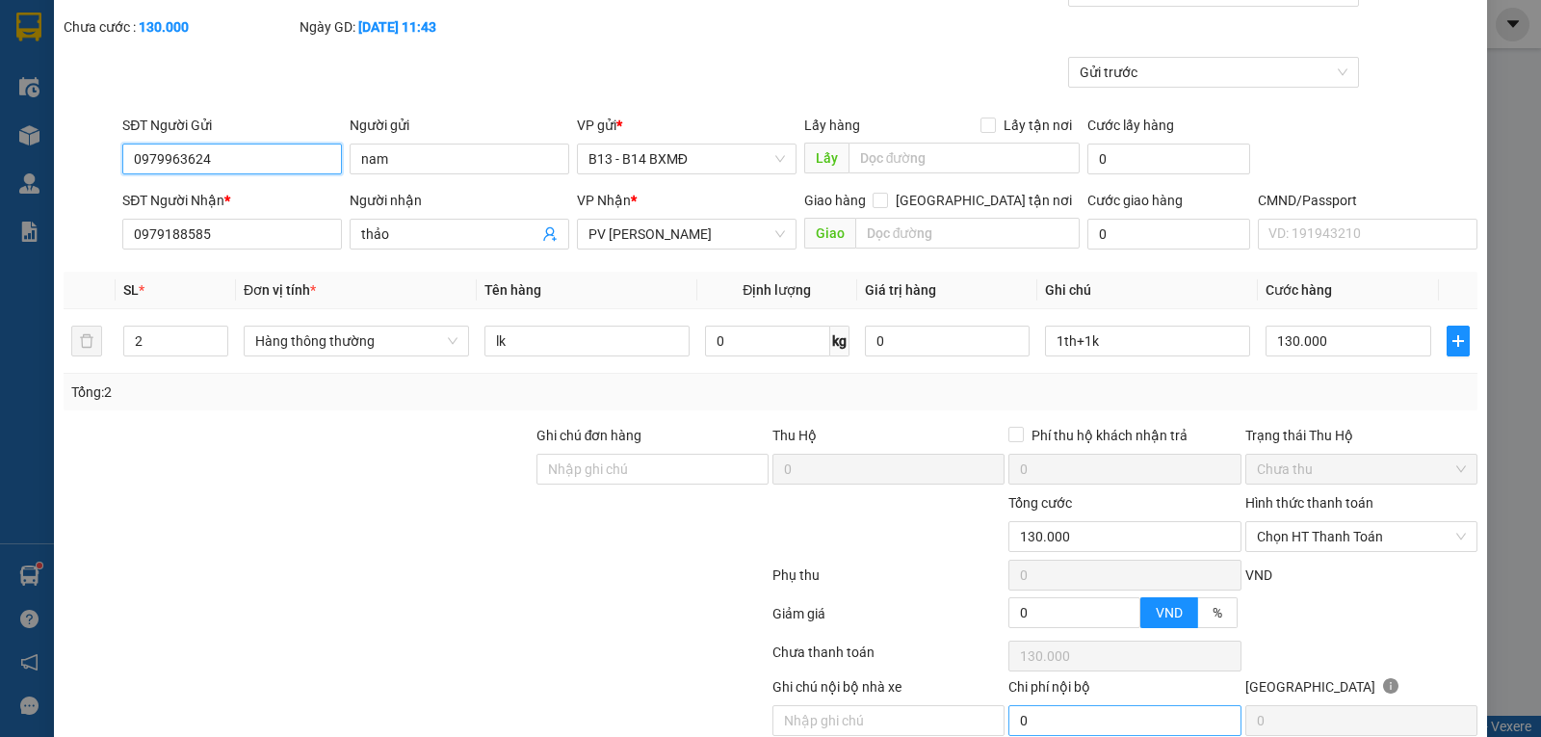
scroll to position [181, 0]
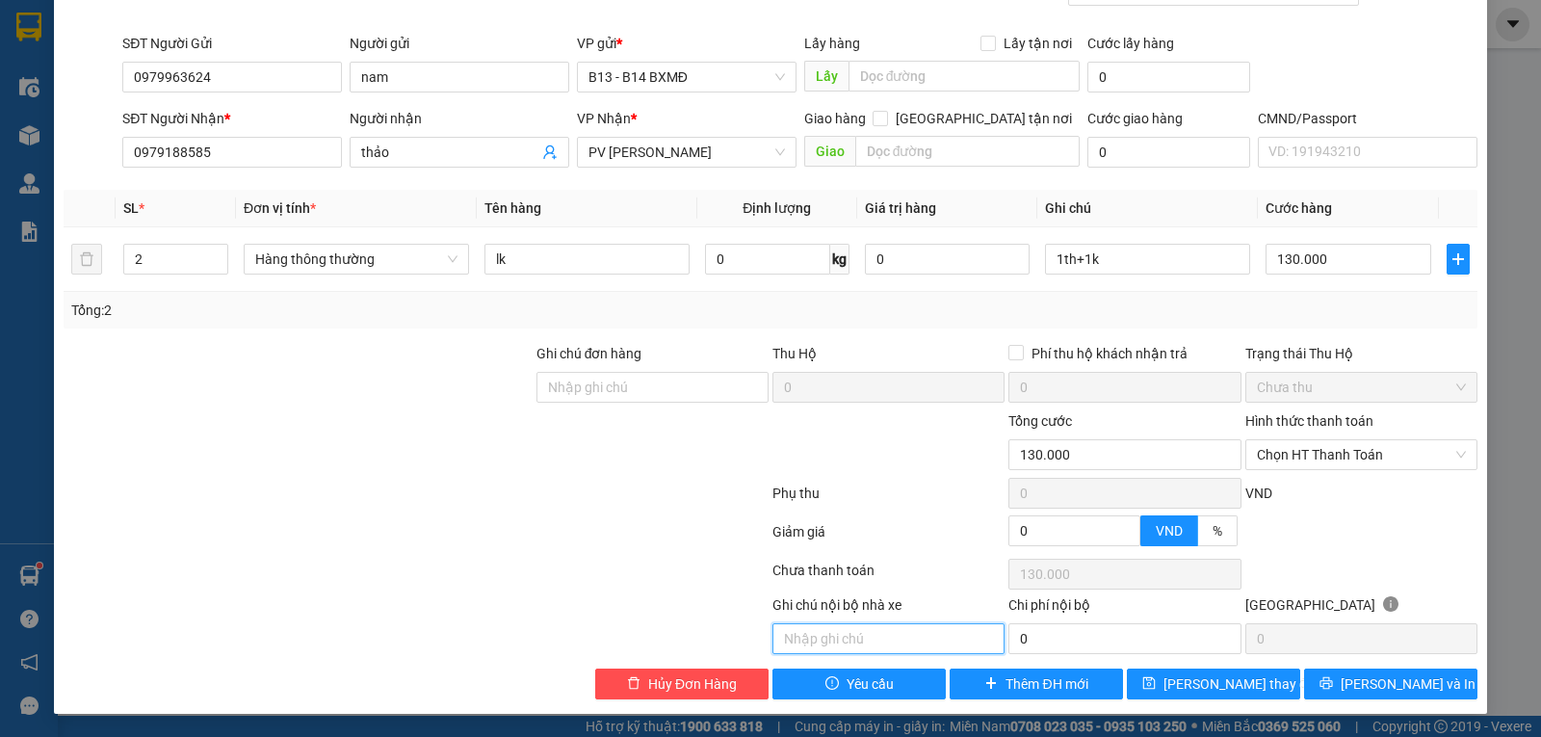
click at [948, 634] on input "text" at bounding box center [888, 638] width 232 height 31
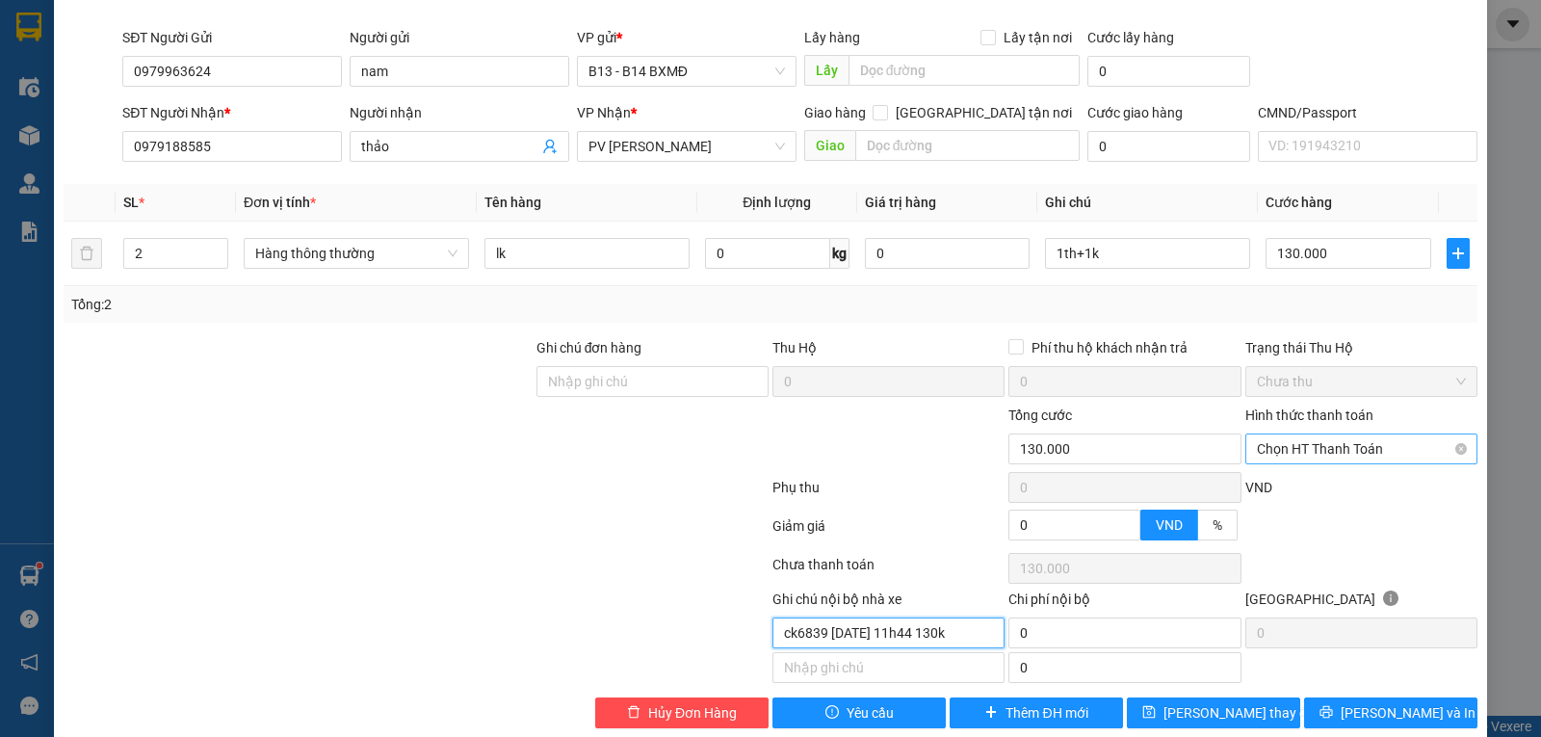
click at [1386, 453] on span "Chọn HT Thanh Toán" at bounding box center [1360, 448] width 209 height 29
type input "ck6839 [DATE] 11h44 130k"
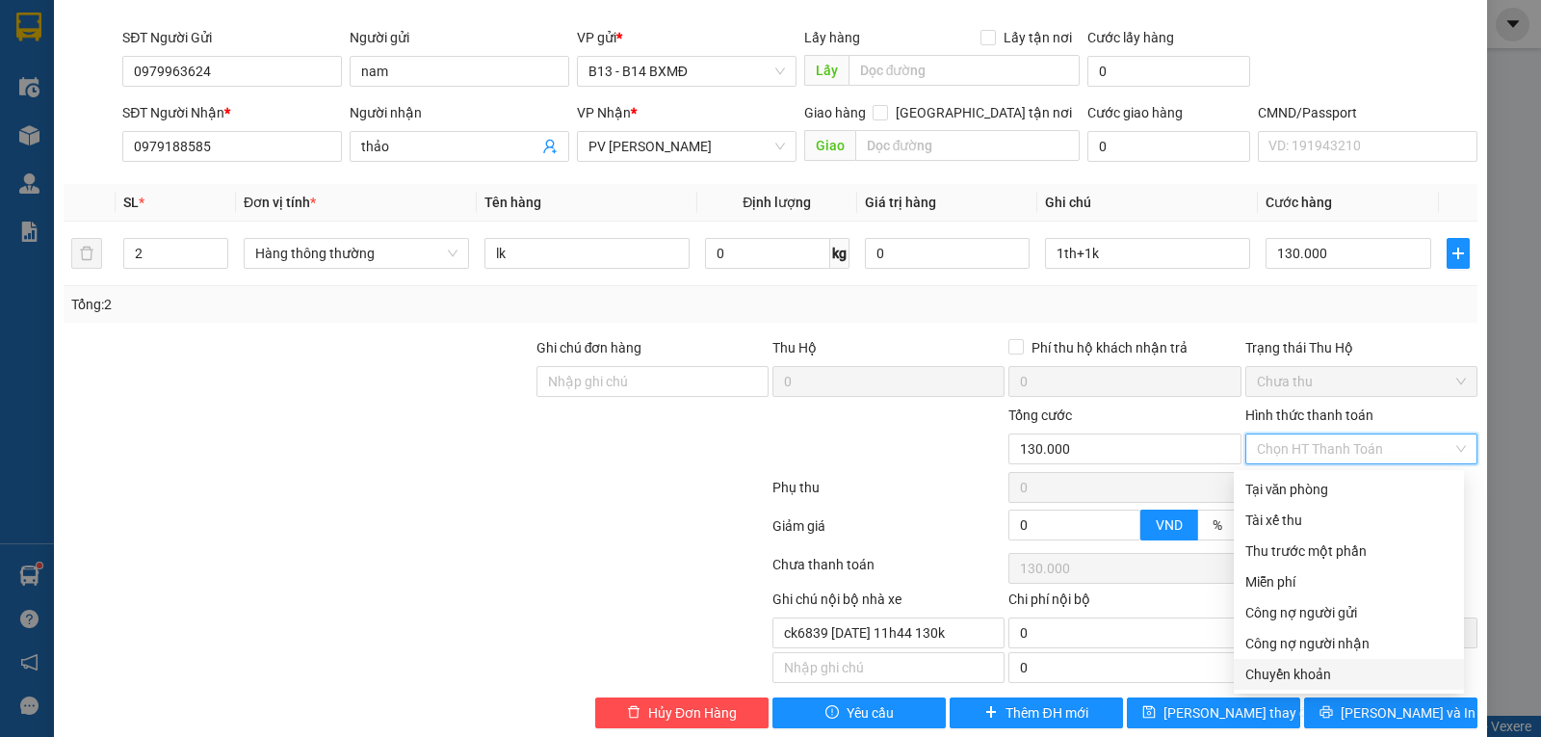
click at [1314, 674] on div "Chuyển khoản" at bounding box center [1348, 673] width 207 height 21
type input "0"
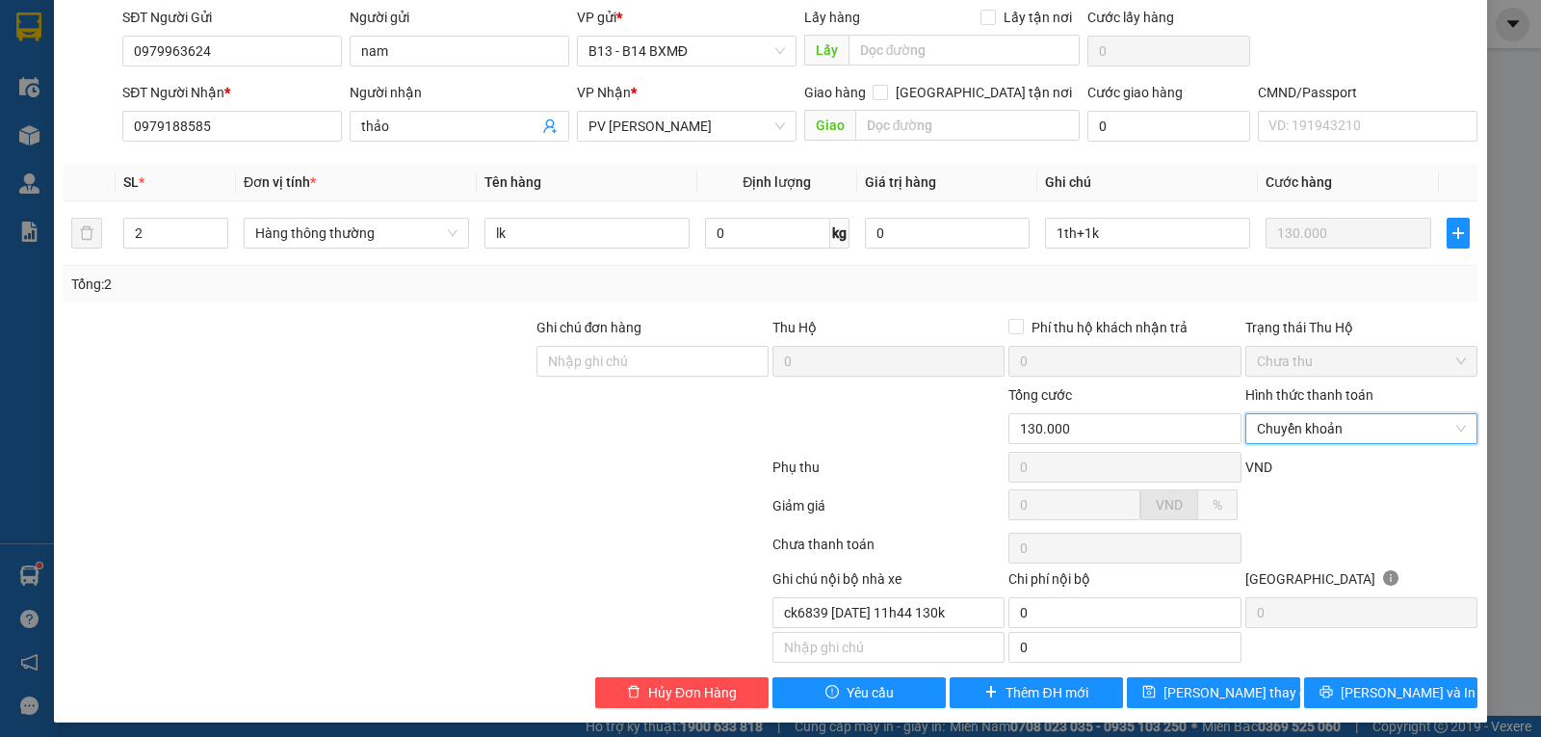
scroll to position [217, 0]
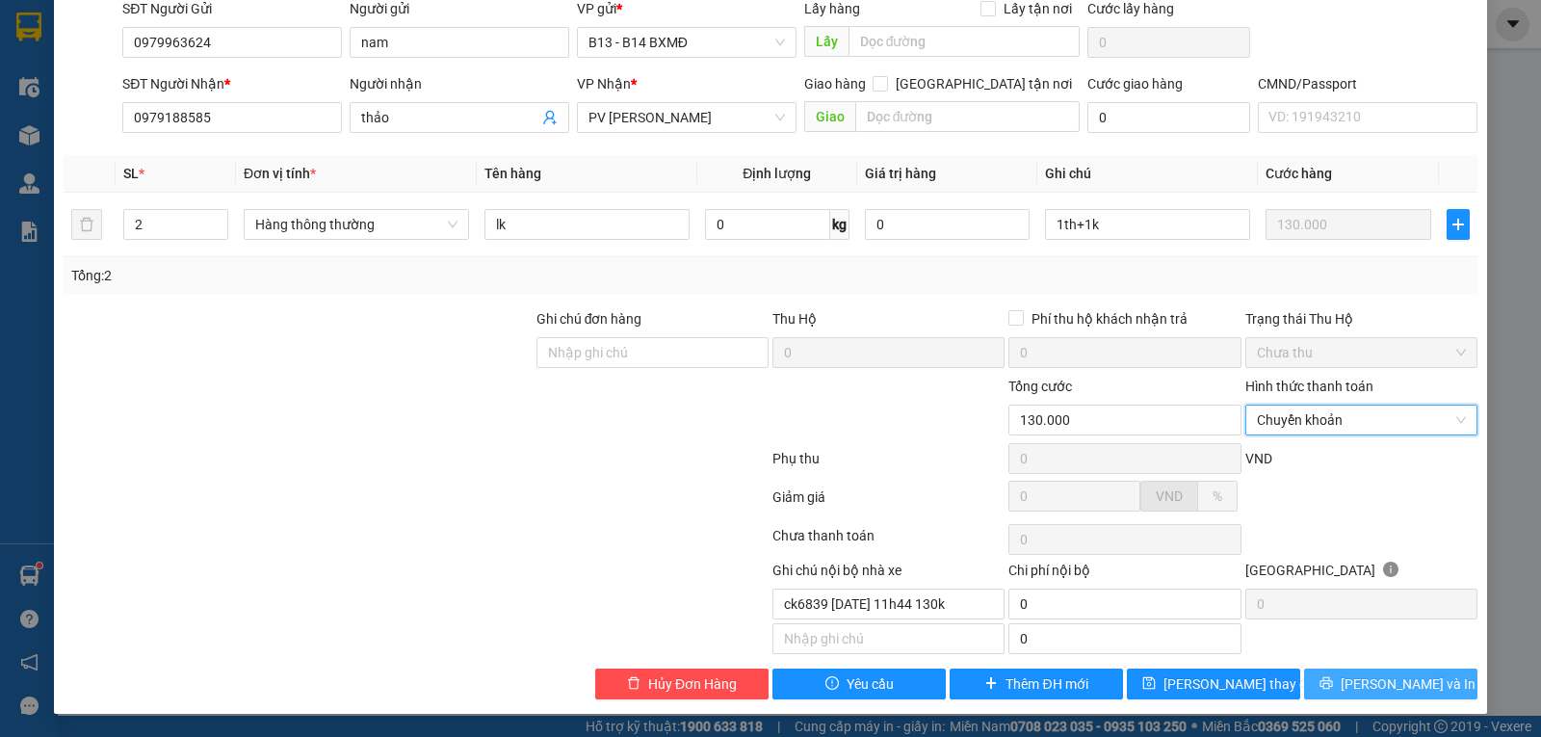
click at [1355, 686] on button "[PERSON_NAME] và In" at bounding box center [1390, 683] width 173 height 31
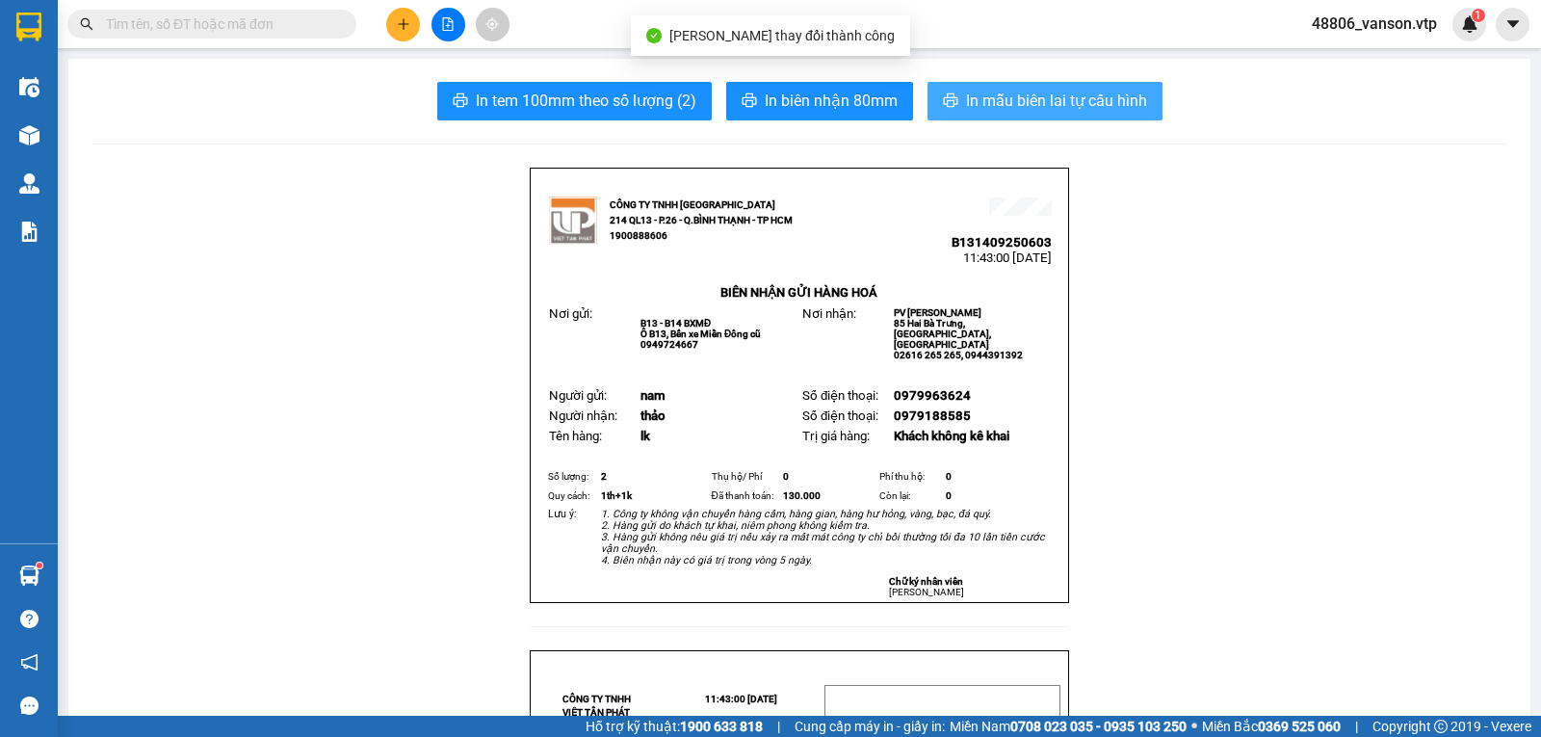
click at [1022, 105] on span "In mẫu biên lai tự cấu hình" at bounding box center [1056, 101] width 181 height 24
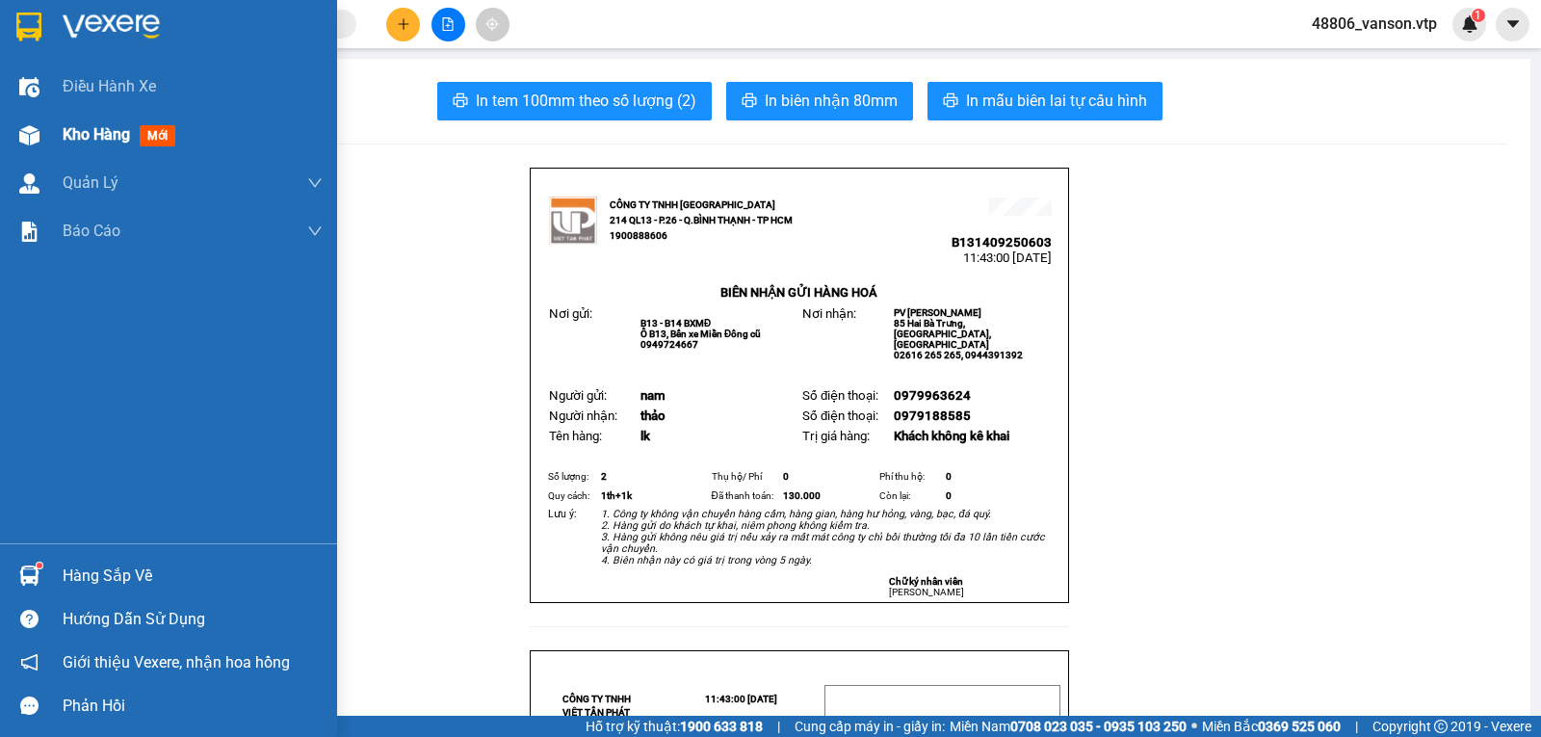
click at [31, 123] on div at bounding box center [30, 135] width 34 height 34
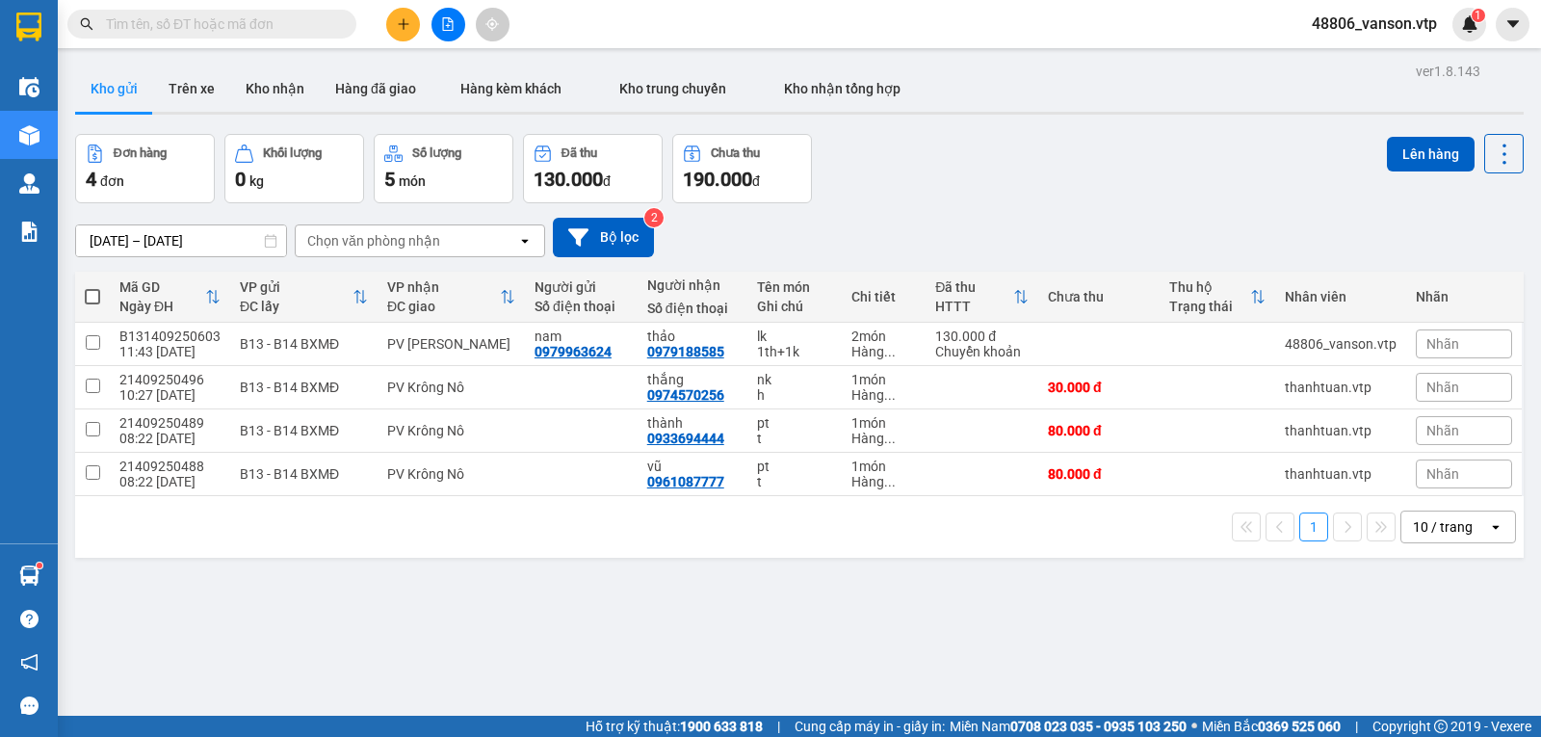
click at [452, 33] on button at bounding box center [448, 25] width 34 height 34
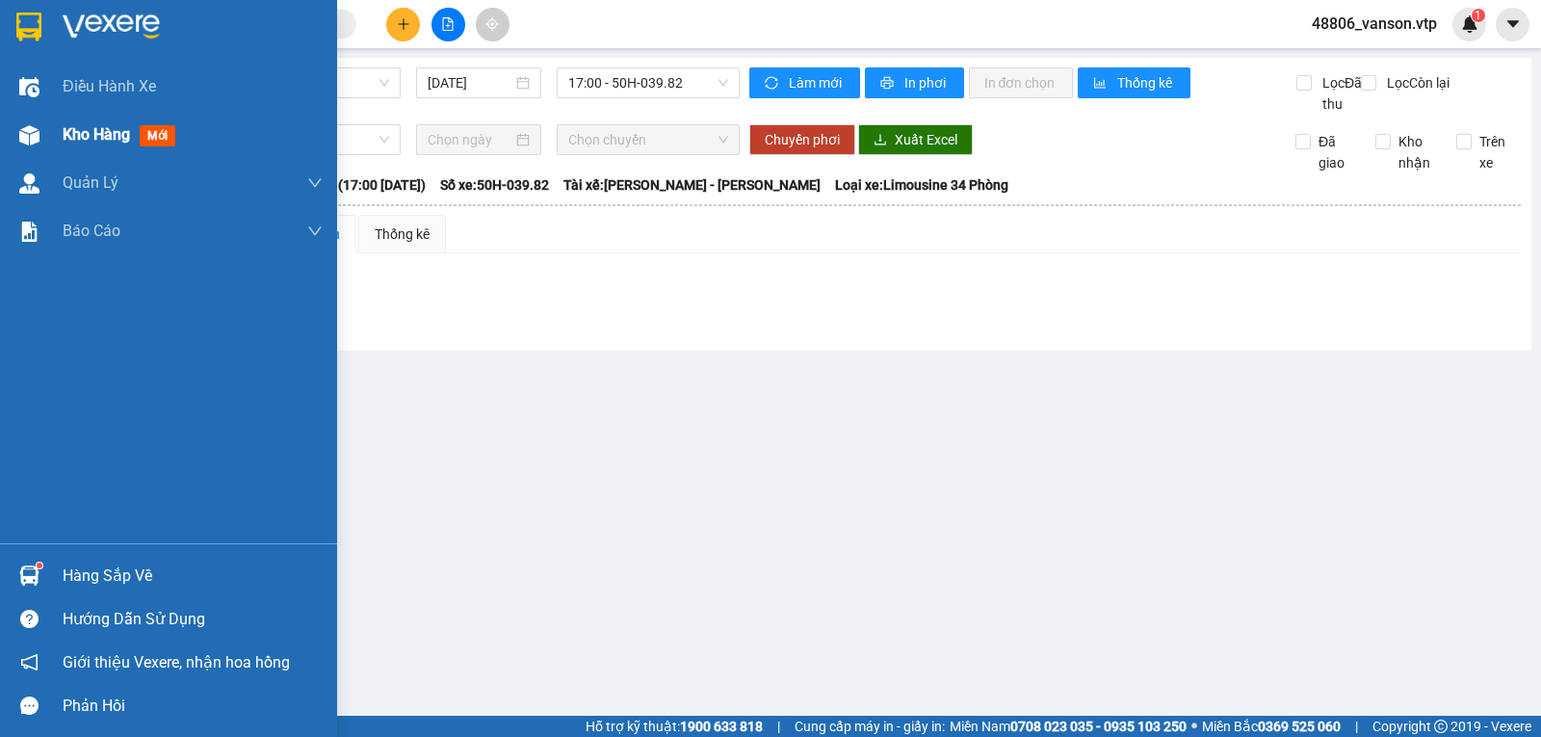
click at [29, 141] on img at bounding box center [29, 135] width 20 height 20
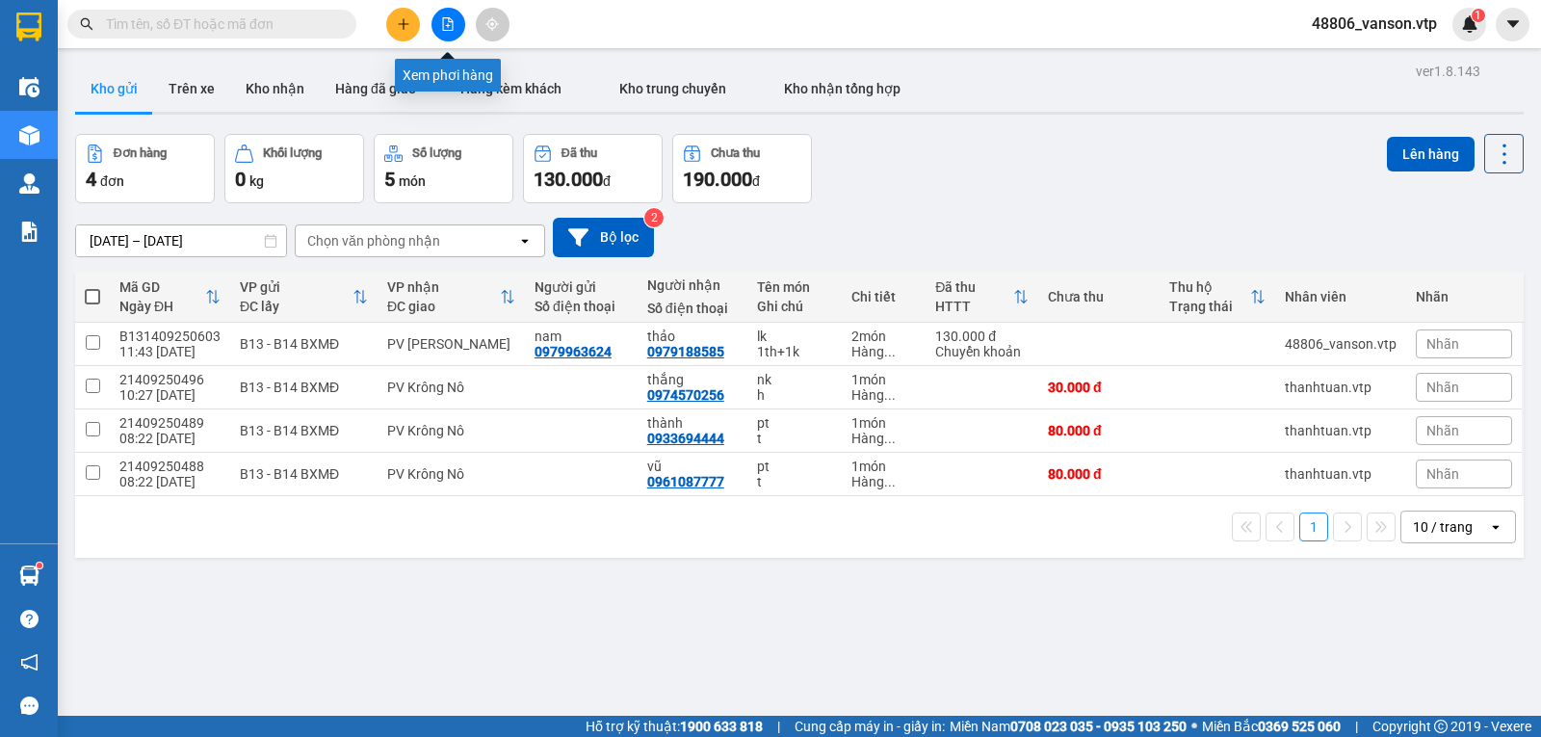
click at [442, 20] on icon "file-add" at bounding box center [447, 23] width 13 height 13
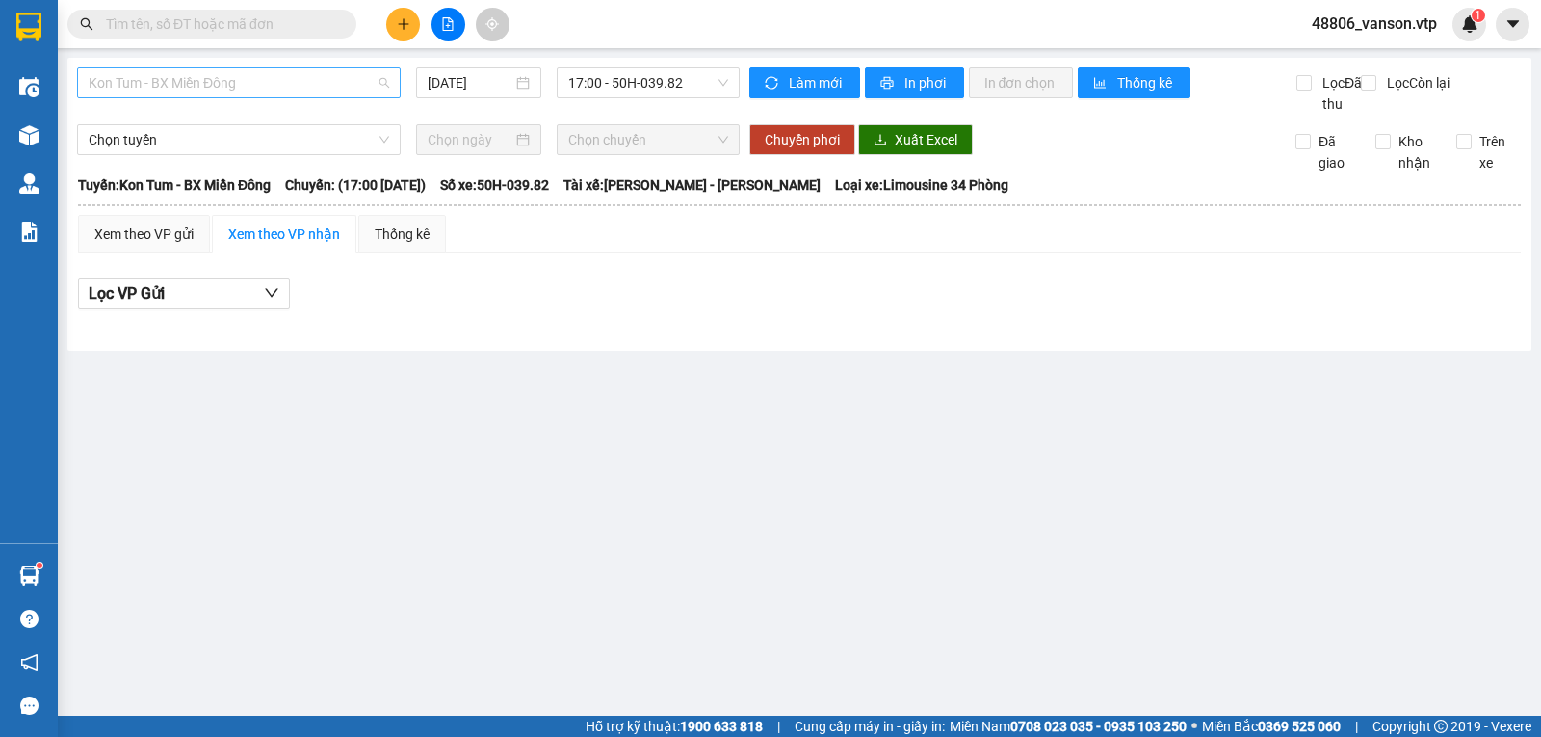
click at [342, 92] on span "Kon Tum - BX Miền Đông" at bounding box center [239, 82] width 300 height 29
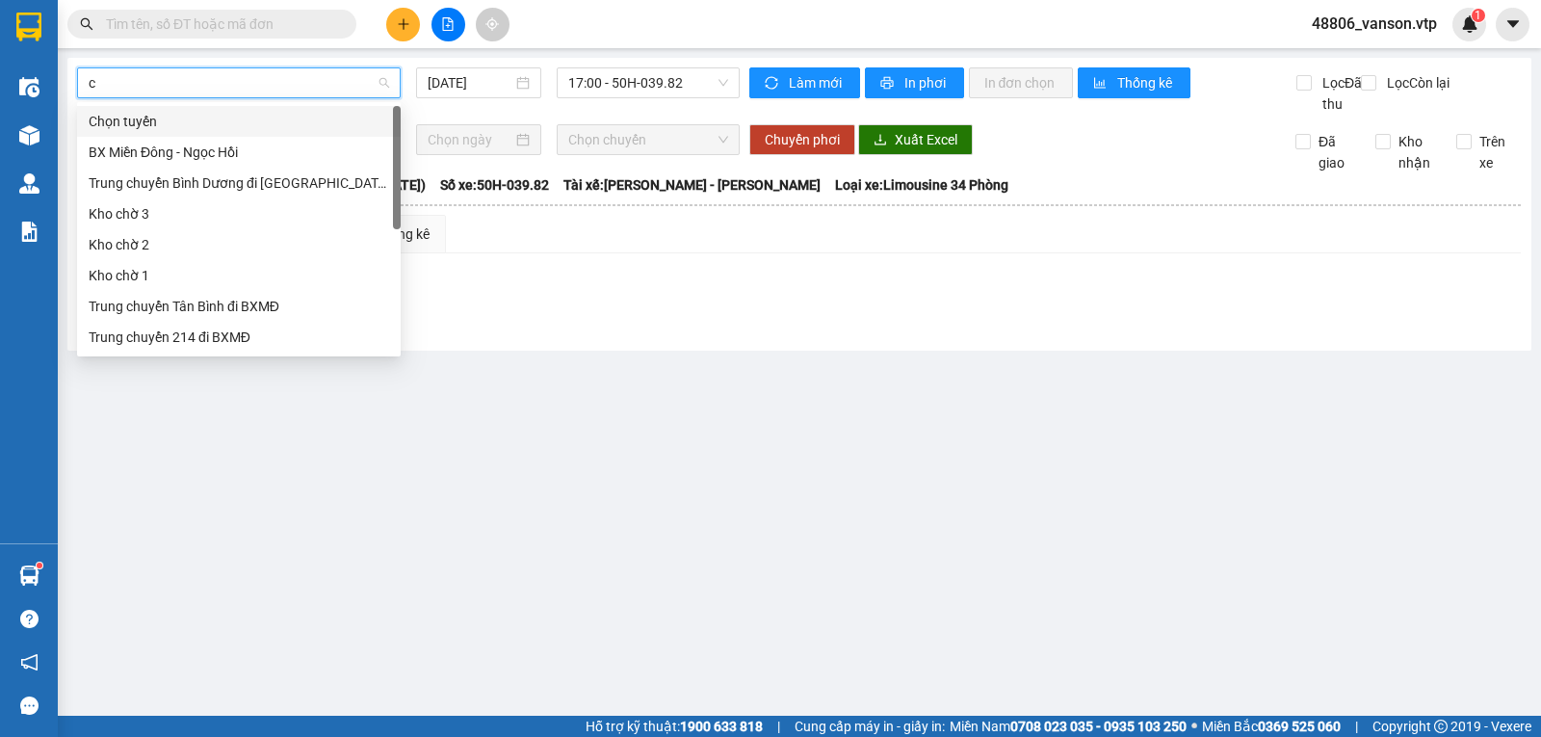
type input "cj"
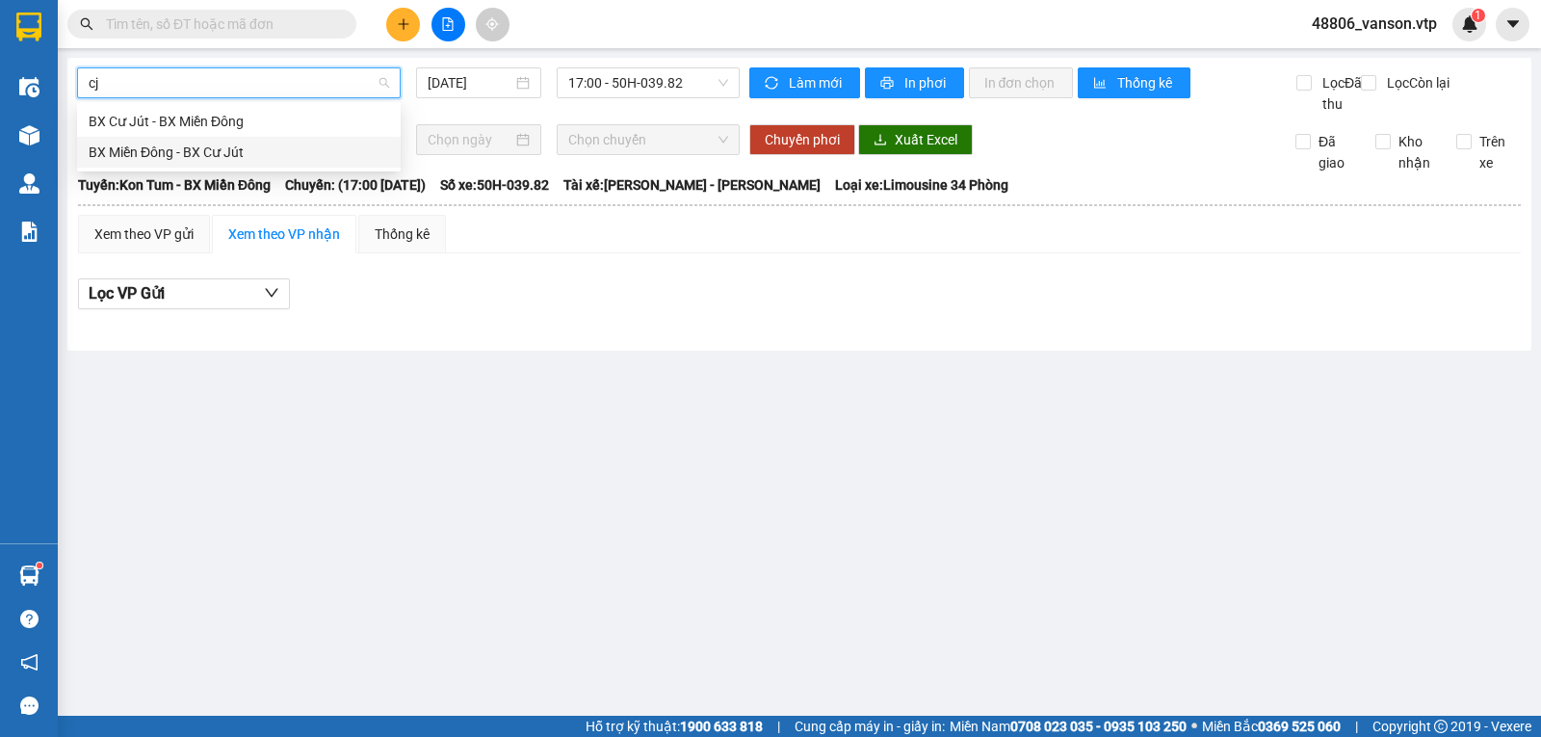
click at [239, 144] on div "BX Miền Đông - BX Cư Jút" at bounding box center [239, 152] width 300 height 21
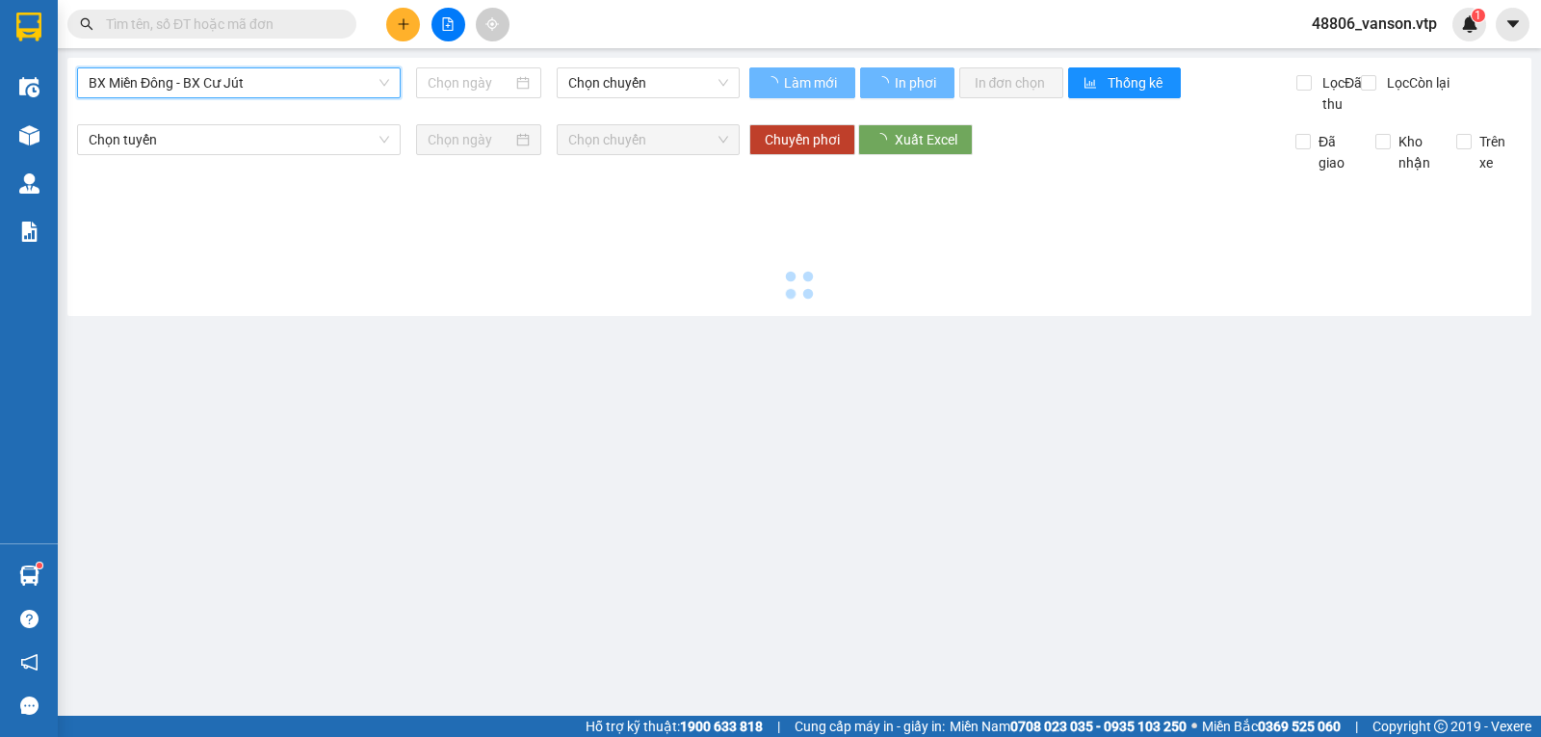
type input "[DATE]"
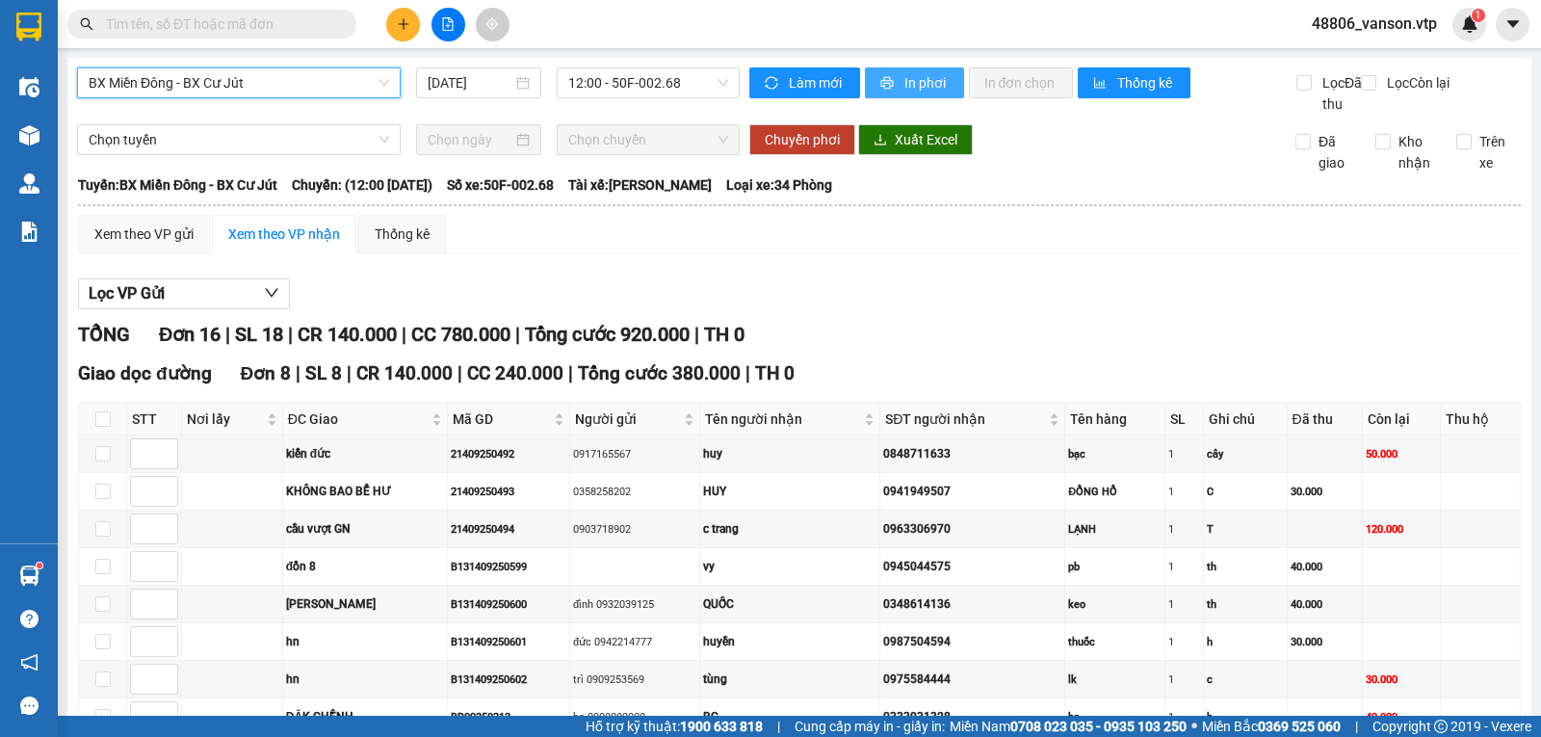
click at [935, 82] on span "In phơi" at bounding box center [926, 82] width 44 height 21
click at [919, 91] on span "In phơi" at bounding box center [926, 82] width 44 height 21
